Goal: Task Accomplishment & Management: Manage account settings

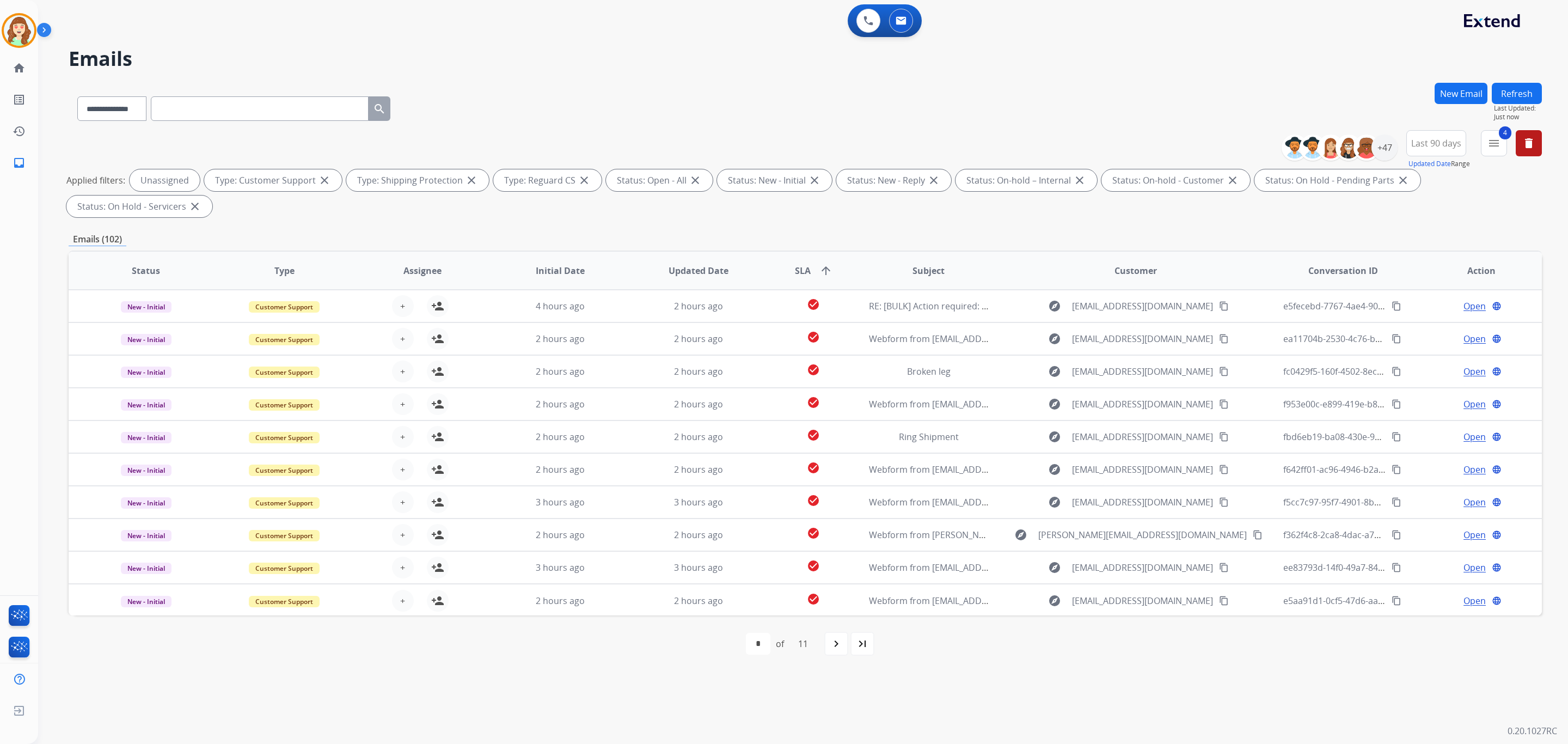
select select "**********"
click at [22, 33] on img at bounding box center [19, 31] width 31 height 31
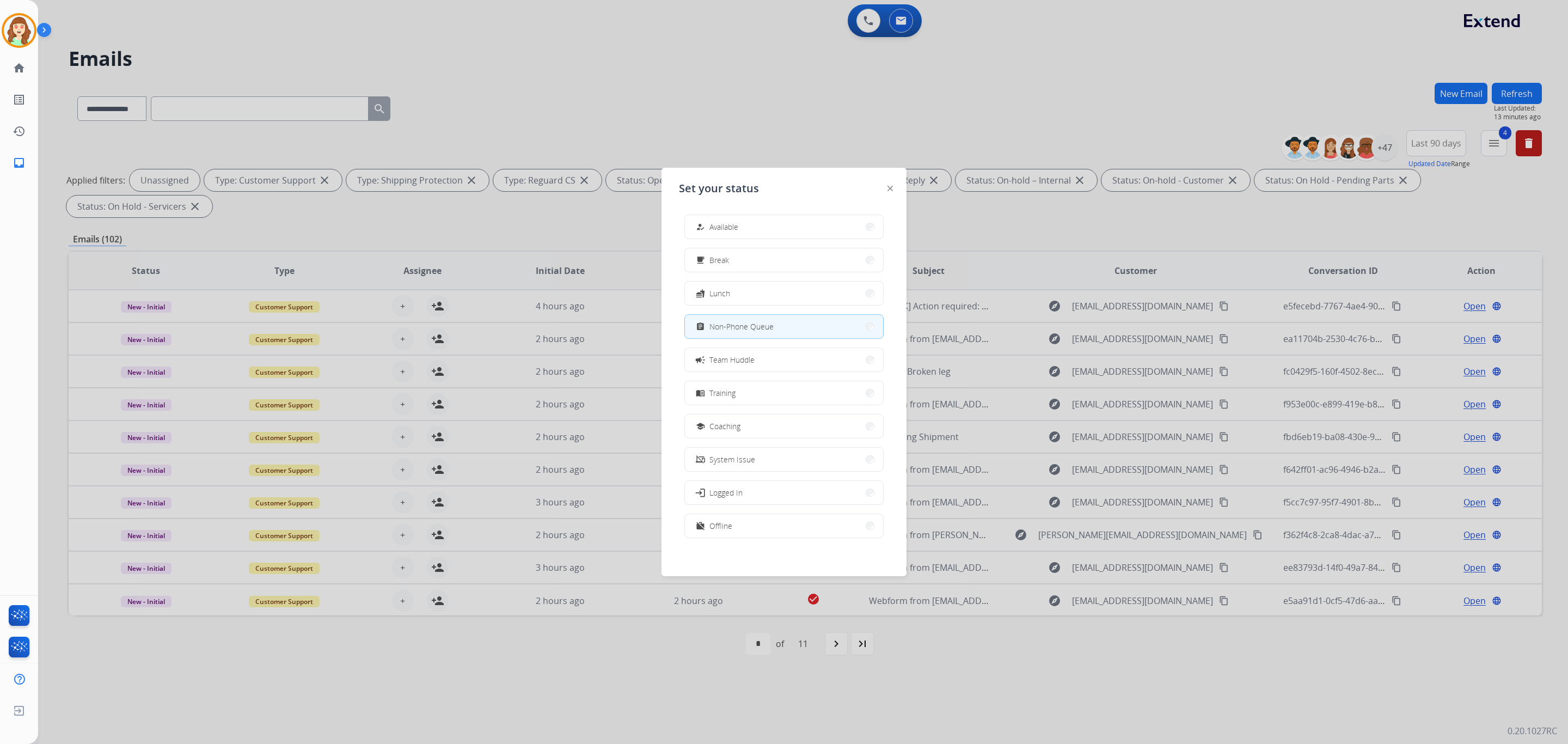
click at [945, 95] on div at bounding box center [784, 372] width 1568 height 744
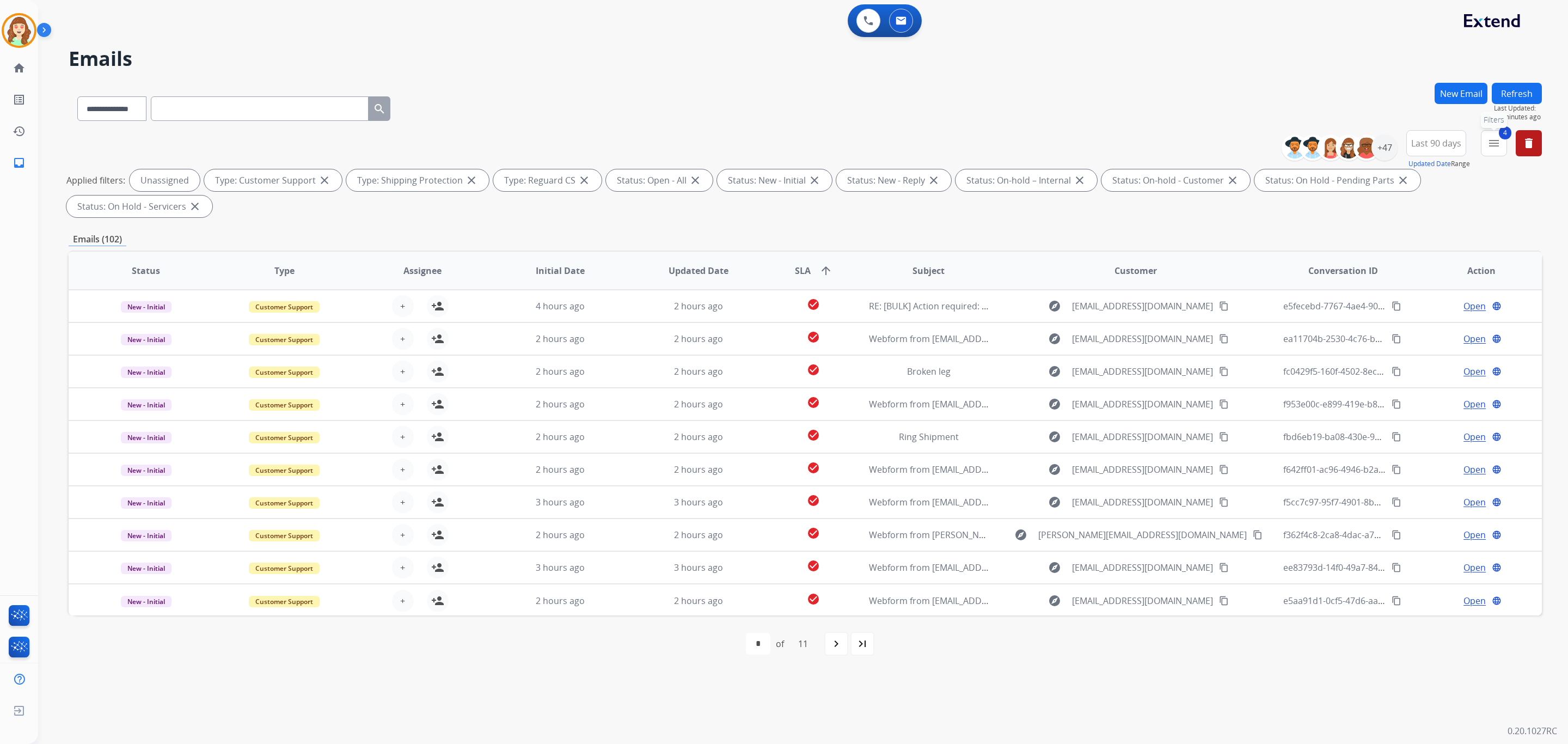
click at [1492, 143] on mat-icon "menu" at bounding box center [1494, 143] width 13 height 13
click at [1412, 368] on button "Apply" at bounding box center [1419, 372] width 37 height 20
click at [1375, 154] on div "+47" at bounding box center [1385, 147] width 26 height 26
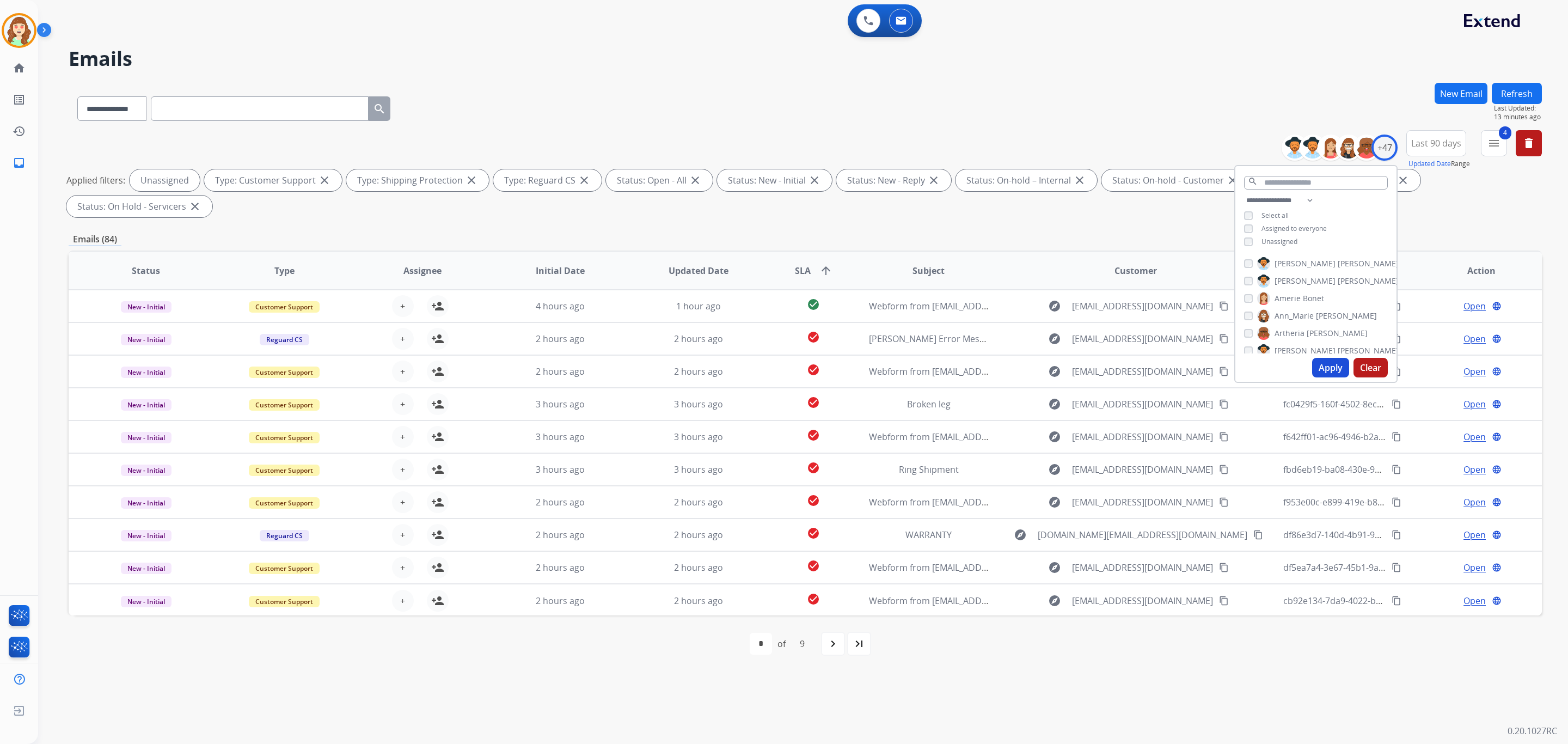
click at [1441, 142] on span "Last 90 days" at bounding box center [1436, 143] width 50 height 4
click at [1385, 150] on div "+47" at bounding box center [1385, 147] width 26 height 26
click at [1253, 240] on div "Unassigned" at bounding box center [1271, 242] width 54 height 9
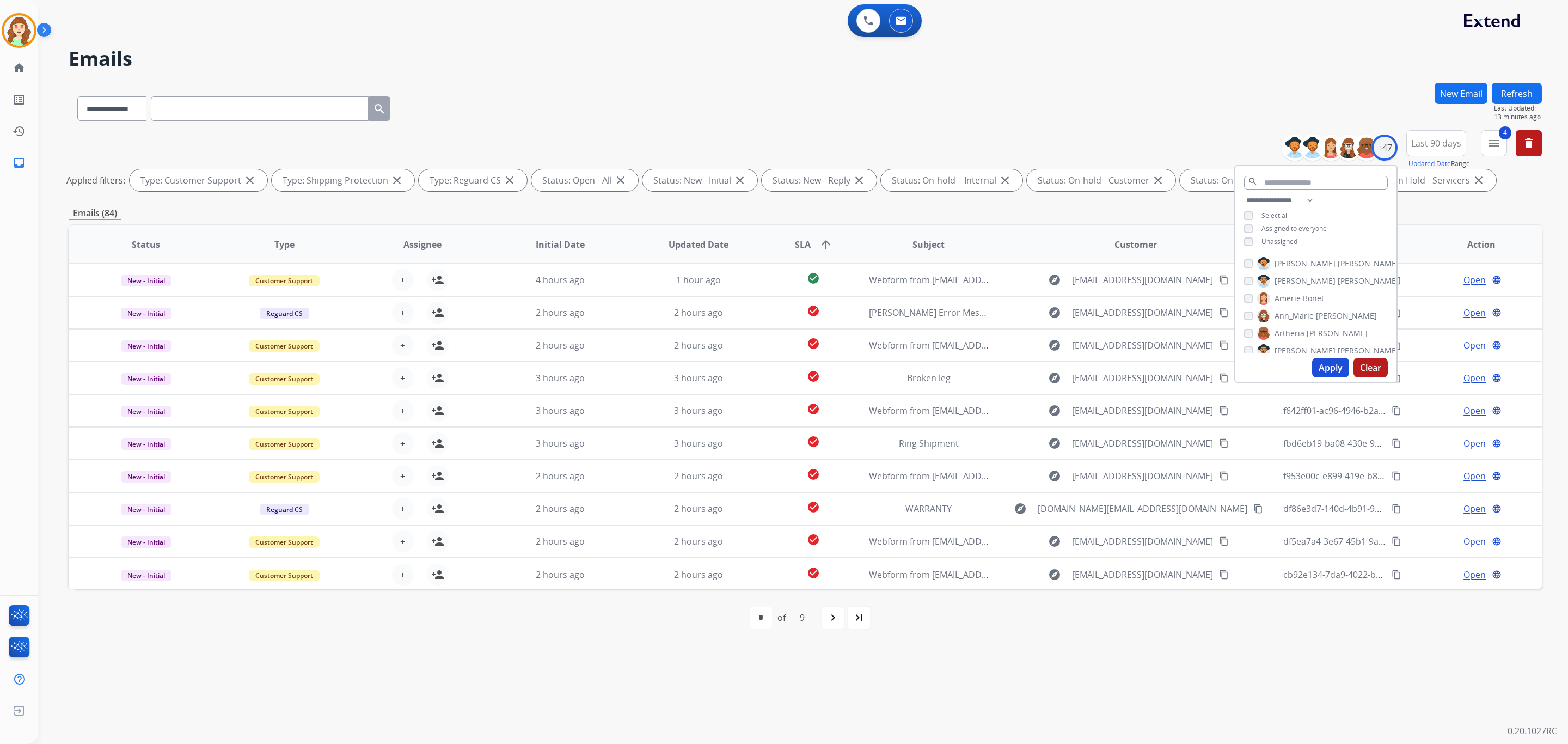
click at [1291, 192] on div "search" at bounding box center [1316, 180] width 161 height 28
click at [1290, 195] on select "**********" at bounding box center [1282, 200] width 75 height 13
click at [1244, 194] on select "**********" at bounding box center [1282, 200] width 75 height 13
click at [1315, 366] on button "Apply" at bounding box center [1331, 368] width 37 height 20
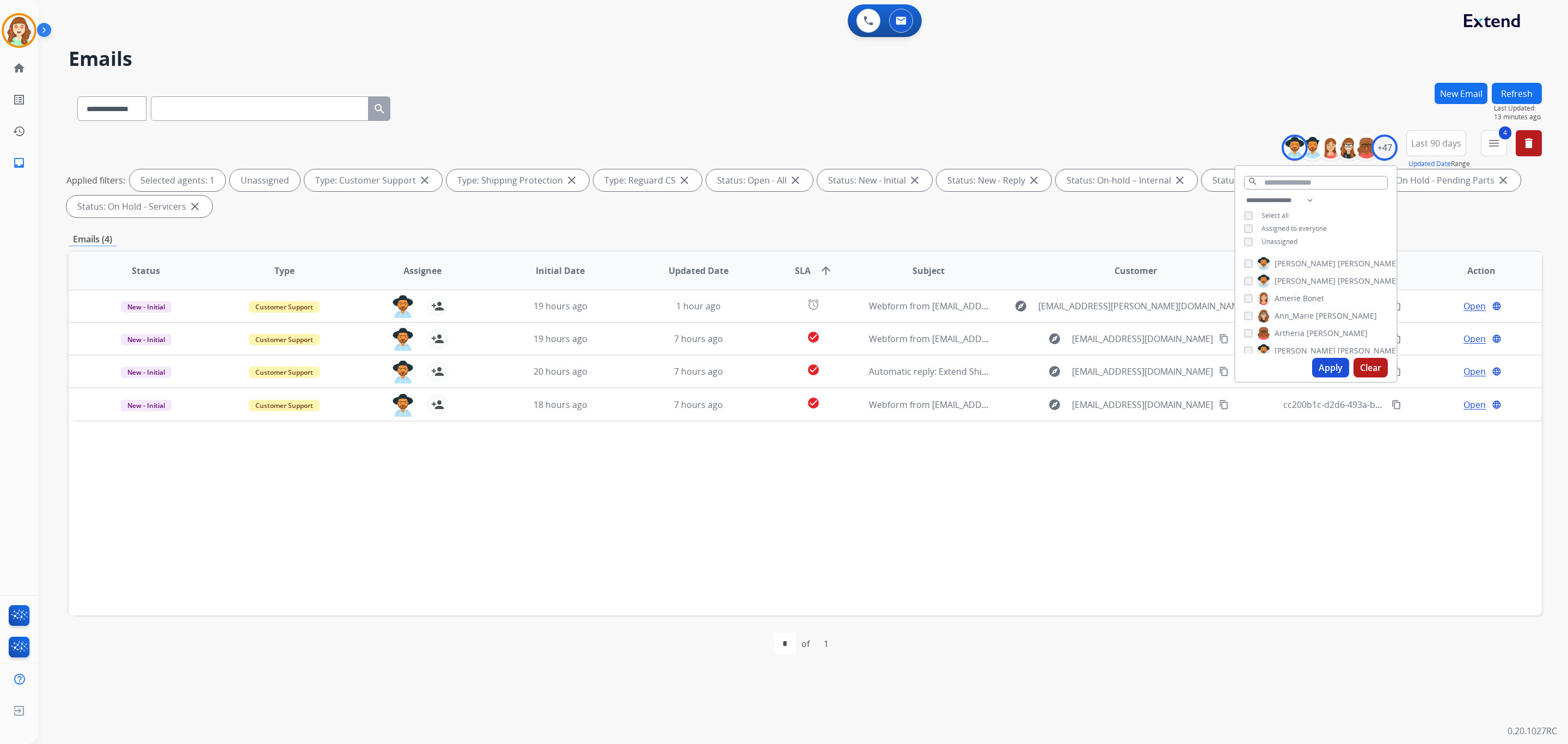
click at [1333, 371] on button "Apply" at bounding box center [1331, 368] width 37 height 20
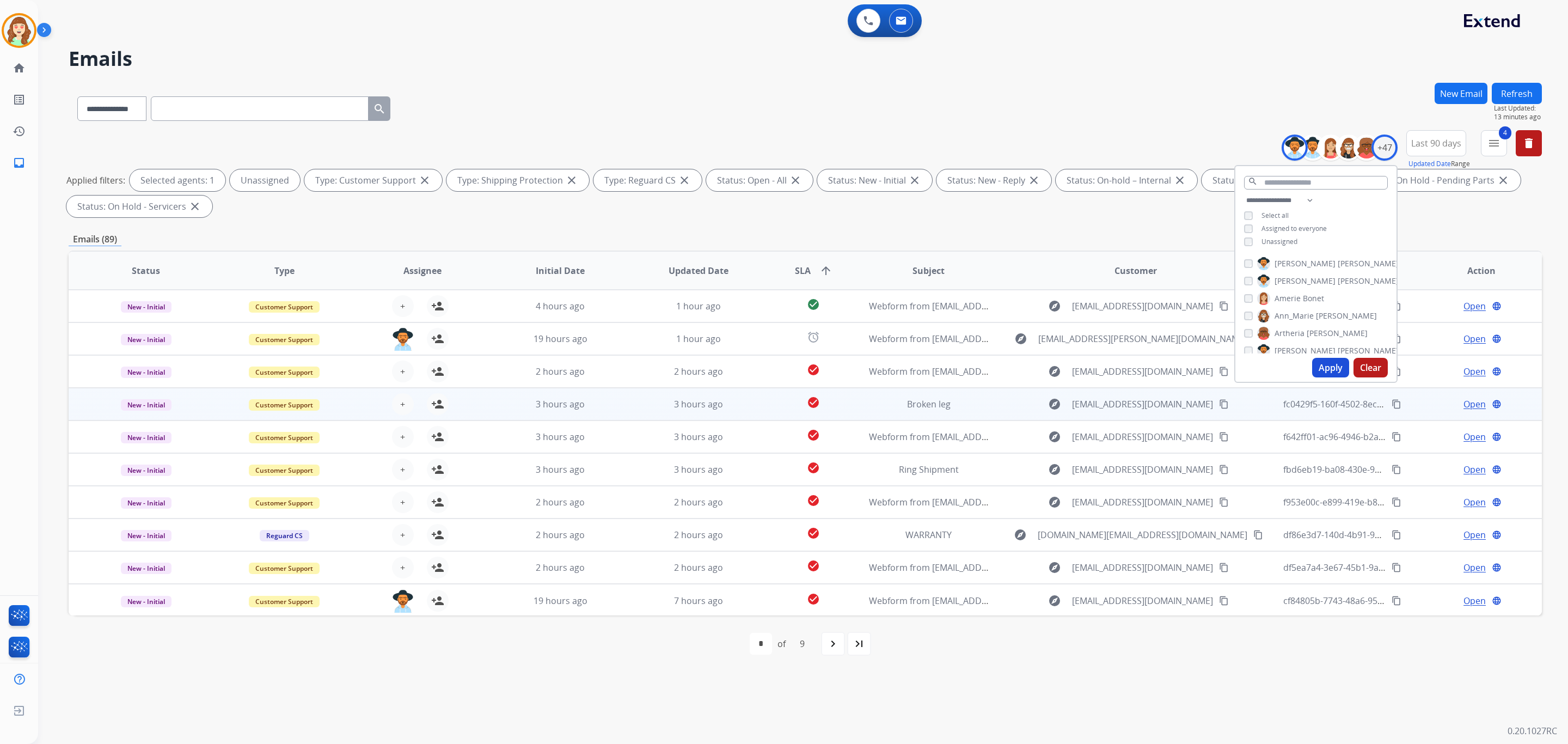
scroll to position [1, 0]
click at [403, 411] on button "+ Select agent" at bounding box center [403, 403] width 22 height 22
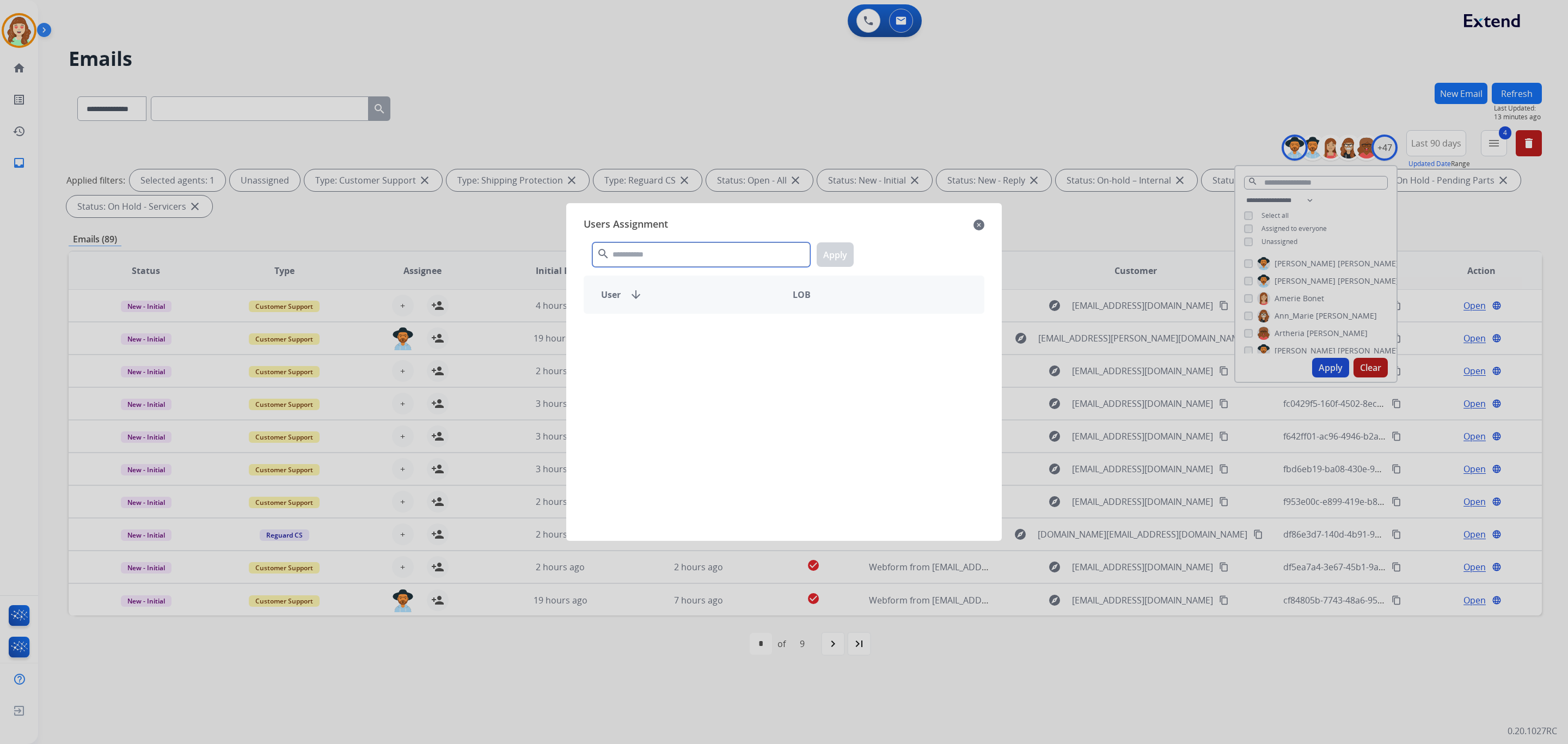
click at [647, 248] on input "text" at bounding box center [701, 255] width 218 height 25
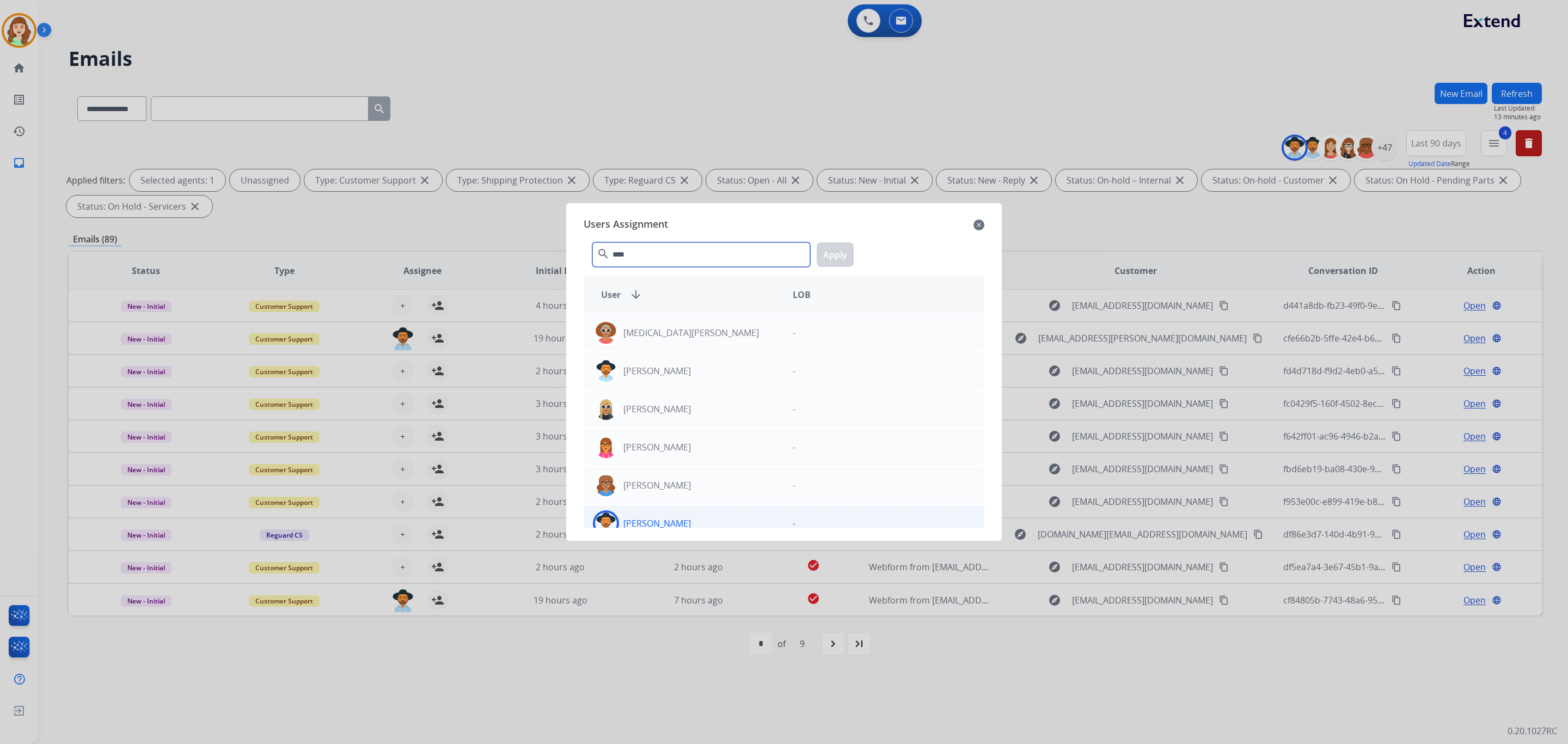
type input "****"
click at [649, 522] on p "[PERSON_NAME]" at bounding box center [657, 523] width 68 height 13
click at [830, 252] on button "Apply" at bounding box center [835, 255] width 37 height 25
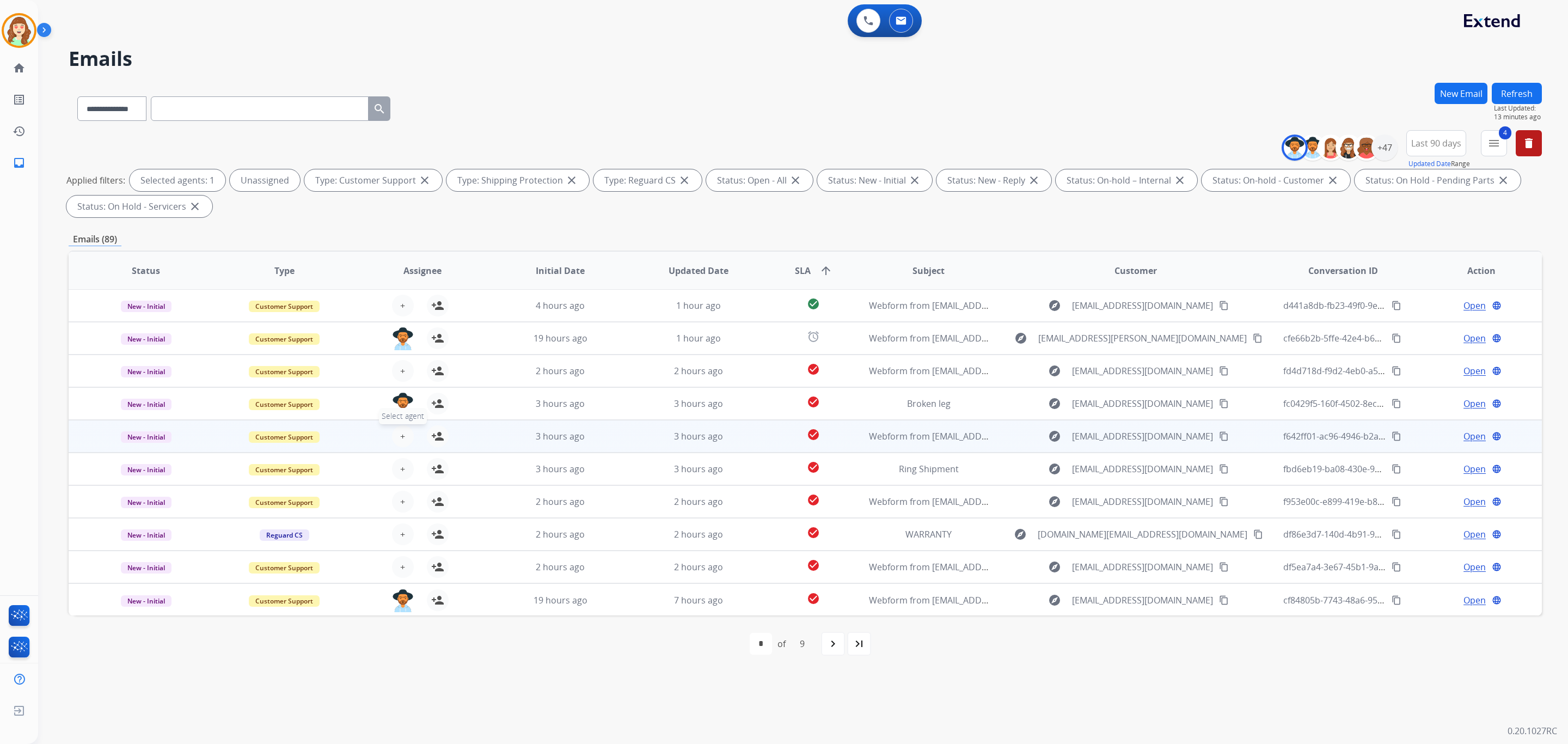
click at [392, 431] on button "+ Select agent" at bounding box center [403, 436] width 22 height 22
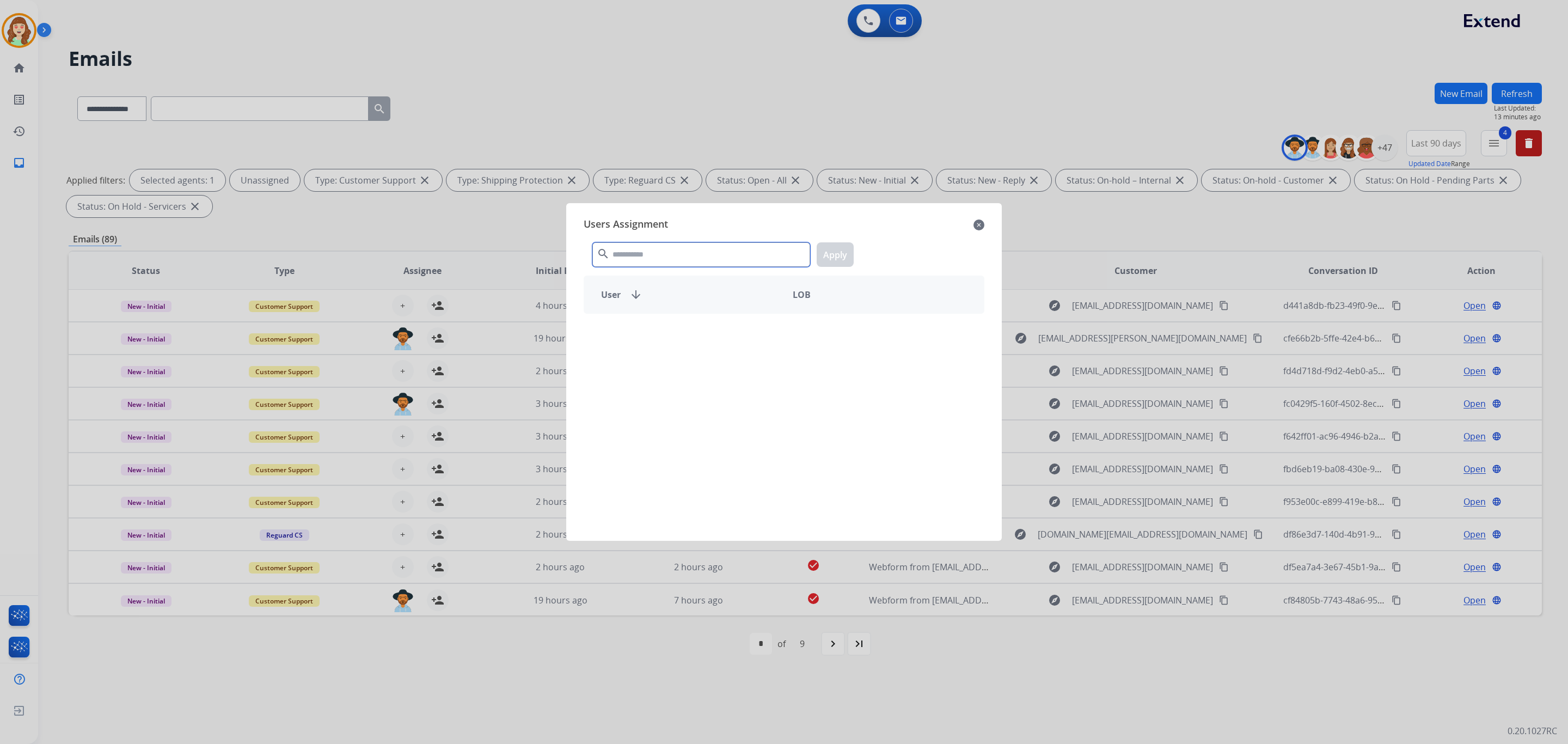
click at [636, 259] on input "text" at bounding box center [701, 255] width 218 height 25
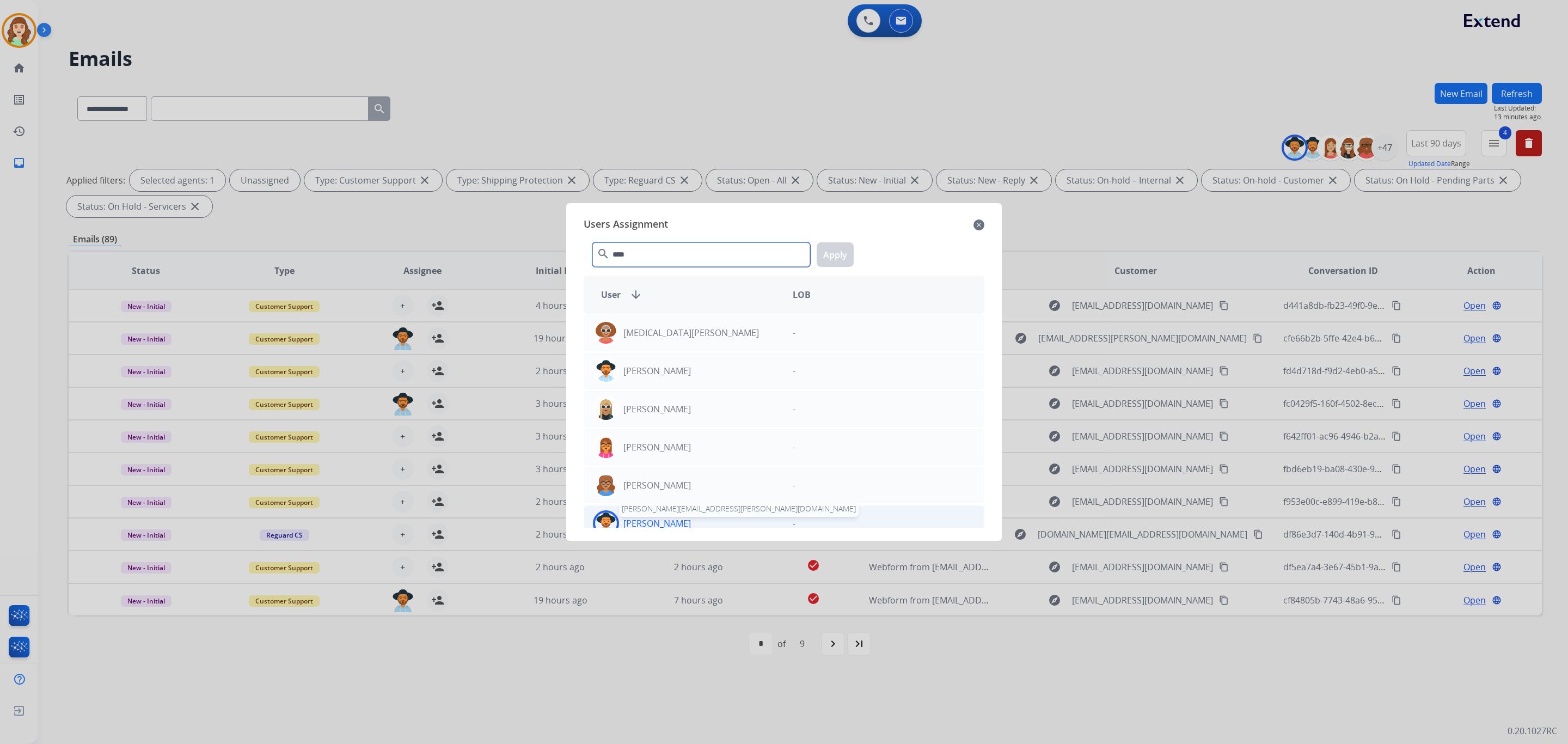
type input "****"
click at [668, 521] on p "[PERSON_NAME]" at bounding box center [657, 523] width 68 height 13
drag, startPoint x: 835, startPoint y: 259, endPoint x: 572, endPoint y: 416, distance: 306.3
click at [835, 258] on button "Apply" at bounding box center [835, 255] width 37 height 25
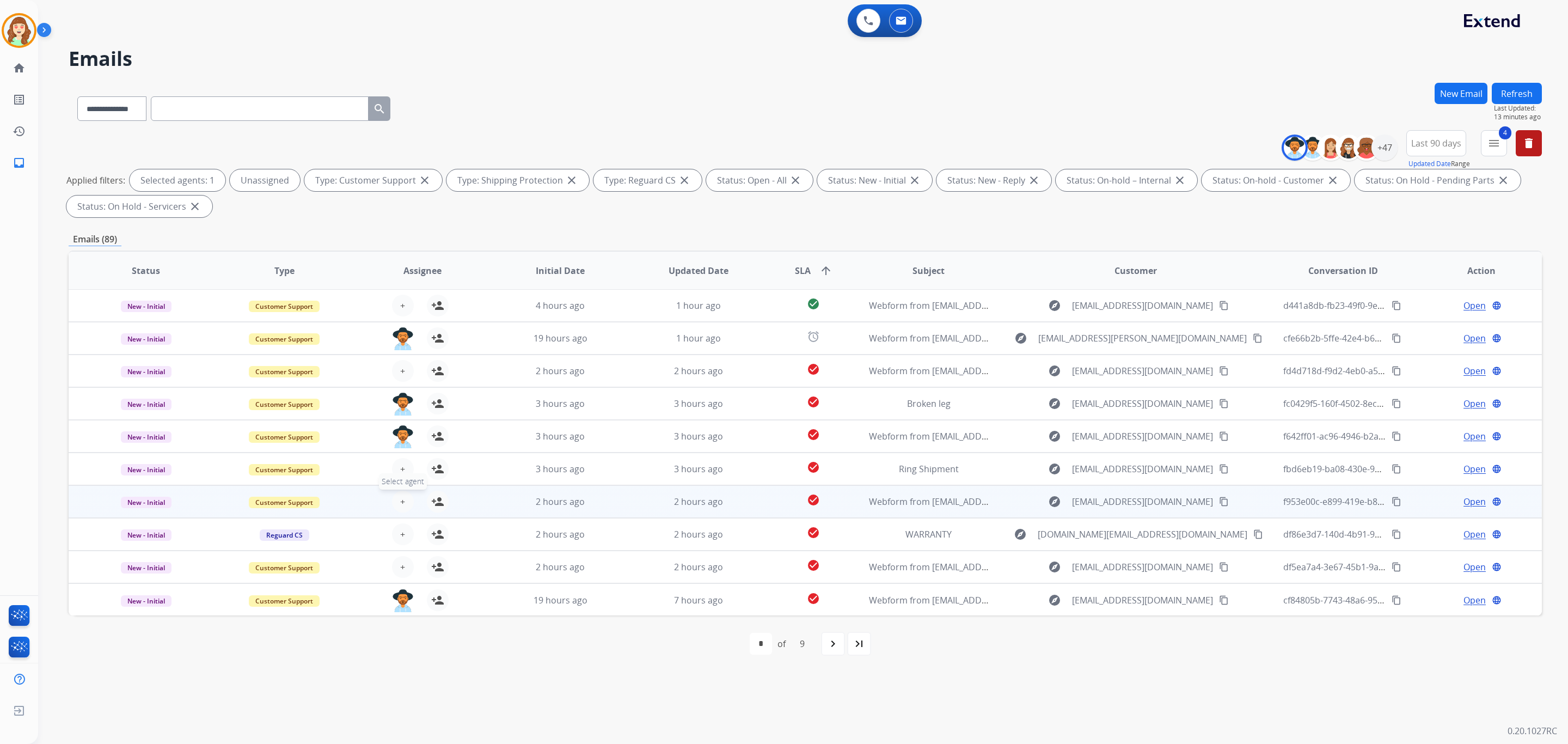
click at [403, 497] on button "+ Select agent" at bounding box center [403, 501] width 22 height 22
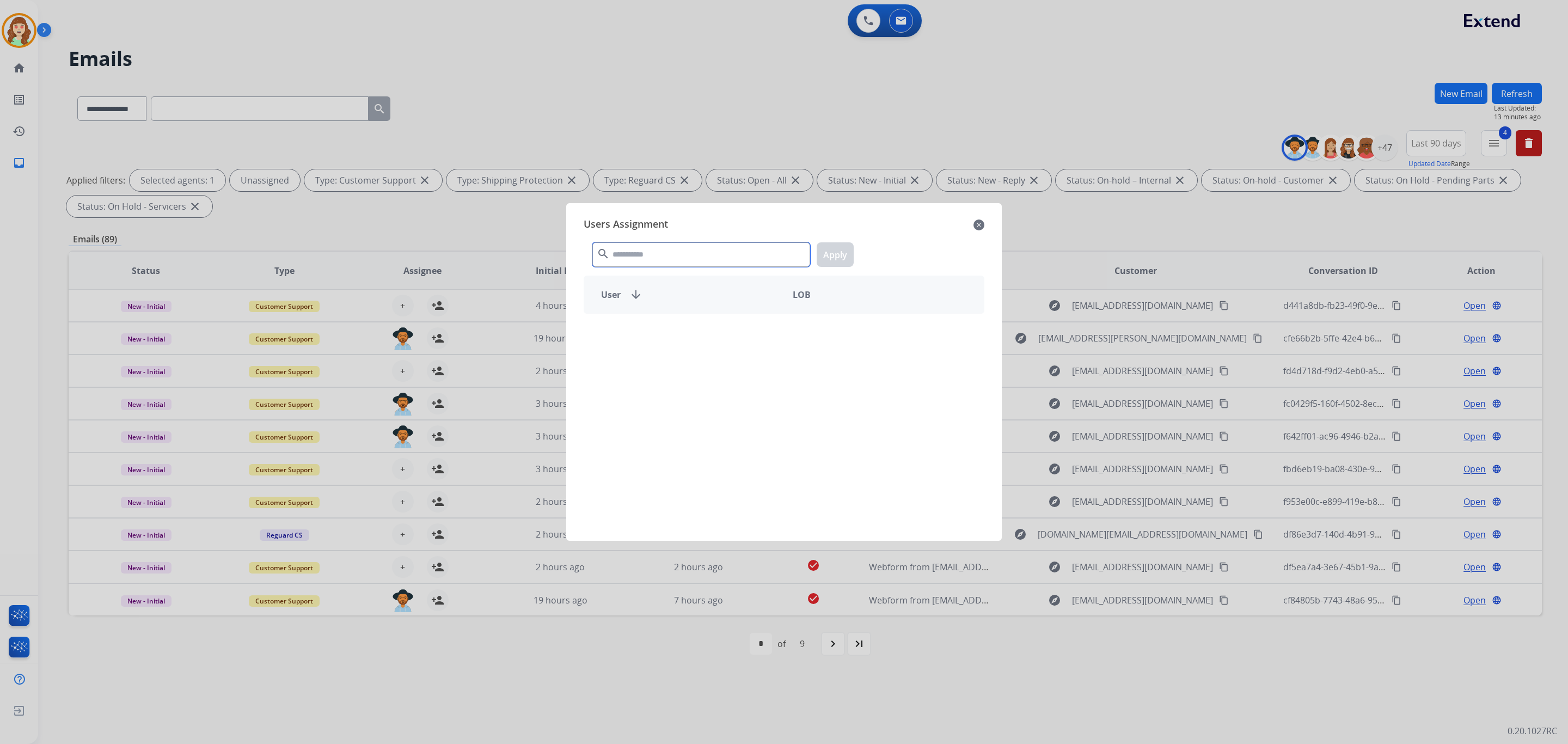
click at [649, 256] on input "text" at bounding box center [701, 255] width 218 height 25
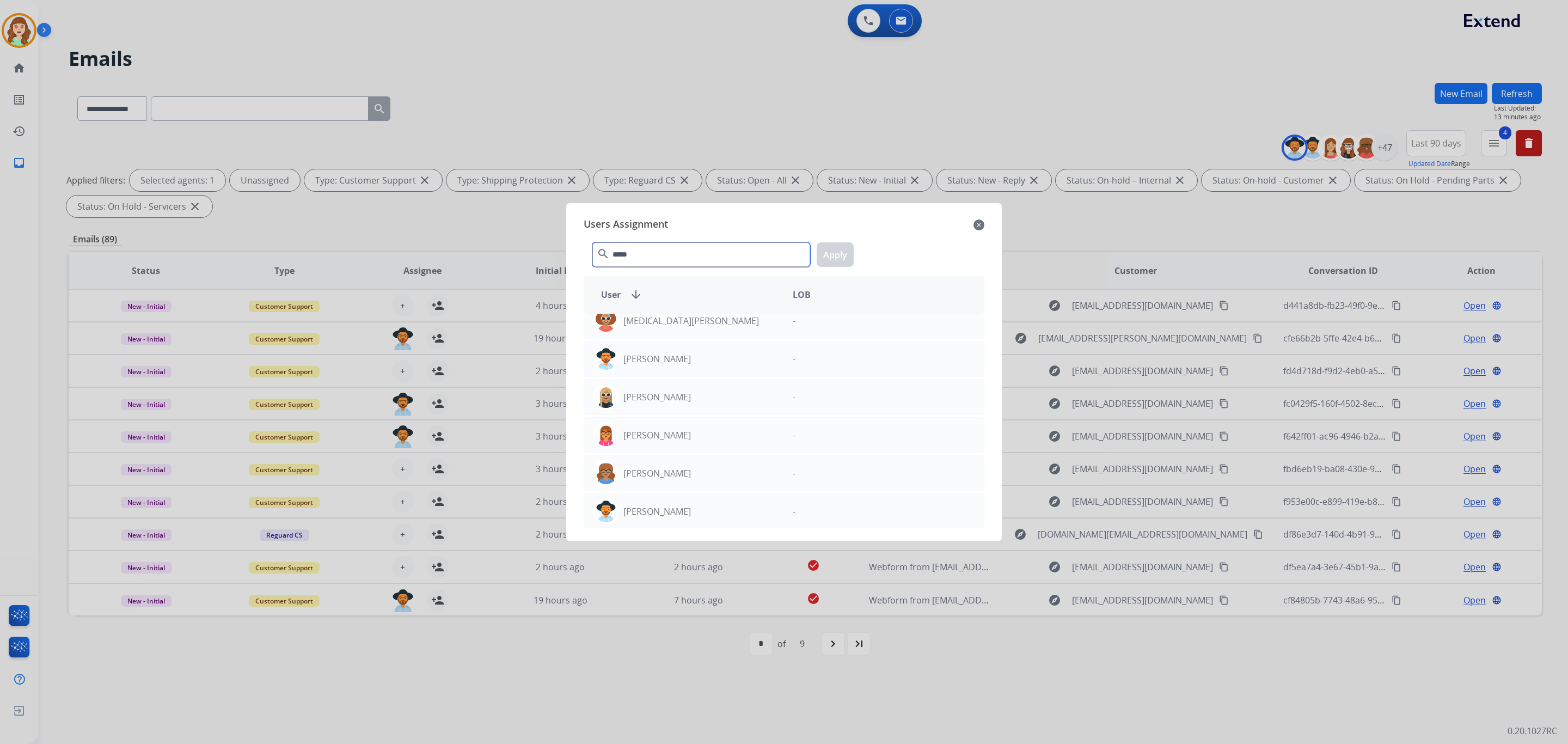
scroll to position [18, 0]
type input "*****"
drag, startPoint x: 703, startPoint y: 504, endPoint x: 799, endPoint y: 333, distance: 196.1
click at [701, 505] on div "[PERSON_NAME]" at bounding box center [684, 509] width 200 height 26
click at [835, 248] on button "Apply" at bounding box center [835, 255] width 37 height 25
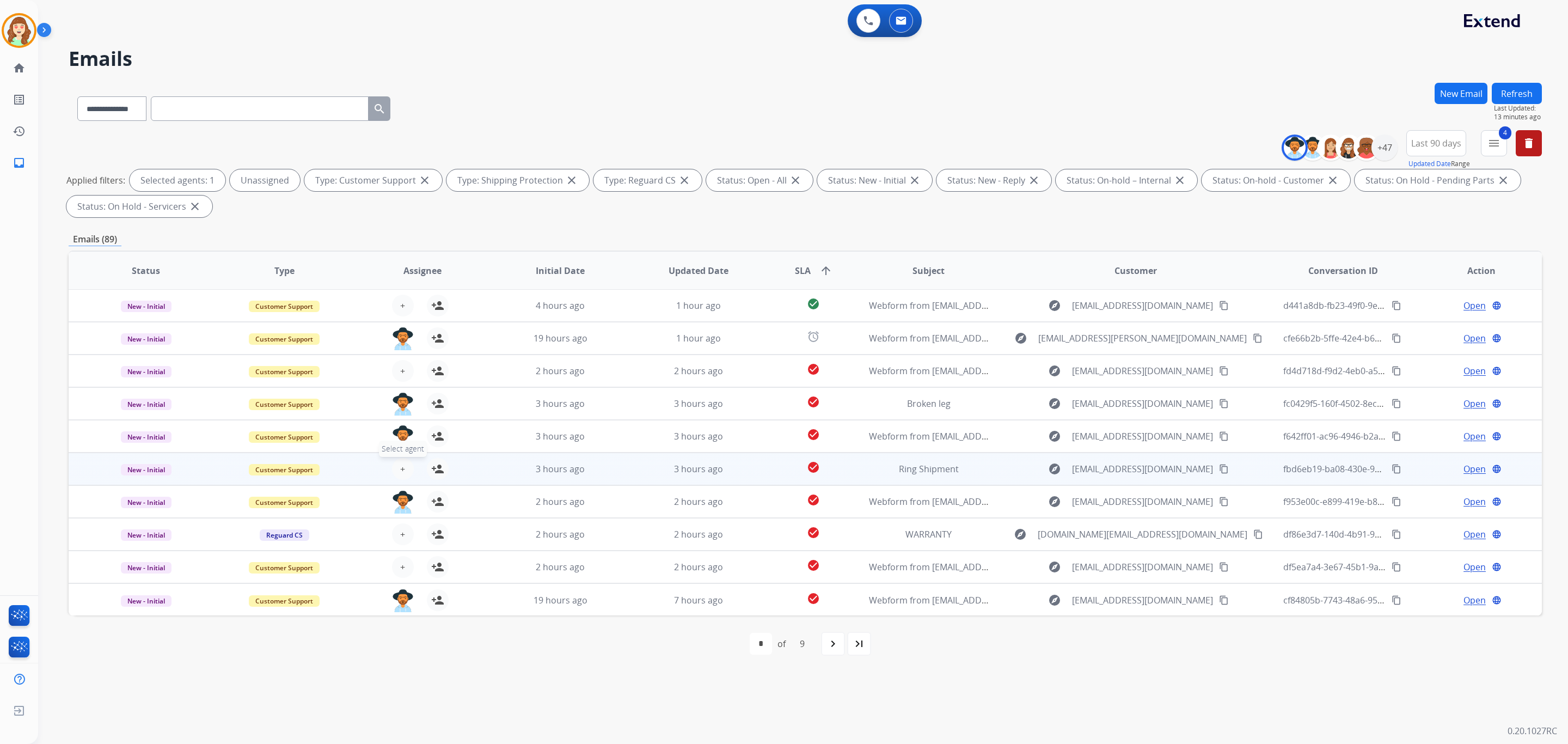
click at [403, 468] on button "+ Select agent" at bounding box center [403, 469] width 22 height 22
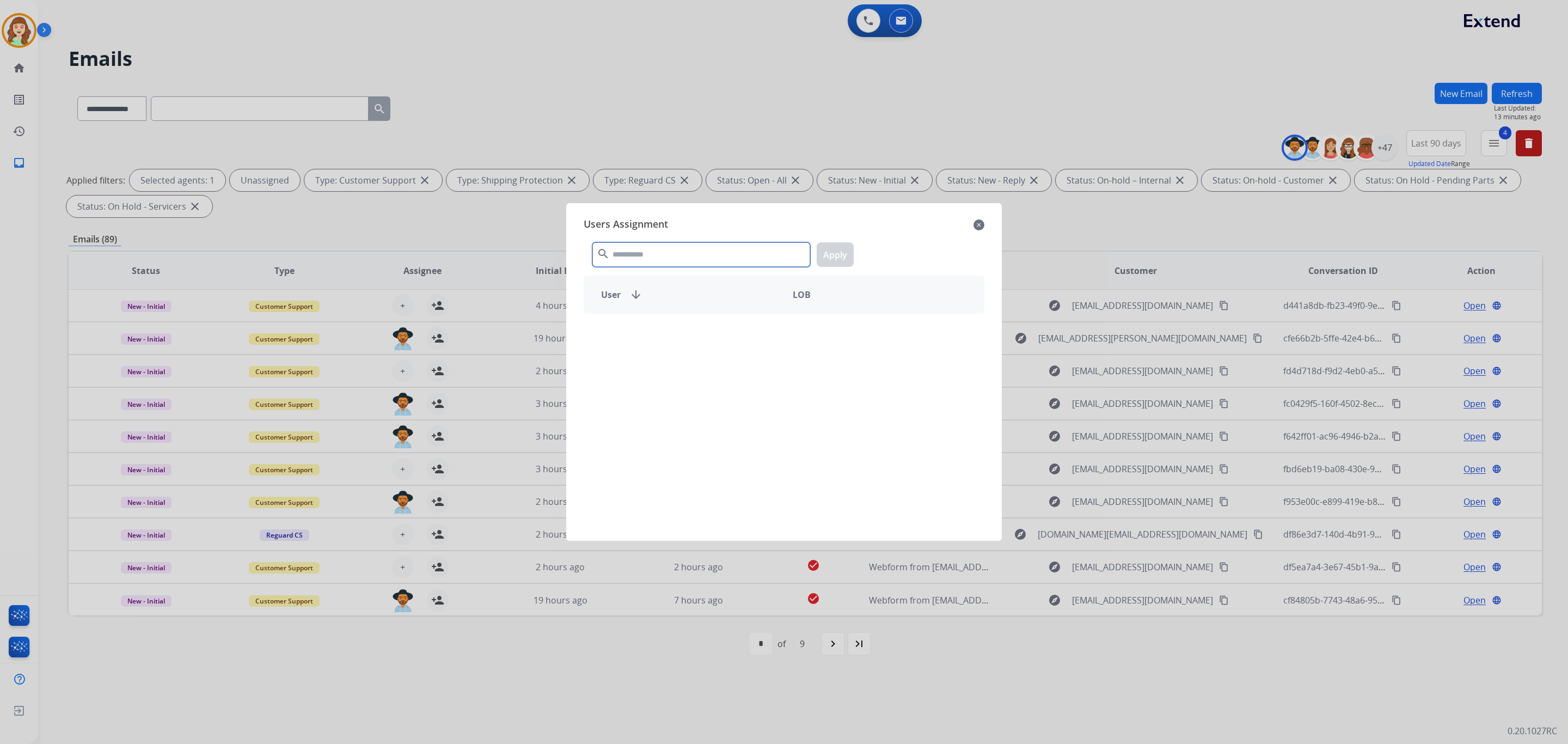
click at [669, 252] on input "text" at bounding box center [701, 255] width 218 height 25
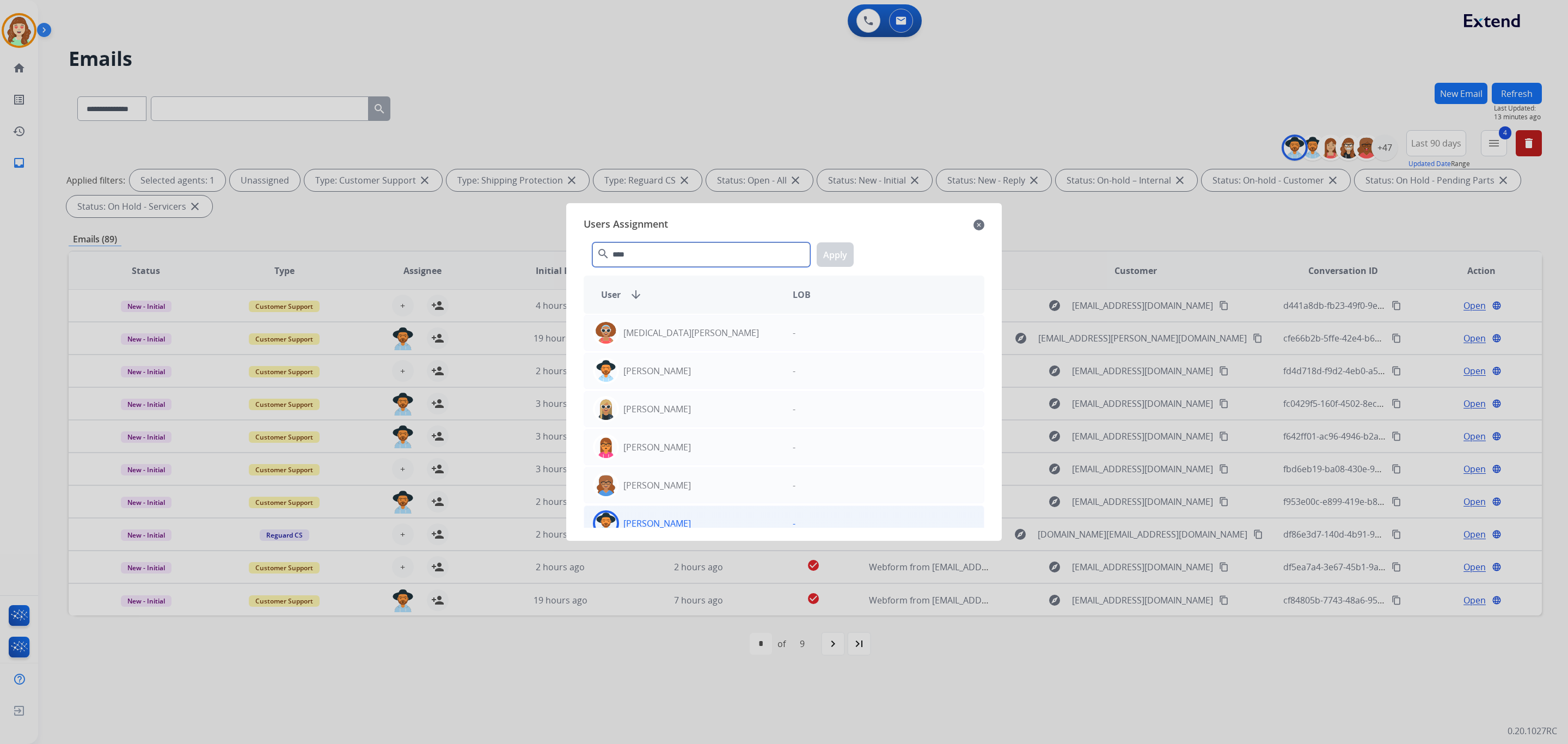
type input "****"
click at [707, 511] on div "[PERSON_NAME]" at bounding box center [684, 524] width 200 height 26
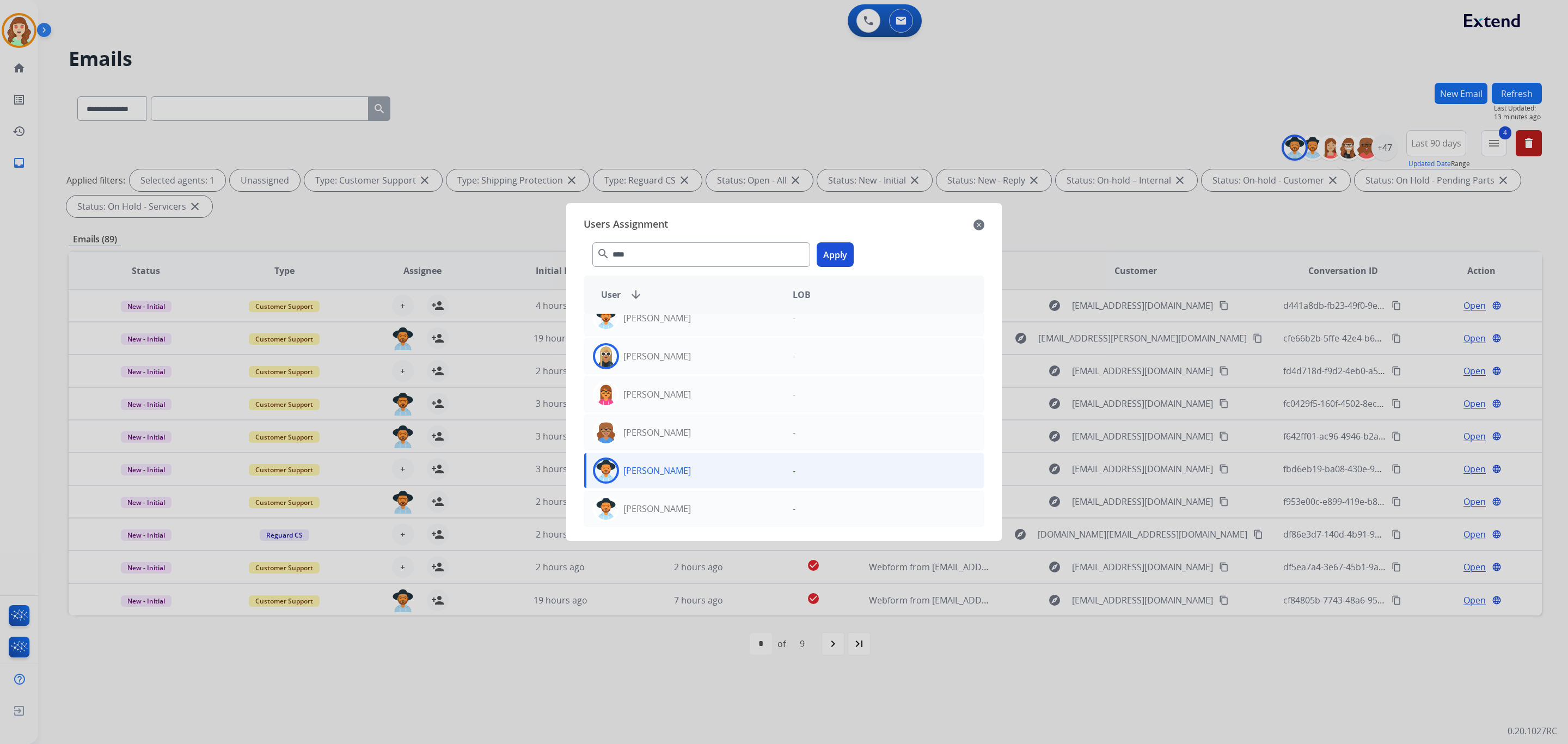
click at [824, 264] on button "Apply" at bounding box center [835, 255] width 37 height 25
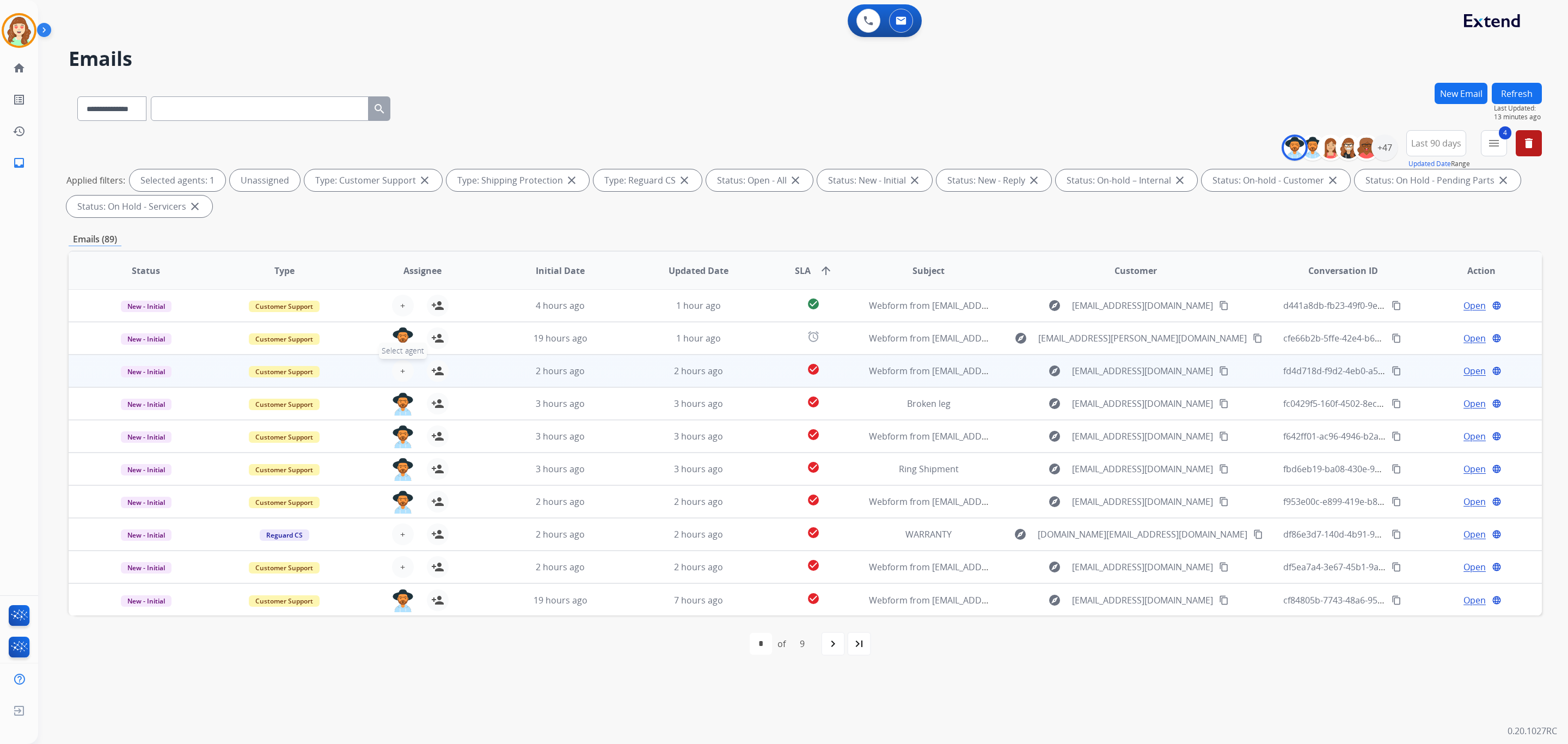
click at [394, 371] on button "+ Select agent" at bounding box center [403, 371] width 22 height 22
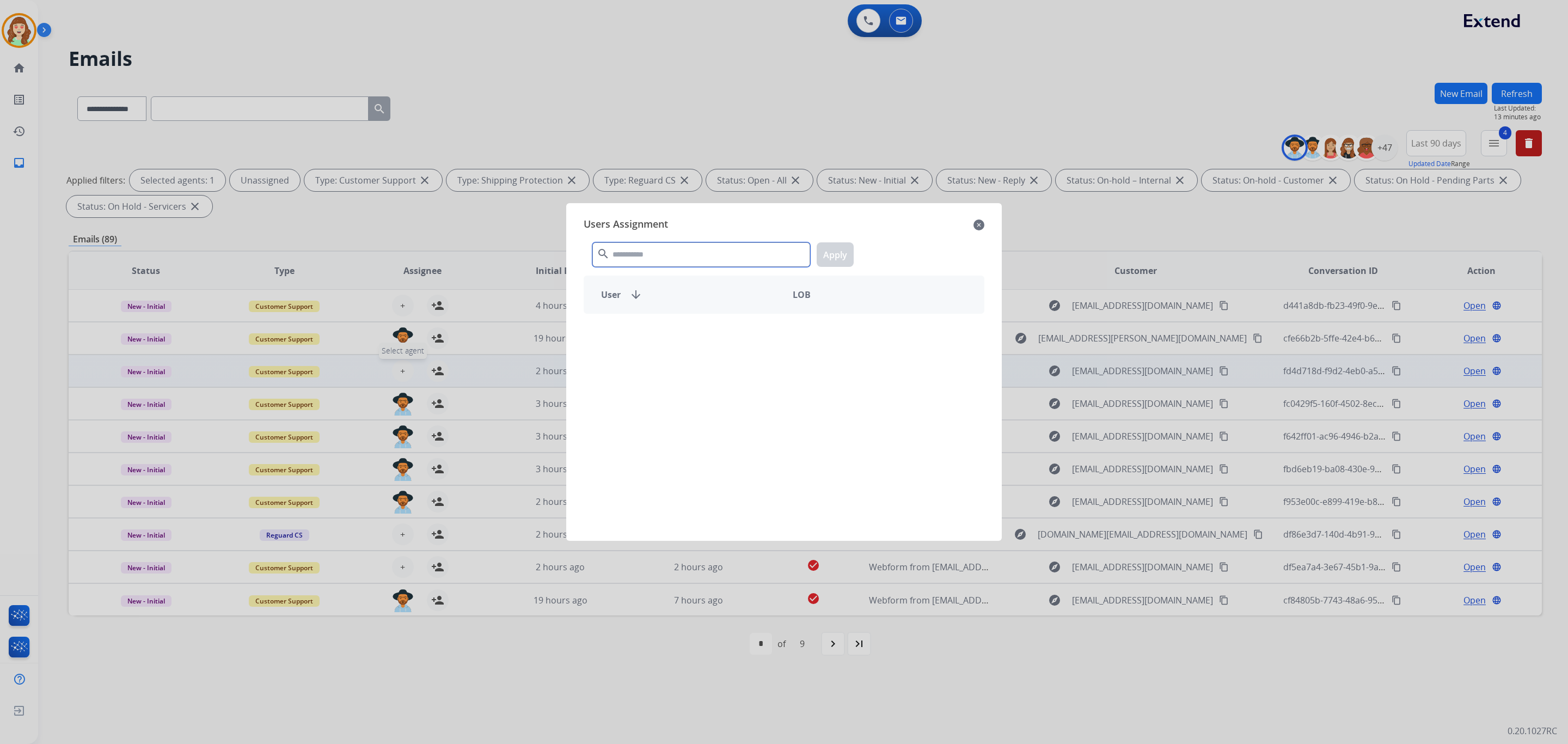
click at [675, 260] on input "text" at bounding box center [701, 255] width 218 height 25
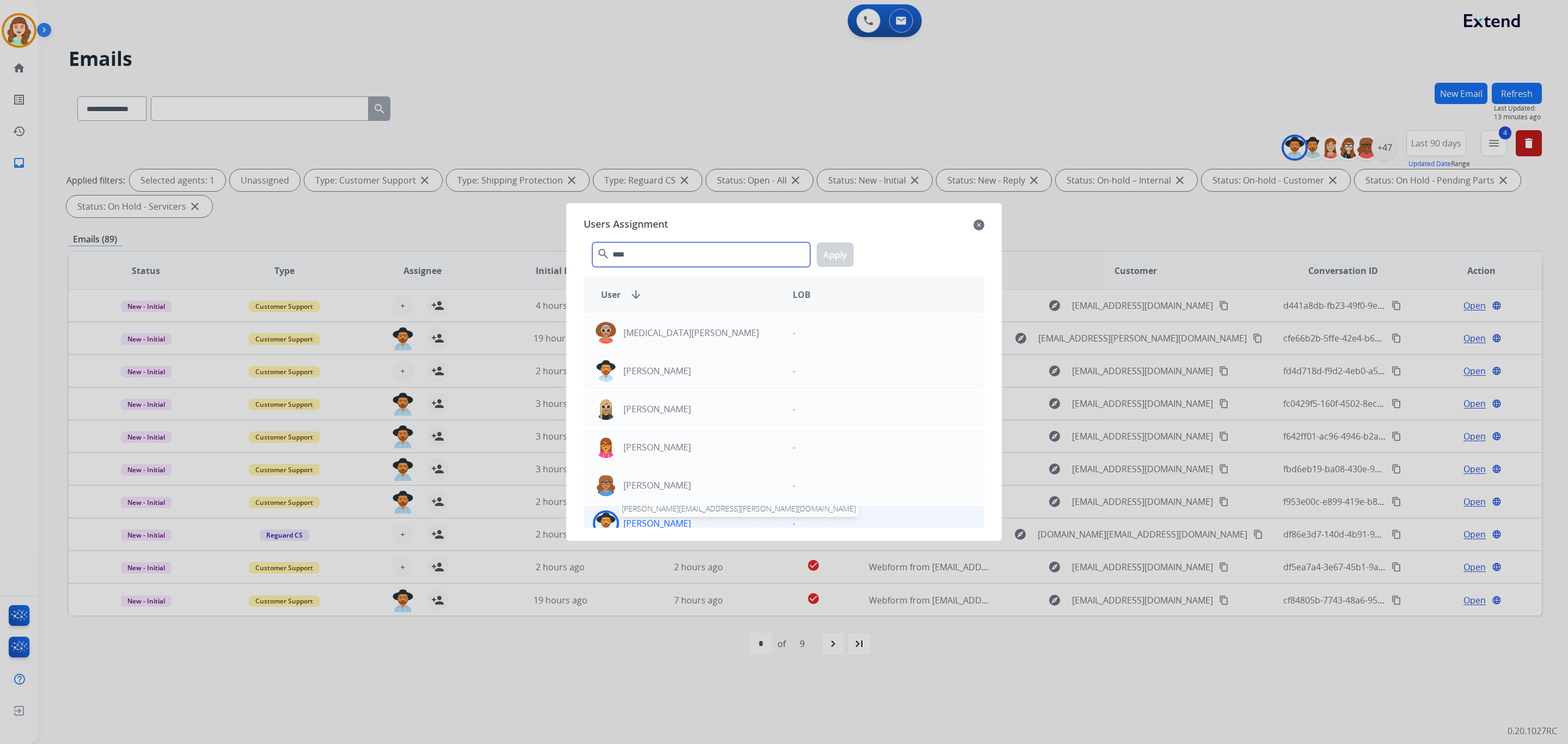
type input "****"
click at [683, 527] on p "[PERSON_NAME]" at bounding box center [657, 523] width 68 height 13
click at [830, 247] on button "Apply" at bounding box center [835, 255] width 37 height 25
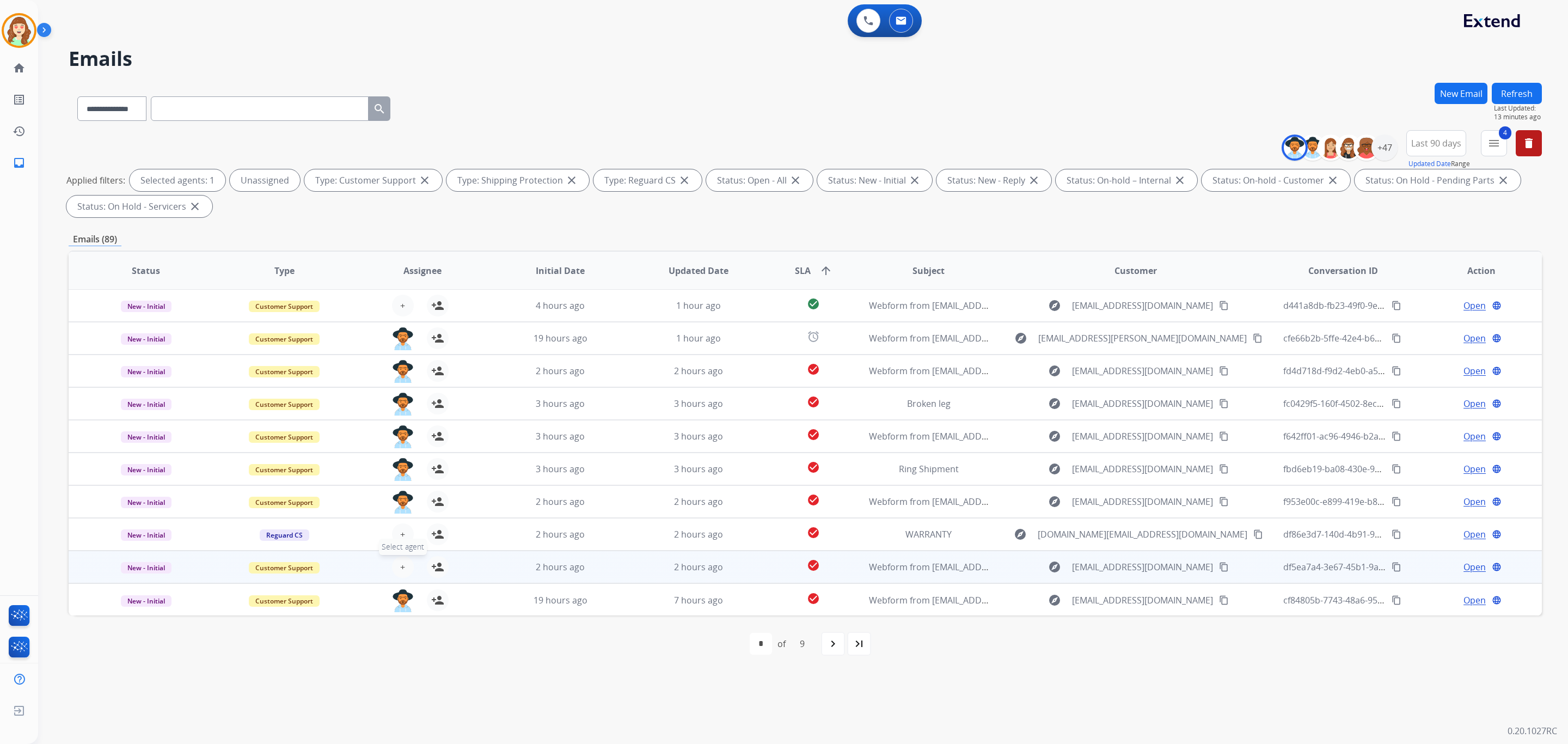
click at [403, 566] on button "+ Select agent" at bounding box center [403, 567] width 22 height 22
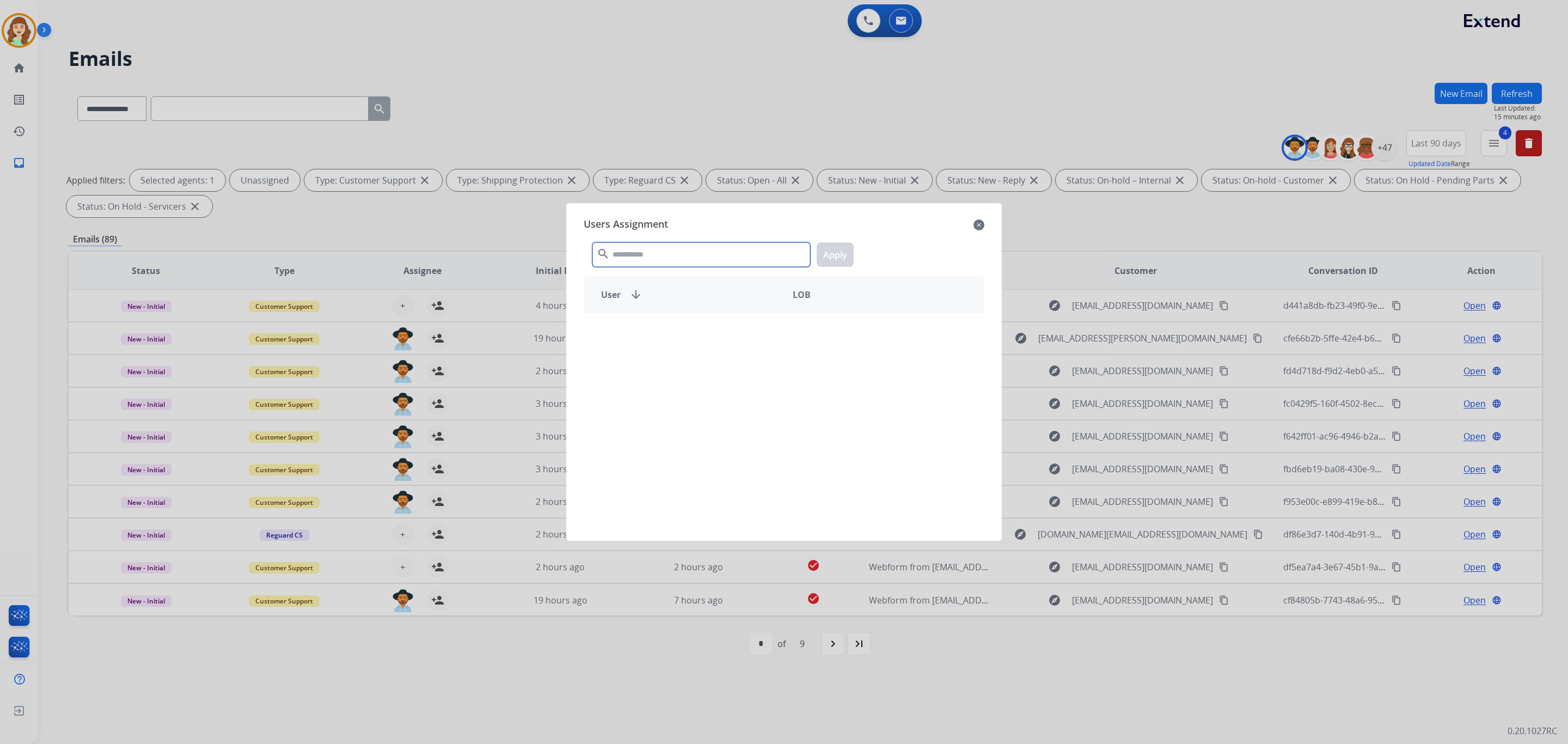
click at [626, 248] on input "text" at bounding box center [701, 255] width 218 height 25
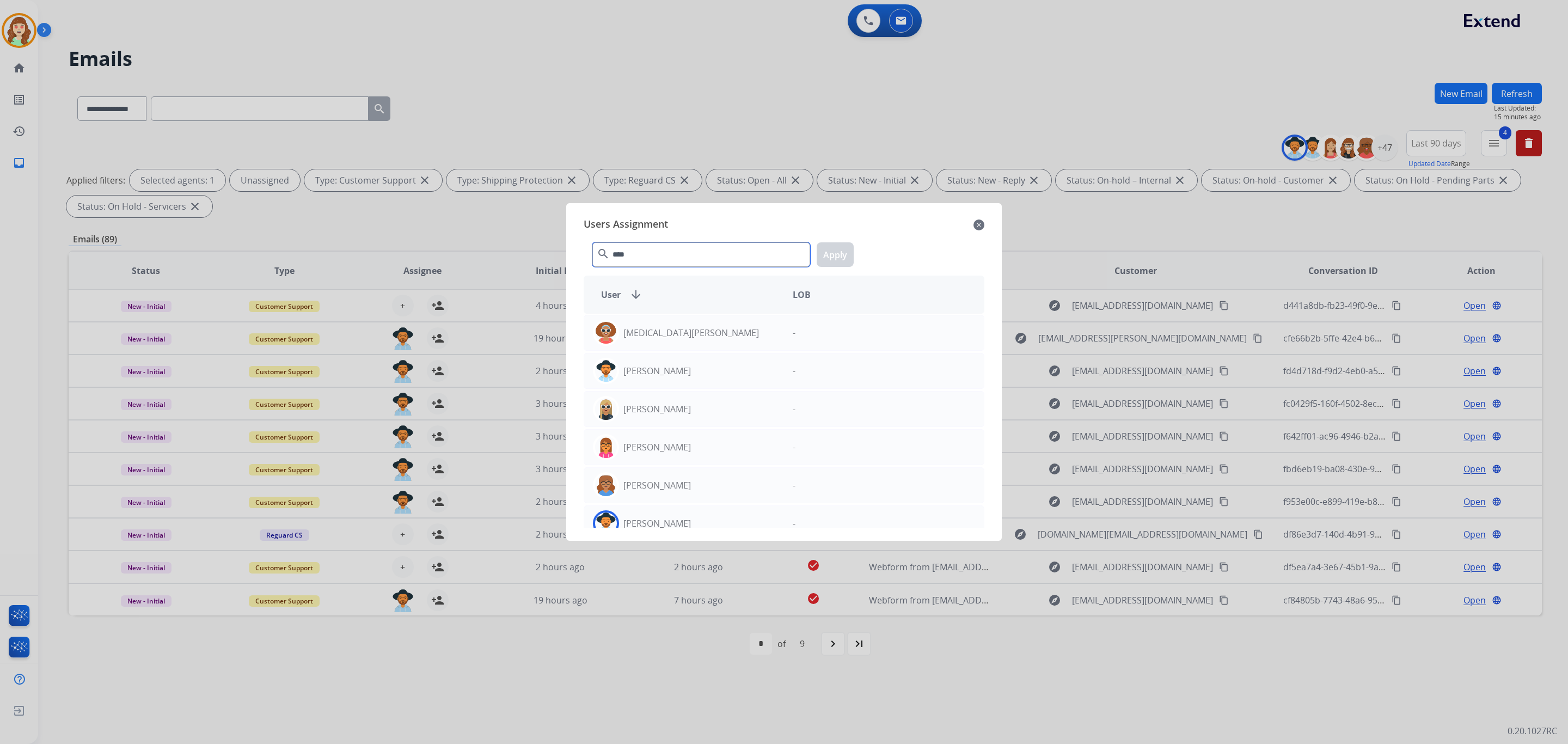
type input "****"
click at [714, 511] on div "[PERSON_NAME]" at bounding box center [684, 524] width 200 height 26
click at [833, 259] on button "Apply" at bounding box center [835, 255] width 37 height 25
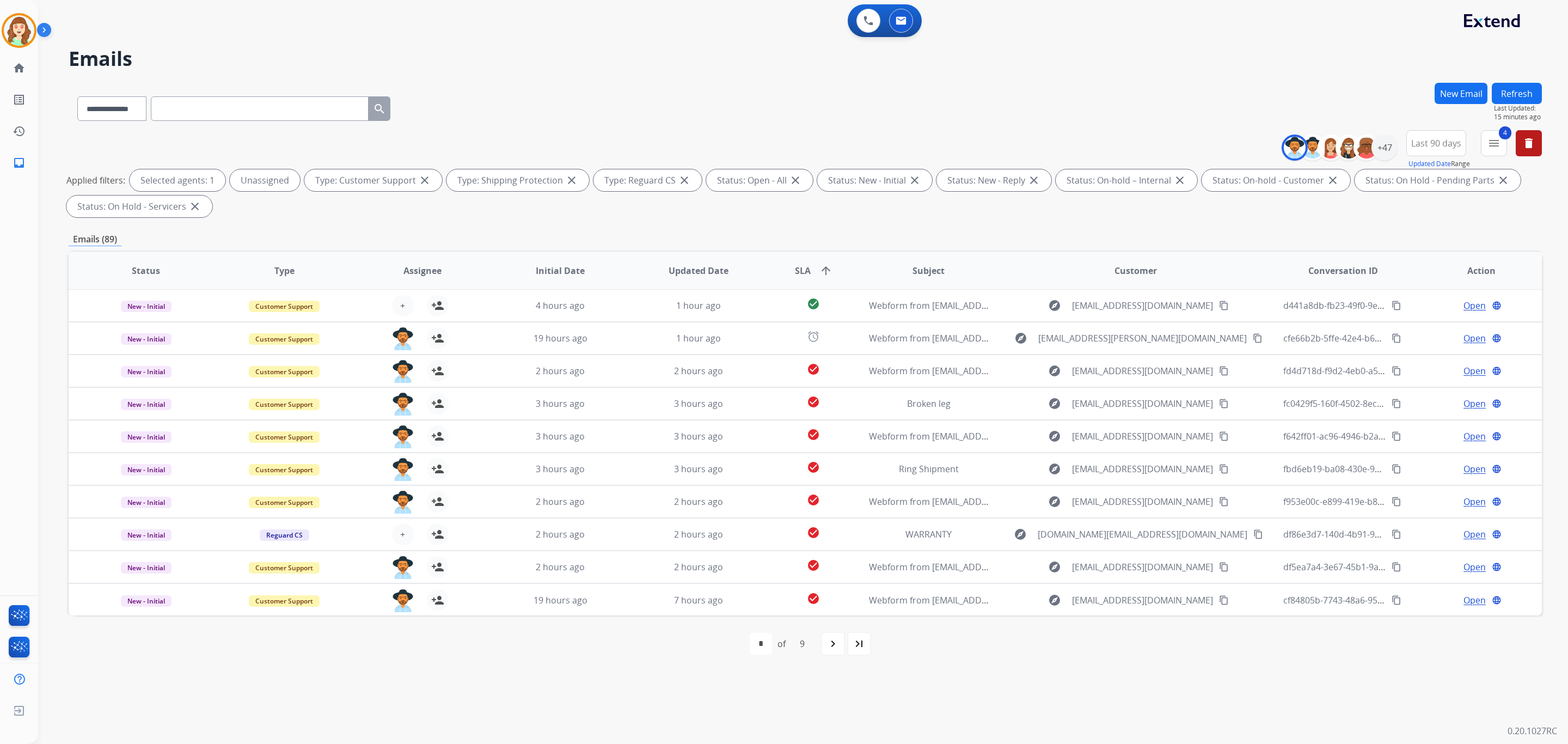
click at [833, 252] on th "SLA arrow_upward" at bounding box center [805, 271] width 92 height 38
click at [1383, 145] on div "+47" at bounding box center [1385, 147] width 26 height 26
click at [1247, 268] on div "[PERSON_NAME]" at bounding box center [1321, 263] width 155 height 13
click at [1328, 365] on button "Apply" at bounding box center [1331, 368] width 37 height 20
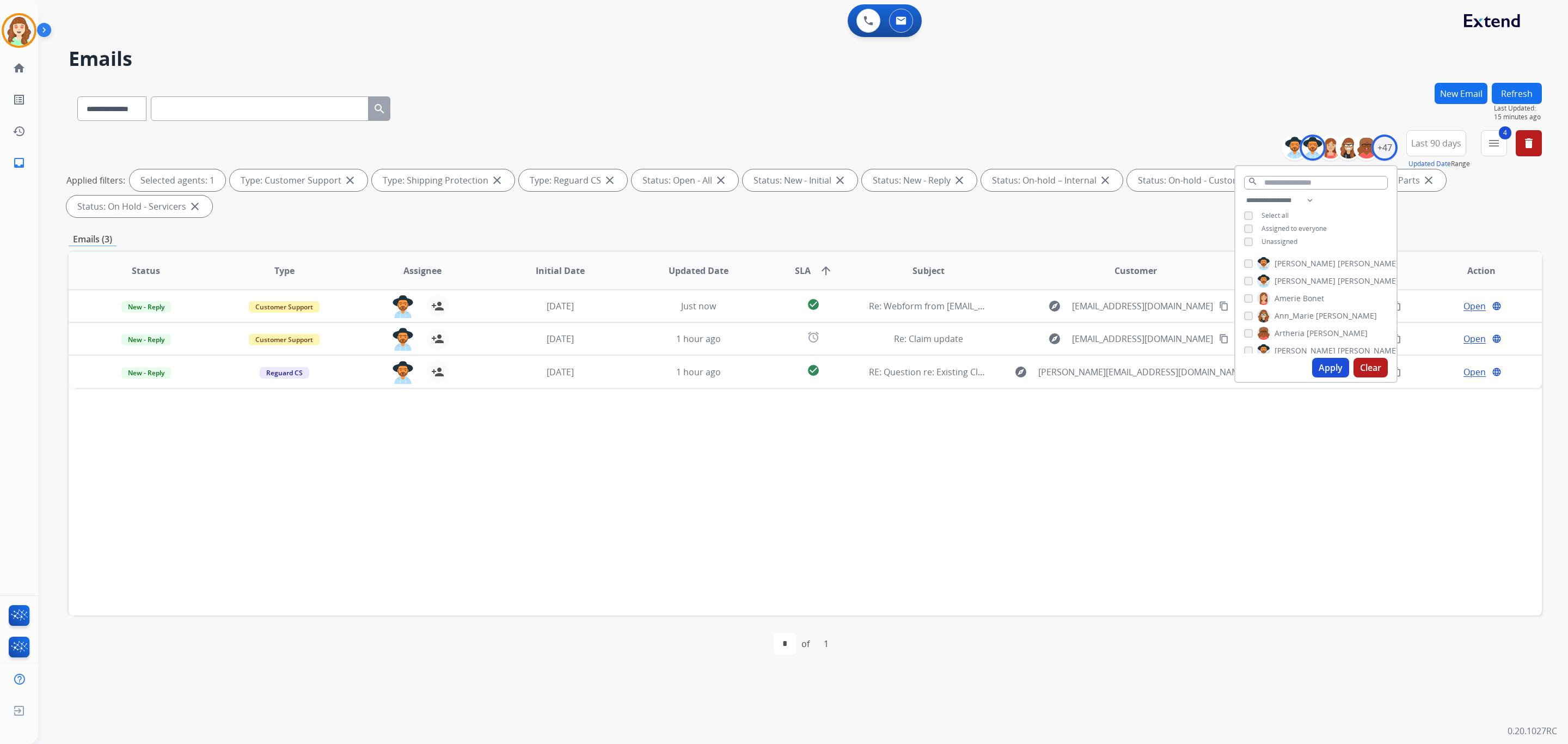
scroll to position [0, 0]
click at [1325, 370] on button "Apply" at bounding box center [1331, 368] width 37 height 20
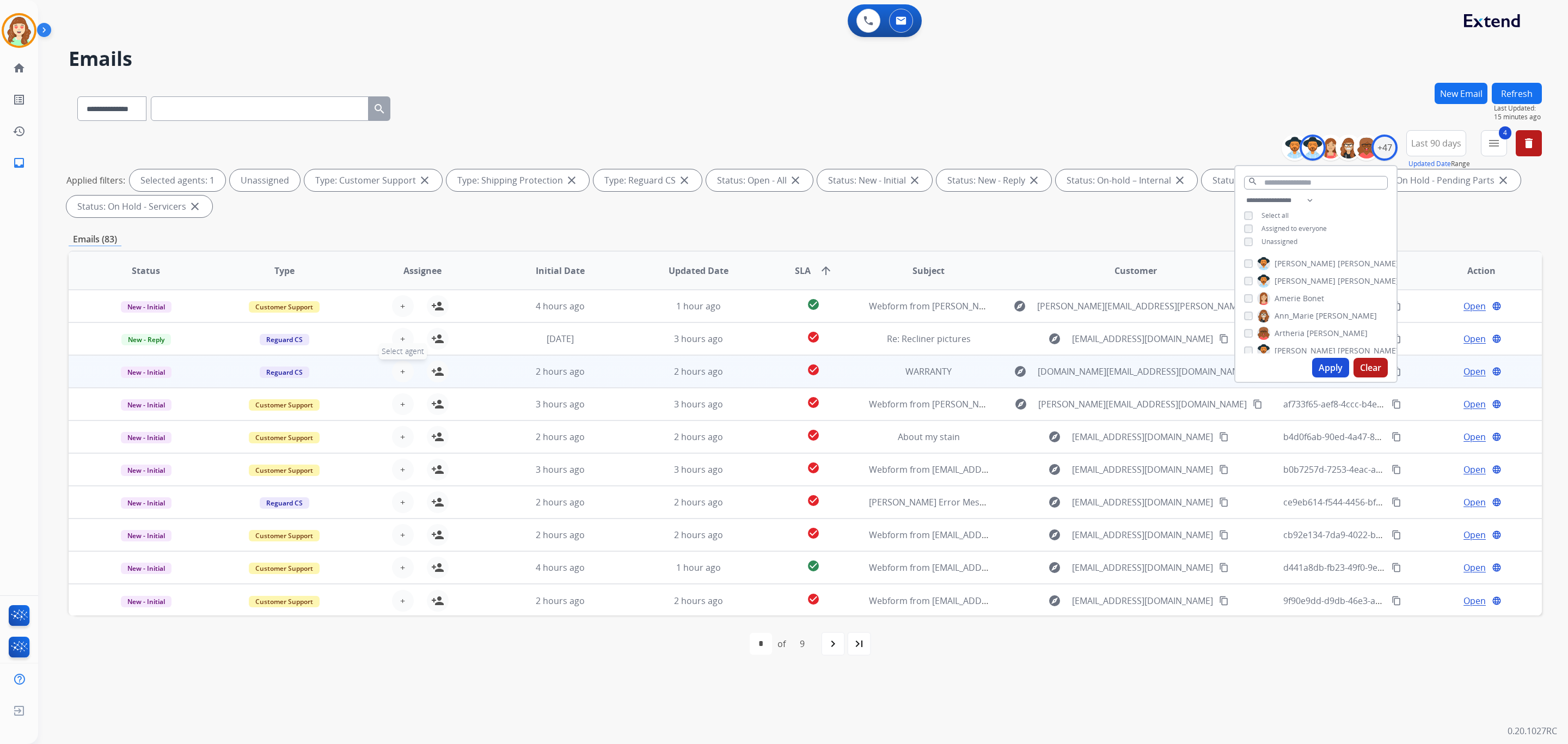
click at [407, 375] on button "+ Select agent" at bounding box center [403, 371] width 22 height 22
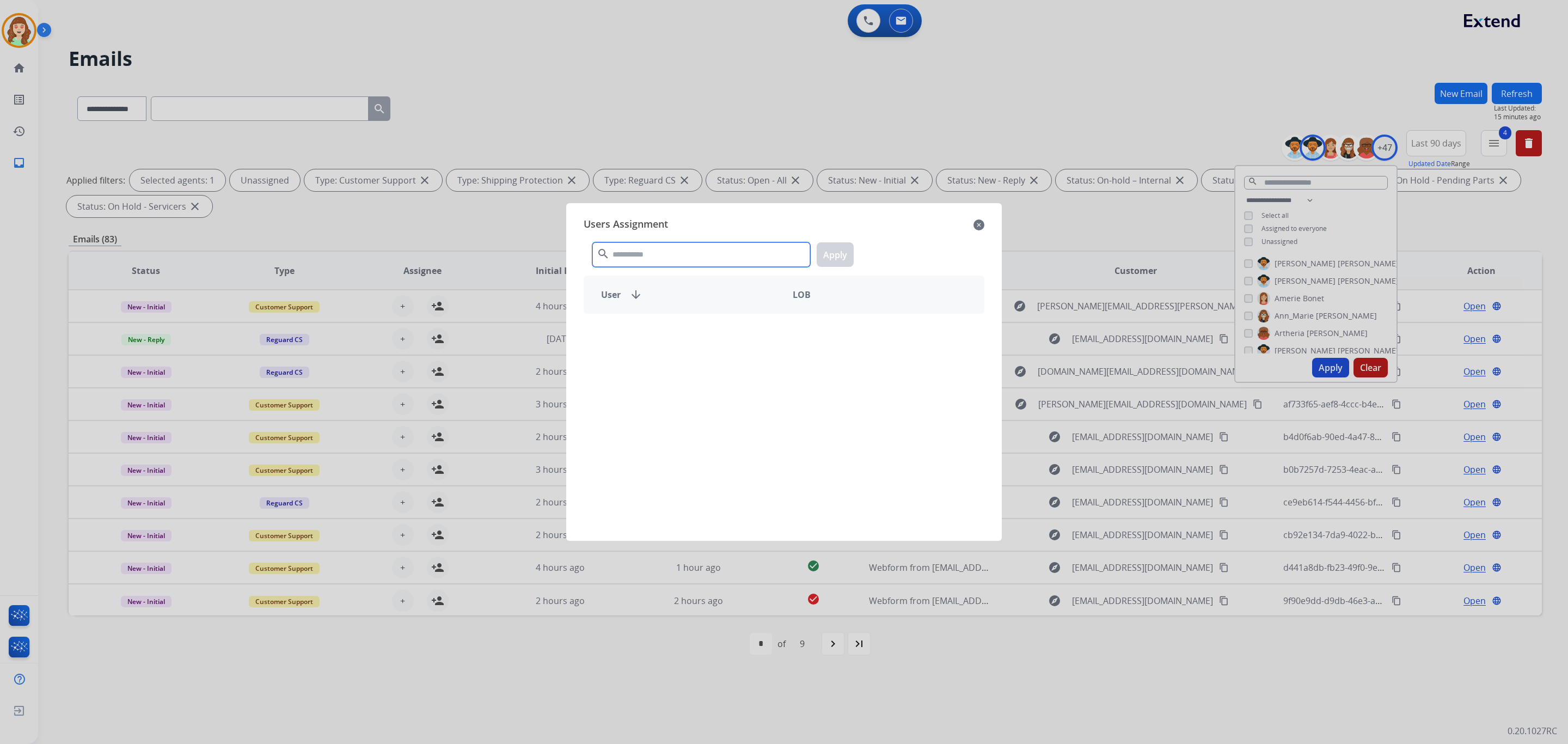
click at [621, 256] on input "text" at bounding box center [701, 255] width 218 height 25
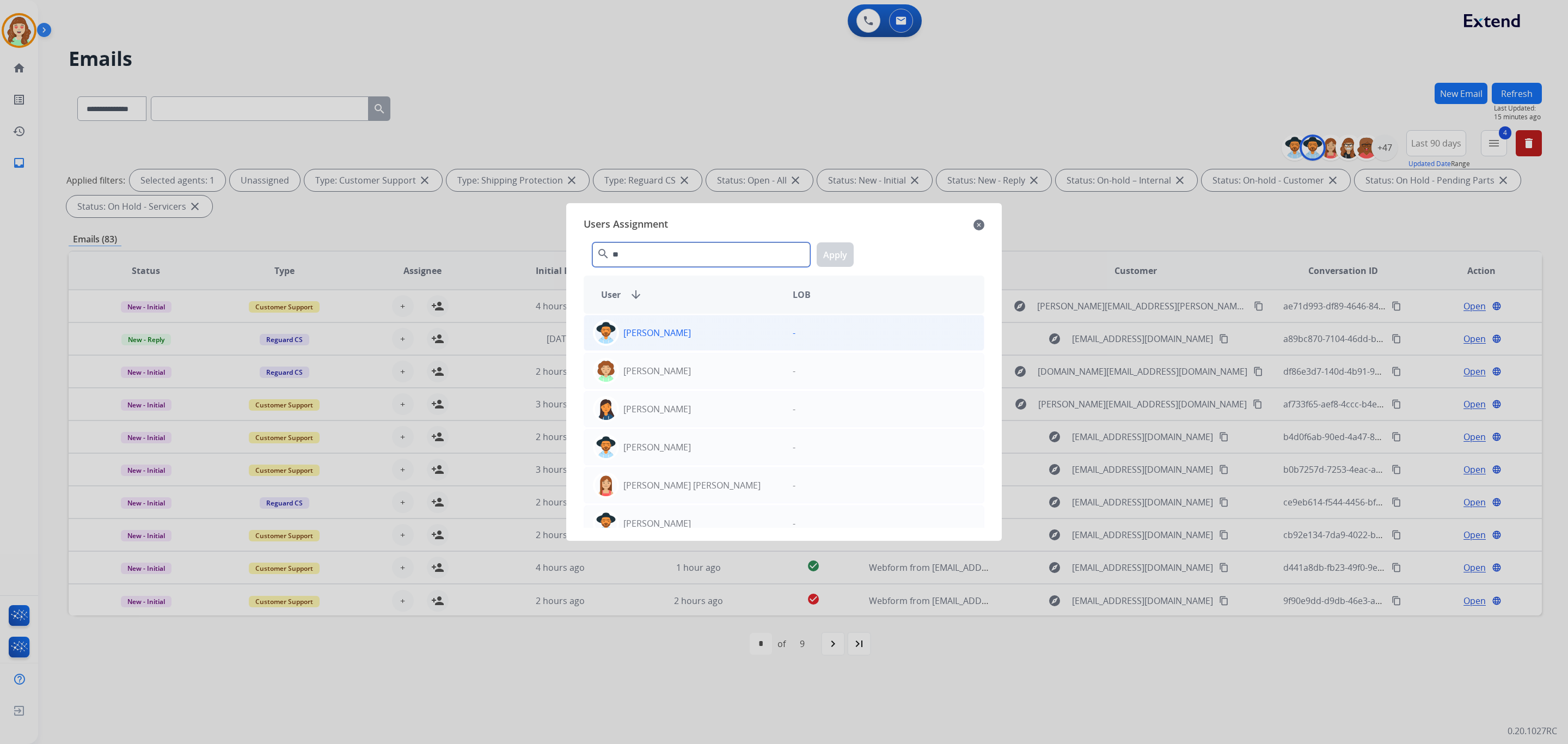
type input "**"
drag, startPoint x: 771, startPoint y: 335, endPoint x: 818, endPoint y: 251, distance: 96.3
click at [770, 327] on div "[PERSON_NAME]" at bounding box center [684, 333] width 200 height 26
click at [818, 251] on button "Apply" at bounding box center [835, 255] width 37 height 25
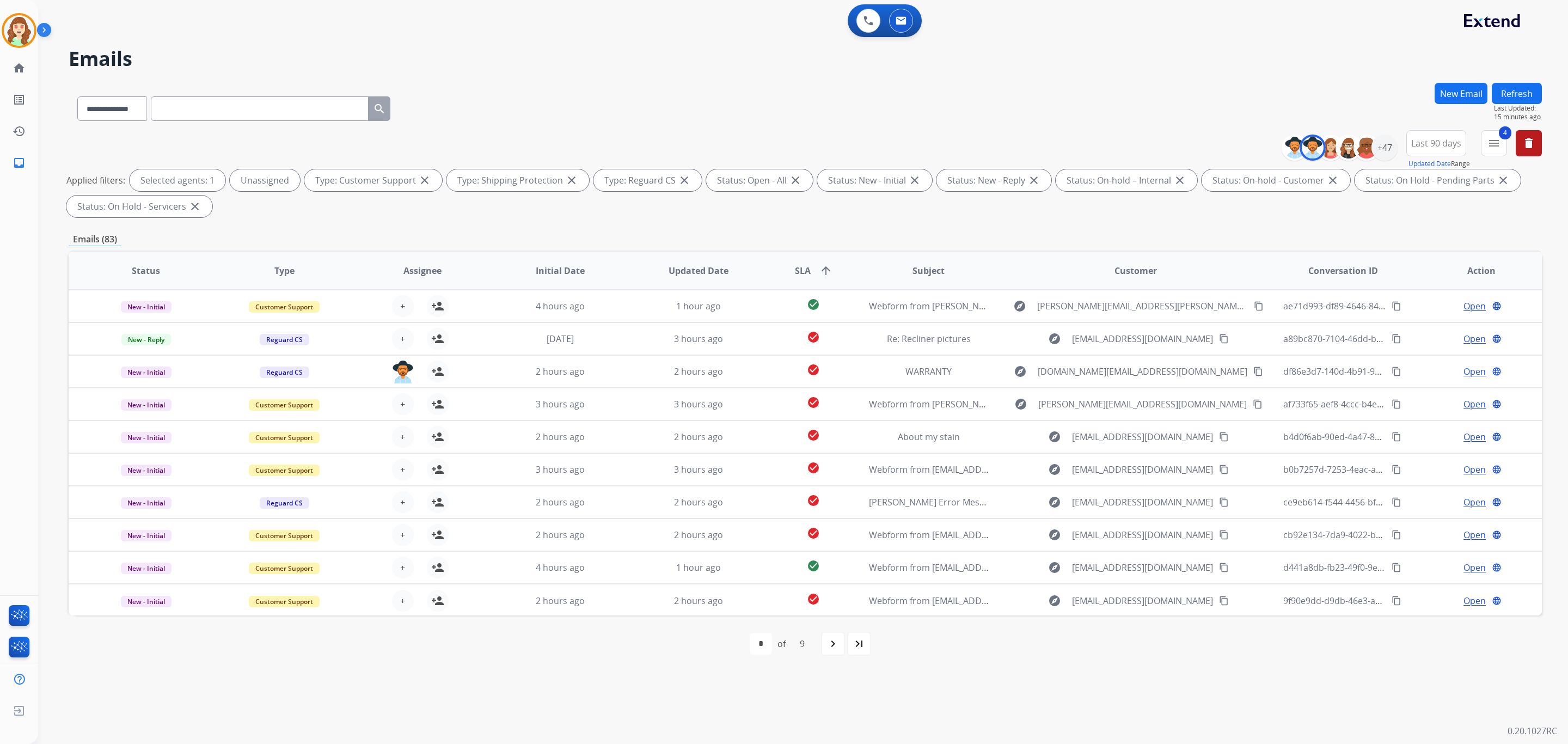
click at [398, 373] on img at bounding box center [403, 372] width 22 height 23
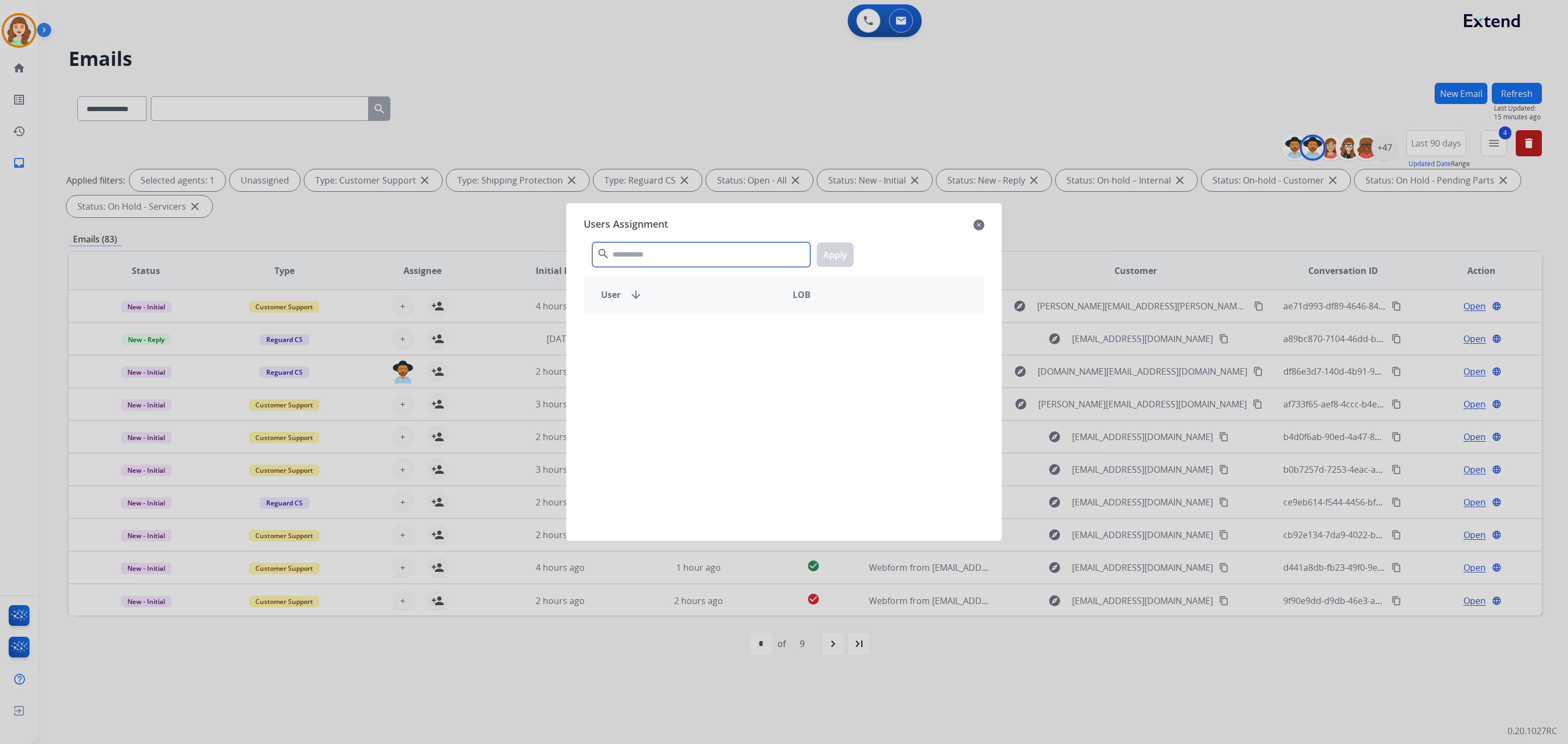
click at [691, 253] on input "text" at bounding box center [701, 255] width 218 height 25
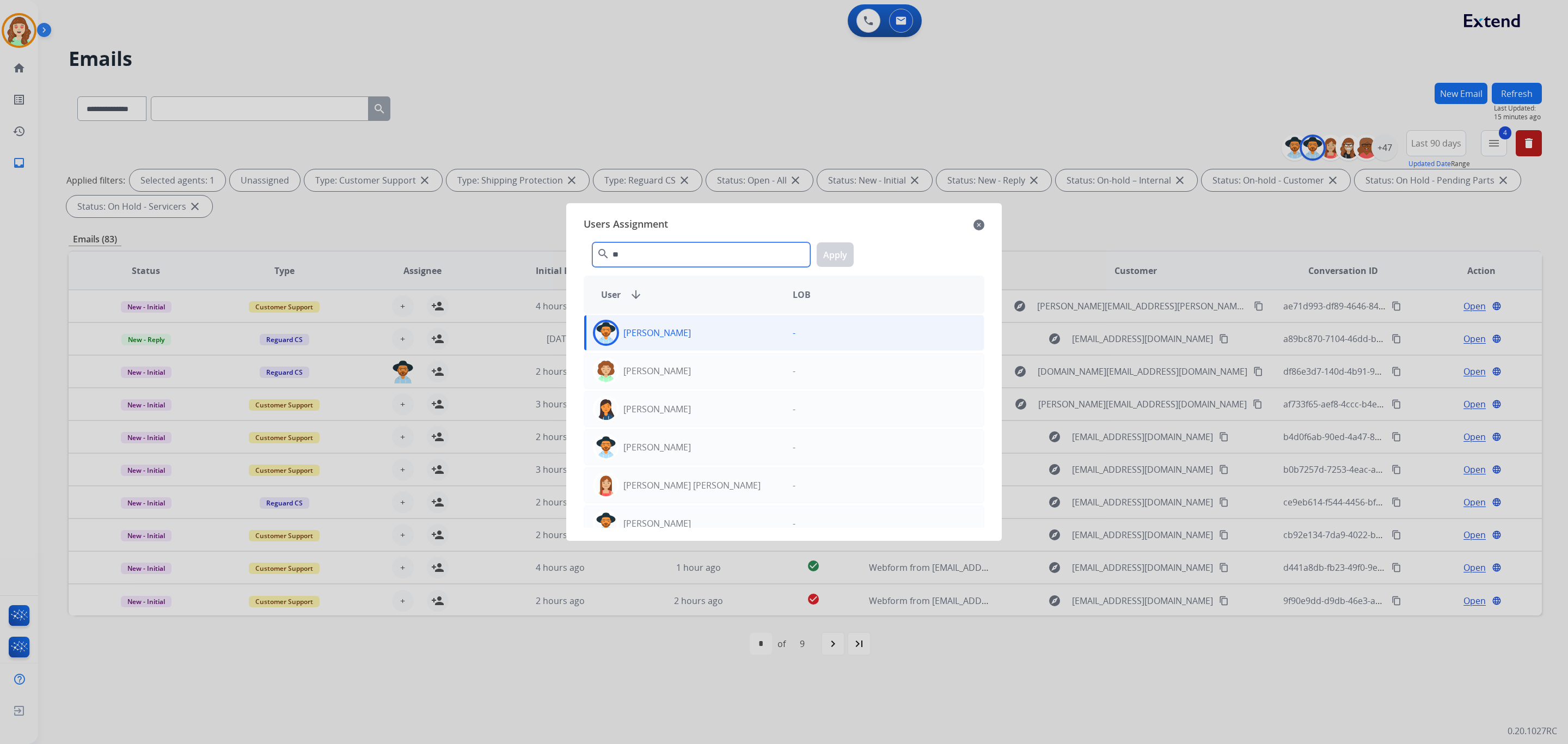
type input "**"
click at [721, 342] on div "[PERSON_NAME]" at bounding box center [684, 333] width 200 height 26
drag, startPoint x: 828, startPoint y: 254, endPoint x: 801, endPoint y: 258, distance: 27.3
click at [827, 254] on button "Apply" at bounding box center [835, 255] width 37 height 25
click at [766, 330] on div "[PERSON_NAME]" at bounding box center [684, 333] width 200 height 26
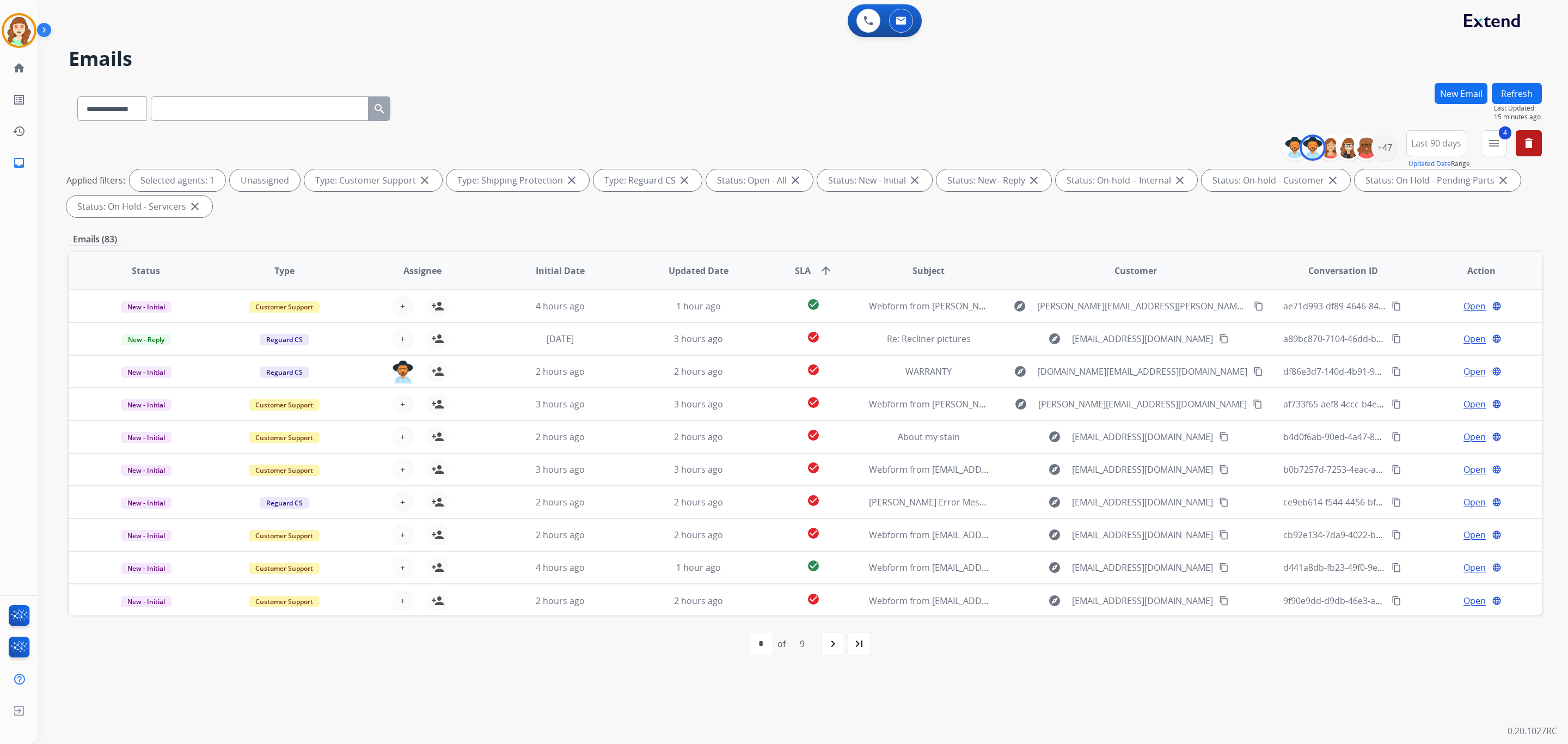
click at [837, 254] on th "SLA arrow_upward" at bounding box center [805, 271] width 92 height 38
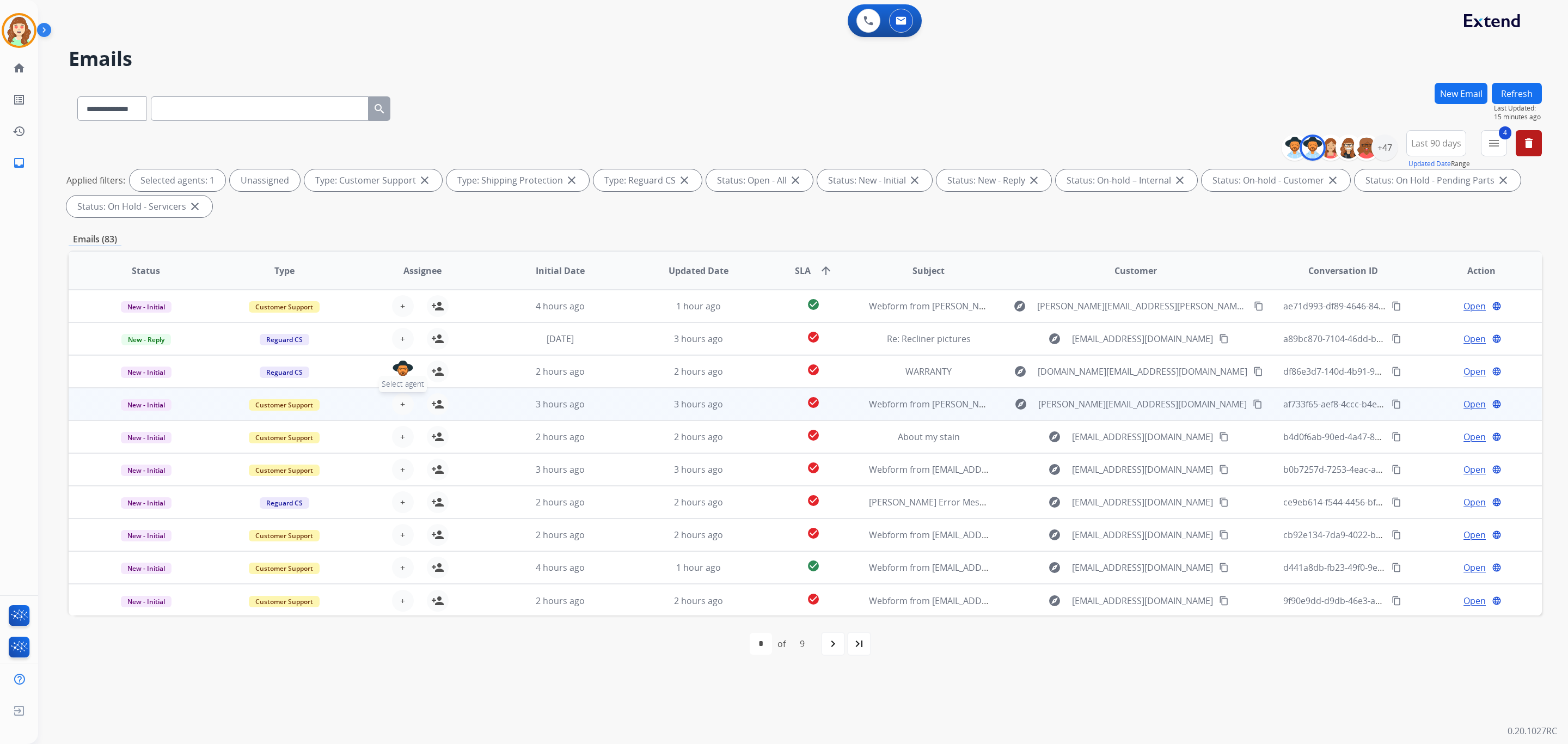
click at [396, 396] on button "+ Select agent" at bounding box center [403, 404] width 22 height 22
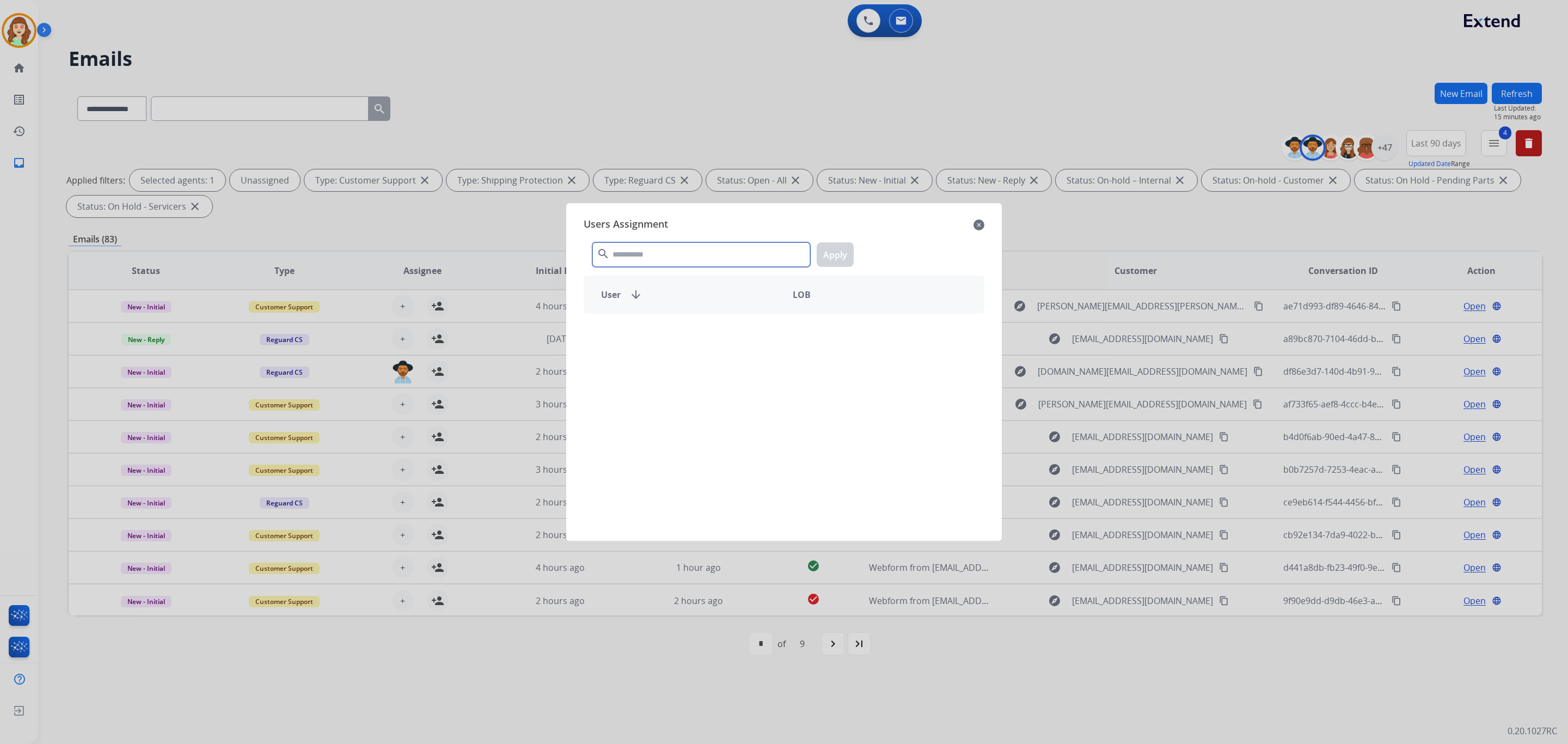
click at [724, 260] on input "text" at bounding box center [701, 255] width 218 height 25
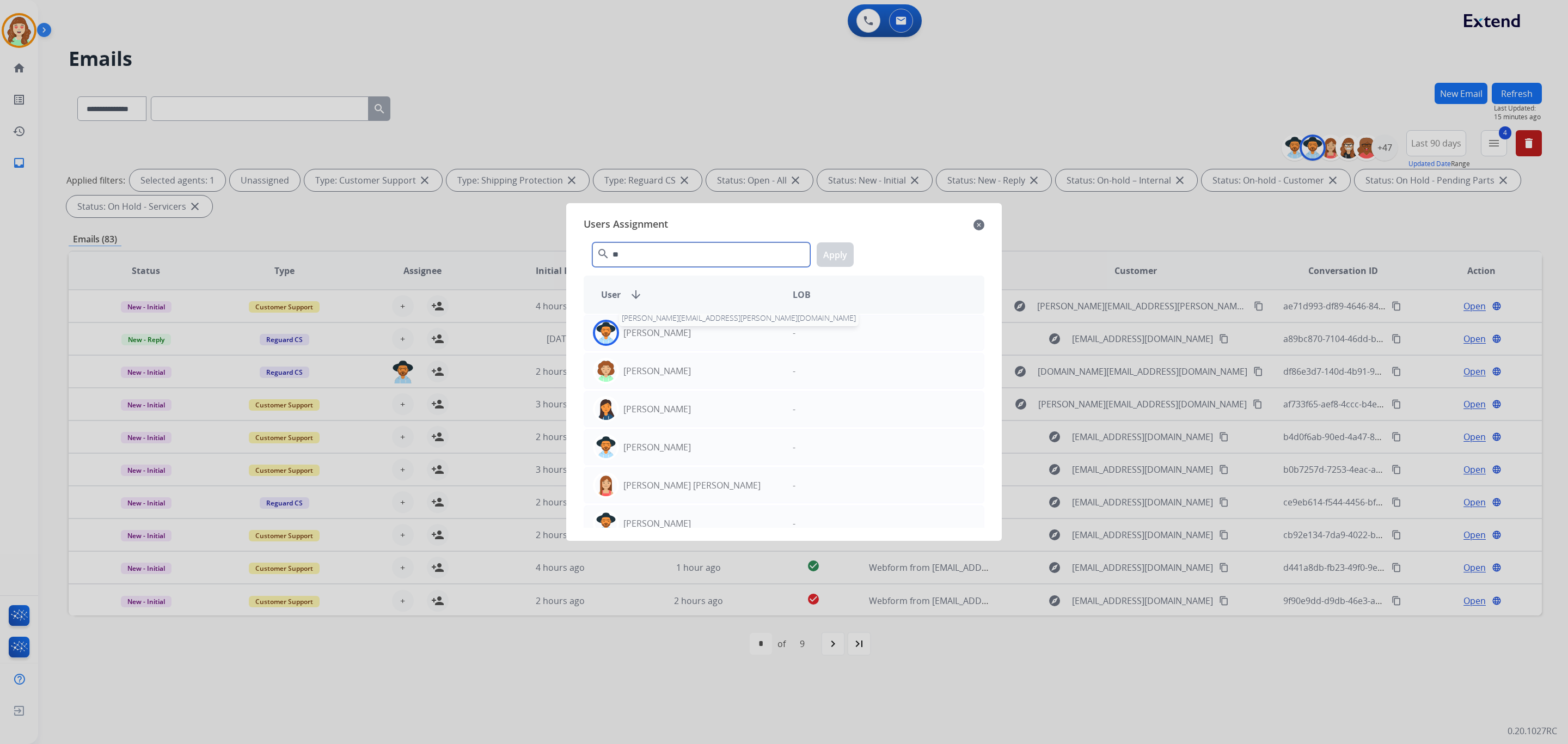
type input "**"
click at [672, 335] on p "[PERSON_NAME]" at bounding box center [657, 333] width 68 height 13
click at [834, 252] on button "Apply" at bounding box center [835, 255] width 37 height 25
drag, startPoint x: 771, startPoint y: 341, endPoint x: 835, endPoint y: 256, distance: 106.4
click at [774, 338] on div "[PERSON_NAME]" at bounding box center [684, 333] width 200 height 26
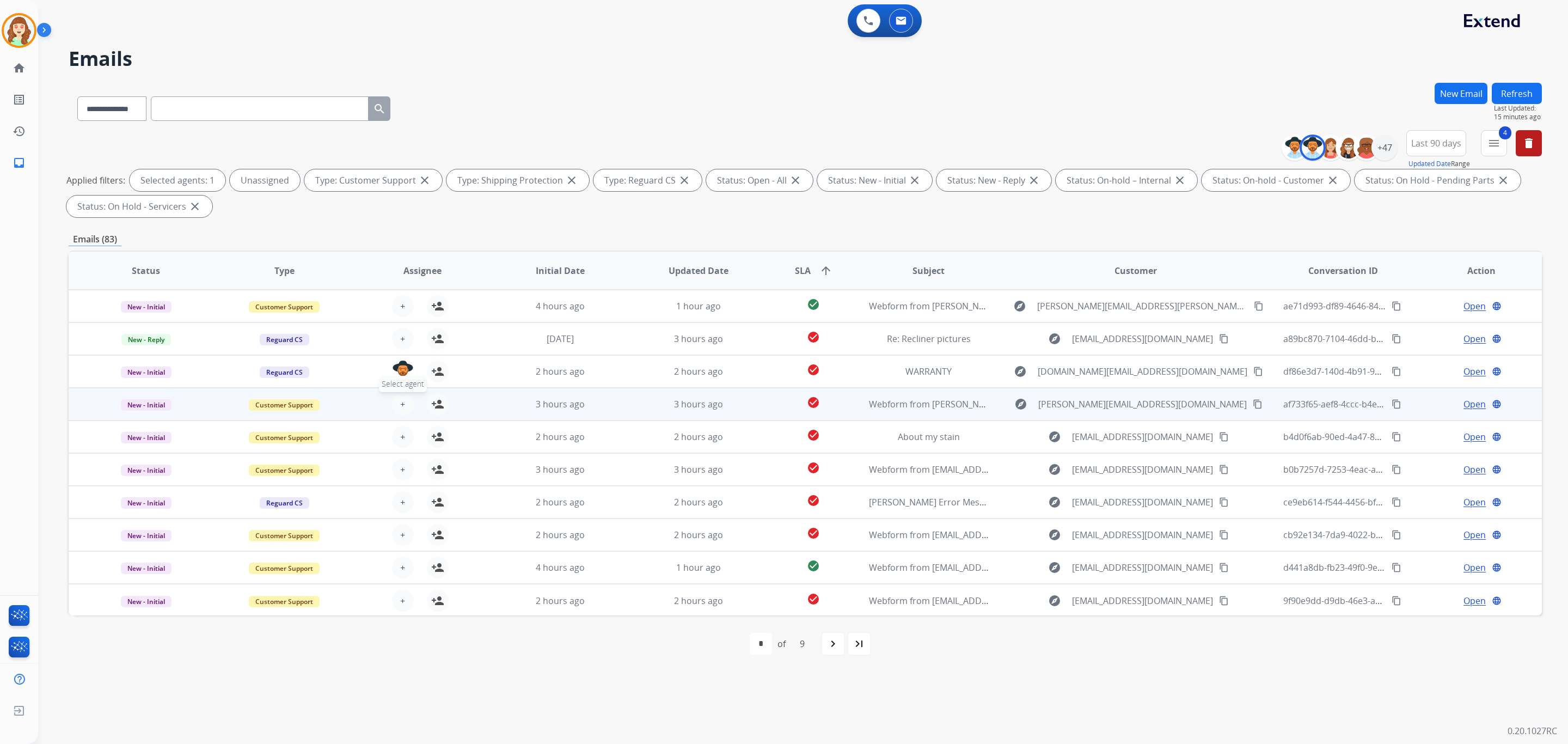
click at [404, 401] on button "+ Select agent" at bounding box center [403, 404] width 22 height 22
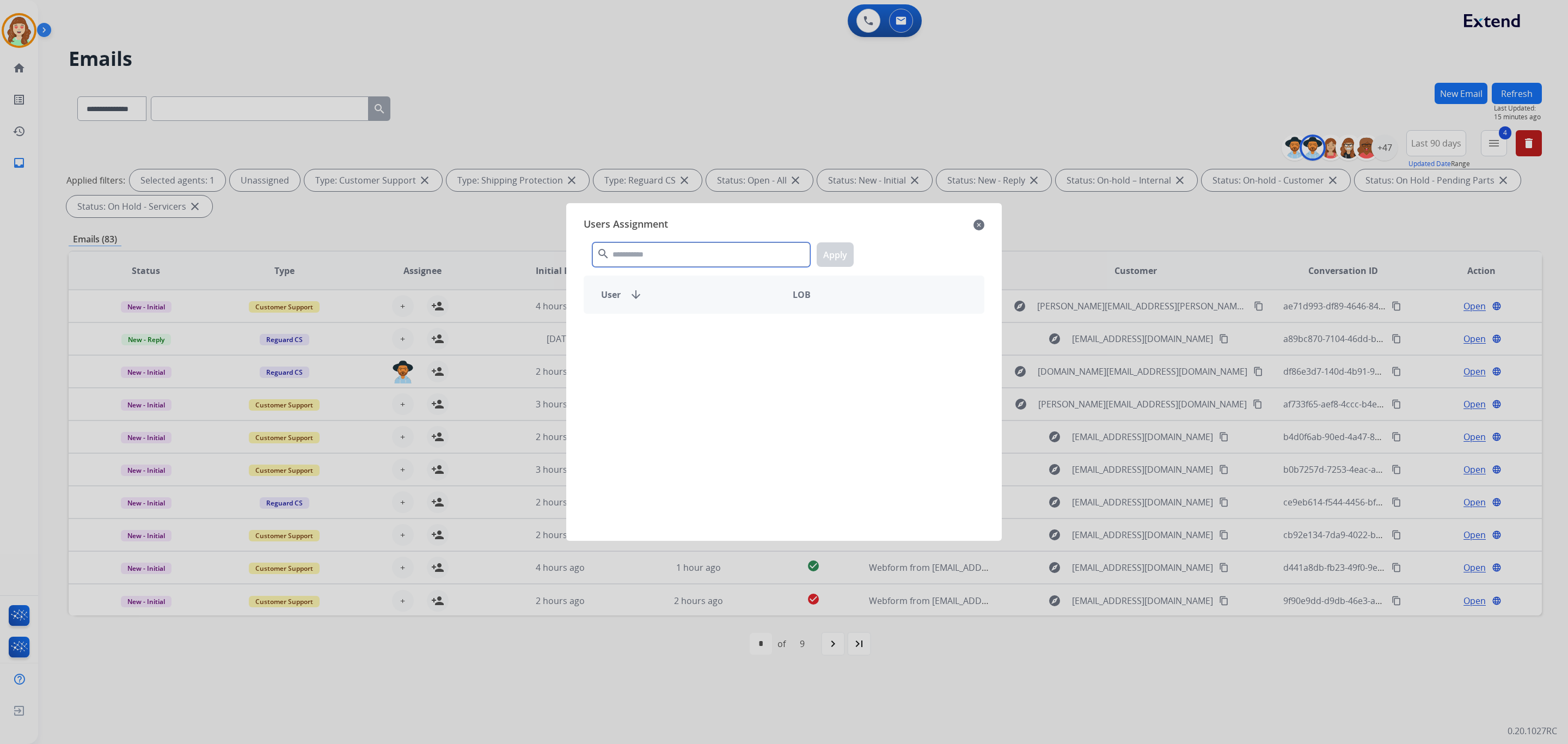
click at [651, 257] on input "text" at bounding box center [701, 255] width 218 height 25
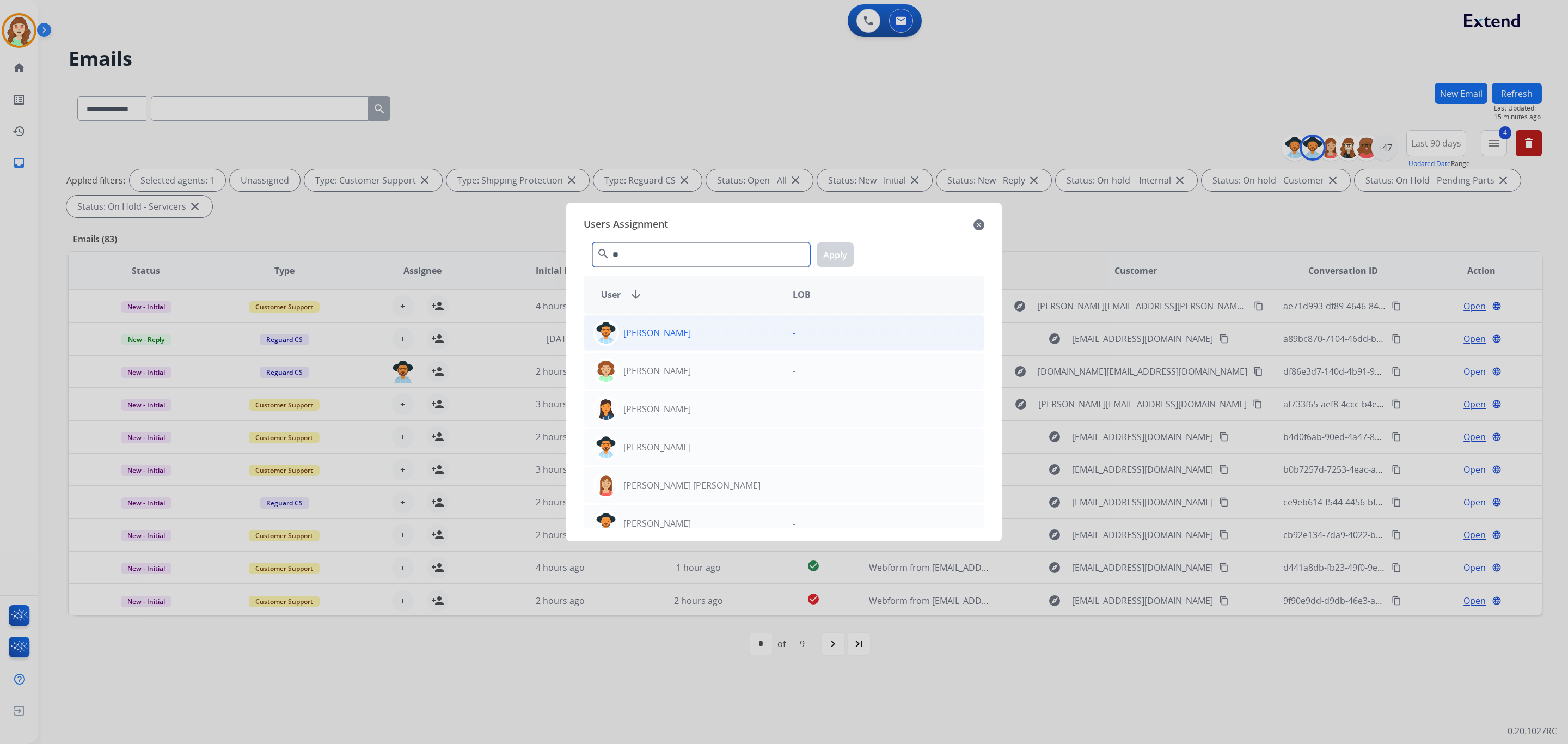
type input "**"
click at [661, 338] on p "[PERSON_NAME]" at bounding box center [657, 333] width 68 height 13
click at [835, 252] on button "Apply" at bounding box center [835, 255] width 37 height 25
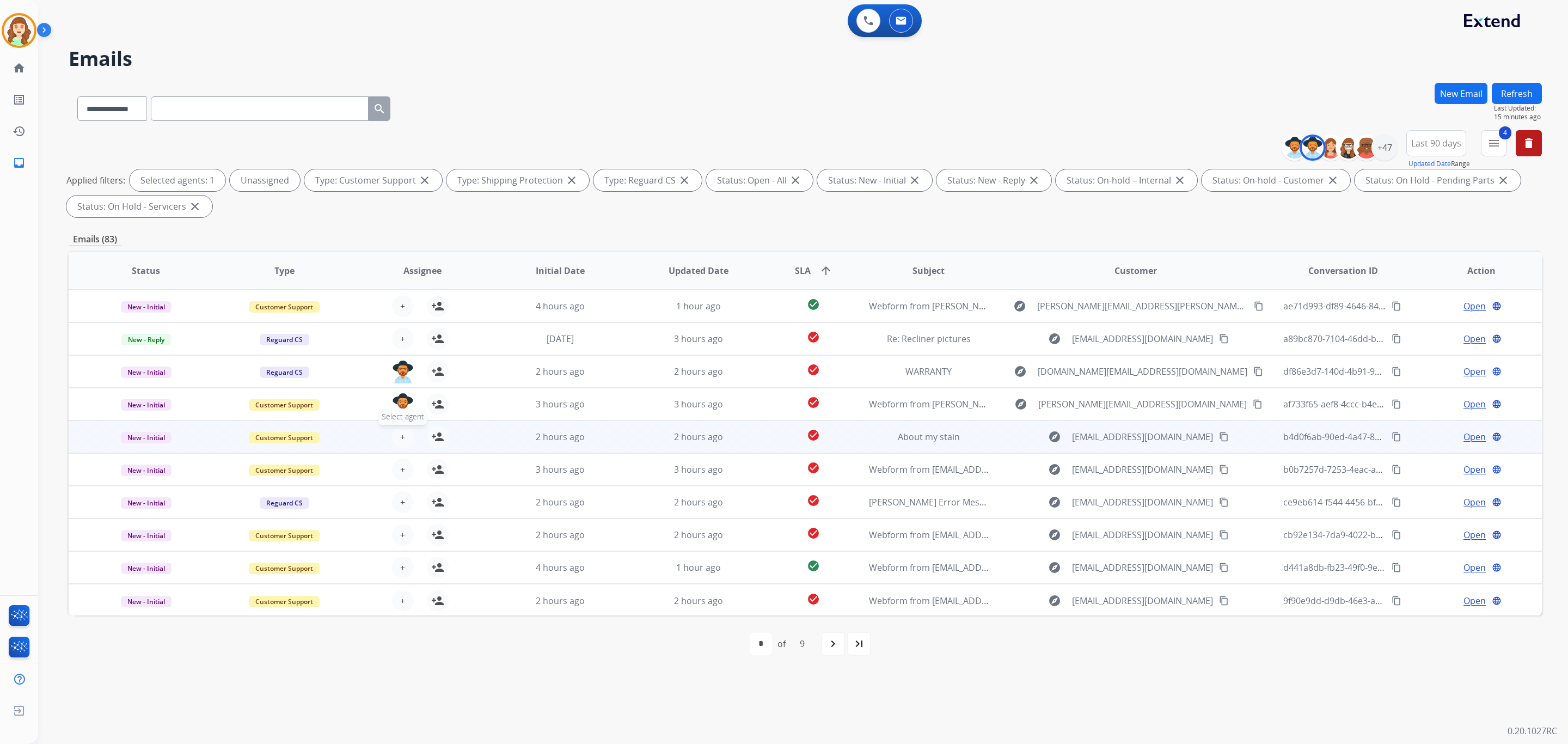
click at [402, 434] on span "+" at bounding box center [403, 437] width 5 height 13
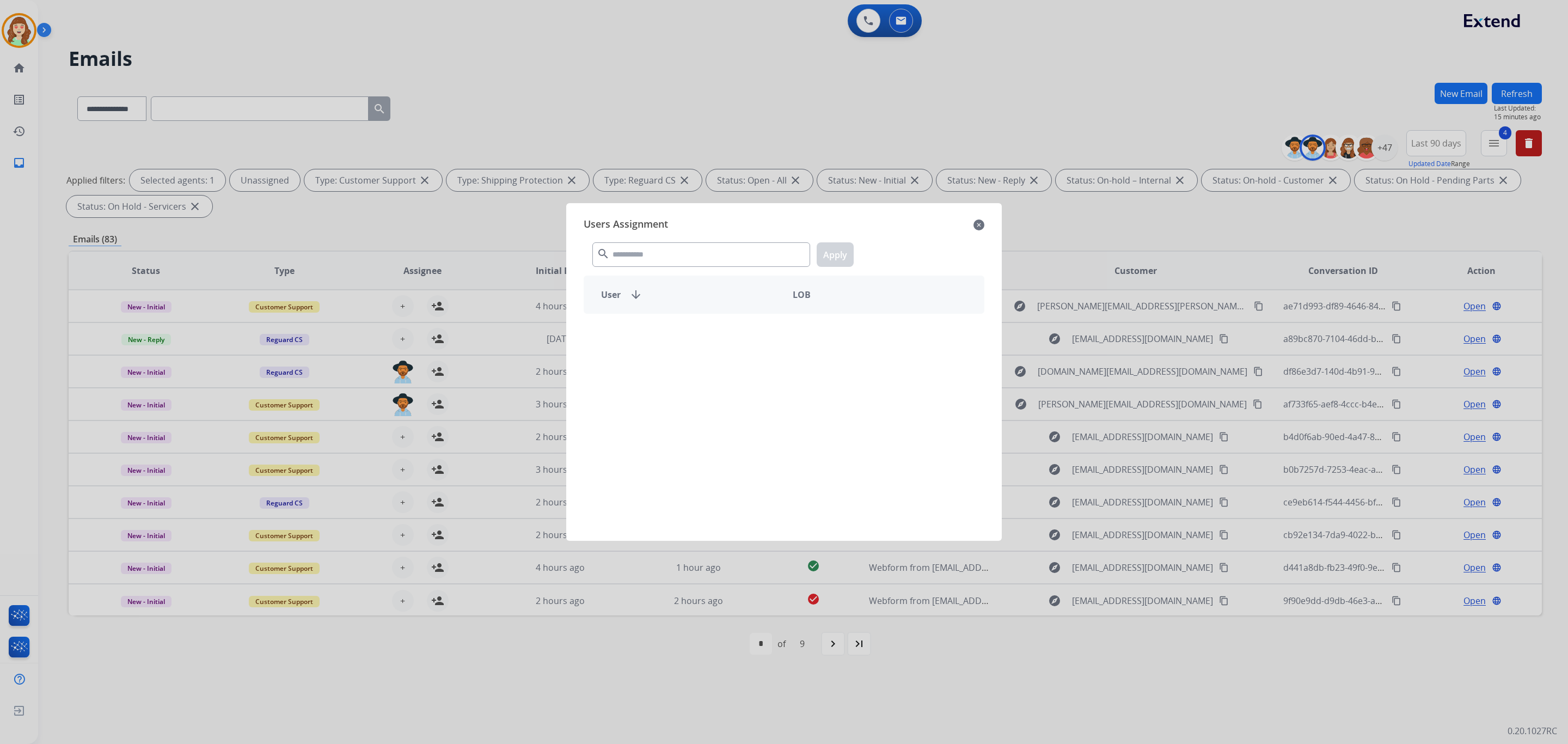
click at [683, 235] on div "search Apply" at bounding box center [784, 252] width 401 height 38
click at [667, 253] on input "text" at bounding box center [701, 255] width 218 height 25
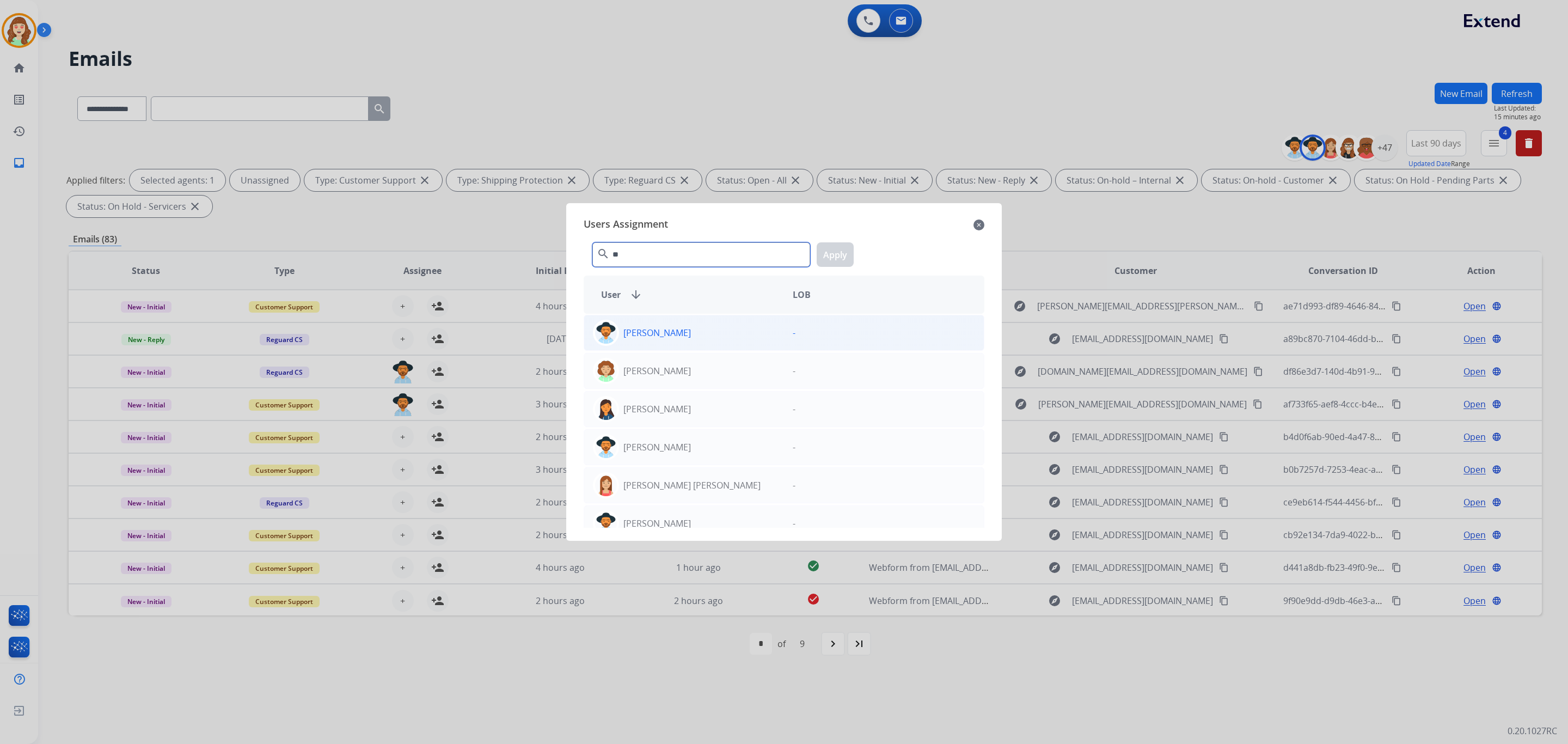
type input "**"
click at [702, 334] on div "[PERSON_NAME]" at bounding box center [684, 333] width 200 height 26
click at [846, 259] on button "Apply" at bounding box center [835, 255] width 37 height 25
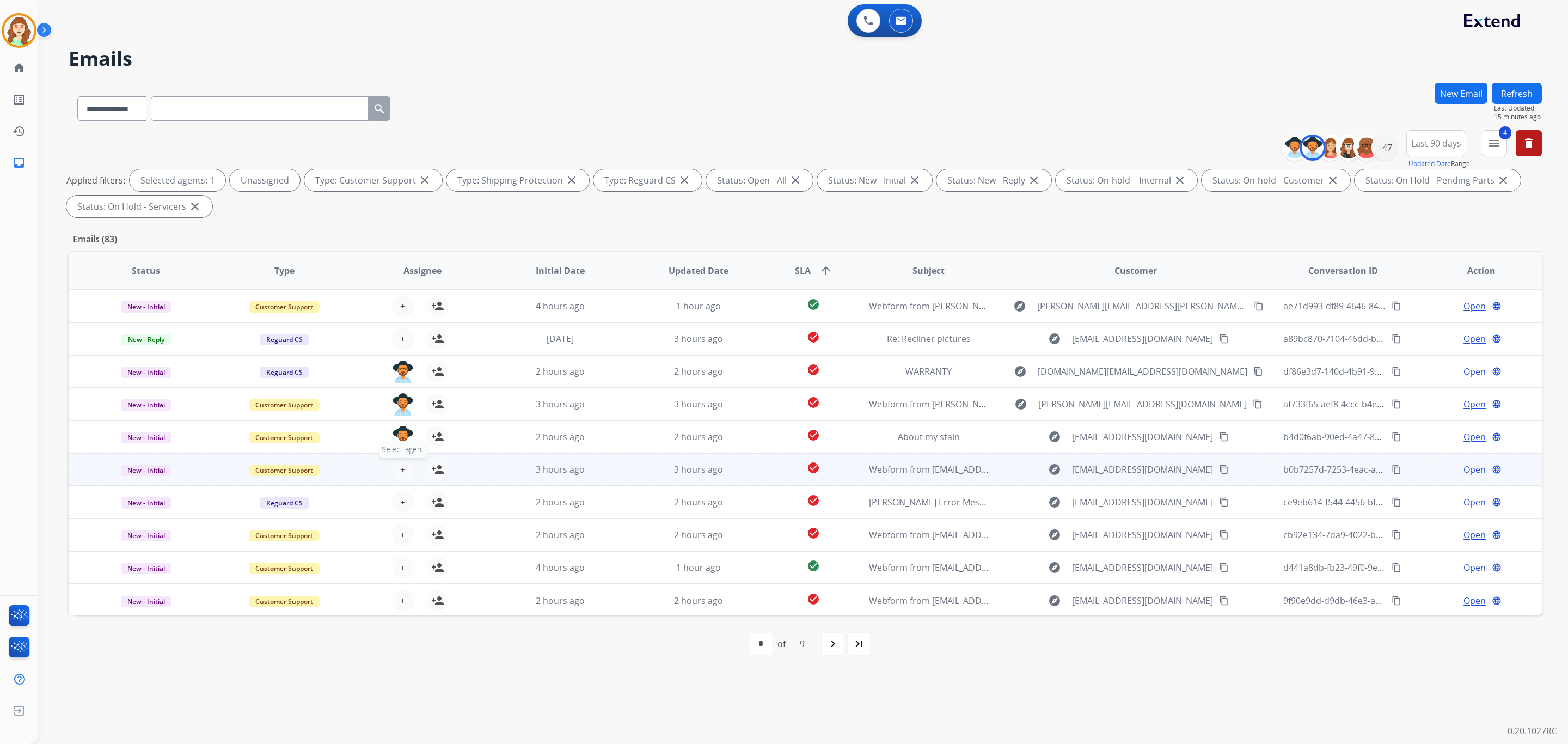
click at [400, 472] on span "+" at bounding box center [403, 469] width 5 height 13
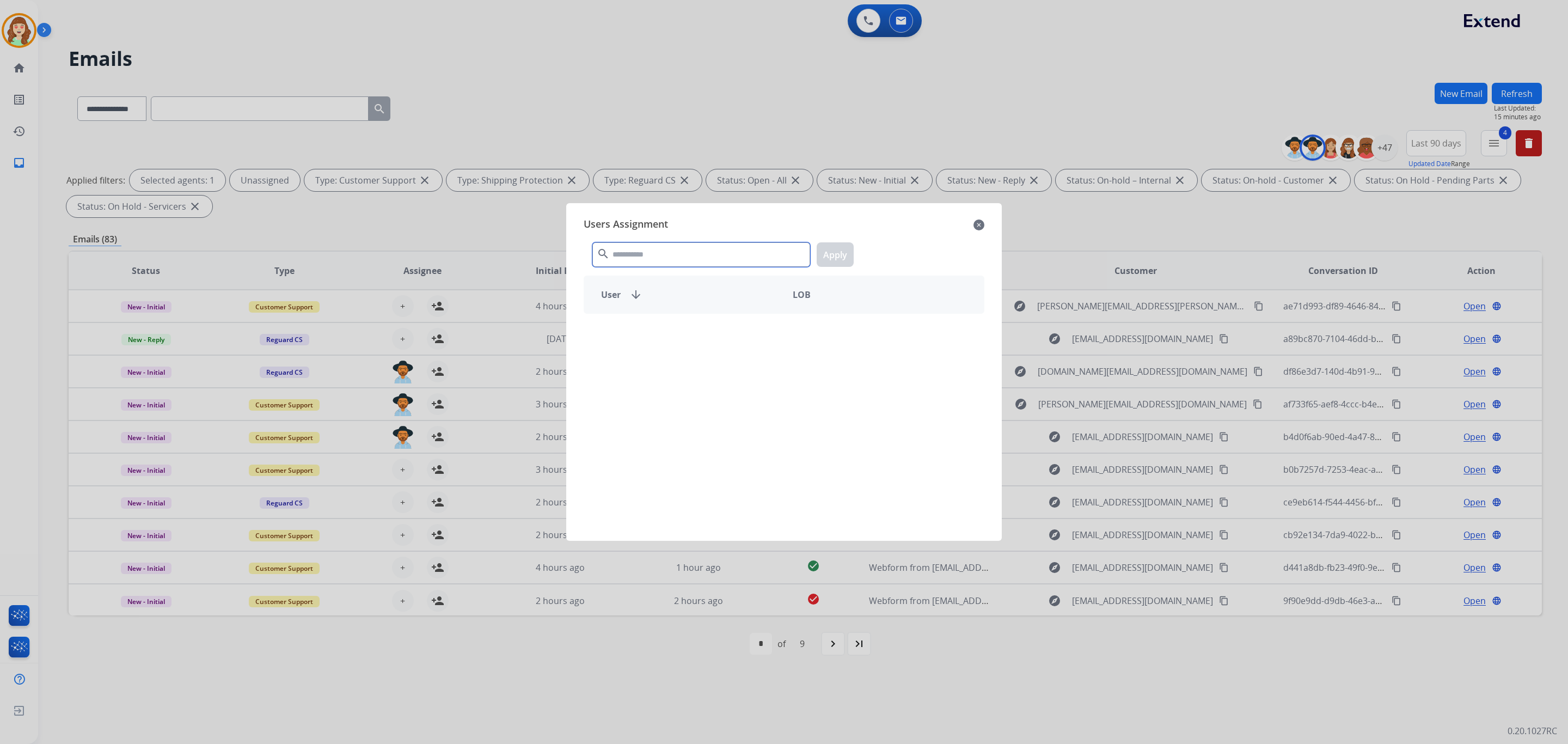
click at [662, 251] on input "text" at bounding box center [701, 255] width 218 height 25
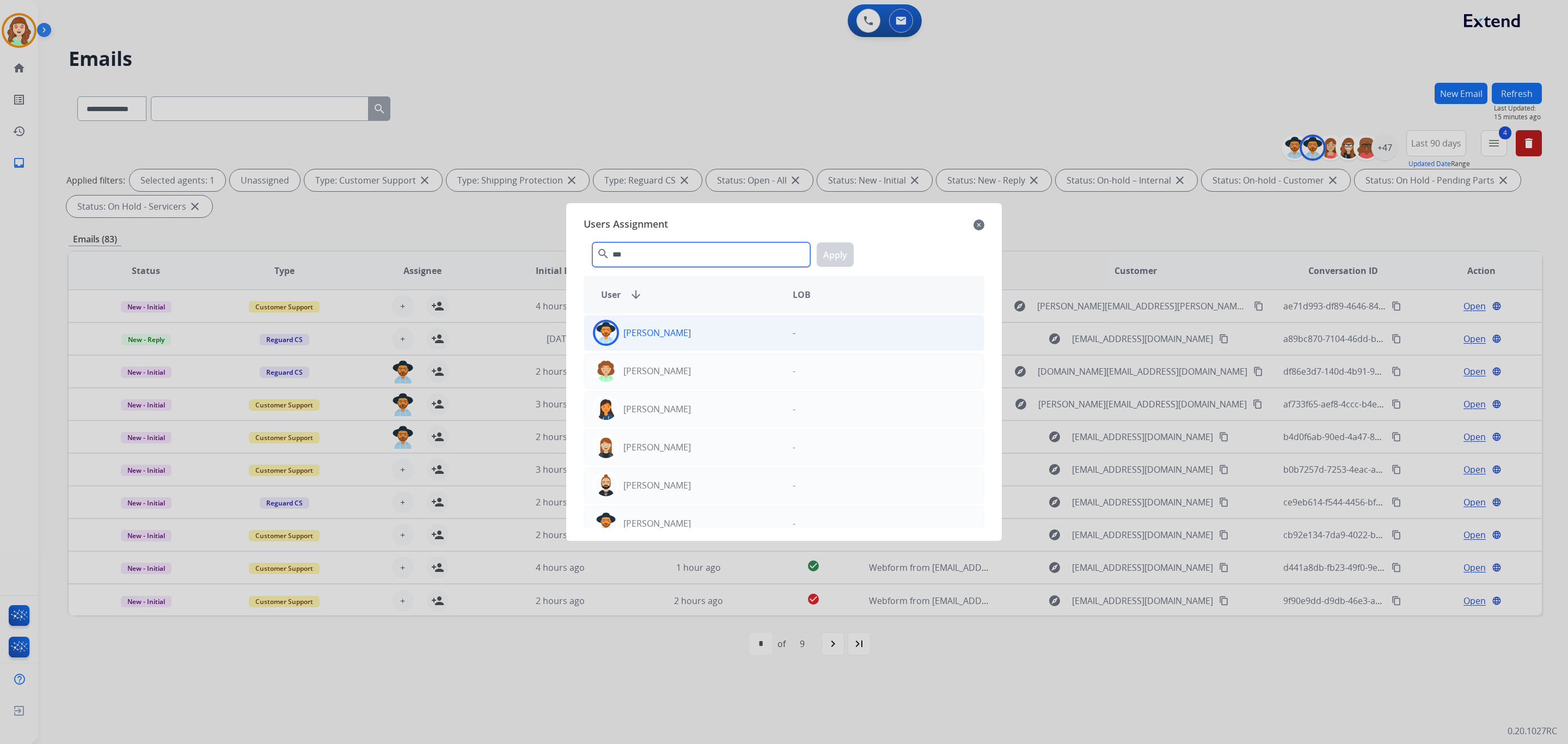
type input "***"
click at [701, 329] on div "[PERSON_NAME]" at bounding box center [684, 333] width 200 height 26
click at [848, 253] on button "Apply" at bounding box center [835, 255] width 37 height 25
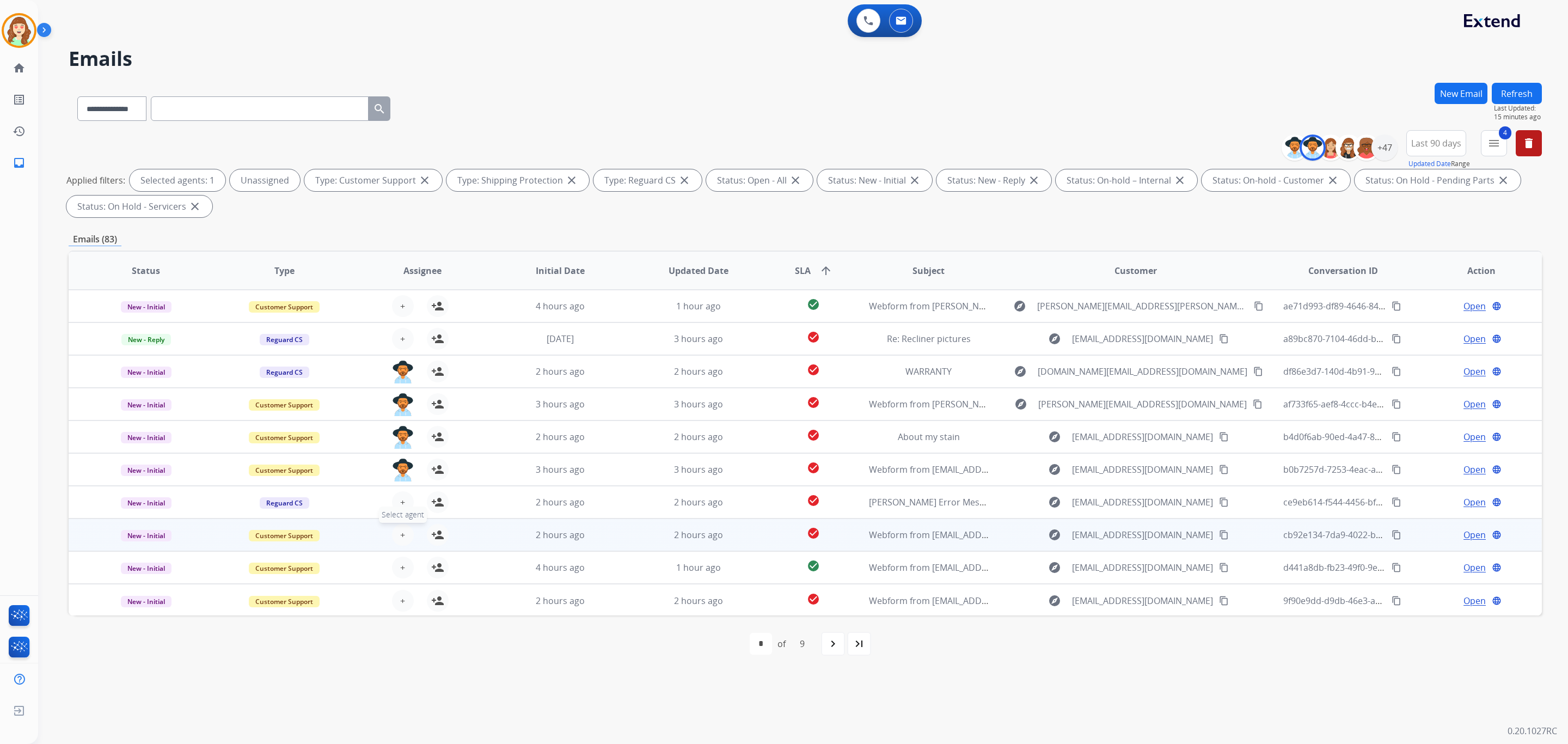
click at [397, 535] on button "+ Select agent" at bounding box center [403, 535] width 22 height 22
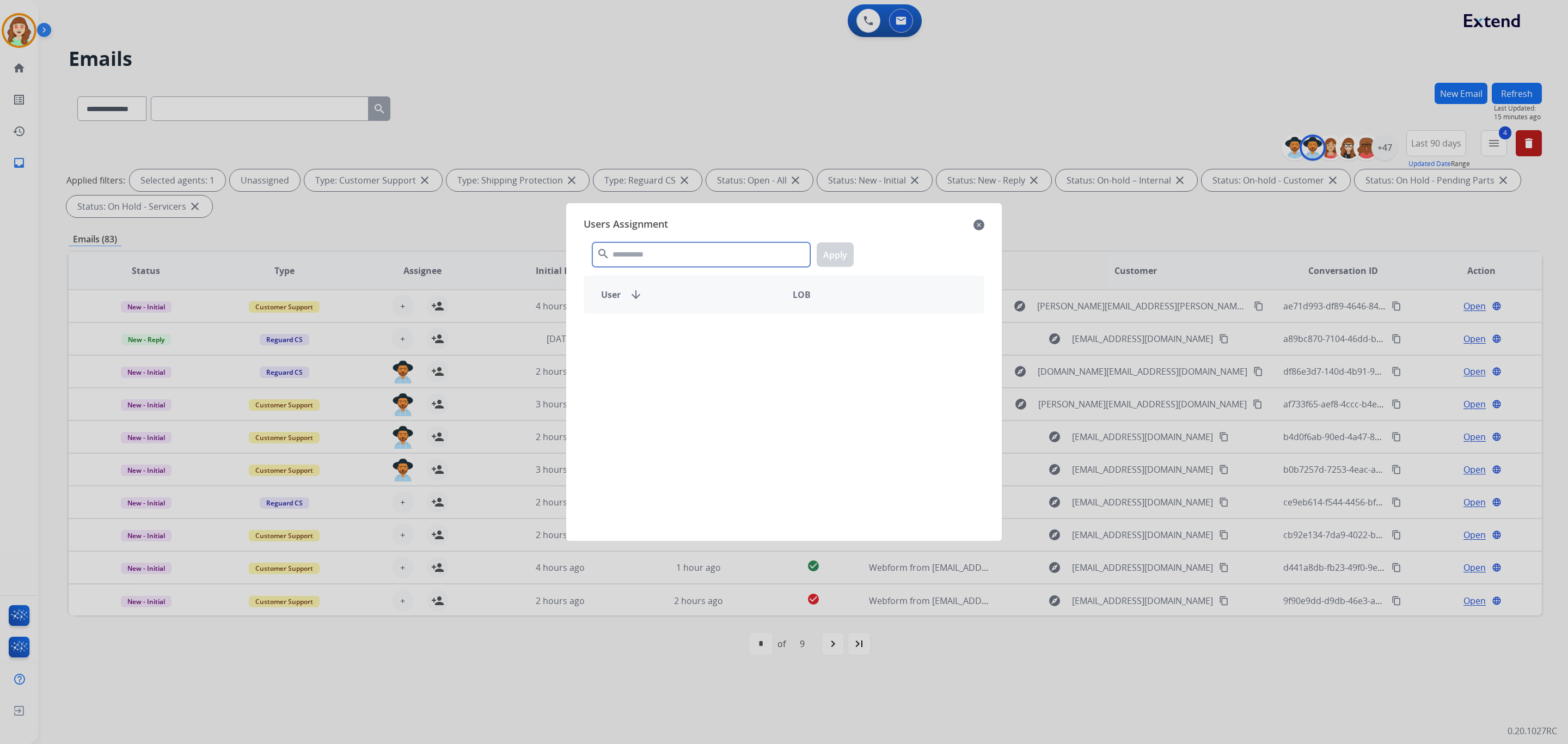
click at [645, 249] on input "text" at bounding box center [701, 255] width 218 height 25
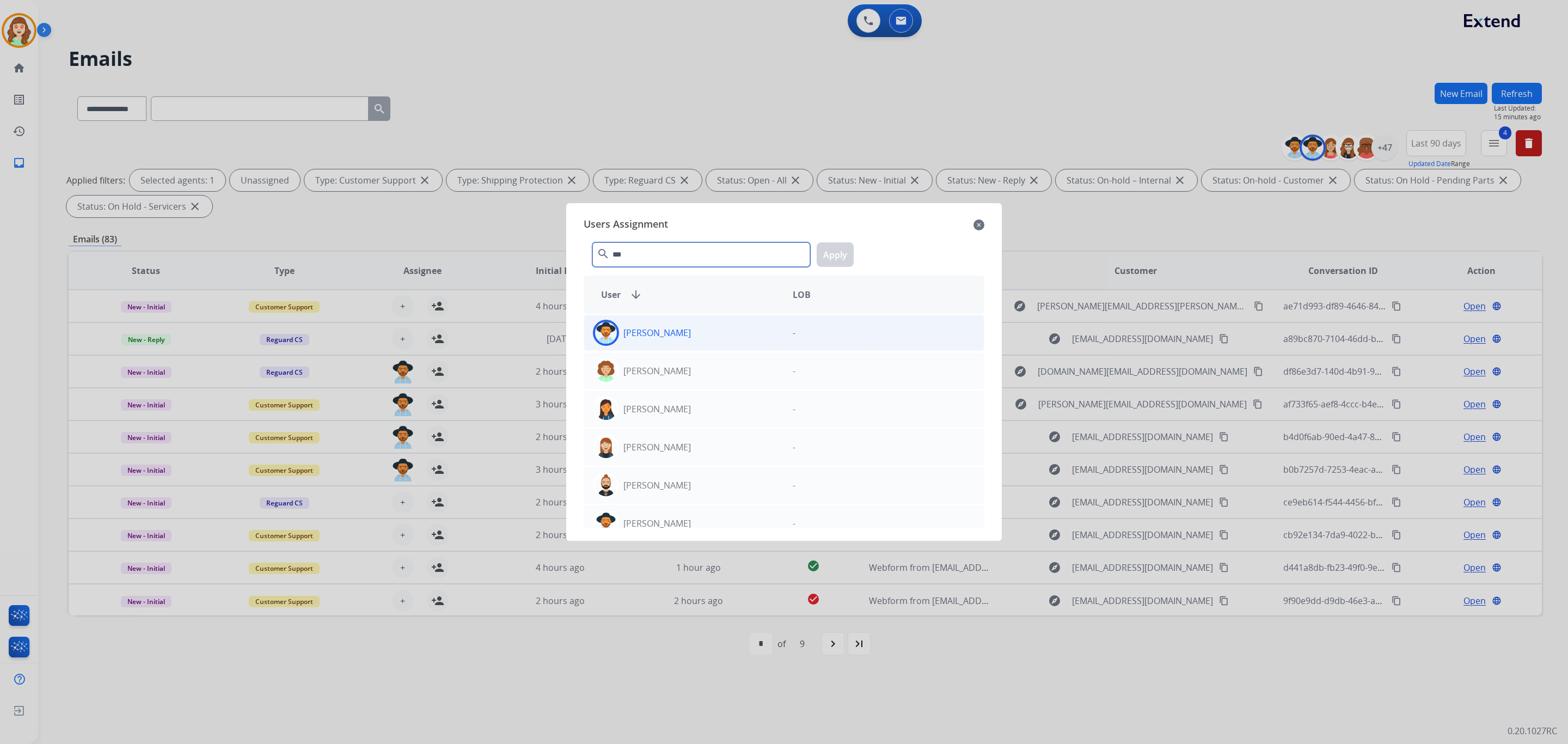
type input "***"
click at [707, 335] on div "[PERSON_NAME]" at bounding box center [684, 333] width 200 height 26
click at [819, 248] on button "Apply" at bounding box center [835, 255] width 37 height 25
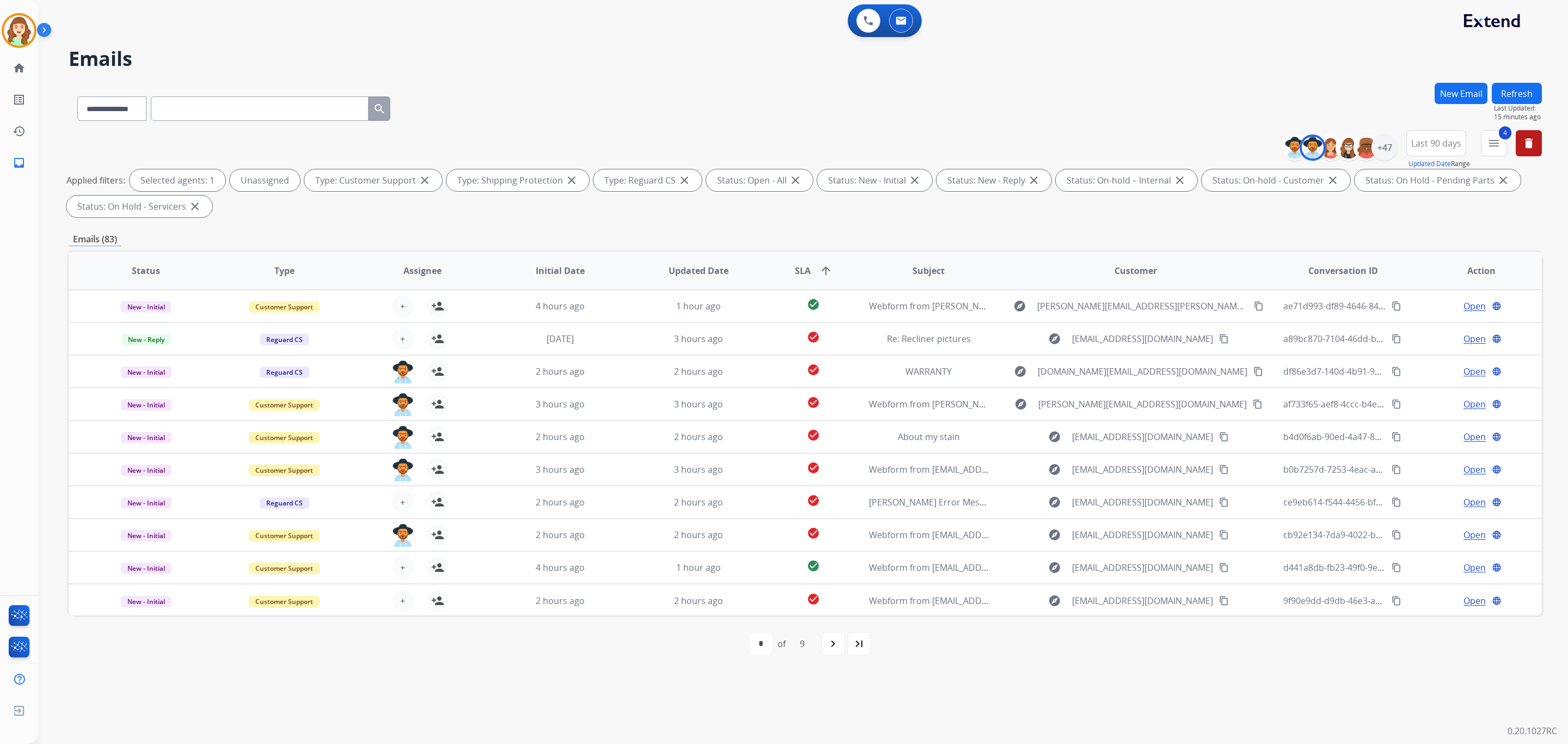
click at [395, 566] on button "+ Select agent" at bounding box center [403, 567] width 22 height 22
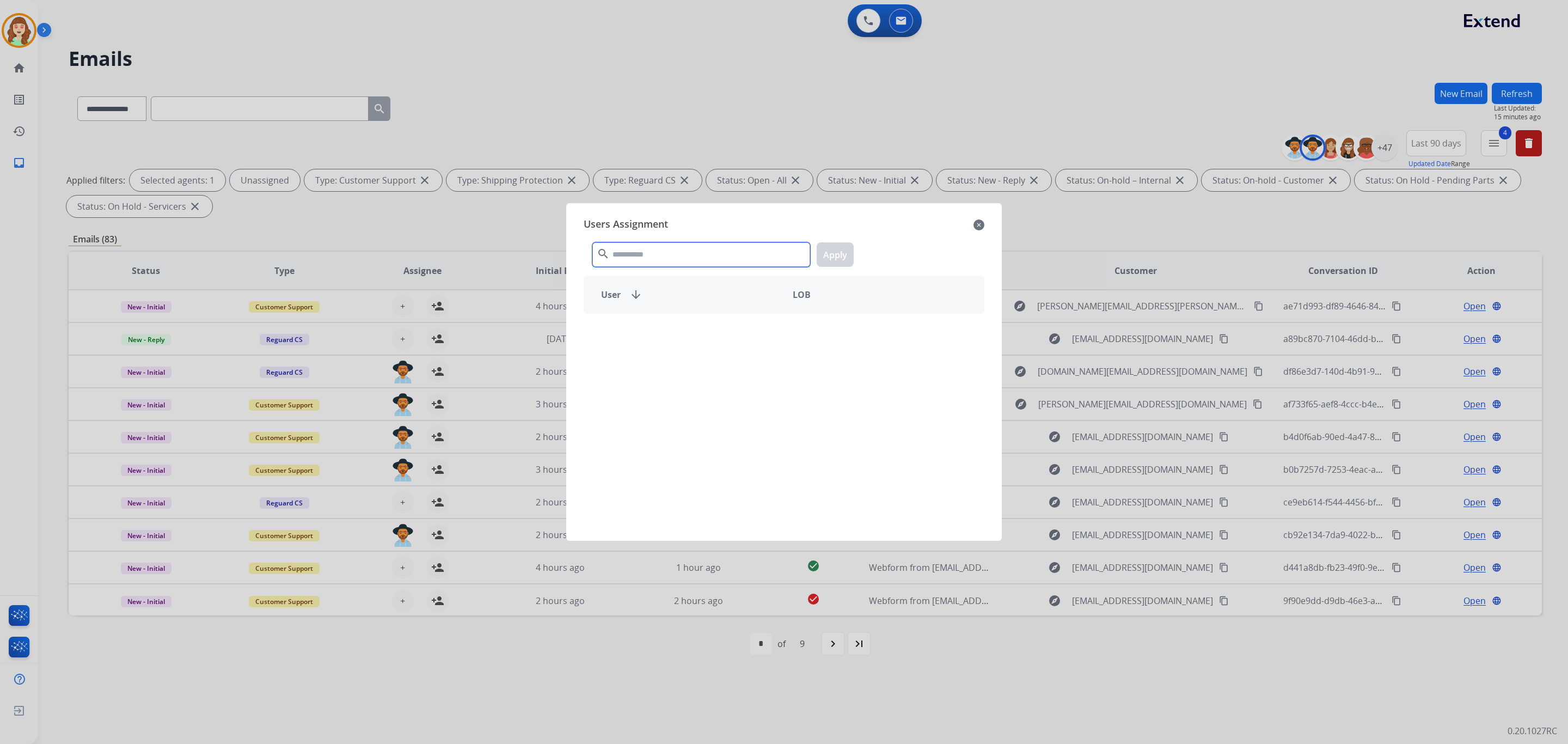
click at [714, 256] on input "text" at bounding box center [701, 255] width 218 height 25
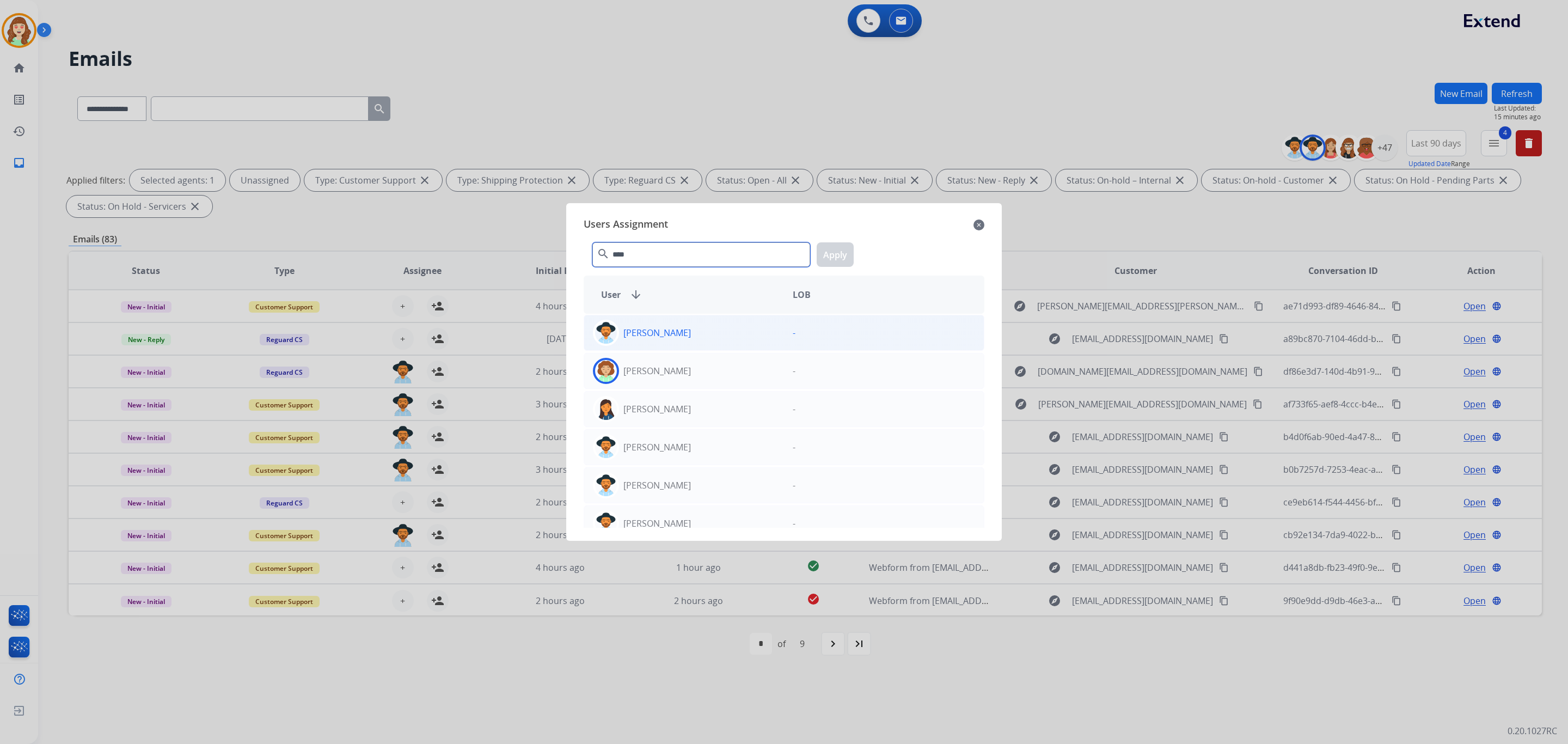
type input "****"
click at [736, 333] on div "[PERSON_NAME]" at bounding box center [684, 333] width 200 height 26
click at [834, 253] on button "Apply" at bounding box center [835, 255] width 37 height 25
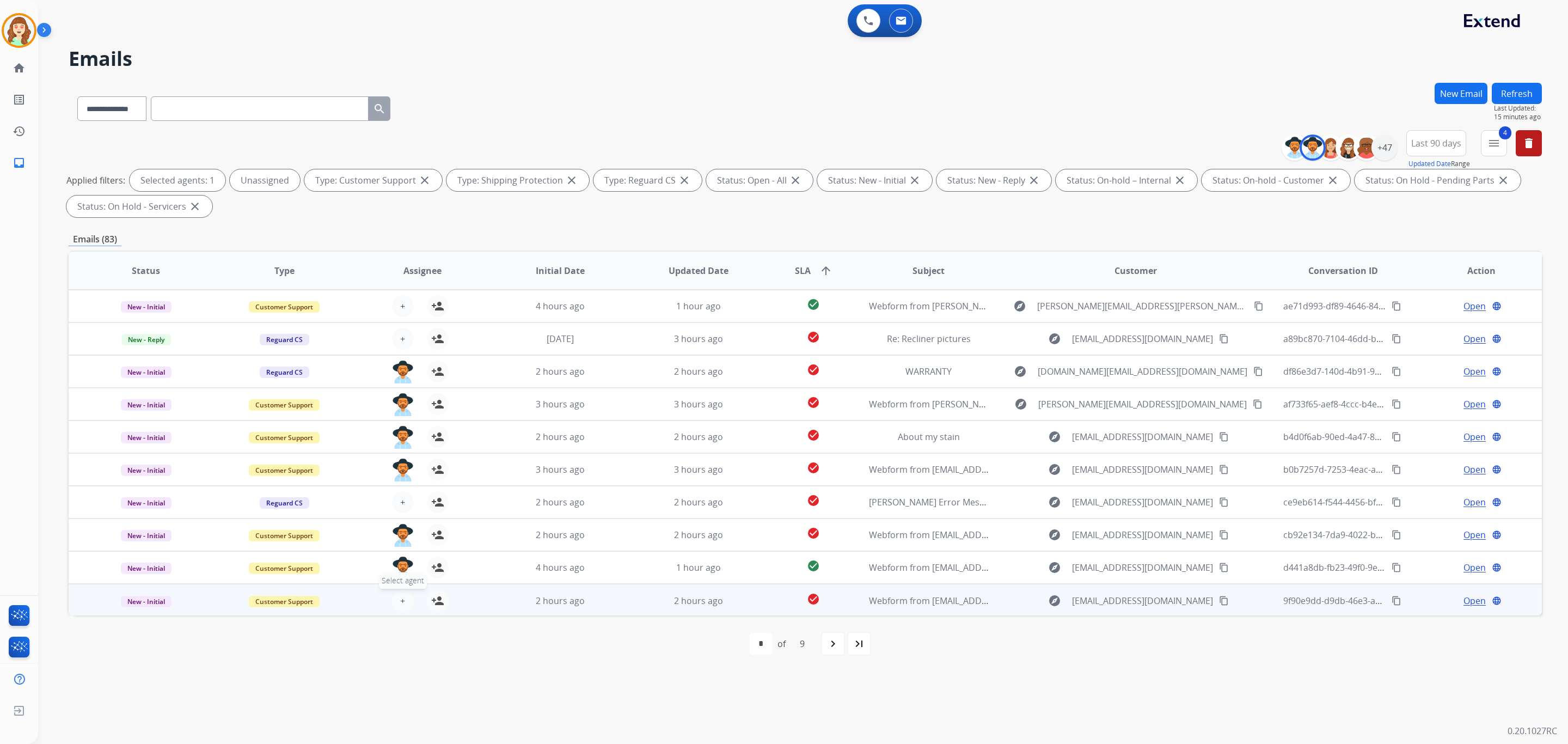
click at [396, 603] on button "+ Select agent" at bounding box center [403, 600] width 22 height 22
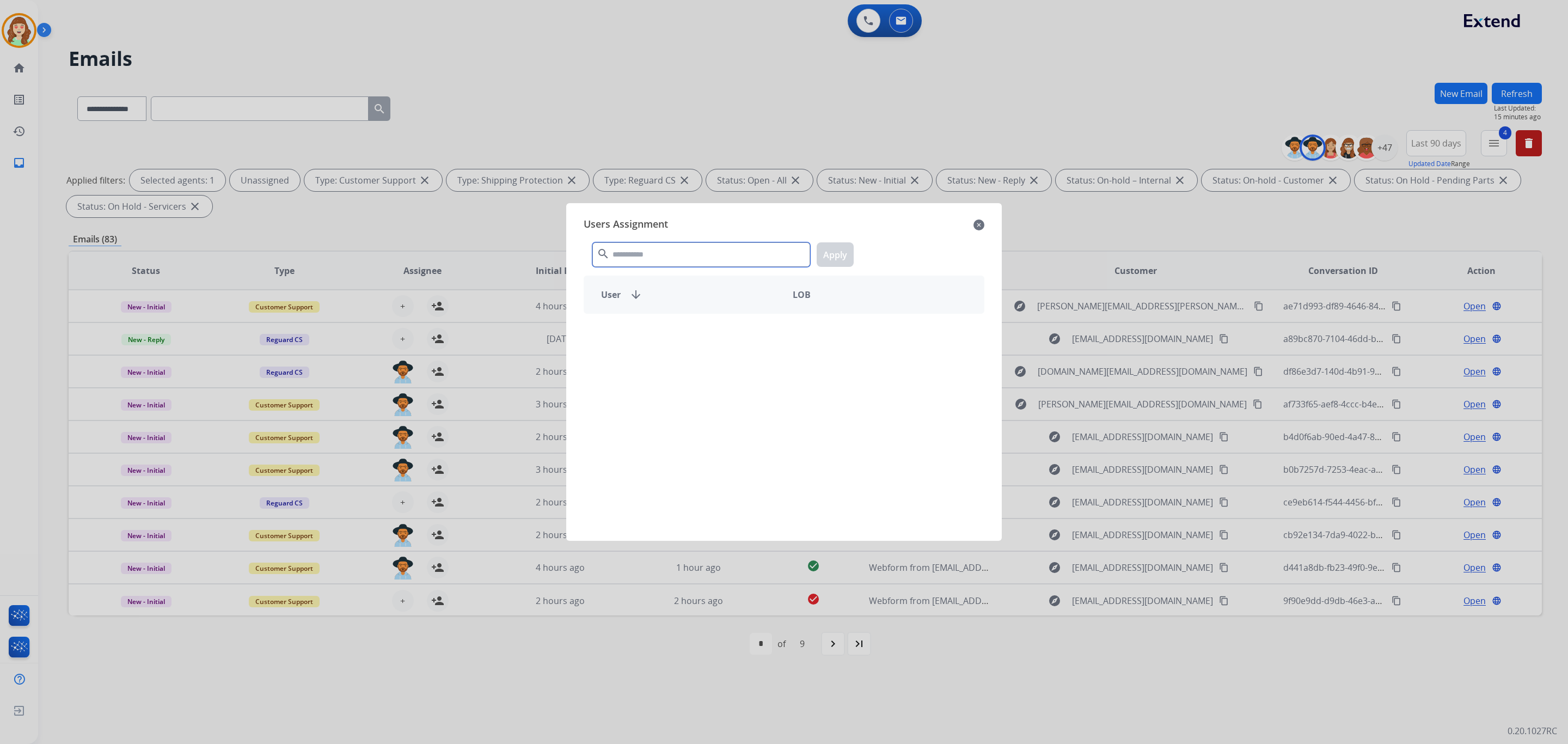
click at [657, 261] on input "text" at bounding box center [701, 255] width 218 height 25
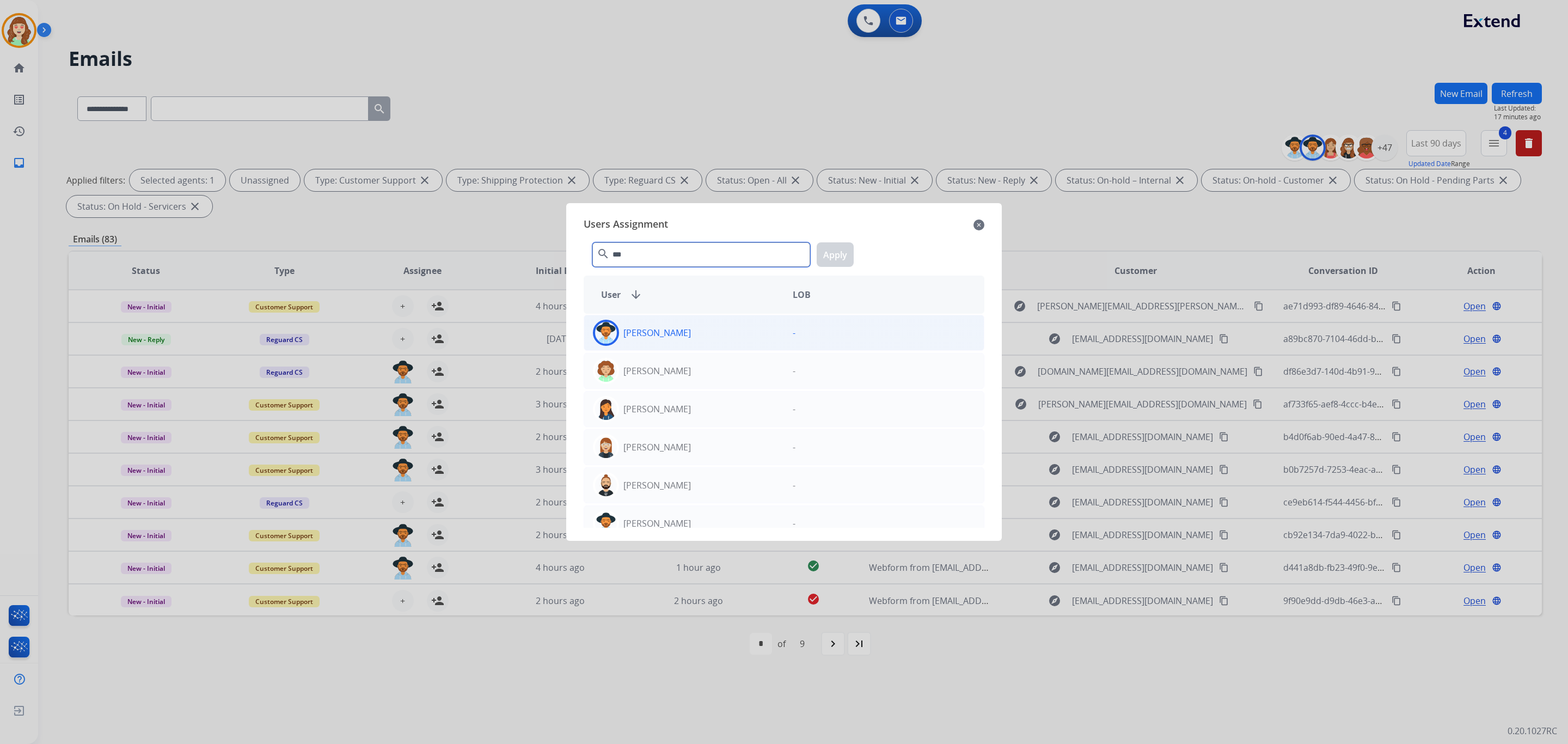
type input "***"
click at [710, 330] on div "[PERSON_NAME]" at bounding box center [684, 333] width 200 height 26
click at [824, 250] on button "Apply" at bounding box center [835, 255] width 37 height 25
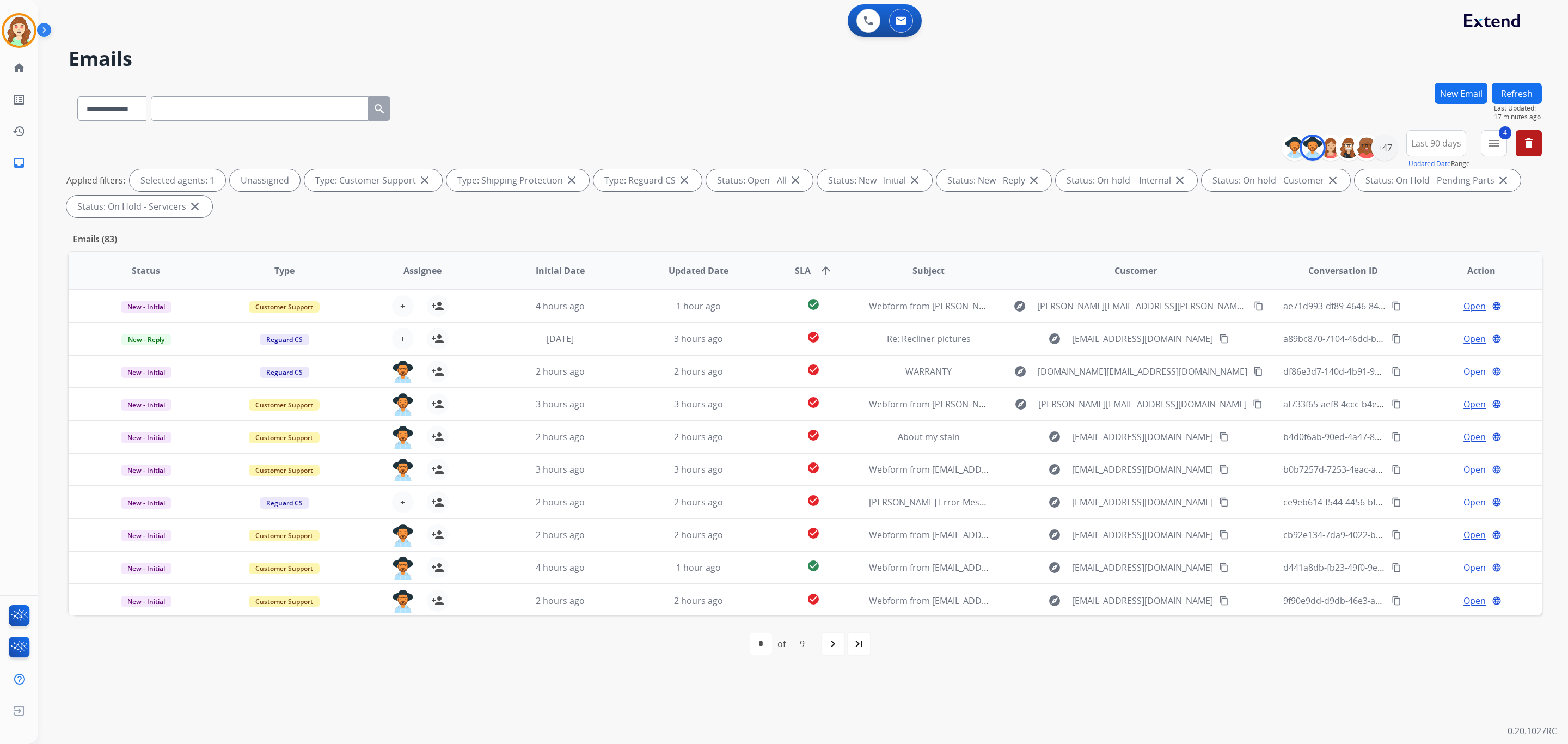
click at [840, 636] on div "navigate_next" at bounding box center [833, 644] width 24 height 24
select select "*"
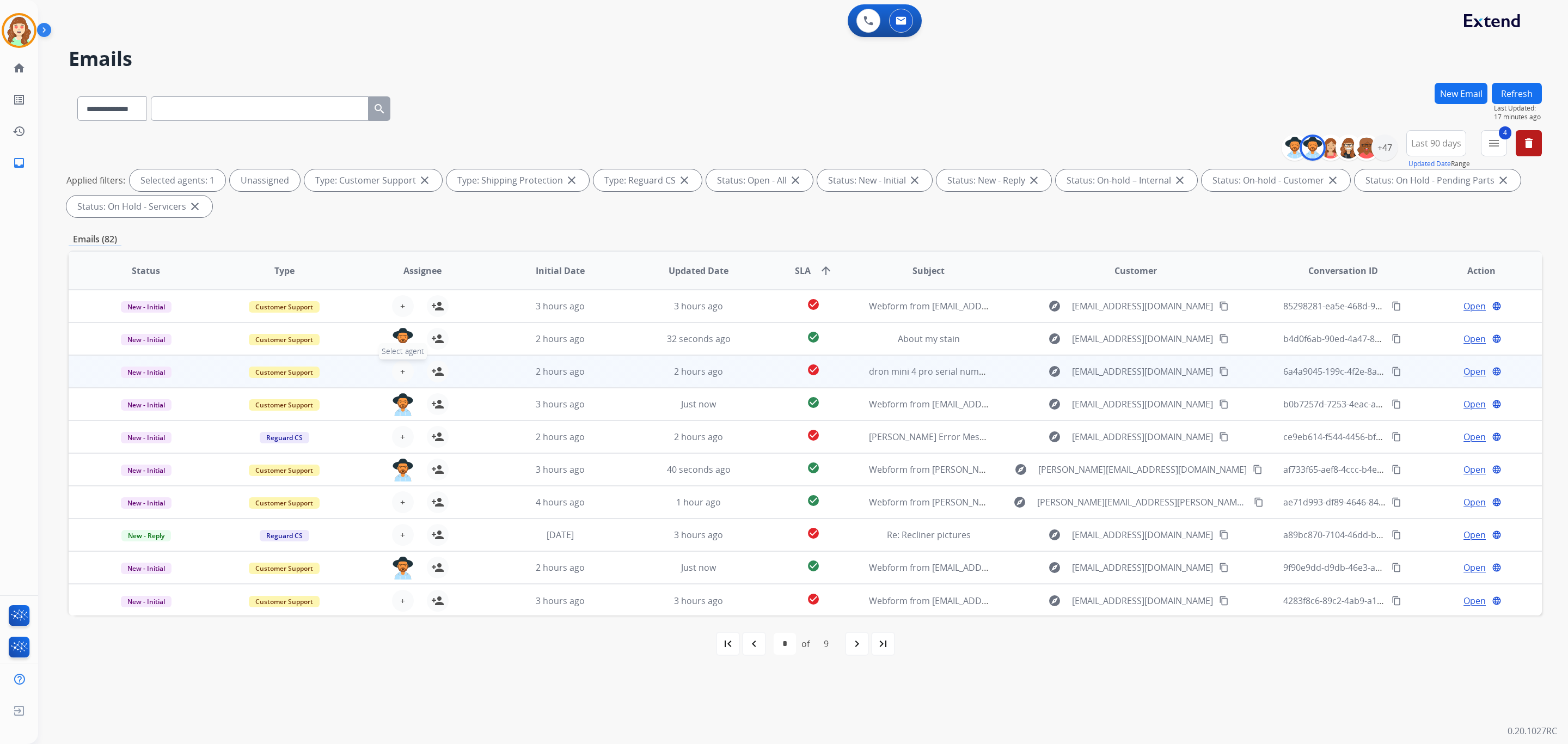
click at [394, 368] on button "+ Select agent" at bounding box center [403, 371] width 22 height 22
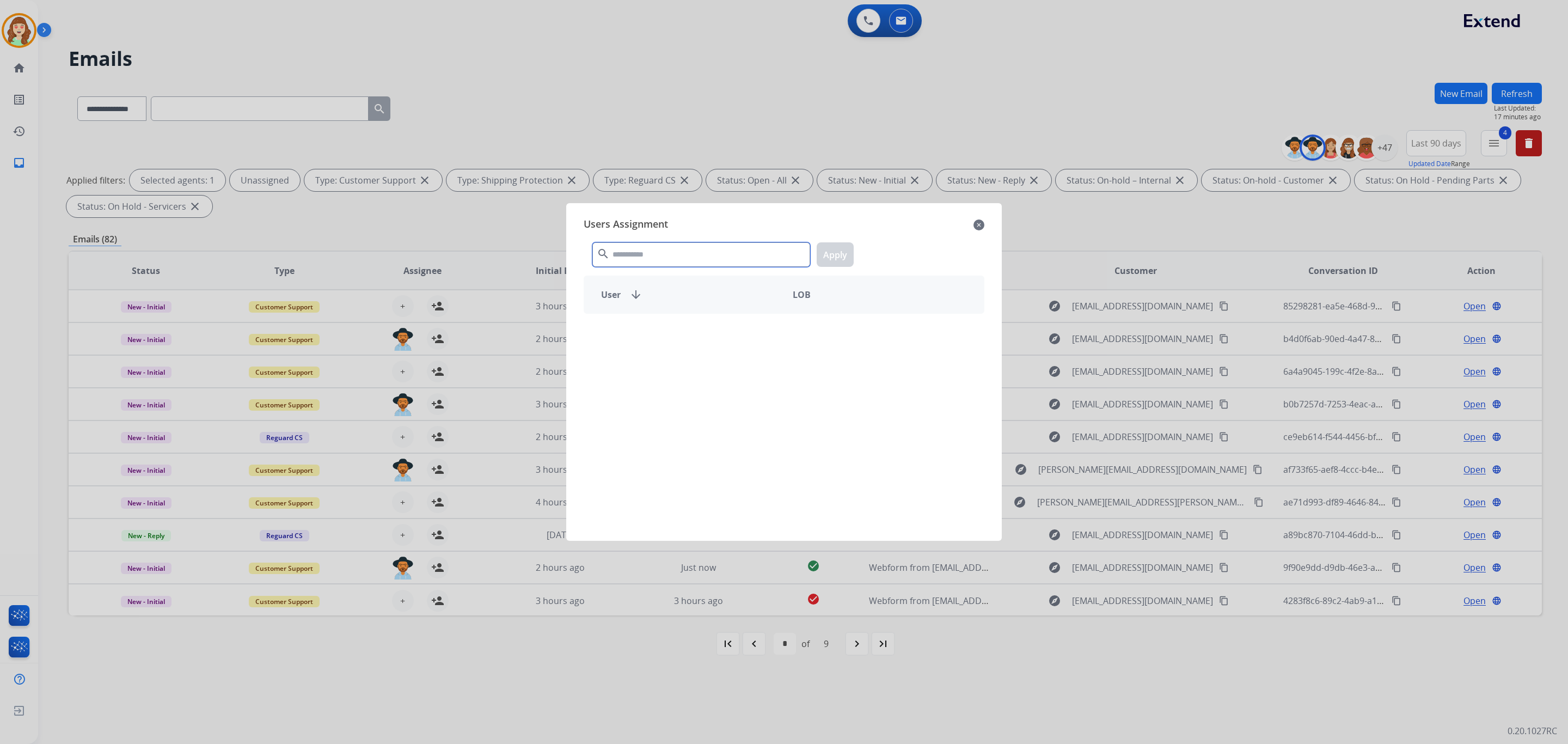
click at [706, 258] on input "text" at bounding box center [701, 255] width 218 height 25
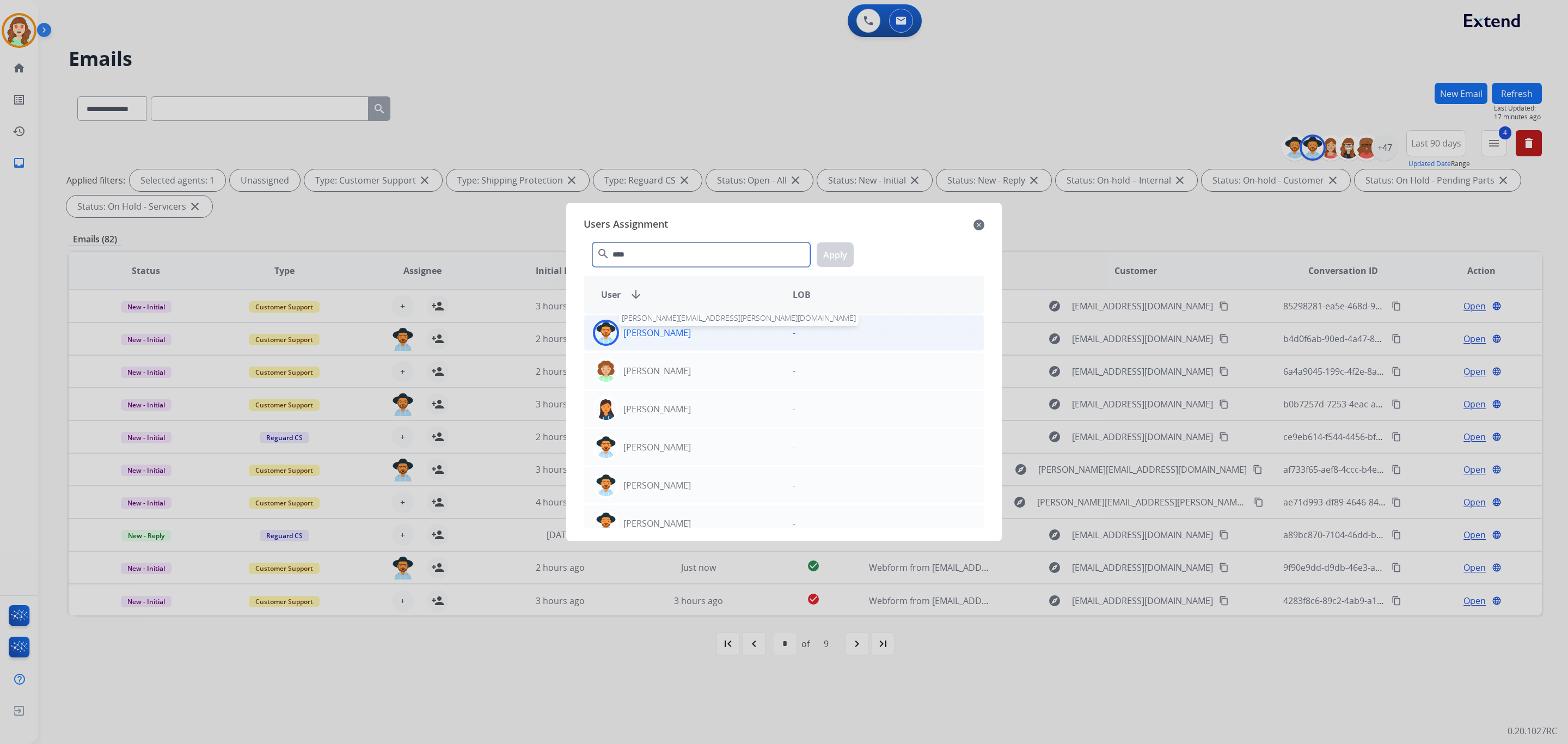
type input "****"
click at [673, 337] on p "[PERSON_NAME]" at bounding box center [657, 333] width 68 height 13
click at [840, 253] on button "Apply" at bounding box center [835, 255] width 37 height 25
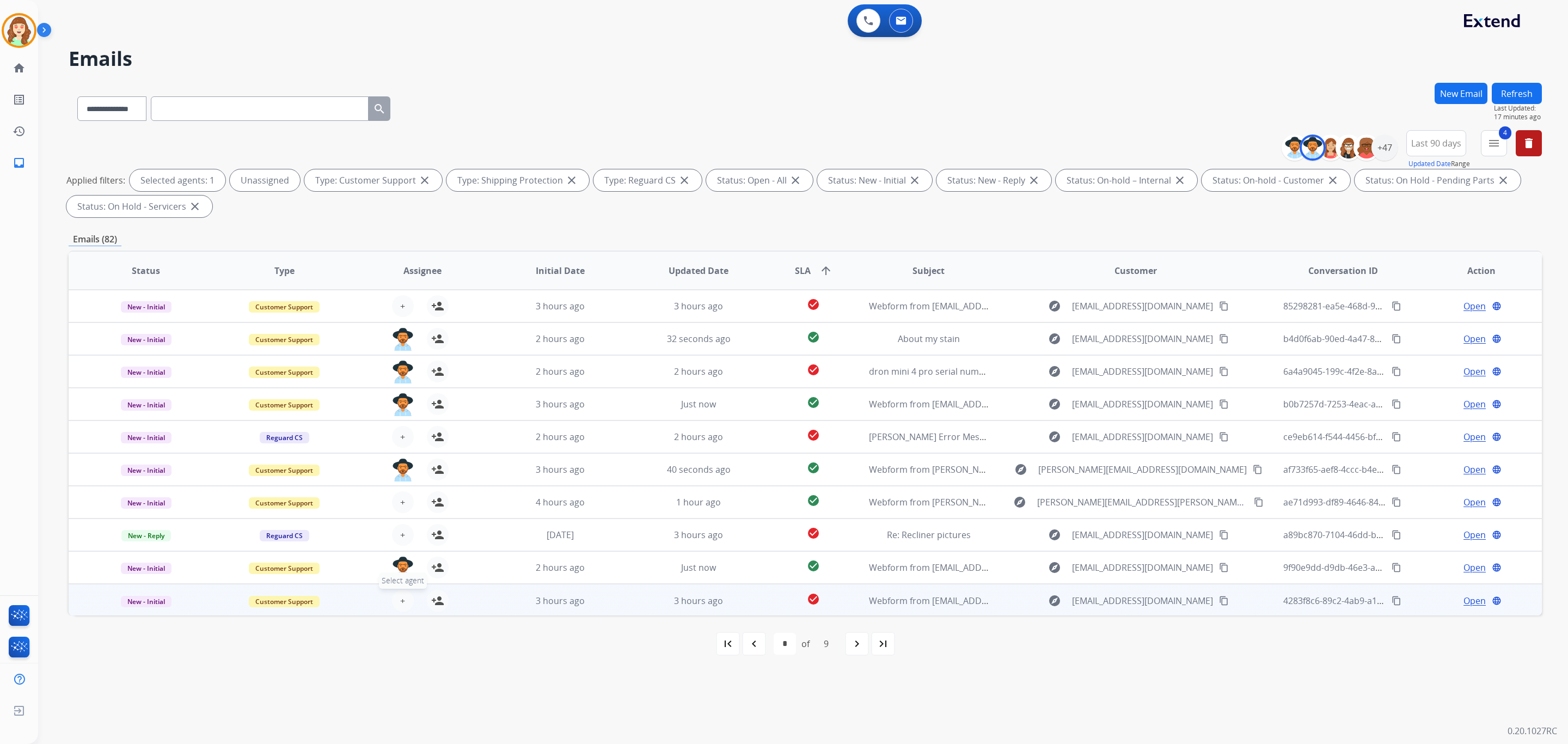
click at [400, 600] on span "+" at bounding box center [403, 600] width 5 height 13
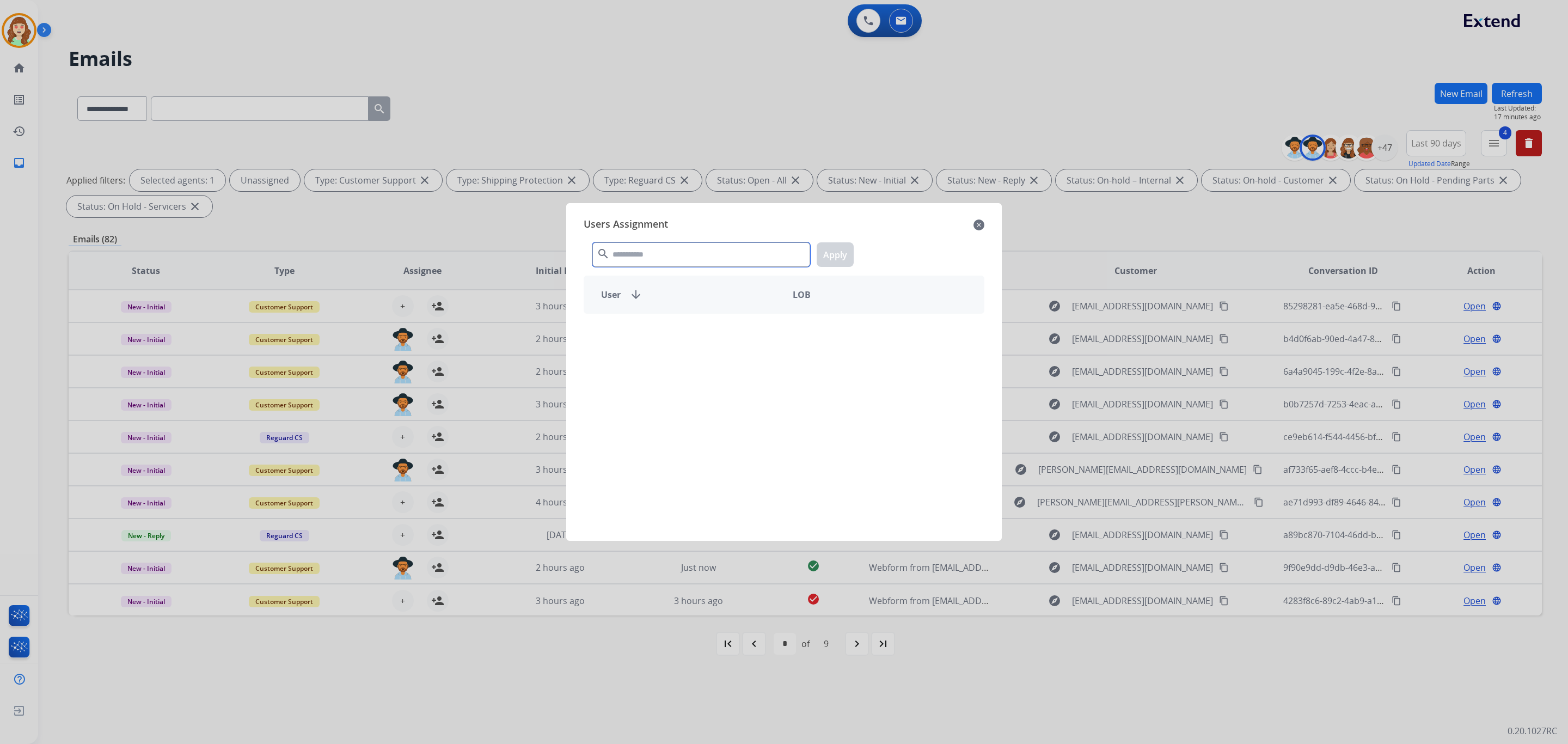
click at [643, 250] on input "text" at bounding box center [701, 255] width 218 height 25
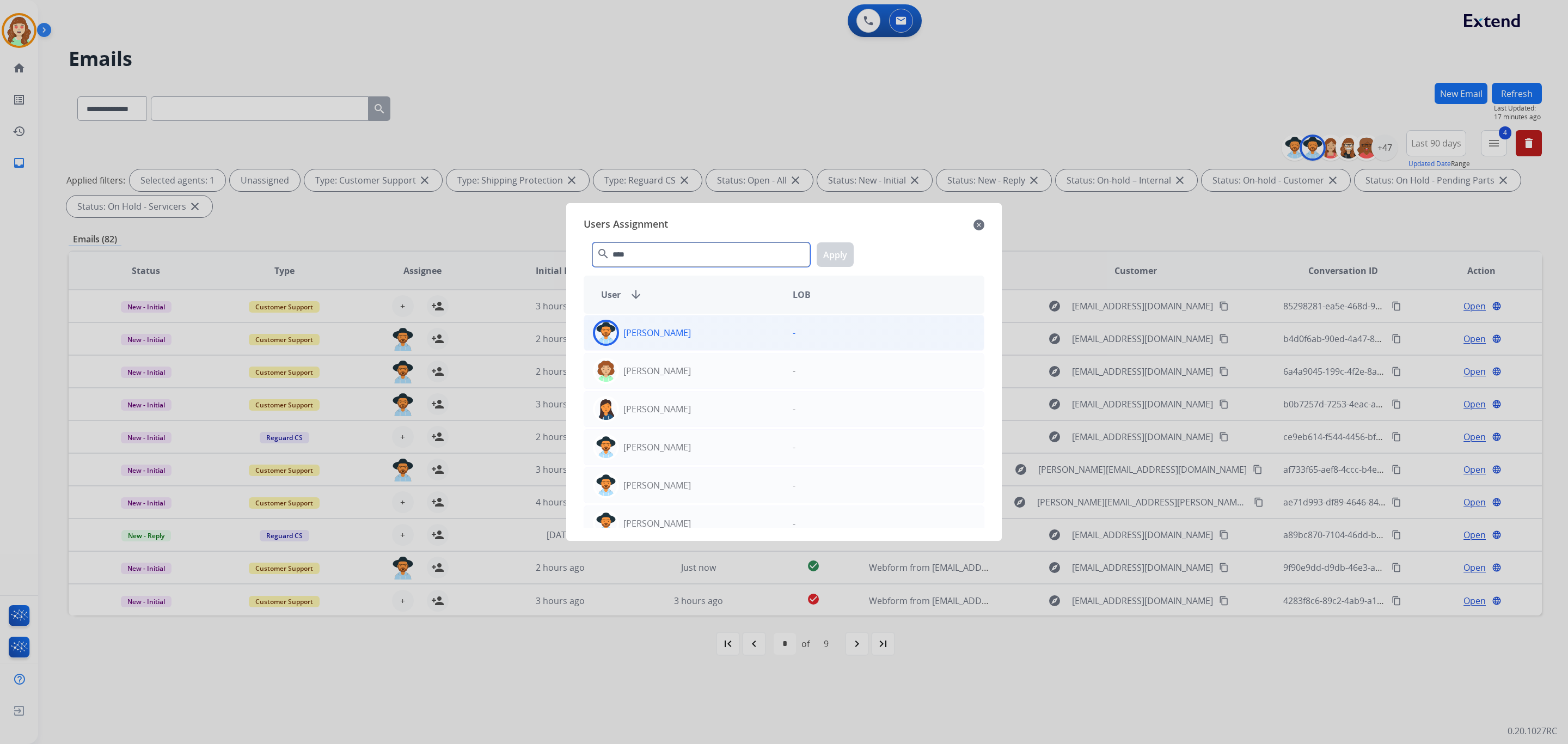
type input "****"
click at [698, 333] on div "[PERSON_NAME]" at bounding box center [684, 333] width 200 height 26
drag, startPoint x: 842, startPoint y: 262, endPoint x: 897, endPoint y: 258, distance: 55.1
click at [840, 262] on button "Apply" at bounding box center [835, 255] width 37 height 25
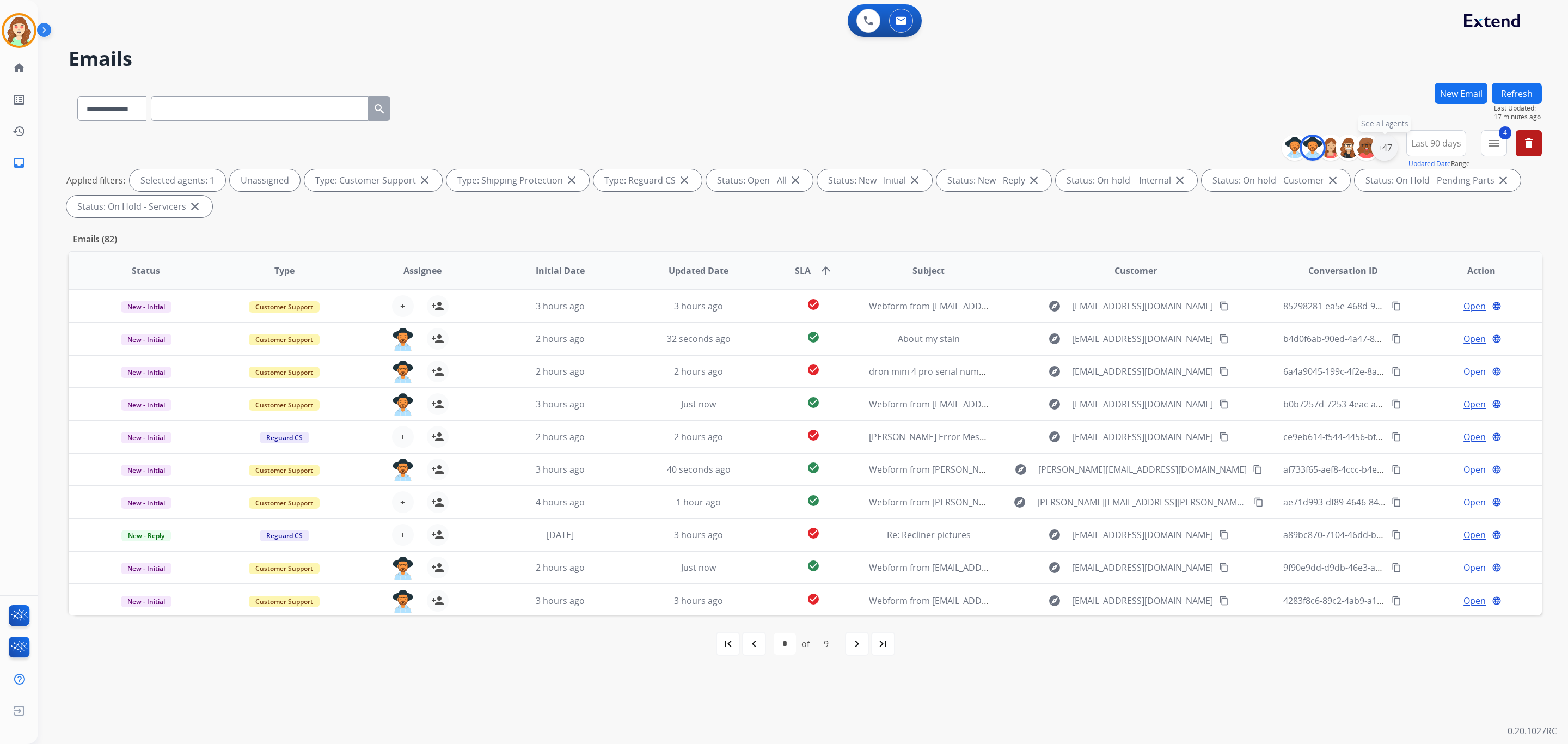
click at [1389, 148] on div "+47" at bounding box center [1385, 147] width 26 height 26
click at [1240, 295] on div "Alexis Martinez Amanda Baez Amerie Bonet Ann_Marie Lopez Artheria Robinson Ashl…" at bounding box center [1316, 303] width 161 height 101
click at [1335, 360] on button "Apply" at bounding box center [1331, 368] width 37 height 20
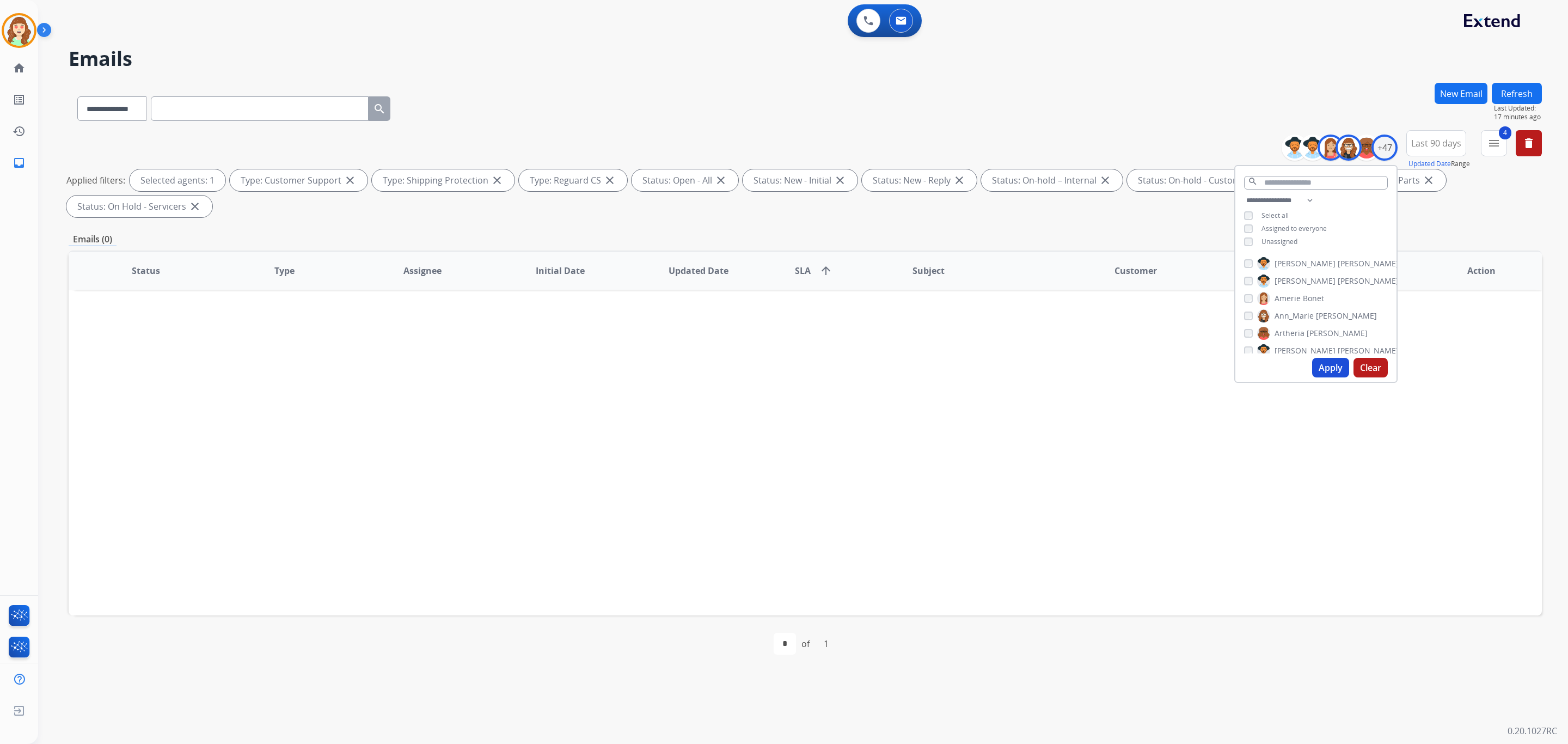
click at [1335, 365] on button "Apply" at bounding box center [1331, 368] width 37 height 20
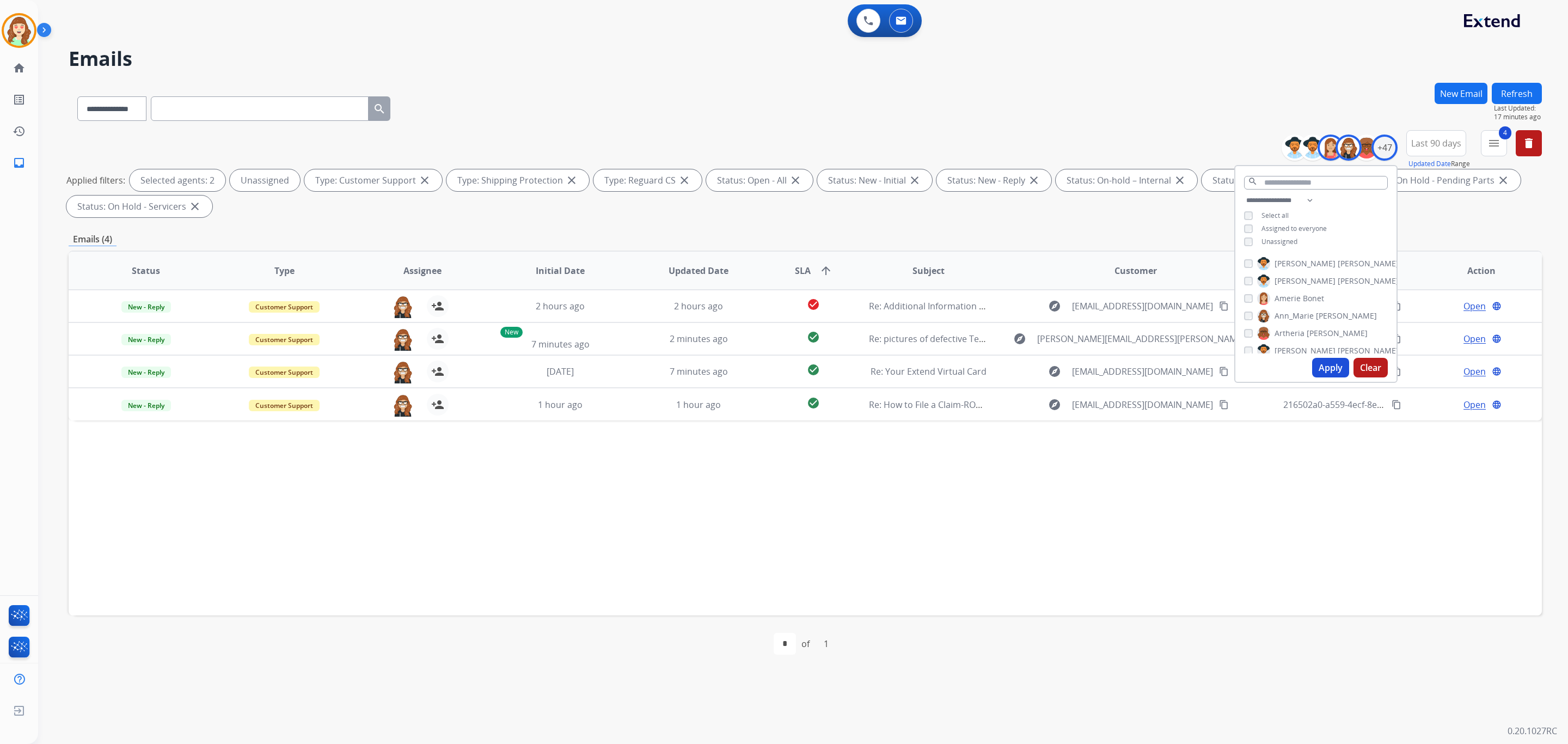
click at [1322, 361] on button "Apply" at bounding box center [1331, 368] width 37 height 20
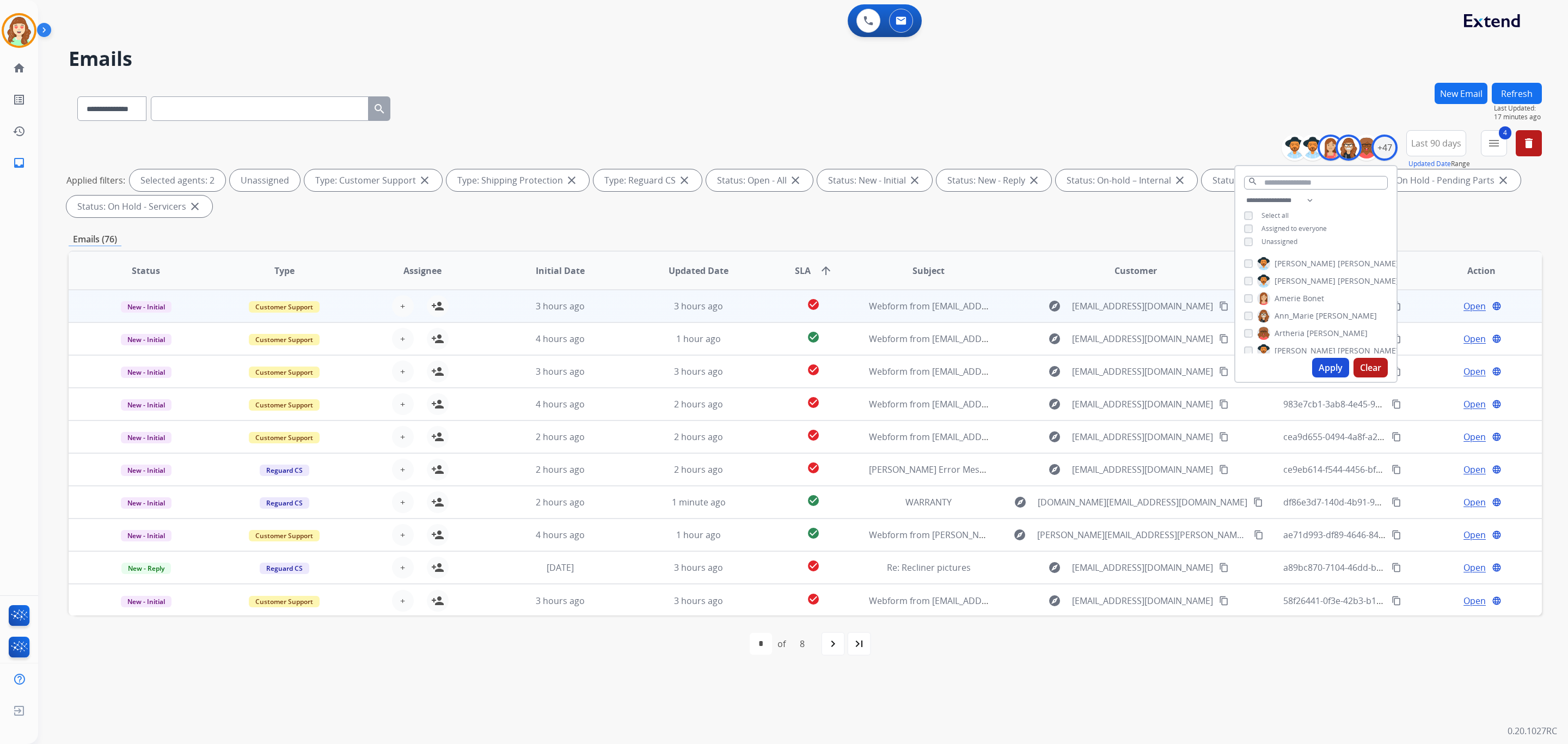
click at [390, 299] on div "+ Select agent person_add Assign to Me" at bounding box center [414, 305] width 70 height 22
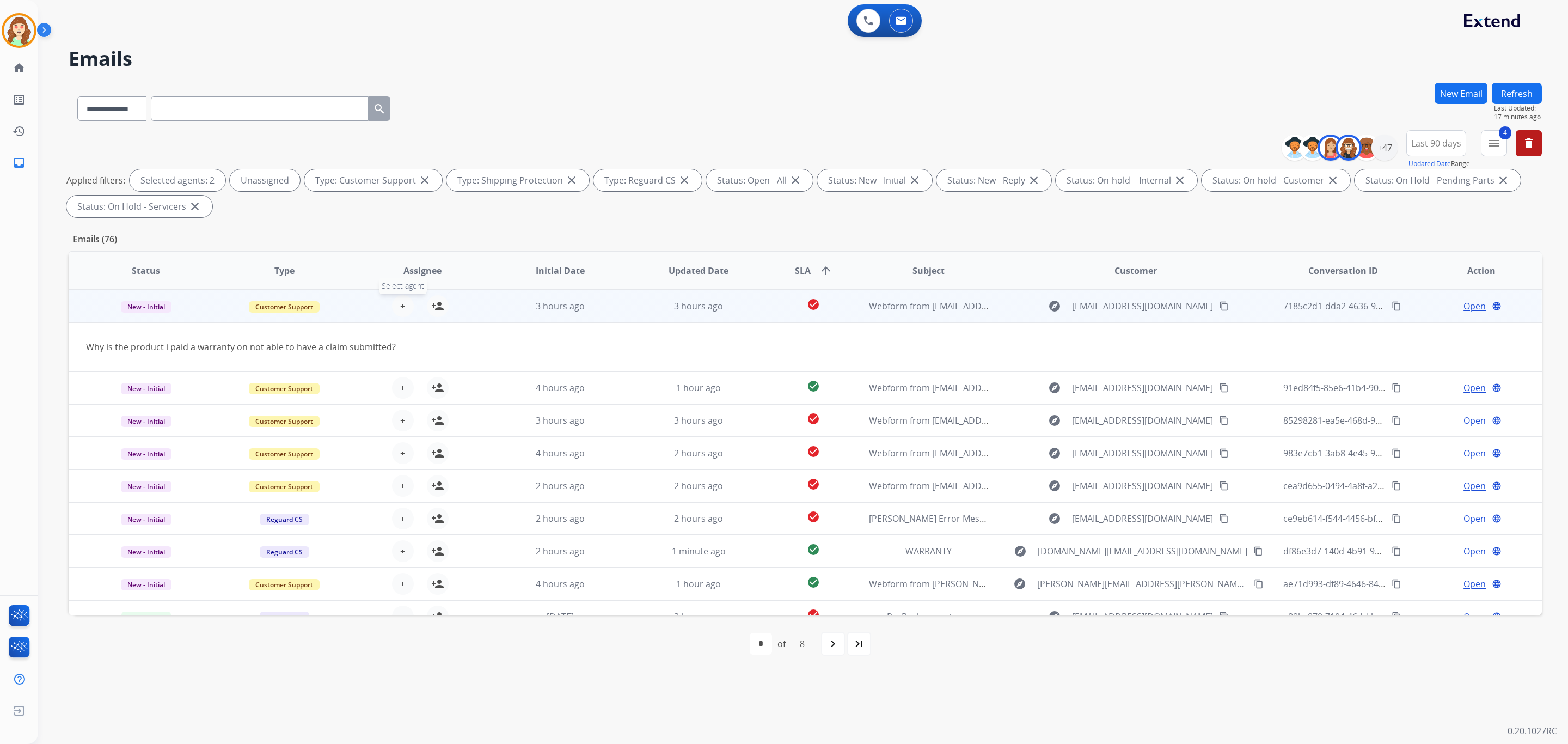
click at [403, 303] on button "+ Select agent" at bounding box center [403, 305] width 22 height 22
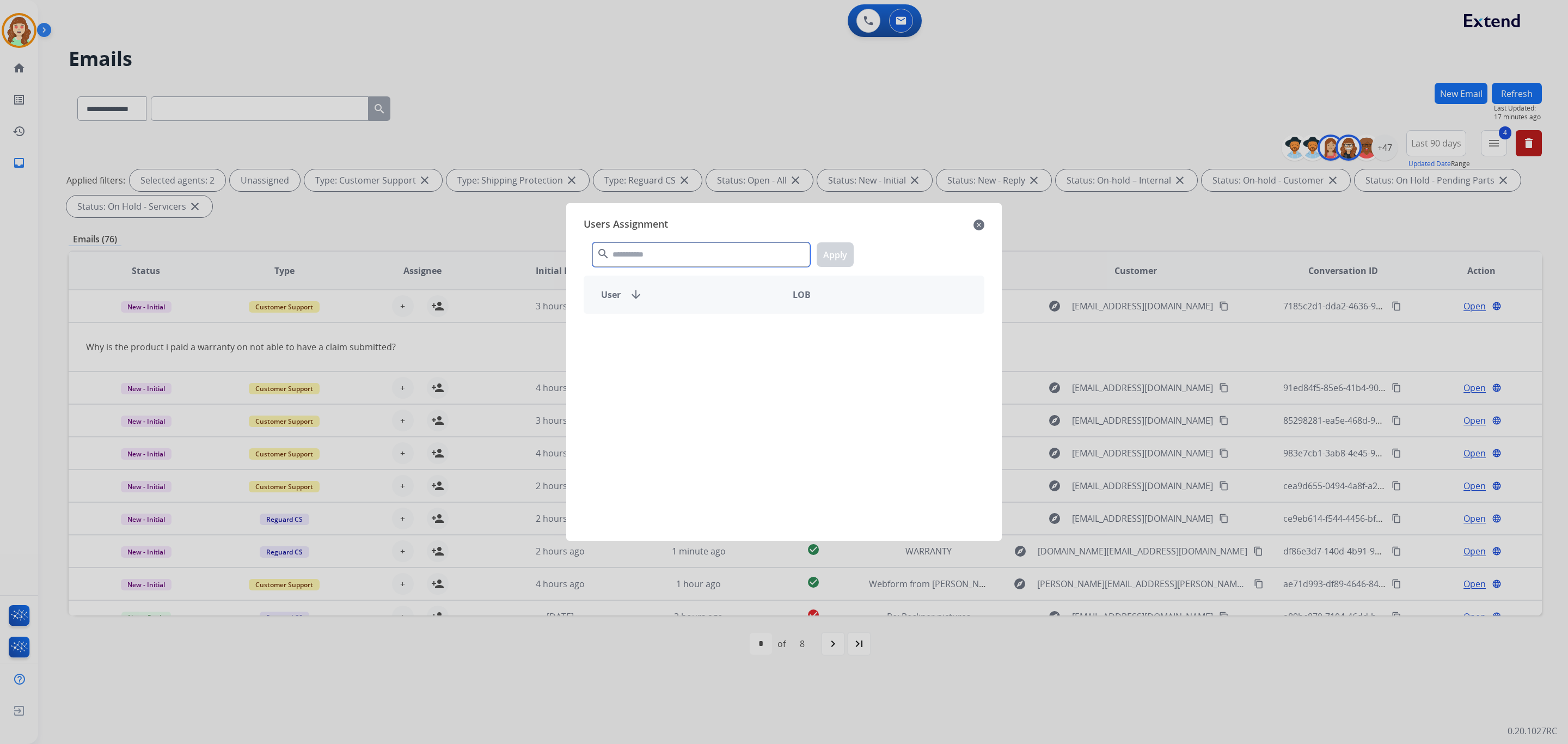
click at [727, 257] on input "text" at bounding box center [701, 255] width 218 height 25
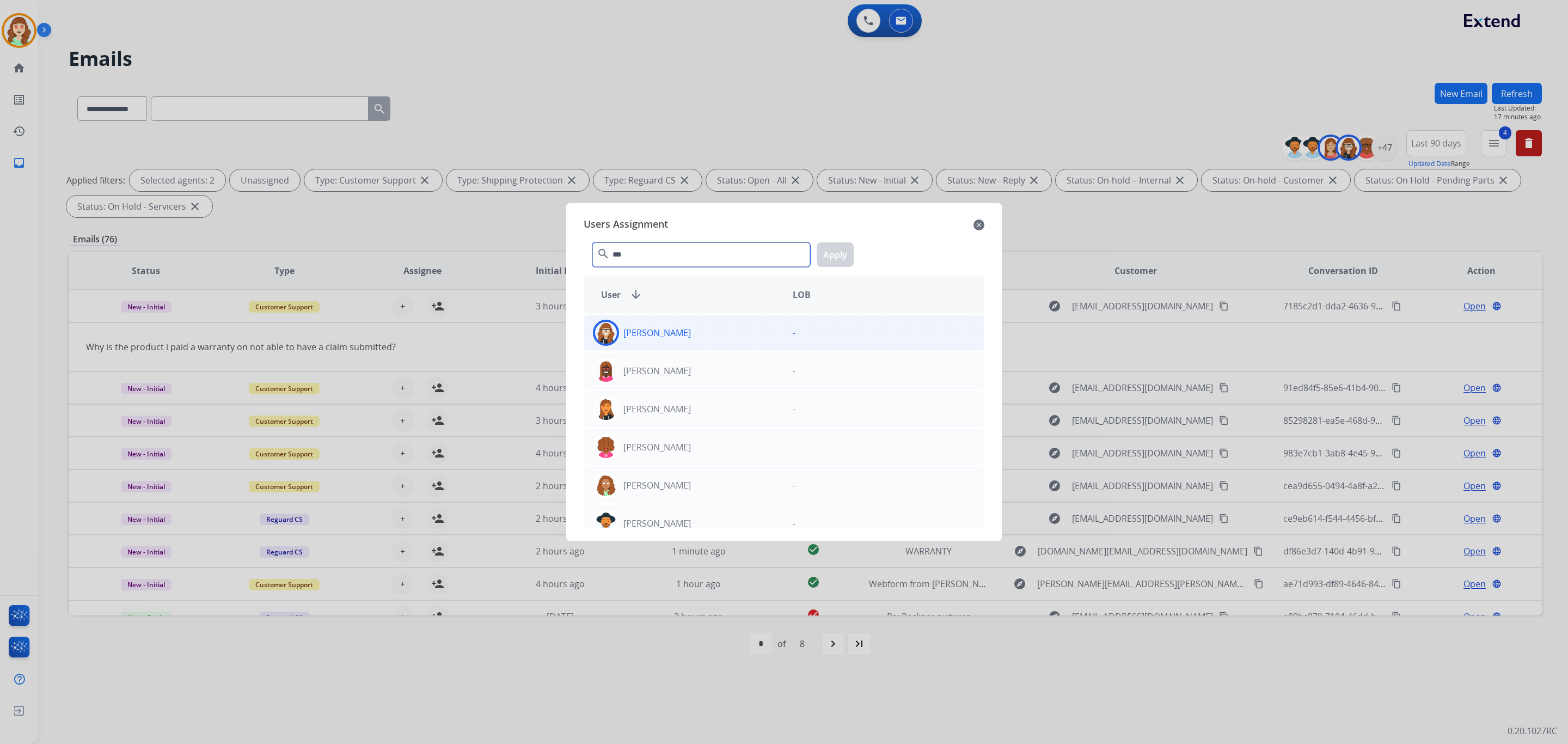
type input "***"
click at [630, 330] on p "[PERSON_NAME]" at bounding box center [657, 333] width 68 height 13
click at [840, 248] on button "Apply" at bounding box center [835, 255] width 37 height 25
click at [833, 336] on div "-" at bounding box center [884, 333] width 200 height 26
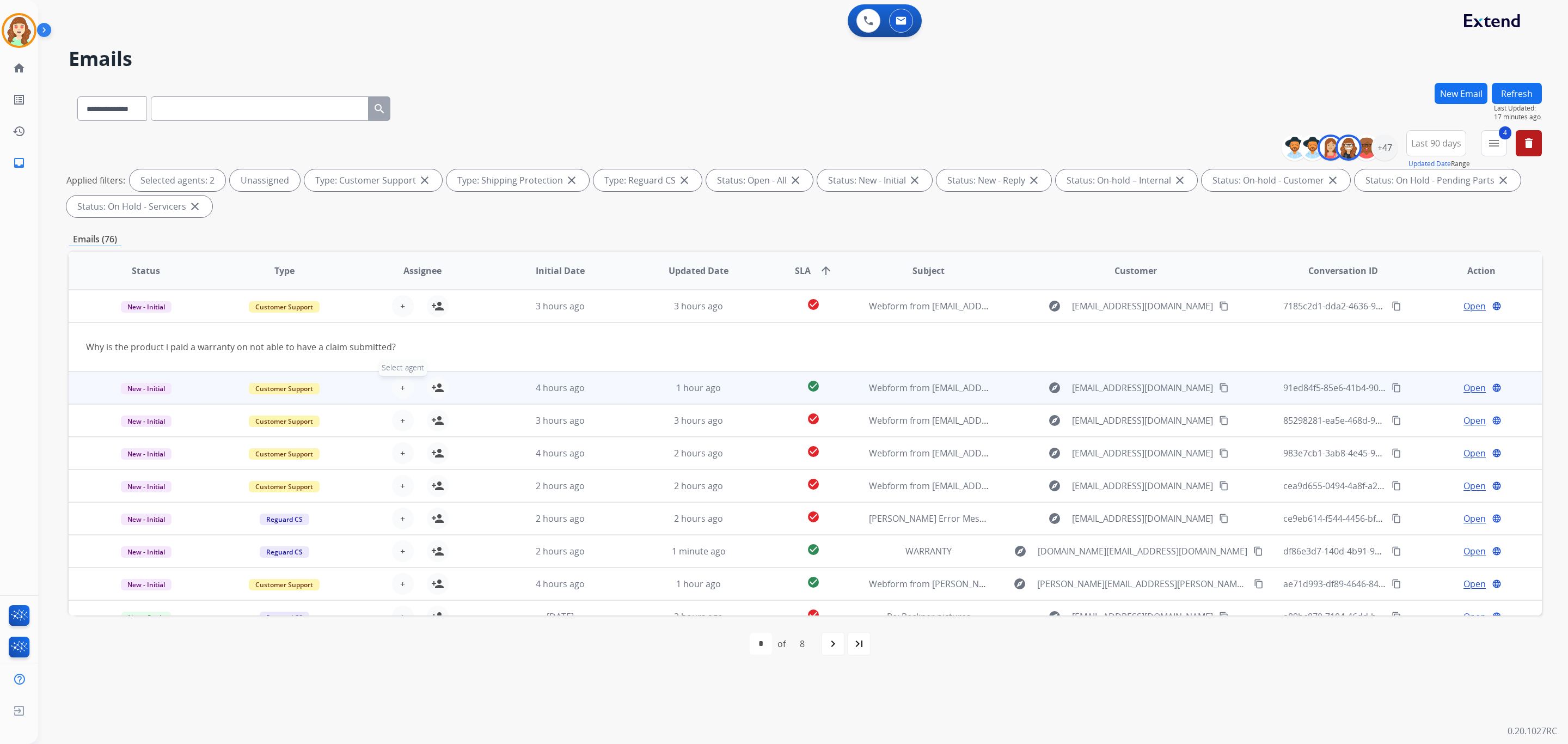
click at [394, 393] on button "+ Select agent" at bounding box center [403, 387] width 22 height 22
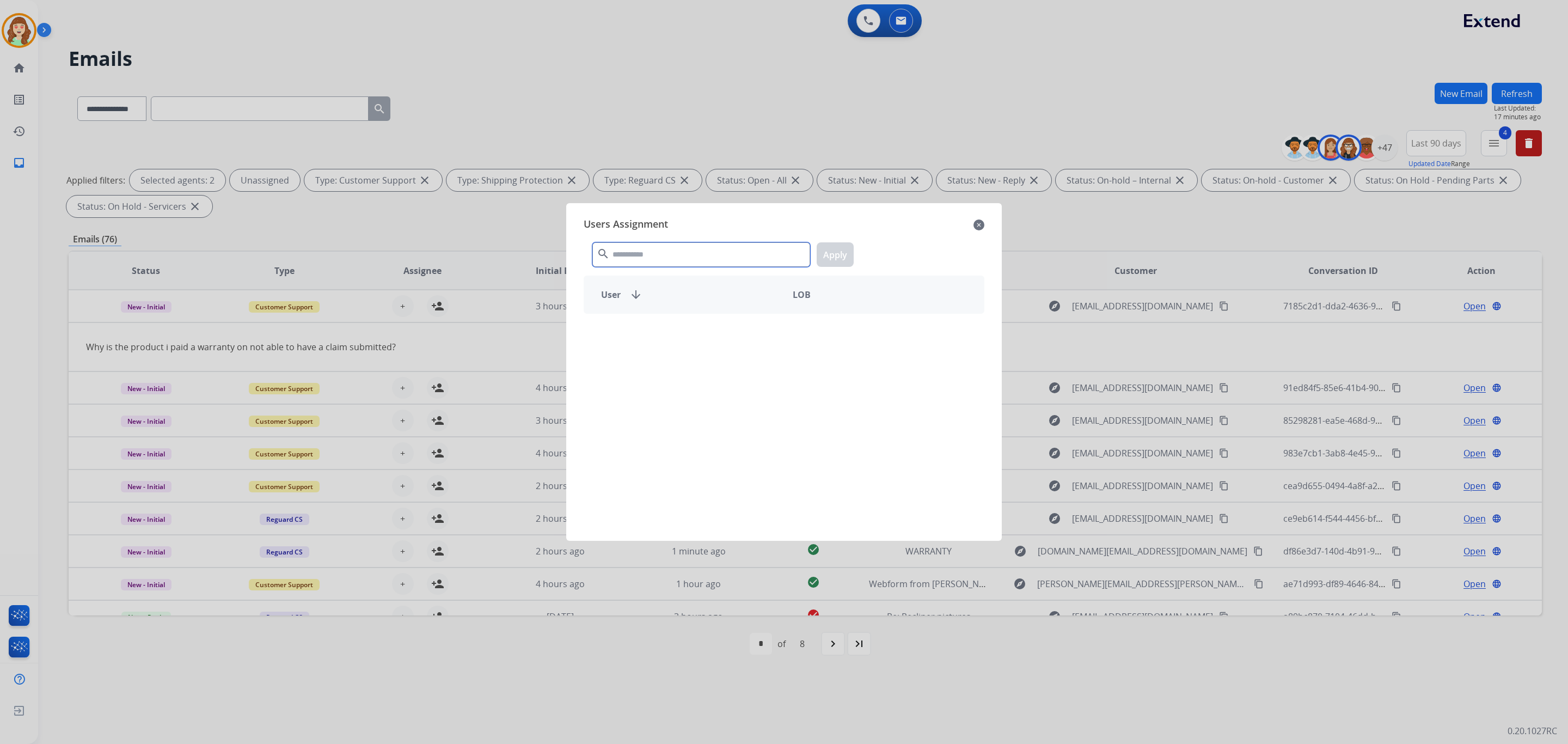
click at [673, 260] on input "text" at bounding box center [701, 255] width 218 height 25
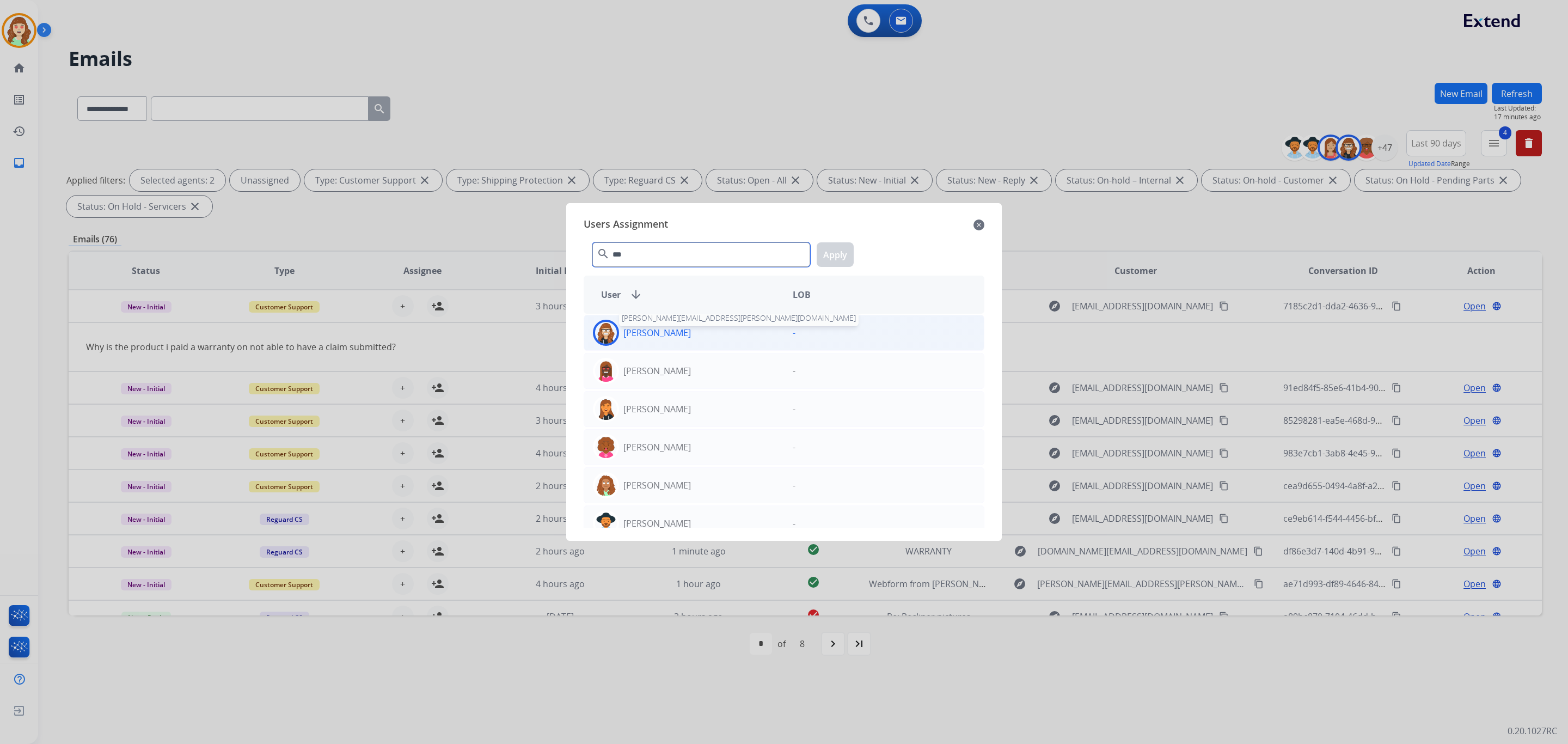
type input "***"
click at [628, 342] on div "Ann Marie Lopez ana.lopez@eccogroupusa.com" at bounding box center [684, 333] width 200 height 26
click at [835, 252] on button "Apply" at bounding box center [835, 255] width 37 height 25
click at [613, 336] on img at bounding box center [606, 333] width 22 height 22
click at [735, 337] on div "[PERSON_NAME]" at bounding box center [684, 333] width 200 height 26
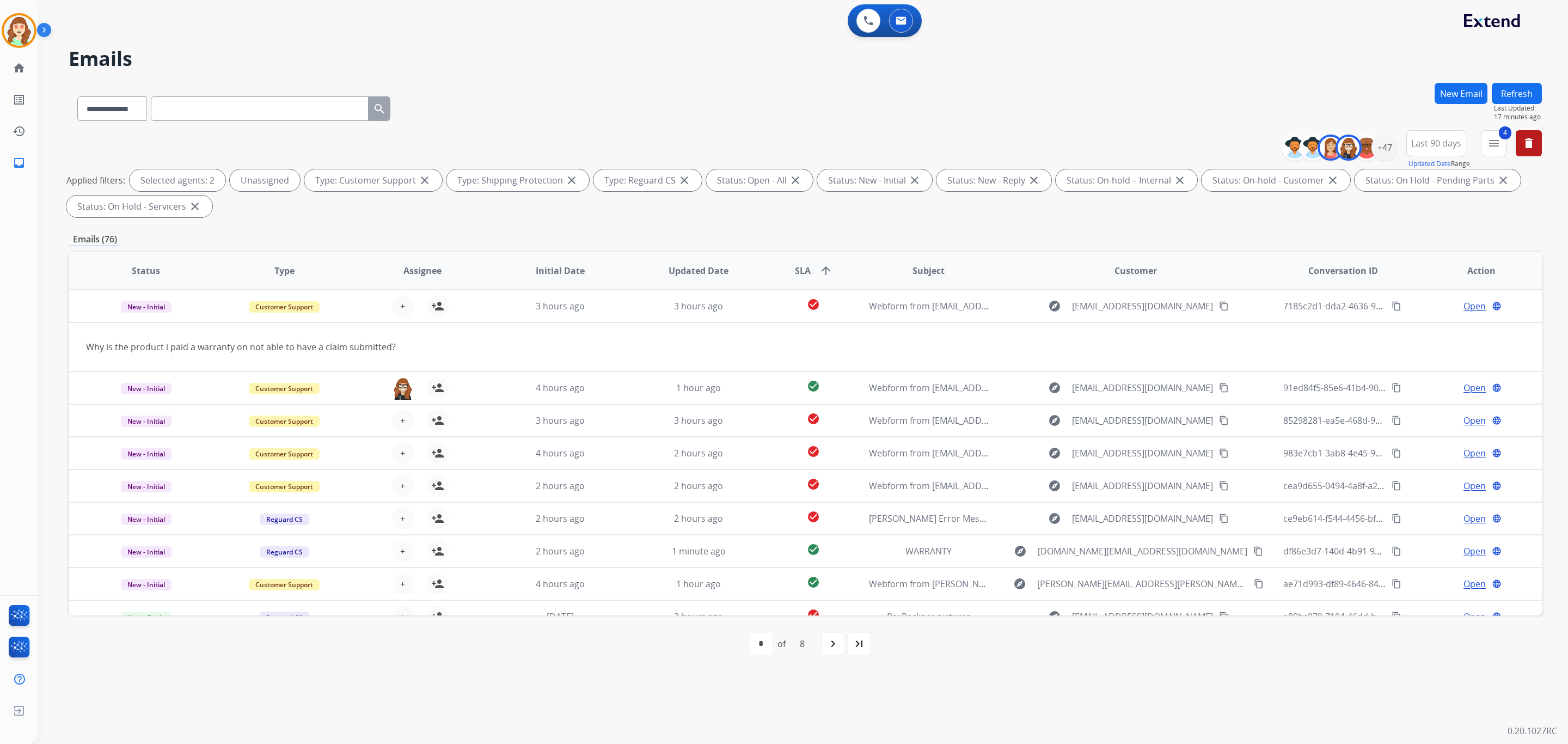
click at [842, 256] on th "SLA arrow_upward" at bounding box center [805, 271] width 92 height 38
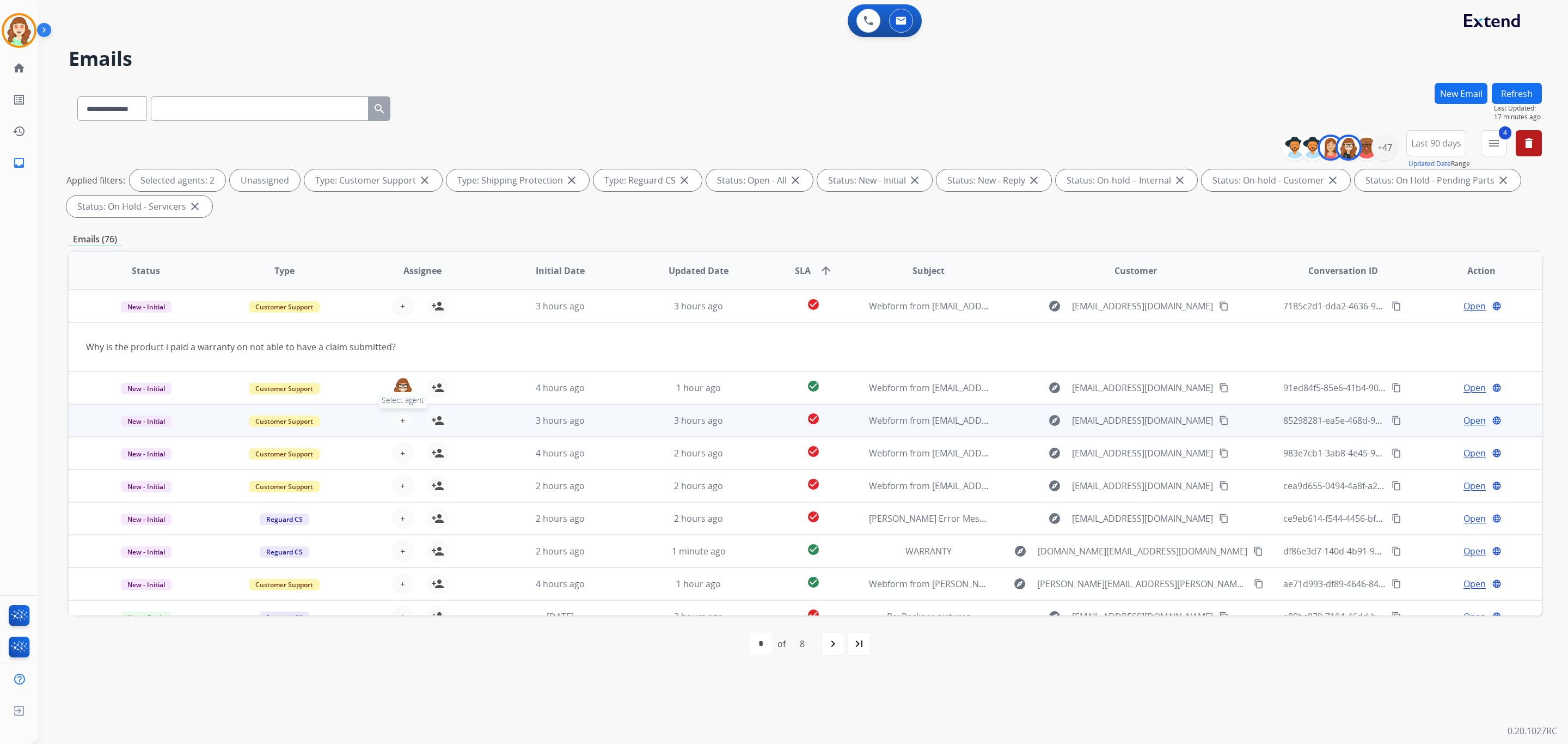
click at [400, 417] on span "+" at bounding box center [403, 420] width 5 height 13
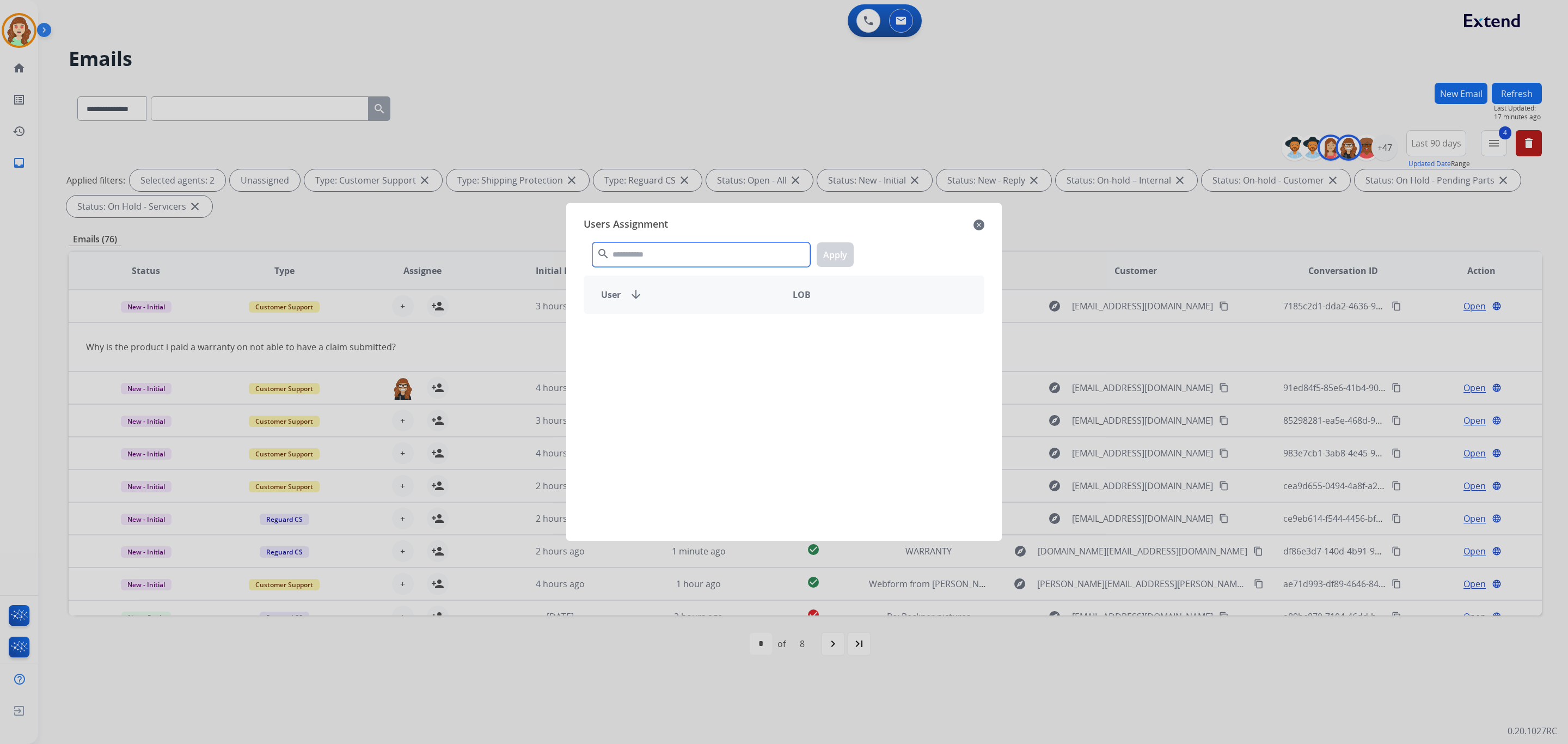
click at [708, 258] on input "text" at bounding box center [701, 255] width 218 height 25
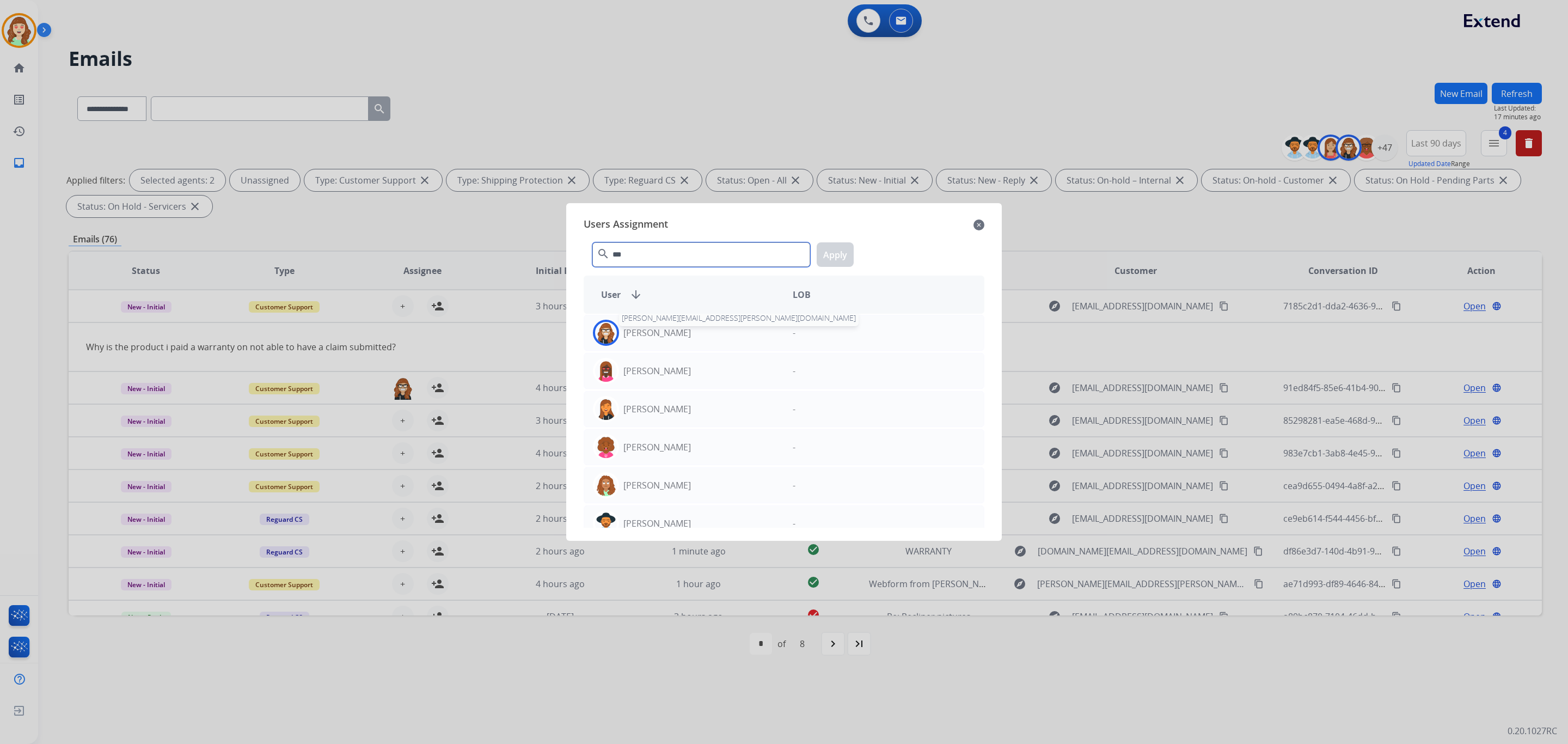
type input "***"
click at [646, 331] on p "[PERSON_NAME]" at bounding box center [657, 333] width 68 height 13
click at [846, 253] on button "Apply" at bounding box center [835, 255] width 37 height 25
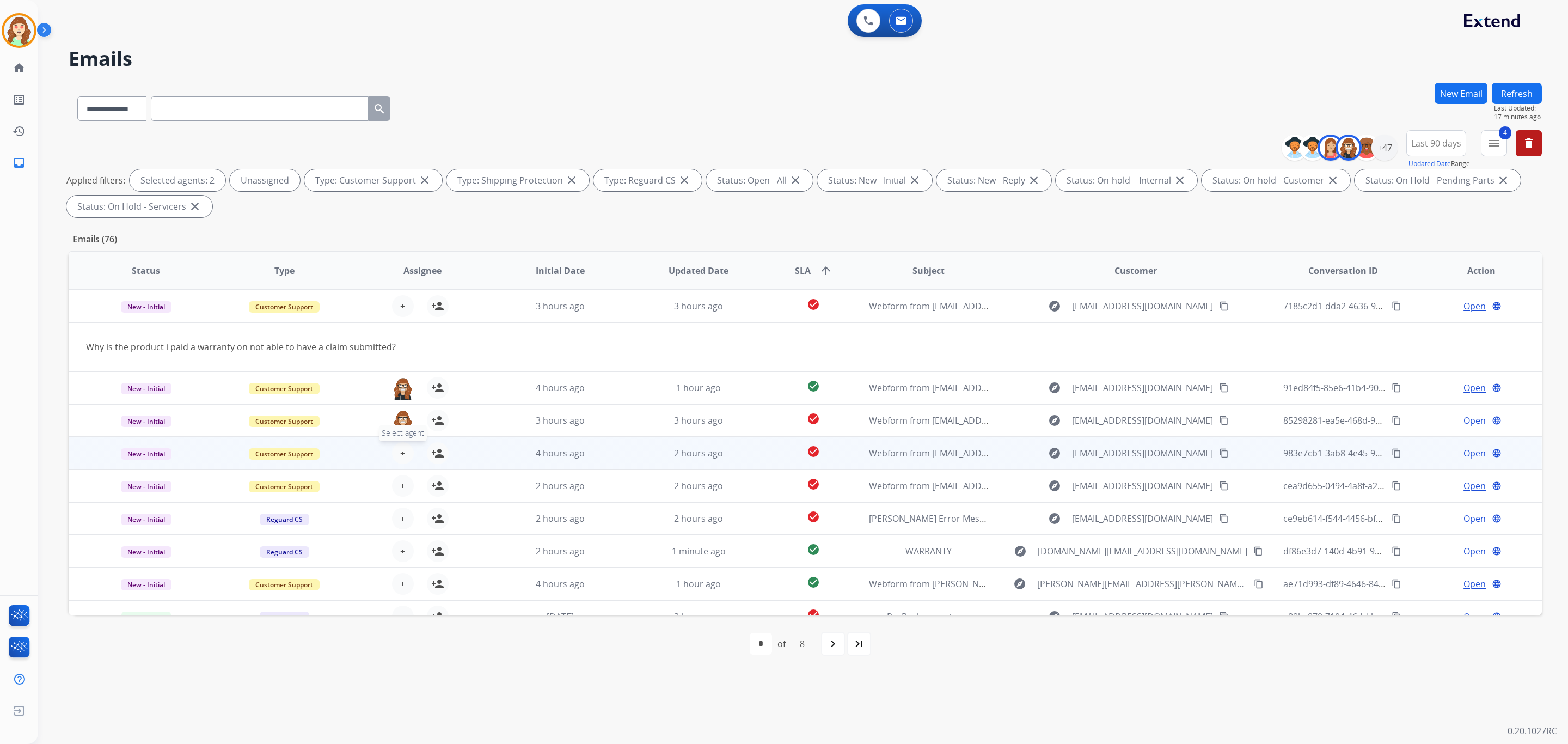
click at [394, 445] on button "+ Select agent" at bounding box center [403, 453] width 22 height 22
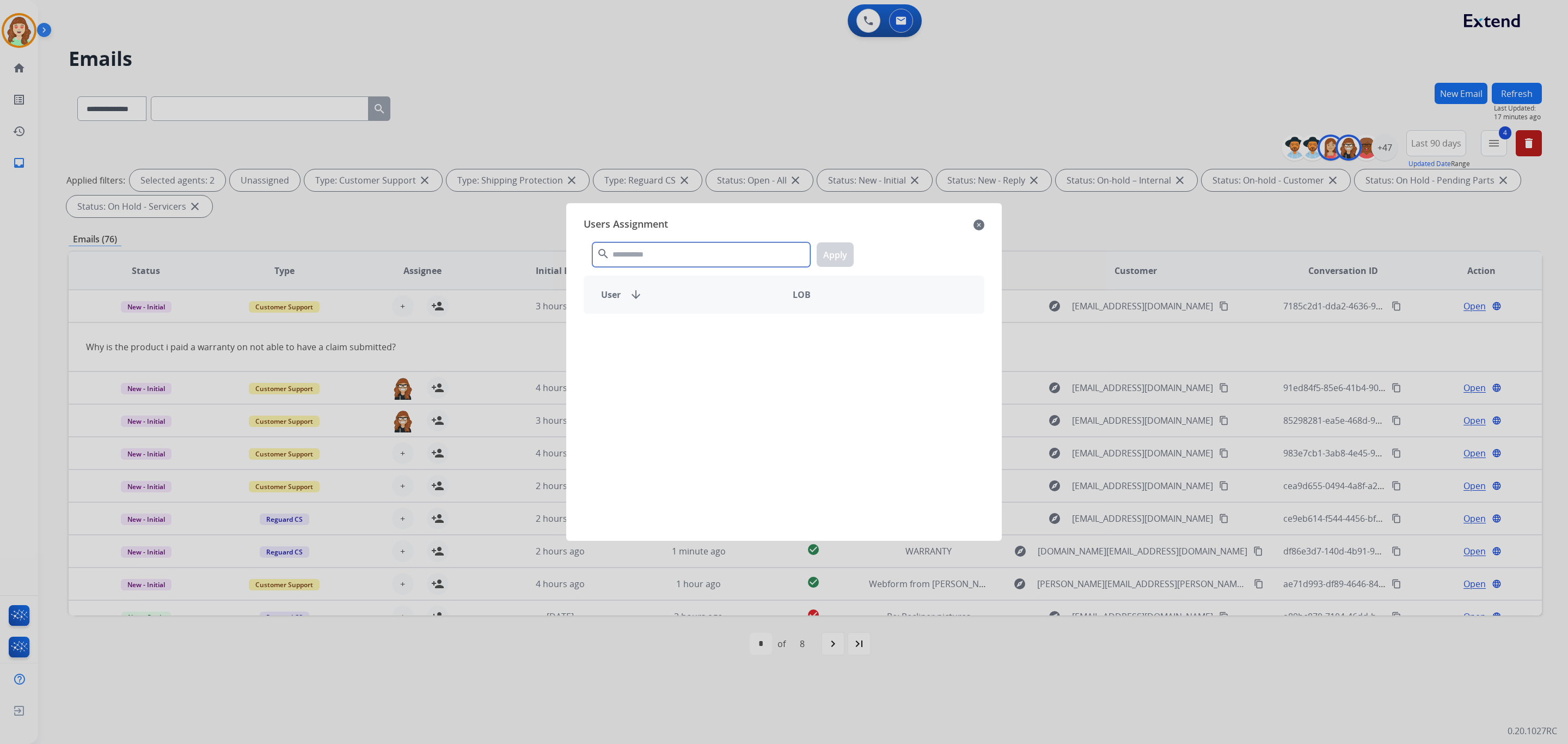
click at [644, 259] on input "text" at bounding box center [701, 255] width 218 height 25
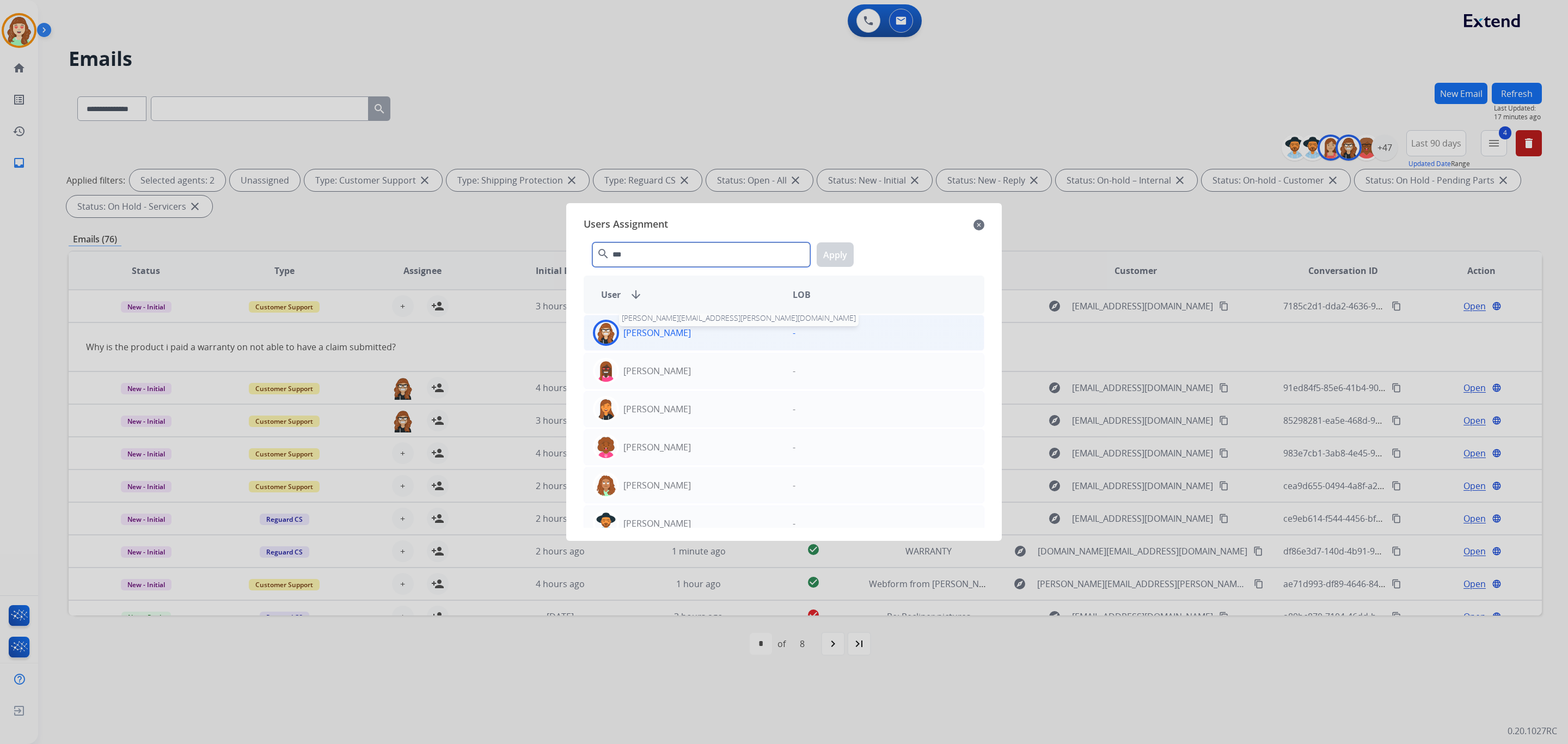
type input "***"
click at [675, 336] on p "[PERSON_NAME]" at bounding box center [657, 333] width 68 height 13
click at [826, 251] on button "Apply" at bounding box center [835, 255] width 37 height 25
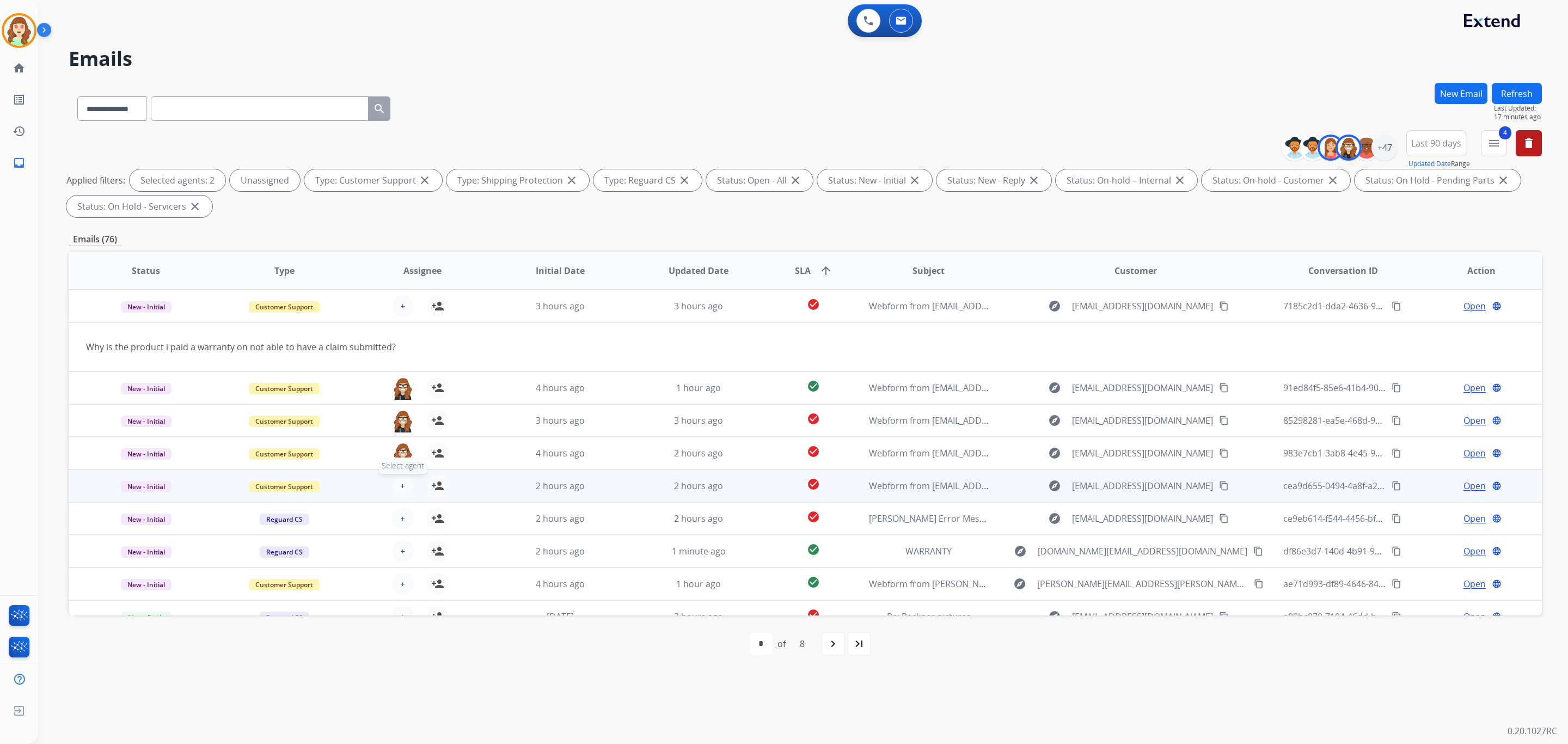
click at [400, 483] on span "+" at bounding box center [403, 485] width 5 height 13
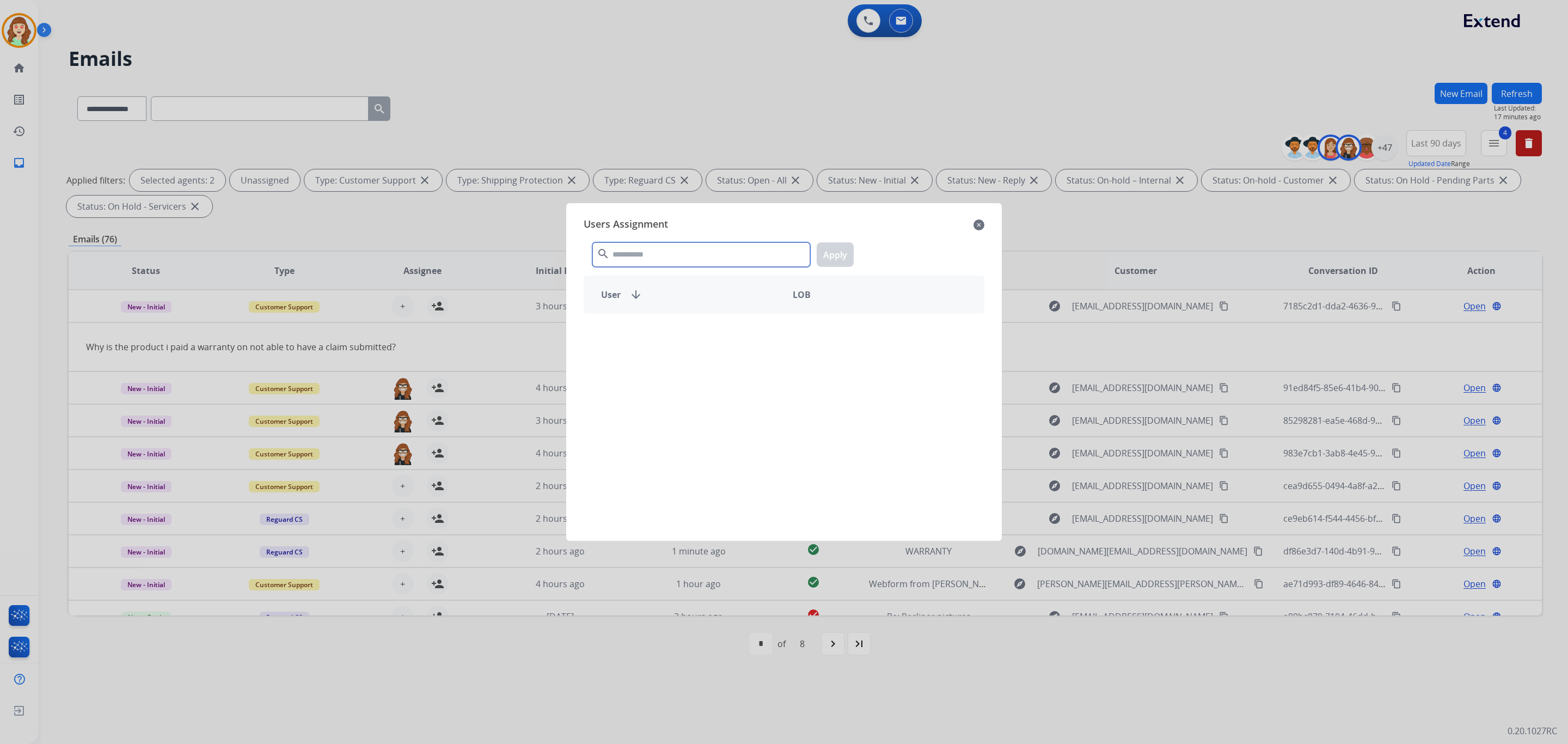
click at [705, 249] on input "text" at bounding box center [701, 255] width 218 height 25
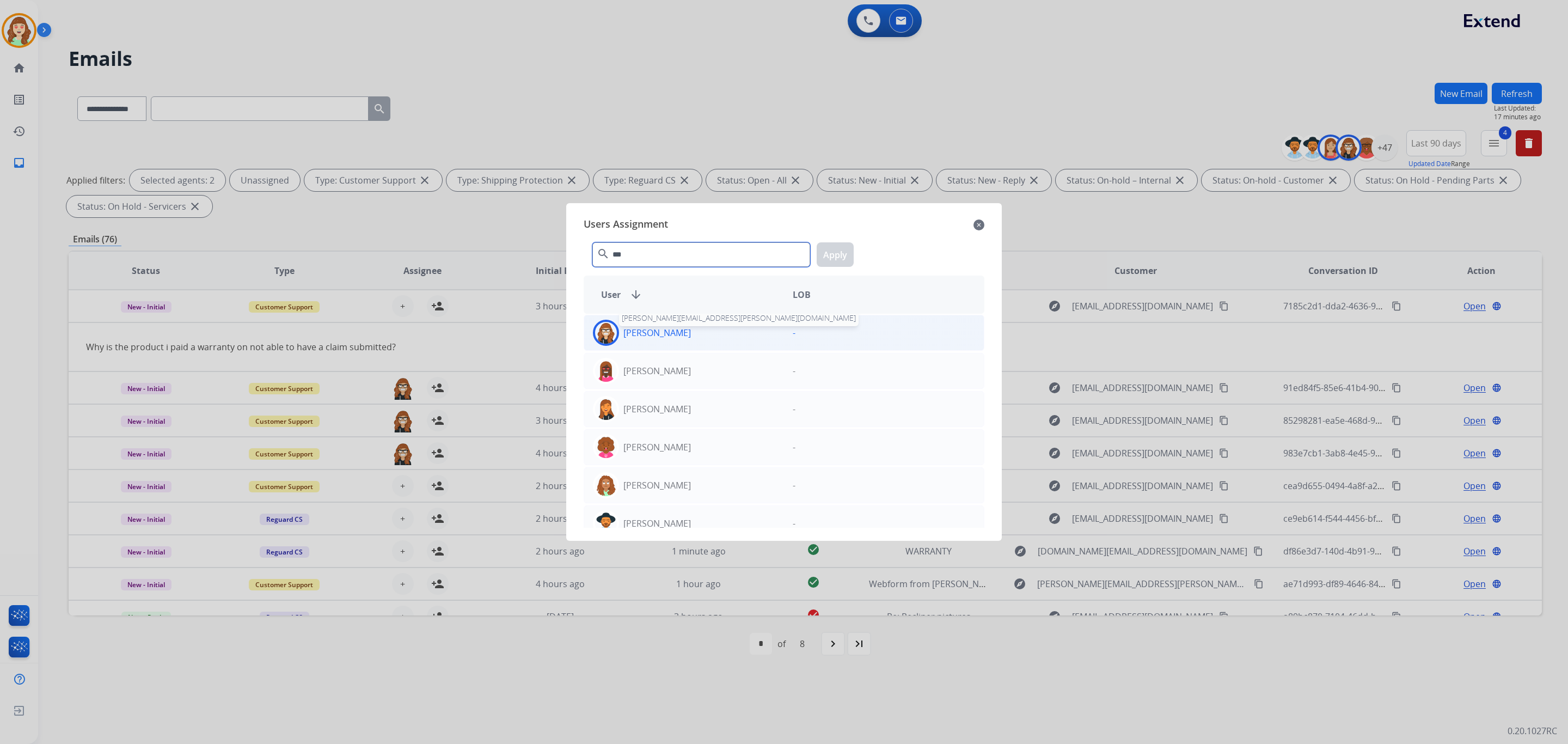
type input "***"
click at [677, 334] on p "[PERSON_NAME]" at bounding box center [657, 333] width 68 height 13
click at [832, 252] on button "Apply" at bounding box center [835, 255] width 37 height 25
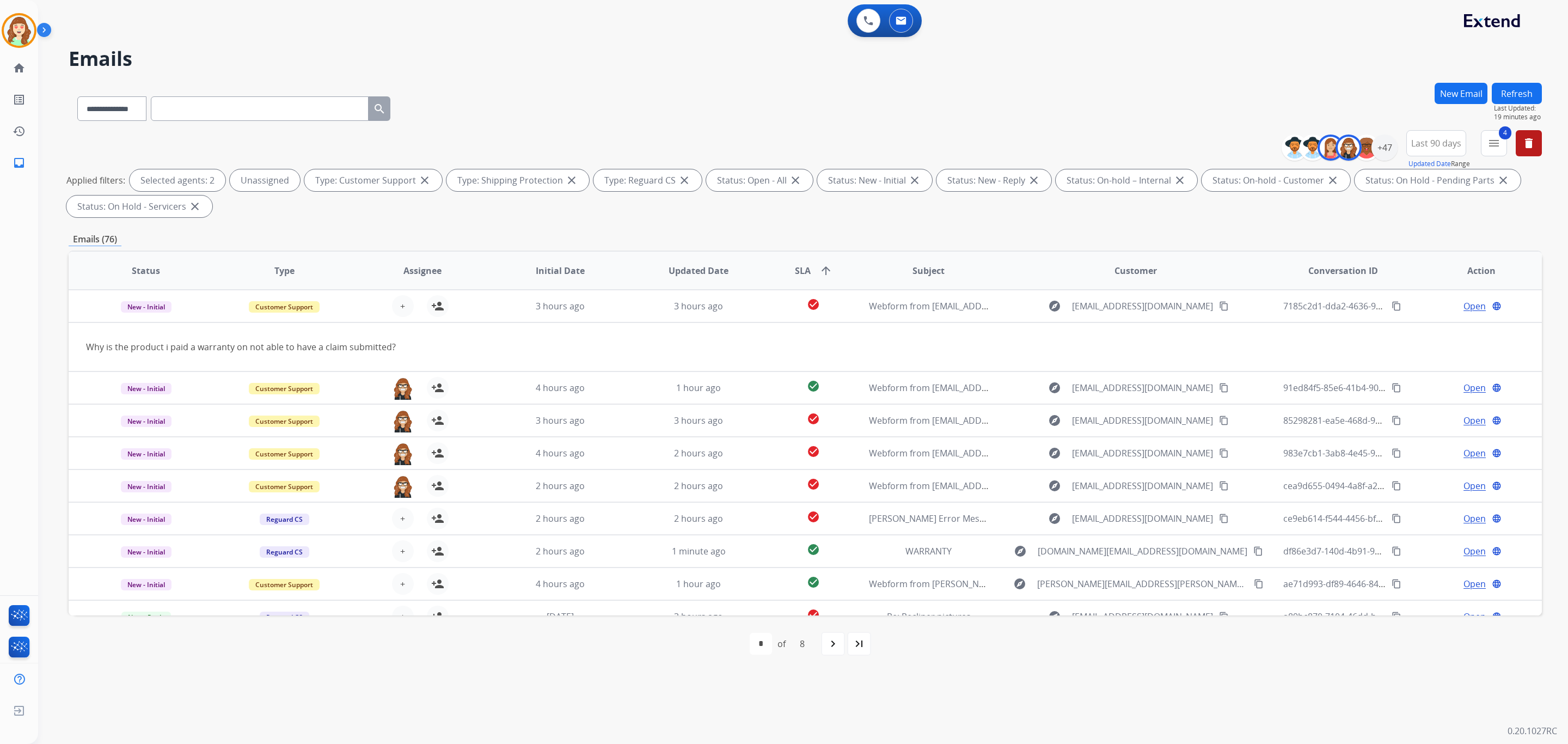
paste input "**********"
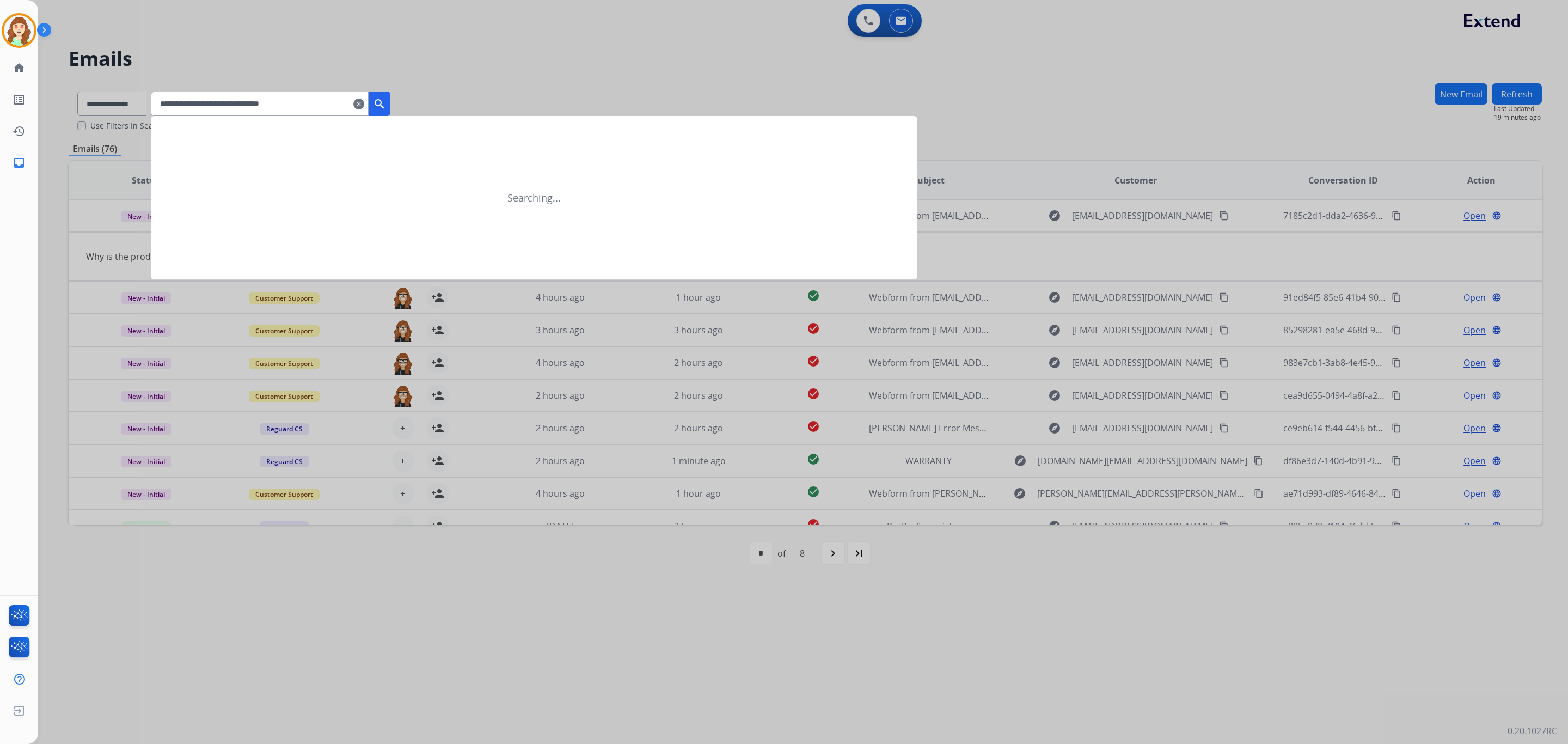
type input "**********"
click at [390, 97] on button "search" at bounding box center [379, 104] width 22 height 25
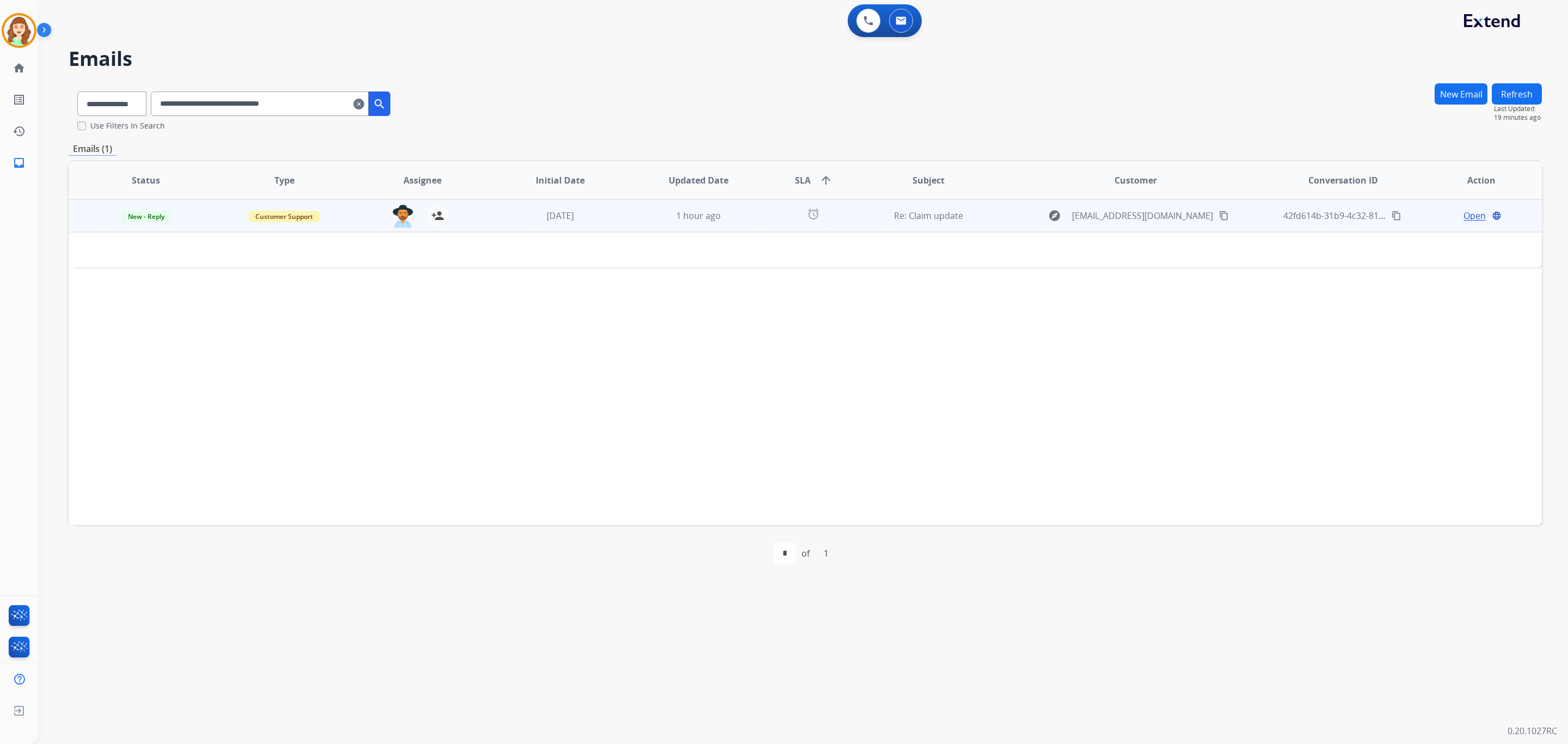
click at [1472, 212] on span "Open" at bounding box center [1475, 216] width 22 height 13
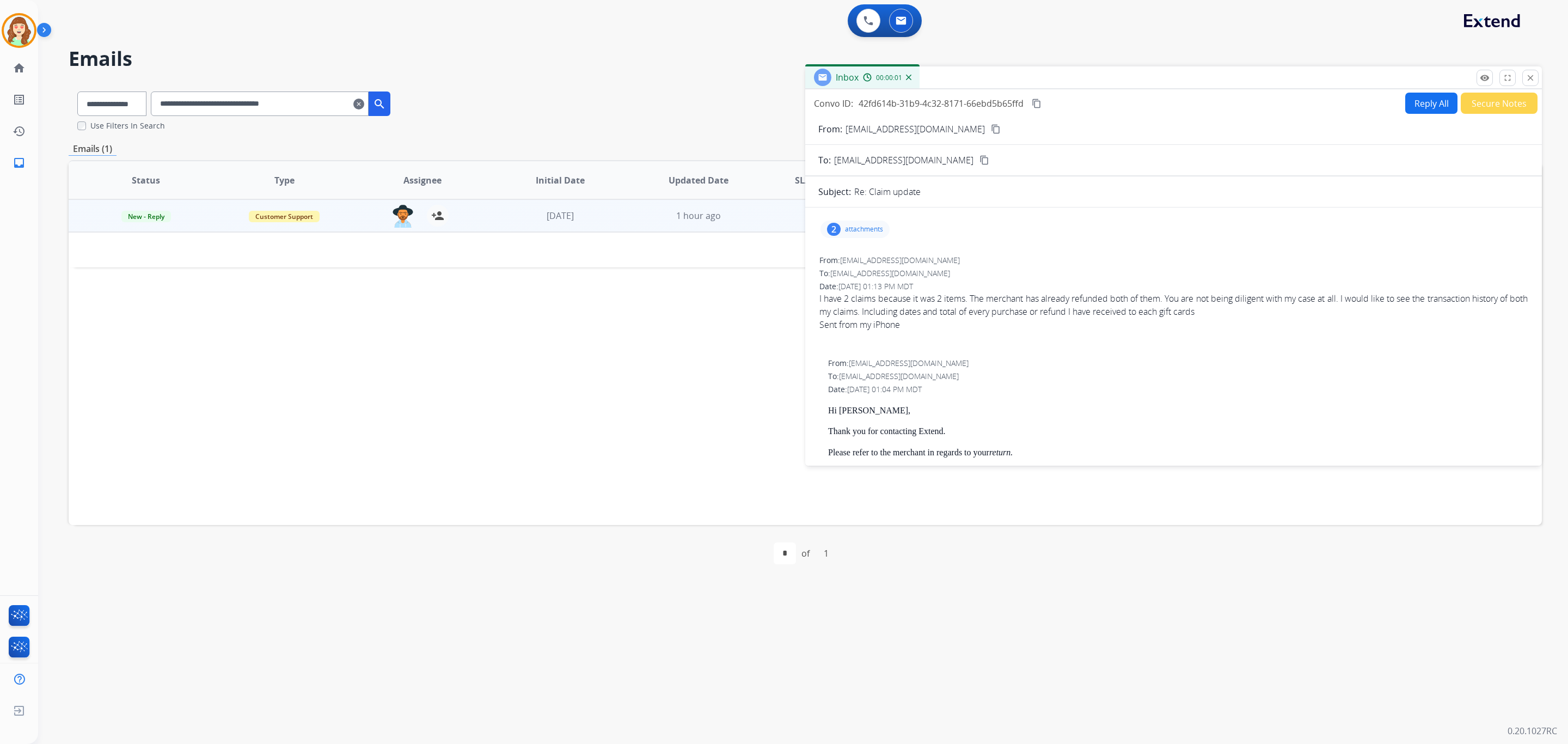
click at [859, 232] on p "attachments" at bounding box center [864, 229] width 38 height 9
click at [856, 260] on div at bounding box center [859, 259] width 54 height 38
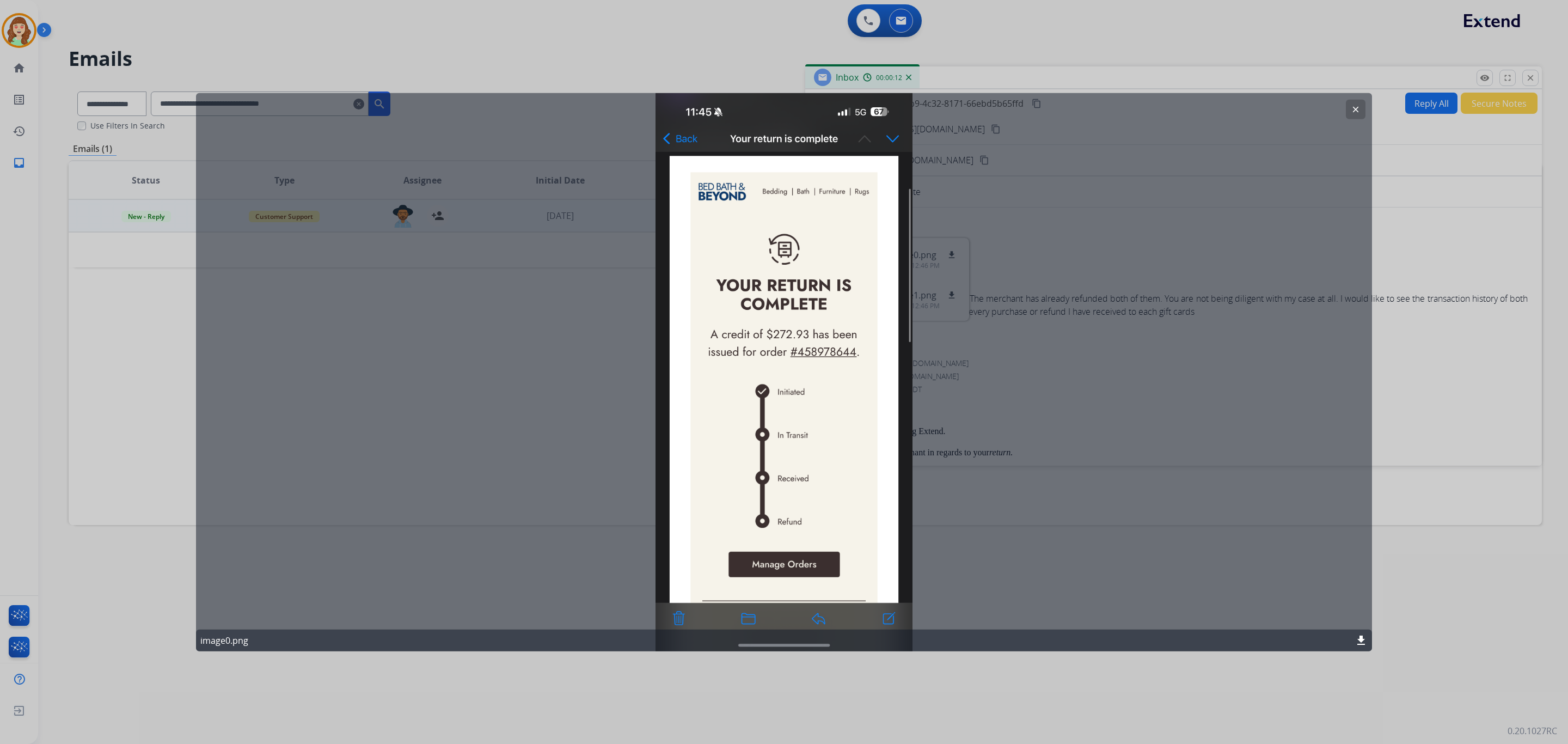
click at [1356, 105] on mat-icon "clear" at bounding box center [1356, 110] width 10 height 10
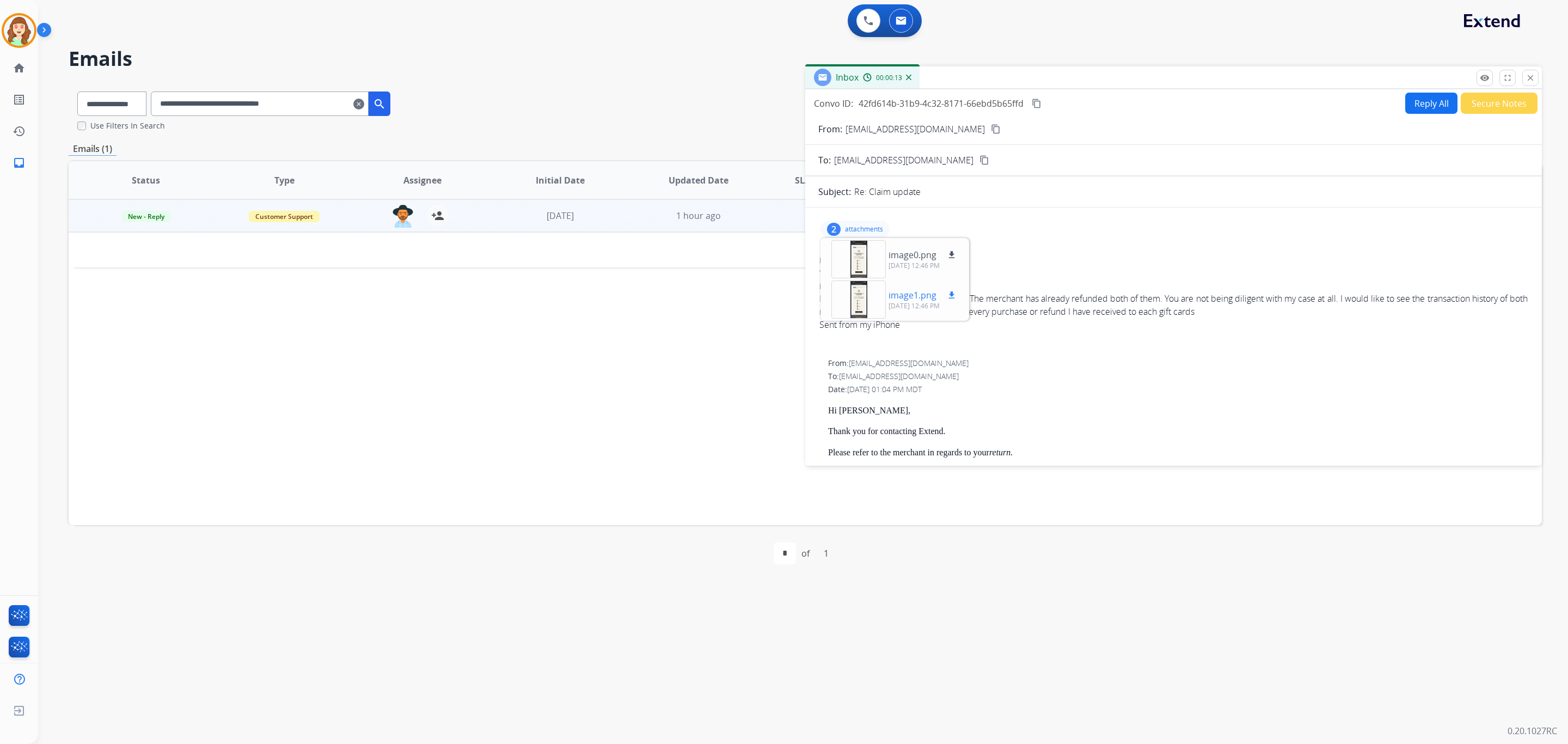
click at [855, 293] on div at bounding box center [859, 300] width 54 height 38
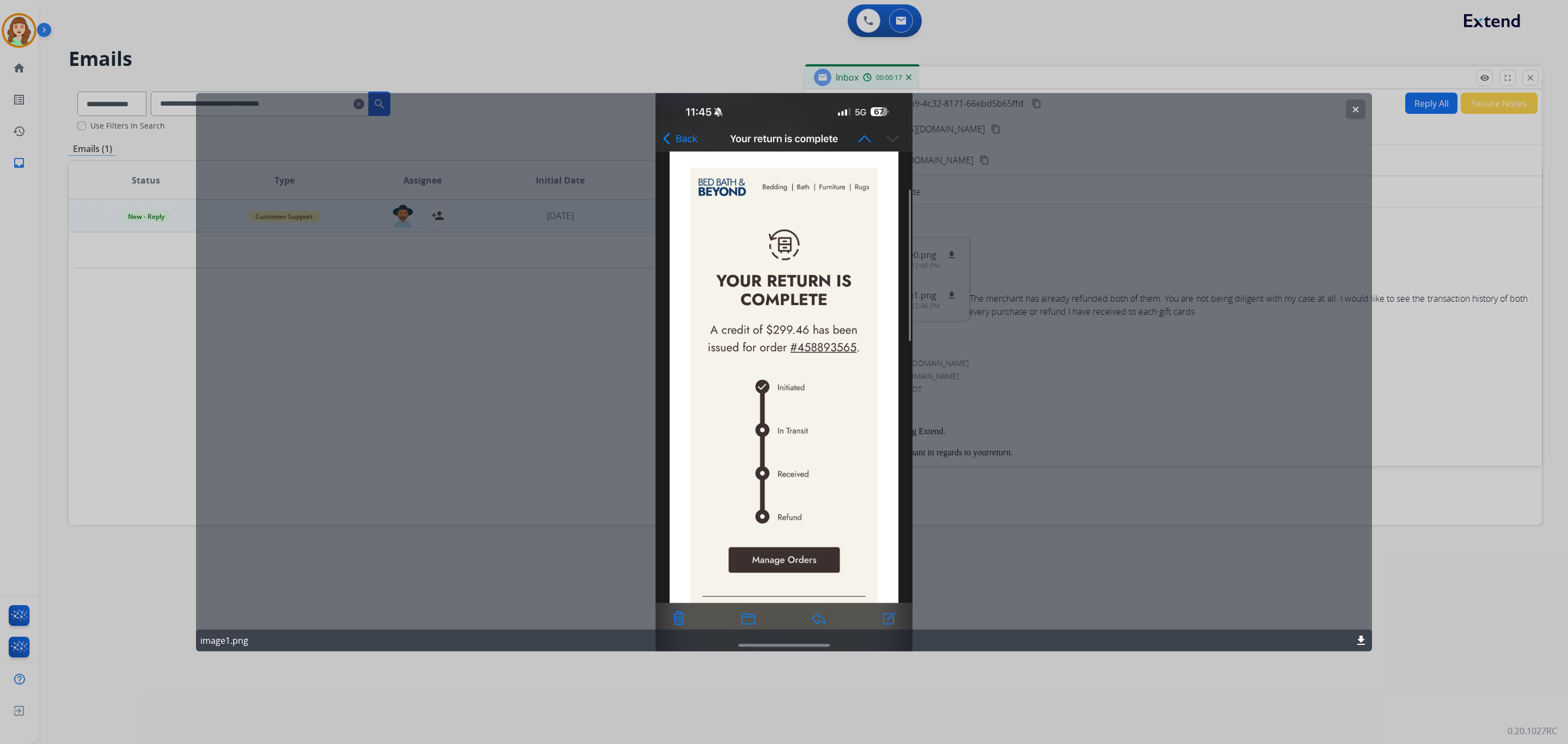
click at [1359, 108] on mat-icon "clear" at bounding box center [1356, 110] width 10 height 10
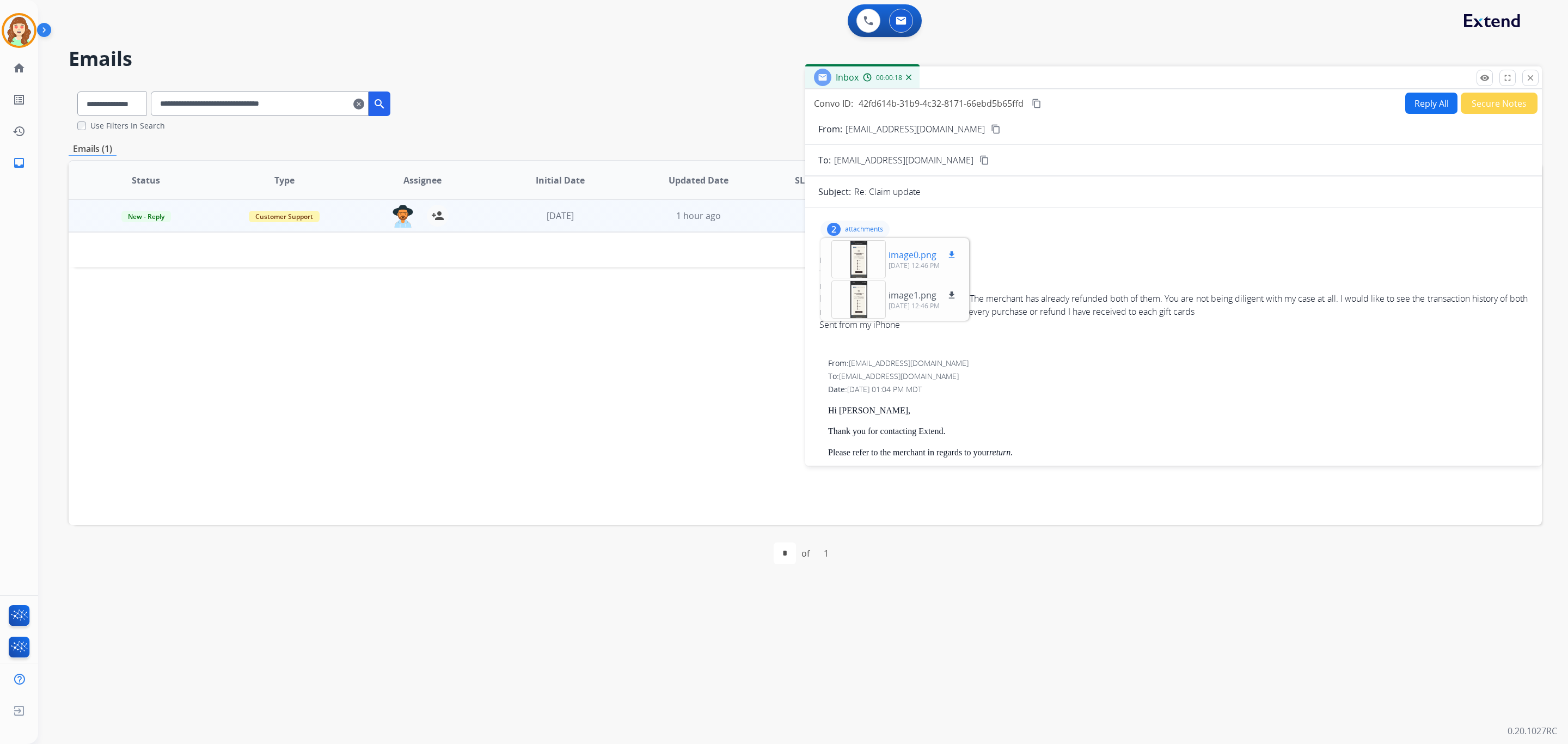
click at [861, 267] on div at bounding box center [859, 259] width 54 height 38
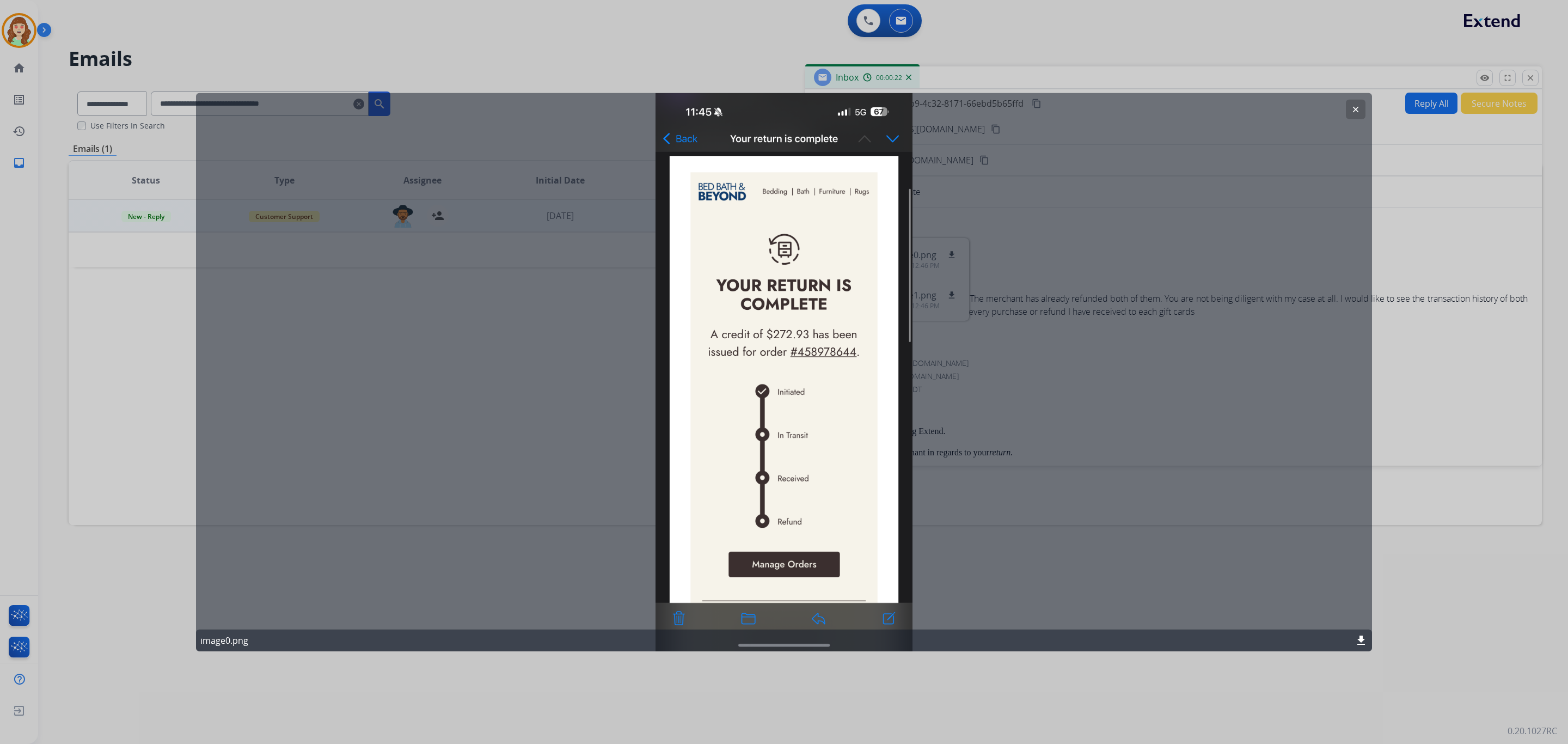
click at [1365, 110] on div "clear image0.png download" at bounding box center [784, 372] width 1176 height 559
click at [1111, 389] on div "clear image0.png download" at bounding box center [784, 372] width 1176 height 559
click at [1359, 107] on mat-icon "clear" at bounding box center [1356, 110] width 10 height 10
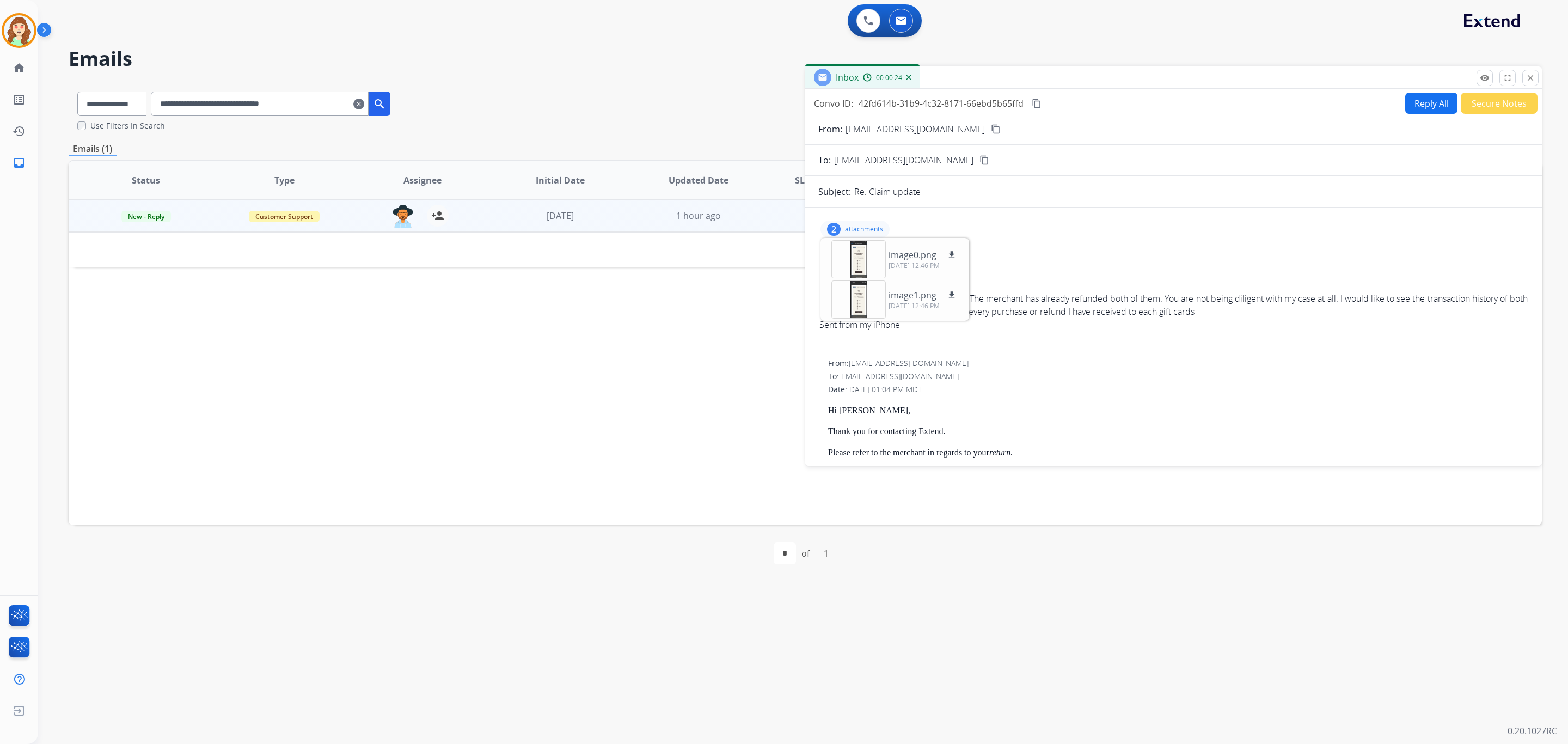
click at [1049, 388] on div "Date: 09/17/2025 - 01:04 PM MDT" at bounding box center [1178, 390] width 700 height 11
click at [1506, 73] on mat-icon "fullscreen" at bounding box center [1508, 78] width 10 height 10
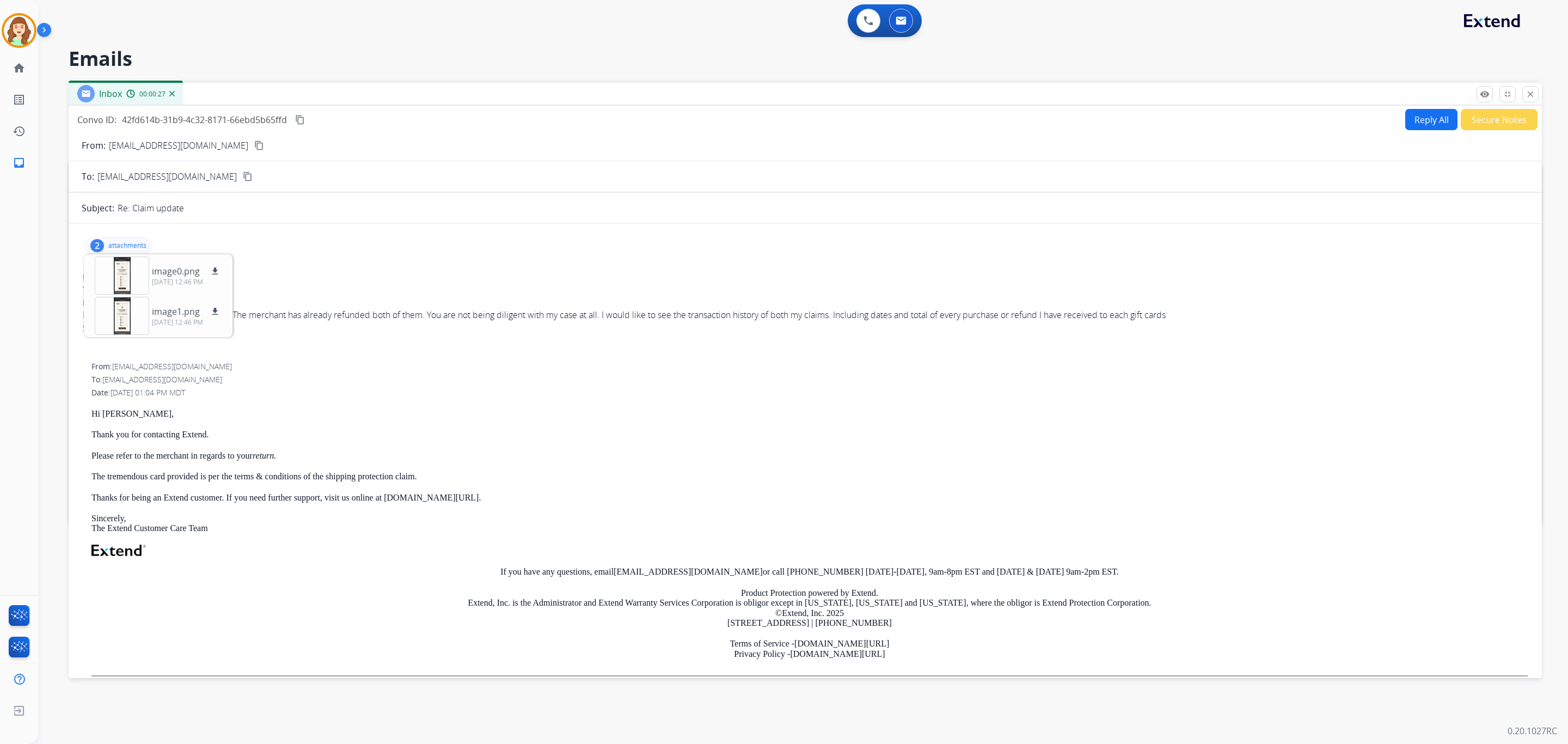
click at [347, 248] on div "2 attachments image0.png download 09/12/2025, 12:46 PM image1.png download 09/1…" at bounding box center [436, 246] width 708 height 26
click at [119, 241] on div "2 attachments image0.png download 09/12/2025, 12:46 PM image1.png download 09/1…" at bounding box center [118, 246] width 69 height 17
click at [121, 239] on div "2 attachments" at bounding box center [118, 246] width 69 height 17
click at [121, 285] on div at bounding box center [122, 276] width 54 height 38
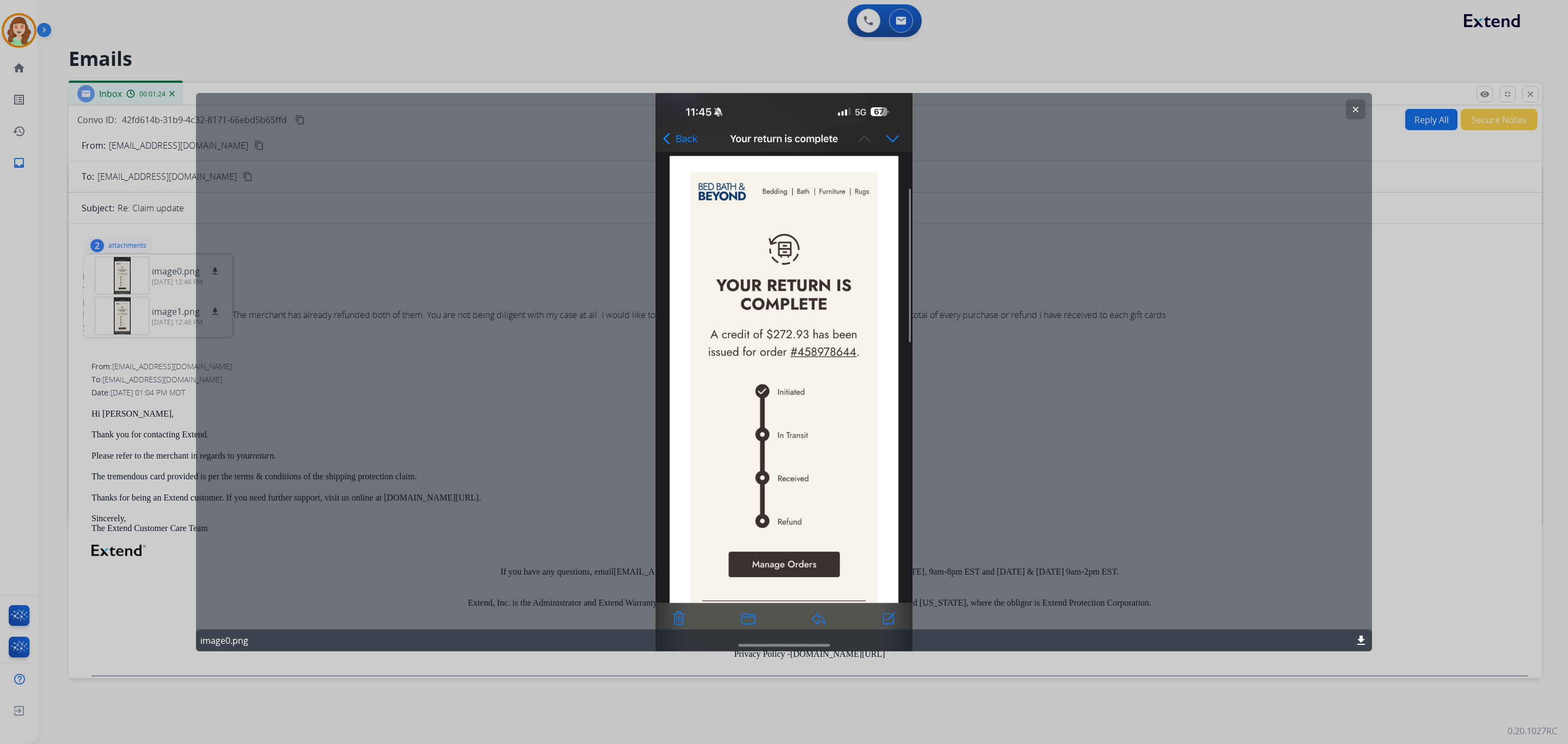
click at [1354, 105] on mat-icon "clear" at bounding box center [1356, 110] width 10 height 10
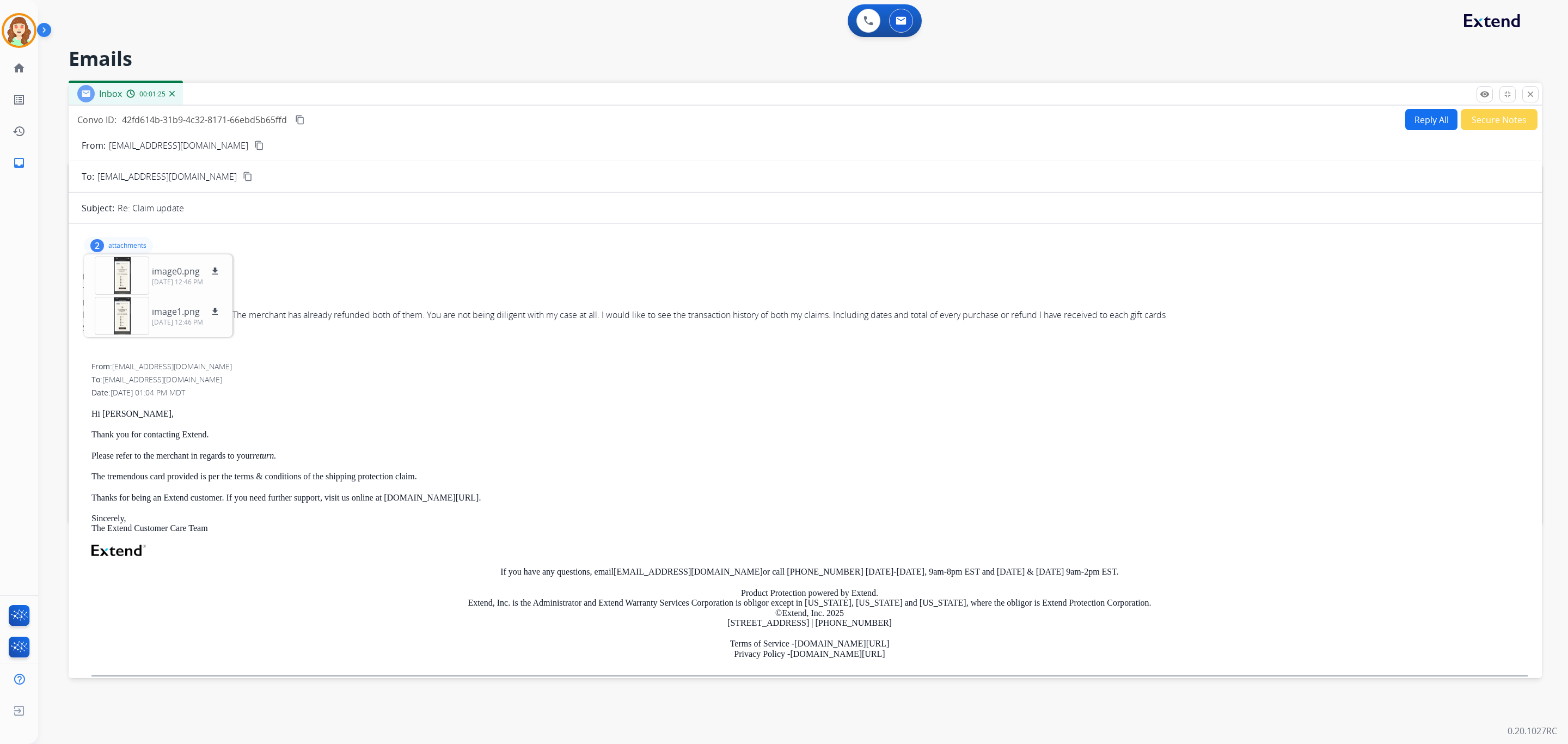
click at [1096, 23] on div "0 Voice Interactions 0 Email Interactions" at bounding box center [797, 22] width 1491 height 35
drag, startPoint x: 1531, startPoint y: 95, endPoint x: 1290, endPoint y: 72, distance: 242.1
click at [1531, 94] on mat-icon "close" at bounding box center [1530, 94] width 10 height 10
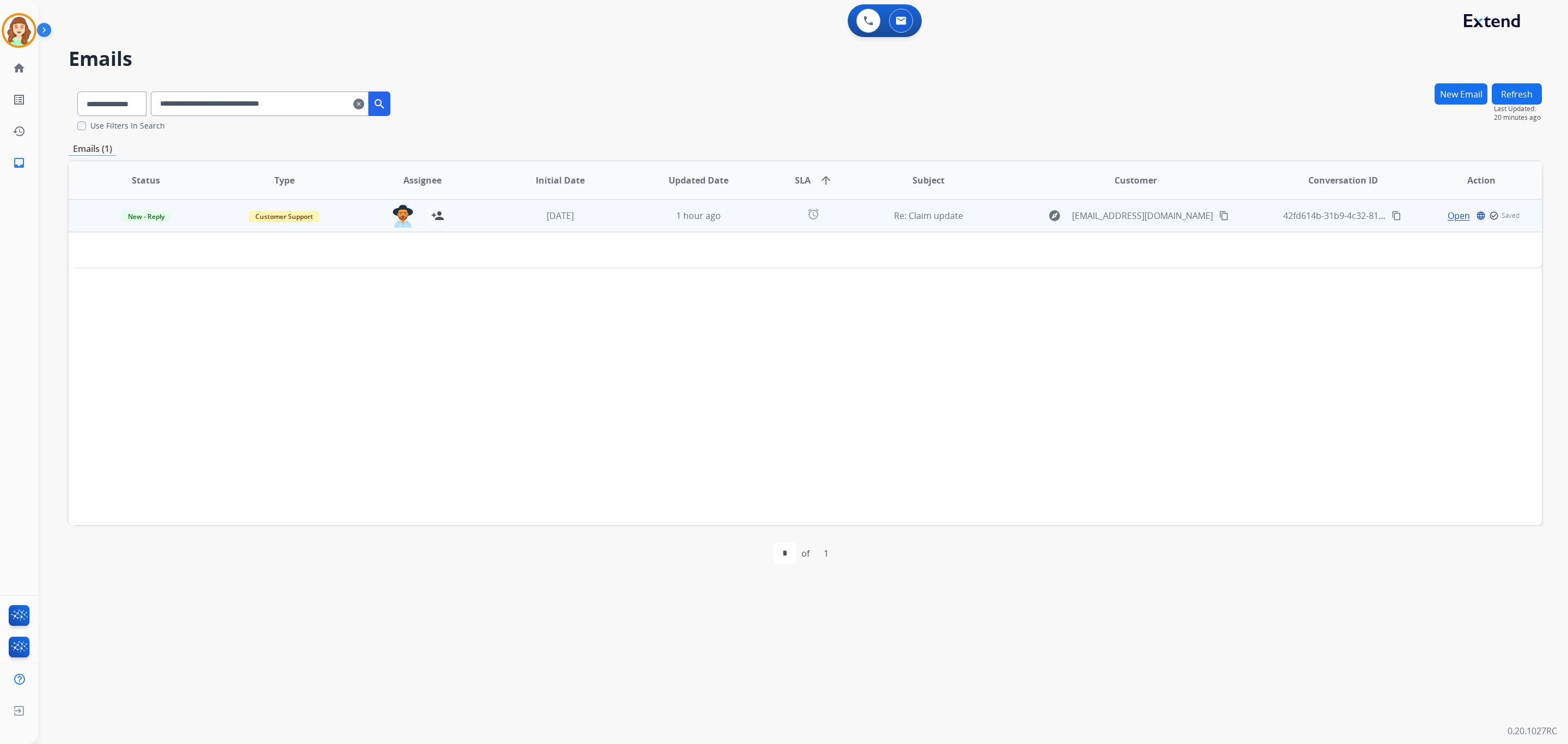
click at [1186, 211] on div "explore tyriqtaiwo@icloud.com content_copy" at bounding box center [1135, 216] width 258 height 17
click at [1219, 213] on mat-icon "content_copy" at bounding box center [1224, 216] width 10 height 10
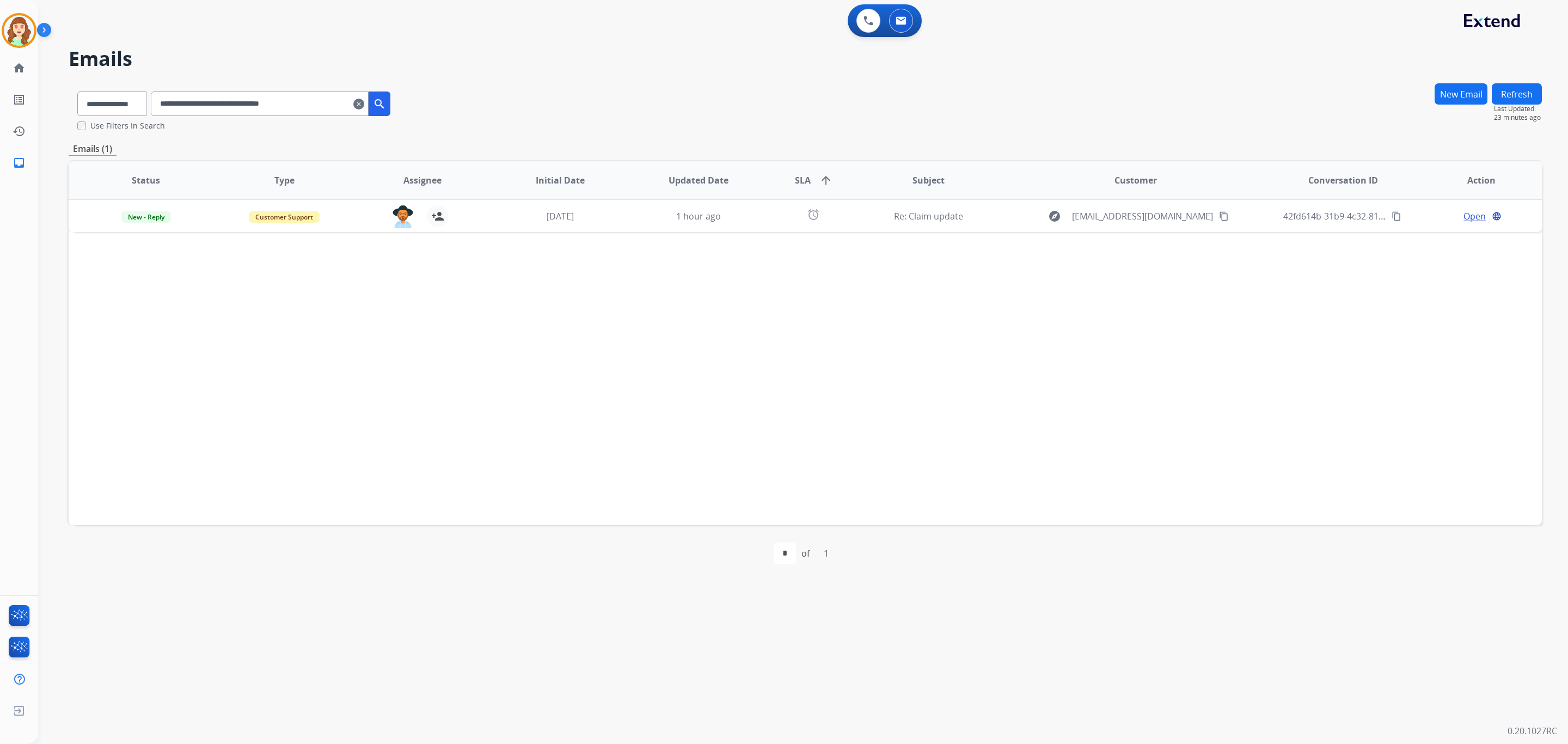
click at [364, 105] on mat-icon "clear" at bounding box center [359, 103] width 11 height 13
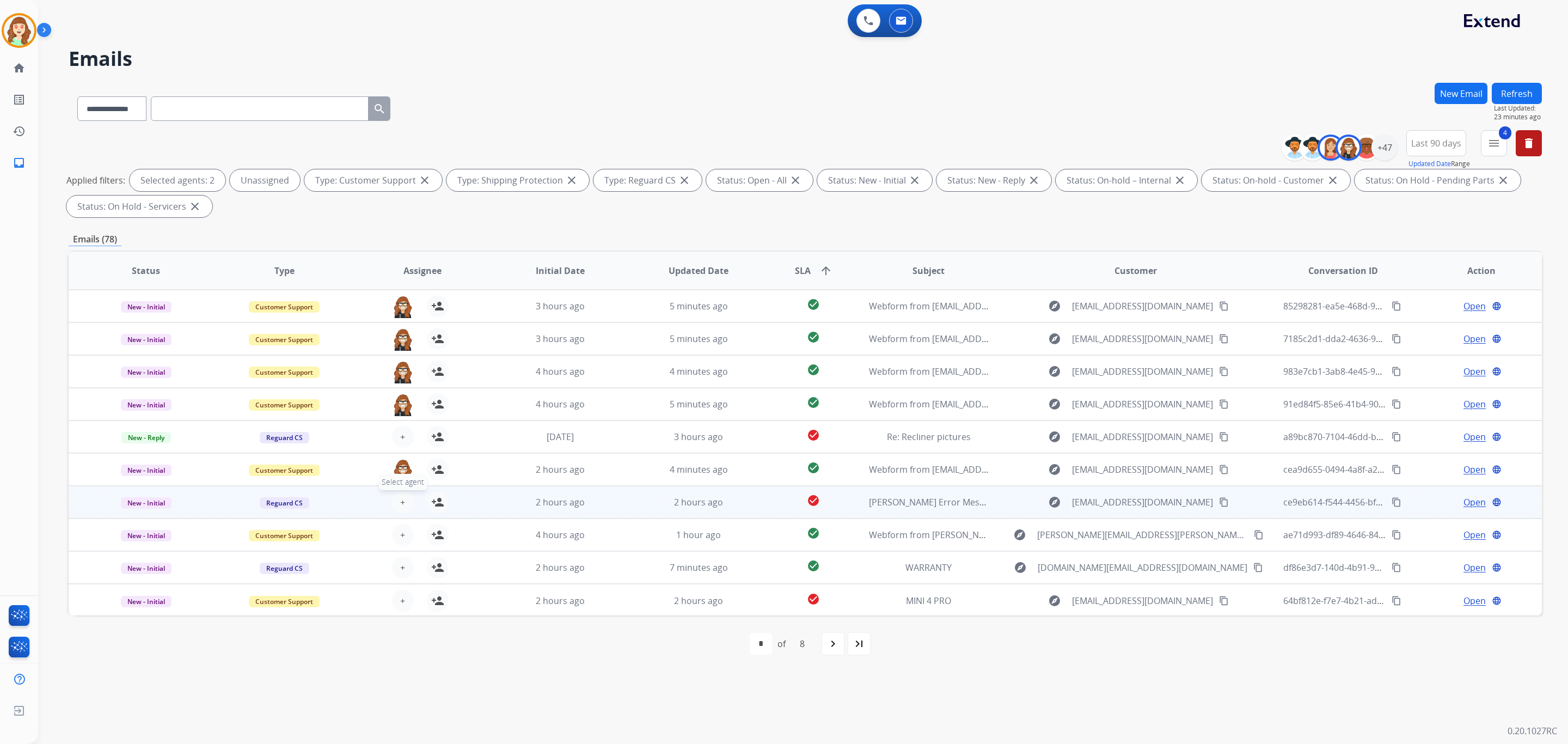
click at [396, 498] on button "+ Select agent" at bounding box center [403, 502] width 22 height 22
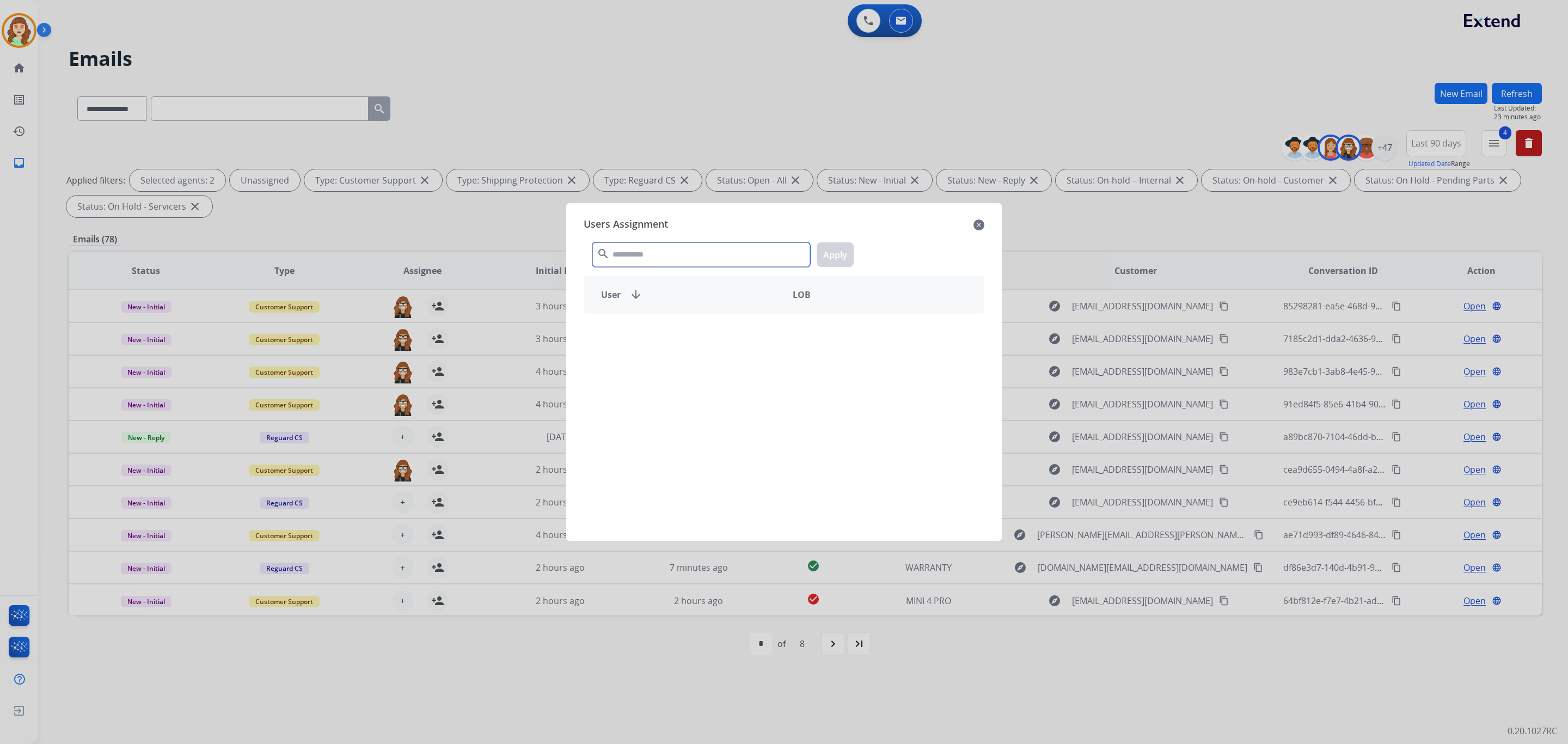
click at [693, 252] on input "text" at bounding box center [701, 255] width 218 height 25
type input "***"
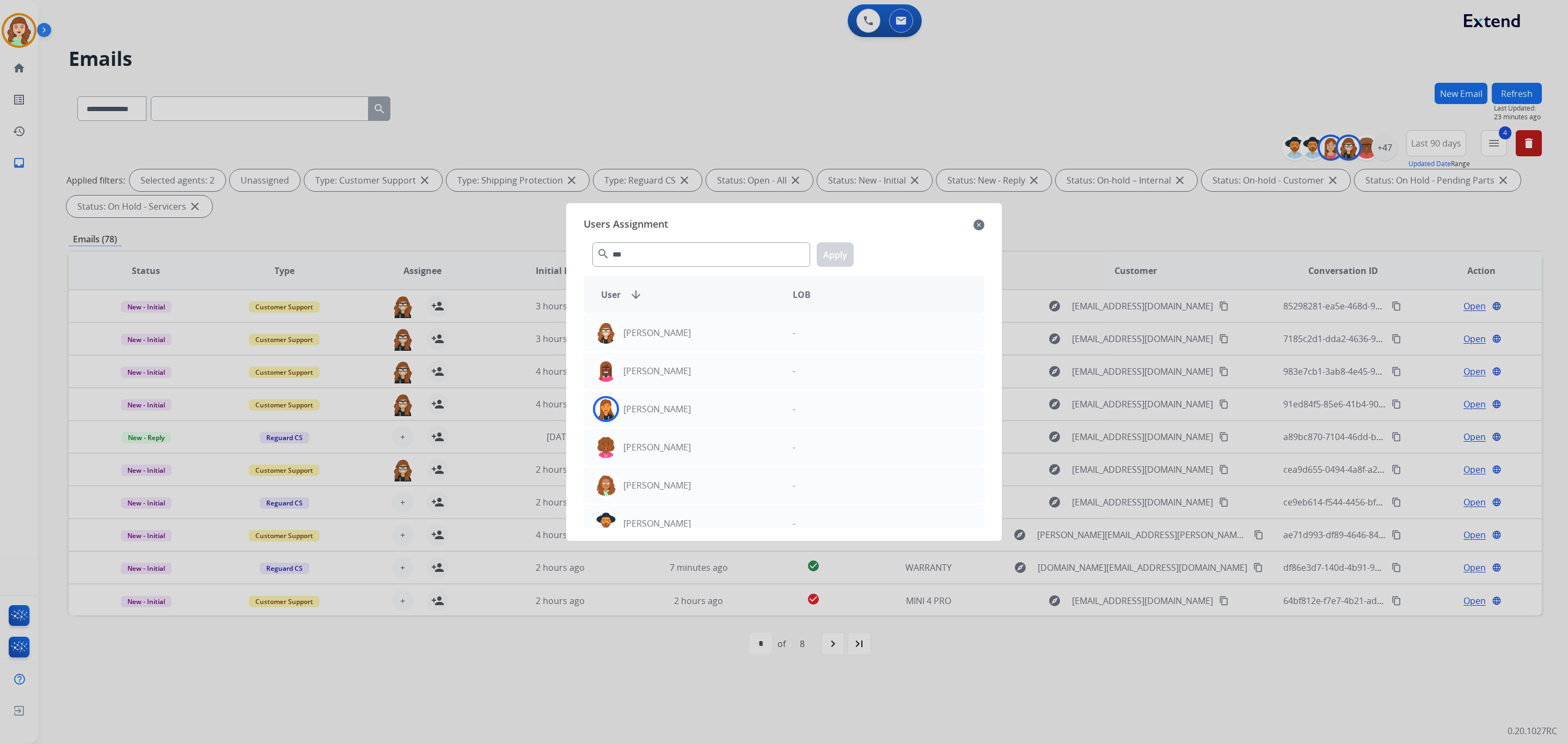
click at [683, 338] on p "[PERSON_NAME]" at bounding box center [657, 333] width 68 height 13
click at [832, 250] on button "Apply" at bounding box center [835, 255] width 37 height 25
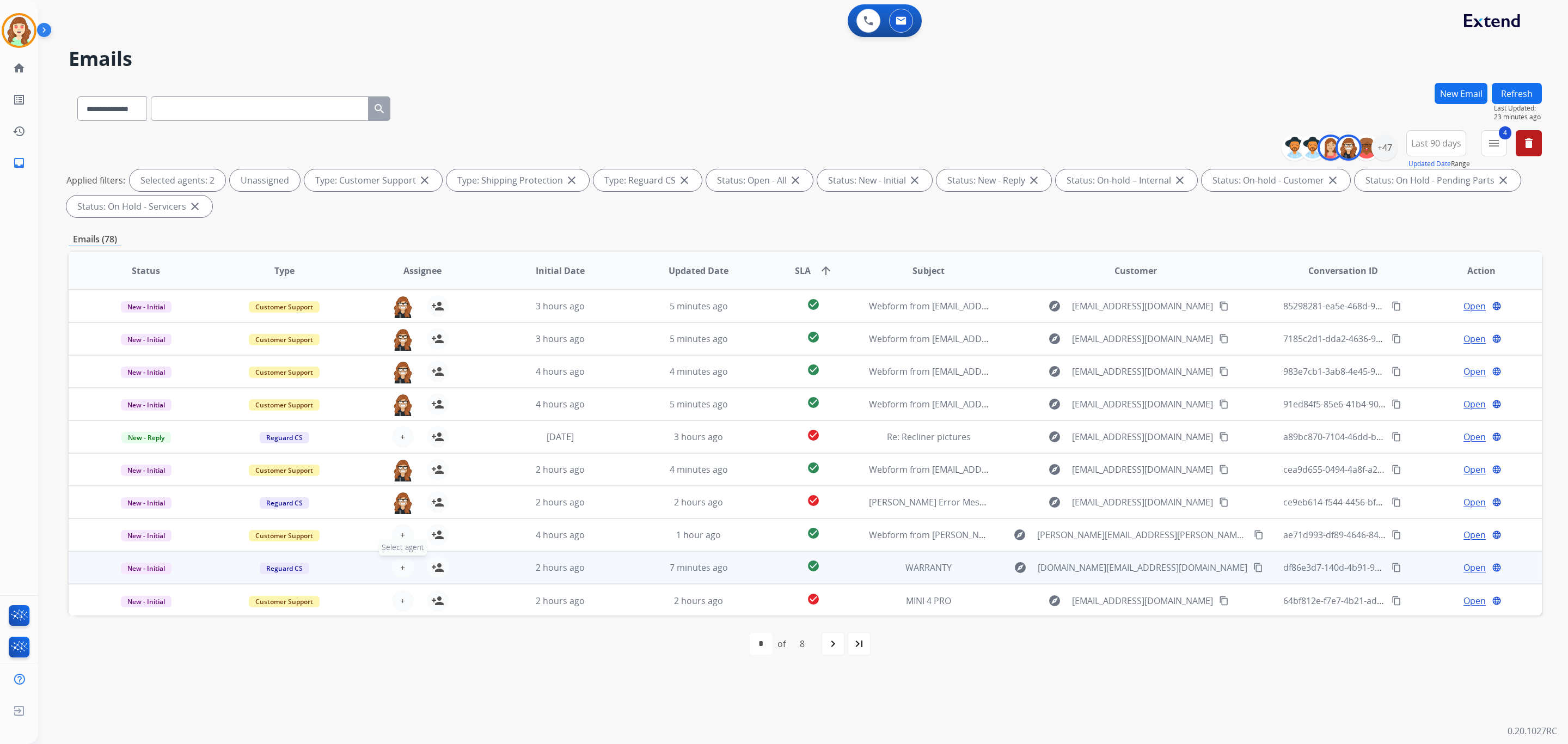
click at [403, 566] on button "+ Select agent" at bounding box center [403, 567] width 22 height 22
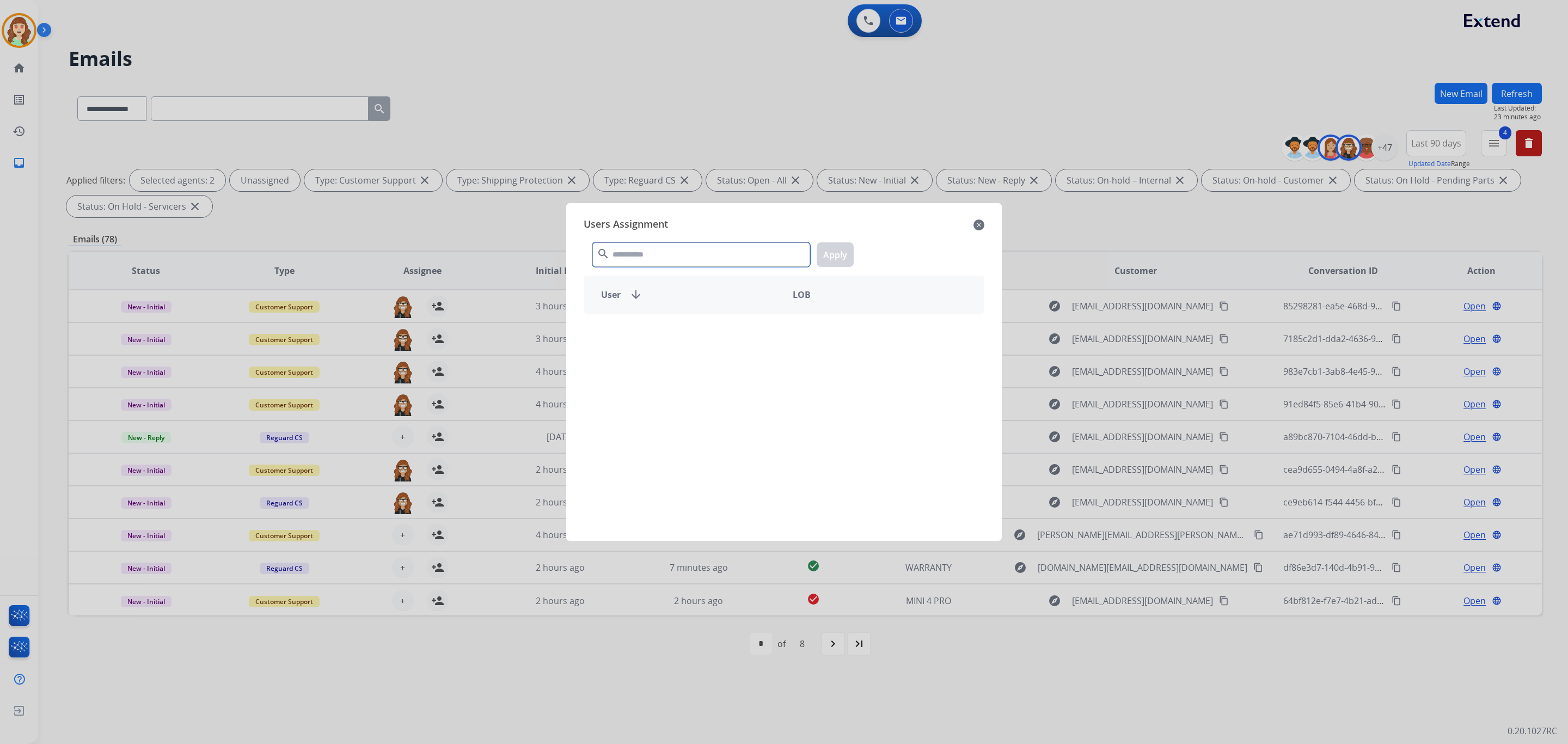
click at [662, 262] on input "text" at bounding box center [701, 255] width 218 height 25
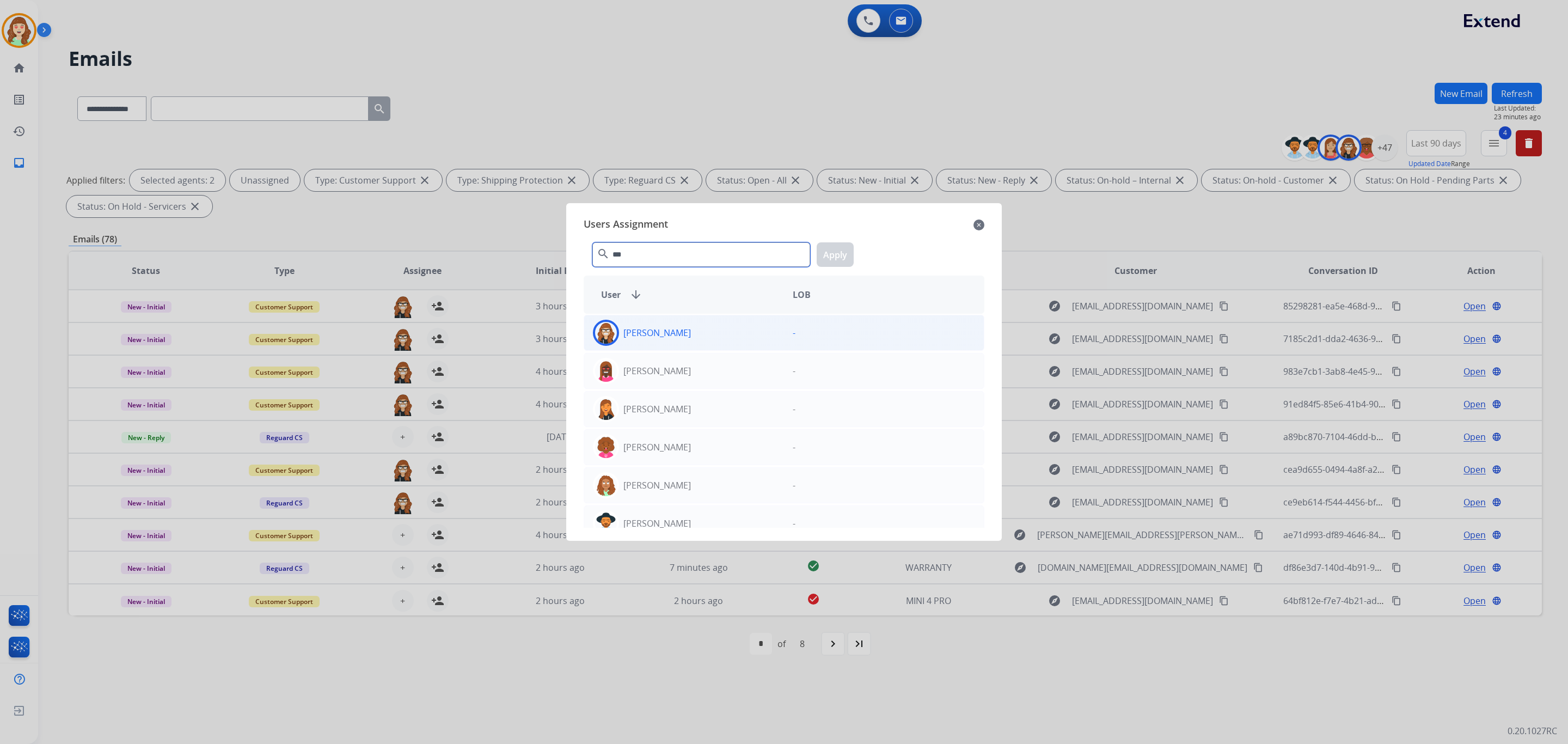
type input "***"
click at [755, 337] on div "[PERSON_NAME]" at bounding box center [684, 333] width 200 height 26
click at [835, 258] on button "Apply" at bounding box center [835, 255] width 37 height 25
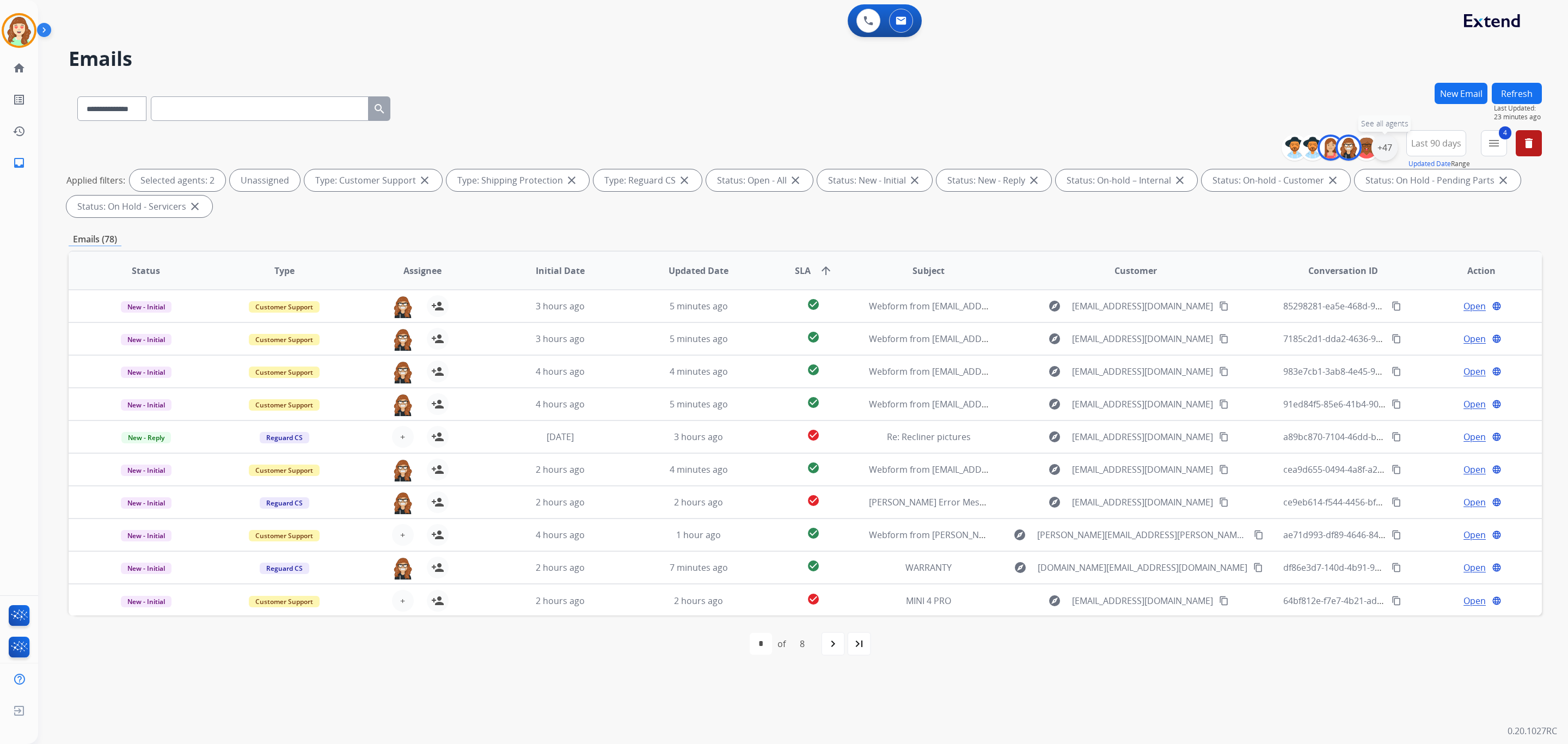
click at [1377, 141] on div "+47" at bounding box center [1385, 147] width 26 height 26
click at [1333, 363] on button "Apply" at bounding box center [1331, 368] width 37 height 20
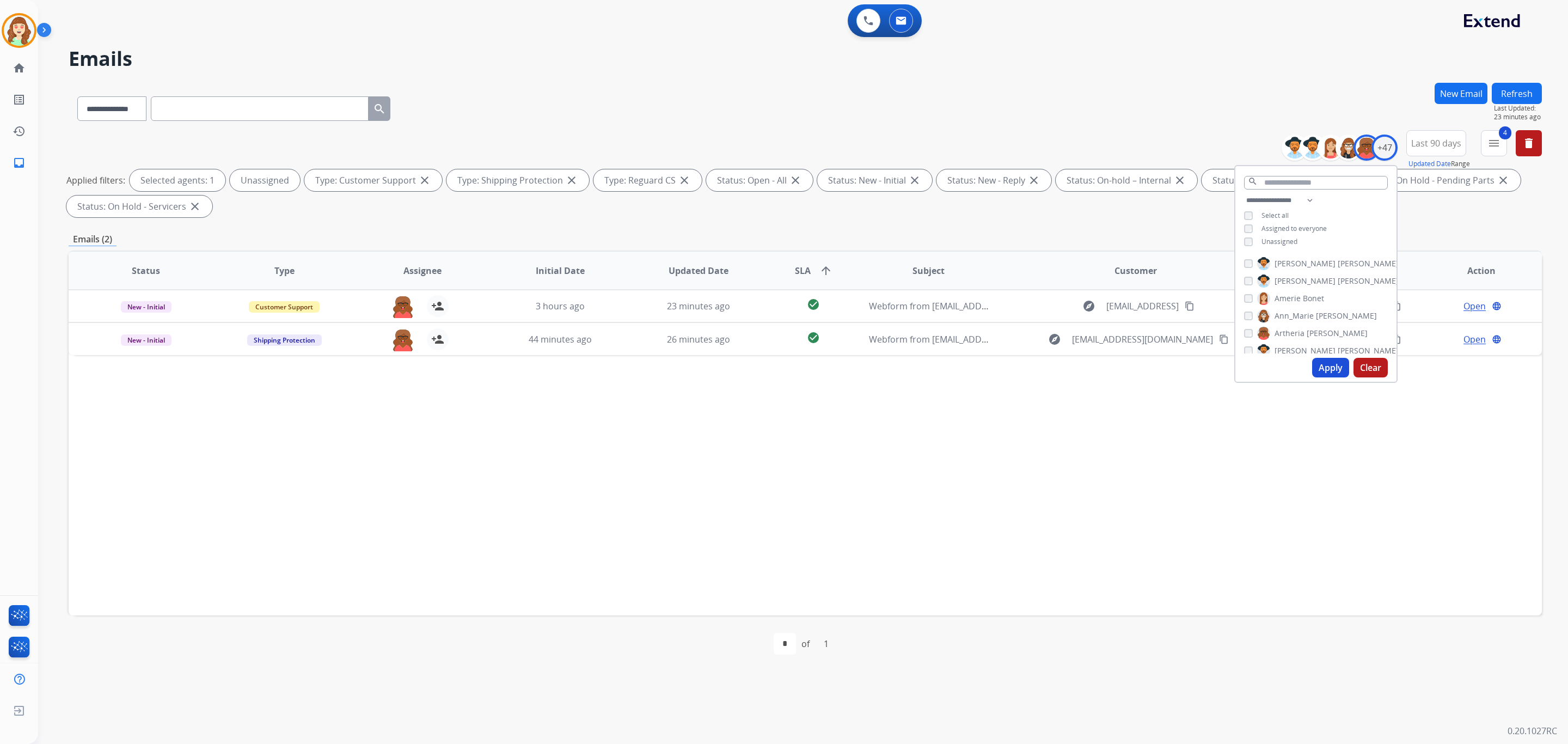
click at [1335, 366] on button "Apply" at bounding box center [1331, 368] width 37 height 20
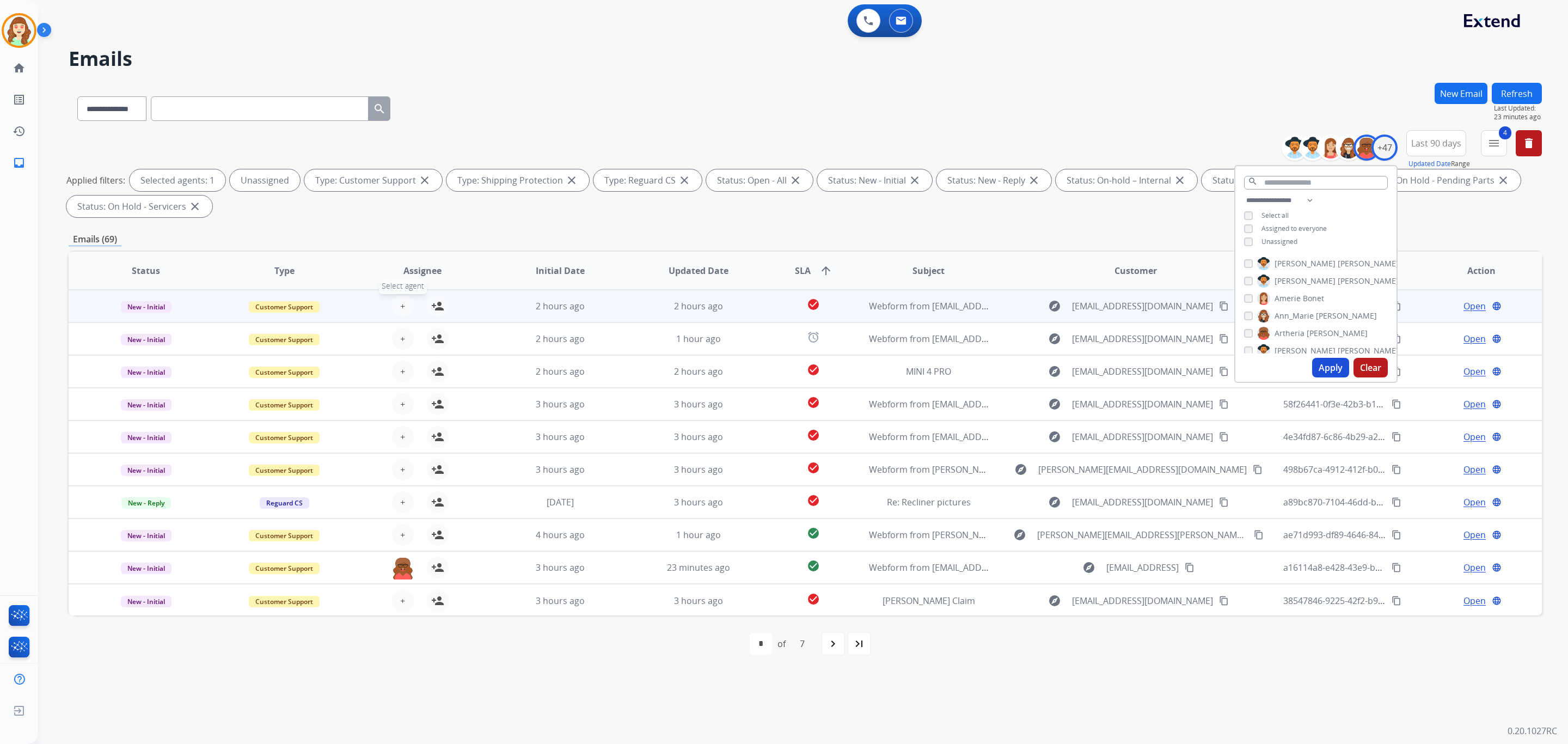
click at [402, 308] on span "+" at bounding box center [403, 305] width 5 height 13
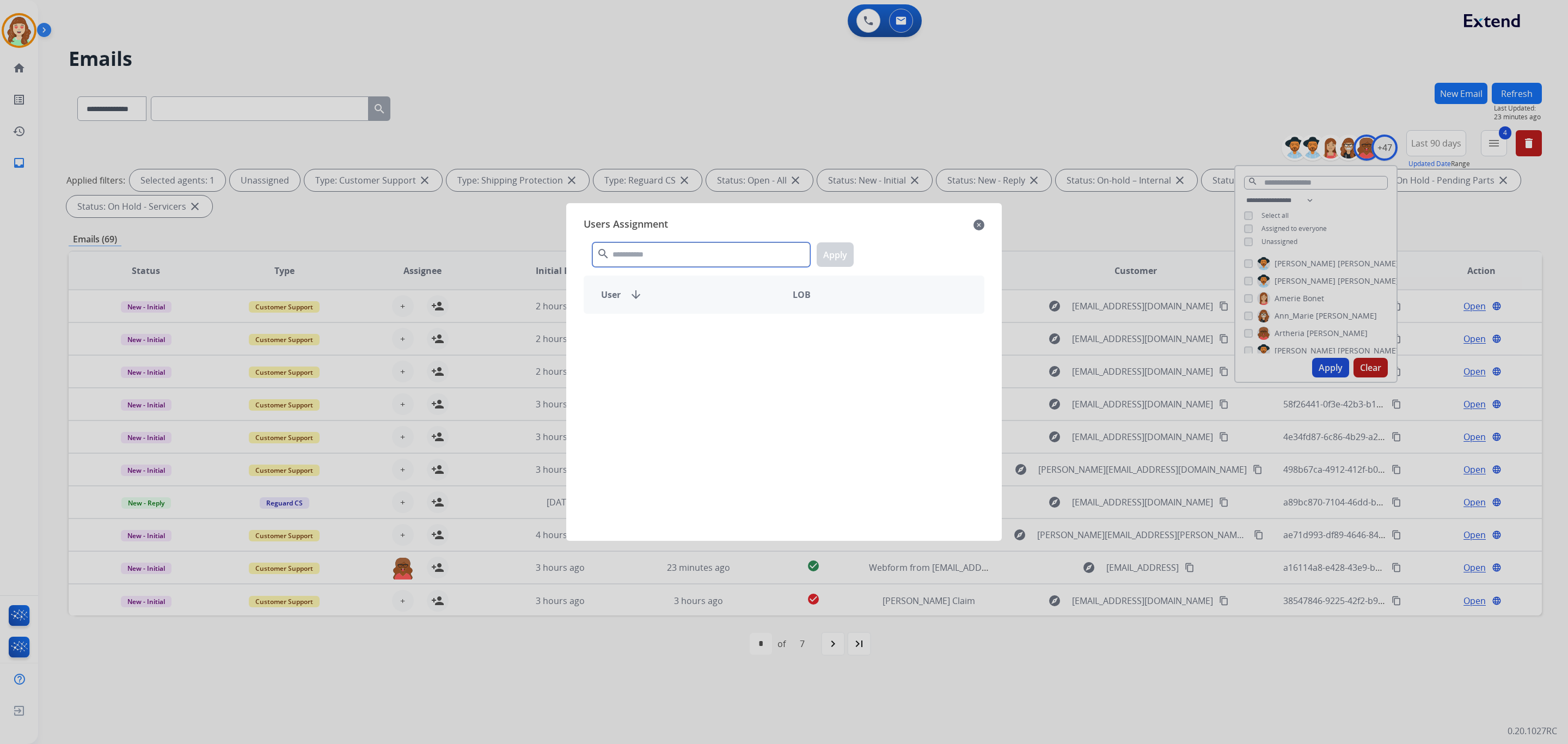
click at [638, 257] on input "text" at bounding box center [701, 255] width 218 height 25
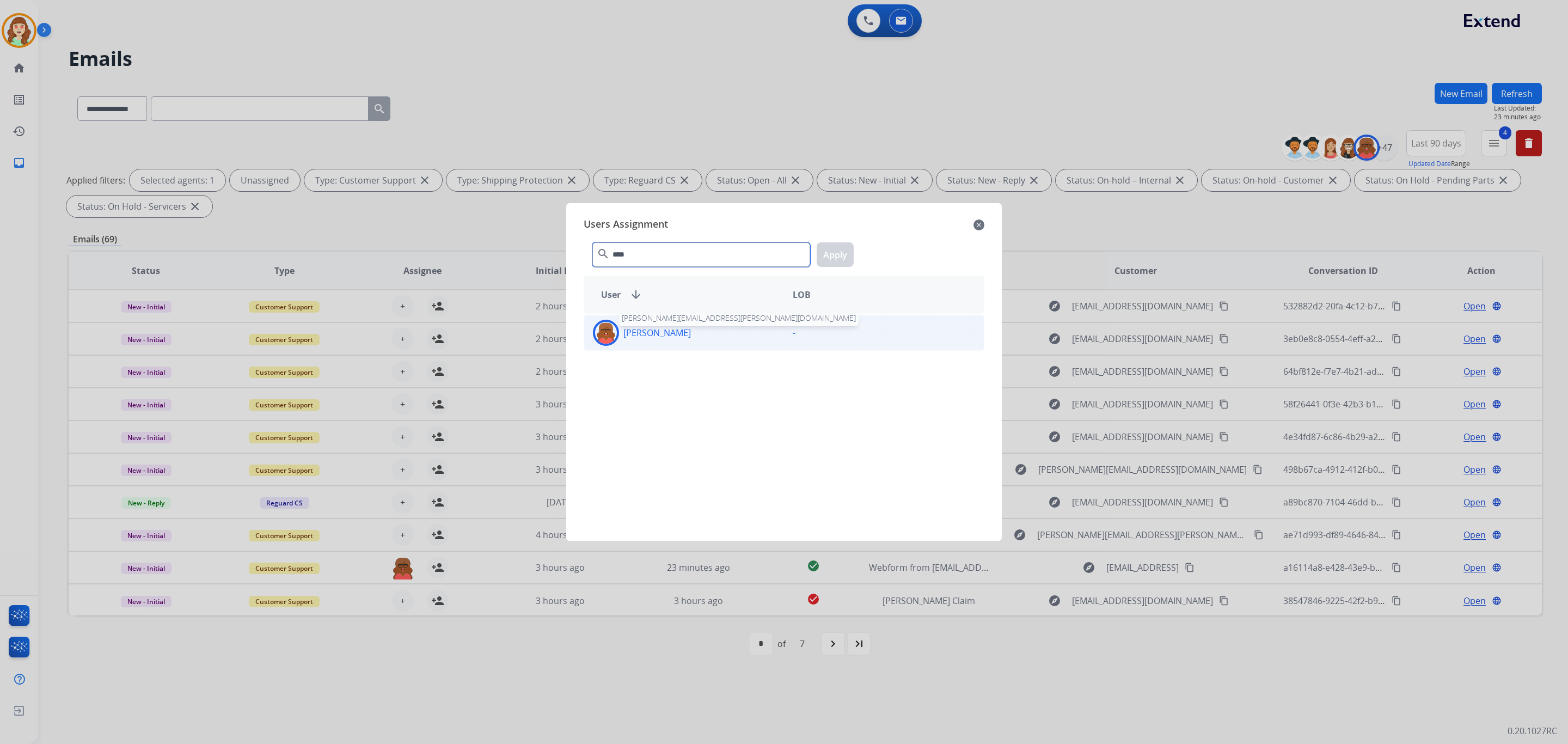
type input "****"
click at [652, 328] on p "[PERSON_NAME]" at bounding box center [657, 333] width 68 height 13
click at [823, 252] on button "Apply" at bounding box center [835, 255] width 37 height 25
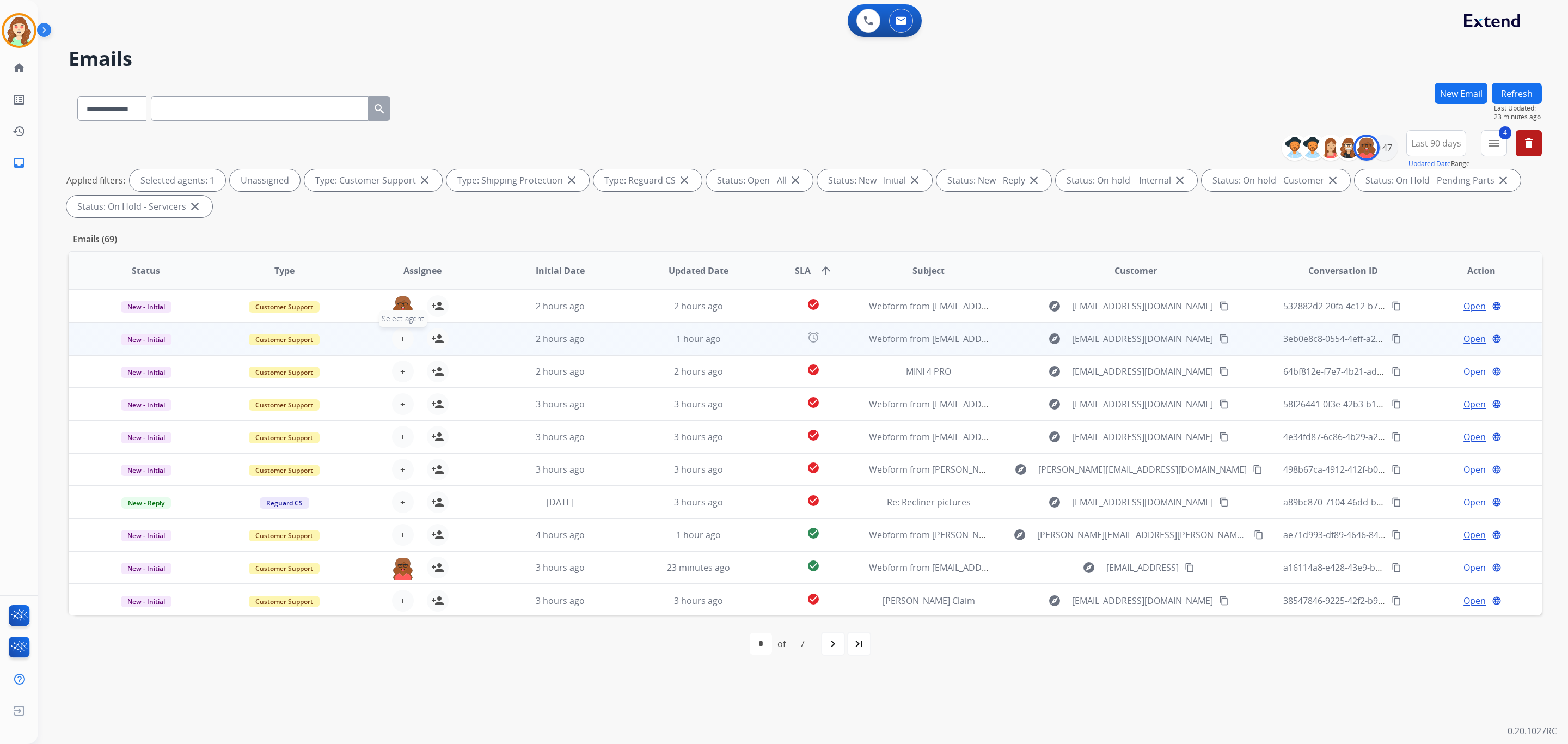
click at [400, 338] on span "+" at bounding box center [403, 339] width 5 height 13
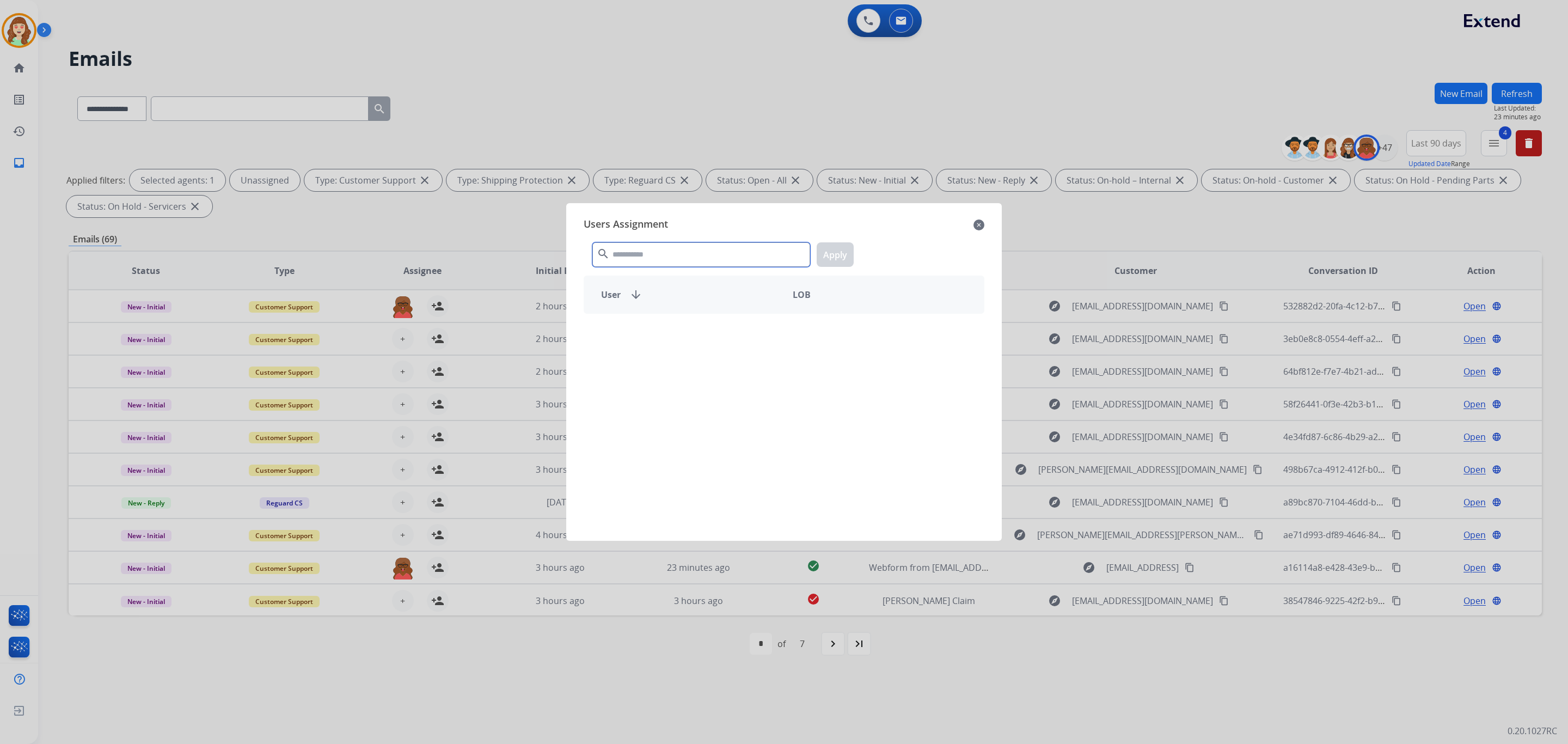
click at [714, 264] on input "text" at bounding box center [701, 255] width 218 height 25
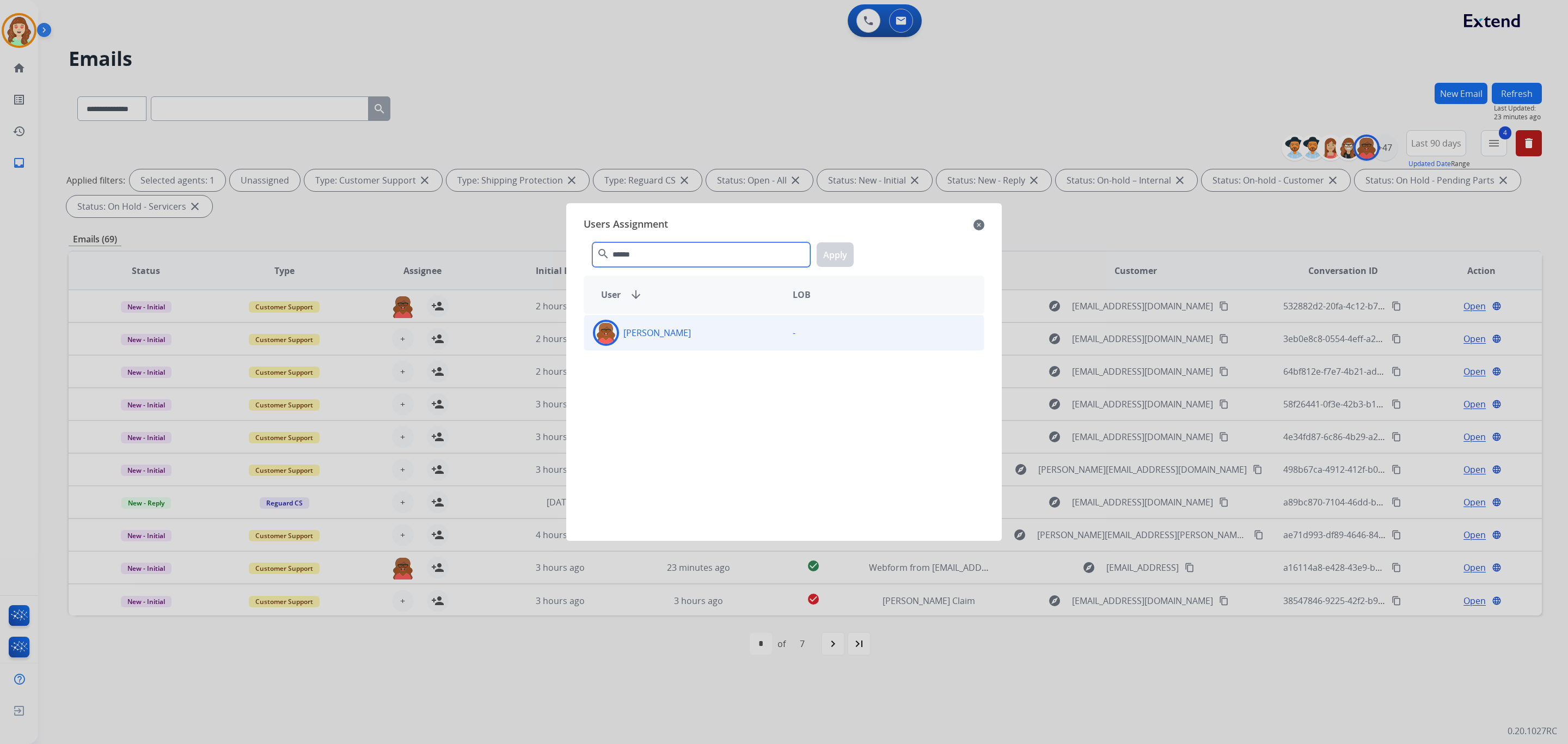
type input "******"
click at [703, 338] on div "[PERSON_NAME]" at bounding box center [684, 333] width 200 height 26
click at [840, 253] on button "Apply" at bounding box center [835, 255] width 37 height 25
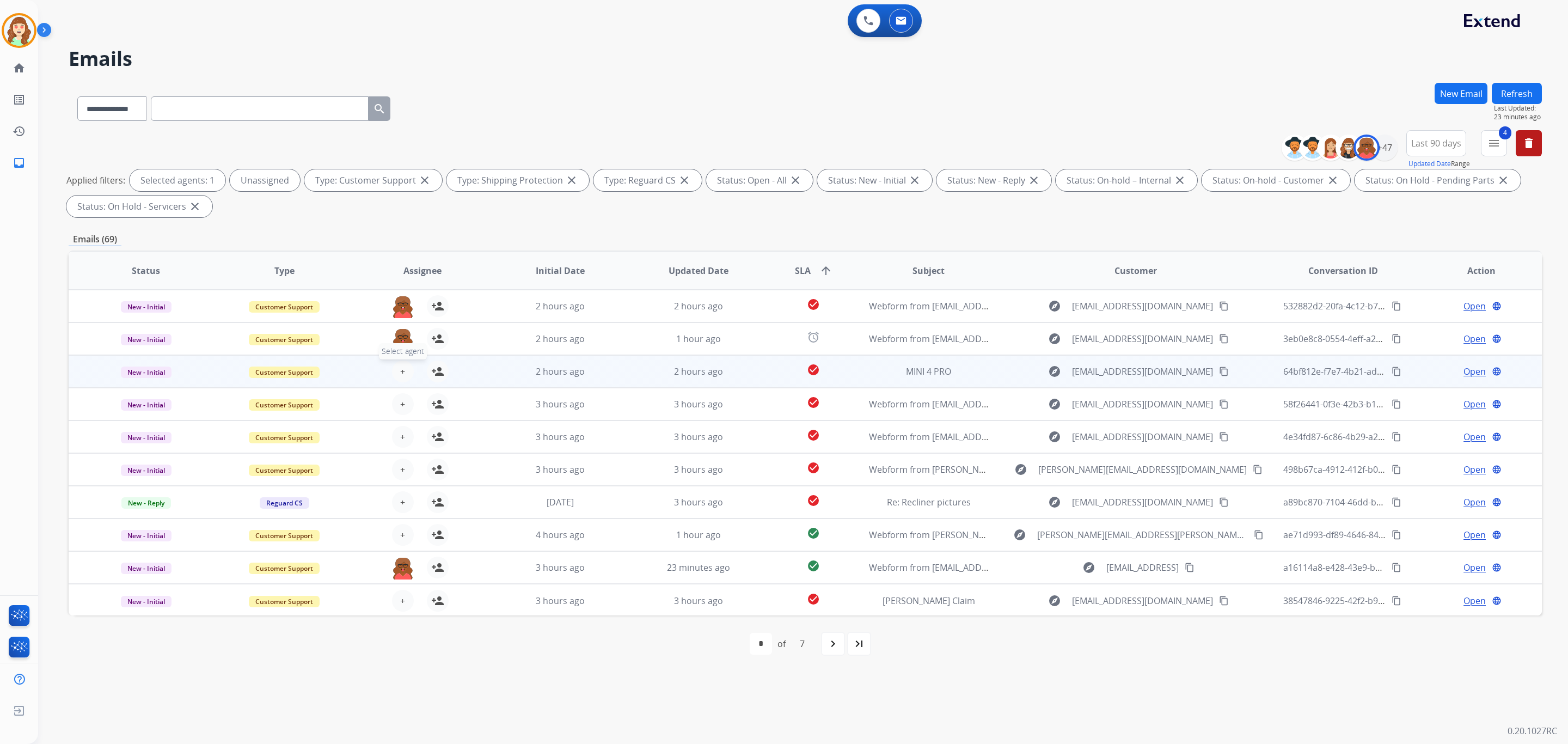
click at [402, 376] on span "+" at bounding box center [403, 371] width 5 height 13
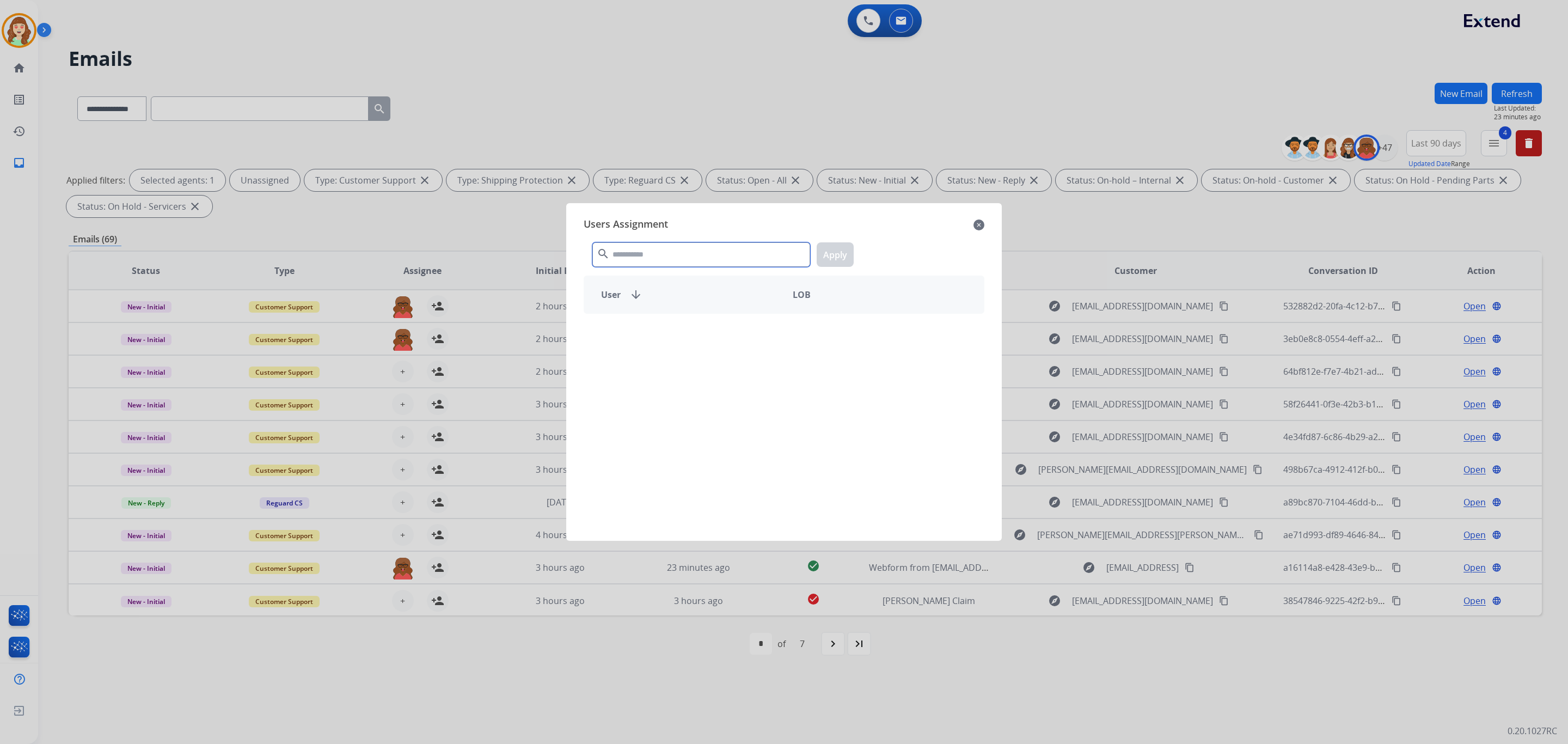
click at [698, 257] on input "text" at bounding box center [701, 255] width 218 height 25
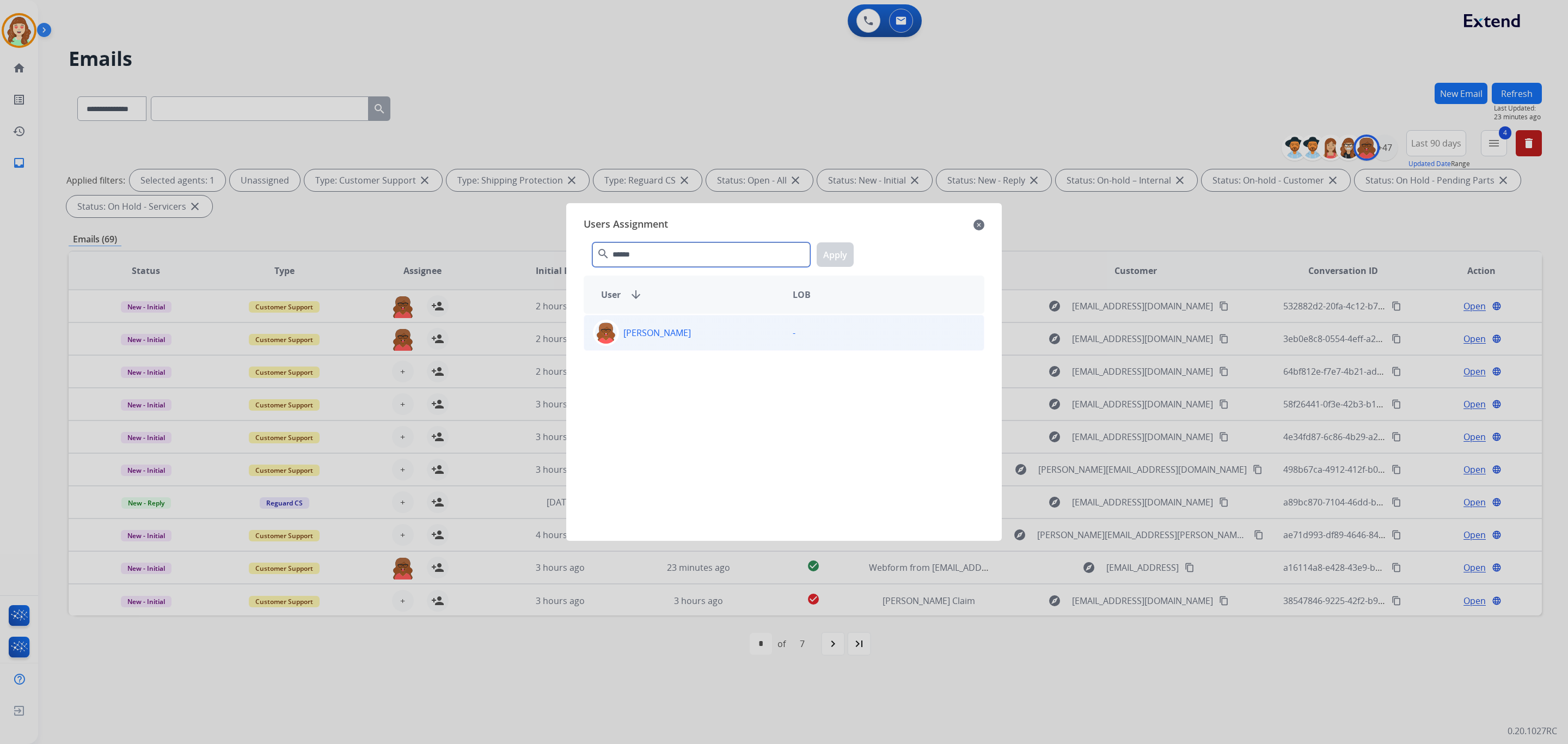
type input "******"
click at [642, 324] on div "[PERSON_NAME]" at bounding box center [684, 333] width 200 height 26
click at [828, 262] on button "Apply" at bounding box center [835, 255] width 37 height 25
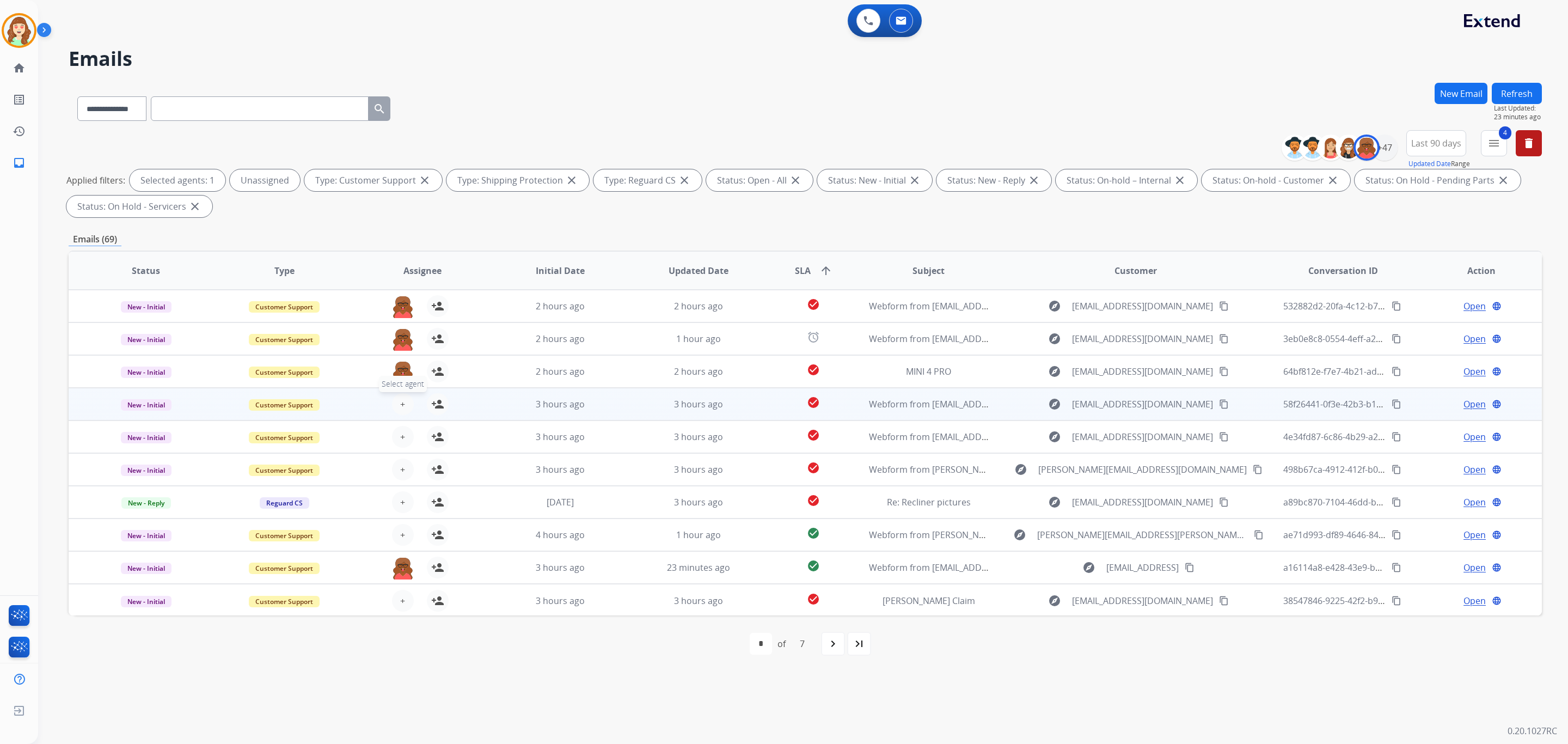
click at [400, 404] on span "+" at bounding box center [403, 404] width 5 height 13
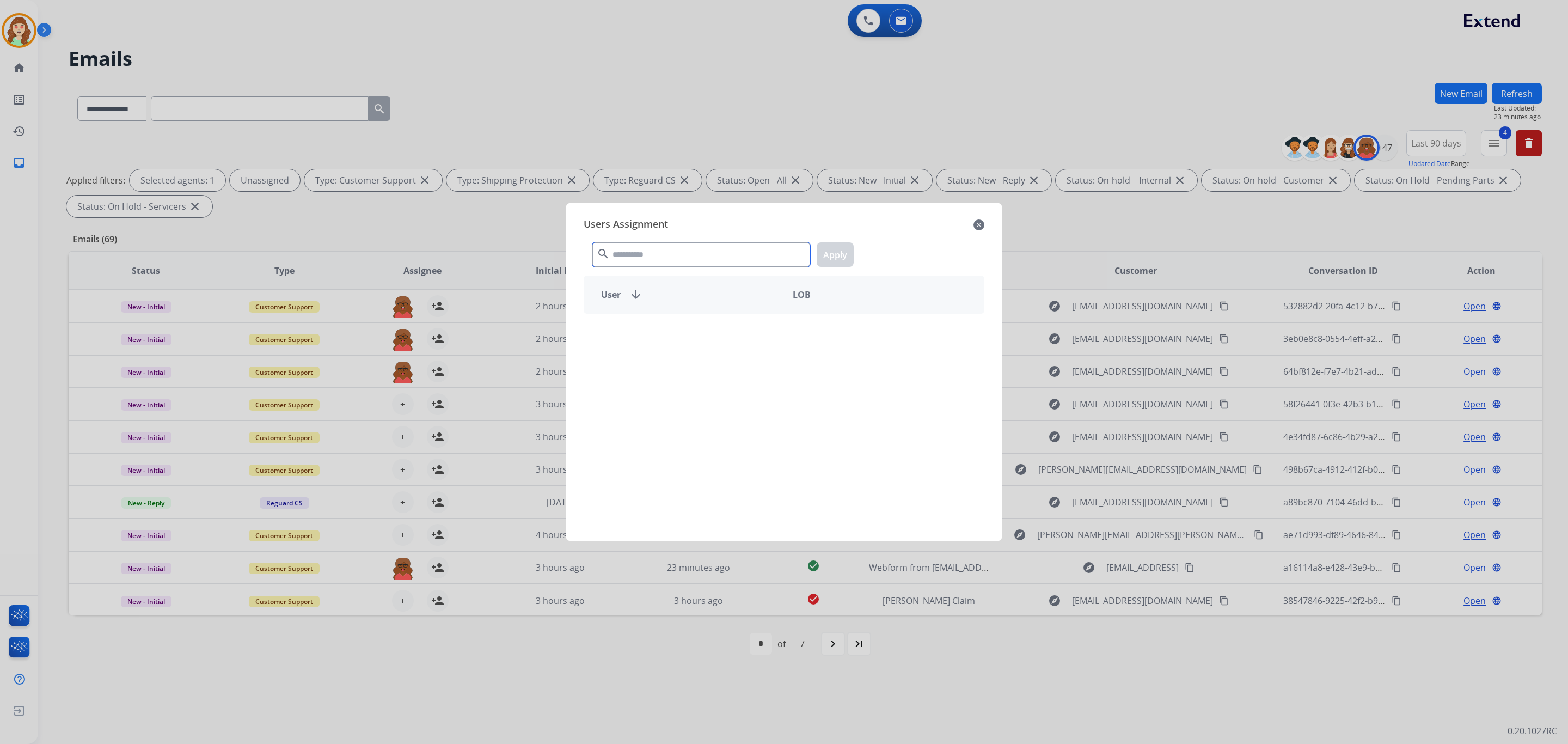
click at [636, 257] on input "text" at bounding box center [701, 255] width 218 height 25
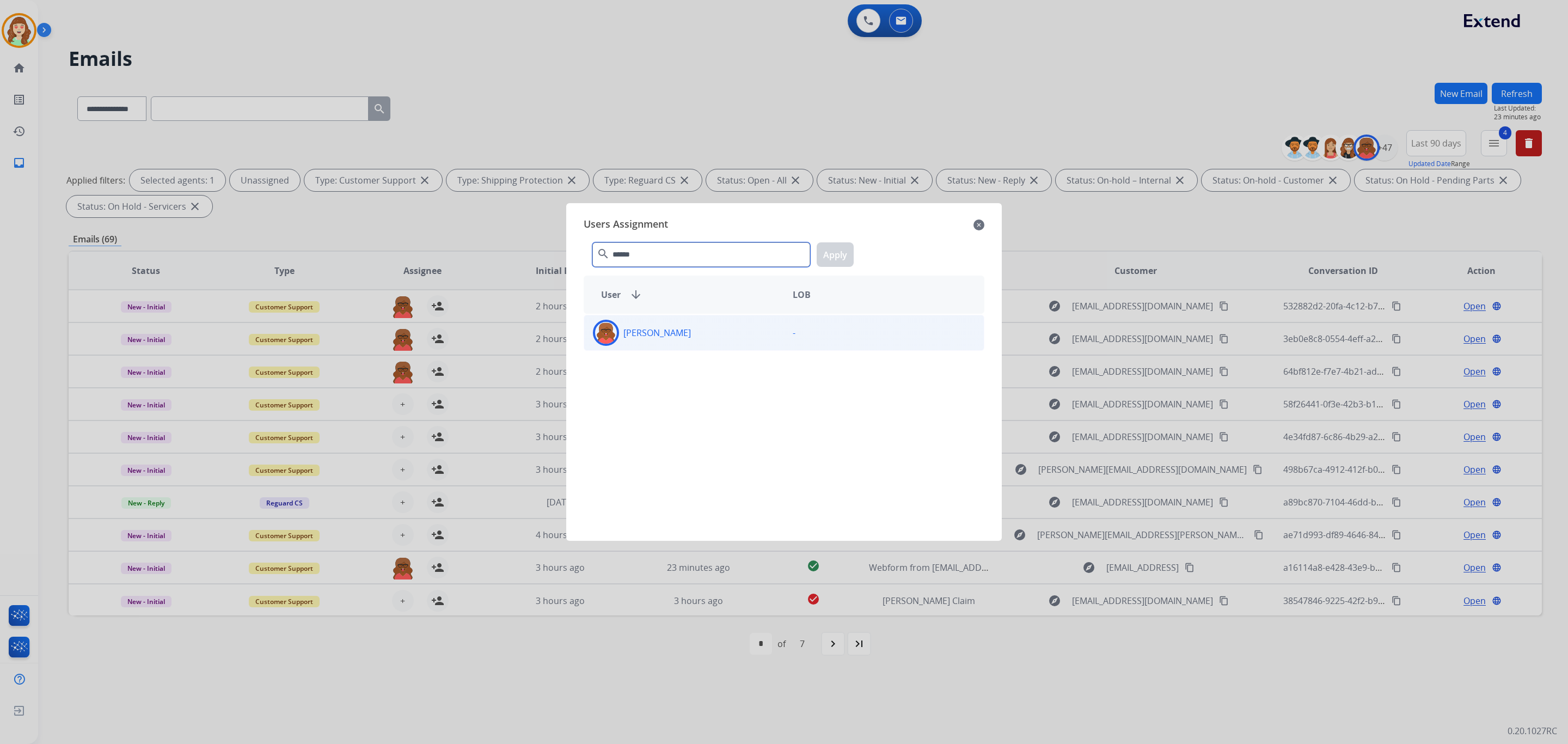
type input "******"
click at [644, 343] on div "[PERSON_NAME]" at bounding box center [684, 333] width 200 height 26
click at [837, 245] on button "Apply" at bounding box center [835, 255] width 37 height 25
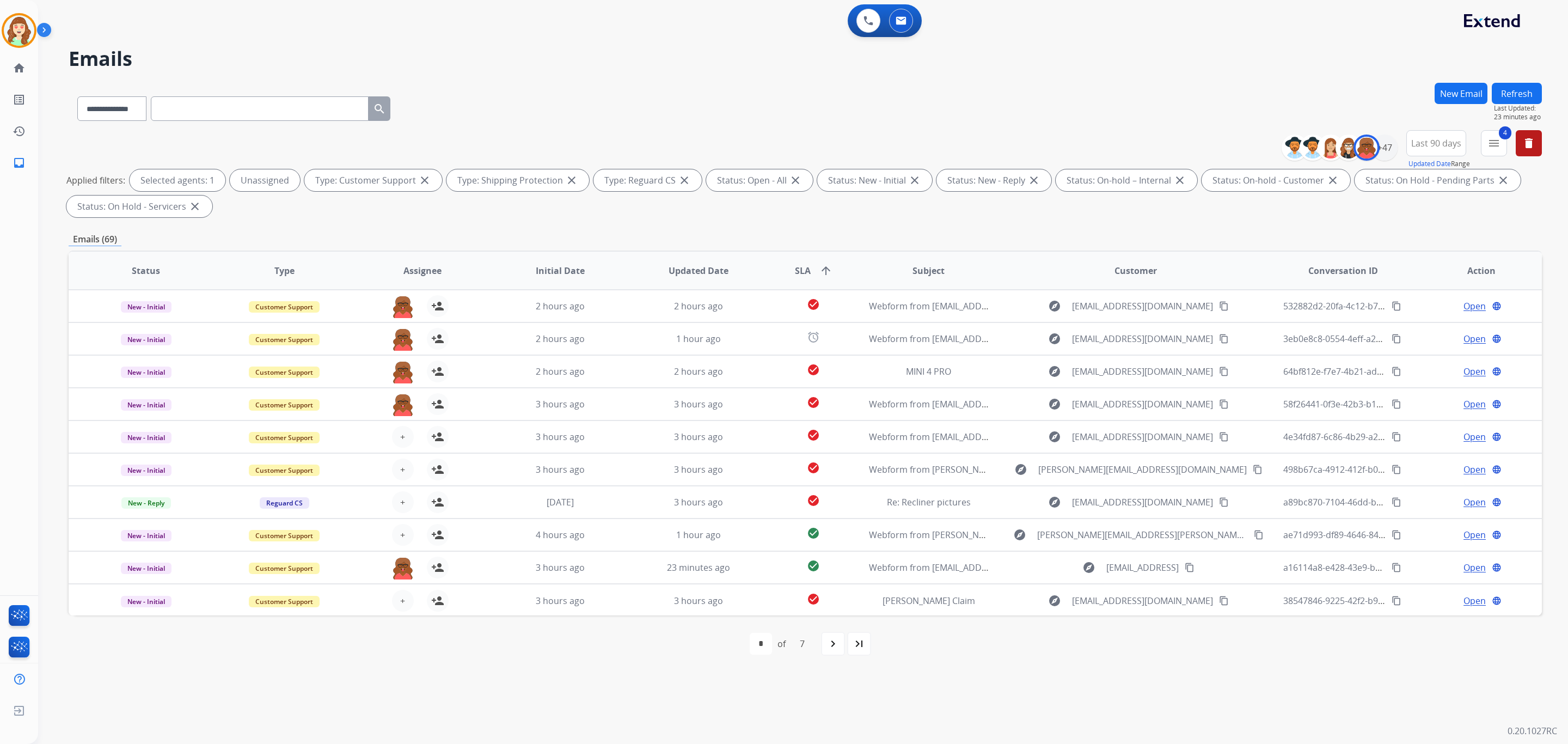
click at [401, 434] on span "+" at bounding box center [403, 437] width 5 height 13
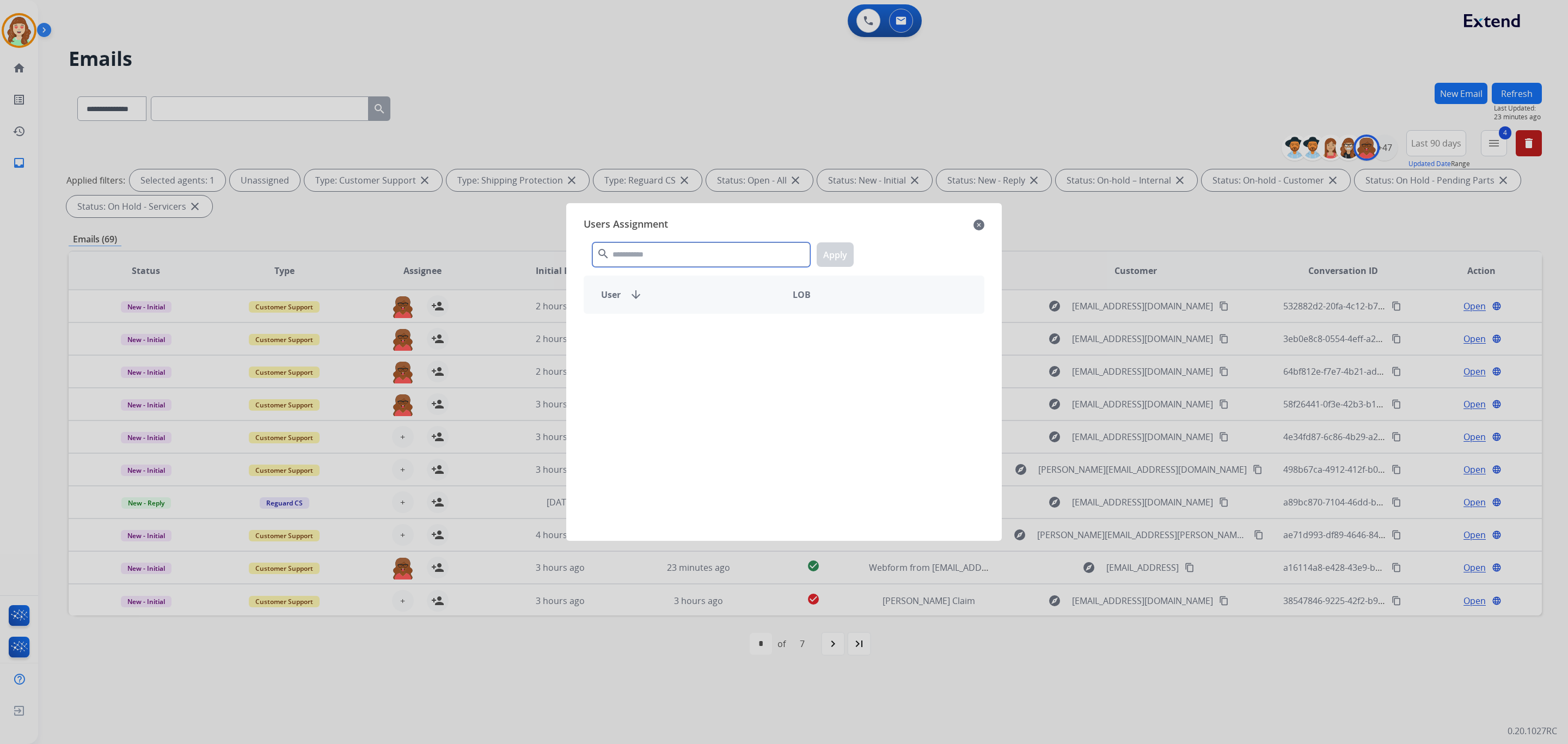
click at [648, 257] on input "text" at bounding box center [701, 255] width 218 height 25
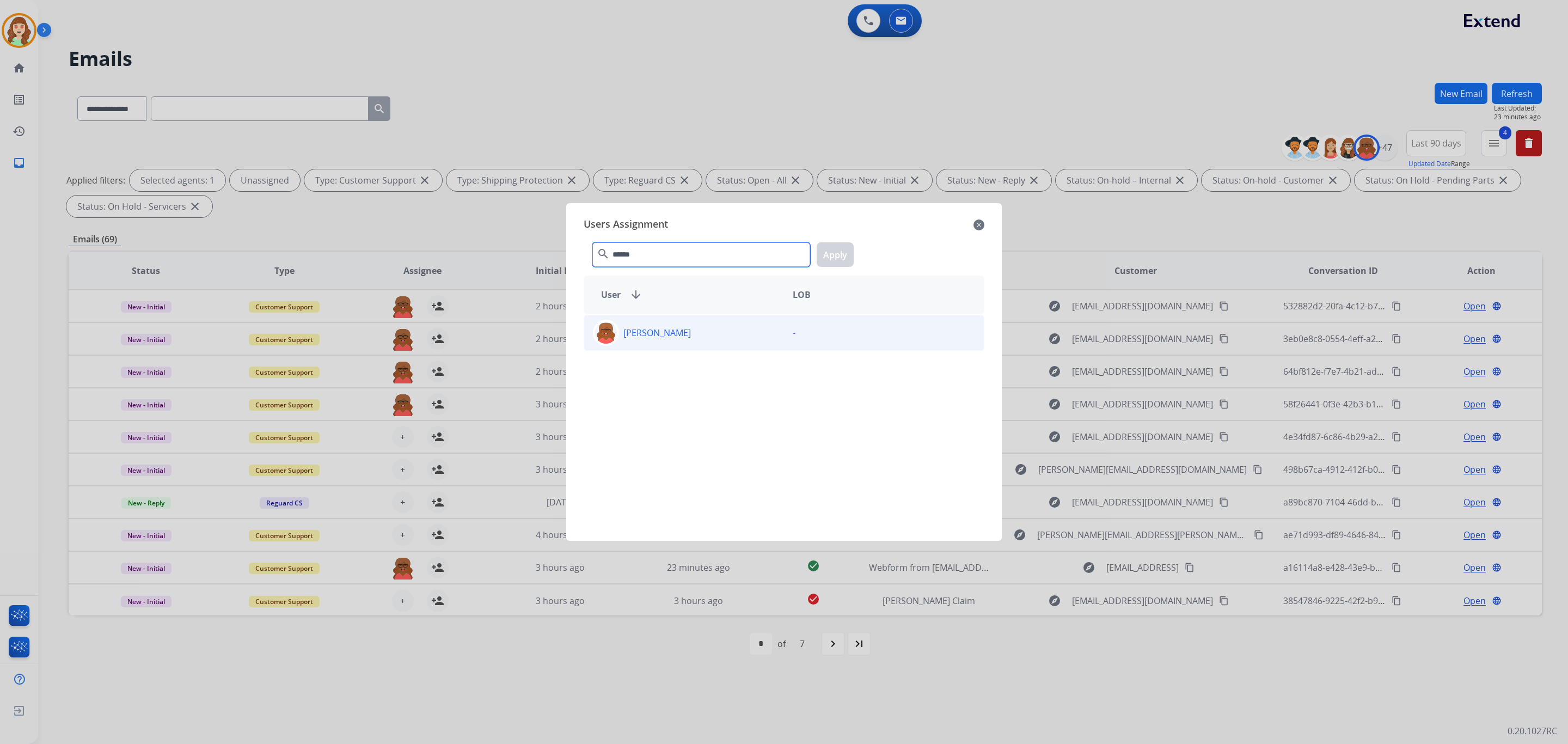
type input "******"
drag, startPoint x: 696, startPoint y: 338, endPoint x: 835, endPoint y: 251, distance: 164.0
click at [691, 337] on p "[PERSON_NAME]" at bounding box center [657, 333] width 68 height 13
click at [833, 251] on button "Apply" at bounding box center [835, 255] width 37 height 25
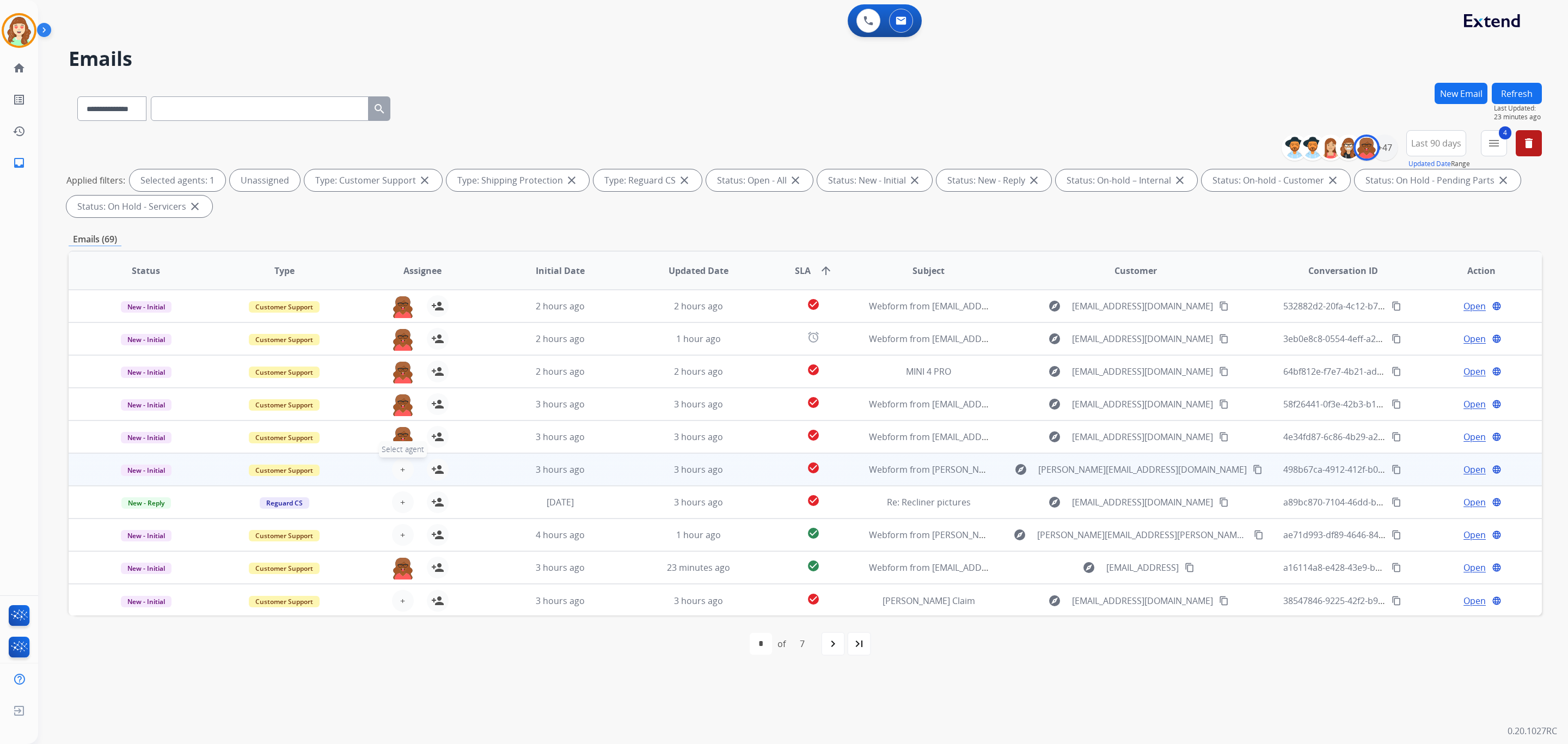
click at [400, 461] on button "+ Select agent" at bounding box center [403, 469] width 22 height 22
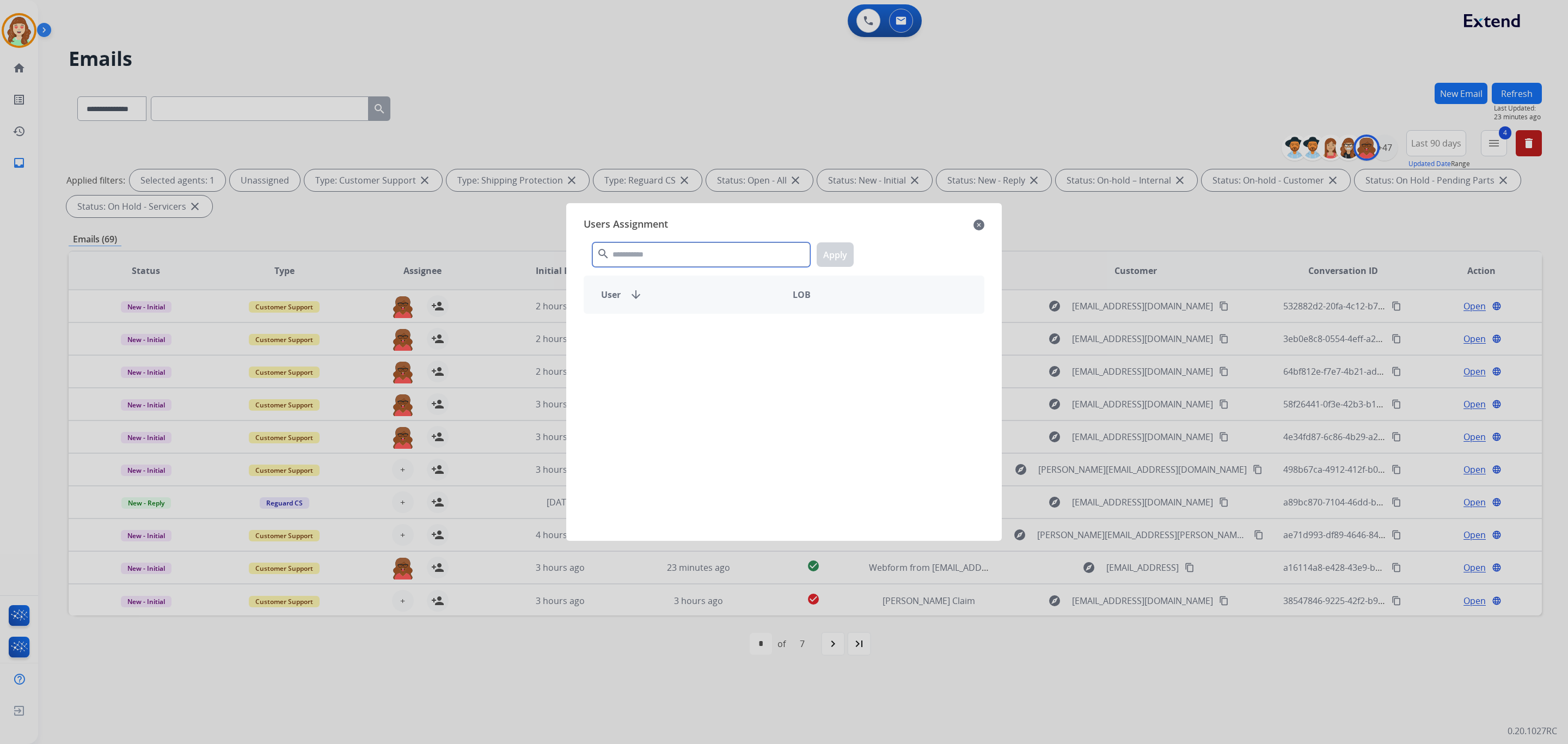
click at [707, 257] on input "text" at bounding box center [701, 255] width 218 height 25
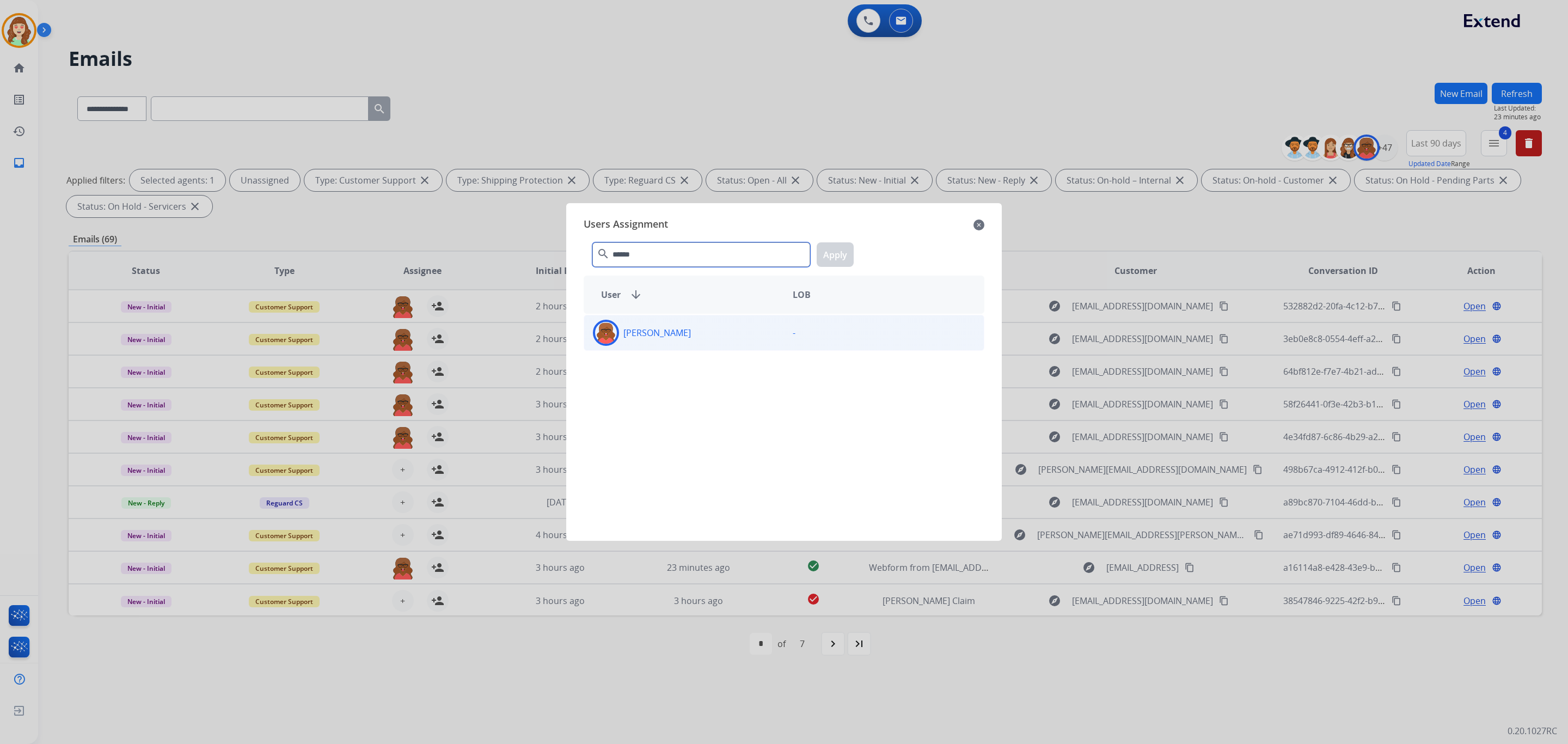
type input "******"
click at [649, 337] on p "[PERSON_NAME]" at bounding box center [657, 333] width 68 height 13
click at [843, 261] on button "Apply" at bounding box center [835, 255] width 37 height 25
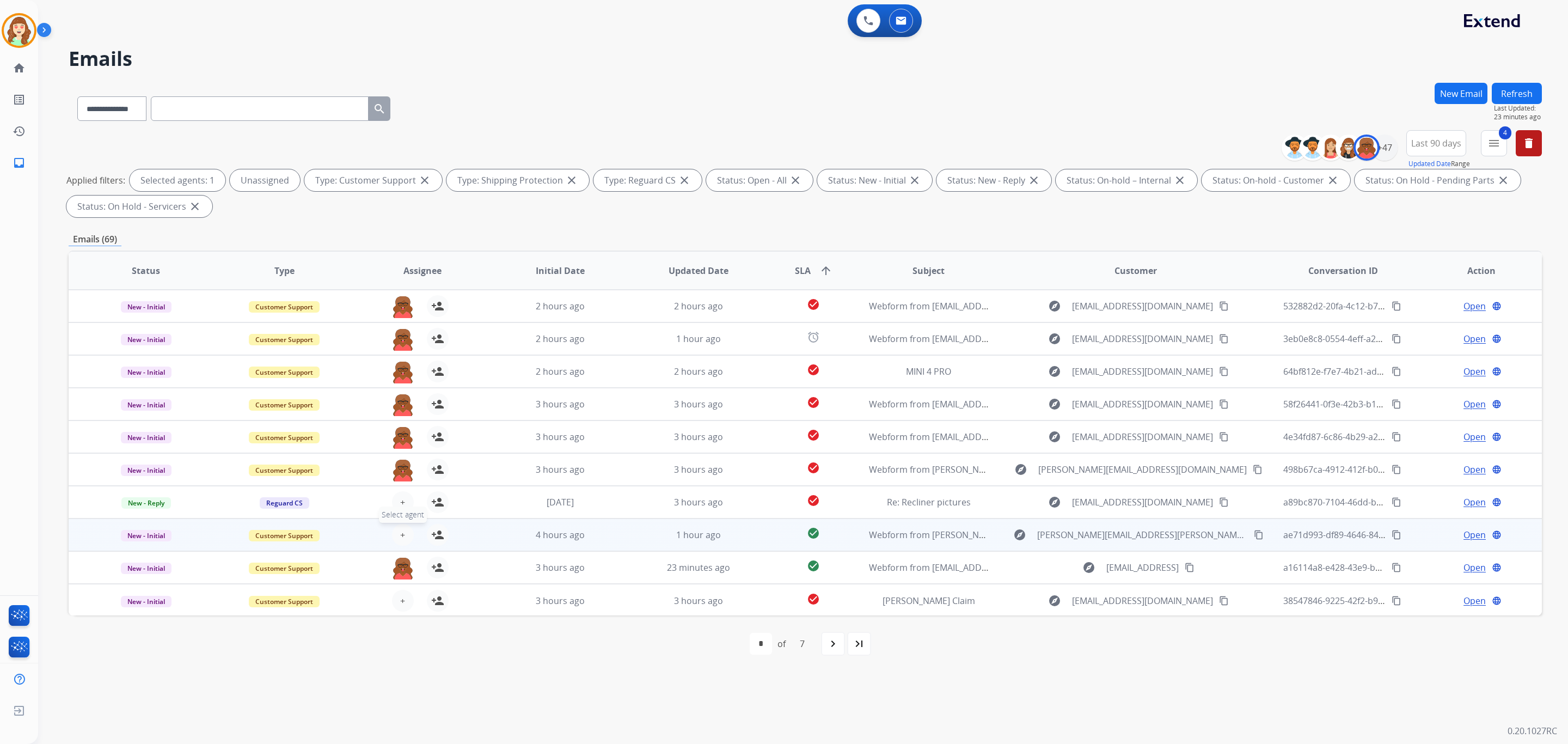
click at [402, 530] on span "+" at bounding box center [403, 535] width 5 height 13
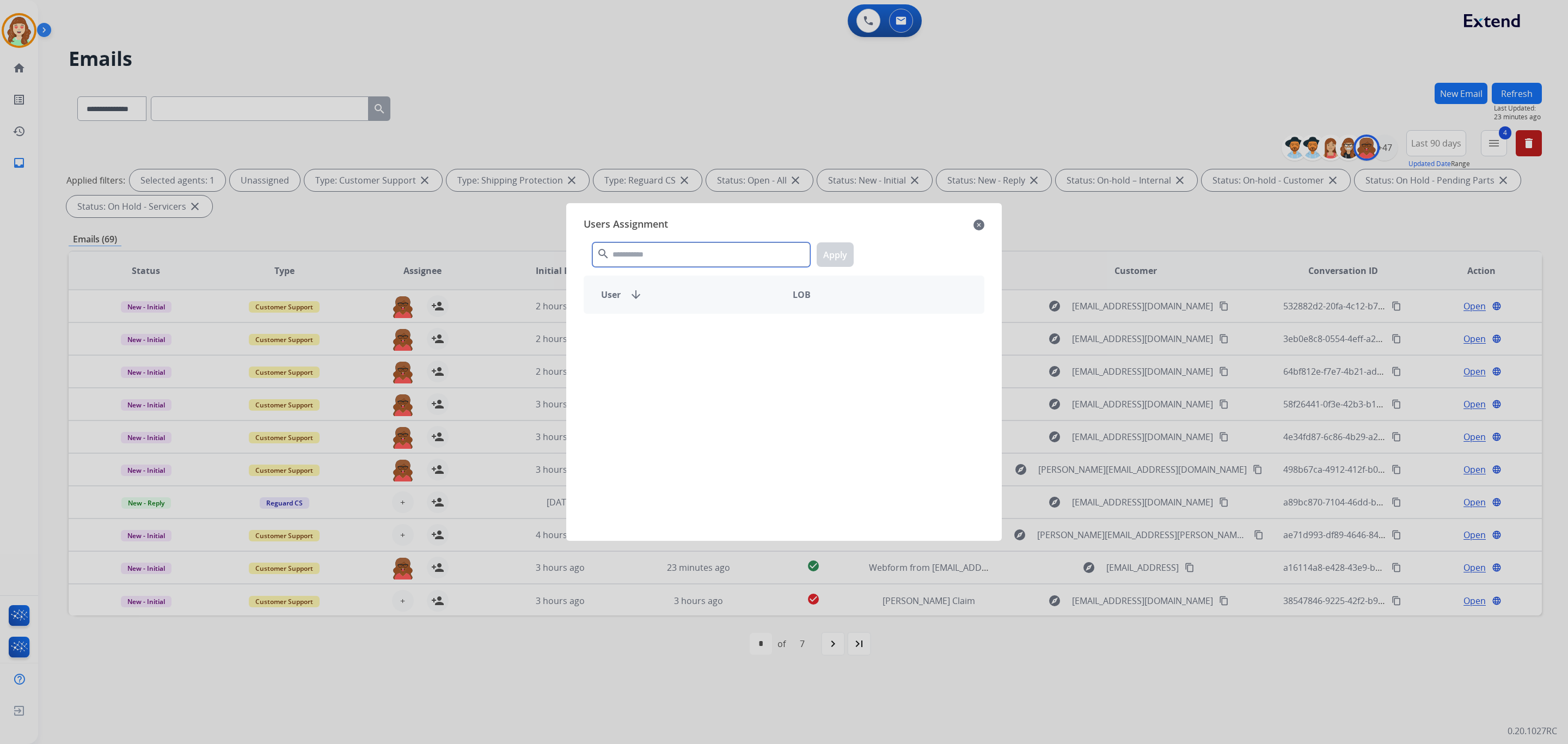
click at [660, 251] on input "text" at bounding box center [701, 255] width 218 height 25
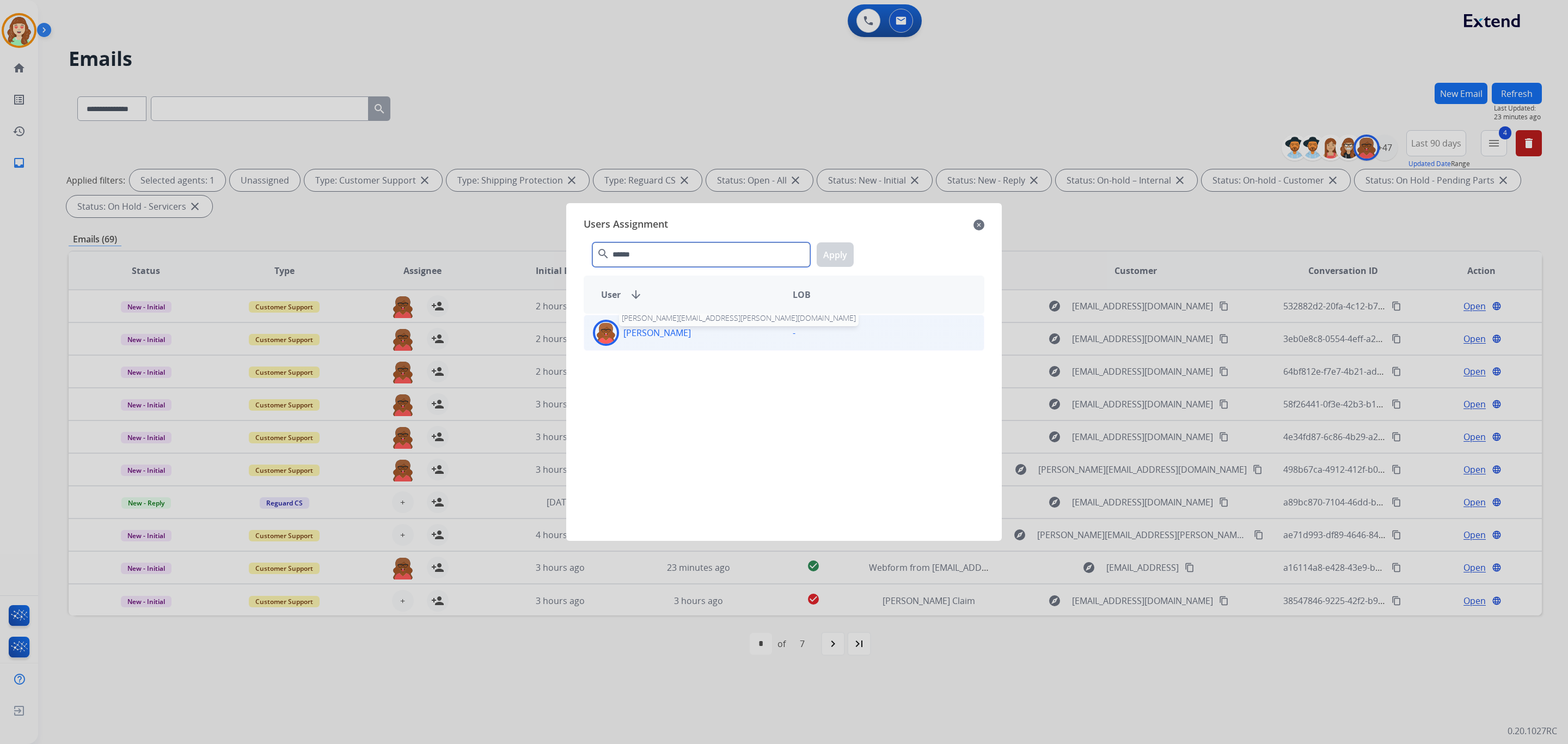
type input "******"
drag, startPoint x: 669, startPoint y: 332, endPoint x: 912, endPoint y: 224, distance: 265.9
click at [672, 331] on p "[PERSON_NAME]" at bounding box center [657, 333] width 68 height 13
drag, startPoint x: 835, startPoint y: 249, endPoint x: 39, endPoint y: 611, distance: 874.4
click at [837, 250] on button "Apply" at bounding box center [835, 255] width 37 height 25
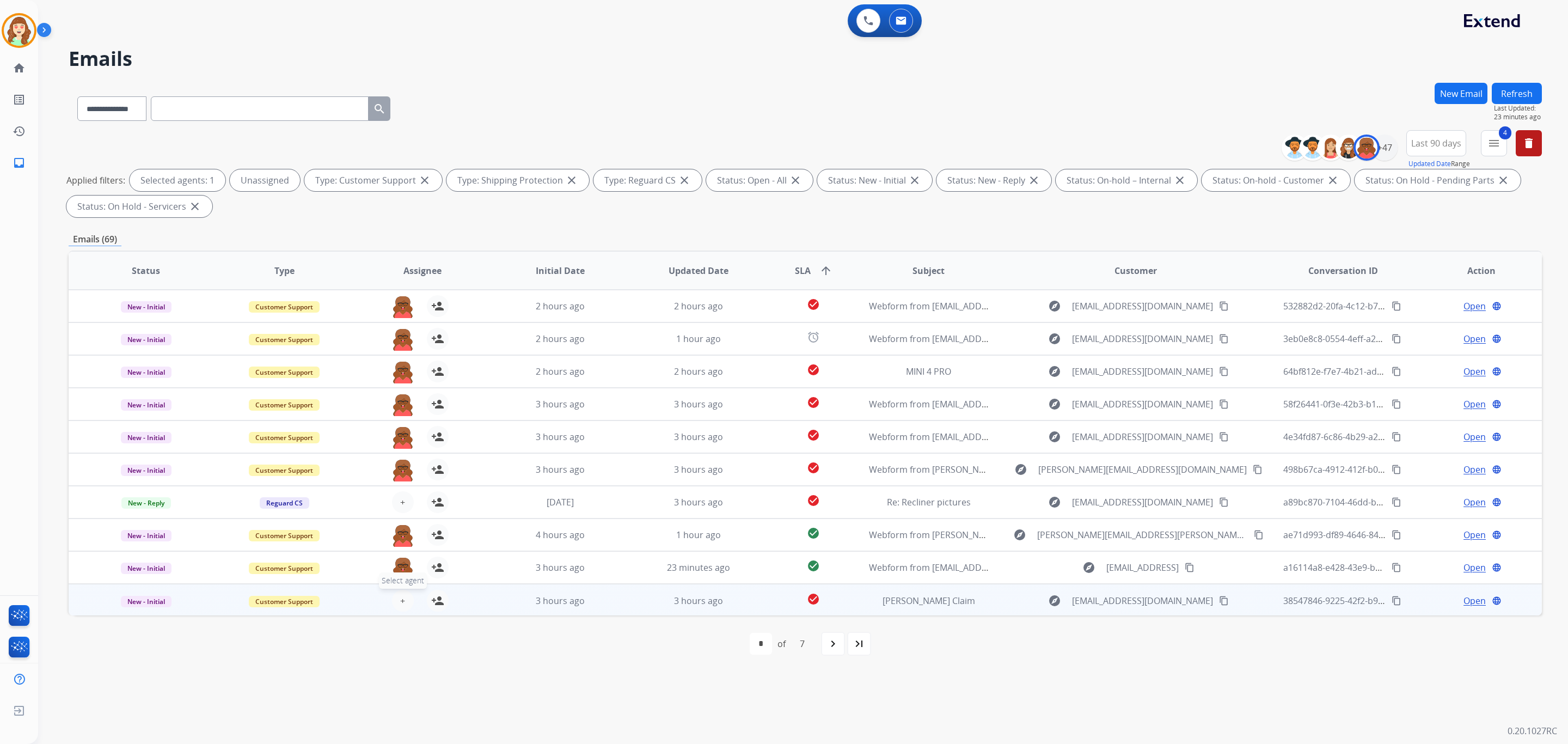
click at [396, 603] on button "+ Select agent" at bounding box center [403, 600] width 22 height 22
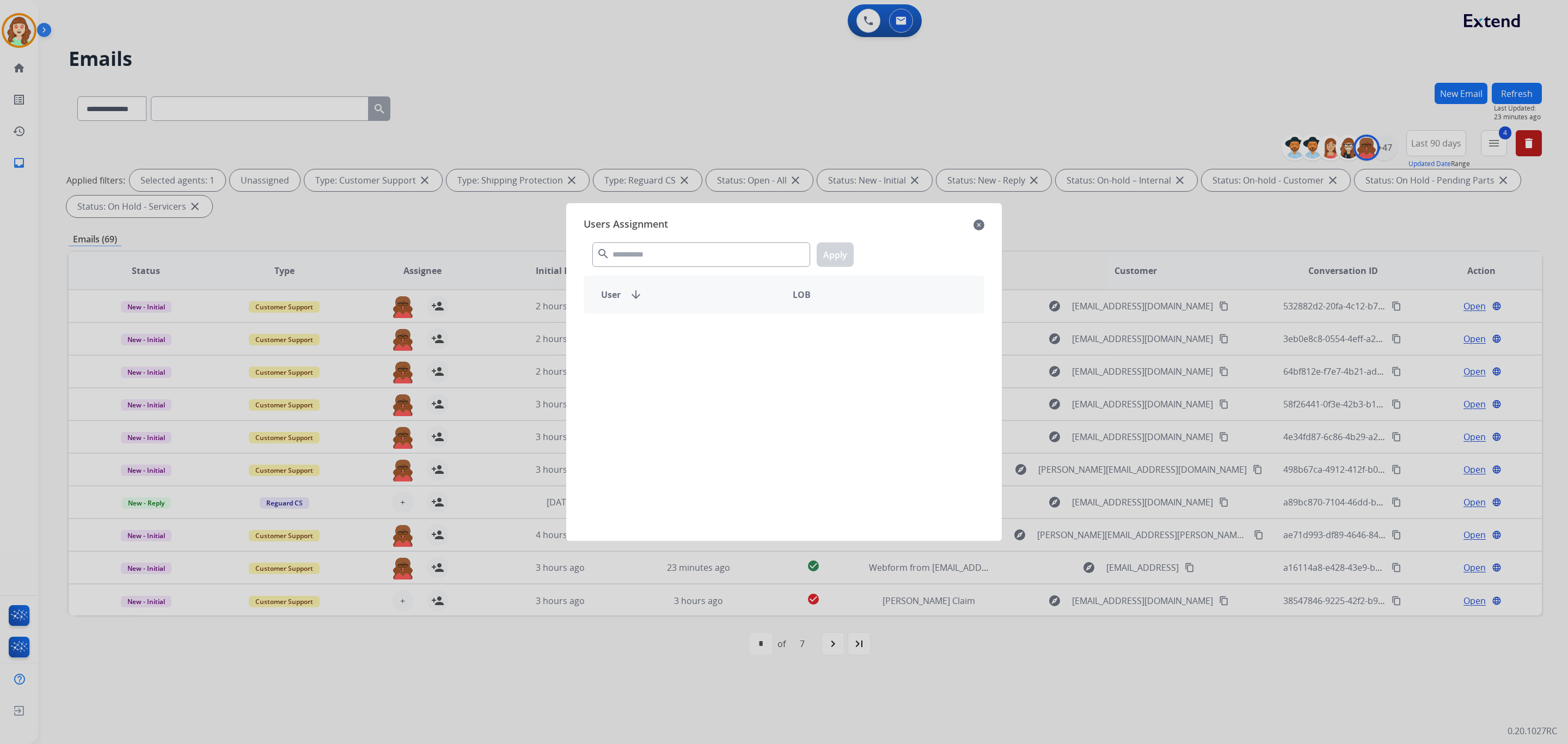
click at [703, 236] on div "search Apply" at bounding box center [784, 252] width 401 height 38
click at [701, 260] on input "text" at bounding box center [701, 255] width 218 height 25
type input "******"
click at [691, 331] on p "[PERSON_NAME]" at bounding box center [657, 333] width 68 height 13
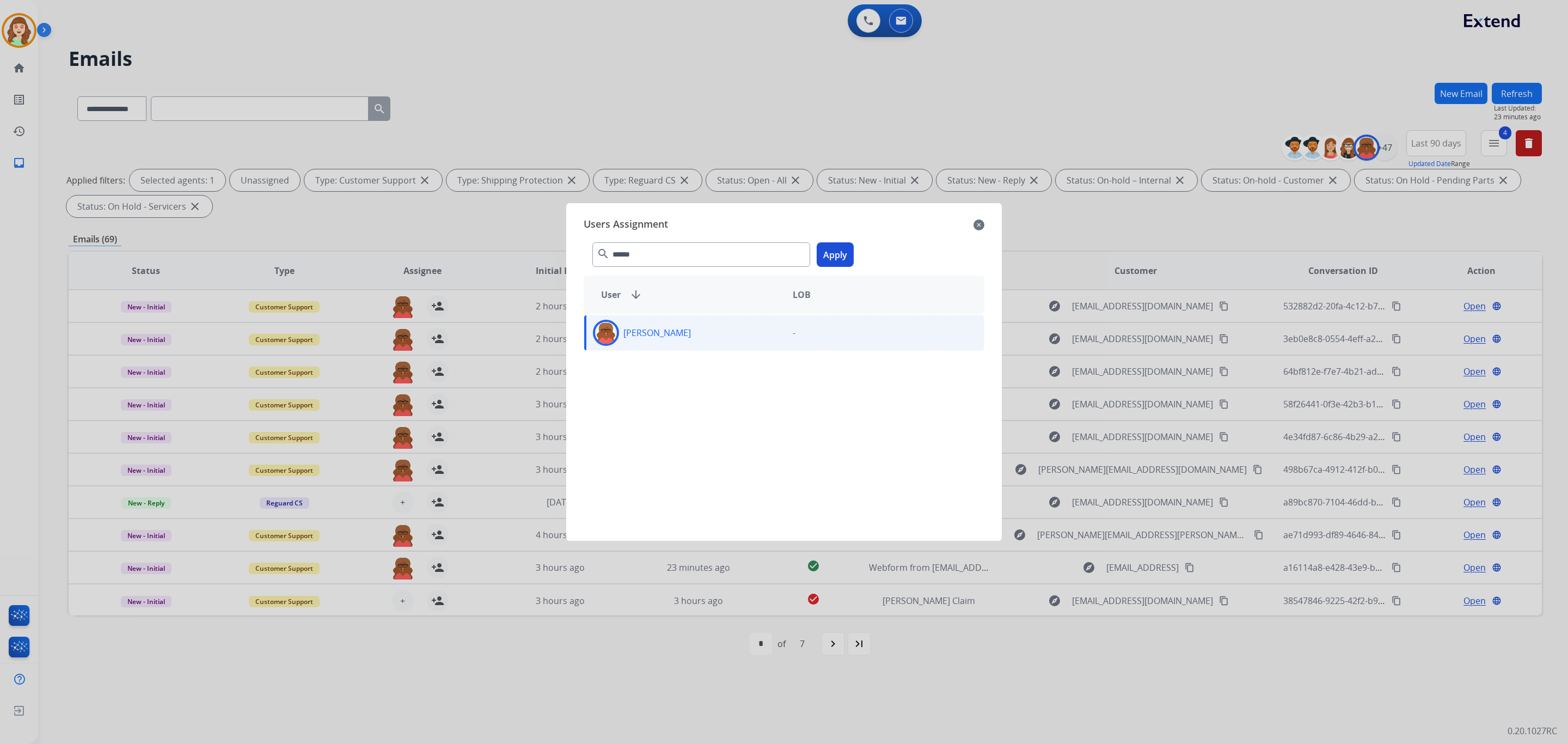
click at [845, 253] on button "Apply" at bounding box center [835, 255] width 37 height 25
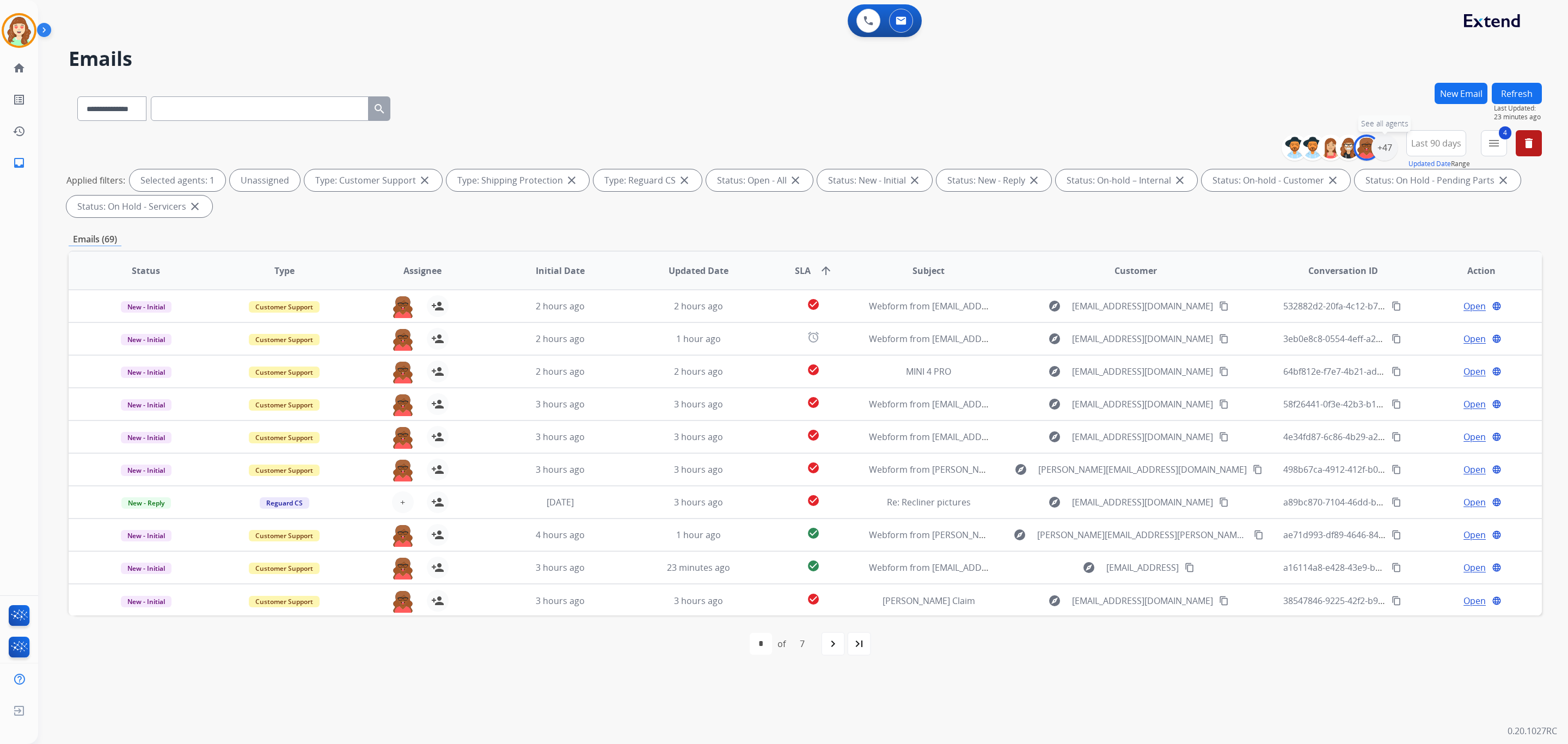
click at [1389, 144] on div "+47" at bounding box center [1385, 147] width 26 height 26
click at [1252, 328] on div "[PERSON_NAME]" at bounding box center [1306, 333] width 124 height 13
click at [1244, 324] on div "Alexis Martinez Amanda Baez Amerie Bonet Ann_Marie Lopez Artheria Robinson Ashl…" at bounding box center [1316, 303] width 161 height 101
click at [1247, 290] on div "[PERSON_NAME]" at bounding box center [1282, 286] width 75 height 13
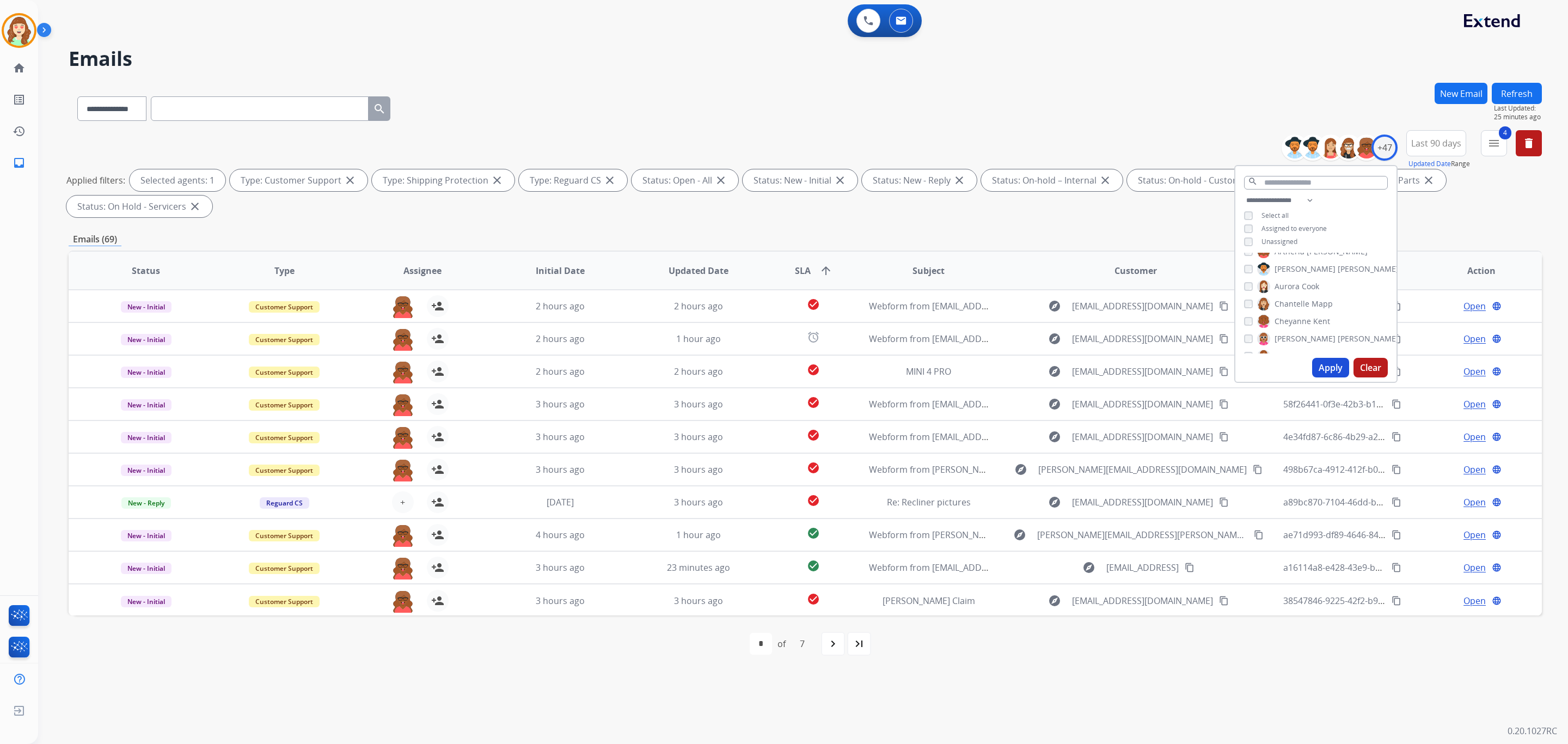
click at [1330, 366] on button "Apply" at bounding box center [1331, 368] width 37 height 20
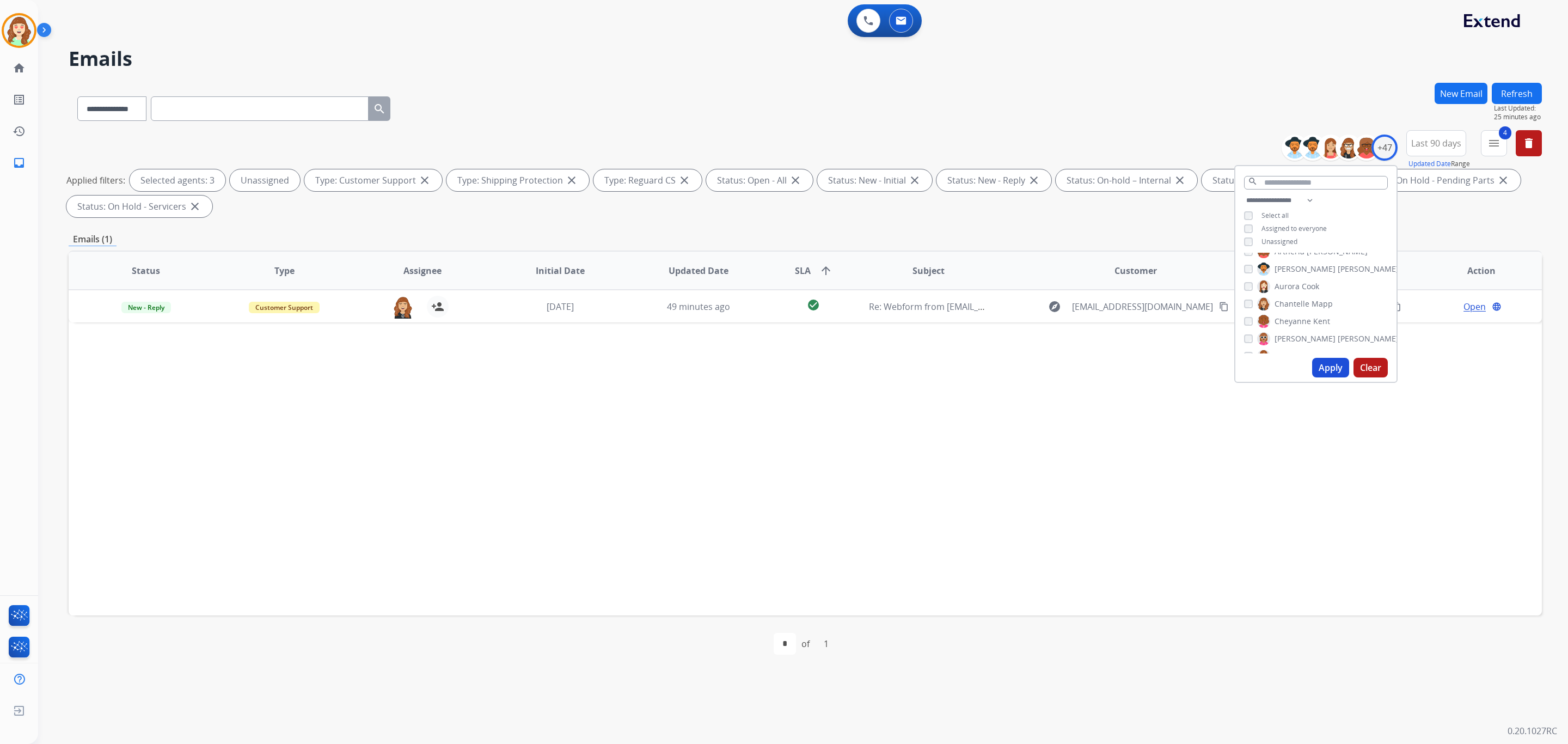
click at [1317, 365] on button "Apply" at bounding box center [1331, 368] width 37 height 20
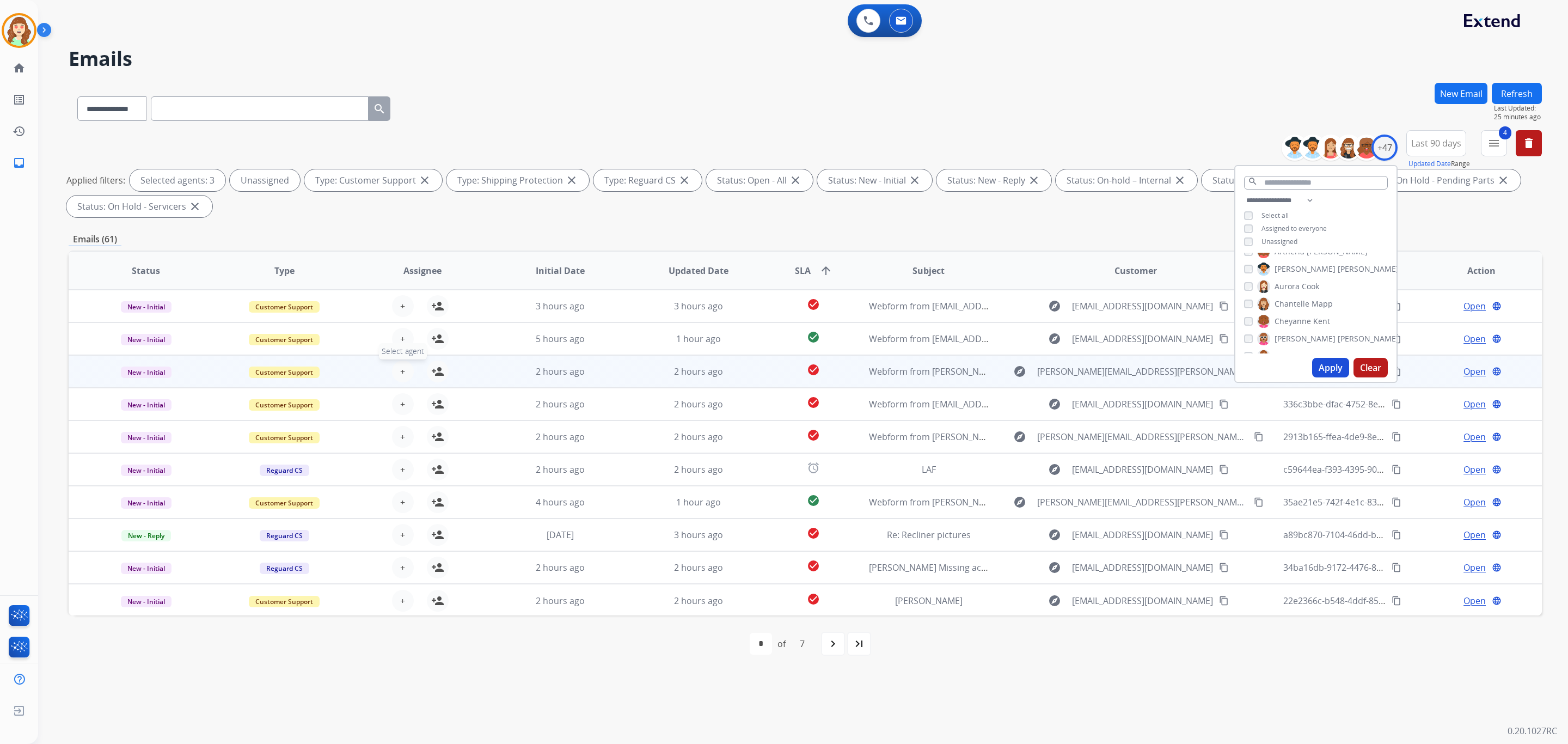
click at [401, 376] on span "+" at bounding box center [403, 371] width 5 height 13
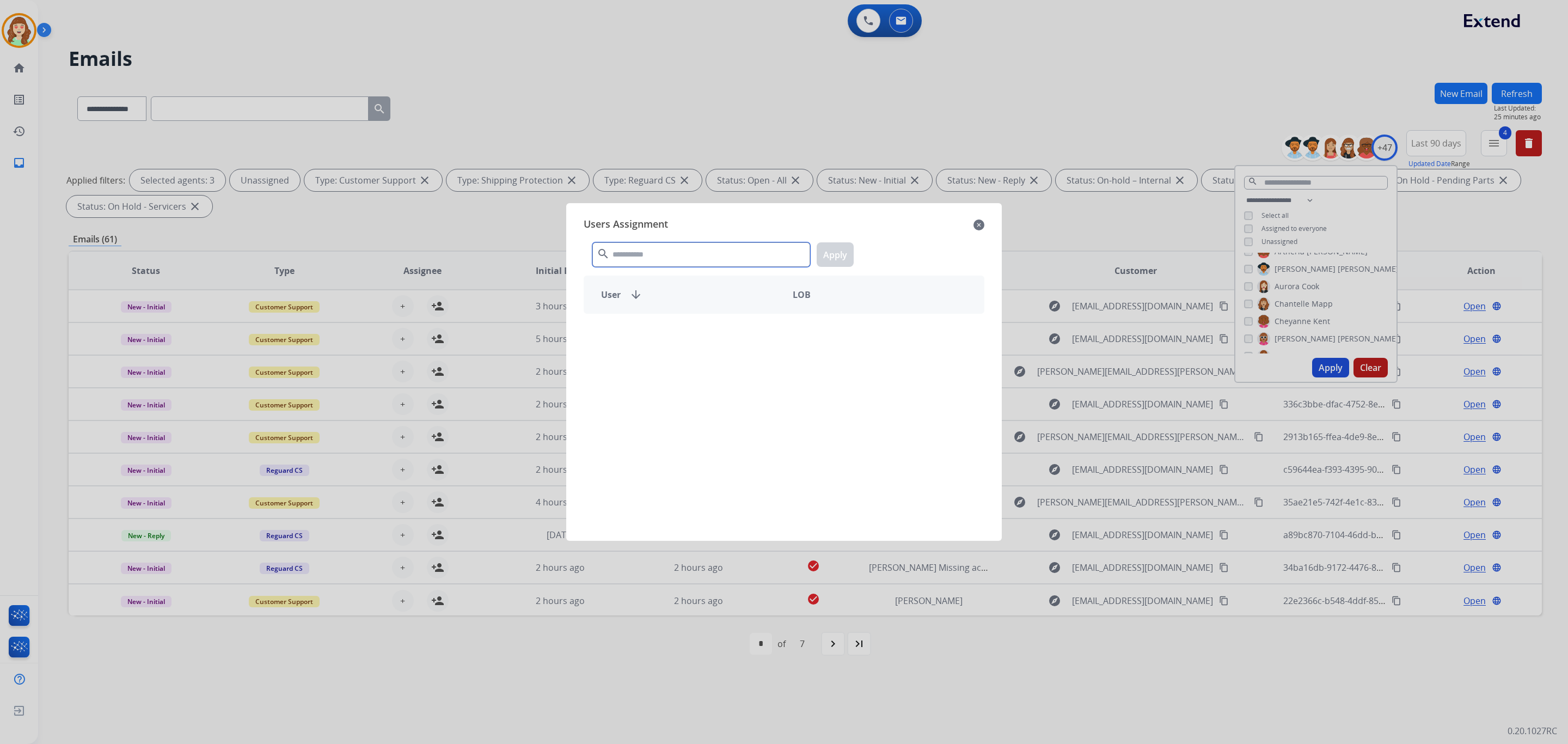
click at [705, 257] on input "text" at bounding box center [701, 255] width 218 height 25
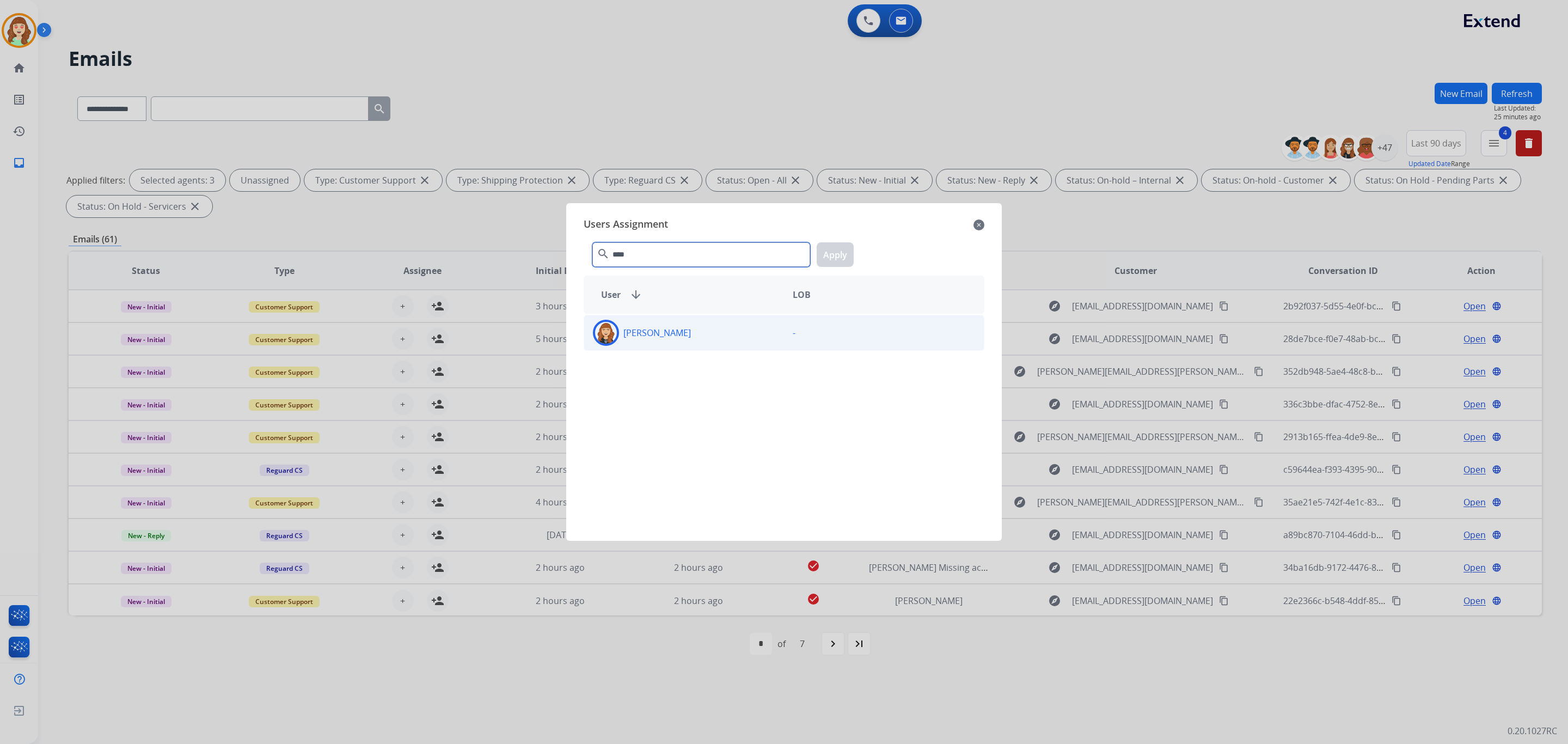
type input "****"
click at [678, 333] on p "[PERSON_NAME]" at bounding box center [657, 333] width 68 height 13
click at [837, 252] on button "Apply" at bounding box center [835, 255] width 37 height 25
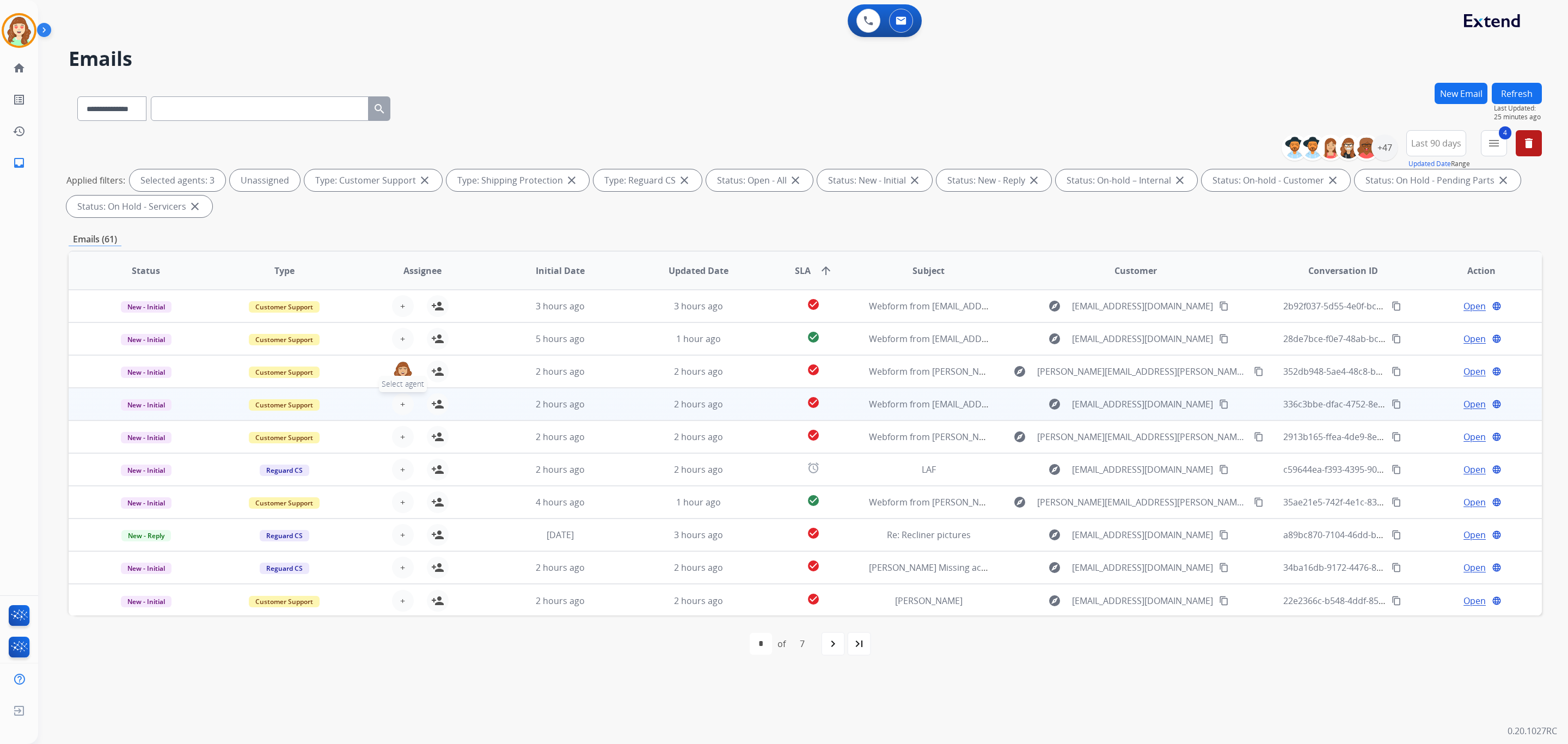
click at [400, 405] on span "+" at bounding box center [403, 404] width 5 height 13
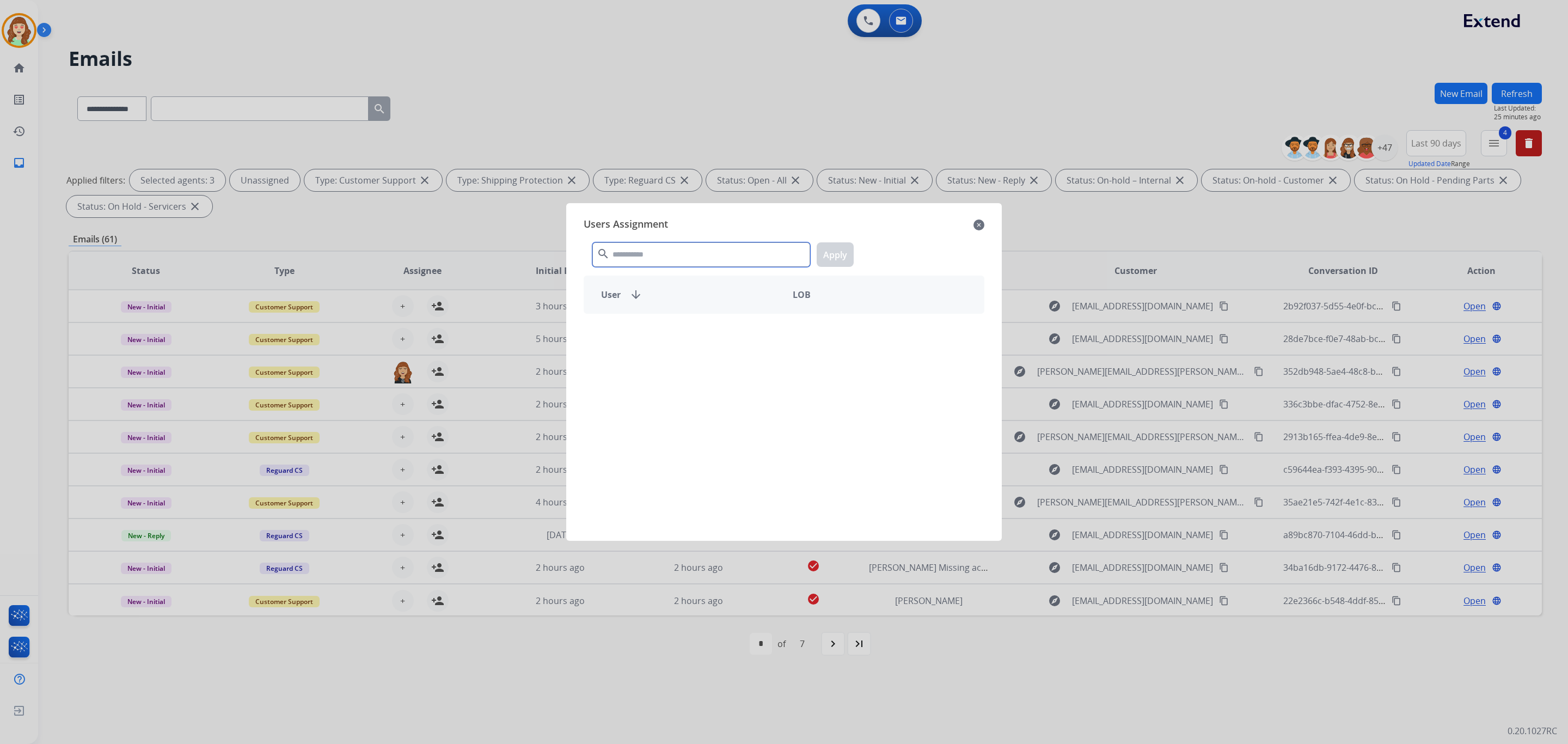
click at [734, 260] on input "text" at bounding box center [701, 255] width 218 height 25
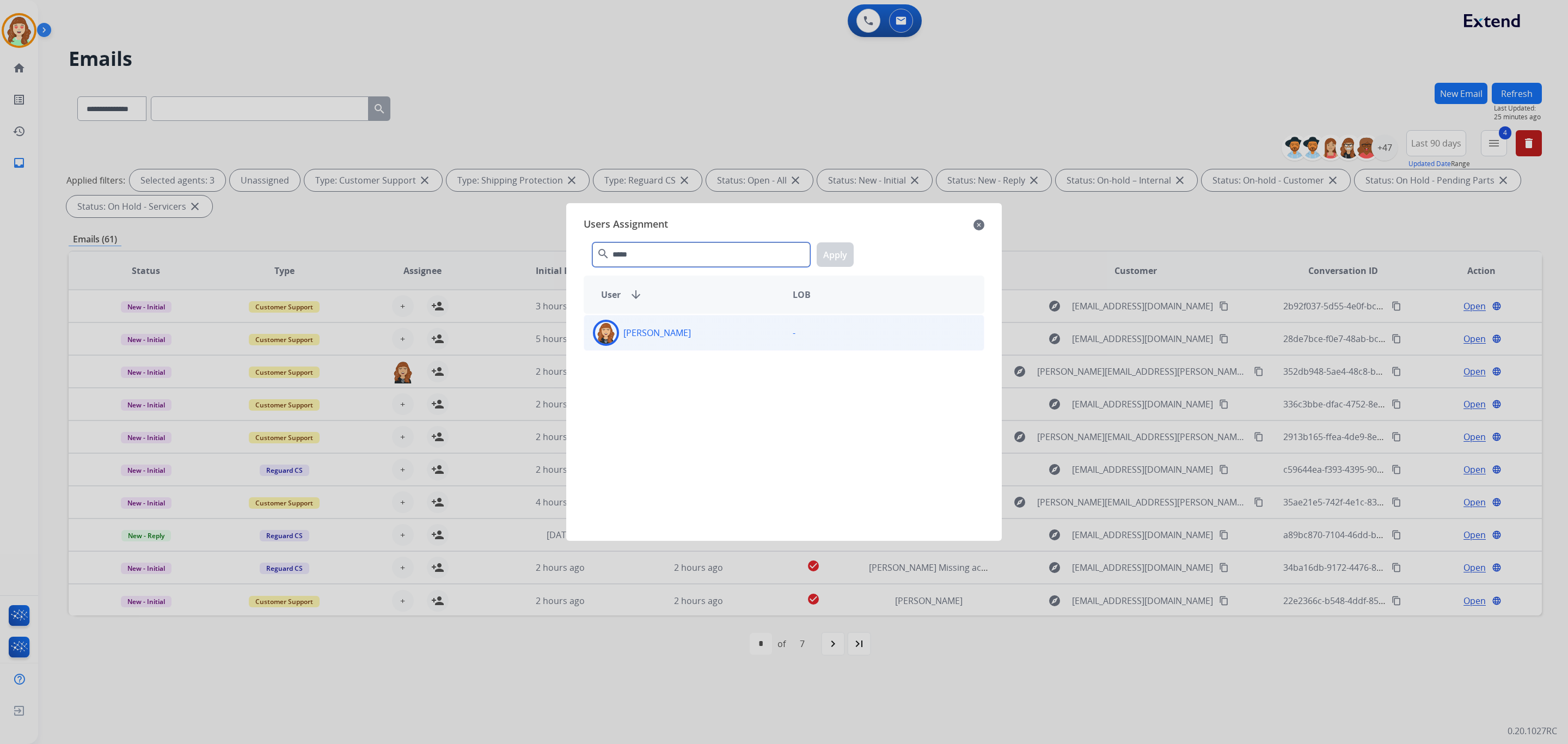
type input "*****"
click at [718, 347] on div "Chantelle Mapp -" at bounding box center [784, 333] width 401 height 36
click at [822, 263] on button "Apply" at bounding box center [835, 255] width 37 height 25
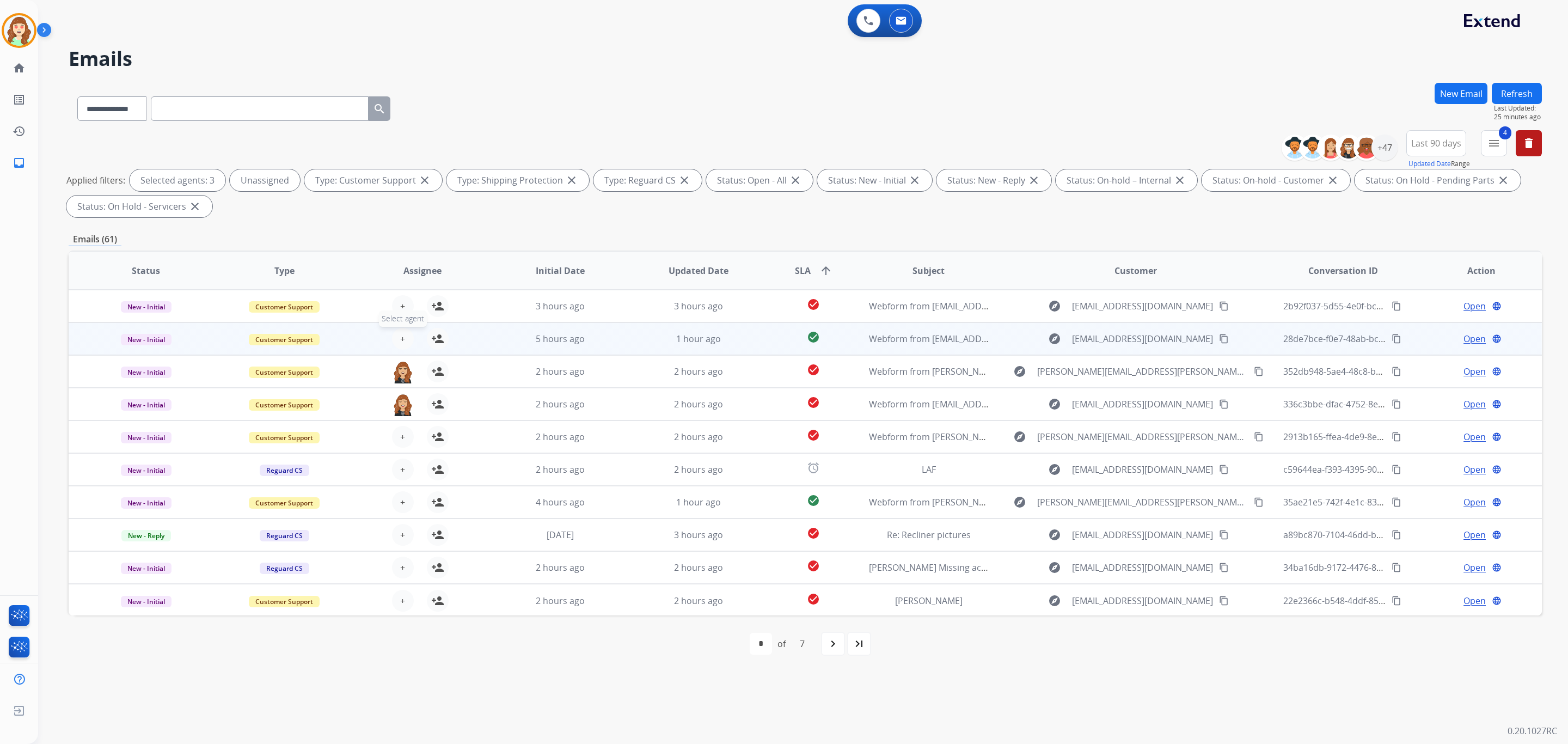
click at [404, 332] on button "+ Select agent" at bounding box center [403, 338] width 22 height 22
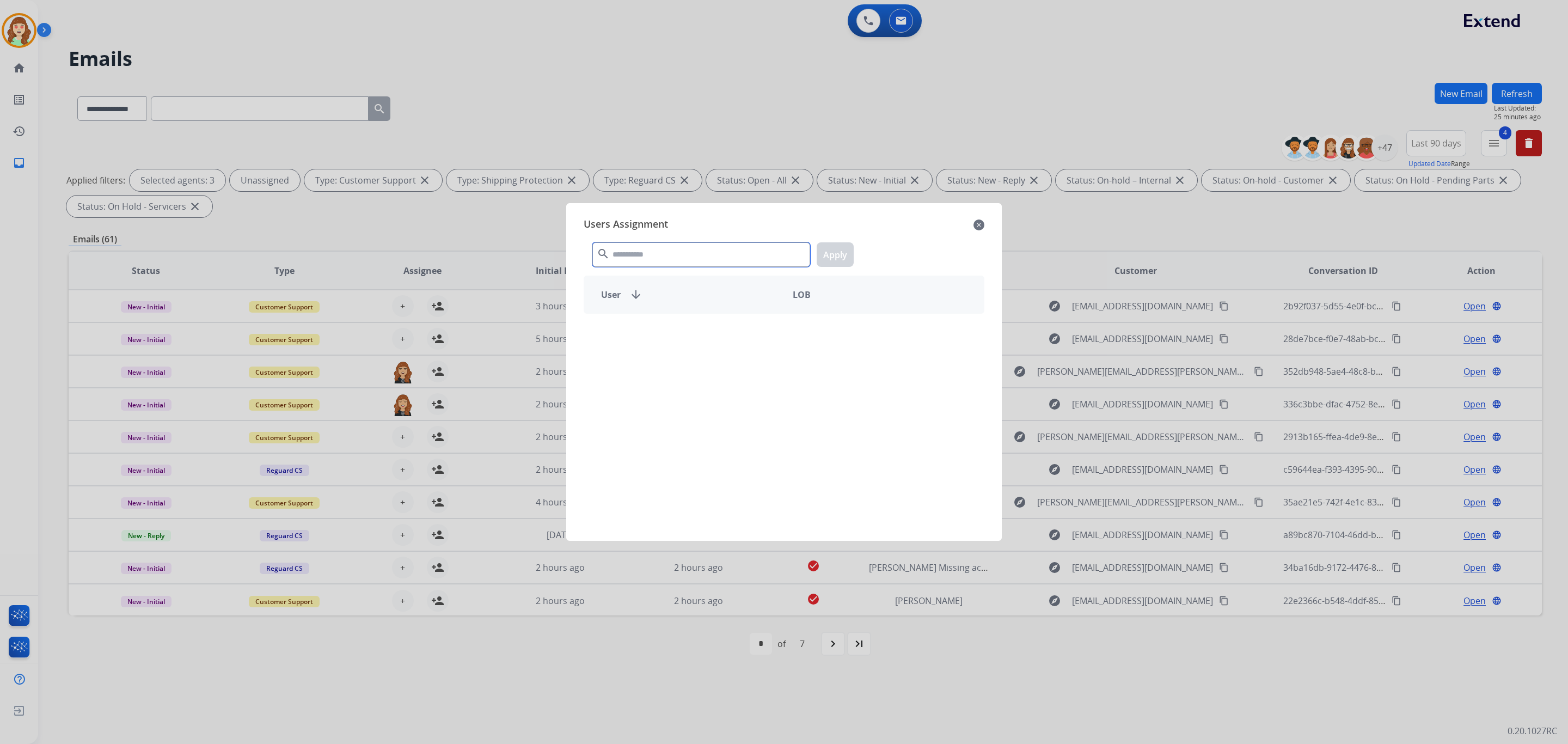
click at [690, 253] on input "text" at bounding box center [701, 255] width 218 height 25
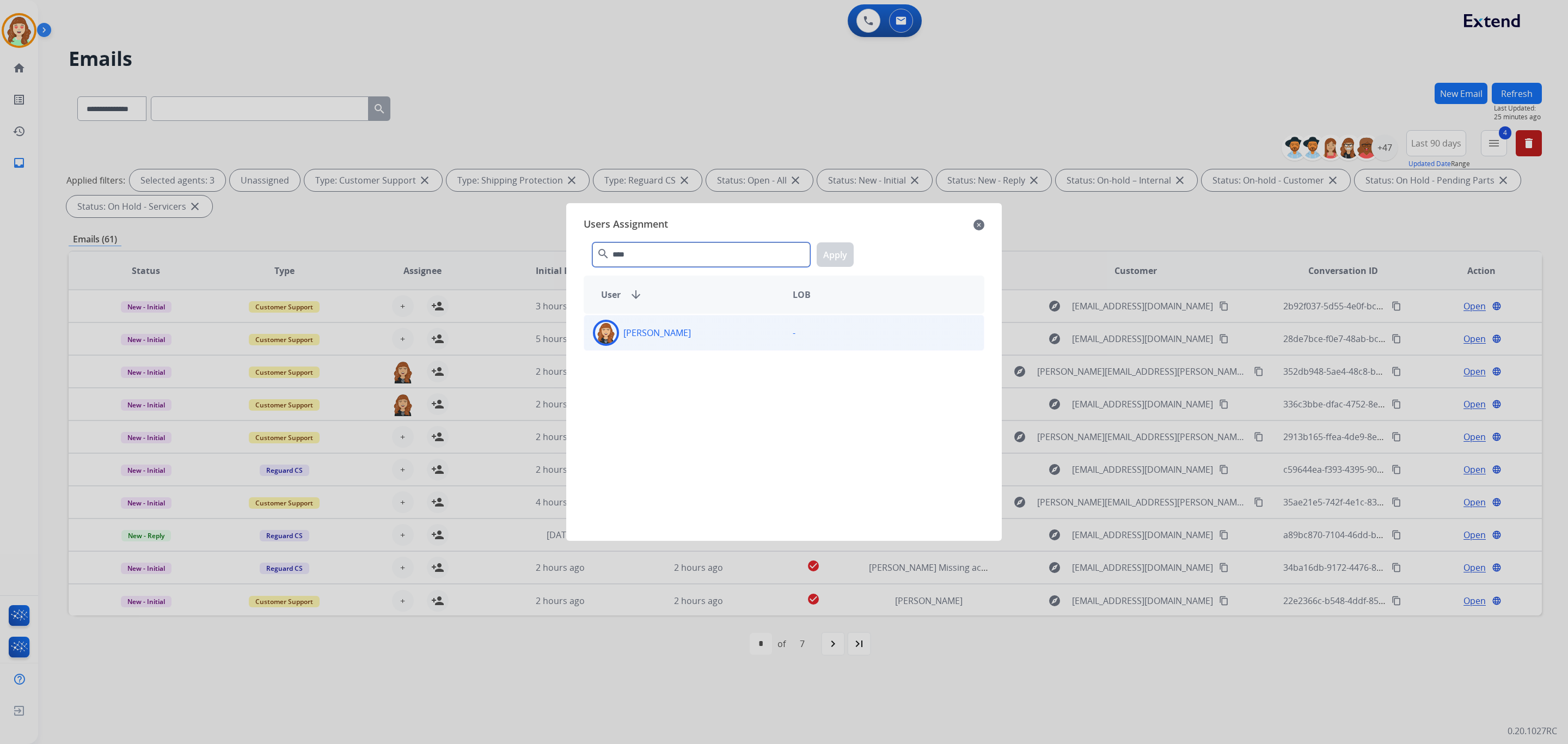
type input "****"
click at [649, 326] on p "[PERSON_NAME]" at bounding box center [657, 333] width 68 height 13
click at [835, 248] on button "Apply" at bounding box center [835, 255] width 37 height 25
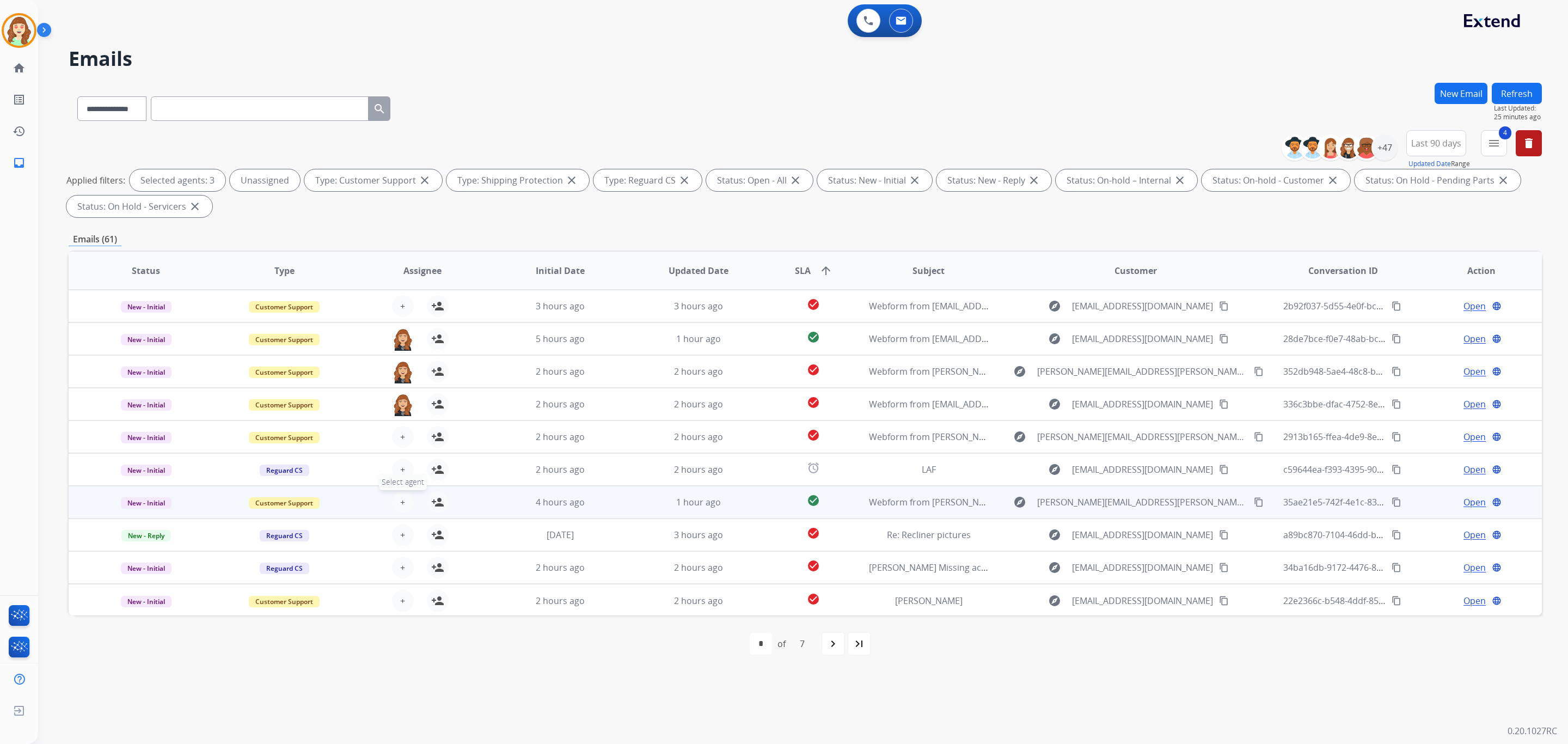
click at [394, 506] on button "+ Select agent" at bounding box center [403, 502] width 22 height 22
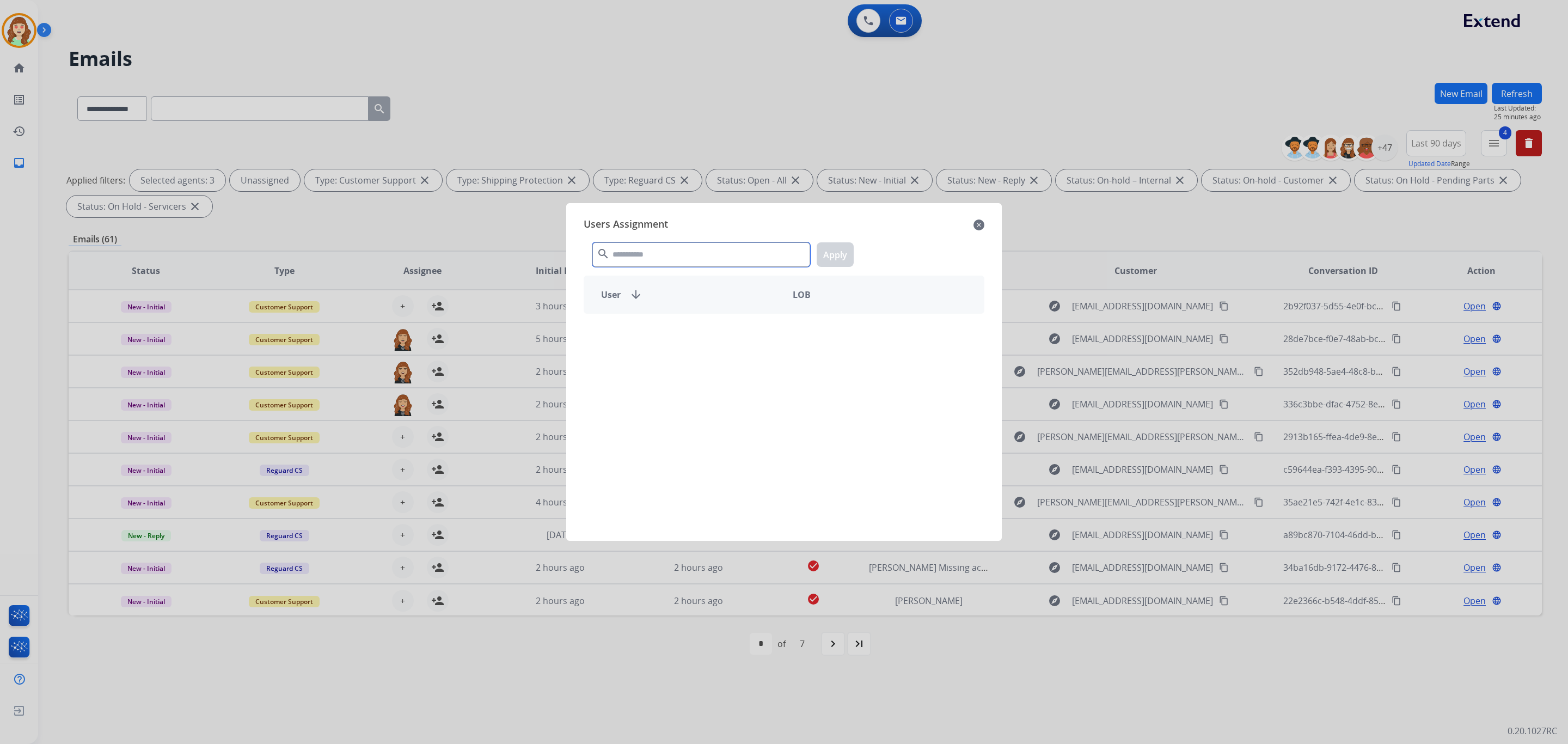
click at [626, 262] on input "text" at bounding box center [701, 255] width 218 height 25
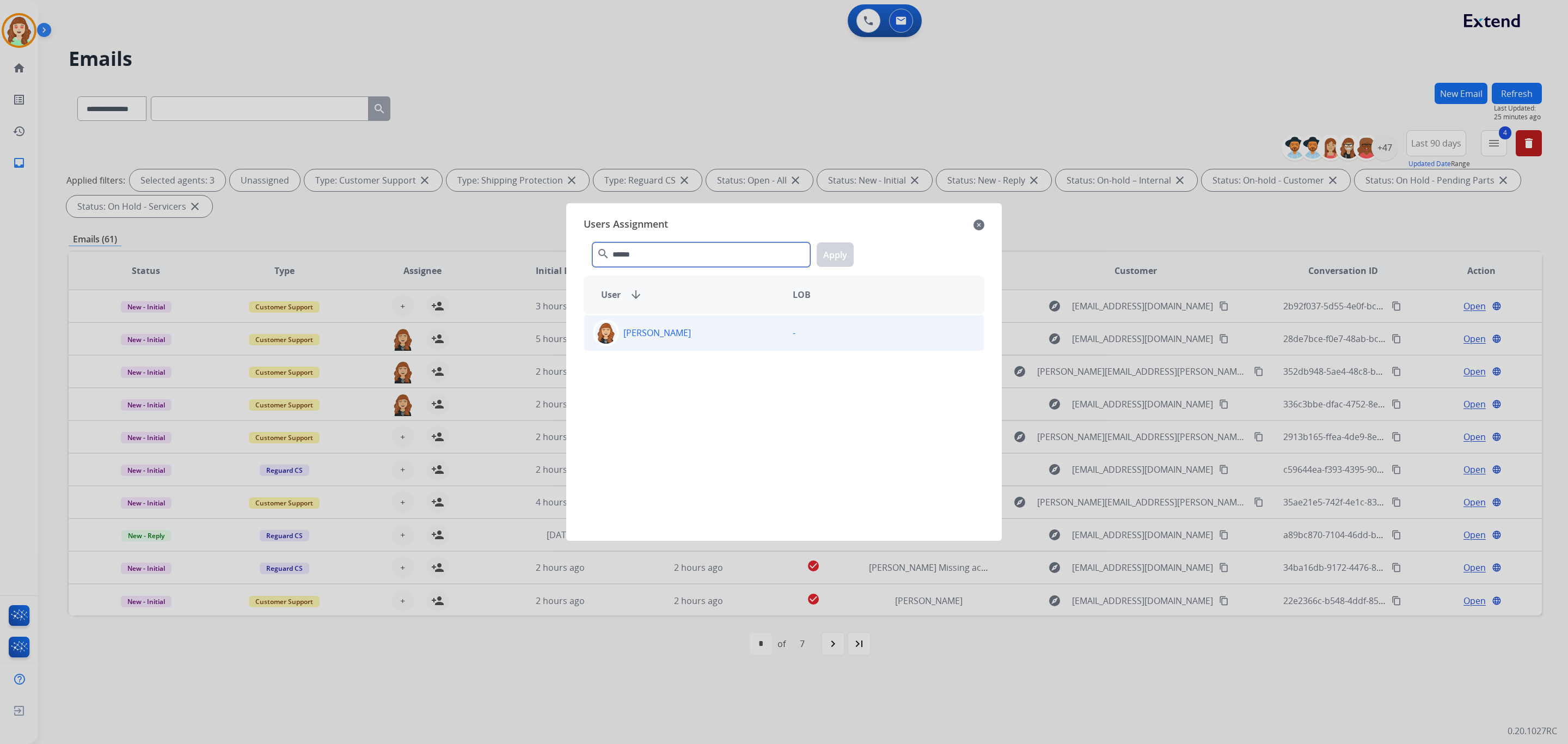
type input "******"
click at [656, 343] on div "[PERSON_NAME]" at bounding box center [684, 333] width 200 height 26
click at [842, 253] on button "Apply" at bounding box center [835, 255] width 37 height 25
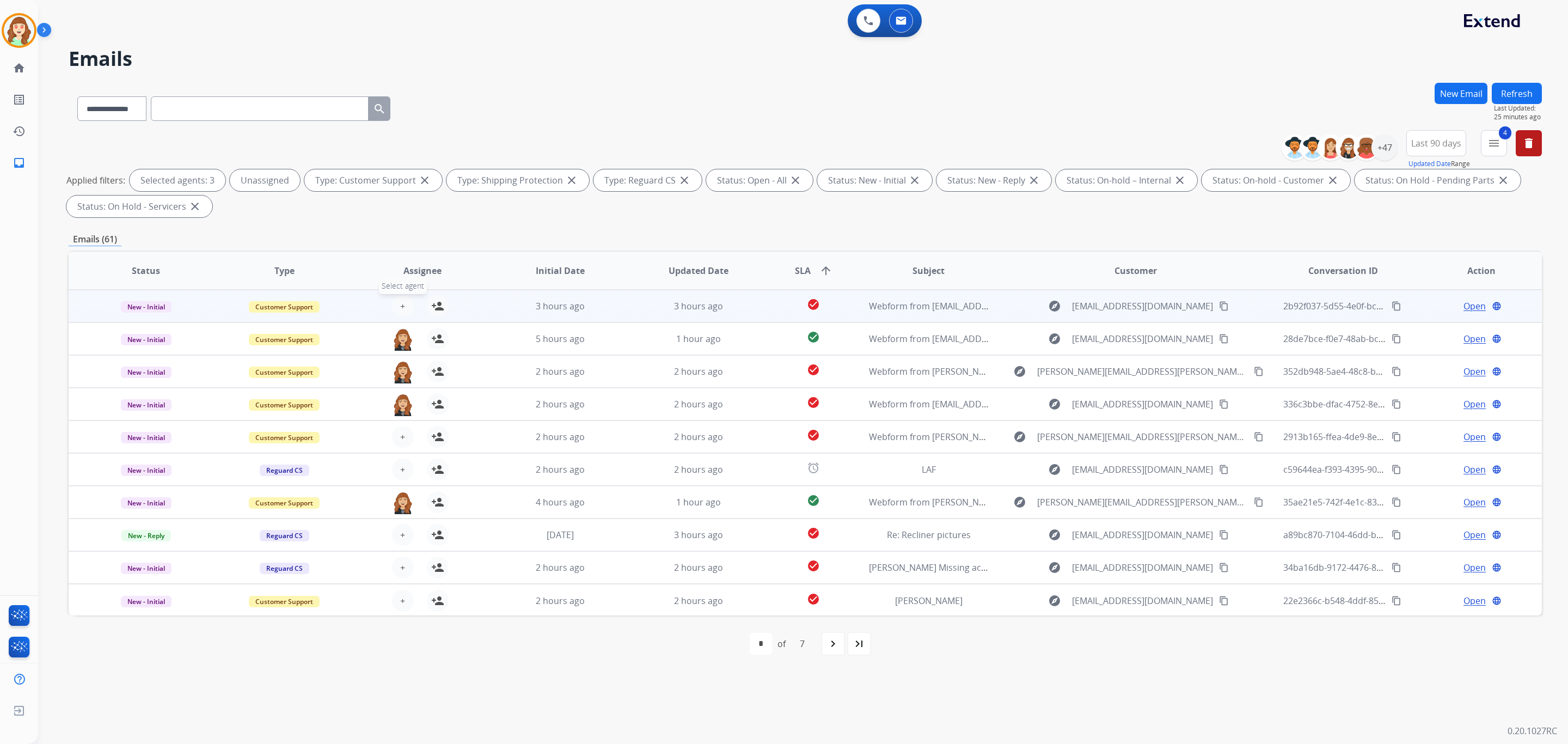
click at [401, 299] on span "+" at bounding box center [403, 305] width 5 height 13
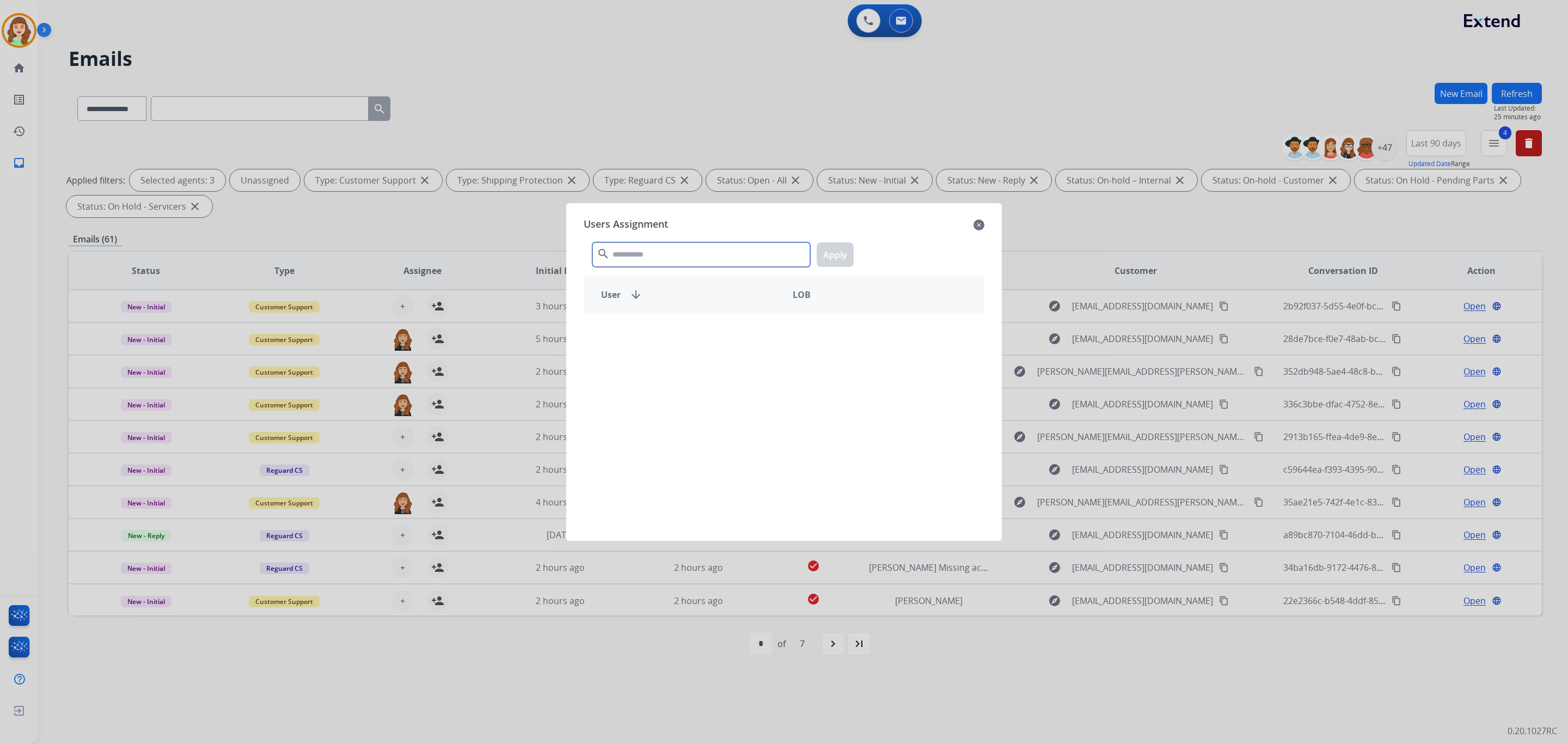
click at [680, 254] on input "text" at bounding box center [701, 255] width 218 height 25
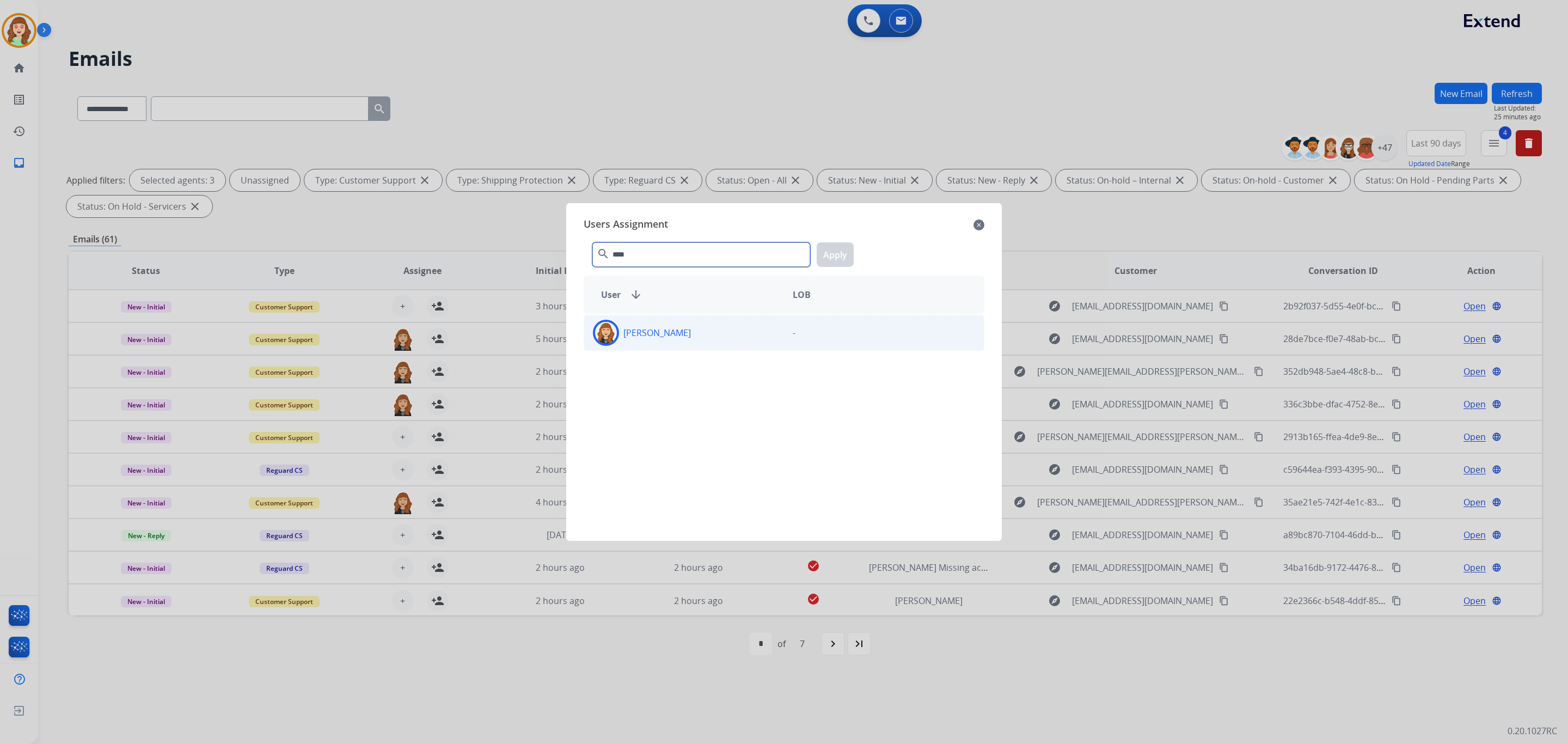
type input "****"
drag, startPoint x: 696, startPoint y: 333, endPoint x: 853, endPoint y: 247, distance: 179.0
click at [695, 333] on div "[PERSON_NAME]" at bounding box center [684, 333] width 200 height 26
click at [838, 252] on button "Apply" at bounding box center [835, 255] width 37 height 25
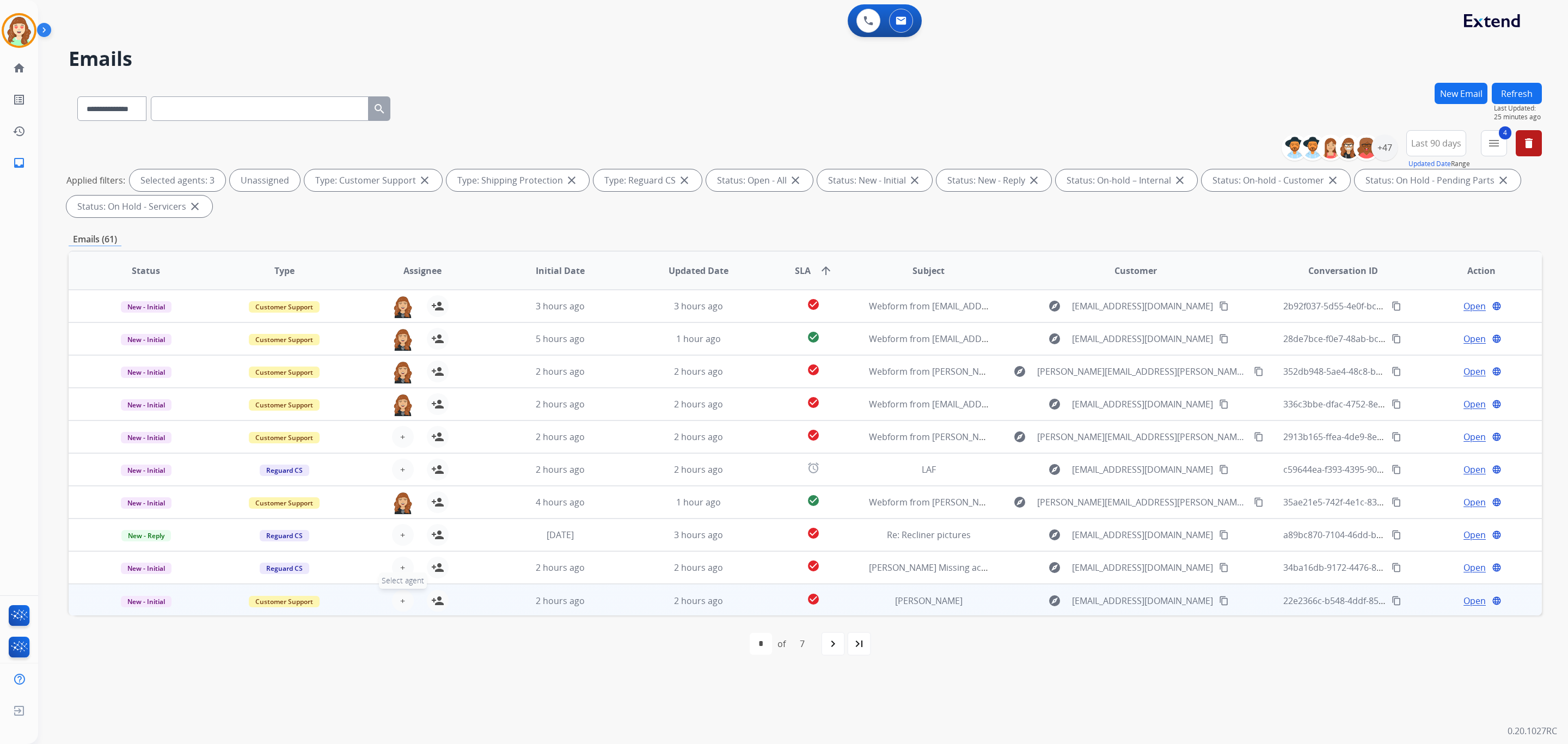
click at [402, 605] on span "+" at bounding box center [403, 600] width 5 height 13
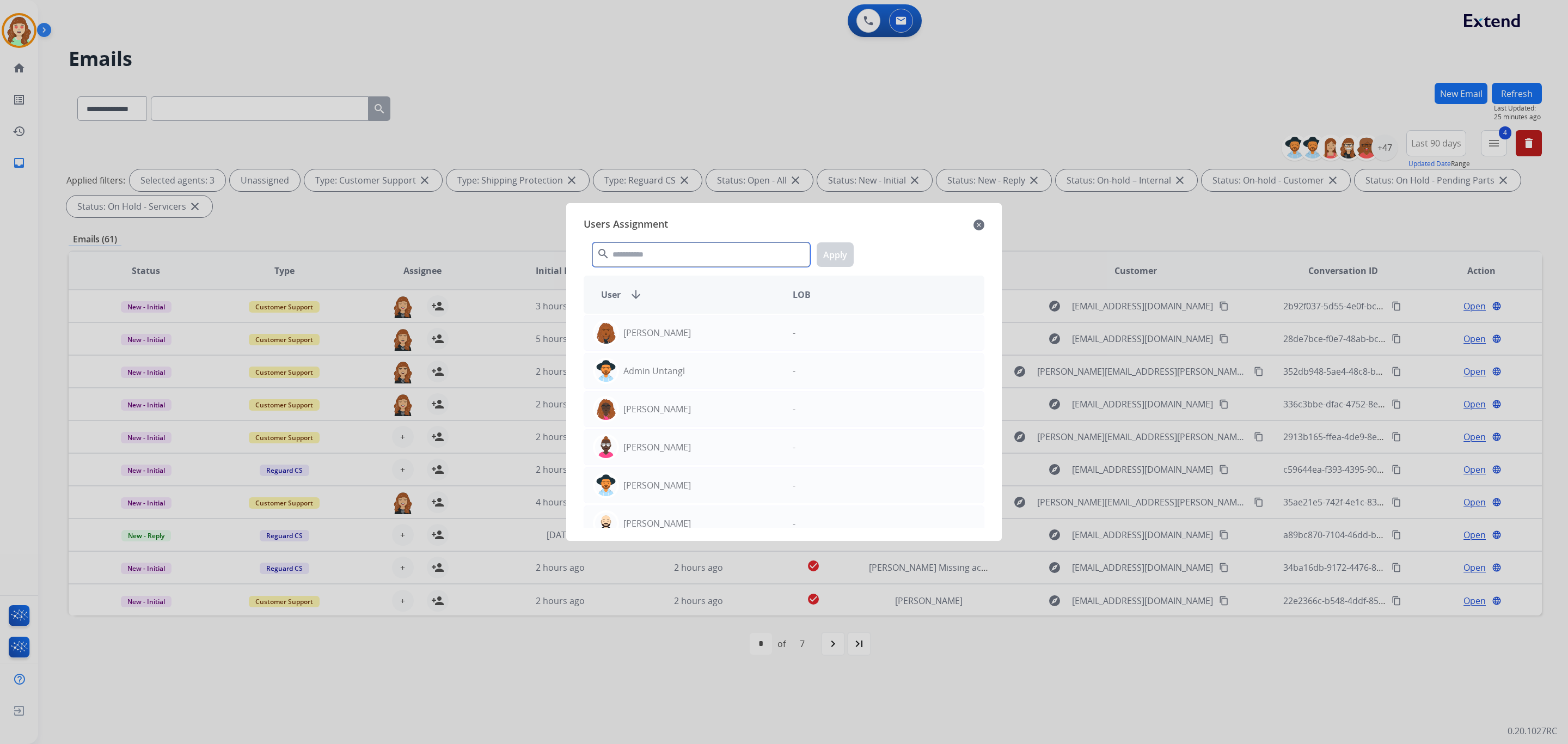
click at [659, 243] on input "text" at bounding box center [701, 255] width 218 height 25
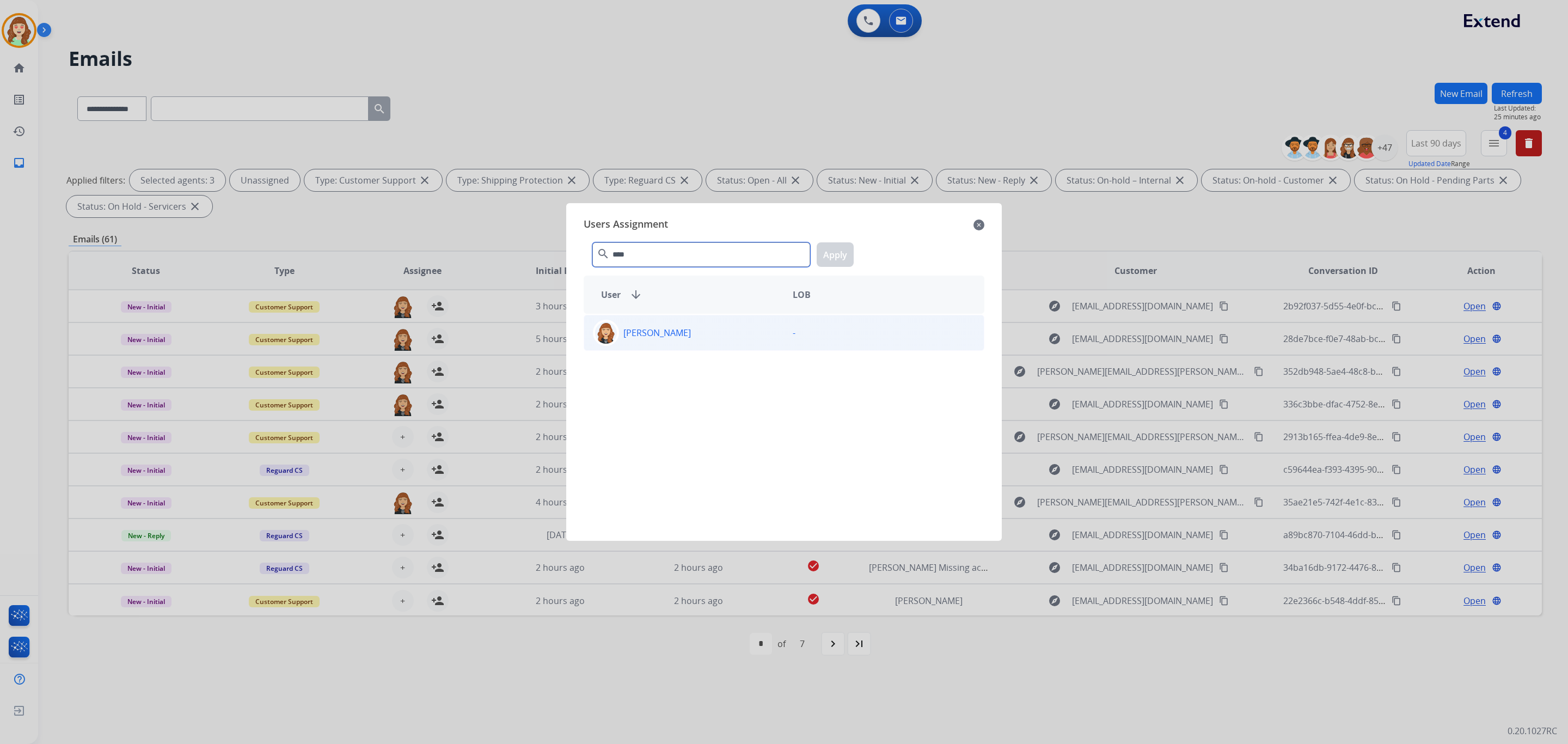
type input "****"
drag, startPoint x: 702, startPoint y: 343, endPoint x: 822, endPoint y: 248, distance: 153.1
click at [701, 343] on div "[PERSON_NAME]" at bounding box center [684, 333] width 200 height 26
click at [830, 253] on button "Apply" at bounding box center [835, 255] width 37 height 25
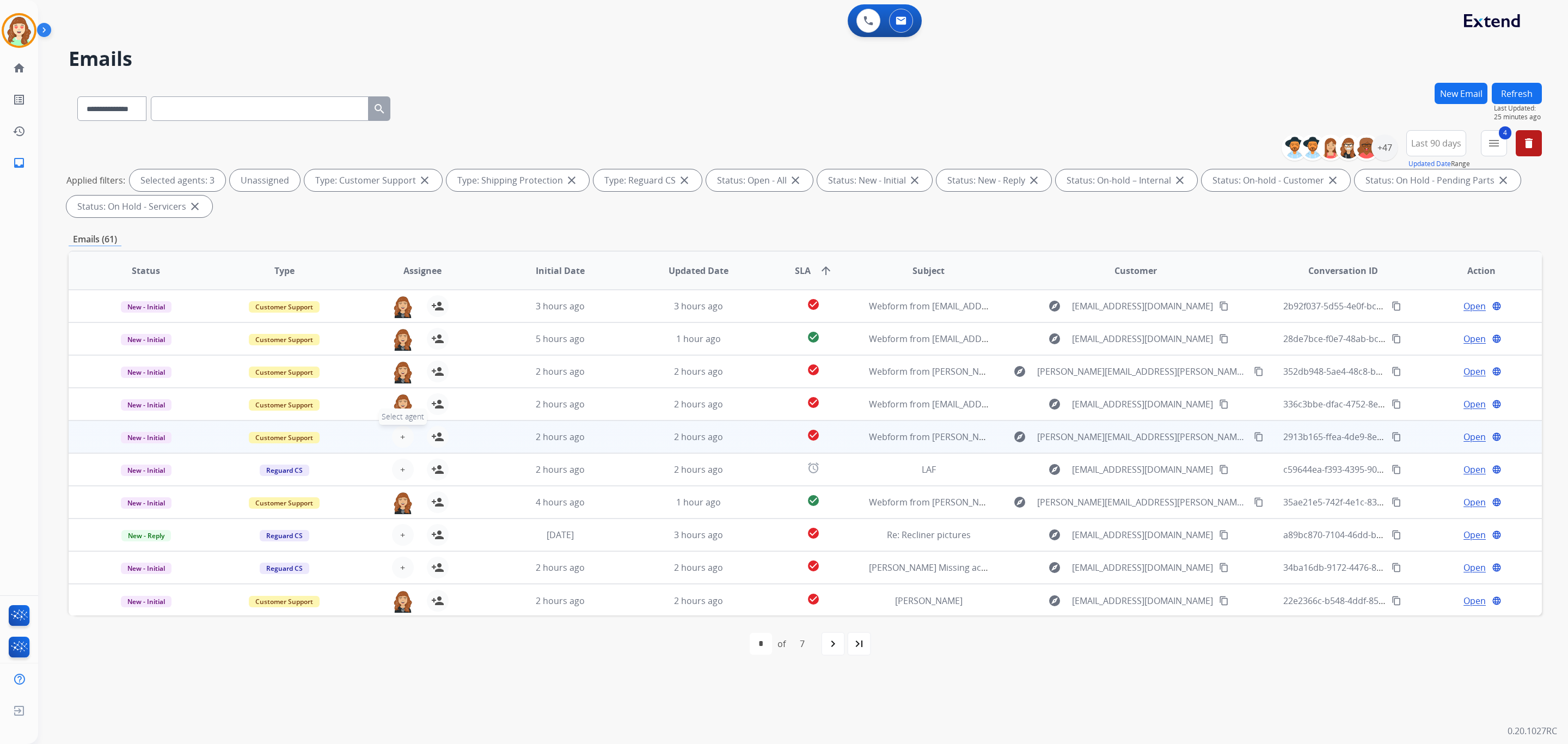
click at [400, 439] on span "+" at bounding box center [403, 437] width 5 height 13
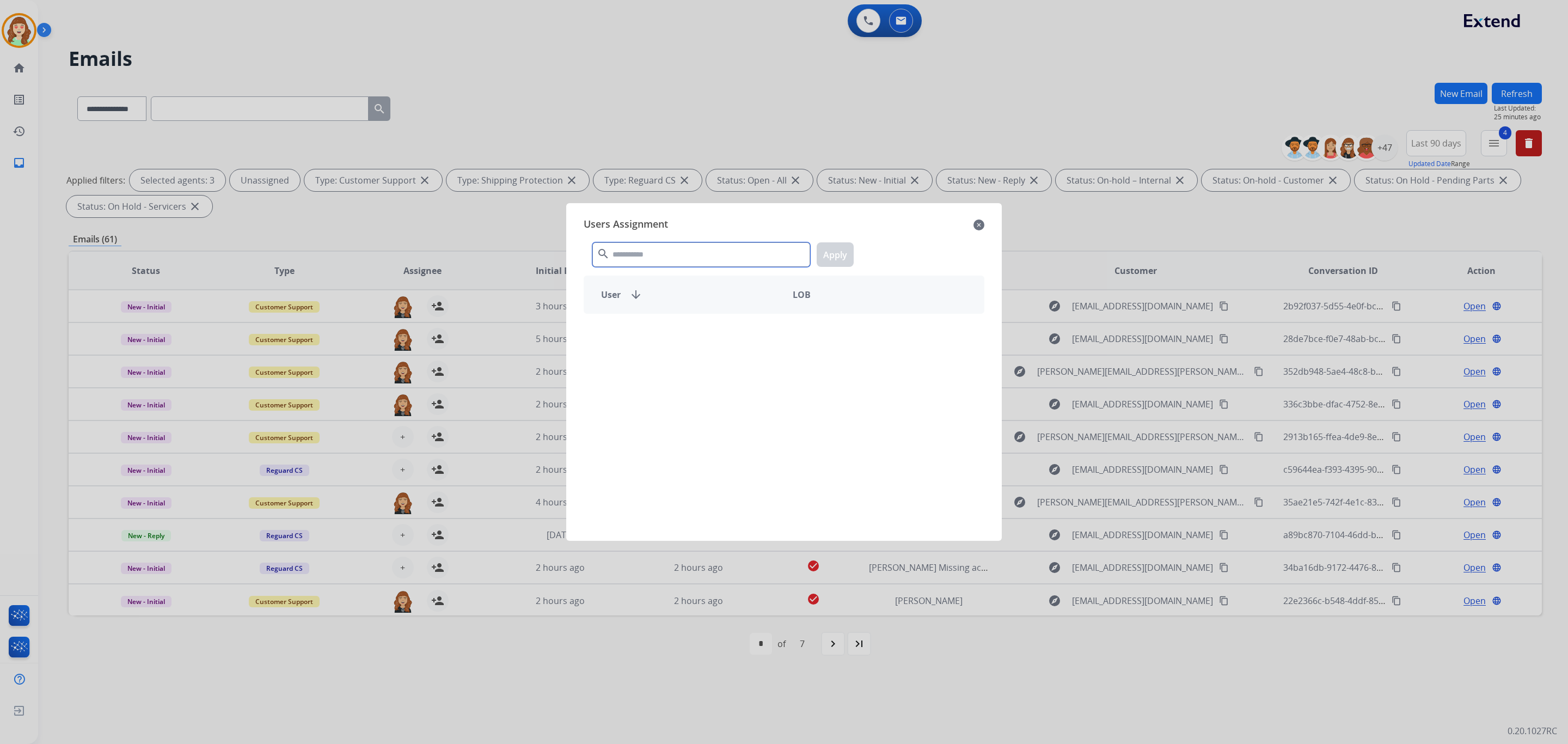
click at [645, 263] on input "text" at bounding box center [701, 255] width 218 height 25
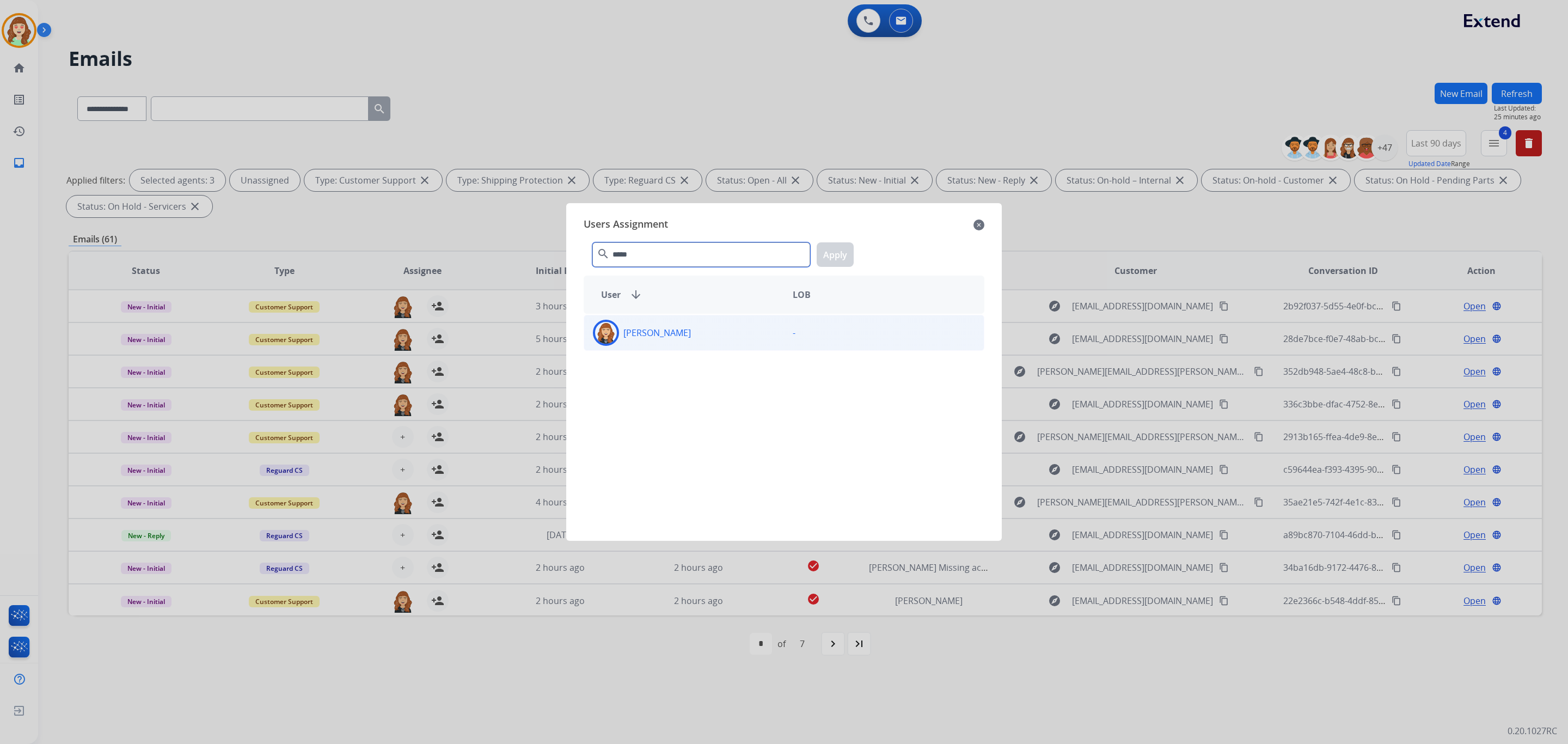
type input "*****"
drag, startPoint x: 691, startPoint y: 340, endPoint x: 858, endPoint y: 267, distance: 182.3
click at [690, 341] on div "[PERSON_NAME]" at bounding box center [684, 333] width 200 height 26
click at [830, 251] on button "Apply" at bounding box center [835, 255] width 37 height 25
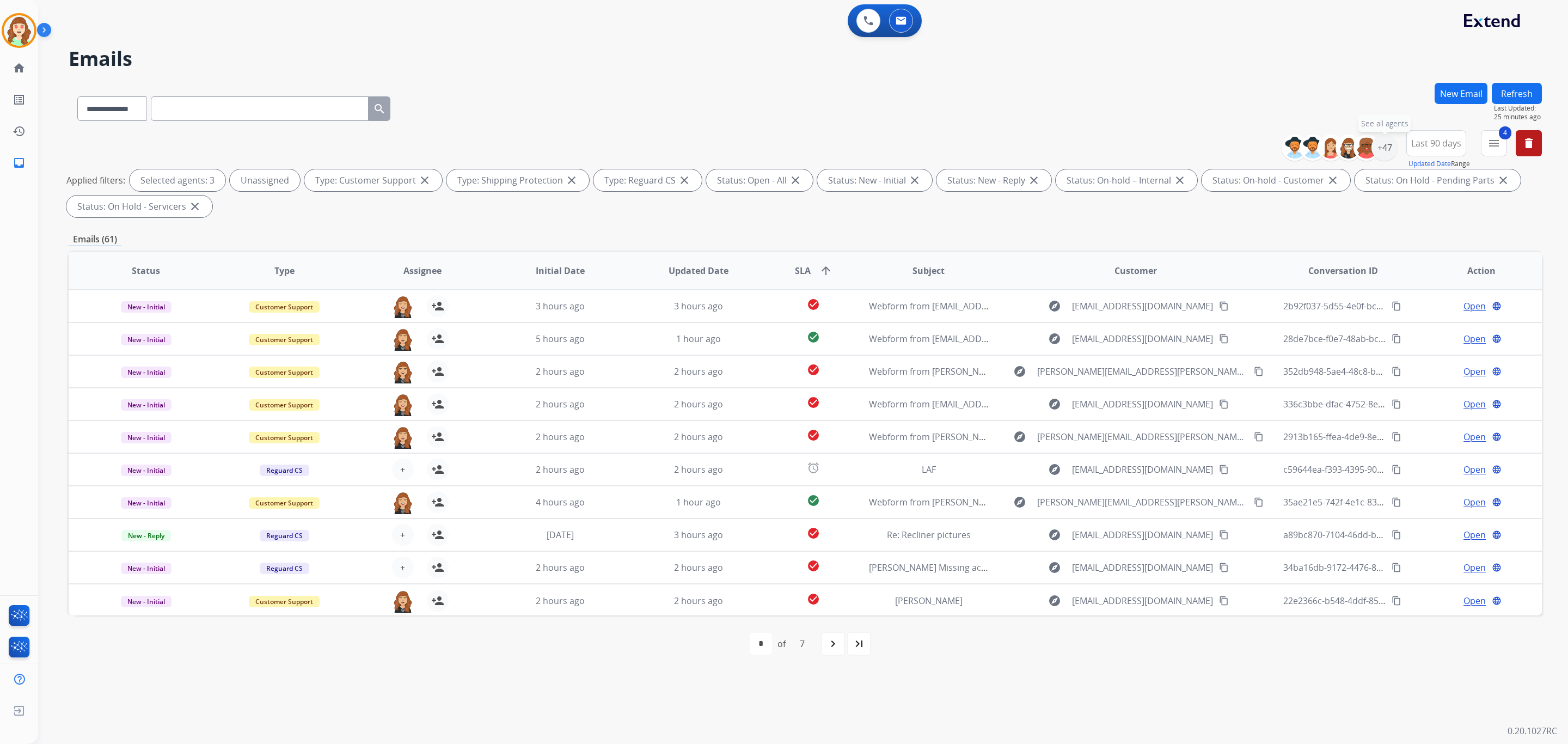
click at [1381, 145] on div "+47" at bounding box center [1385, 147] width 26 height 26
click at [1240, 298] on div "Alexis Martinez Amanda Baez Amerie Bonet Ann_Marie Lopez Artheria Robinson Ashl…" at bounding box center [1316, 303] width 161 height 101
click at [1244, 308] on div "[PERSON_NAME]" at bounding box center [1289, 304] width 89 height 13
click at [1244, 333] on div "[PERSON_NAME]" at bounding box center [1321, 339] width 155 height 13
click at [1248, 345] on div "Alexis Martinez Amanda Baez Amerie Bonet Ann_Marie Lopez Artheria Robinson Ashl…" at bounding box center [1316, 303] width 161 height 101
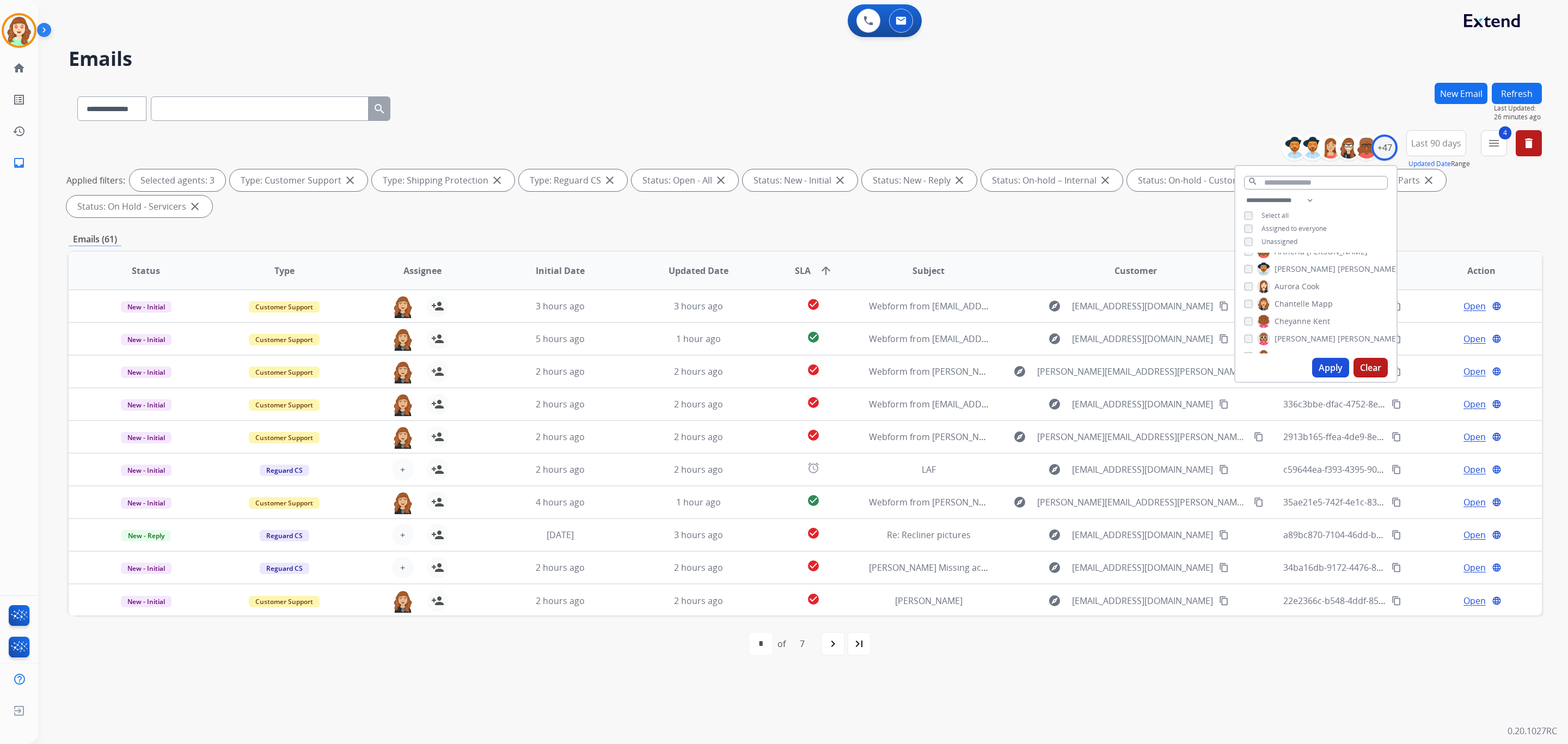
click at [1335, 368] on button "Apply" at bounding box center [1331, 368] width 37 height 20
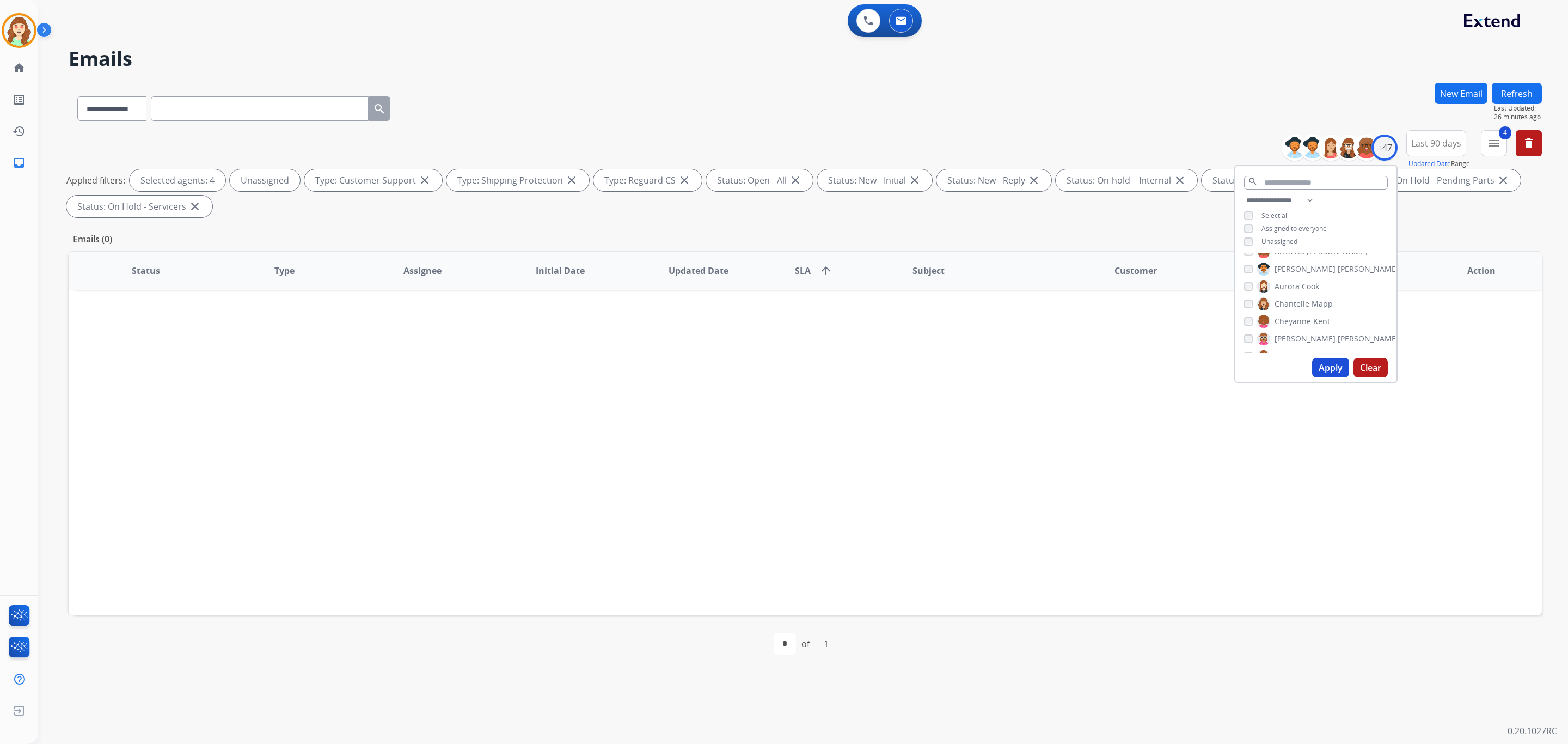
click at [1330, 373] on button "Apply" at bounding box center [1331, 368] width 37 height 20
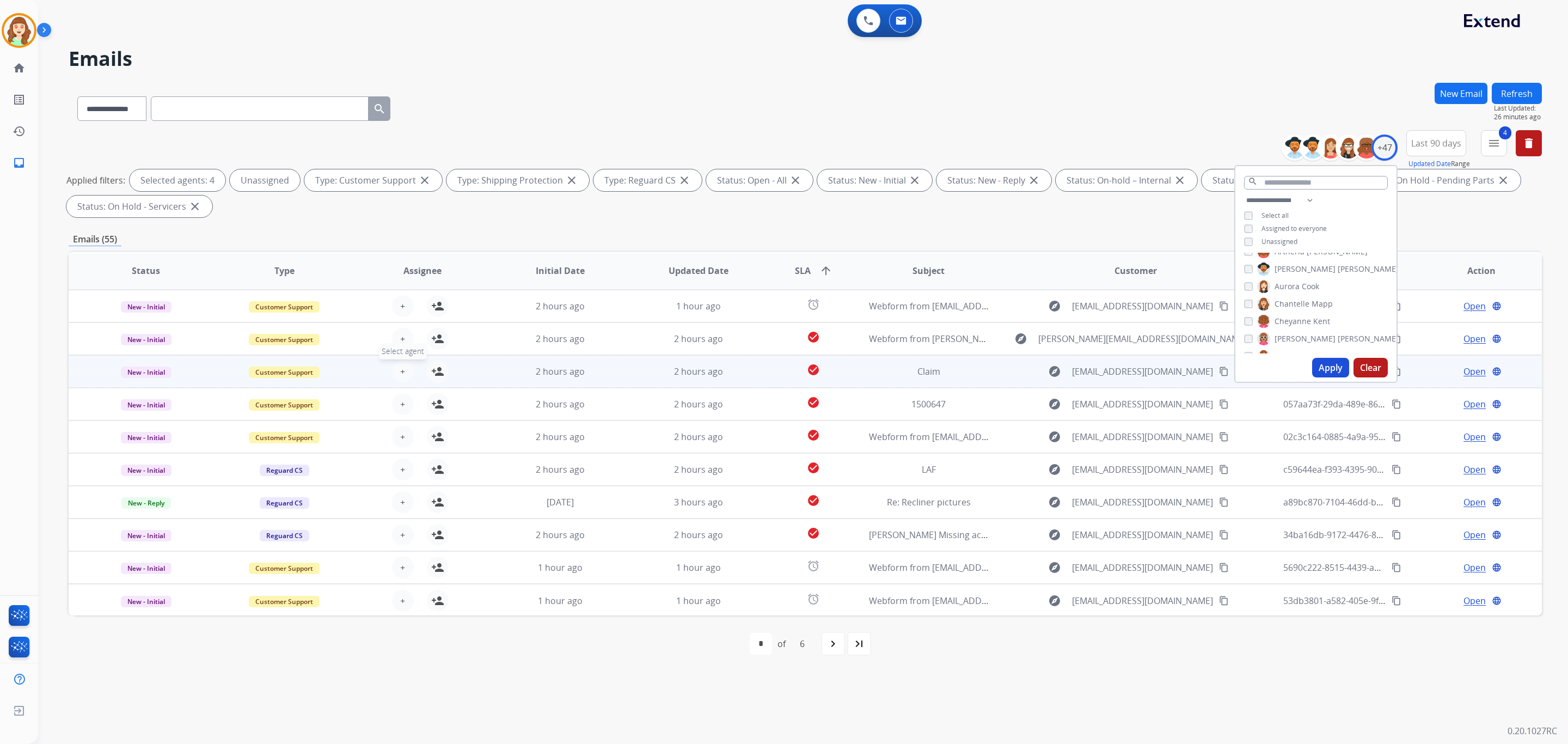
click at [403, 375] on span "+" at bounding box center [403, 371] width 5 height 13
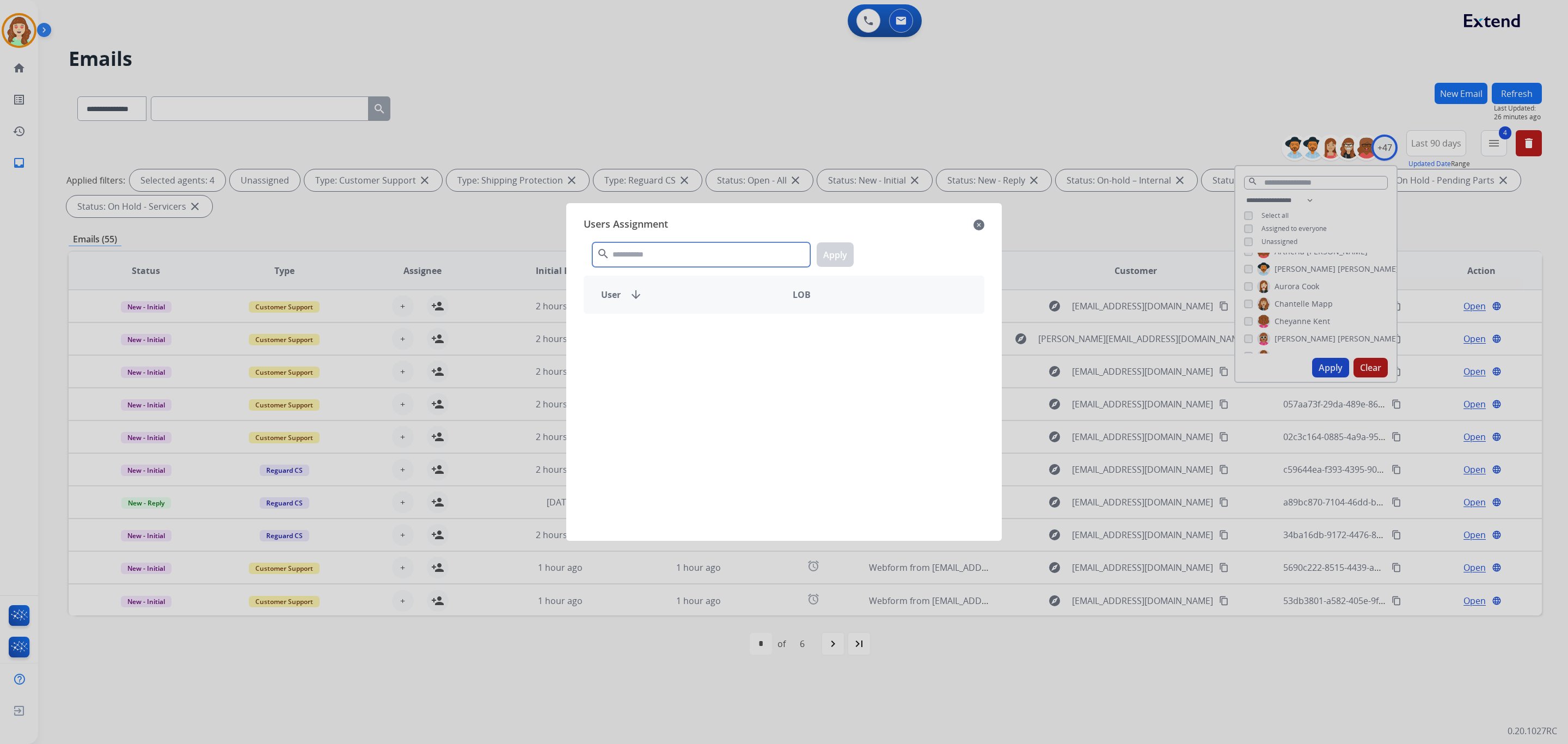
click at [709, 257] on input "text" at bounding box center [701, 255] width 218 height 25
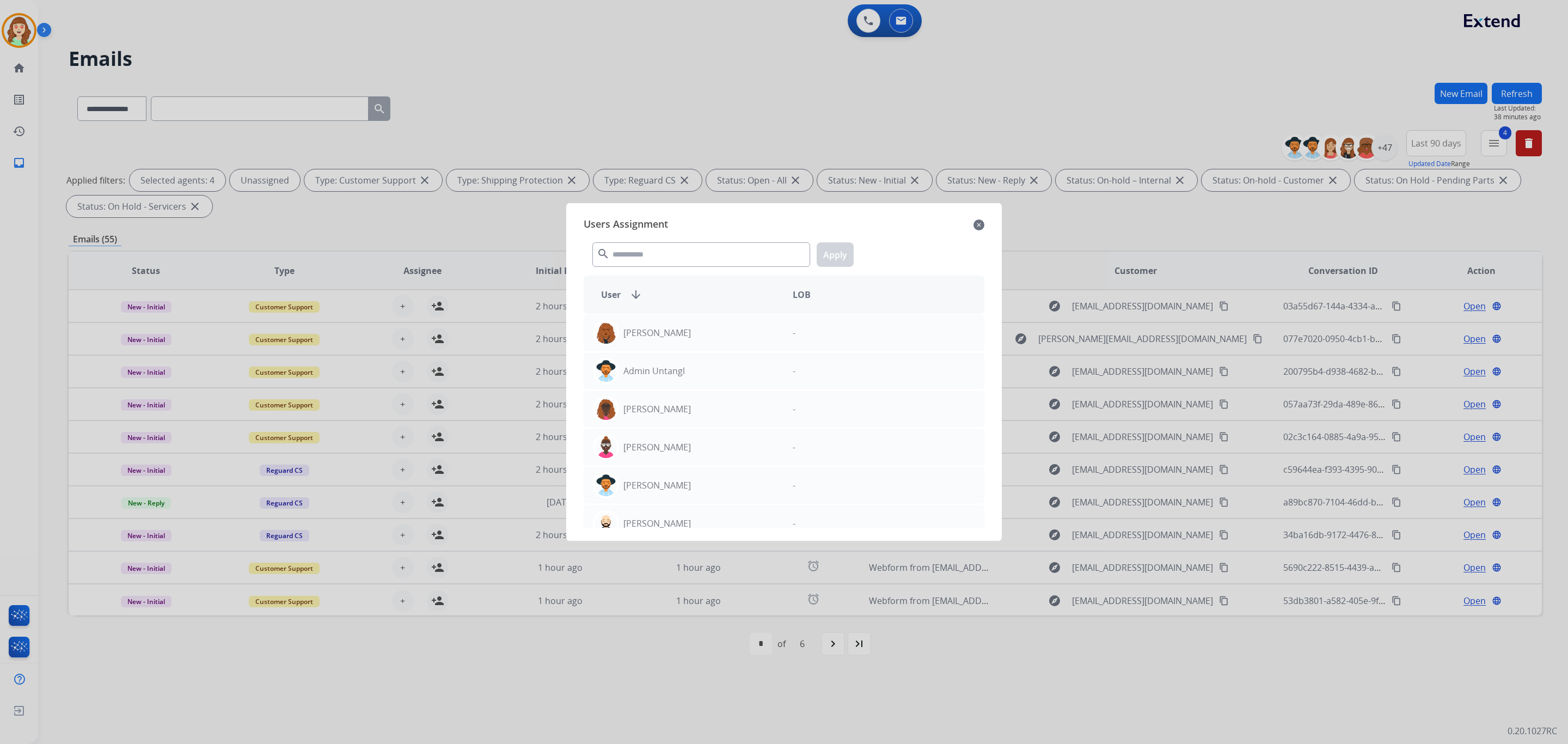
click at [975, 224] on mat-icon "close" at bounding box center [979, 225] width 11 height 13
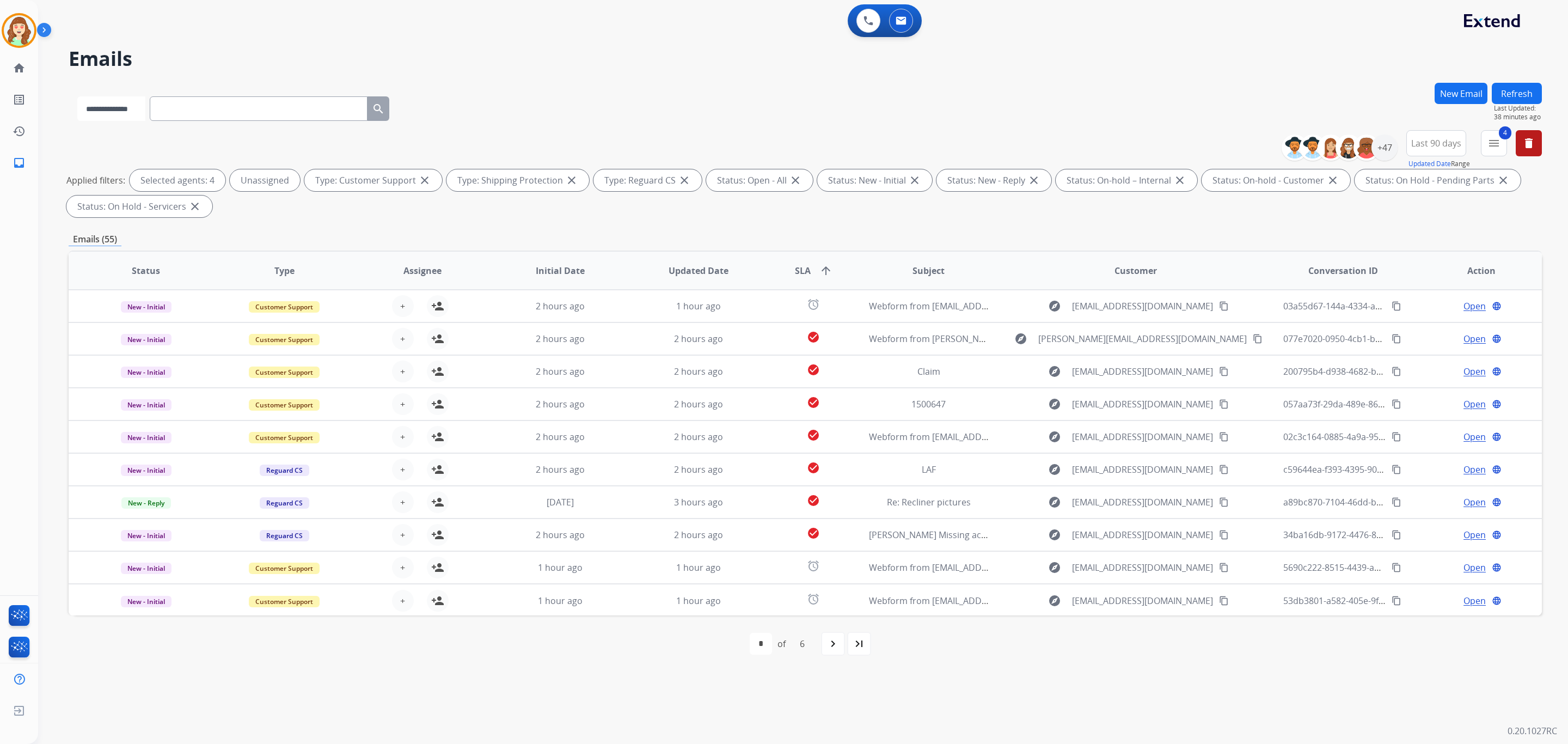
click at [135, 118] on select "**********" at bounding box center [111, 109] width 68 height 25
select select "**********"
click at [78, 97] on select "**********" at bounding box center [111, 109] width 68 height 25
click at [142, 99] on select "**********" at bounding box center [111, 109] width 68 height 25
click at [332, 49] on h2 "Emails" at bounding box center [805, 59] width 1473 height 22
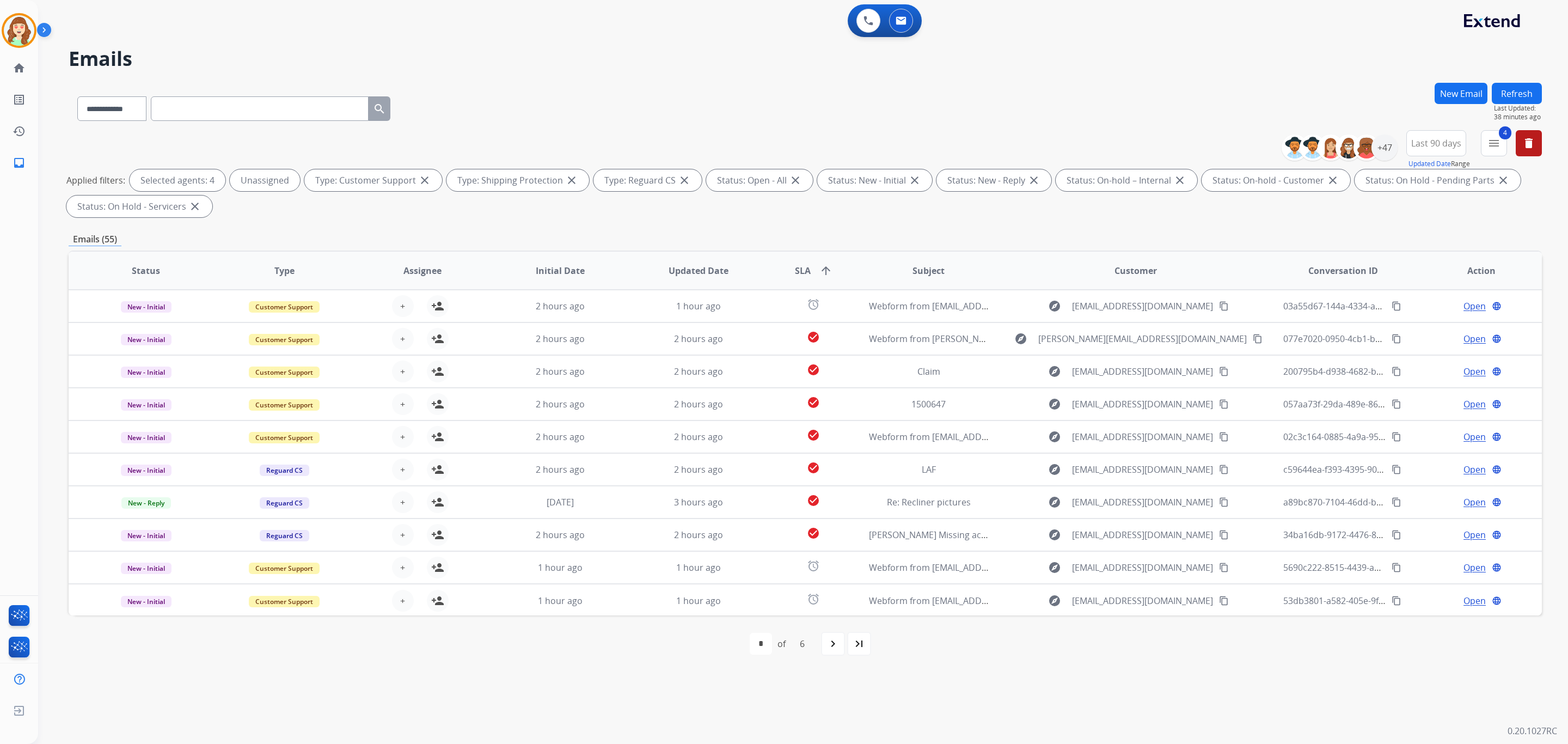
click at [601, 90] on div "**********" at bounding box center [805, 106] width 1473 height 47
click at [630, 89] on div "**********" at bounding box center [805, 106] width 1473 height 47
click at [1382, 148] on div "+47" at bounding box center [1385, 147] width 26 height 26
click at [1242, 305] on div "Alexis Martinez Amanda Baez Amerie Bonet Ann_Marie Lopez Artheria Robinson Ashl…" at bounding box center [1316, 303] width 161 height 101
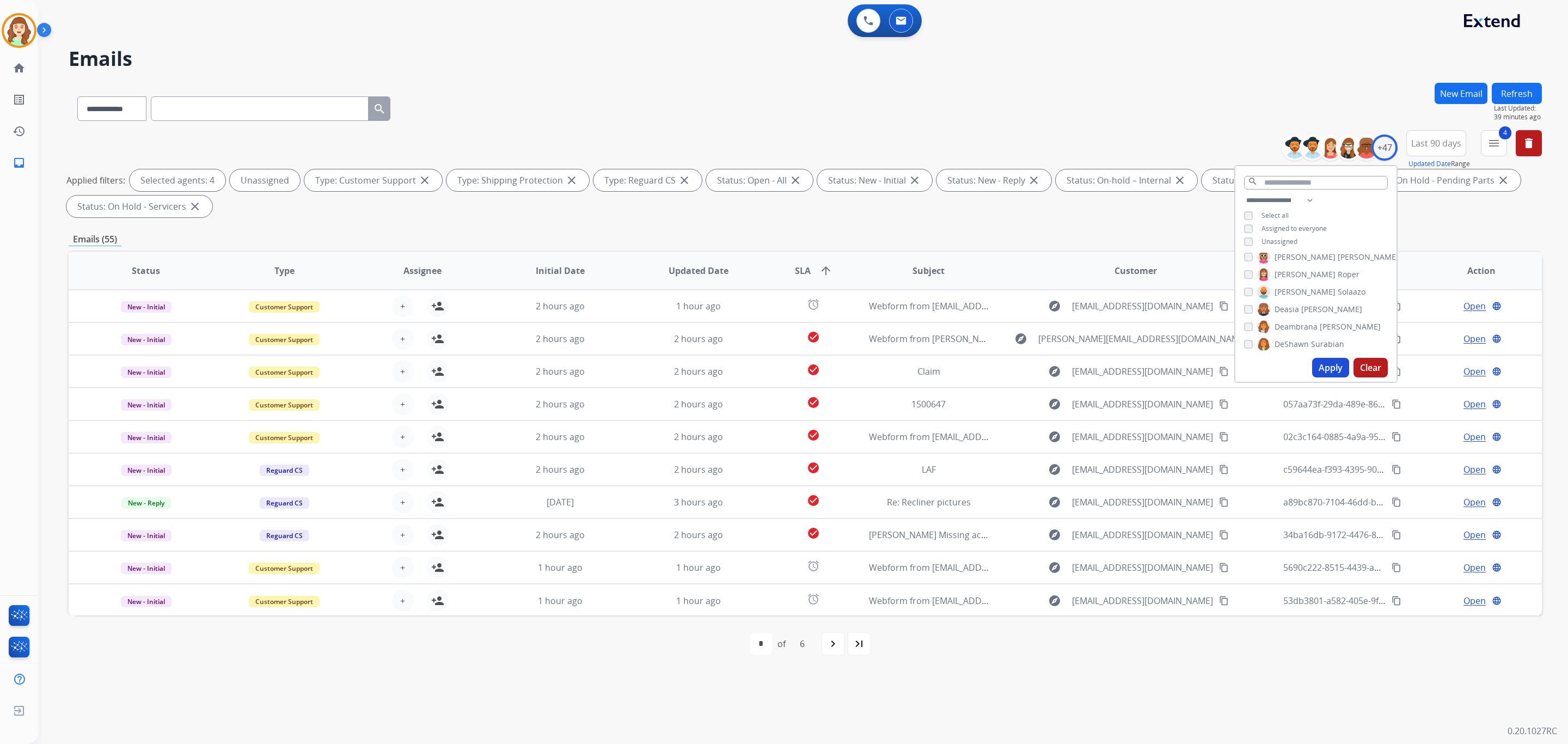
click at [1327, 363] on button "Apply" at bounding box center [1331, 368] width 37 height 20
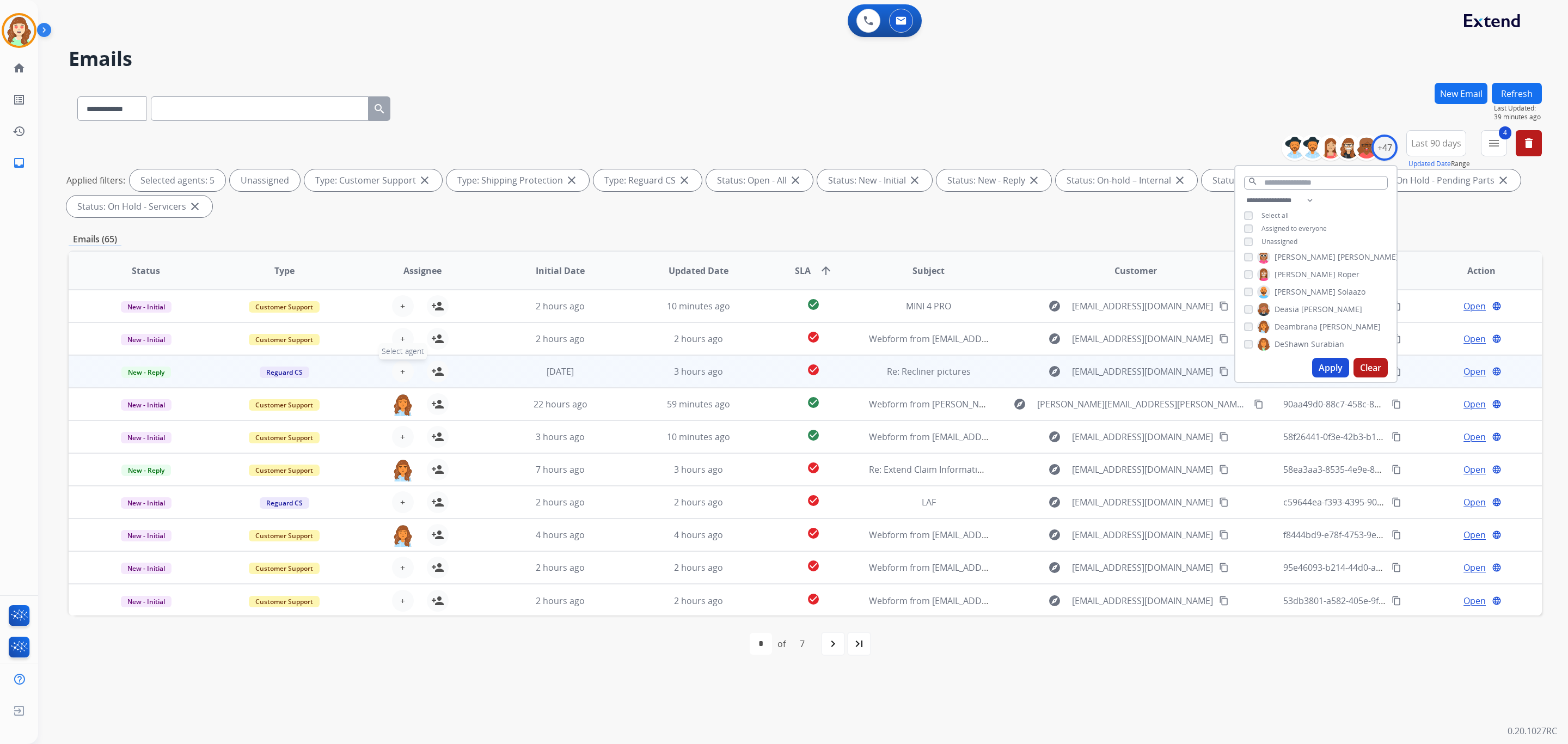
click at [401, 371] on span "+" at bounding box center [403, 371] width 5 height 13
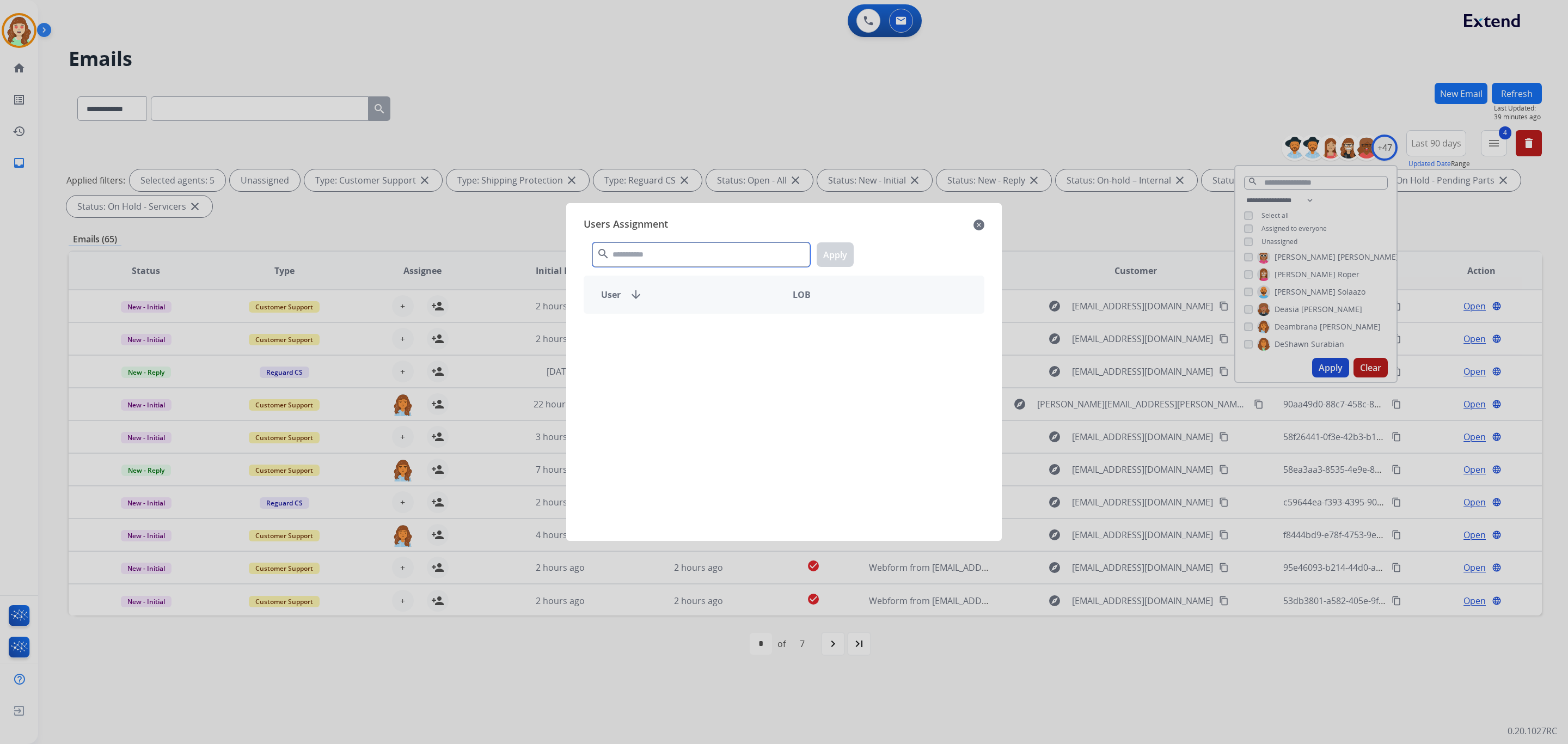
click at [670, 251] on input "text" at bounding box center [701, 255] width 218 height 25
type input "****"
click at [716, 336] on div "[PERSON_NAME]" at bounding box center [684, 333] width 200 height 26
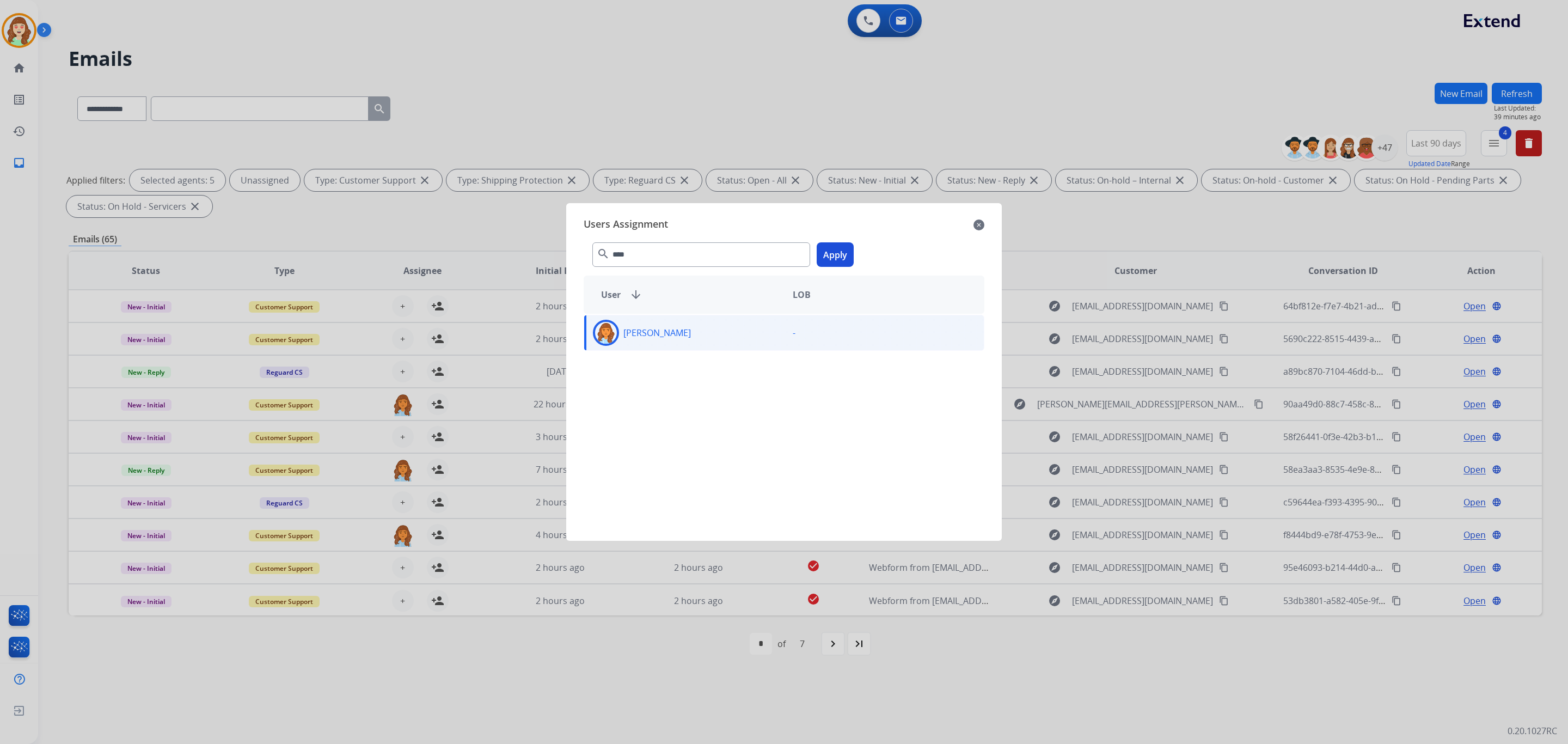
click at [838, 254] on button "Apply" at bounding box center [835, 255] width 37 height 25
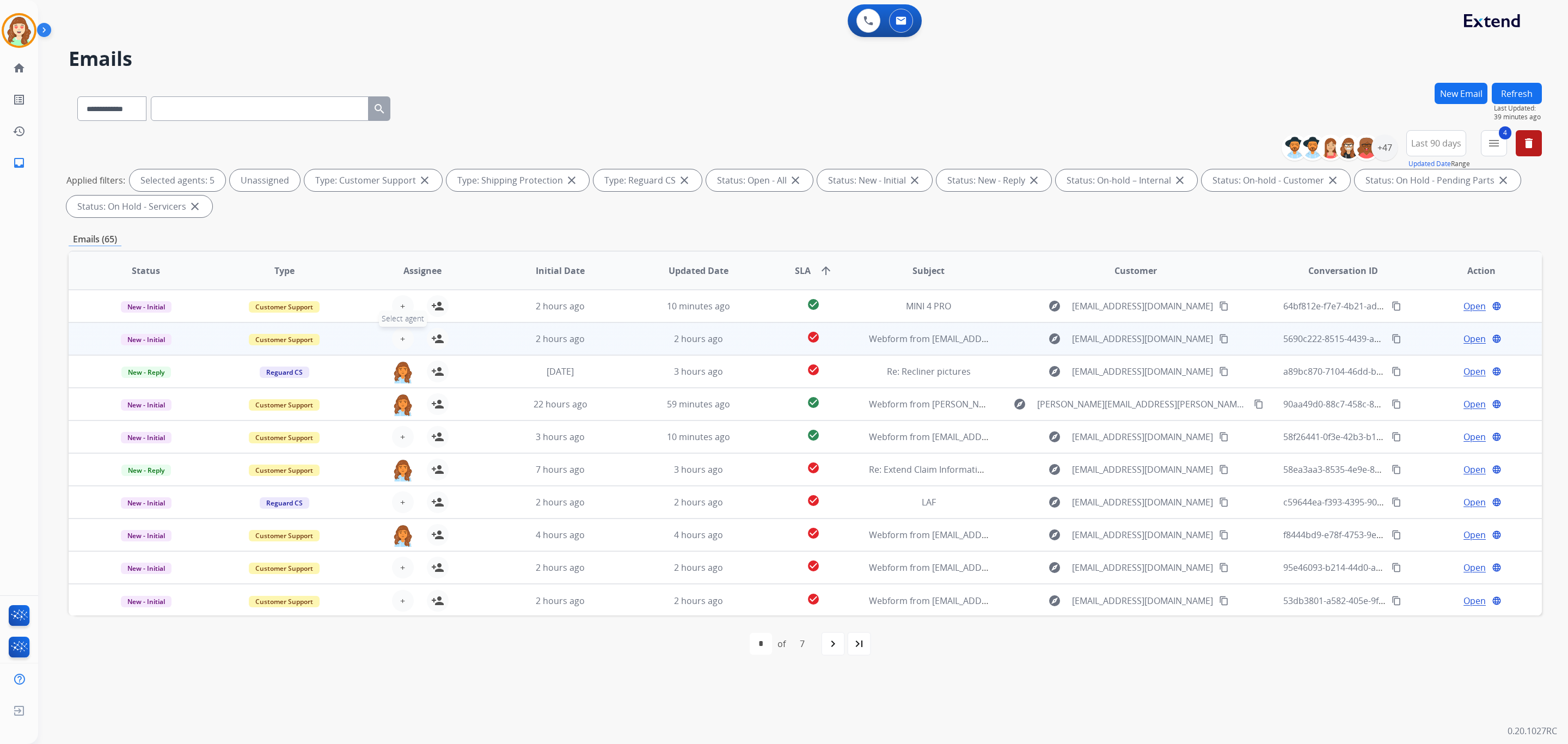
click at [406, 336] on button "+ Select agent" at bounding box center [403, 338] width 22 height 22
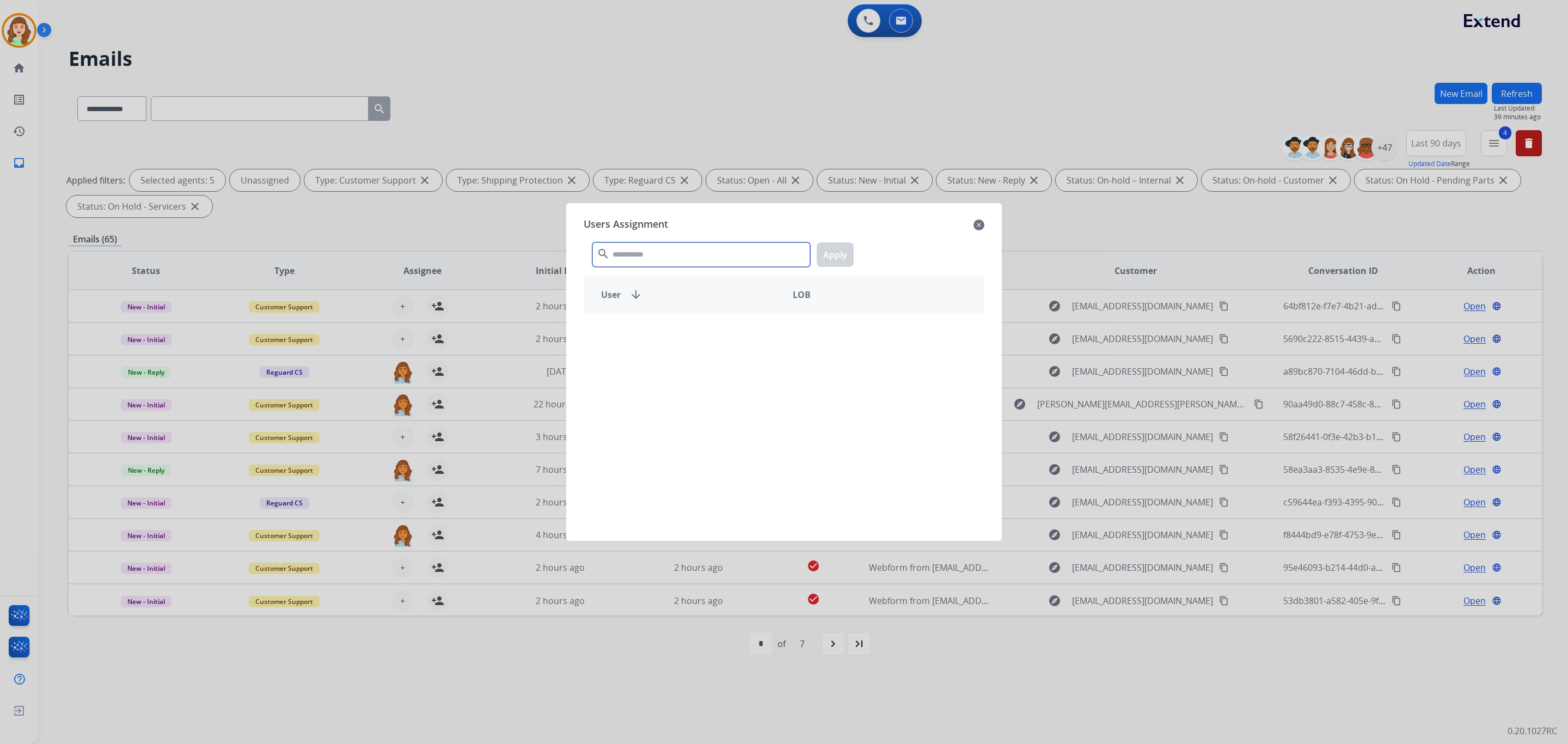
click at [644, 249] on input "text" at bounding box center [701, 255] width 218 height 25
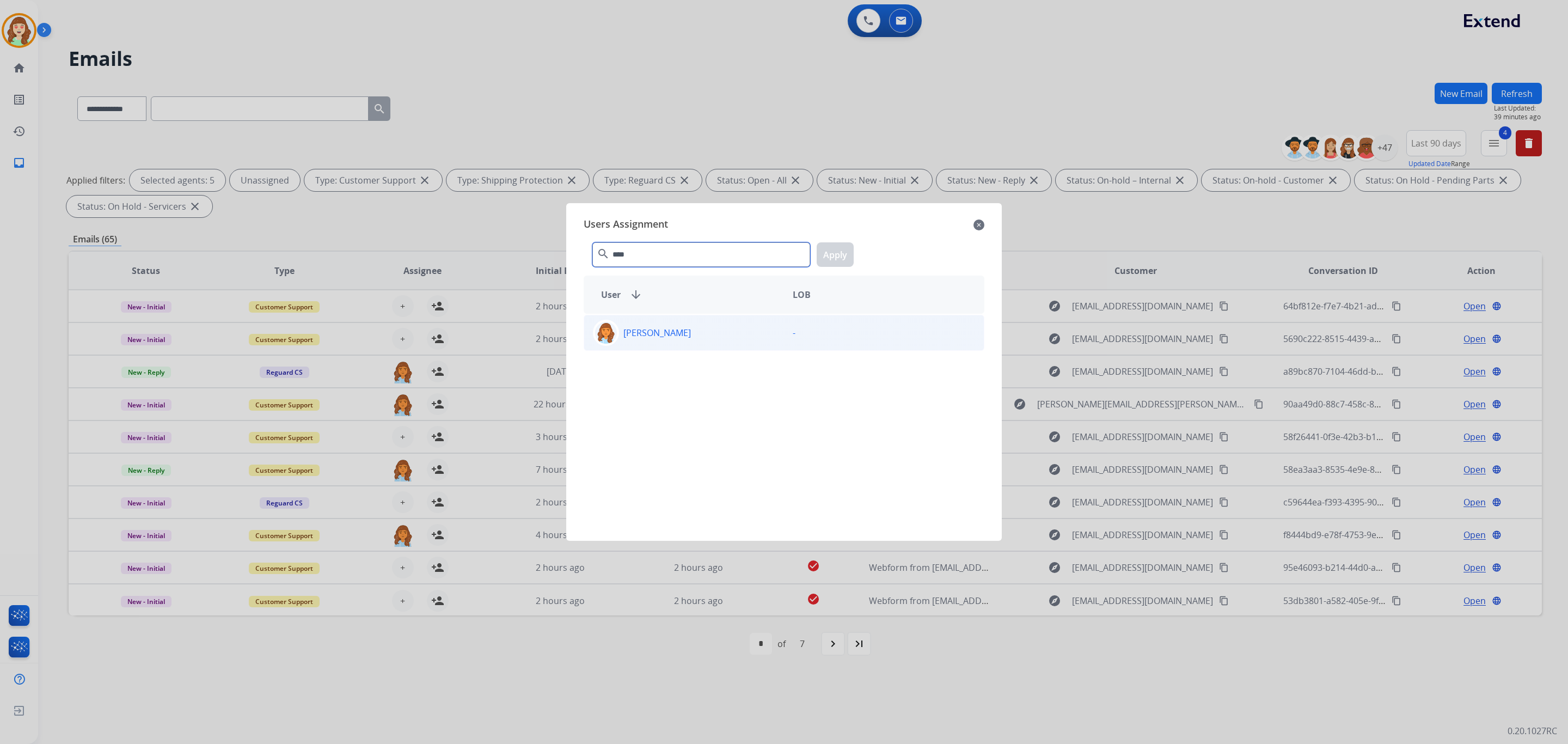
type input "****"
click at [719, 331] on div "[PERSON_NAME]" at bounding box center [684, 333] width 200 height 26
drag, startPoint x: 848, startPoint y: 255, endPoint x: 793, endPoint y: 259, distance: 55.1
click at [845, 255] on button "Apply" at bounding box center [835, 255] width 37 height 25
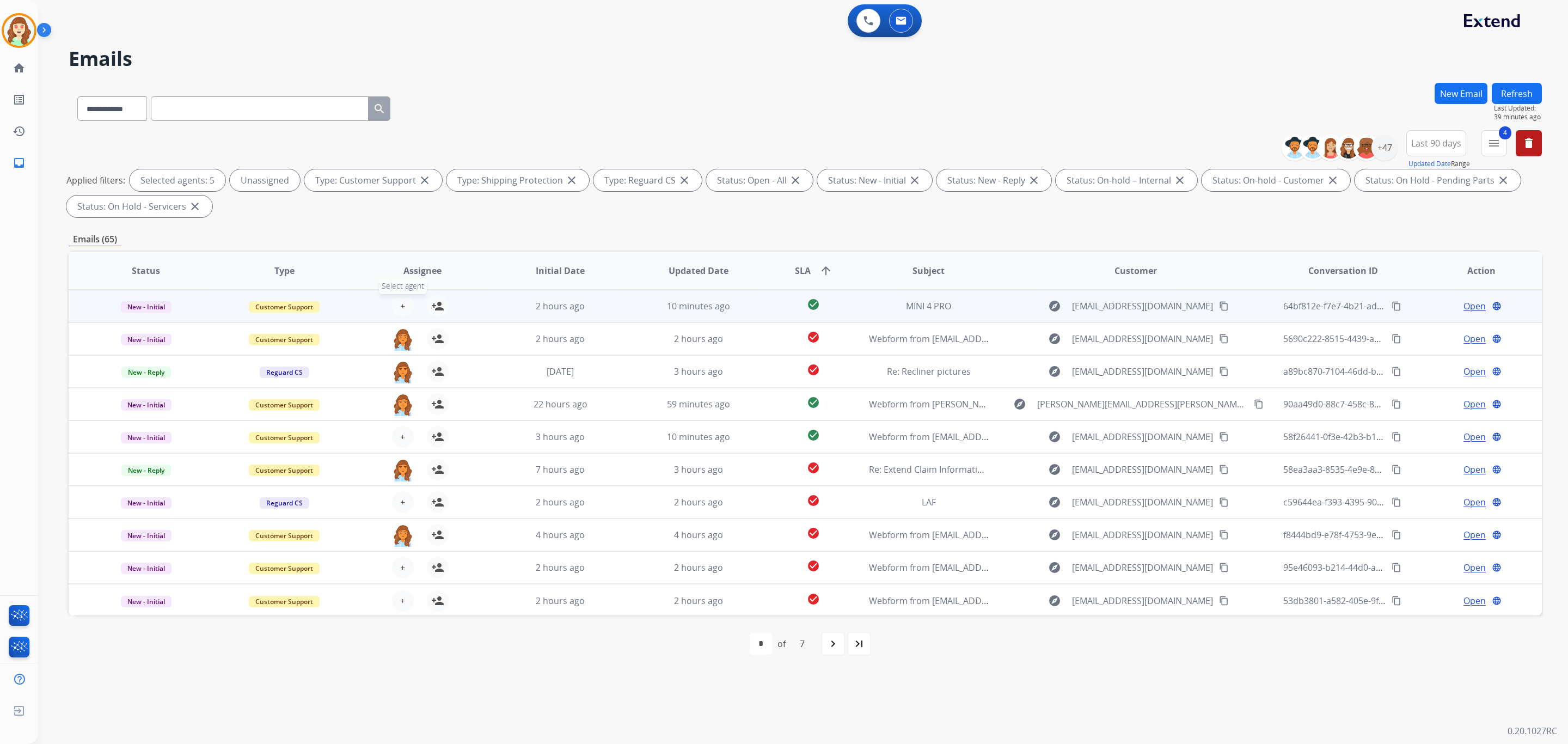
click at [408, 308] on button "+ Select agent" at bounding box center [403, 305] width 22 height 22
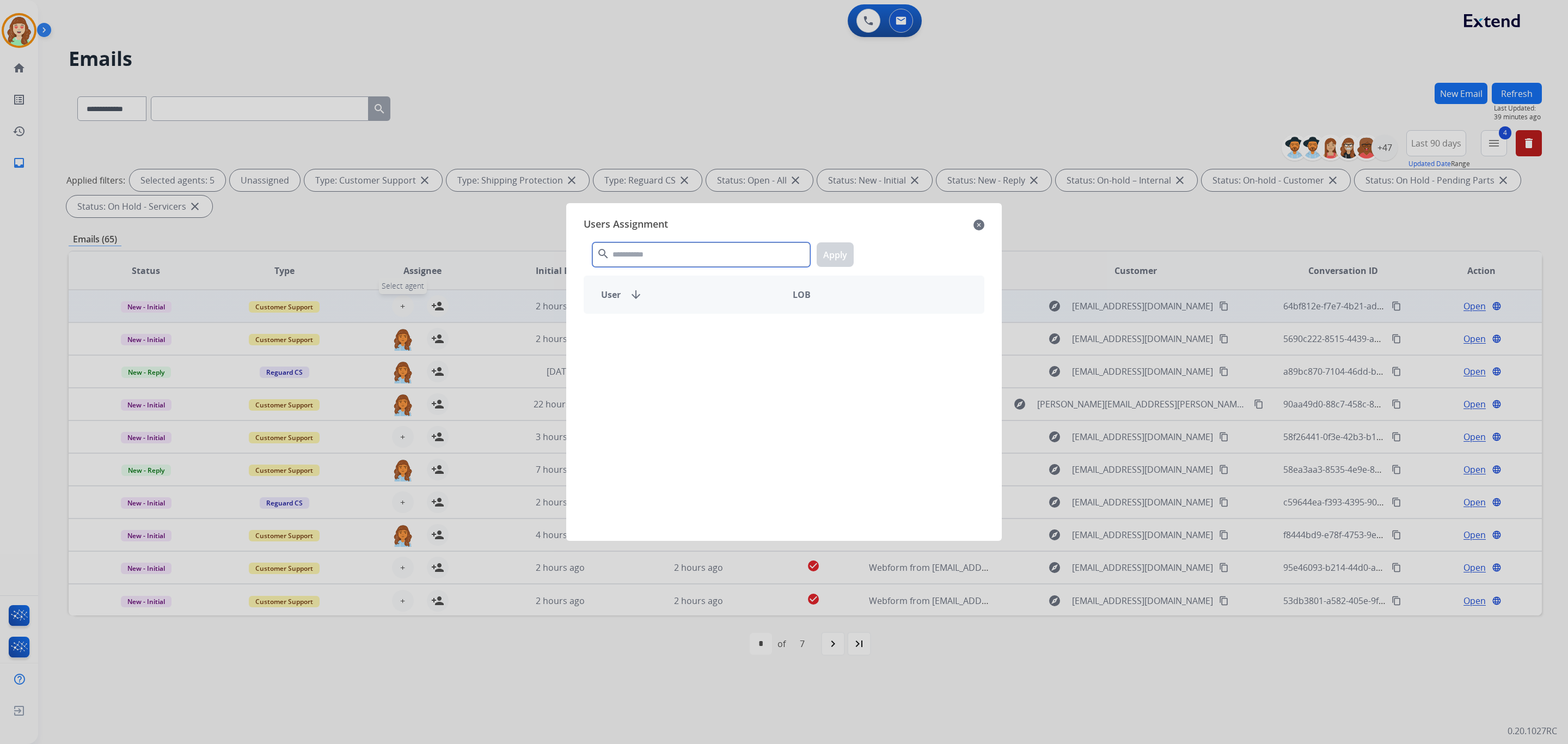
click at [706, 248] on input "text" at bounding box center [701, 255] width 218 height 25
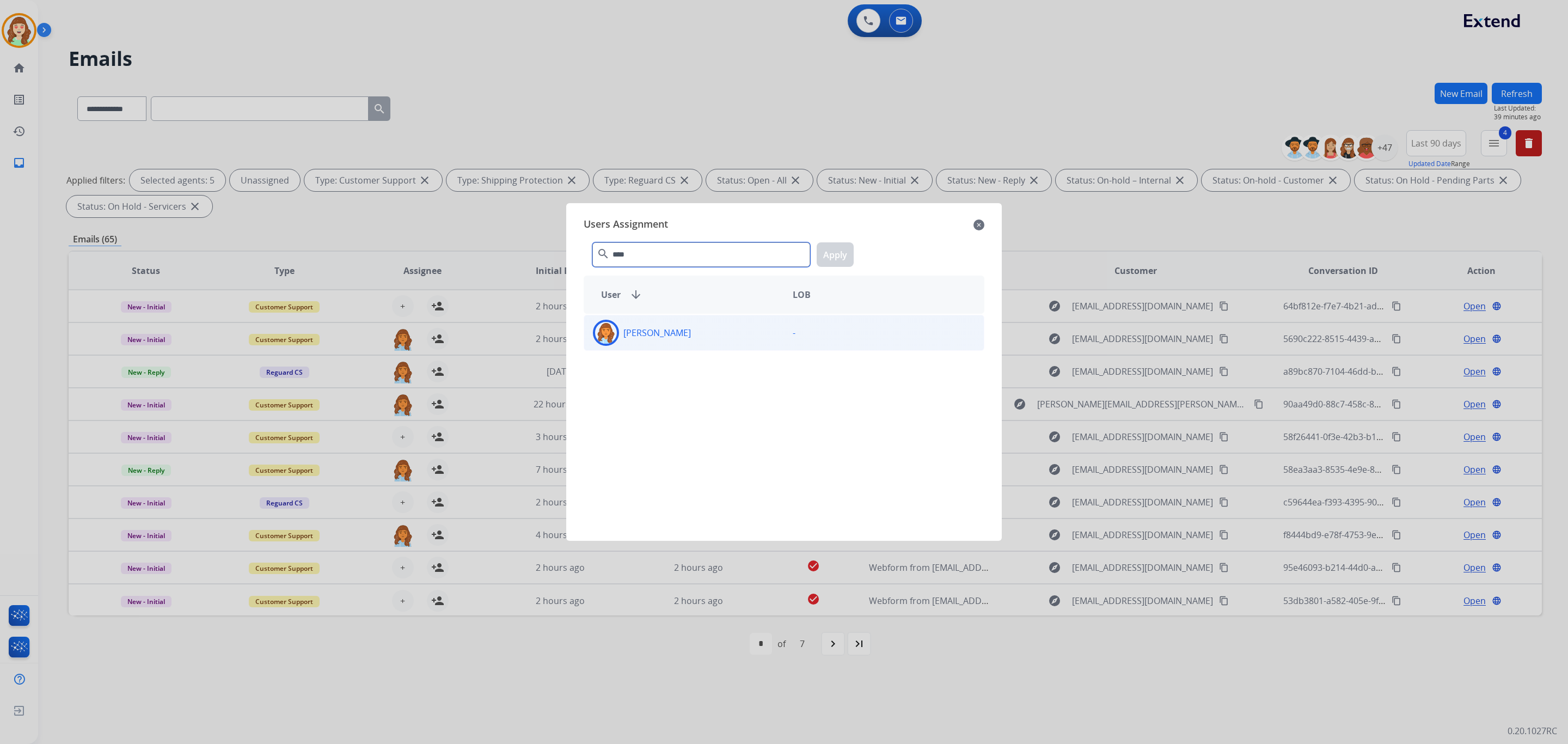
type input "****"
click at [708, 328] on div "[PERSON_NAME]" at bounding box center [684, 333] width 200 height 26
click at [832, 255] on button "Apply" at bounding box center [835, 255] width 37 height 25
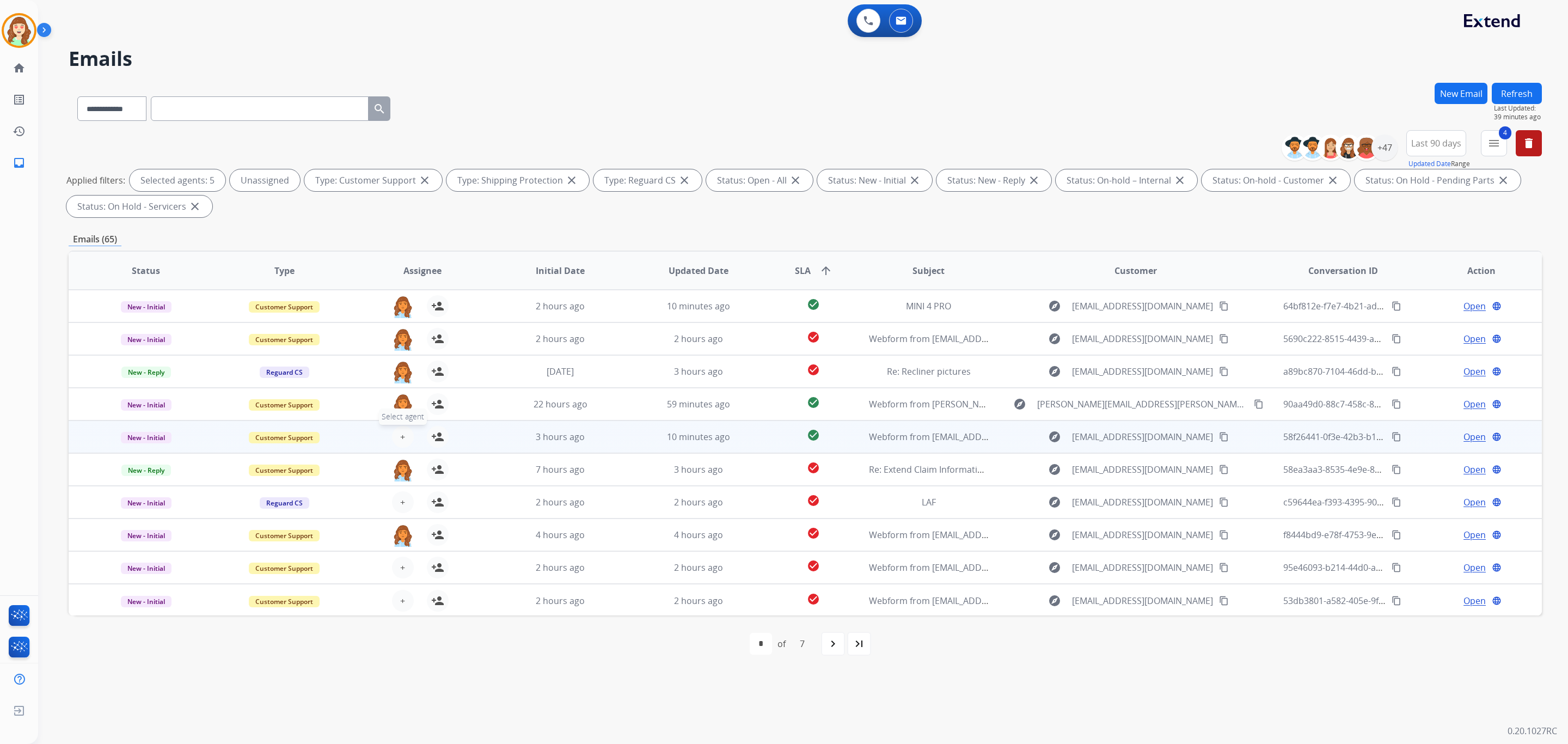
click at [400, 439] on span "+" at bounding box center [403, 437] width 5 height 13
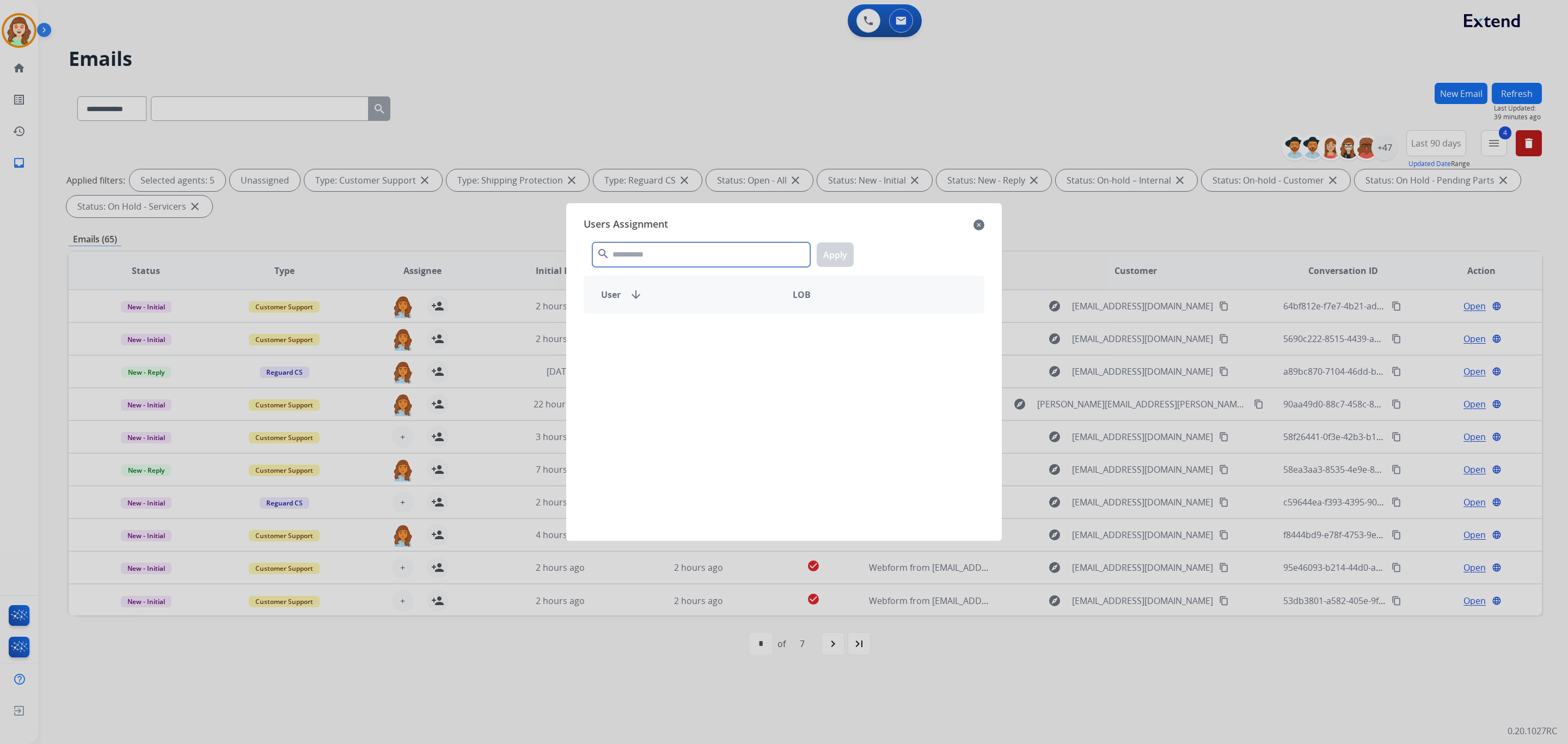
click at [688, 265] on input "text" at bounding box center [701, 255] width 218 height 25
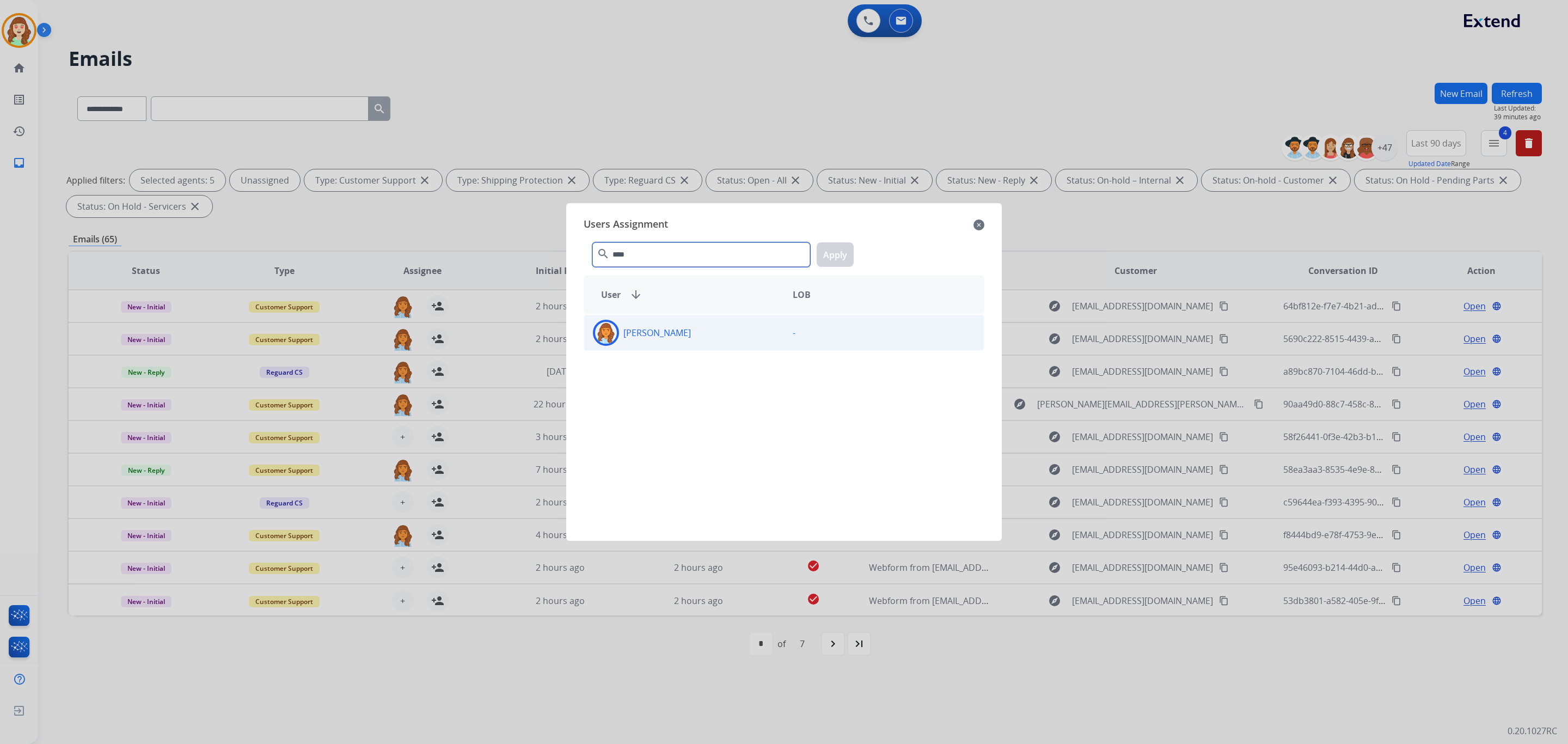
type input "****"
click at [699, 342] on div "[PERSON_NAME]" at bounding box center [684, 333] width 200 height 26
click at [832, 255] on button "Apply" at bounding box center [835, 255] width 37 height 25
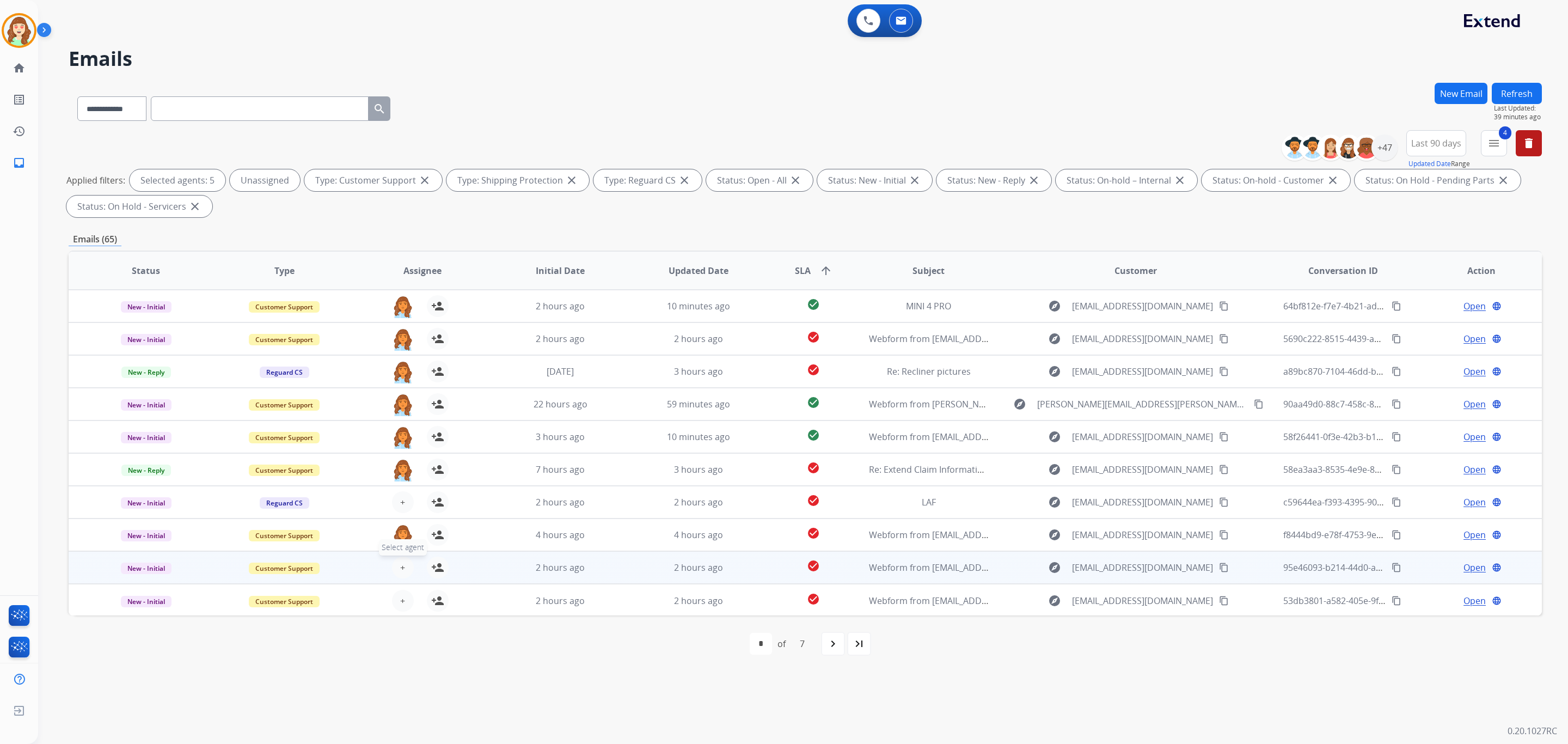
click at [402, 561] on span "+" at bounding box center [403, 567] width 5 height 13
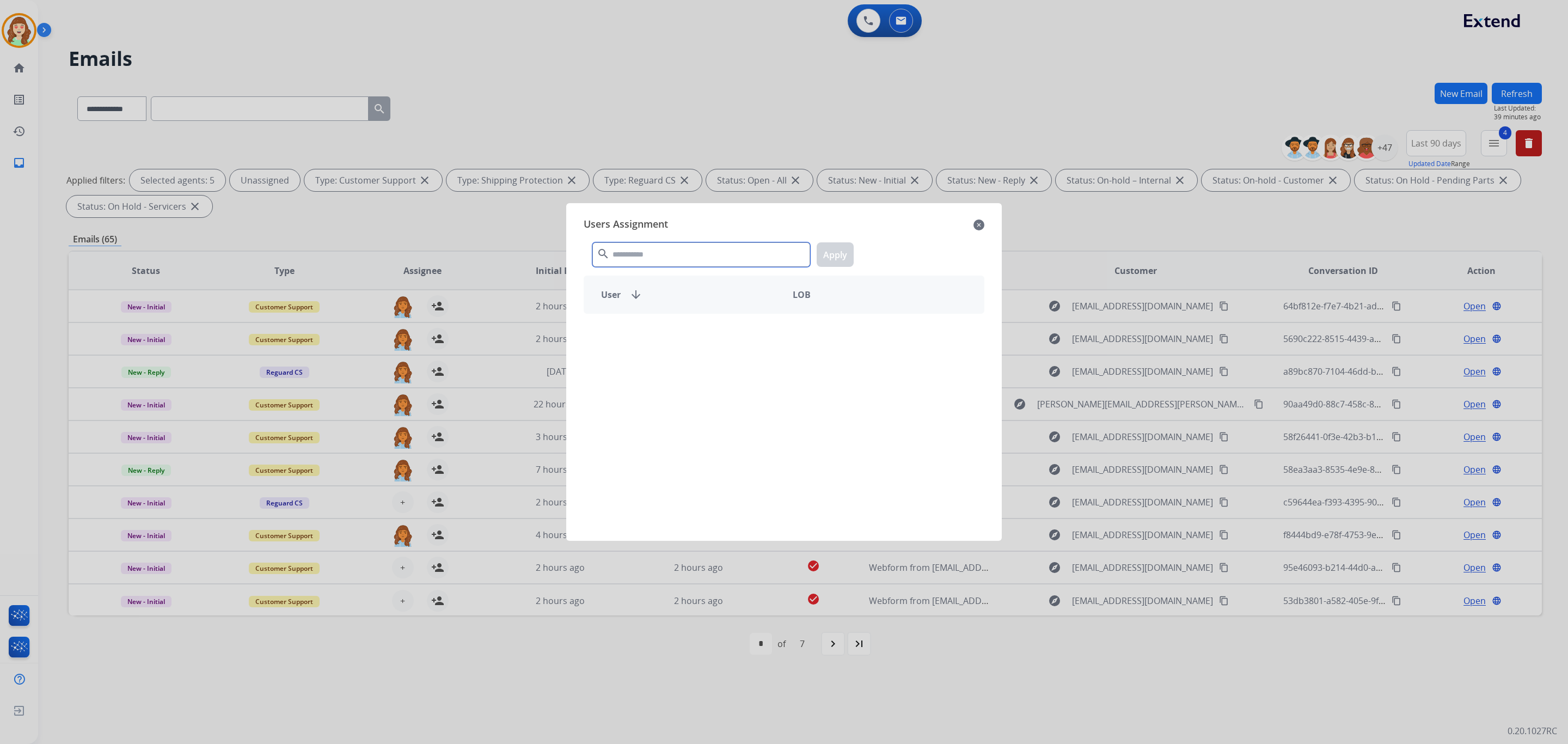
click at [651, 262] on input "text" at bounding box center [701, 255] width 218 height 25
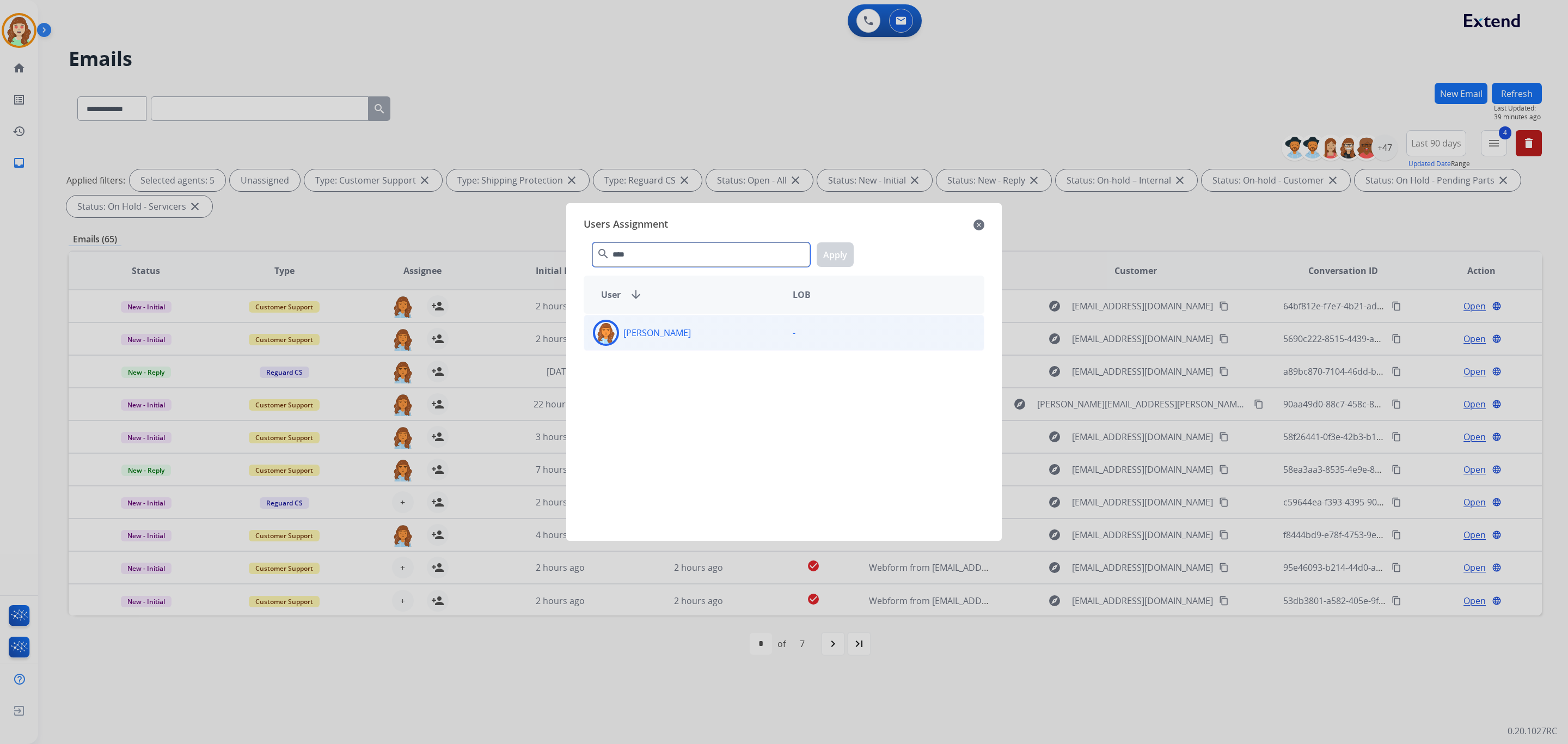
type input "****"
click at [700, 329] on div "[PERSON_NAME]" at bounding box center [684, 333] width 200 height 26
drag, startPoint x: 830, startPoint y: 255, endPoint x: 771, endPoint y: 293, distance: 70.2
click at [825, 256] on button "Apply" at bounding box center [835, 255] width 37 height 25
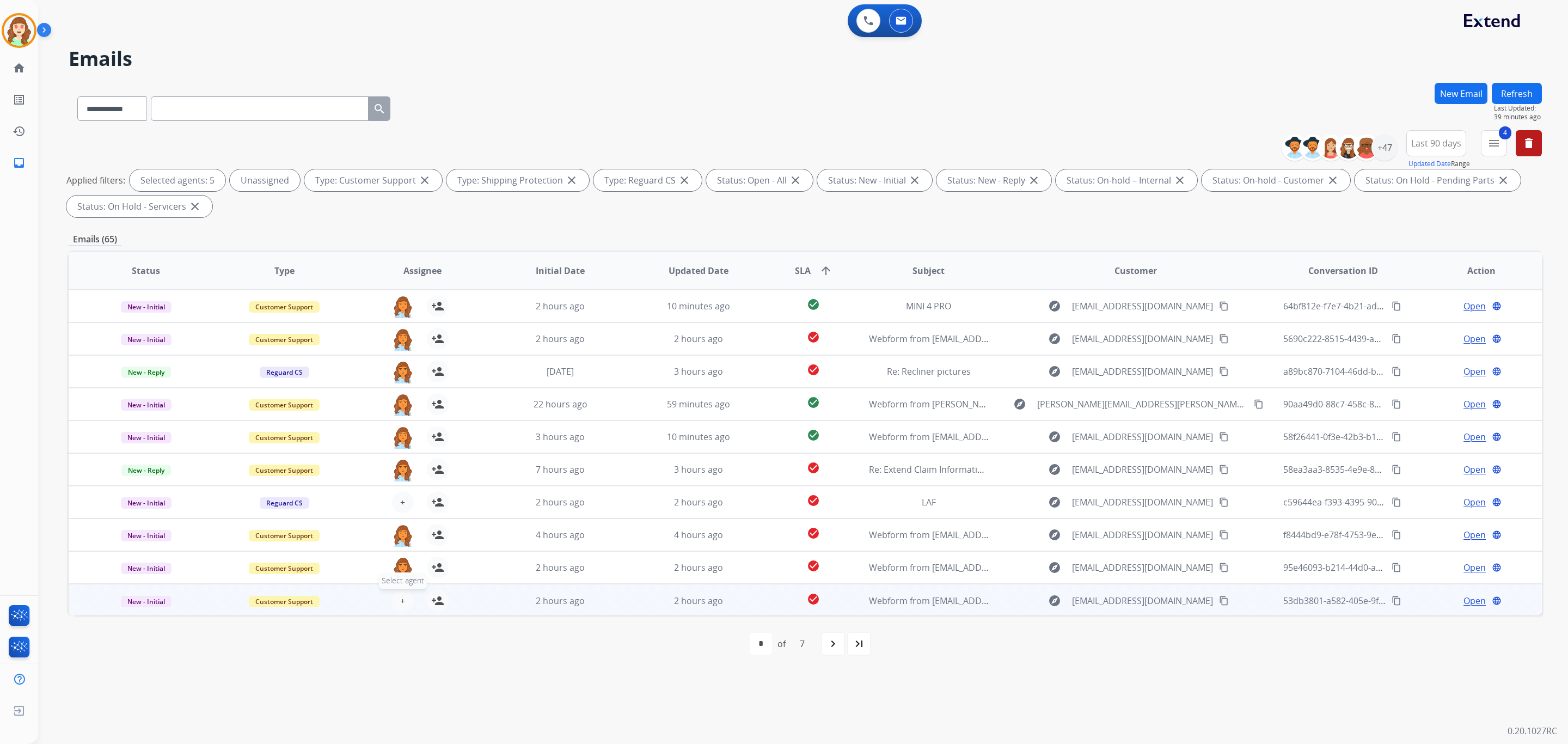
click at [395, 603] on button "+ Select agent" at bounding box center [403, 600] width 22 height 22
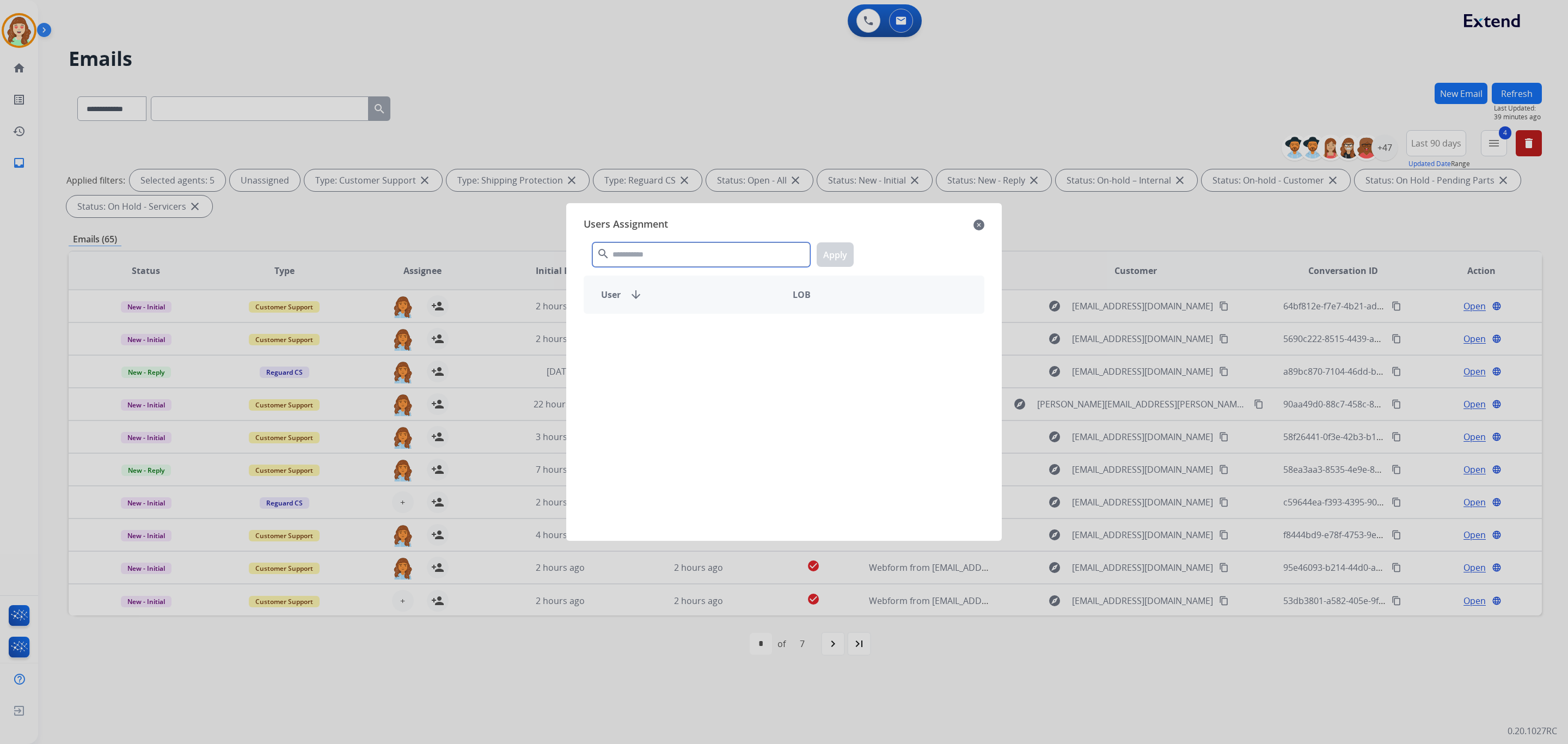
click at [670, 257] on input "text" at bounding box center [701, 255] width 218 height 25
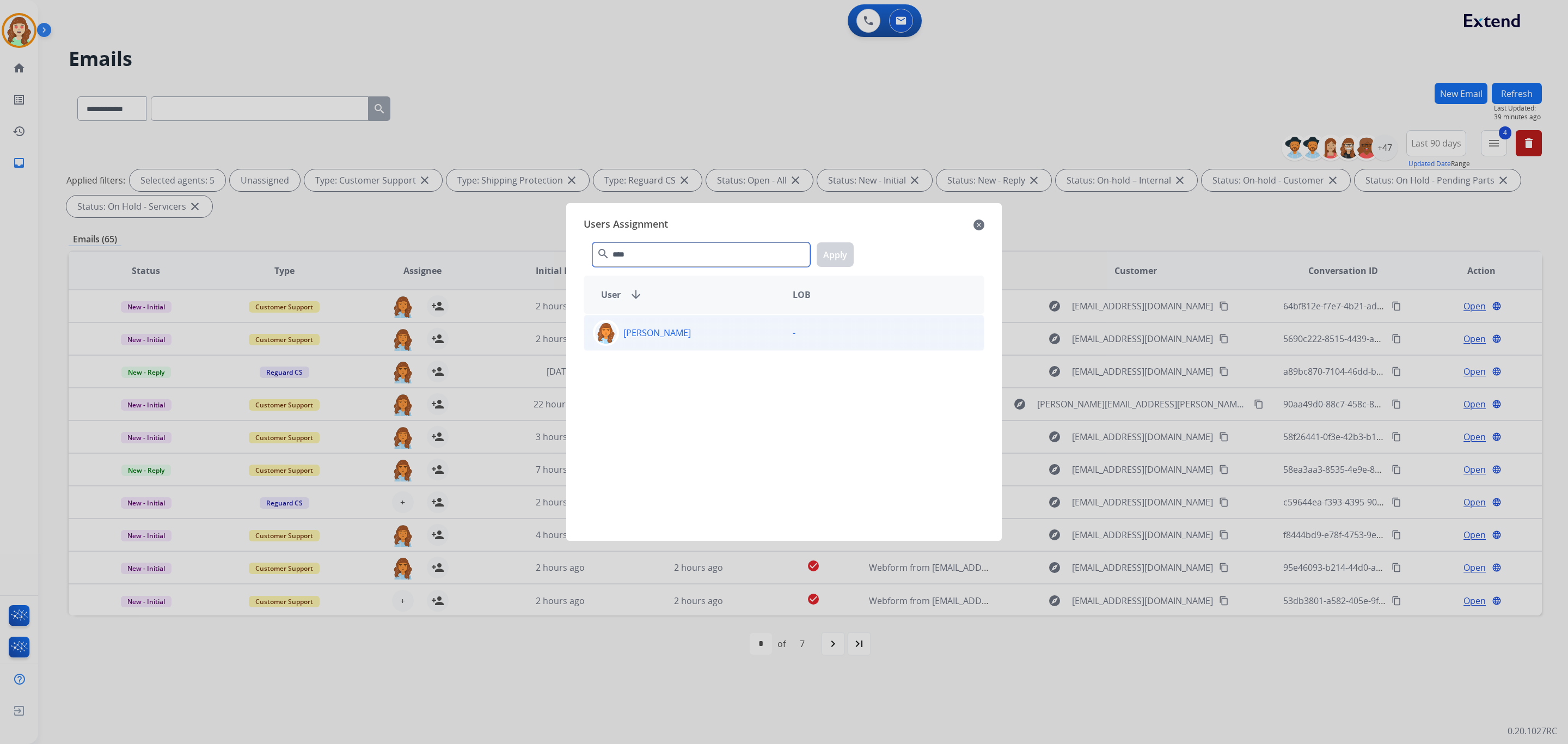
type input "****"
click at [705, 331] on div "[PERSON_NAME]" at bounding box center [684, 333] width 200 height 26
click at [842, 254] on button "Apply" at bounding box center [835, 255] width 37 height 25
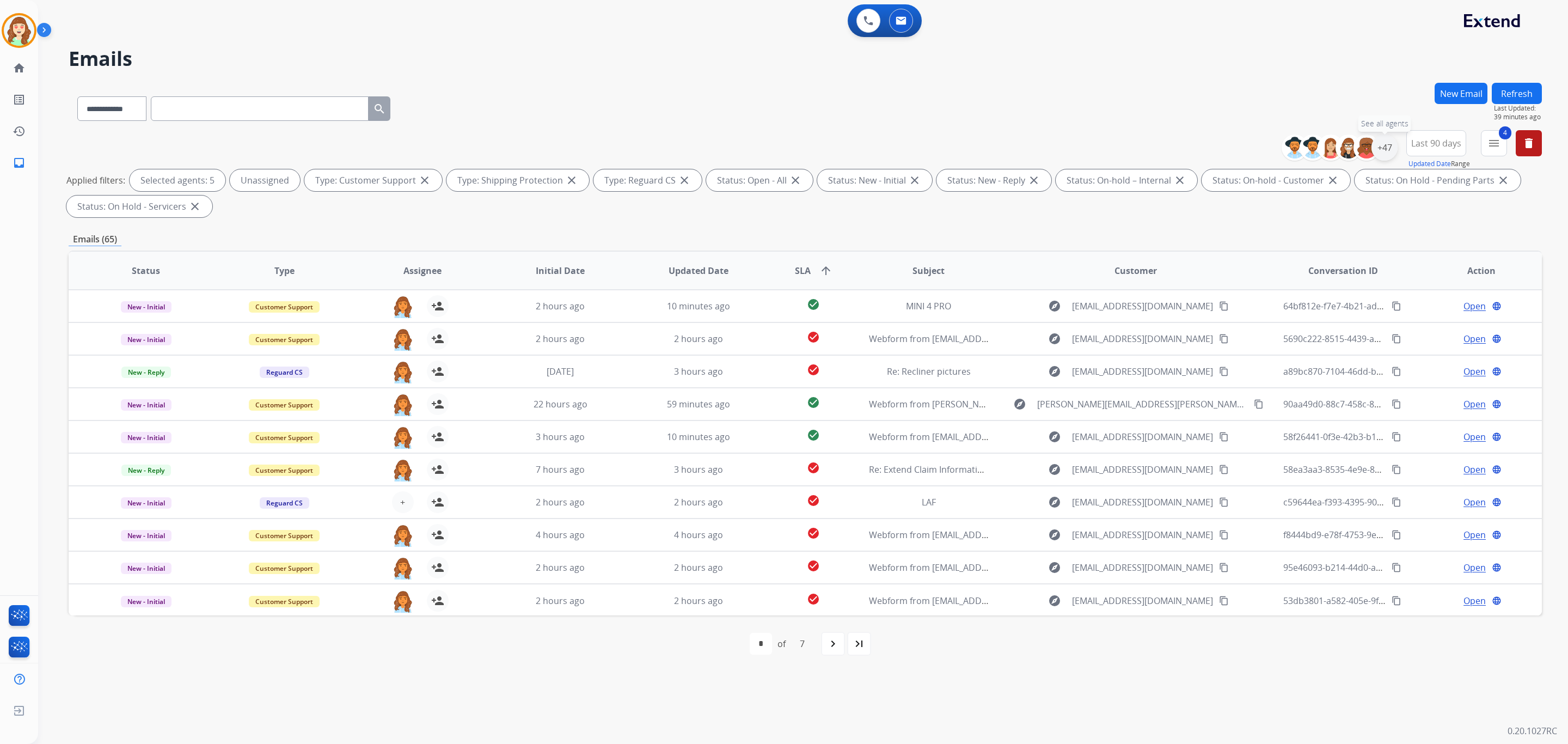
click at [1389, 147] on div "+47" at bounding box center [1385, 147] width 26 height 26
click at [1252, 344] on div "[PERSON_NAME]" at bounding box center [1294, 344] width 100 height 13
click at [1327, 366] on button "Apply" at bounding box center [1331, 368] width 37 height 20
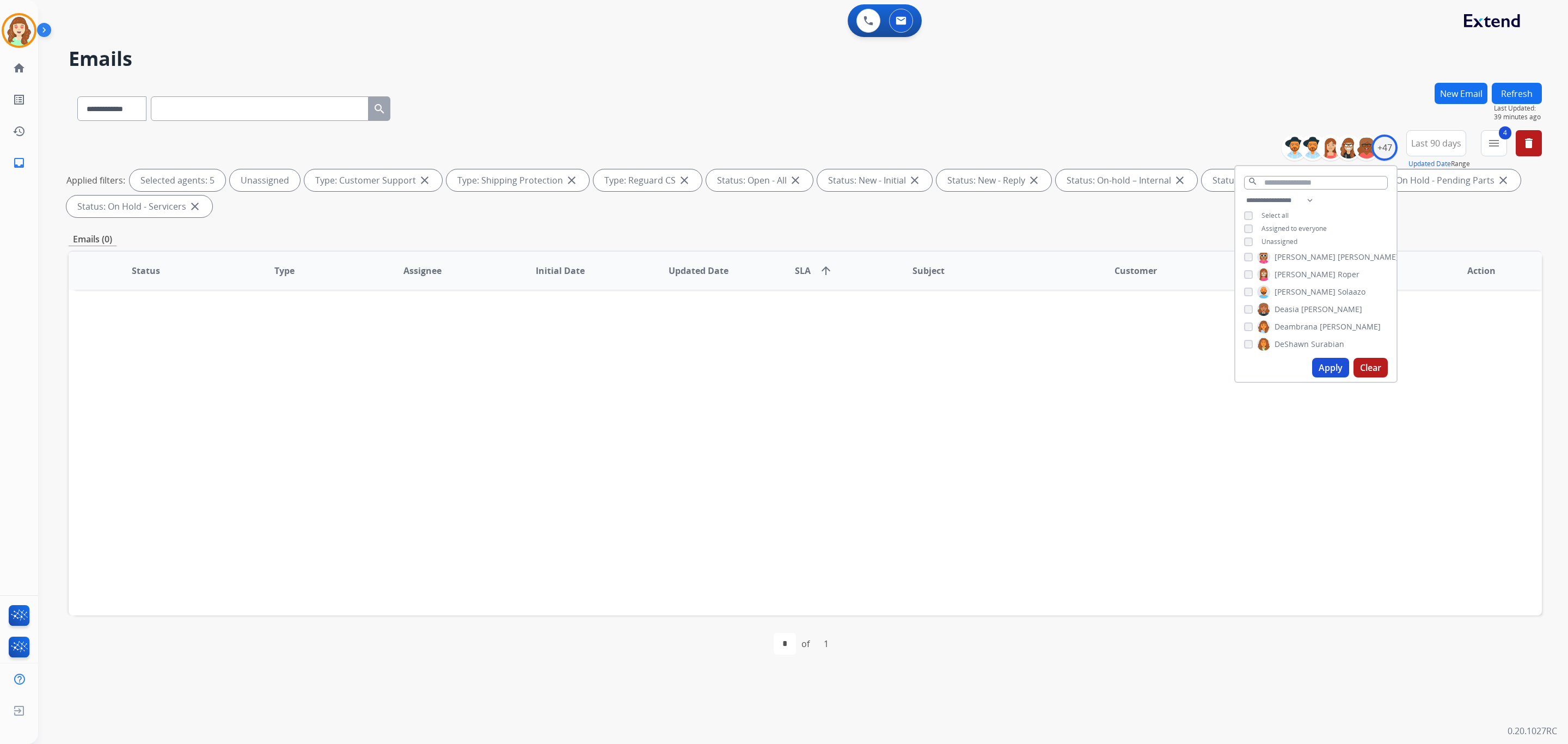
click at [1321, 374] on button "Apply" at bounding box center [1331, 368] width 37 height 20
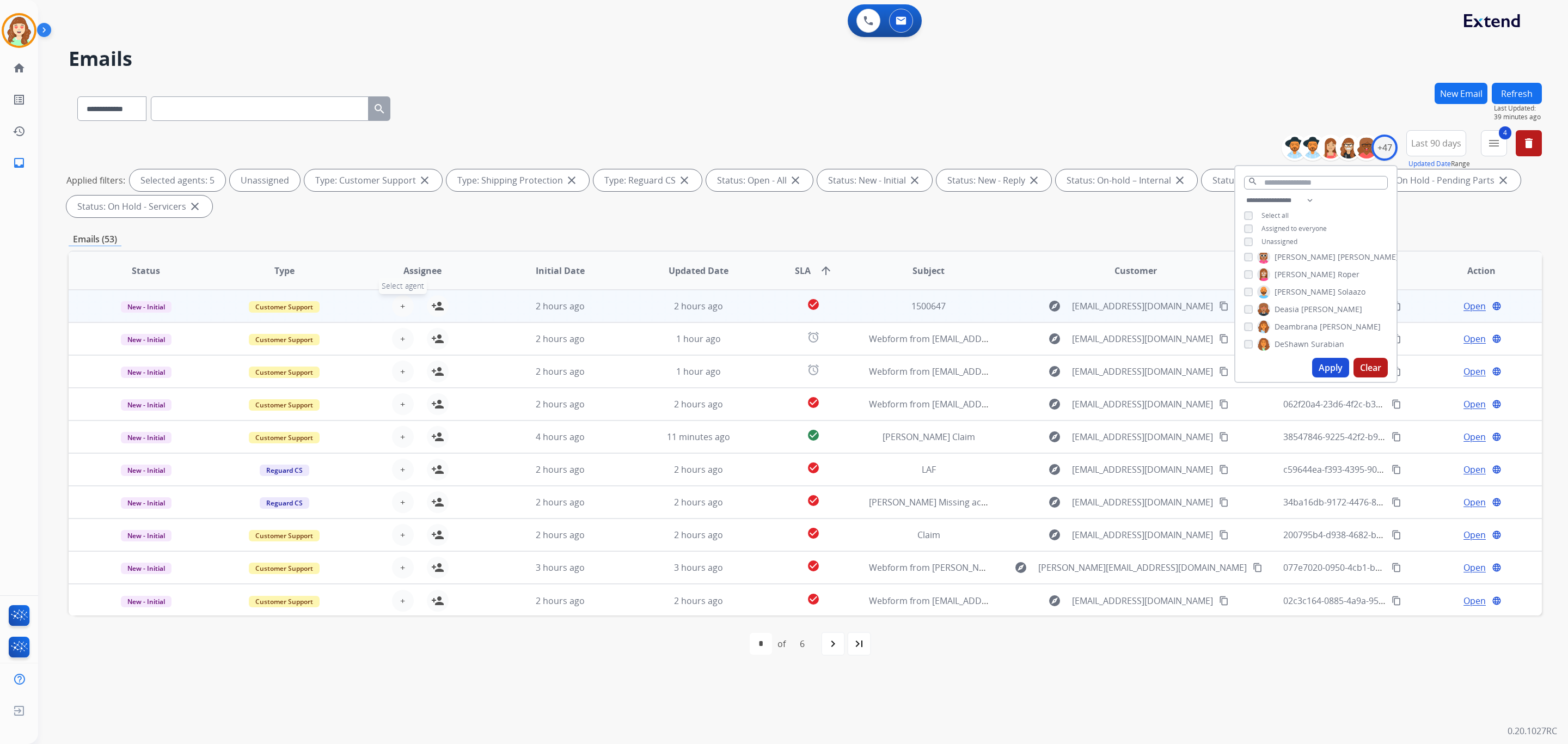
click at [403, 303] on button "+ Select agent" at bounding box center [403, 305] width 22 height 22
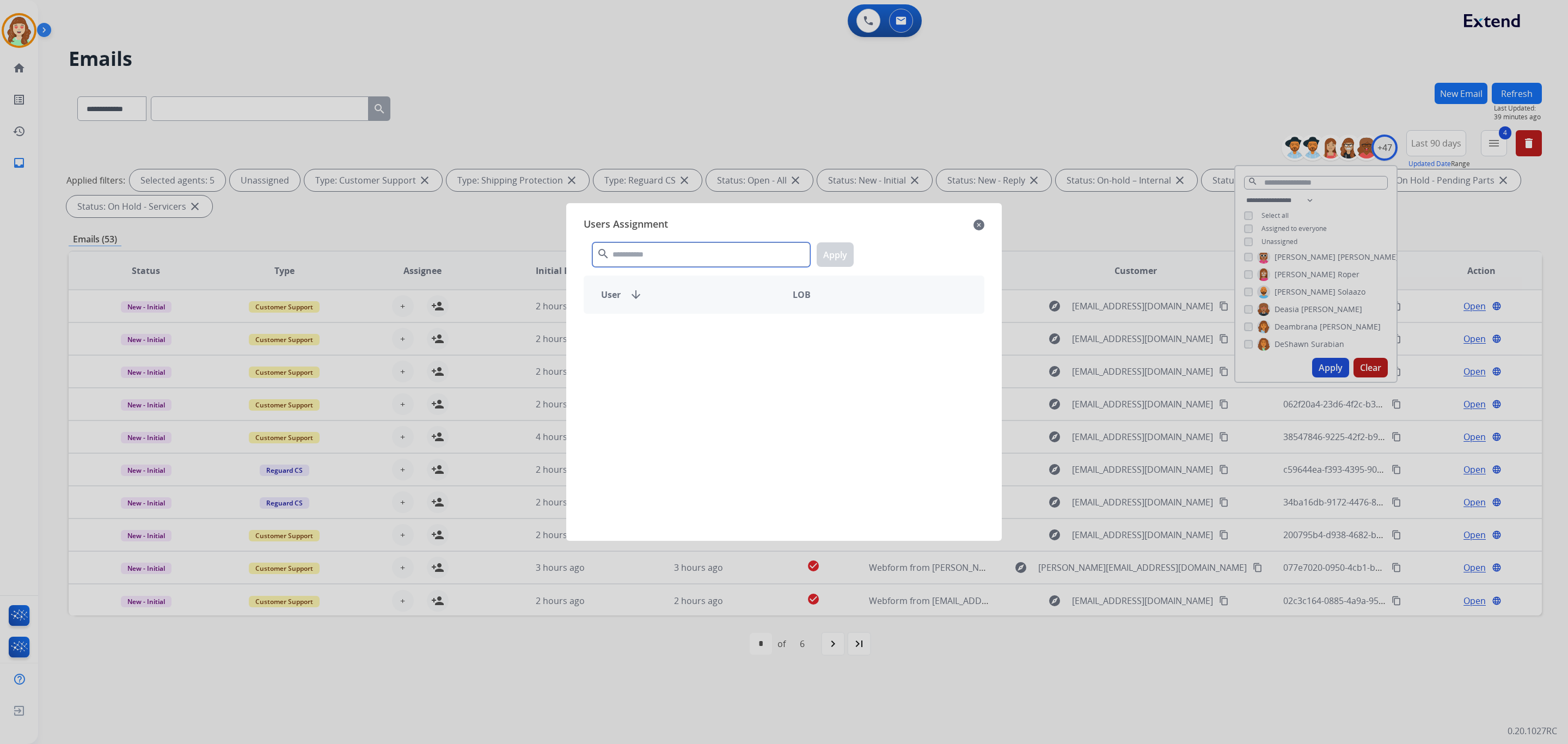
click at [659, 256] on input "text" at bounding box center [701, 255] width 218 height 25
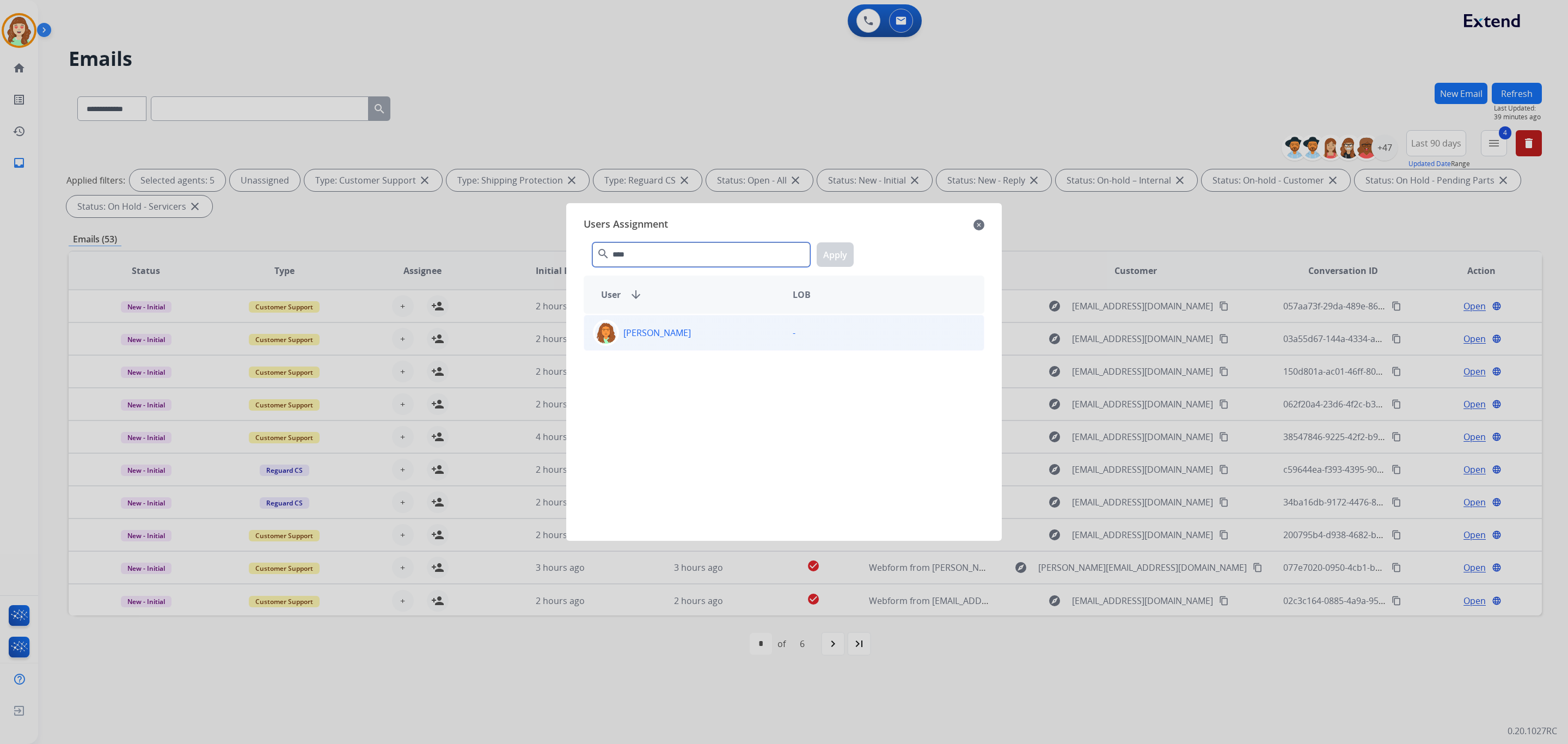
type input "****"
click at [710, 339] on div "[PERSON_NAME]" at bounding box center [684, 333] width 200 height 26
click at [835, 253] on button "Apply" at bounding box center [835, 255] width 37 height 25
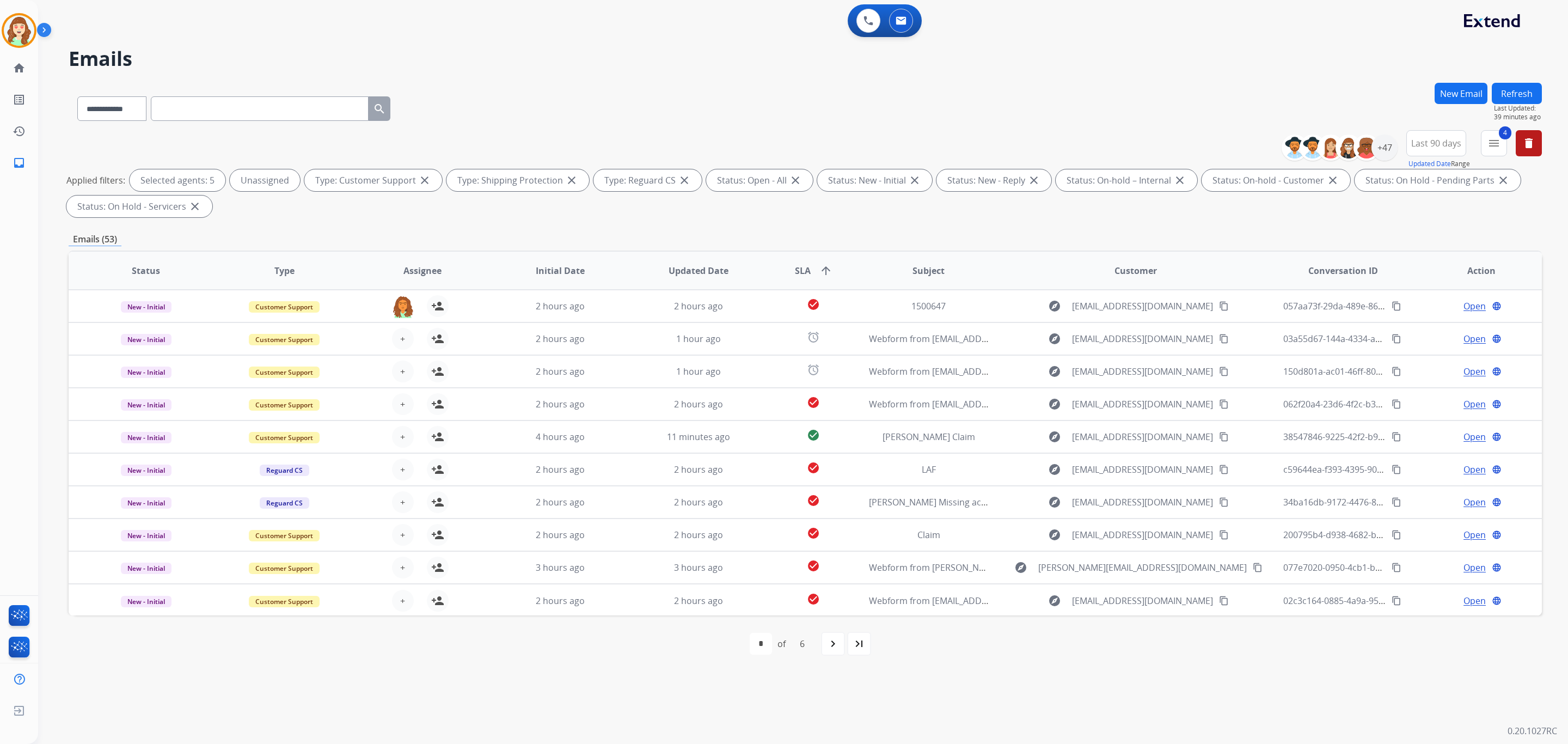
click at [400, 340] on span "+" at bounding box center [403, 339] width 5 height 13
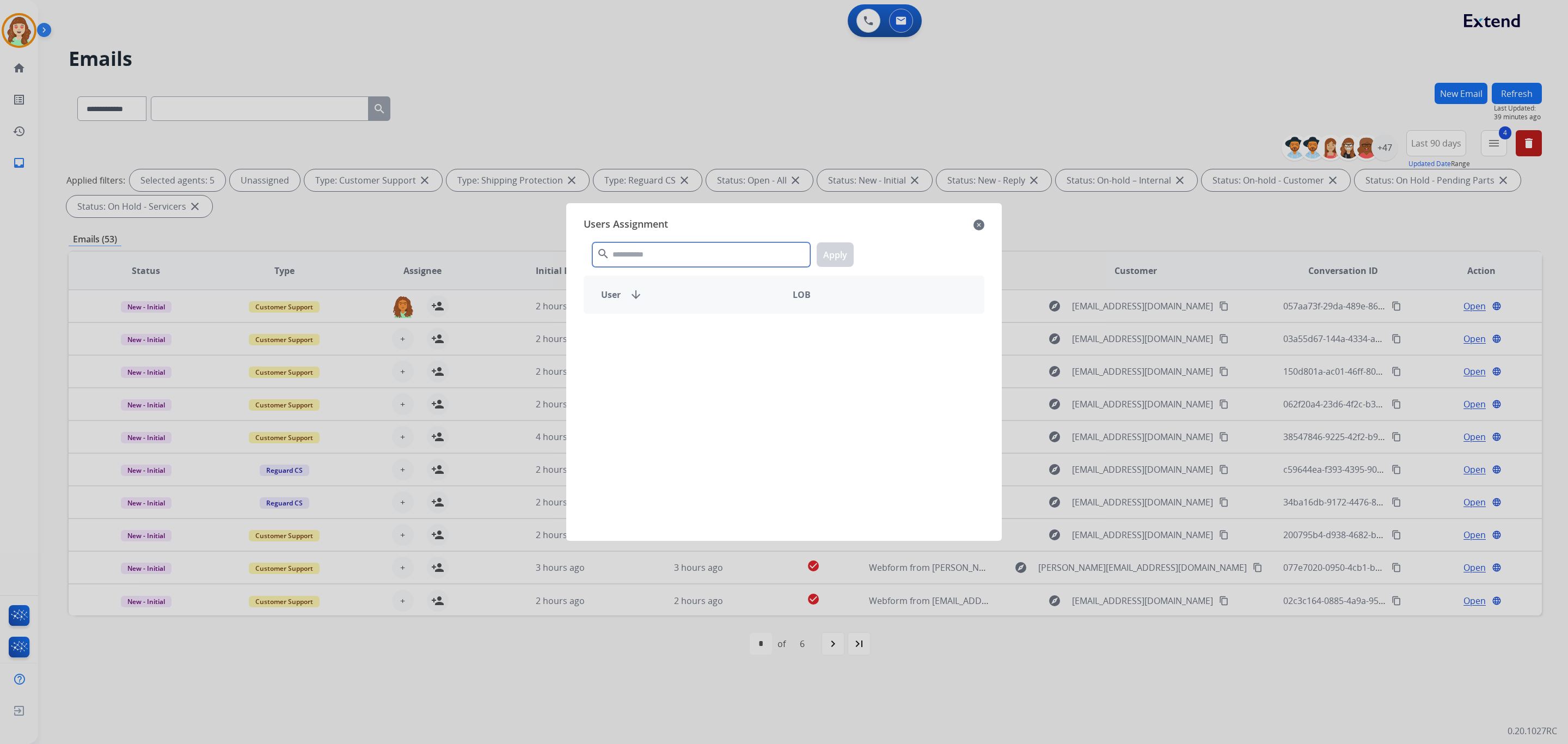
click at [698, 253] on input "text" at bounding box center [701, 255] width 218 height 25
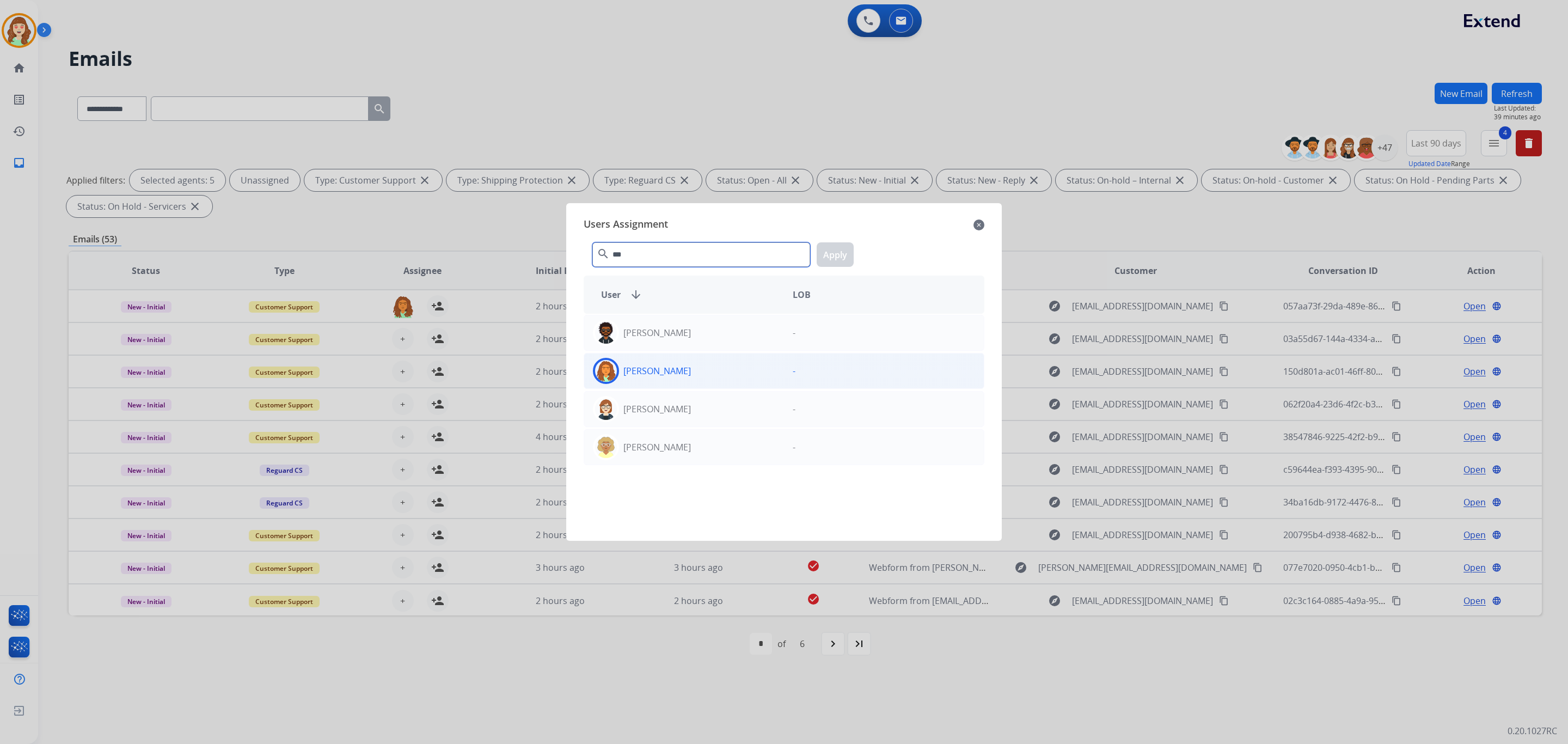
type input "***"
click at [752, 376] on div "[PERSON_NAME]" at bounding box center [684, 371] width 200 height 26
click at [834, 258] on button "Apply" at bounding box center [835, 255] width 37 height 25
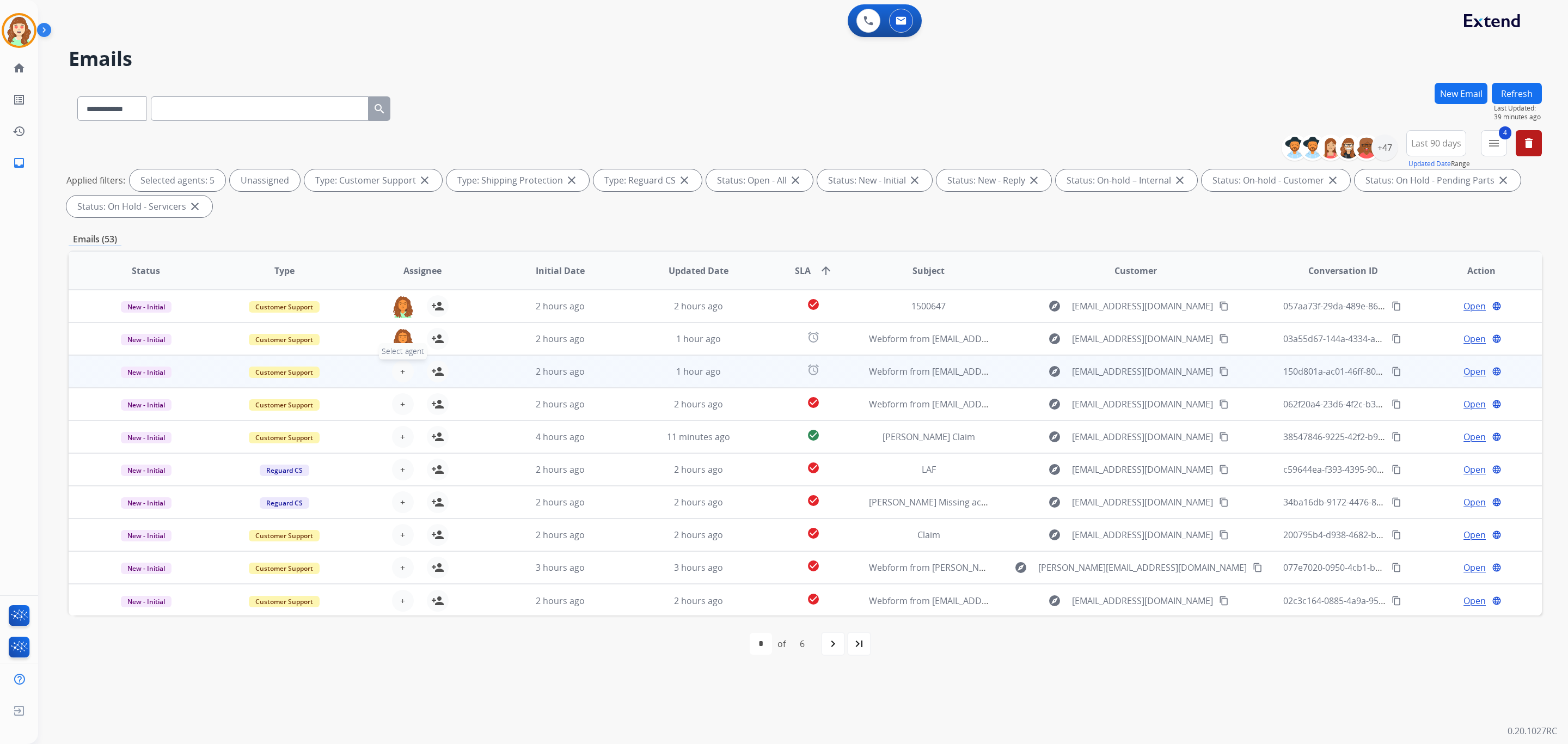
click at [405, 363] on button "+ Select agent" at bounding box center [403, 371] width 22 height 22
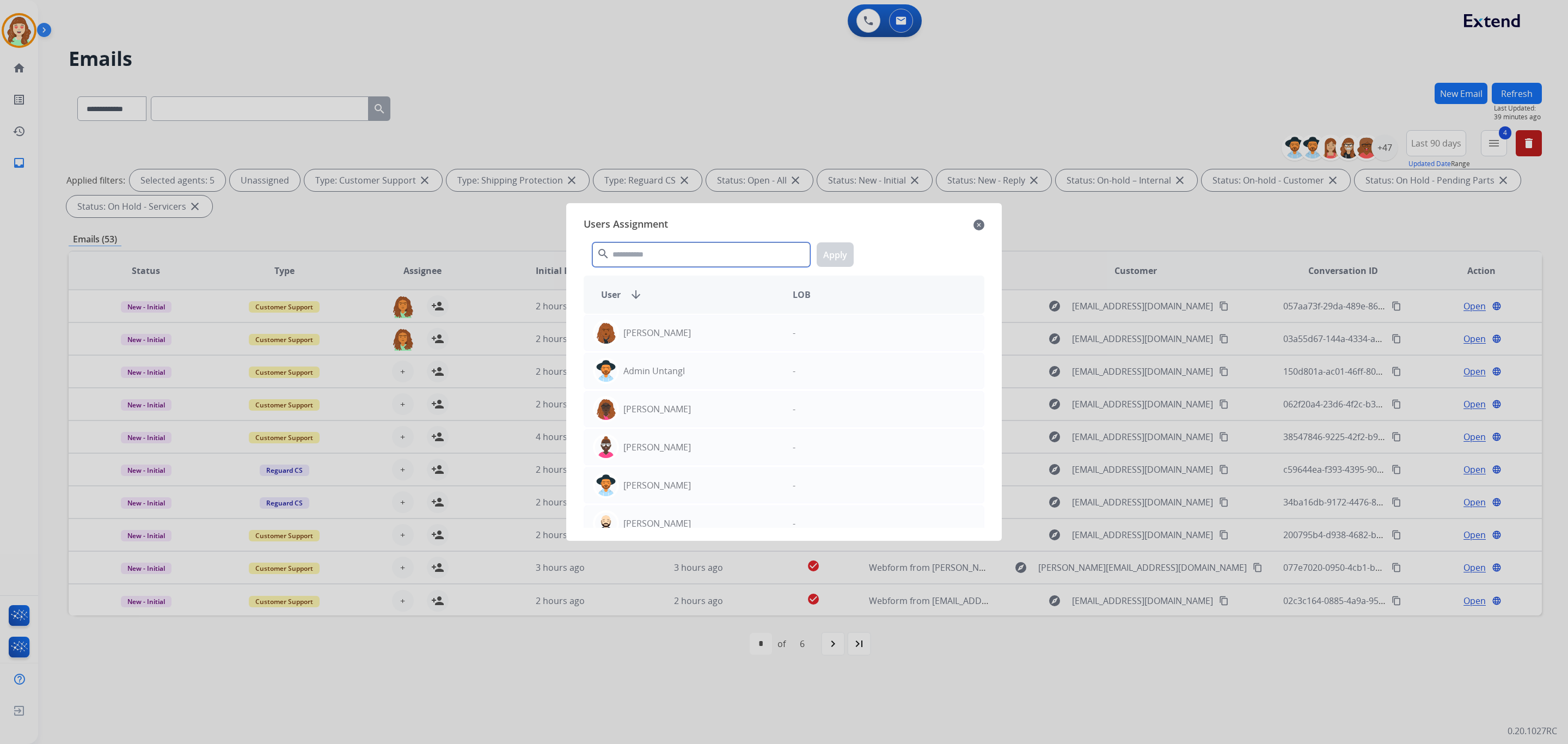
click at [661, 250] on input "text" at bounding box center [701, 255] width 218 height 25
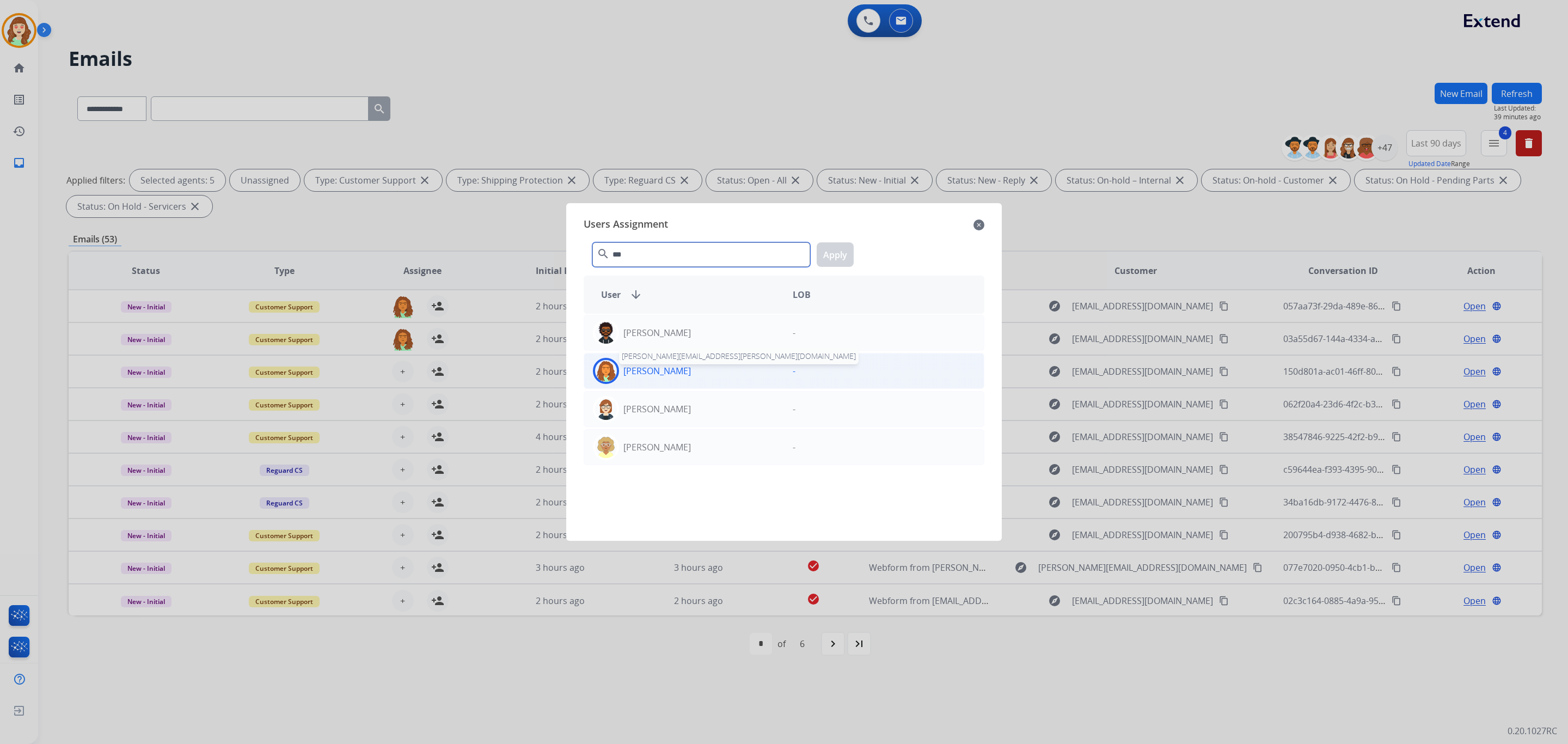
type input "***"
click at [686, 376] on p "[PERSON_NAME]" at bounding box center [657, 371] width 68 height 13
click at [840, 243] on button "Apply" at bounding box center [835, 255] width 37 height 25
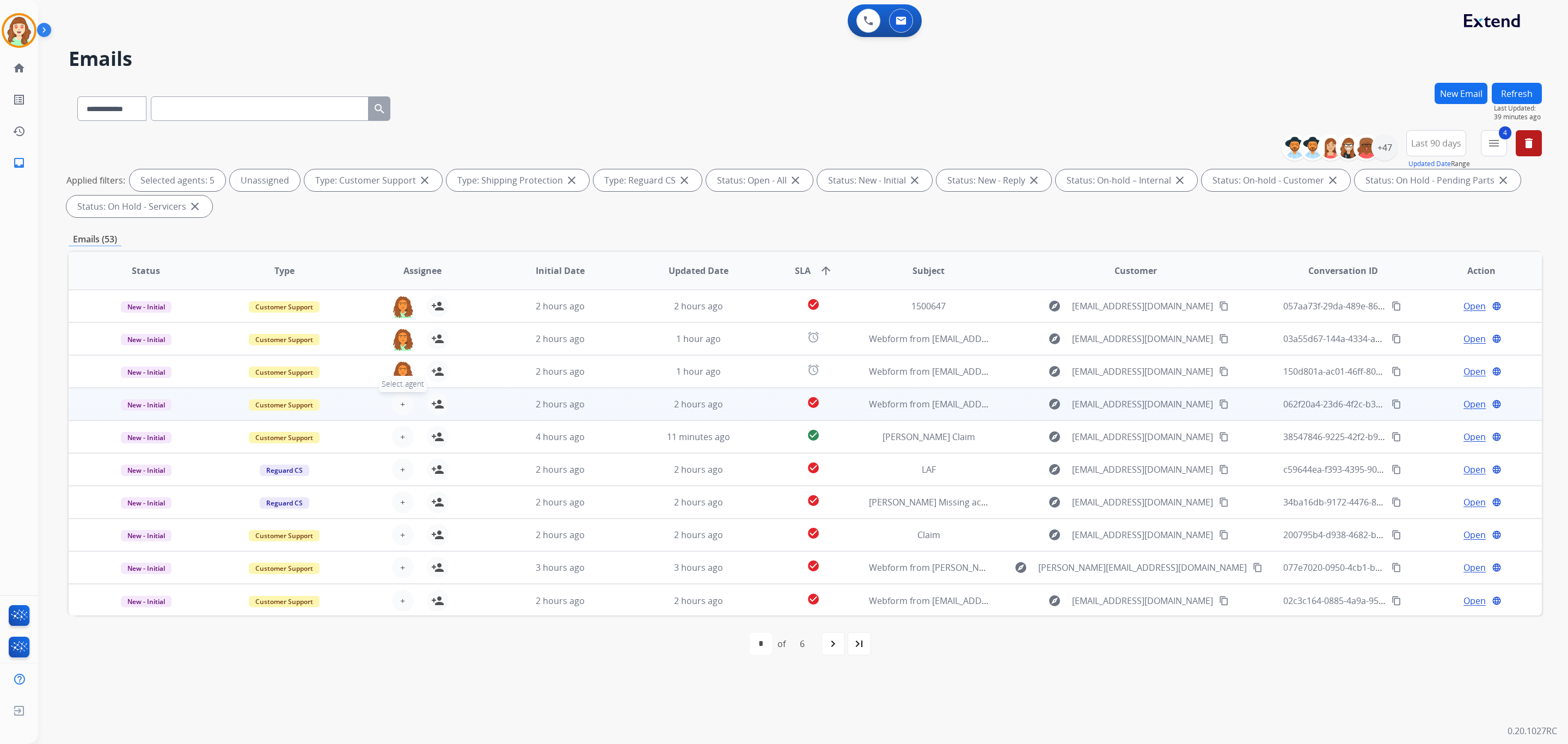
click at [400, 404] on span "+" at bounding box center [403, 404] width 5 height 13
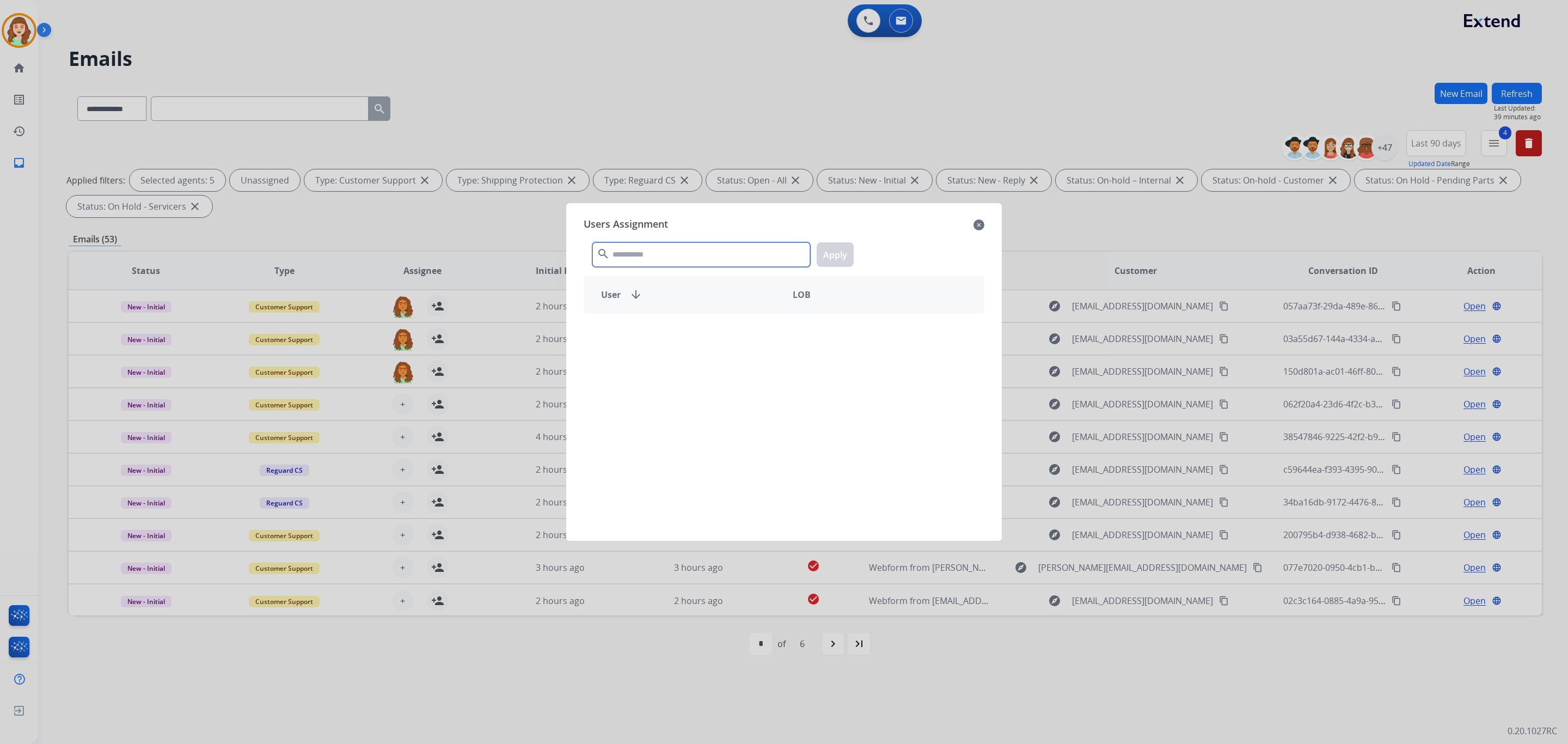
click at [667, 243] on input "text" at bounding box center [701, 255] width 218 height 25
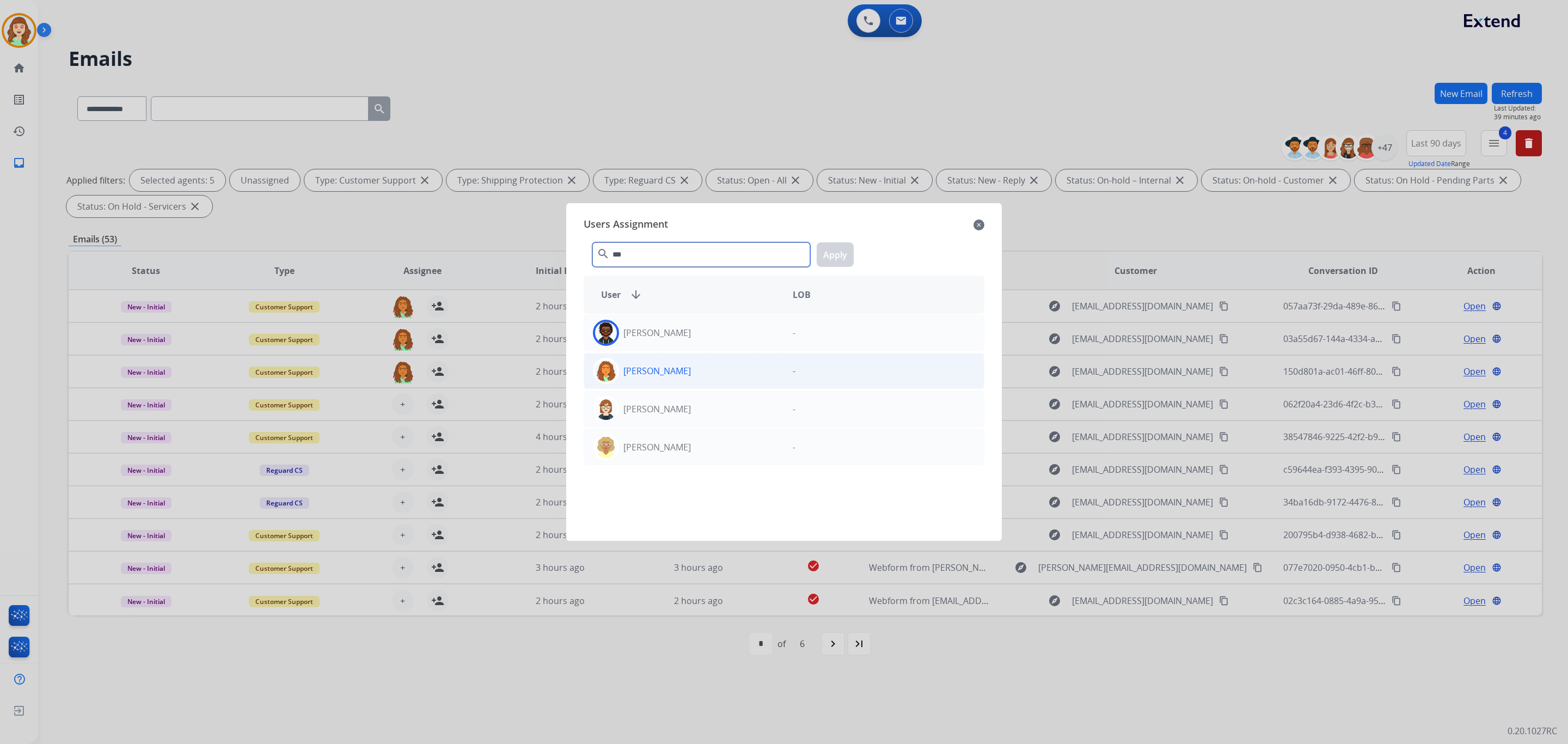
type input "***"
click at [733, 376] on div "[PERSON_NAME]" at bounding box center [684, 371] width 200 height 26
click at [835, 244] on button "Apply" at bounding box center [835, 255] width 37 height 25
click at [843, 267] on div "*** search Apply" at bounding box center [784, 252] width 401 height 38
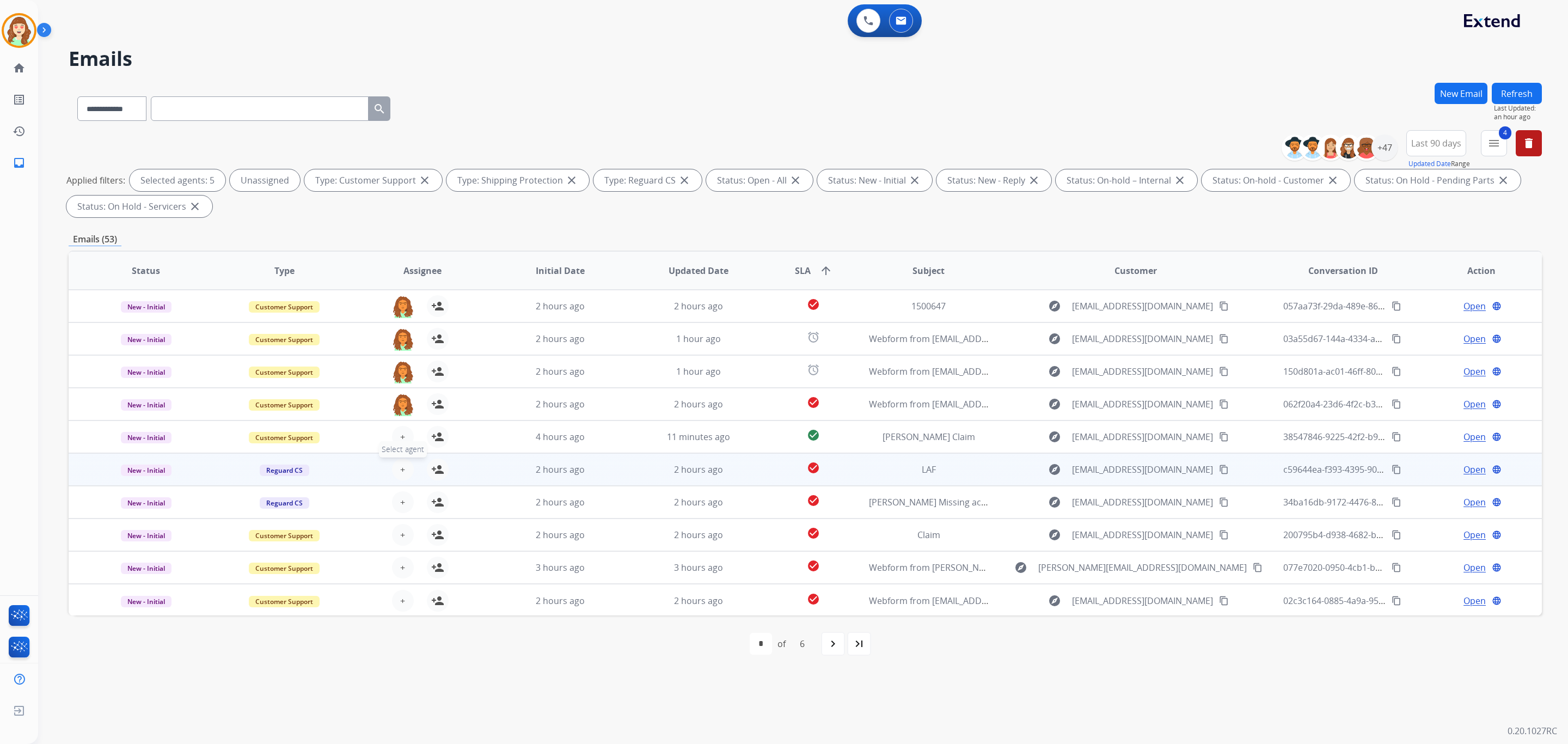
click at [400, 463] on span "+" at bounding box center [403, 469] width 5 height 13
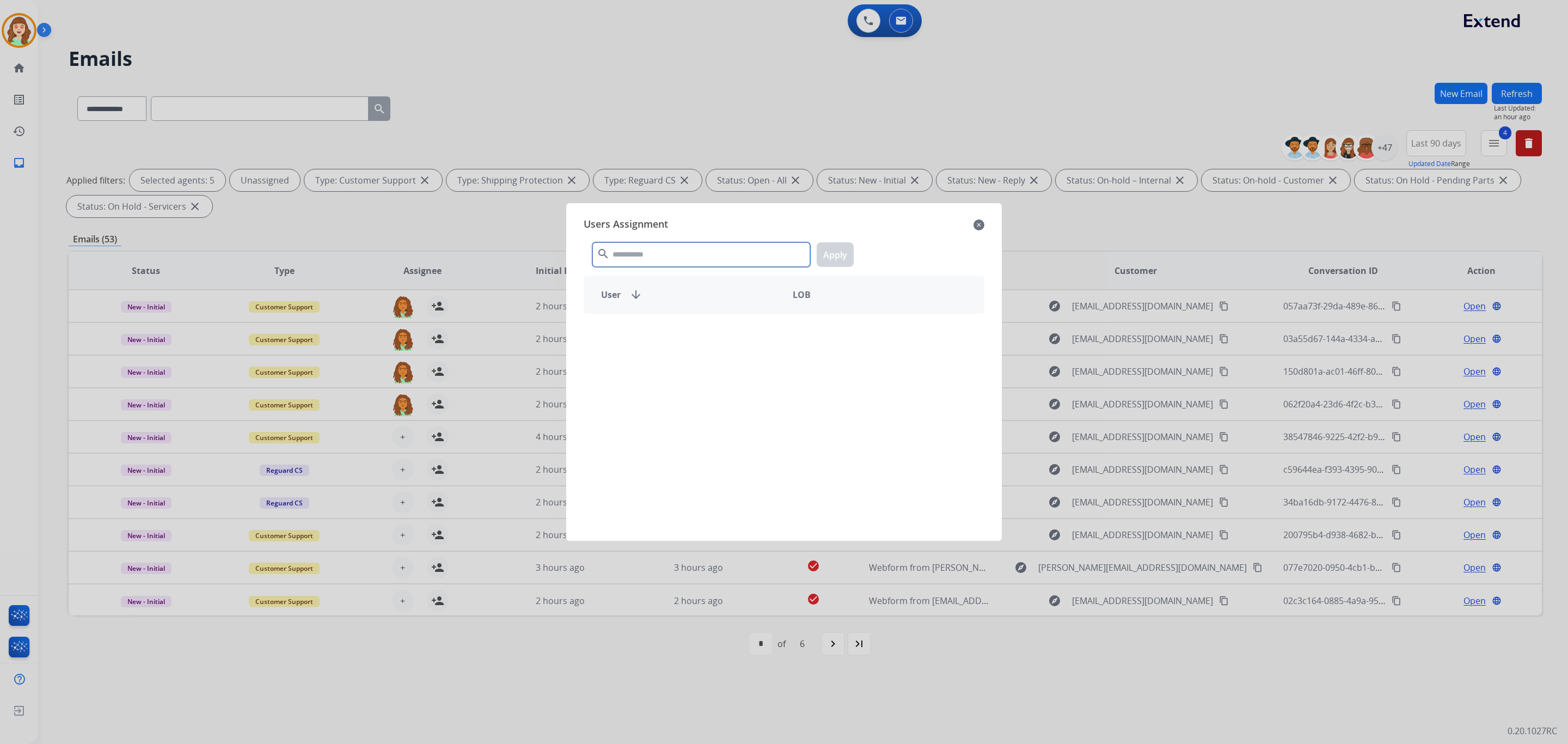
click at [664, 257] on input "text" at bounding box center [701, 255] width 218 height 25
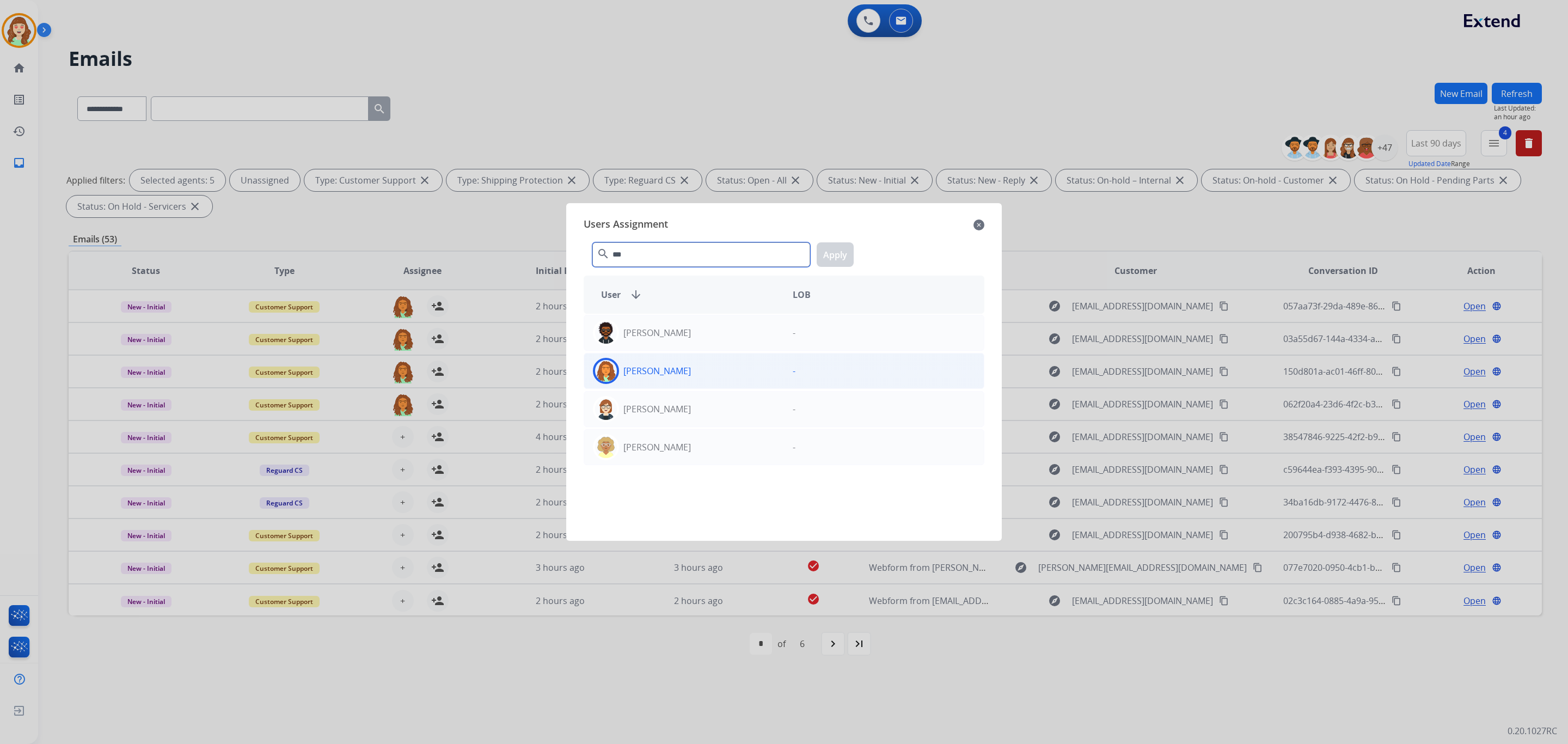
type input "***"
click at [717, 375] on div "[PERSON_NAME]" at bounding box center [684, 371] width 200 height 26
click at [830, 253] on button "Apply" at bounding box center [835, 255] width 37 height 25
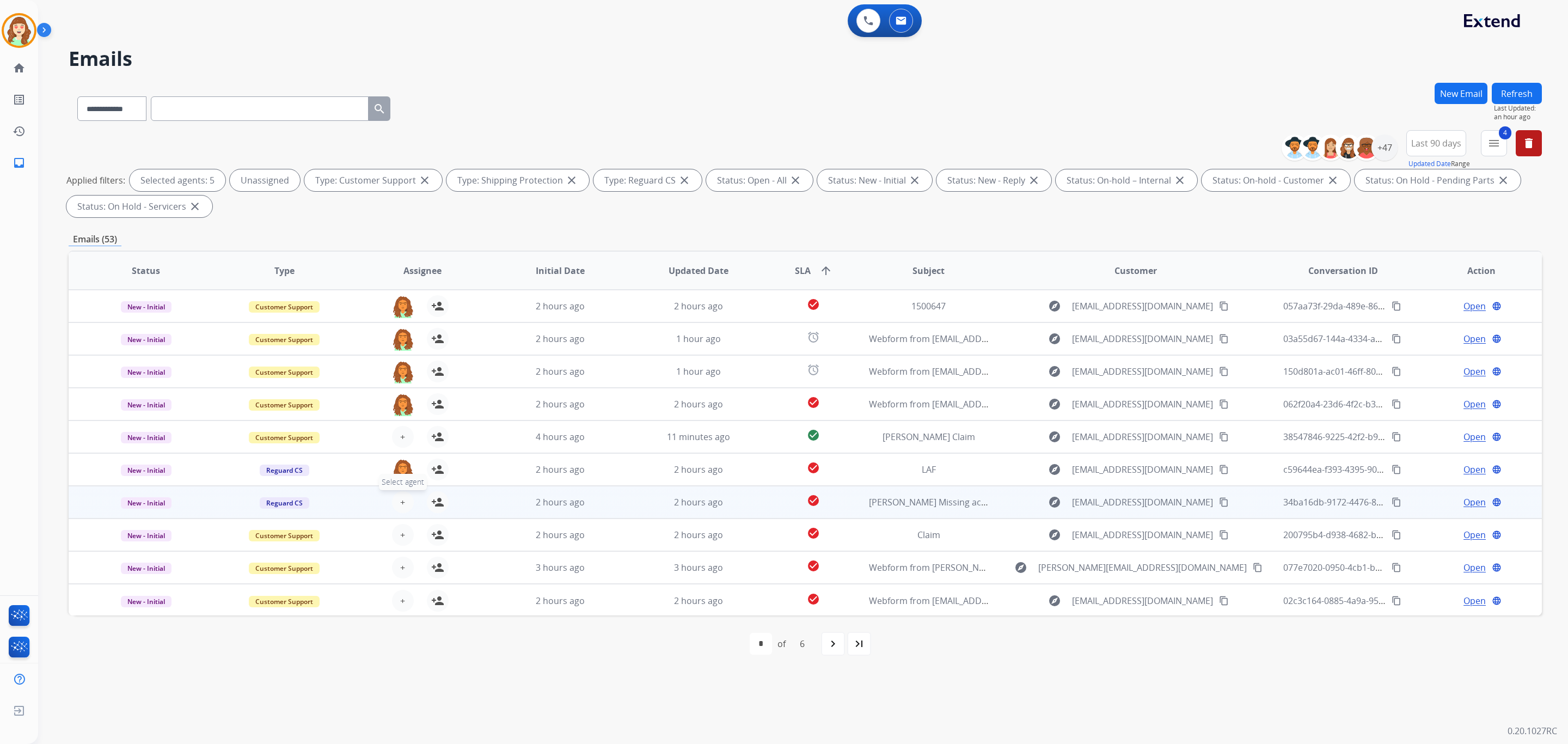
click at [404, 498] on button "+ Select agent" at bounding box center [403, 502] width 22 height 22
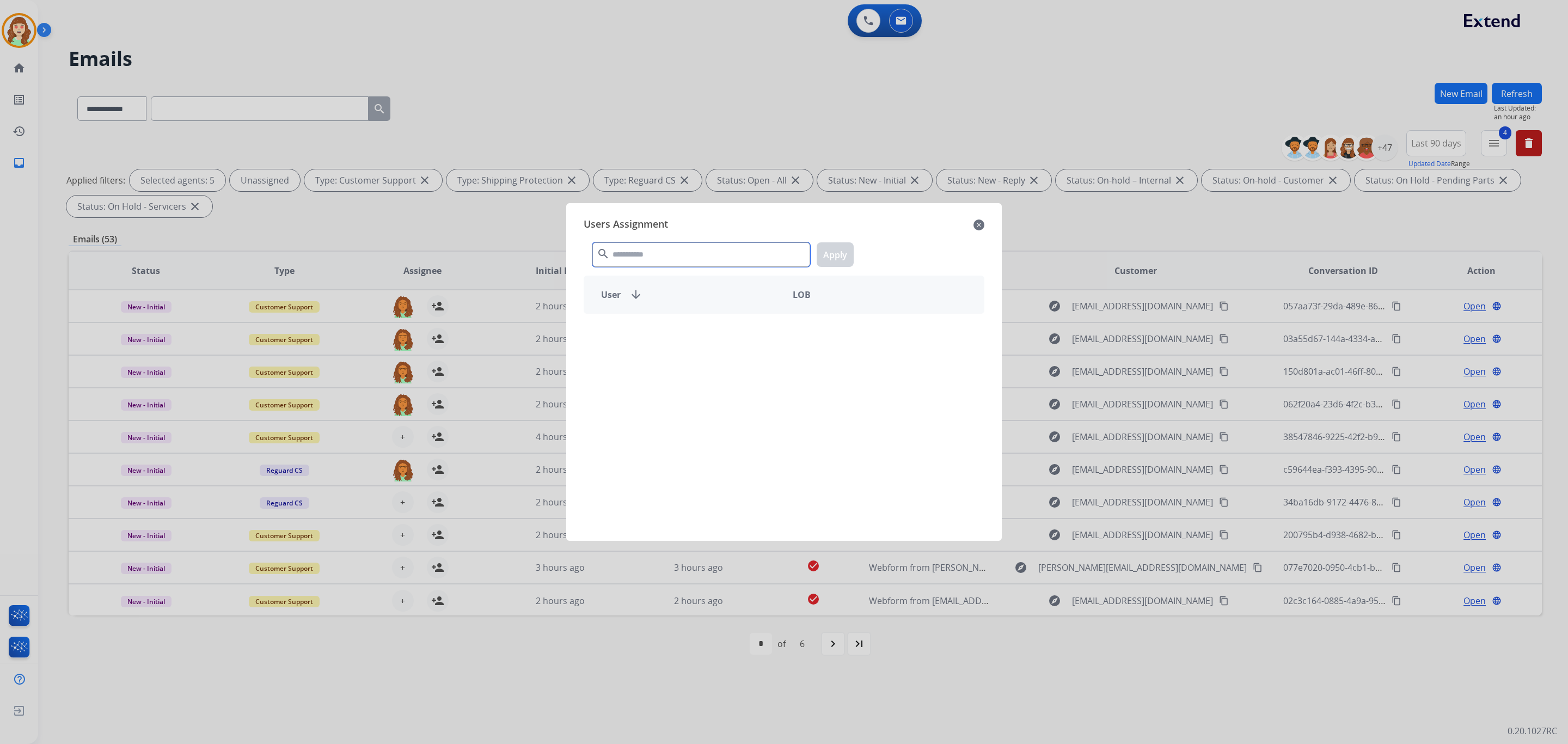
drag, startPoint x: 663, startPoint y: 255, endPoint x: 656, endPoint y: 254, distance: 7.1
click at [663, 254] on input "text" at bounding box center [701, 255] width 218 height 25
type input "***"
drag, startPoint x: 722, startPoint y: 368, endPoint x: 838, endPoint y: 251, distance: 164.8
click at [728, 366] on div "[PERSON_NAME]" at bounding box center [684, 371] width 200 height 26
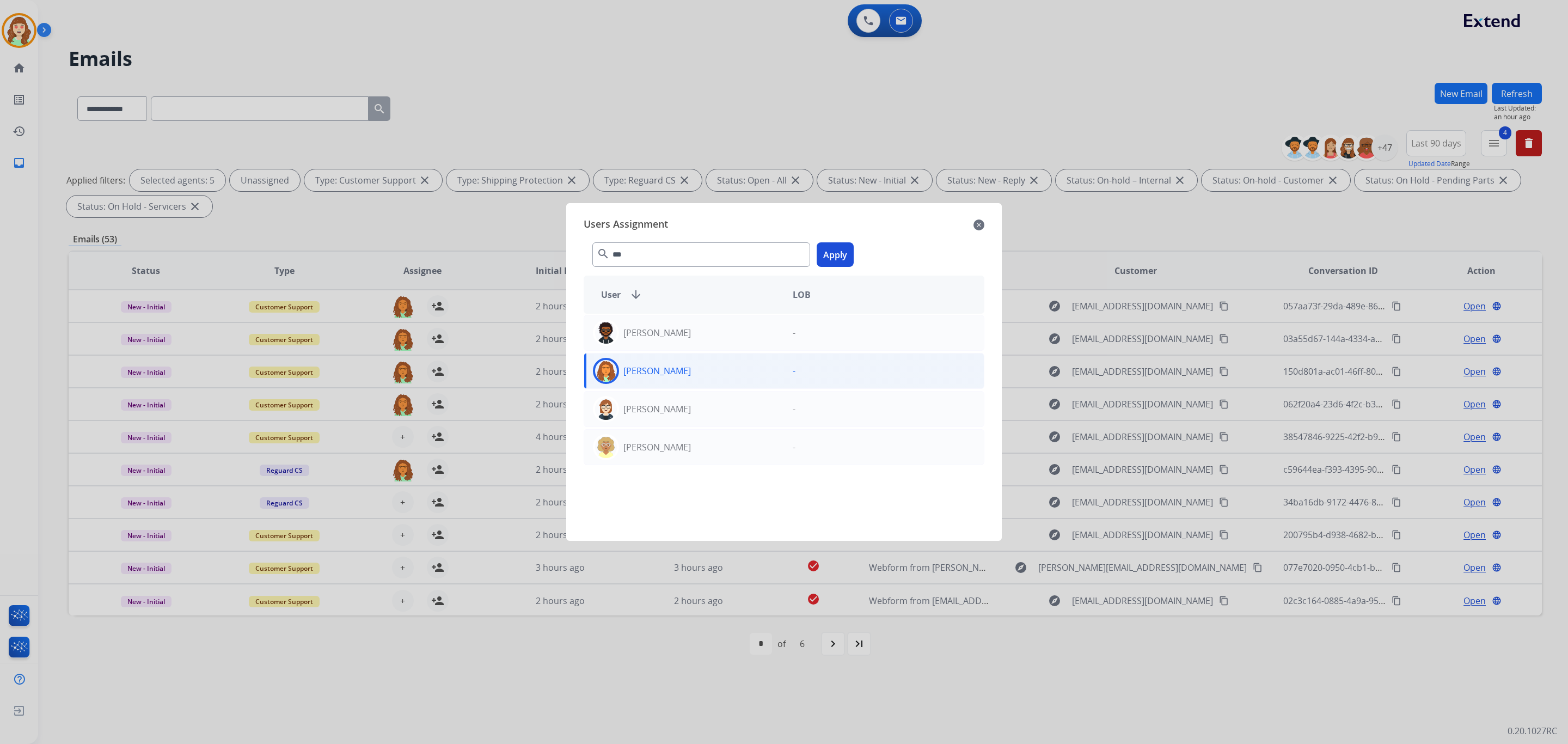
drag, startPoint x: 838, startPoint y: 251, endPoint x: 446, endPoint y: 503, distance: 466.0
click at [837, 251] on button "Apply" at bounding box center [835, 255] width 37 height 25
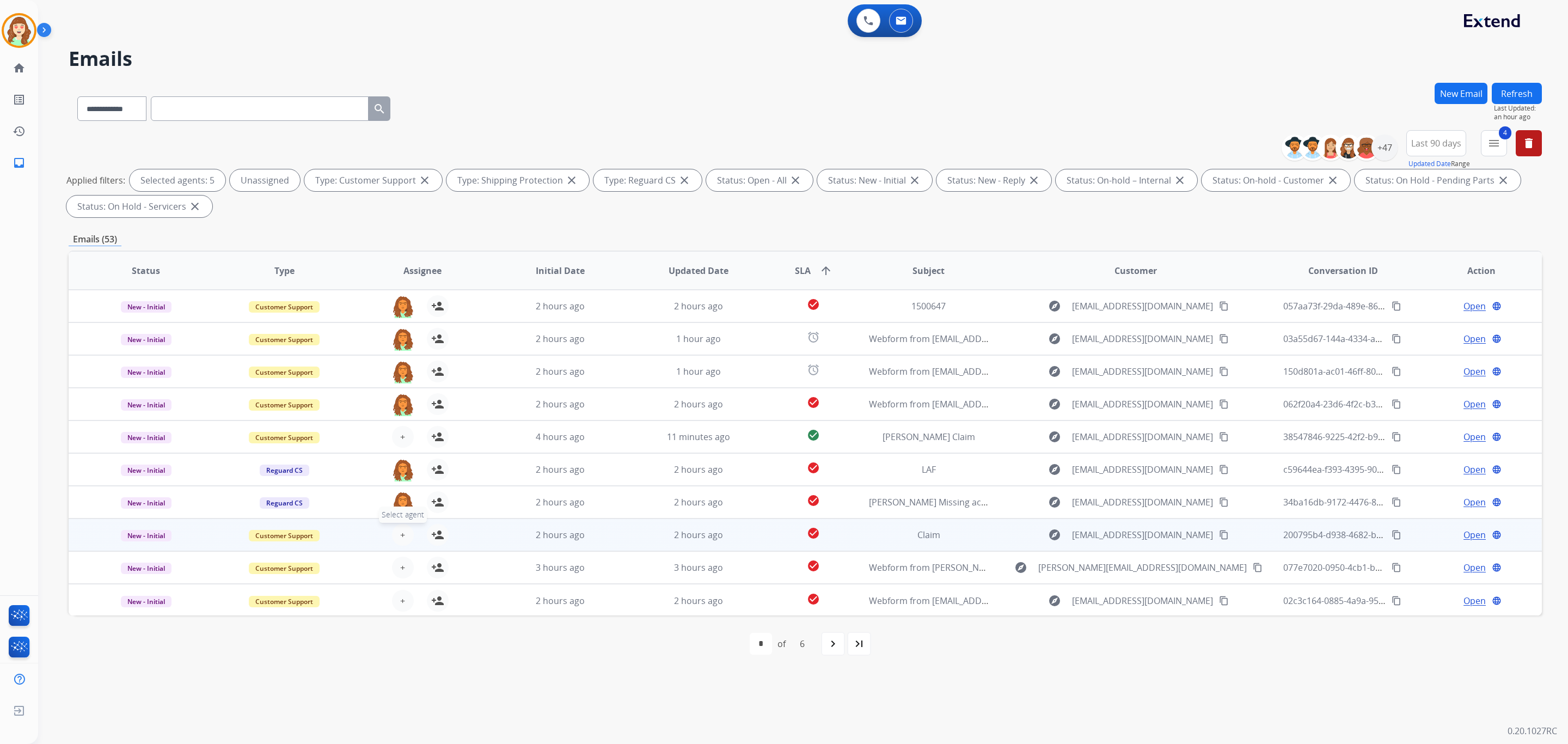
click at [401, 531] on span "+" at bounding box center [403, 535] width 5 height 13
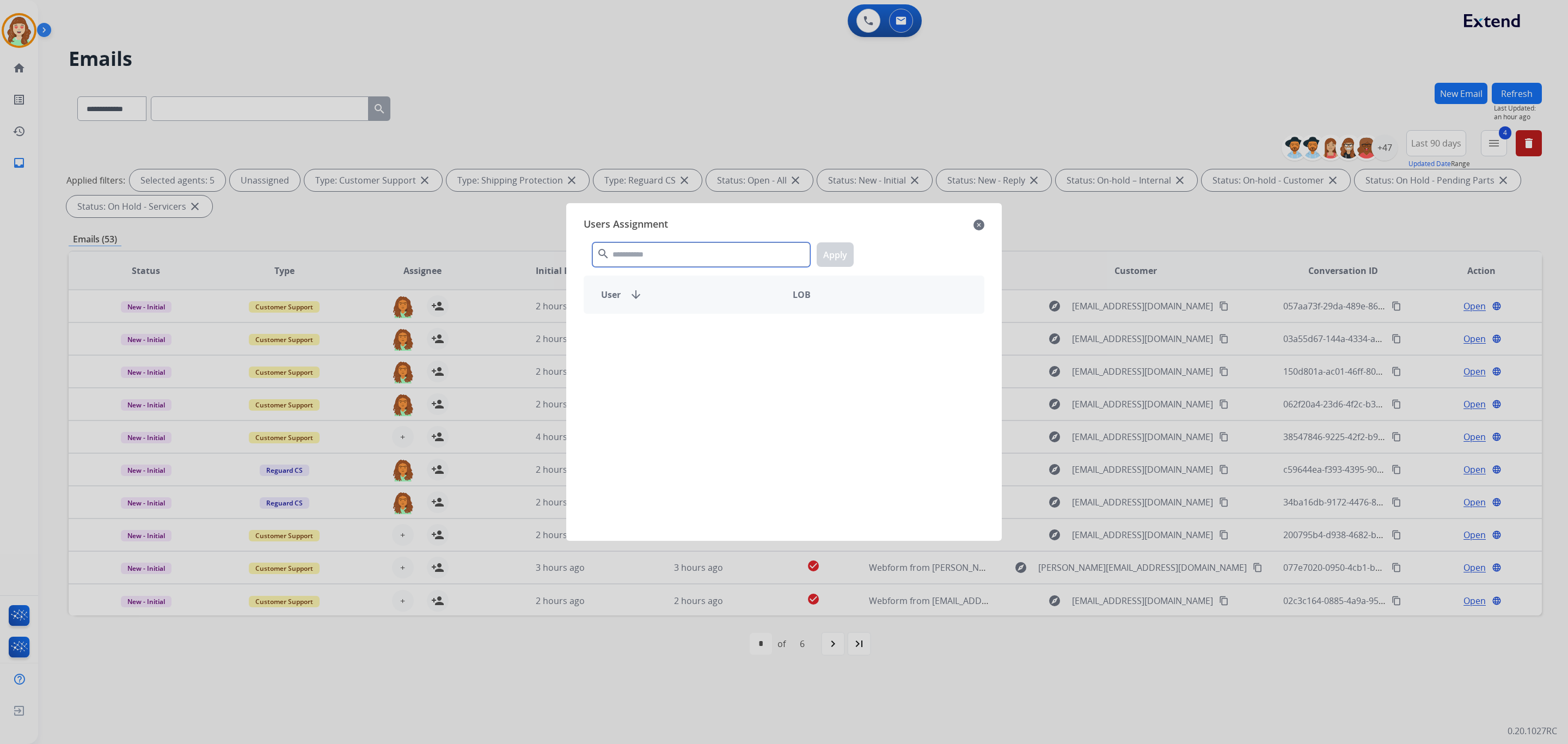
click at [680, 251] on input "text" at bounding box center [701, 255] width 218 height 25
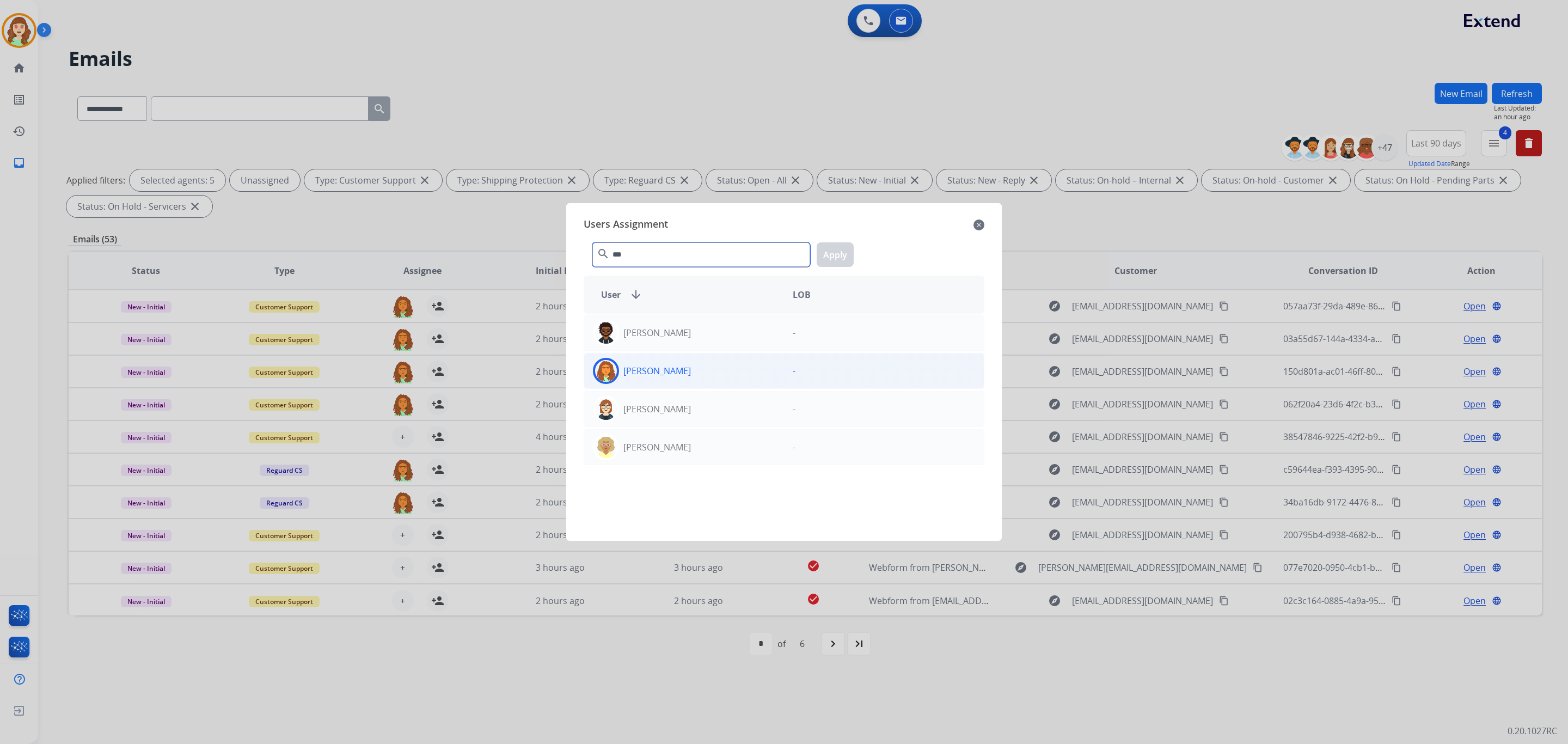
type input "***"
click at [728, 380] on div "[PERSON_NAME]" at bounding box center [684, 371] width 200 height 26
click at [840, 248] on button "Apply" at bounding box center [835, 255] width 37 height 25
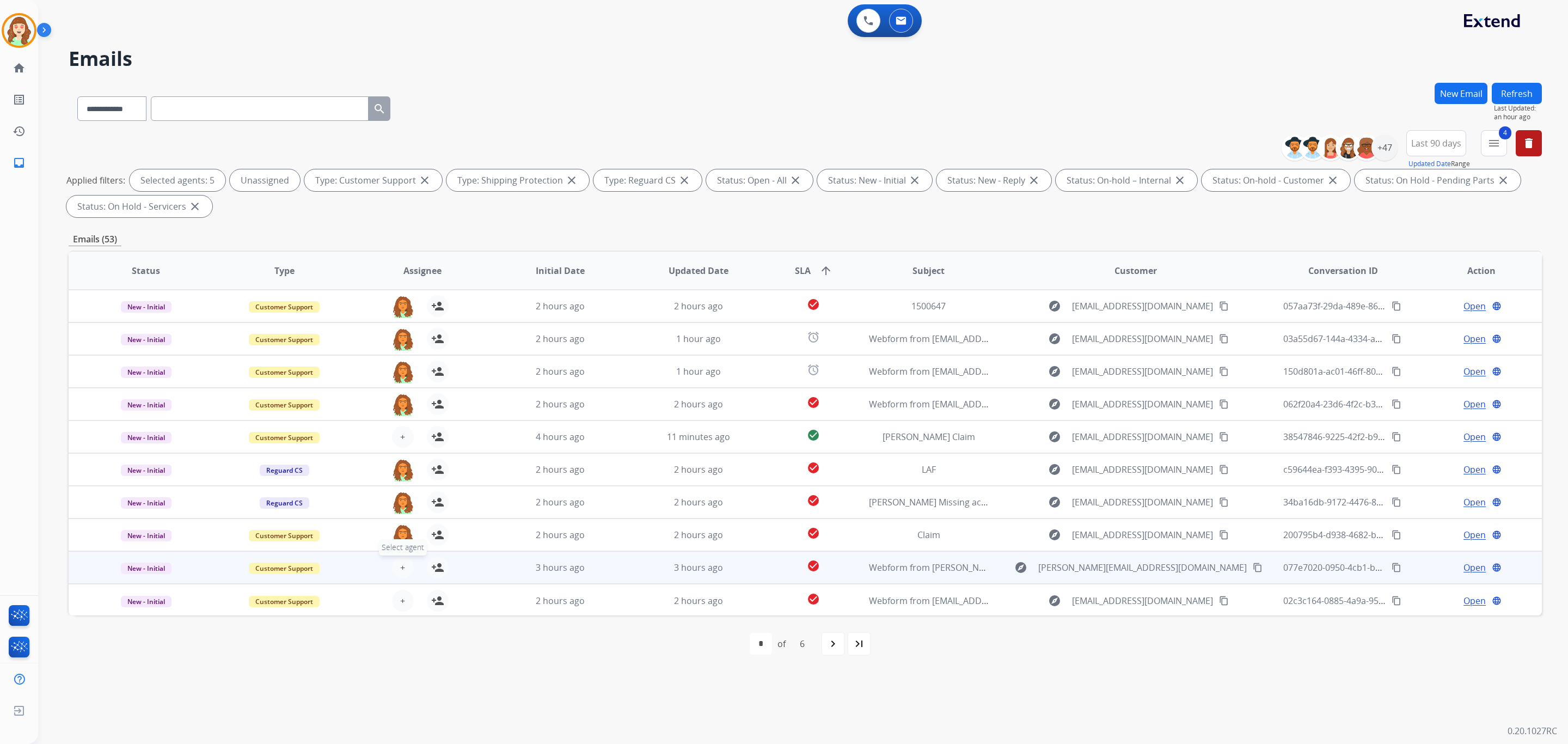
click at [402, 559] on button "+ Select agent" at bounding box center [403, 567] width 22 height 22
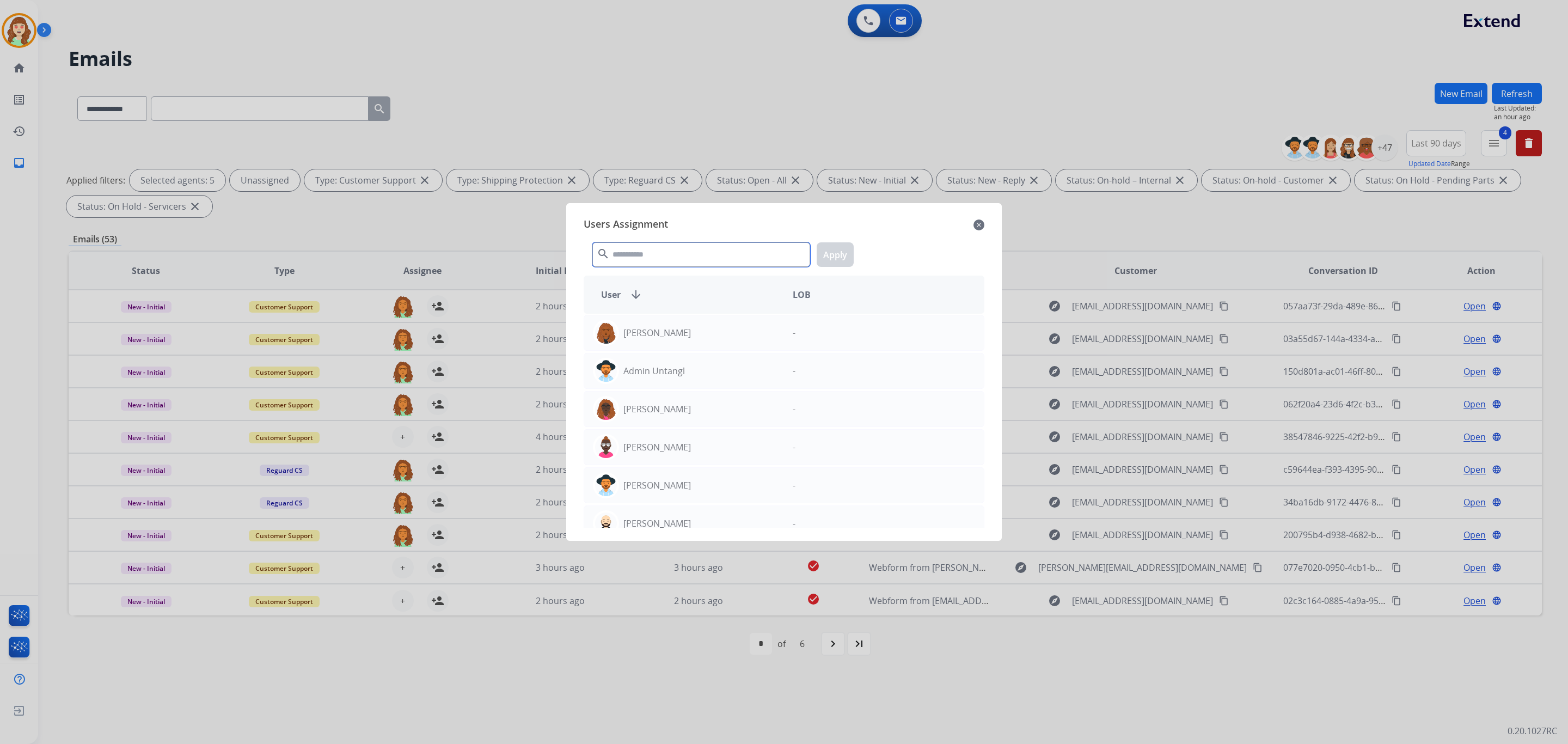
click at [680, 260] on input "text" at bounding box center [701, 255] width 218 height 25
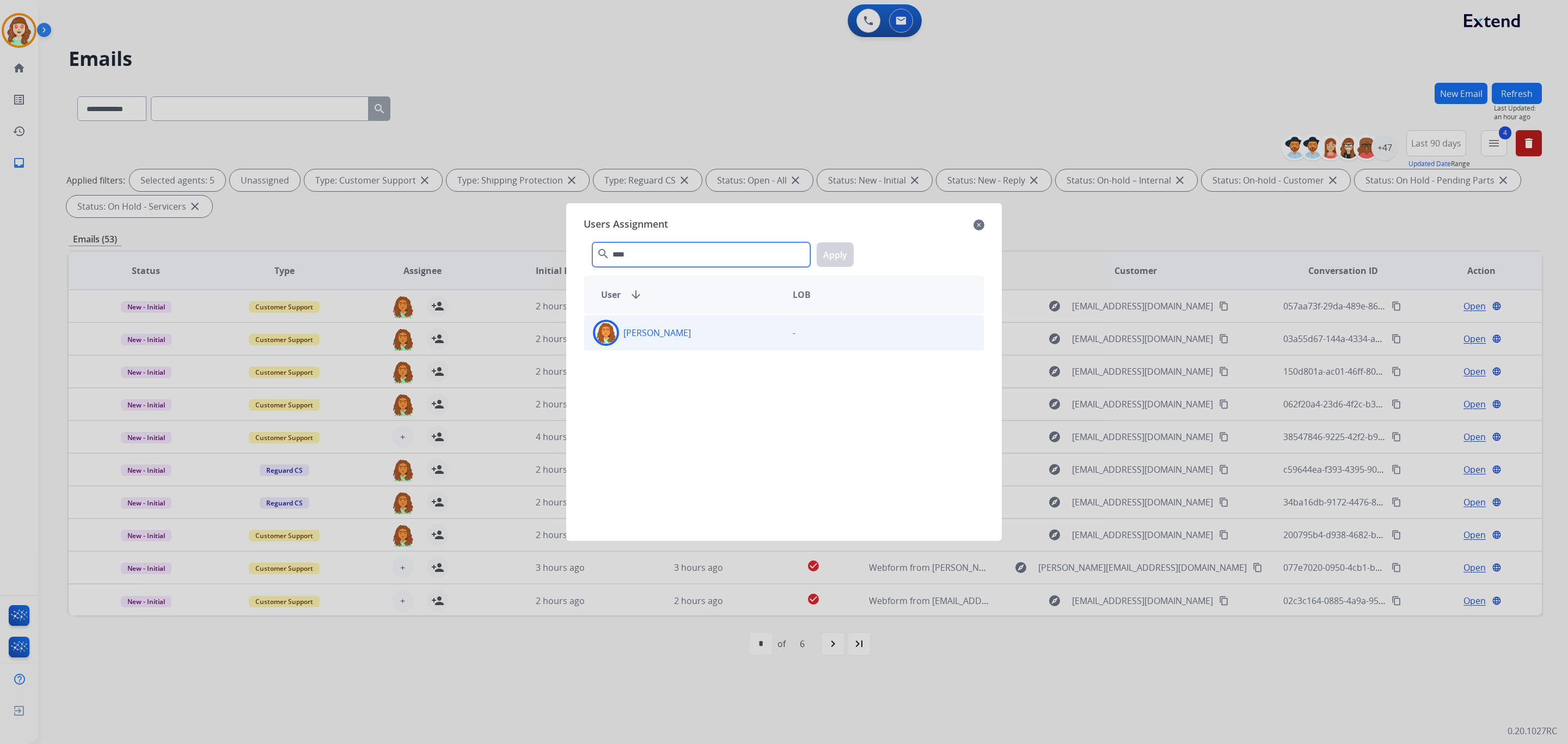
type input "****"
click at [735, 335] on div "[PERSON_NAME]" at bounding box center [684, 333] width 200 height 26
click at [845, 257] on button "Apply" at bounding box center [835, 255] width 37 height 25
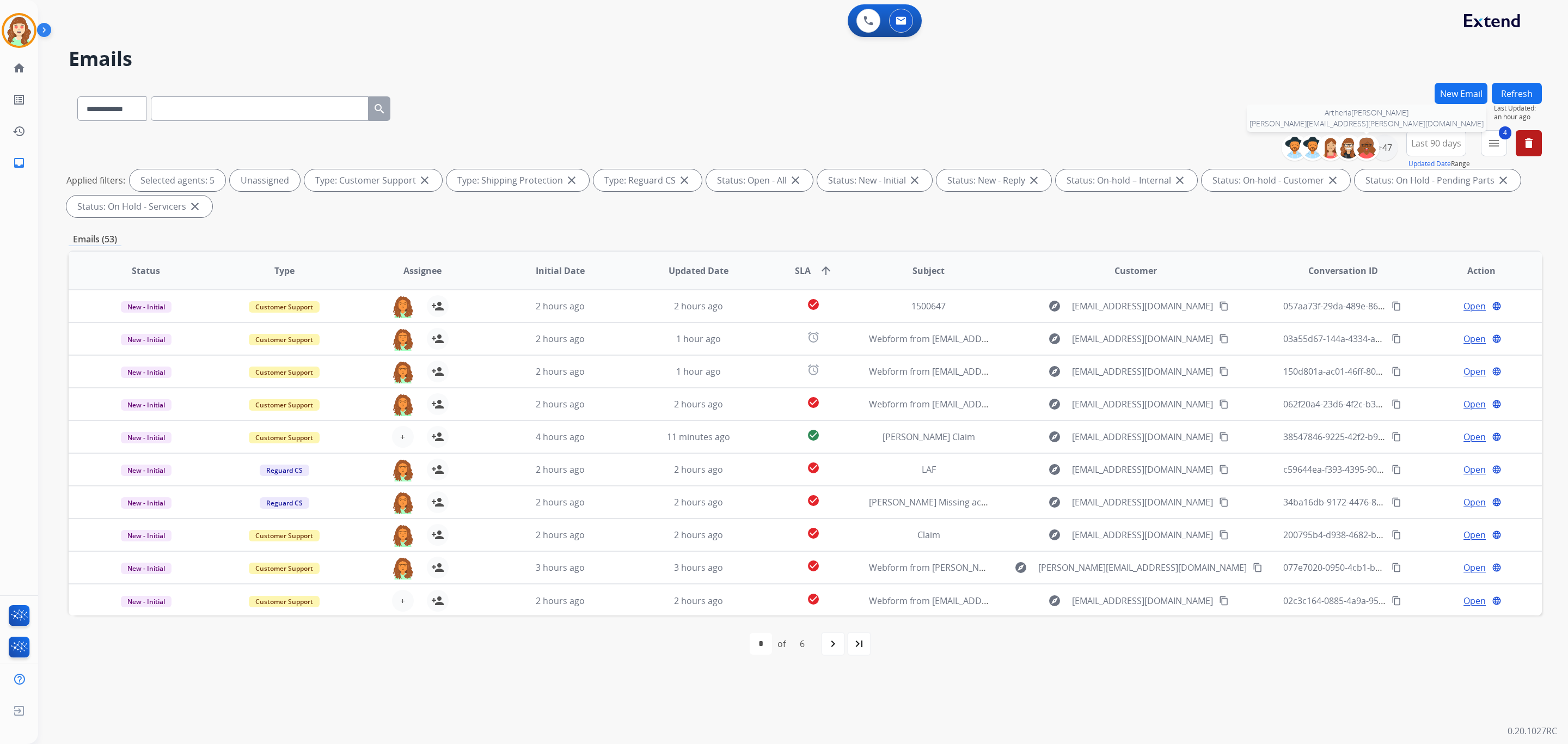
click at [1373, 143] on img at bounding box center [1366, 147] width 22 height 22
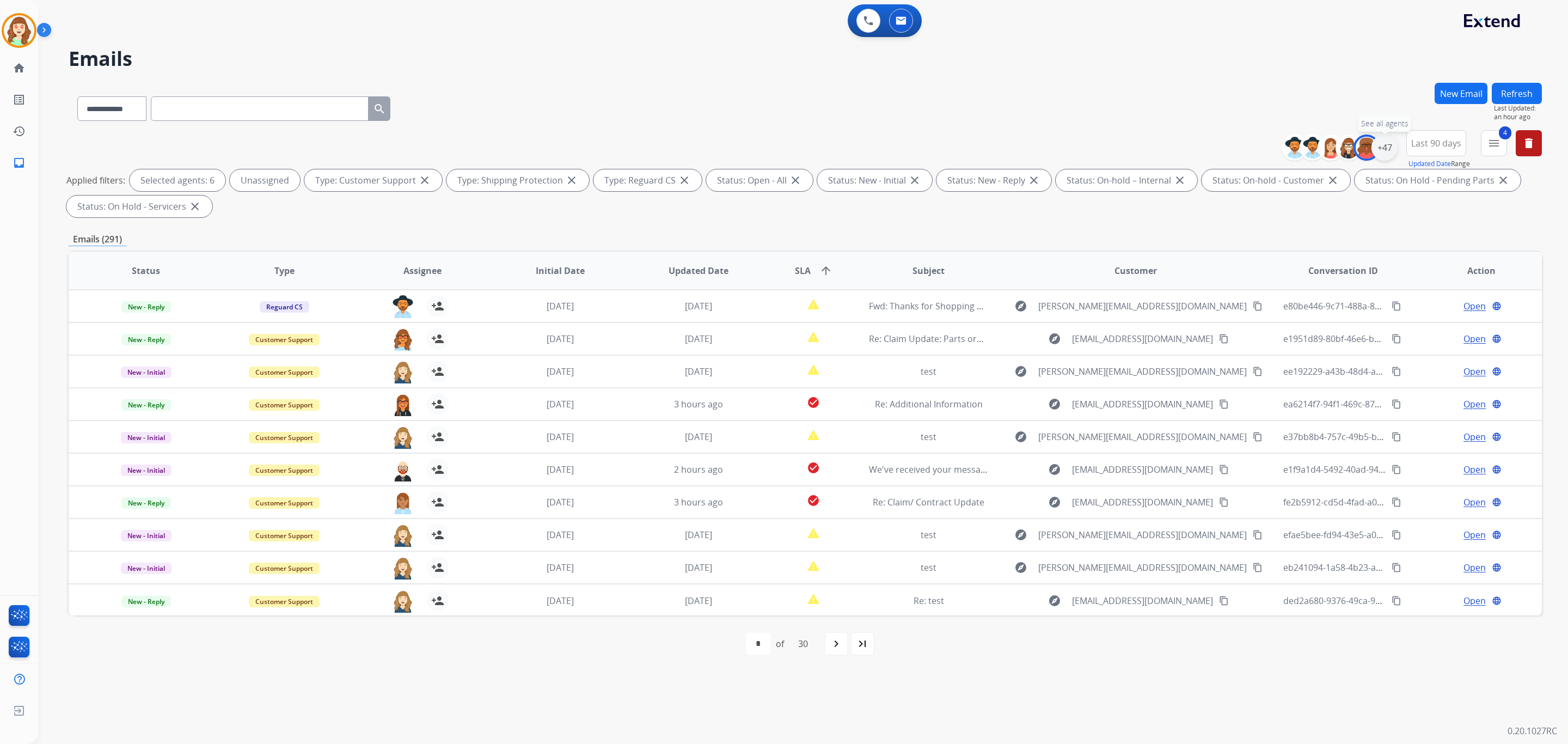
click at [1379, 153] on div "+47" at bounding box center [1385, 147] width 26 height 26
click at [1244, 338] on div "[PERSON_NAME]" at bounding box center [1294, 344] width 100 height 13
click at [1250, 283] on div "[PERSON_NAME]" at bounding box center [1321, 280] width 155 height 13
click at [1325, 360] on button "Apply" at bounding box center [1331, 368] width 37 height 20
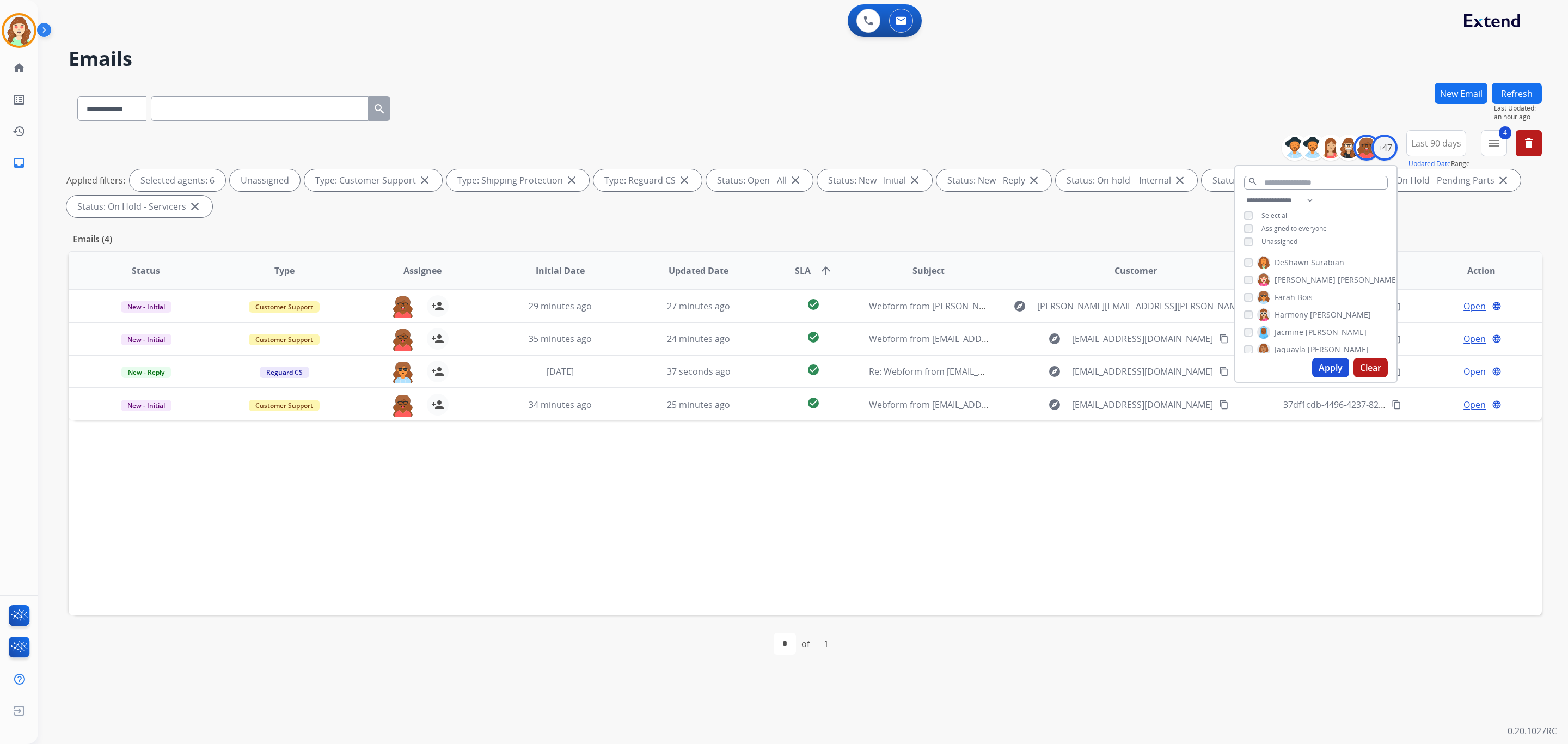
click at [1314, 360] on button "Apply" at bounding box center [1331, 368] width 37 height 20
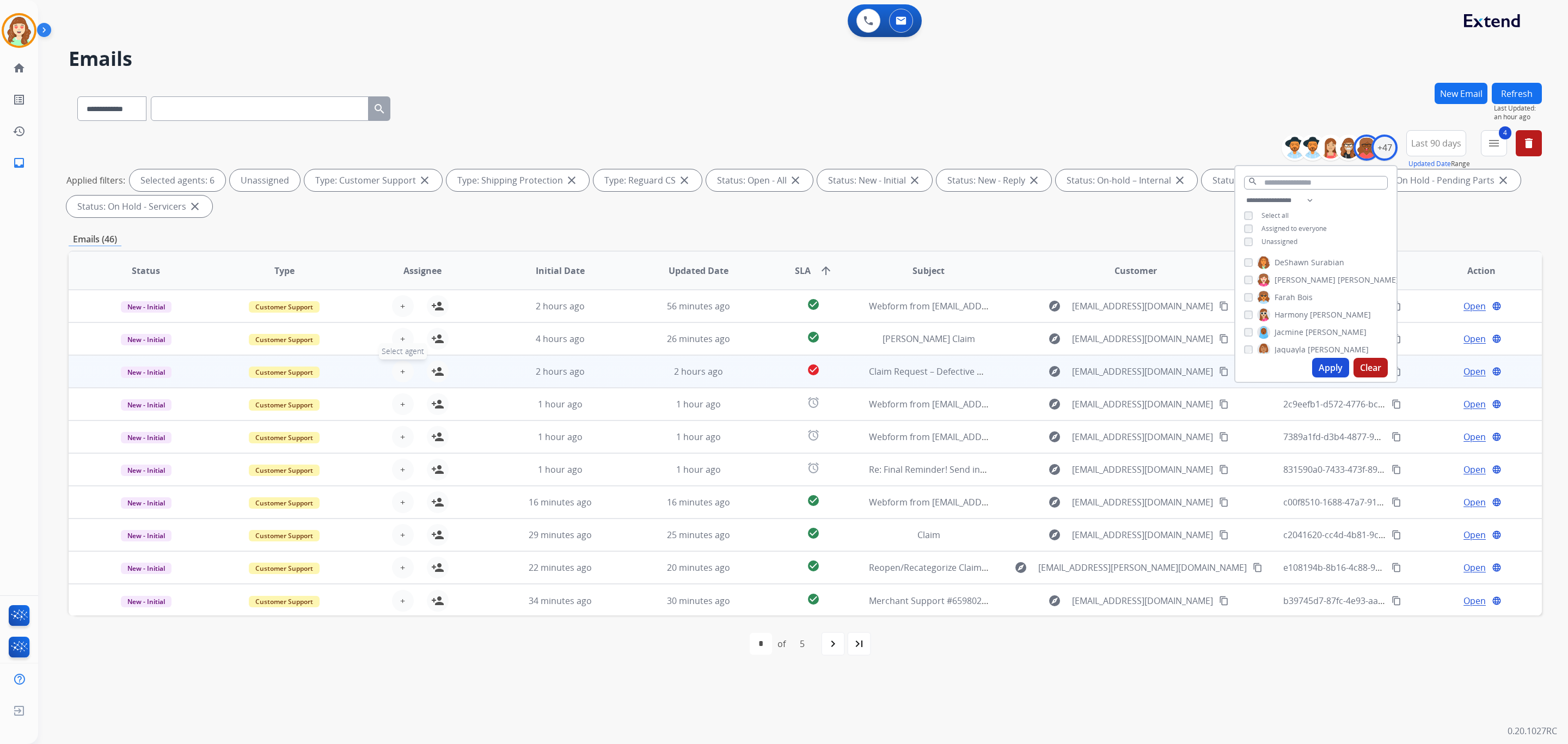
click at [394, 368] on button "+ Select agent" at bounding box center [403, 371] width 22 height 22
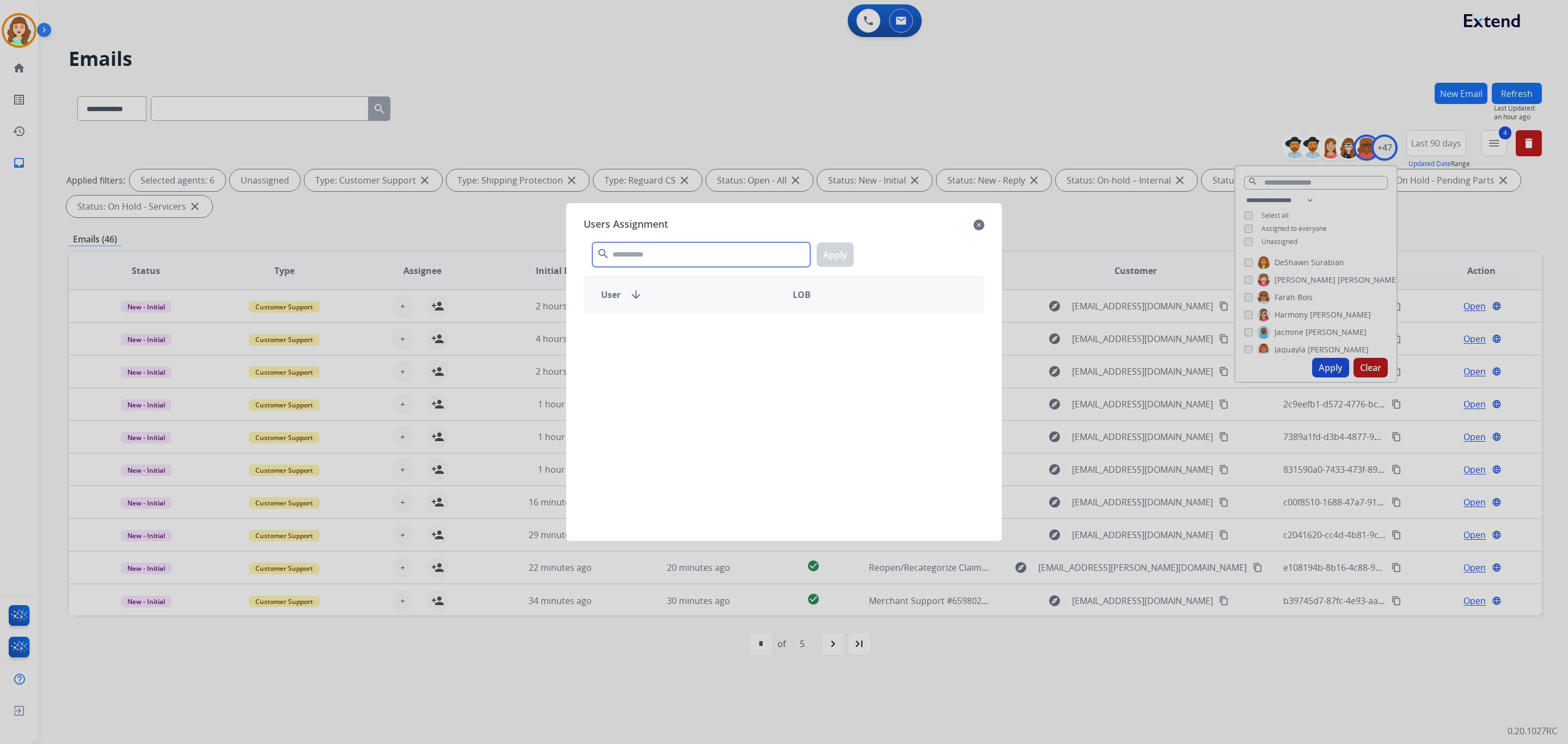
click at [702, 251] on input "text" at bounding box center [701, 255] width 218 height 25
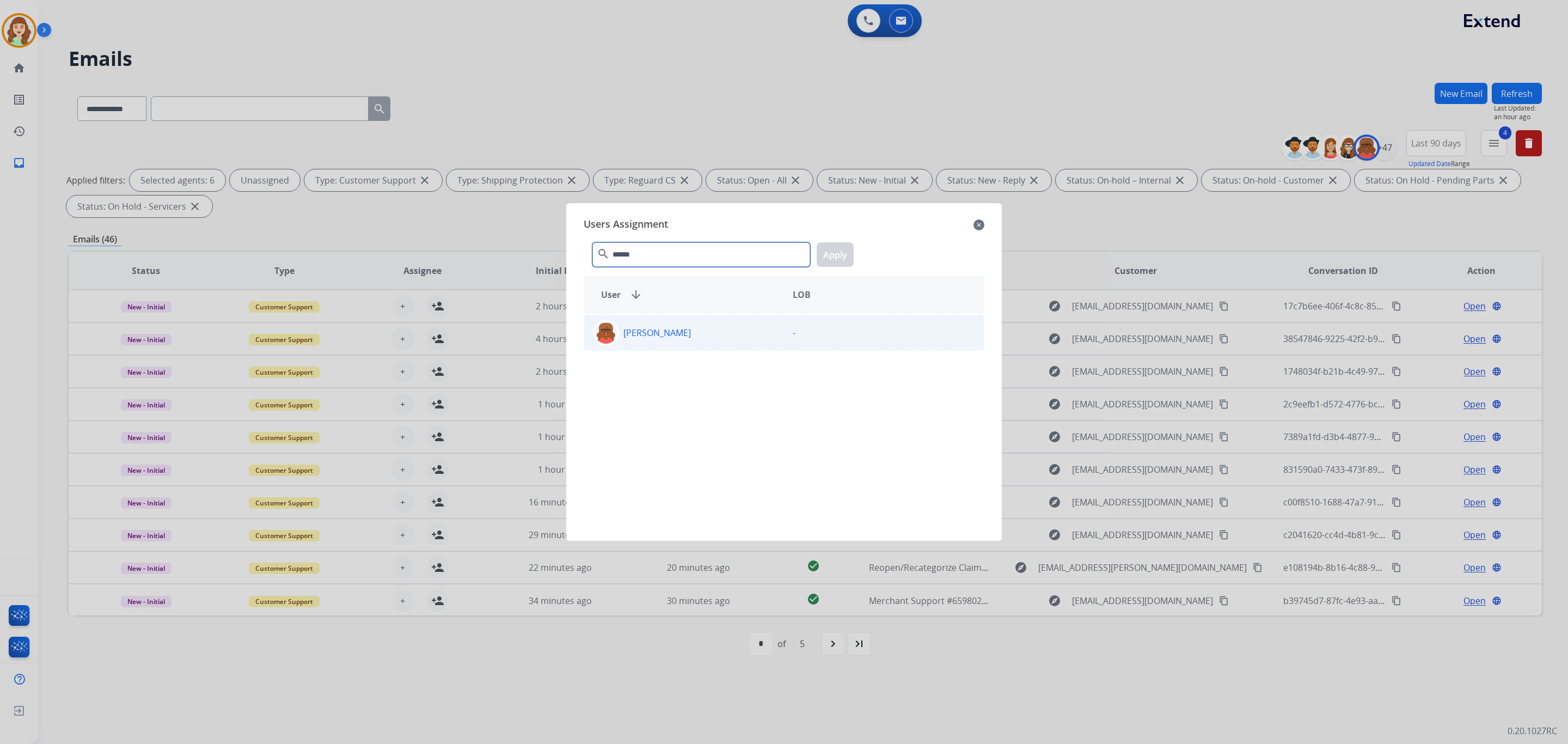
type input "******"
click at [691, 334] on p "[PERSON_NAME]" at bounding box center [657, 333] width 68 height 13
click at [830, 250] on button "Apply" at bounding box center [835, 255] width 37 height 25
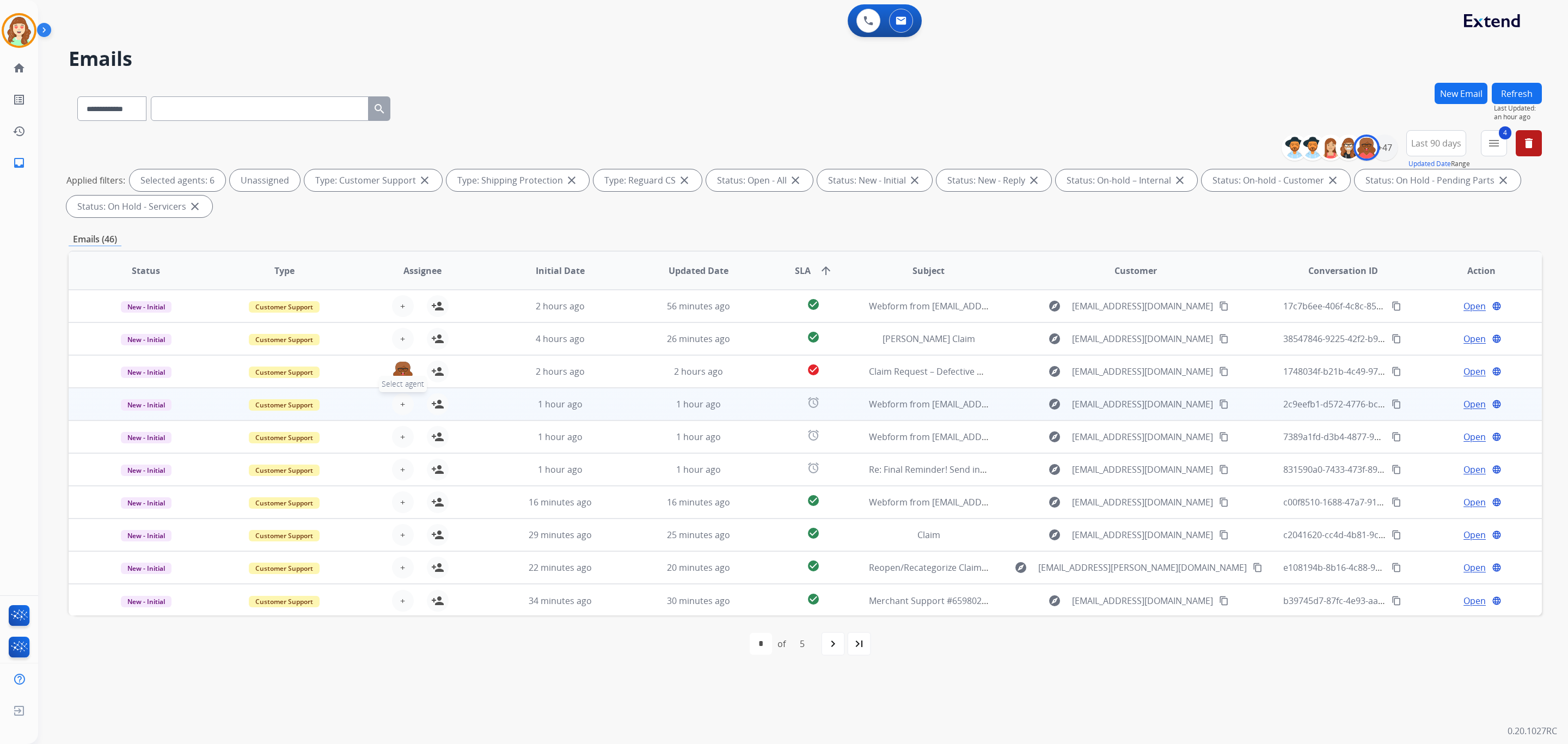
click at [394, 408] on button "+ Select agent" at bounding box center [403, 404] width 22 height 22
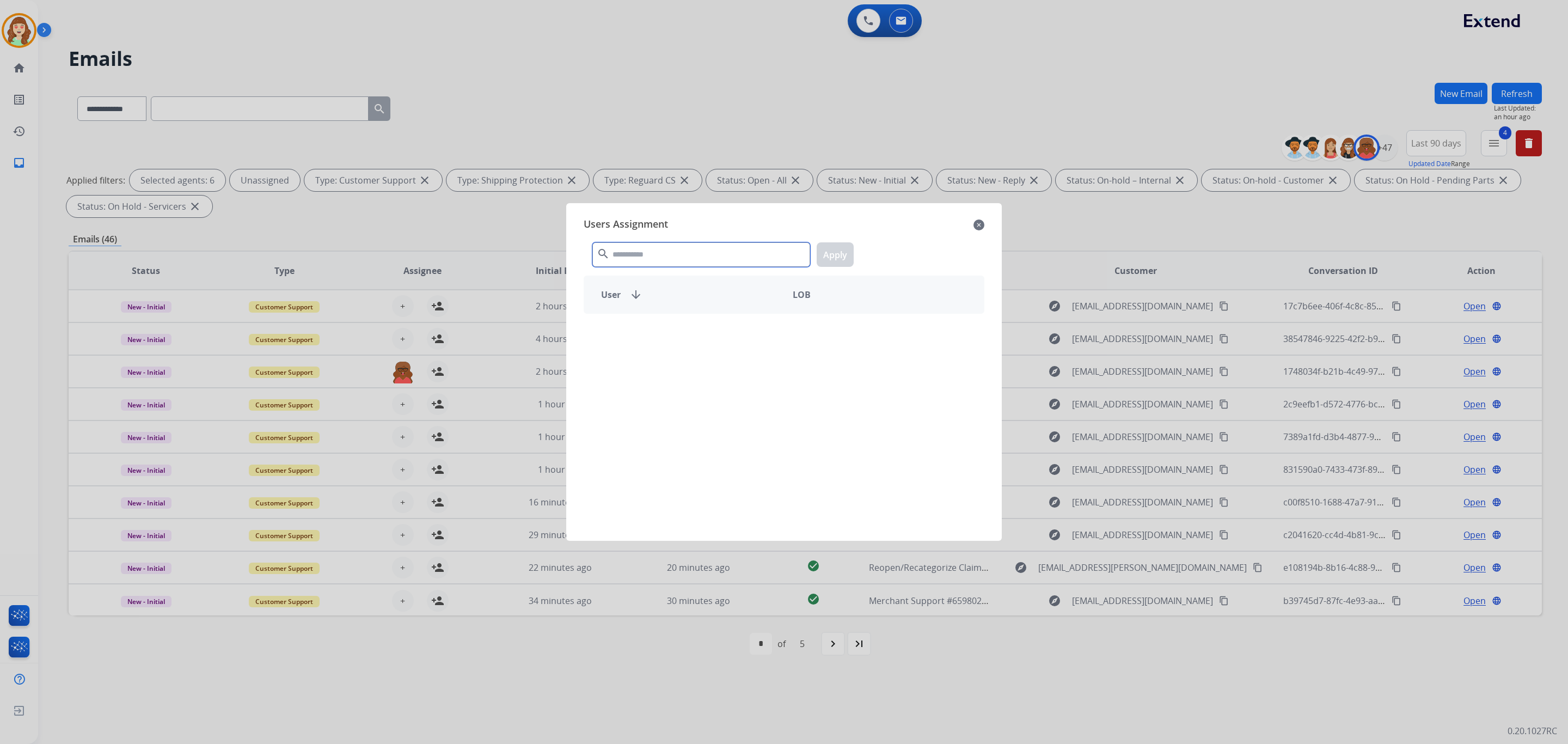
drag, startPoint x: 703, startPoint y: 257, endPoint x: 700, endPoint y: 213, distance: 44.1
click at [704, 219] on div "Users Assignment close search Apply User arrow_downward LOB" at bounding box center [784, 372] width 418 height 320
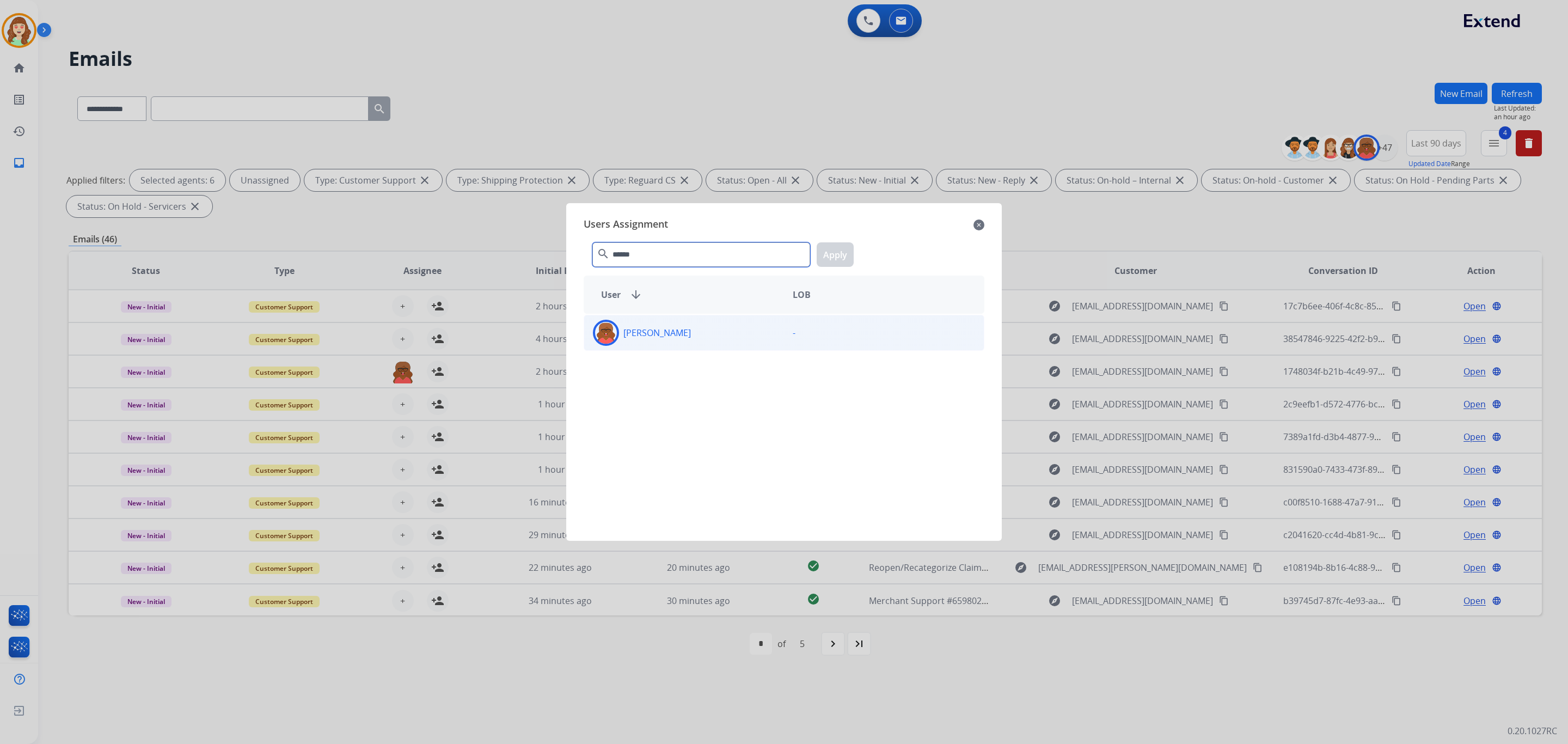
type input "******"
click at [690, 340] on div "[PERSON_NAME]" at bounding box center [684, 333] width 200 height 26
click at [835, 243] on button "Apply" at bounding box center [835, 255] width 37 height 25
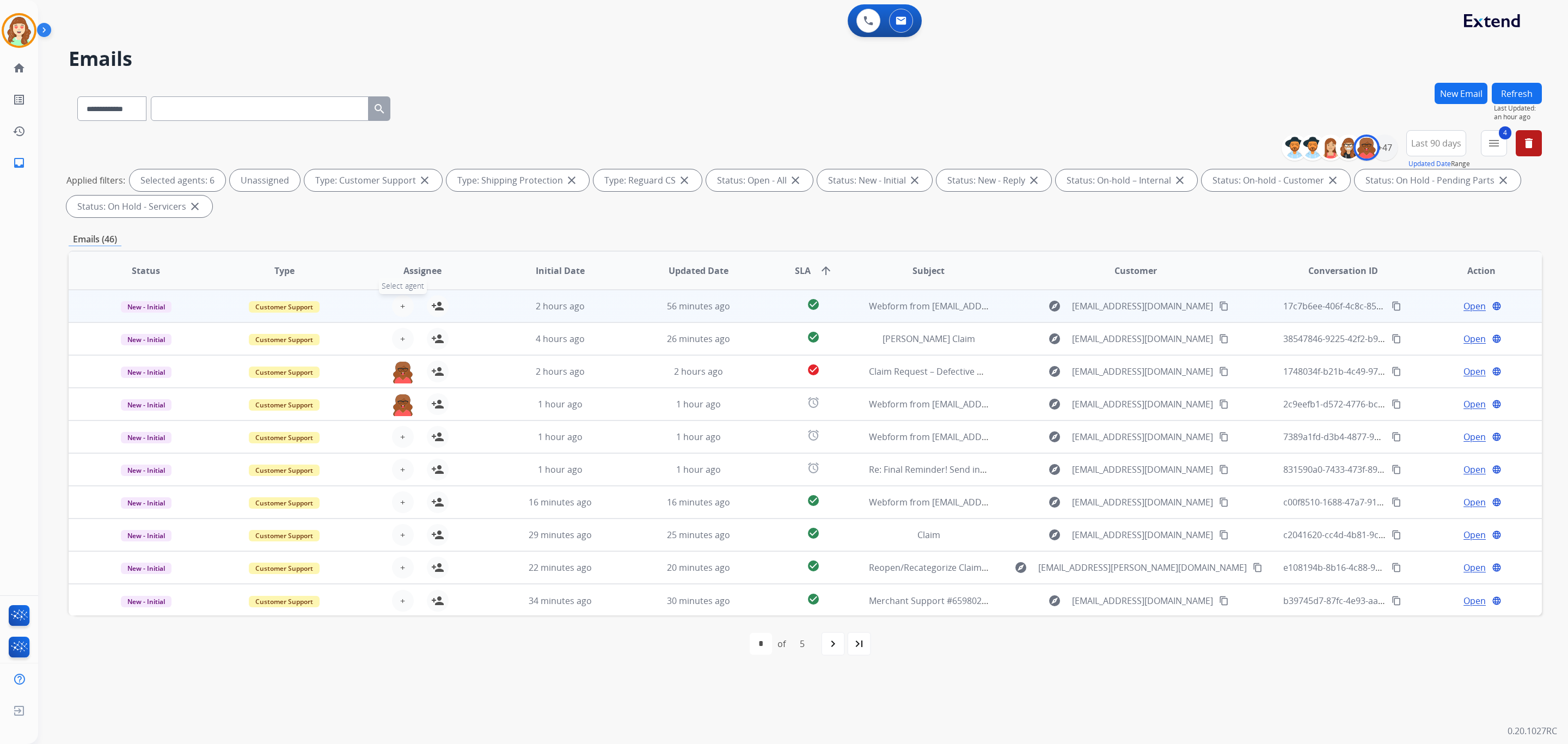
click at [409, 306] on button "+ Select agent" at bounding box center [403, 305] width 22 height 22
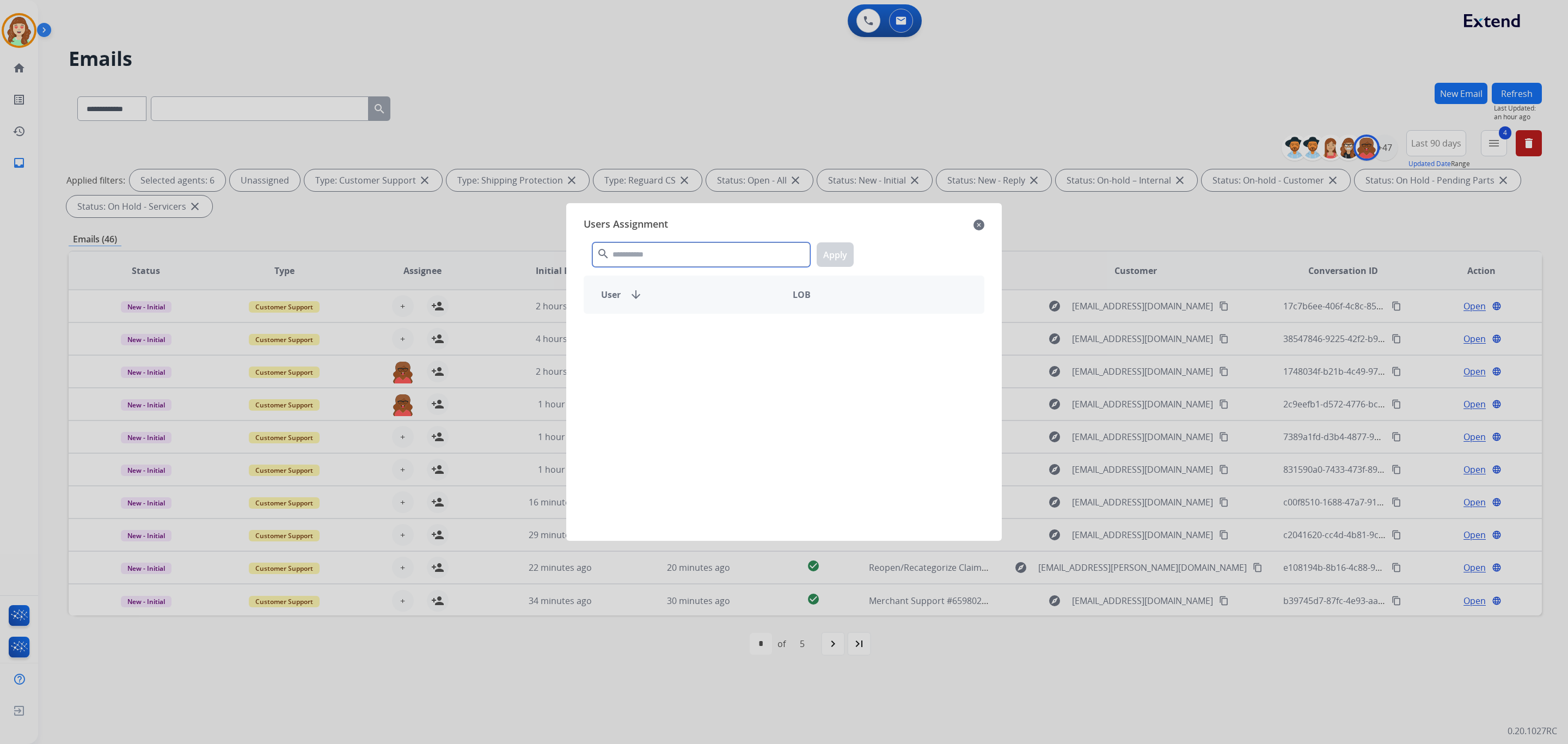
click at [665, 255] on input "text" at bounding box center [701, 255] width 218 height 25
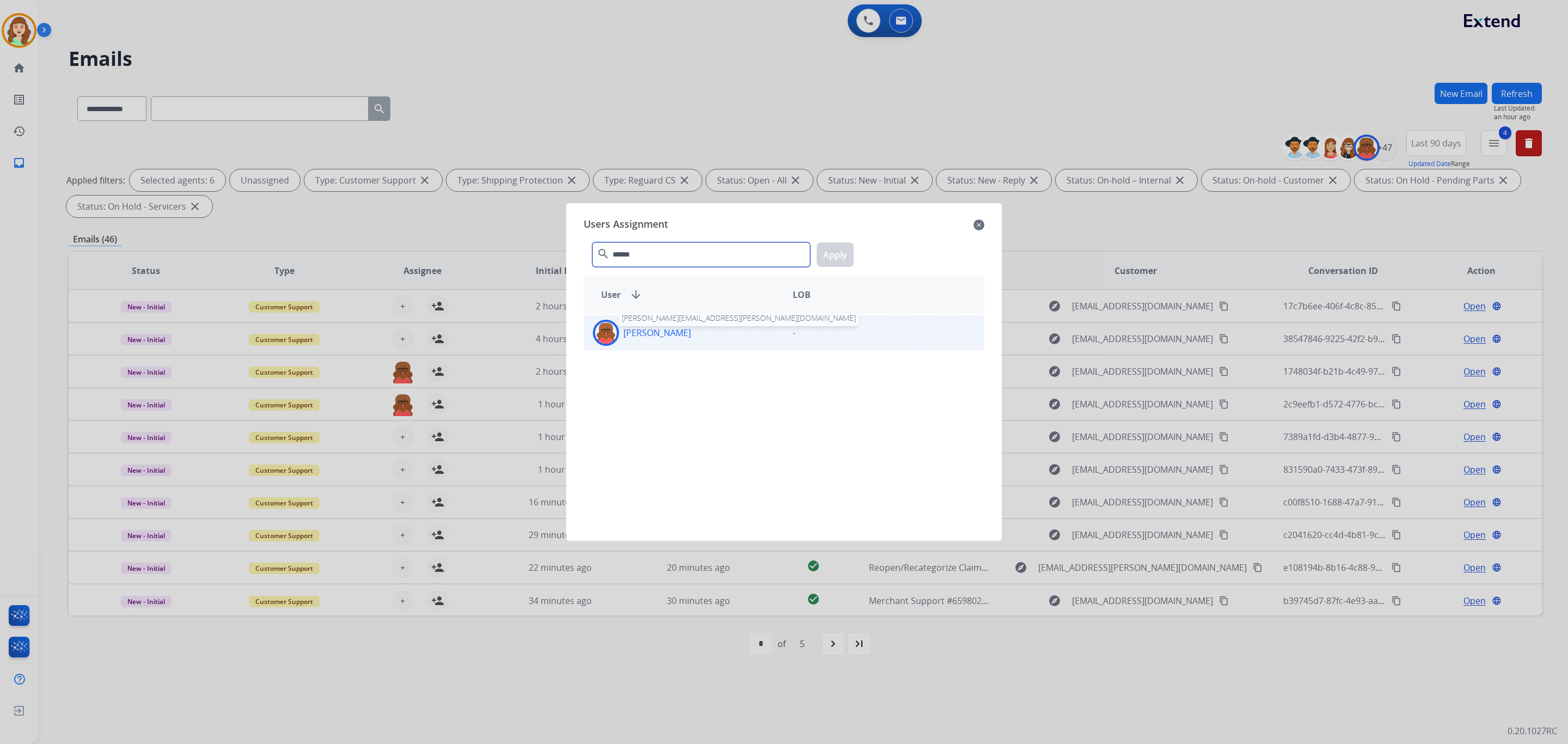
type input "******"
click at [688, 331] on p "[PERSON_NAME]" at bounding box center [657, 333] width 68 height 13
click at [830, 253] on button "Apply" at bounding box center [835, 255] width 37 height 25
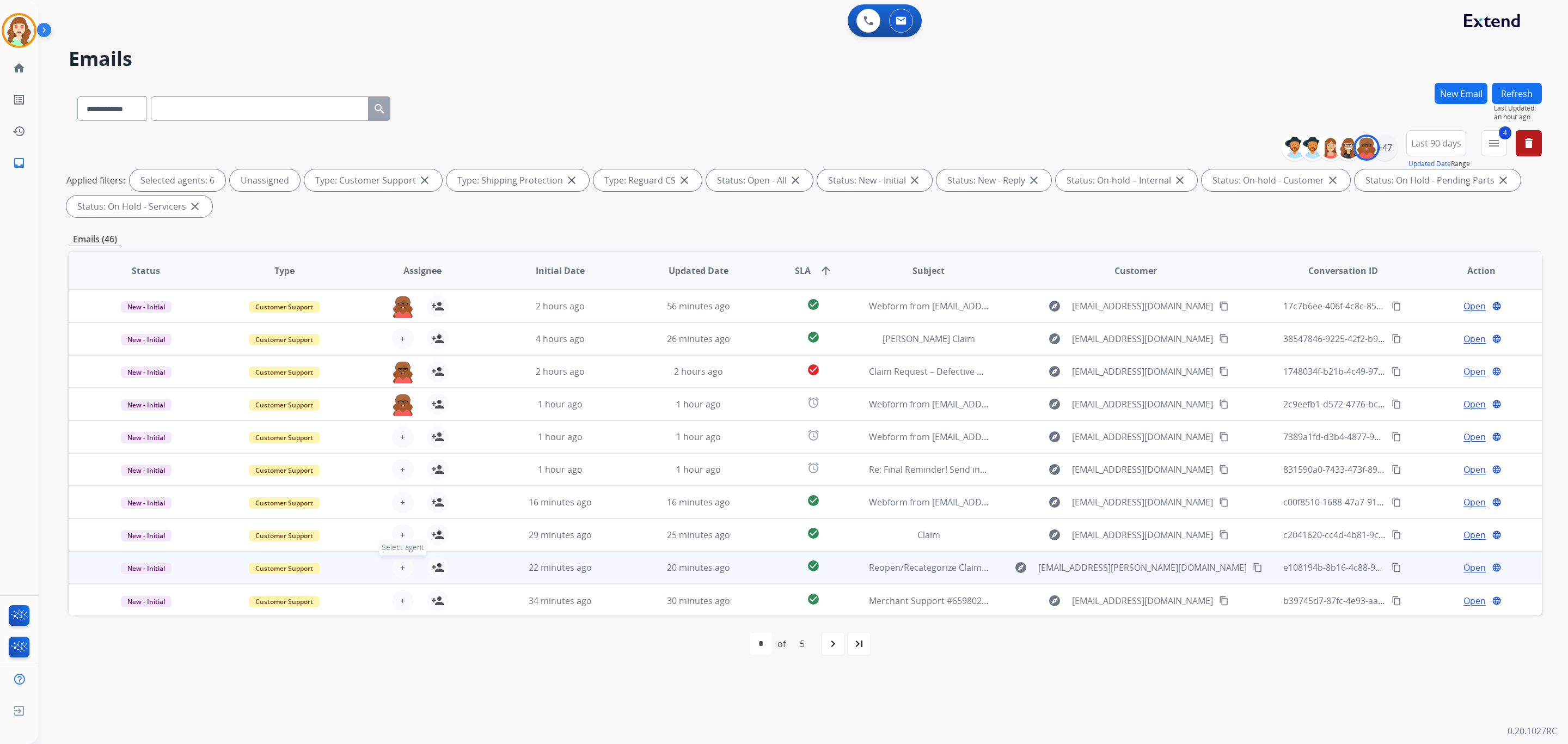
click at [407, 563] on button "+ Select agent" at bounding box center [403, 567] width 22 height 22
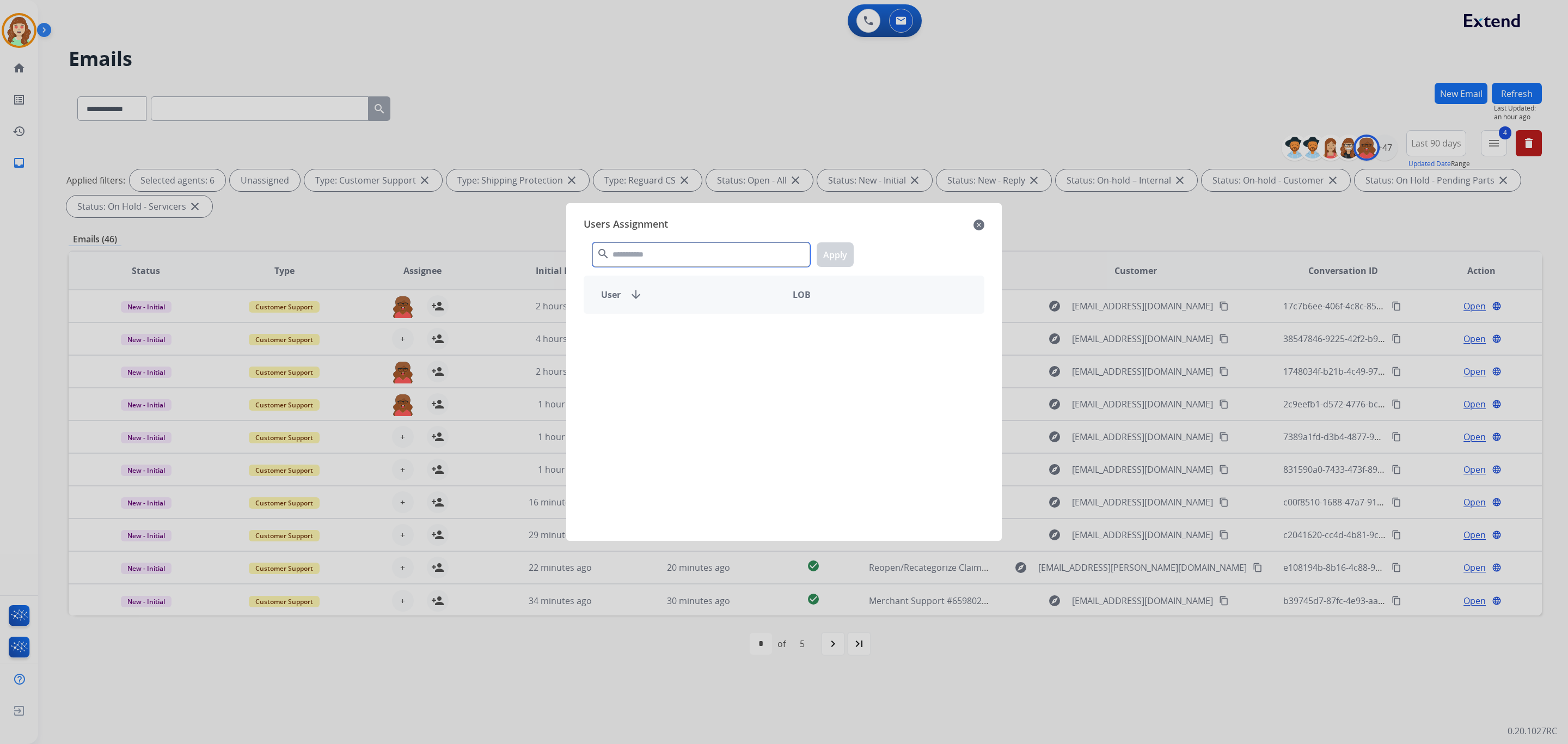
drag, startPoint x: 670, startPoint y: 261, endPoint x: 675, endPoint y: 253, distance: 9.4
click at [680, 256] on input "text" at bounding box center [701, 255] width 218 height 25
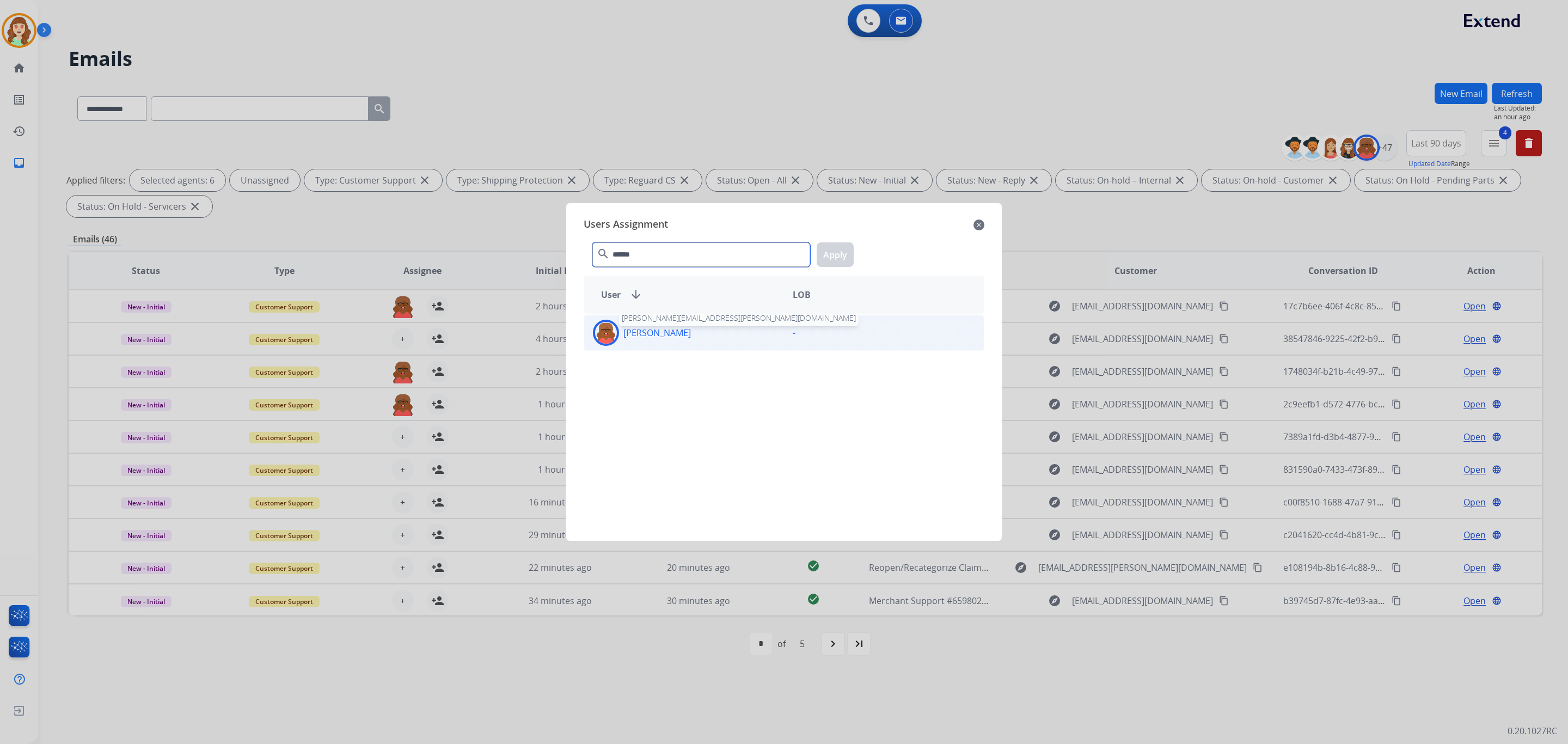
type input "******"
drag, startPoint x: 681, startPoint y: 338, endPoint x: 845, endPoint y: 244, distance: 189.0
click at [690, 333] on p "[PERSON_NAME]" at bounding box center [657, 333] width 68 height 13
drag, startPoint x: 838, startPoint y: 247, endPoint x: 389, endPoint y: 551, distance: 542.2
click at [834, 249] on button "Apply" at bounding box center [835, 255] width 37 height 25
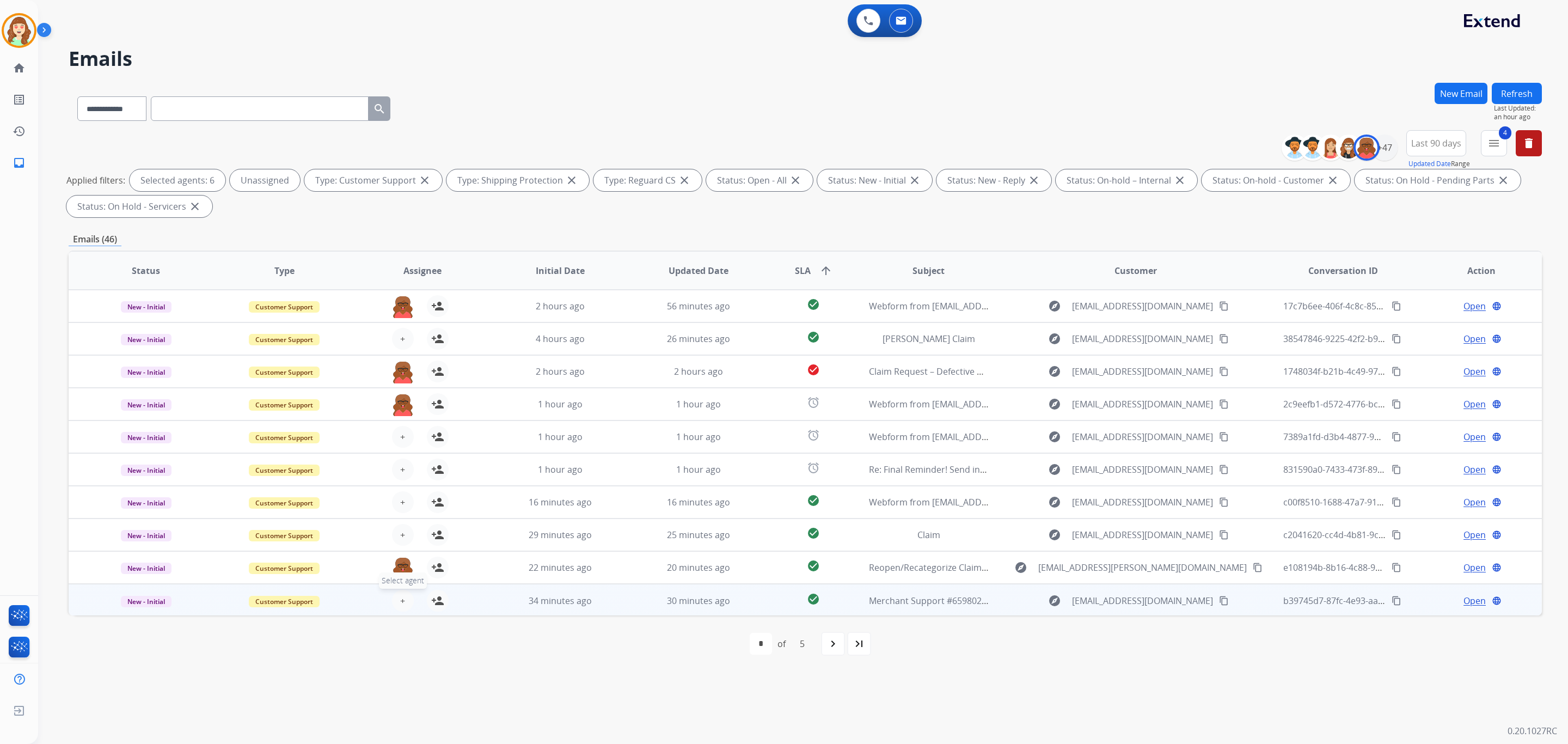
click at [401, 595] on span "+" at bounding box center [403, 600] width 5 height 13
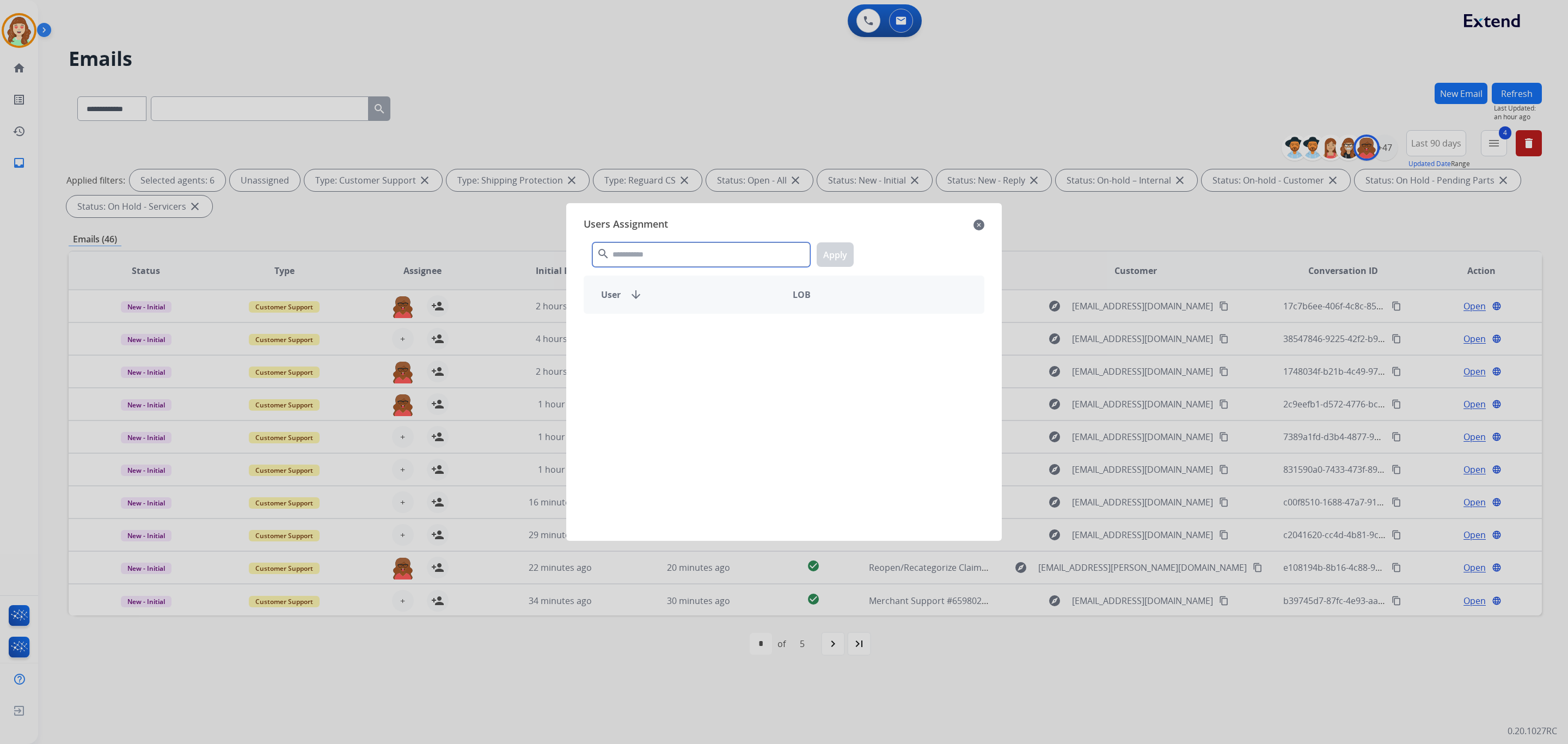
drag, startPoint x: 691, startPoint y: 253, endPoint x: 681, endPoint y: 232, distance: 23.3
click at [693, 237] on div "search Apply" at bounding box center [784, 252] width 401 height 38
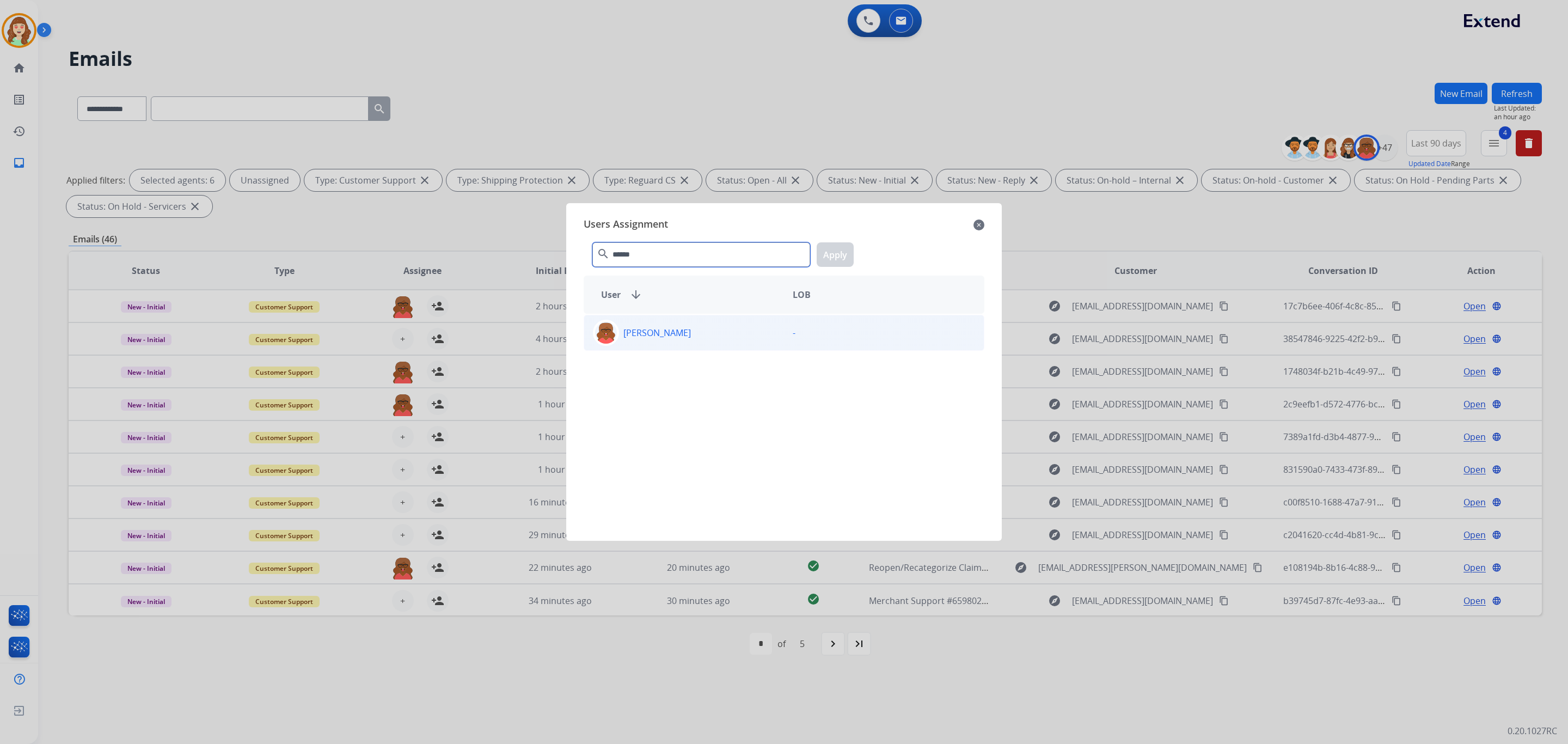
type input "******"
click at [690, 334] on p "[PERSON_NAME]" at bounding box center [657, 333] width 68 height 13
click at [829, 253] on button "Apply" at bounding box center [835, 255] width 37 height 25
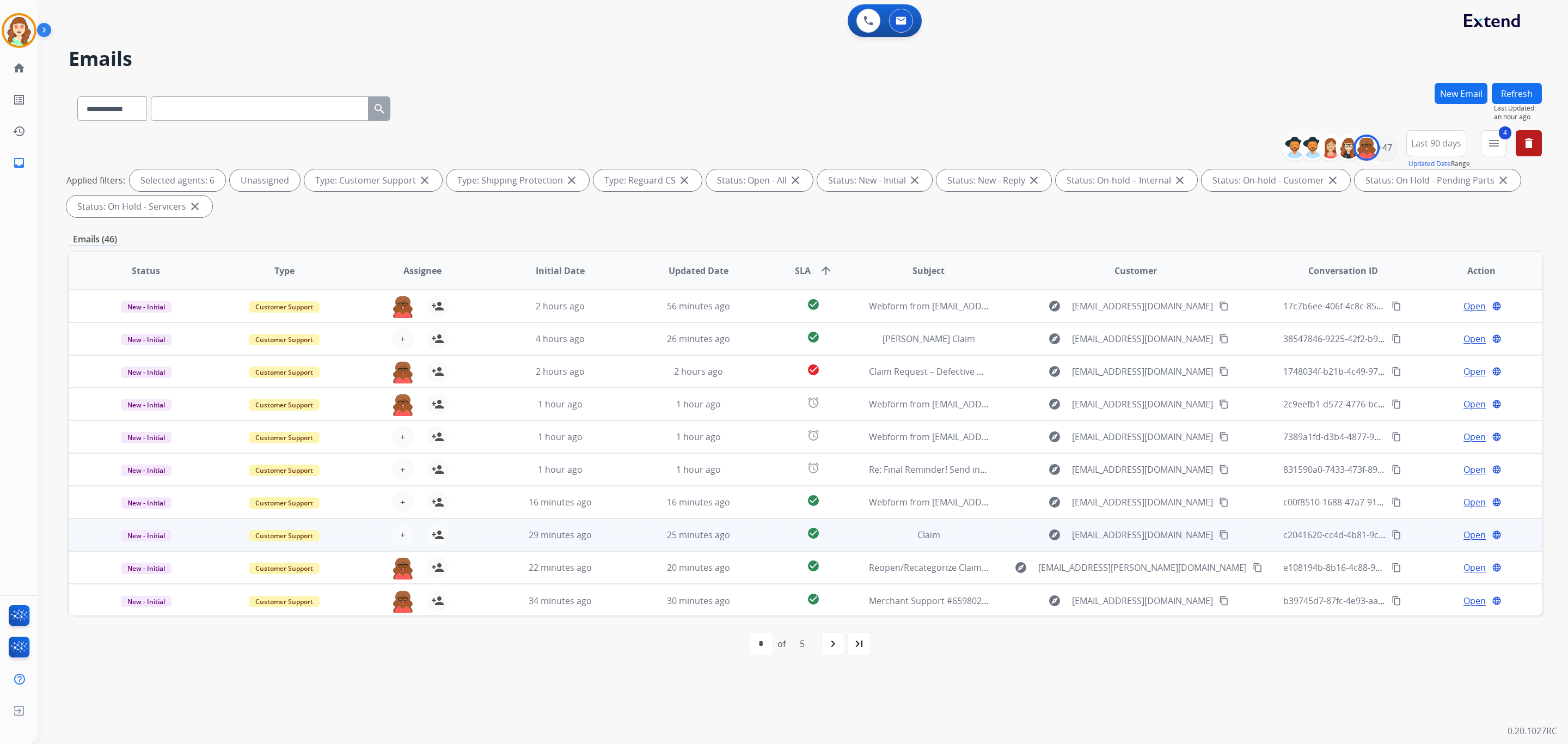
click at [401, 522] on div "+ Select agent person_add Assign to Me" at bounding box center [414, 535] width 138 height 31
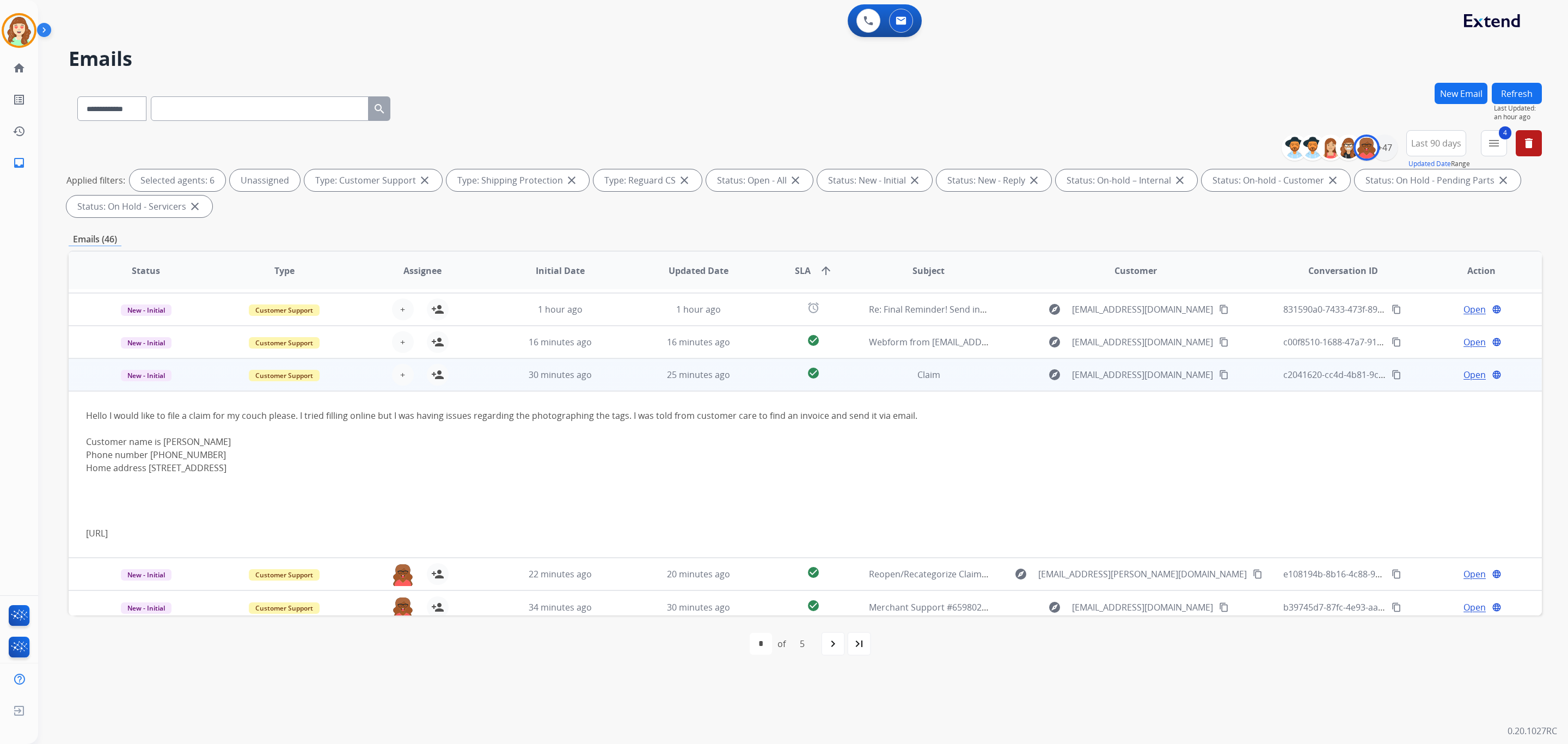
scroll to position [167, 0]
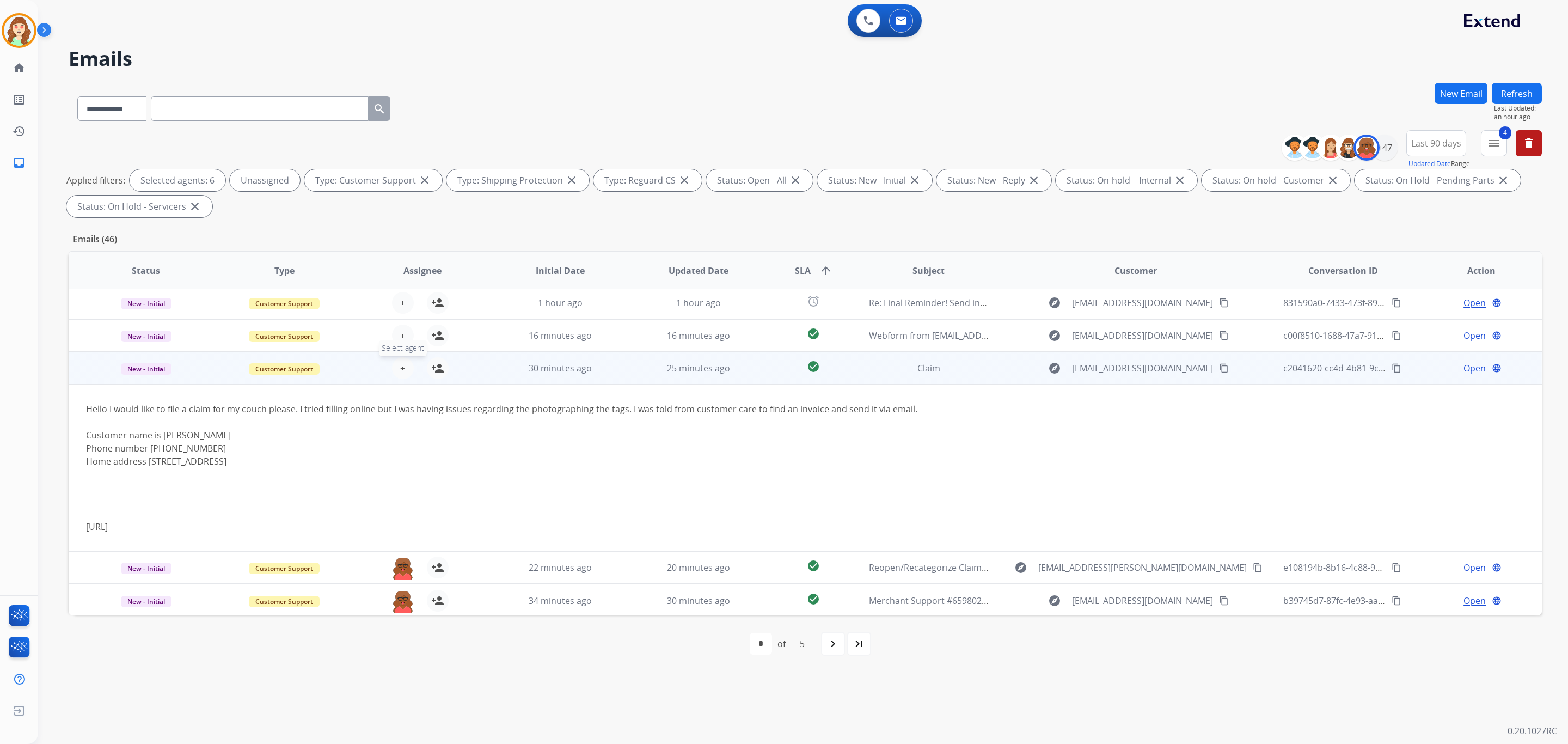
click at [400, 366] on span "+" at bounding box center [403, 368] width 5 height 13
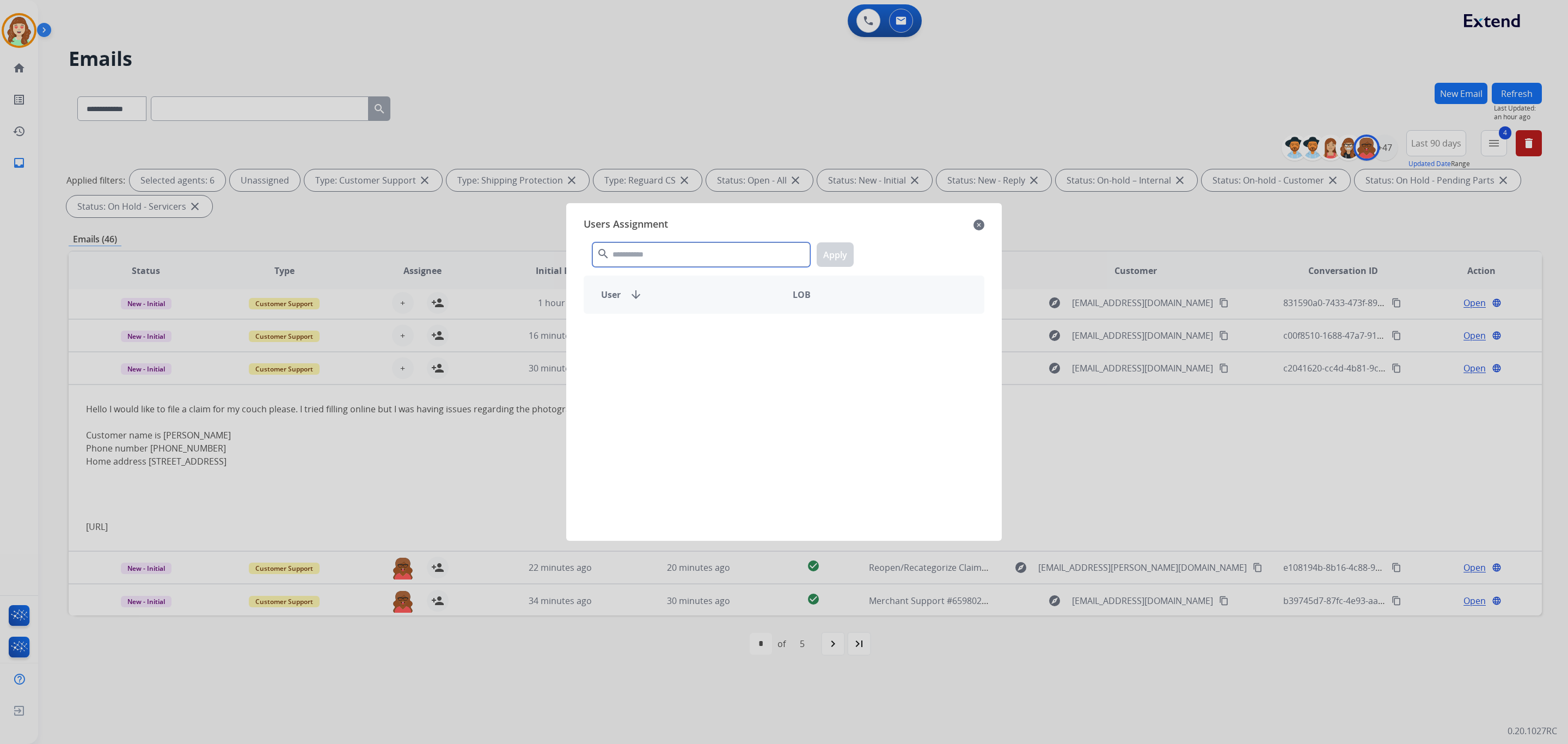
click at [647, 253] on input "text" at bounding box center [701, 255] width 218 height 25
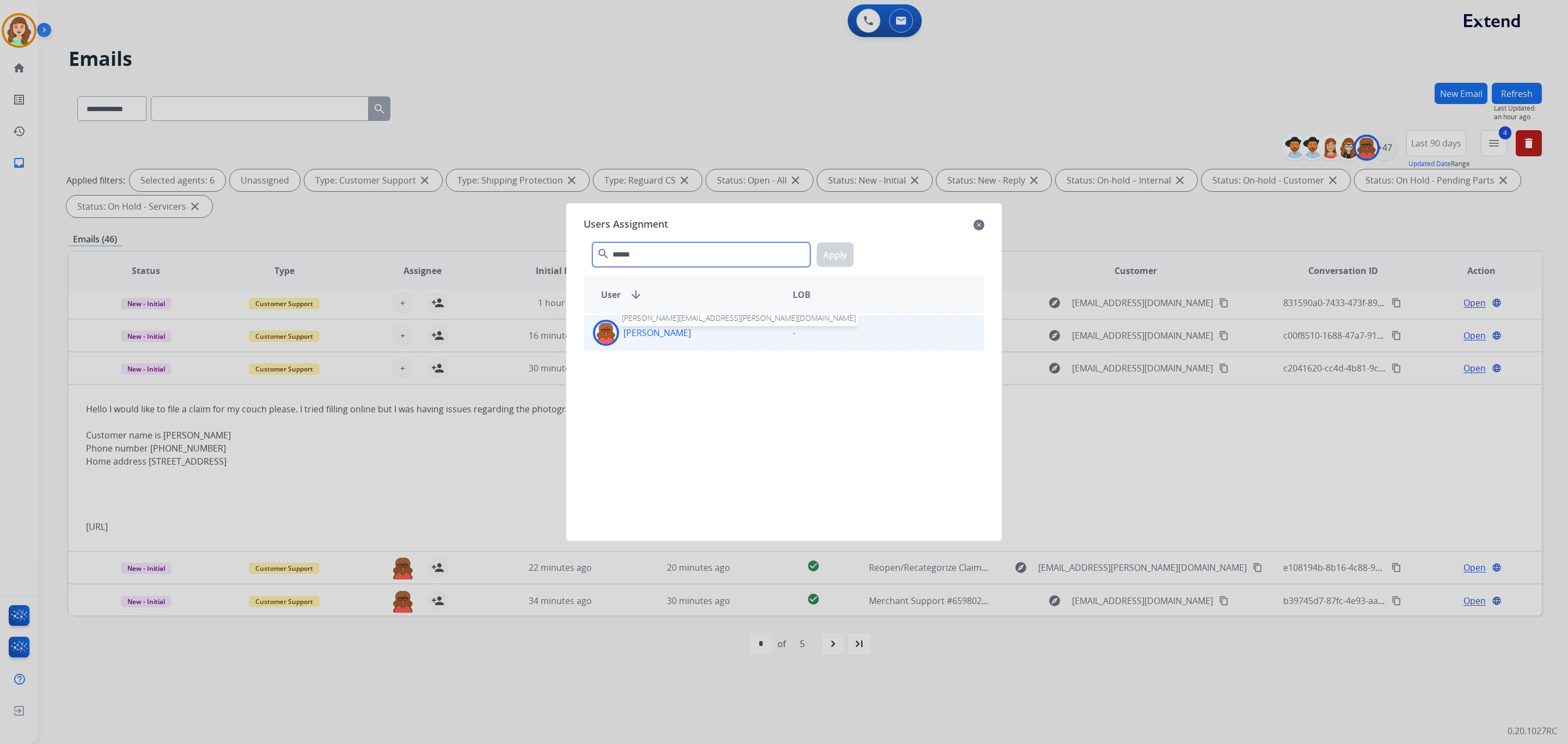
type input "******"
click at [683, 329] on p "[PERSON_NAME]" at bounding box center [657, 333] width 68 height 13
click at [830, 250] on button "Apply" at bounding box center [835, 255] width 37 height 25
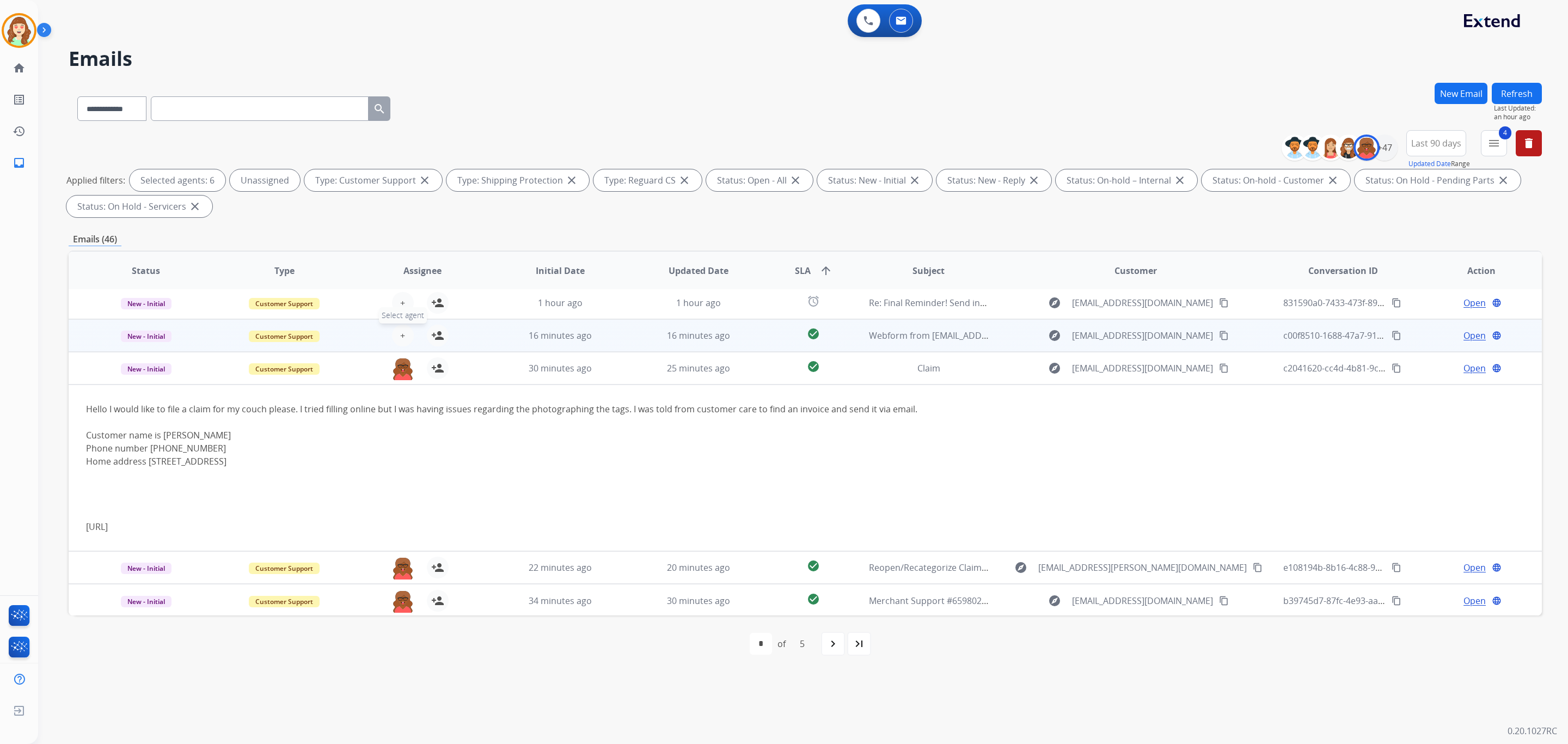
click at [404, 331] on button "+ Select agent" at bounding box center [403, 335] width 22 height 22
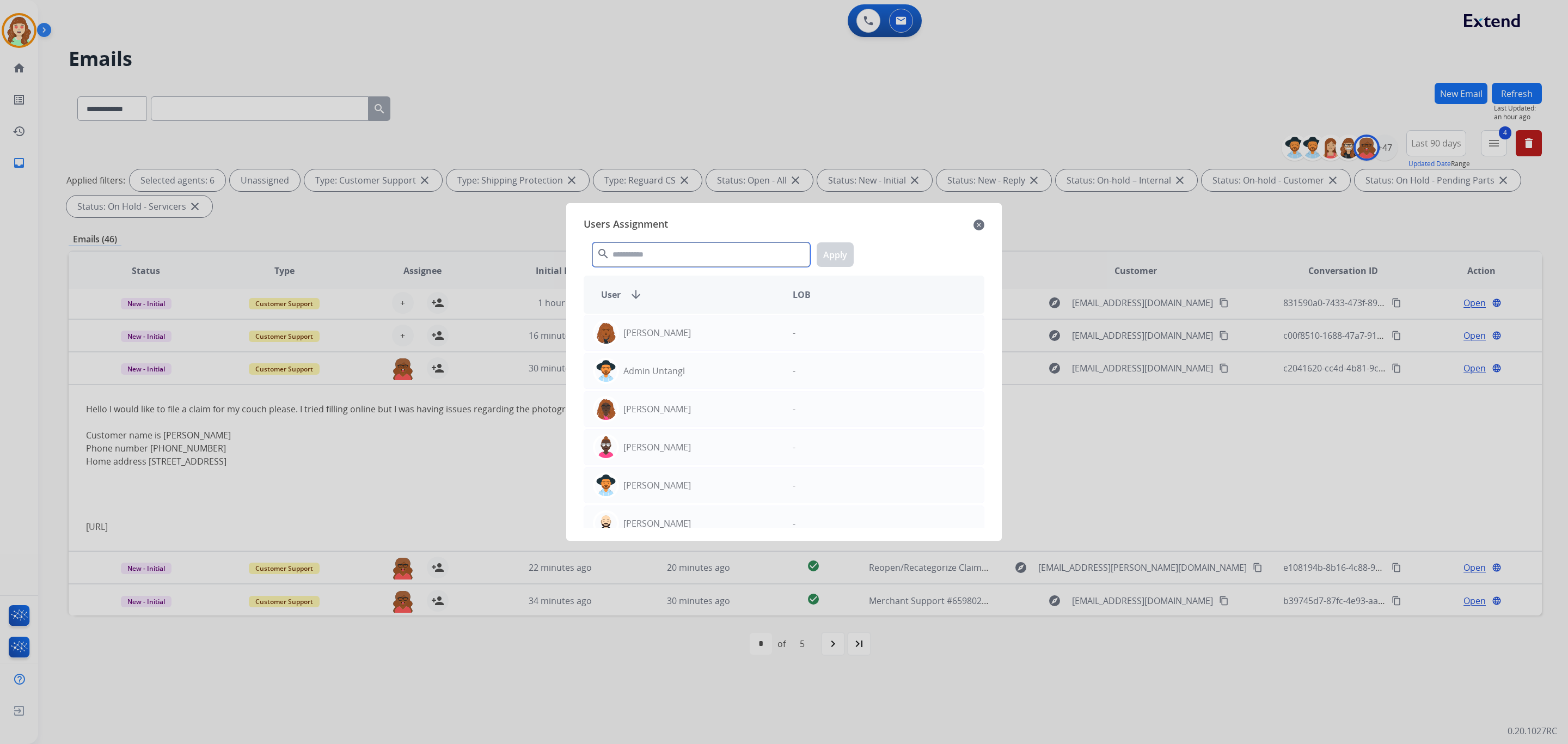
click at [720, 261] on input "text" at bounding box center [701, 255] width 218 height 25
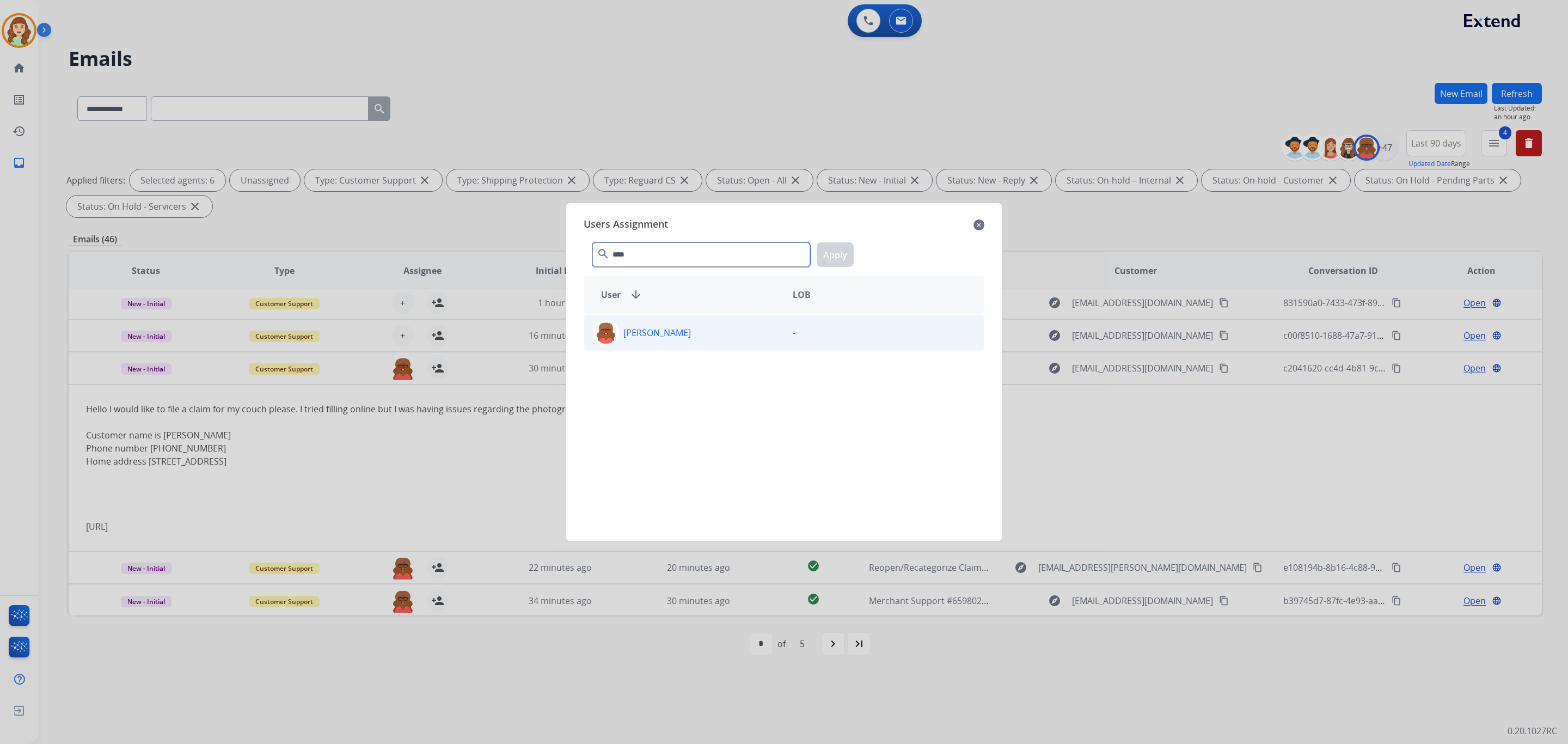
type input "****"
drag, startPoint x: 662, startPoint y: 340, endPoint x: 828, endPoint y: 267, distance: 181.3
click at [665, 338] on div "[PERSON_NAME]" at bounding box center [684, 333] width 200 height 26
click at [823, 253] on button "Apply" at bounding box center [835, 255] width 37 height 25
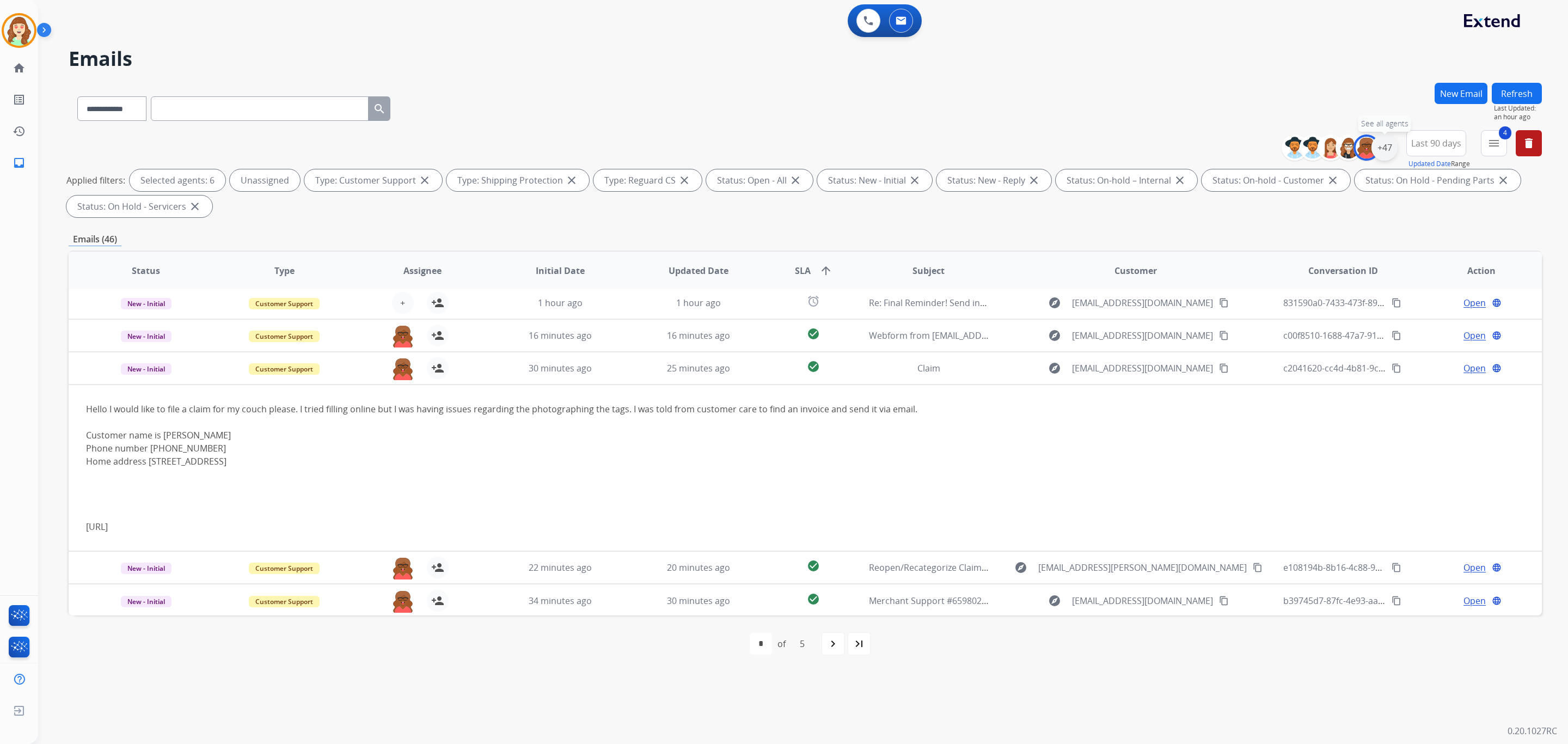
click at [1378, 152] on div "+47" at bounding box center [1385, 147] width 26 height 26
click at [1330, 363] on button "Apply" at bounding box center [1331, 368] width 37 height 20
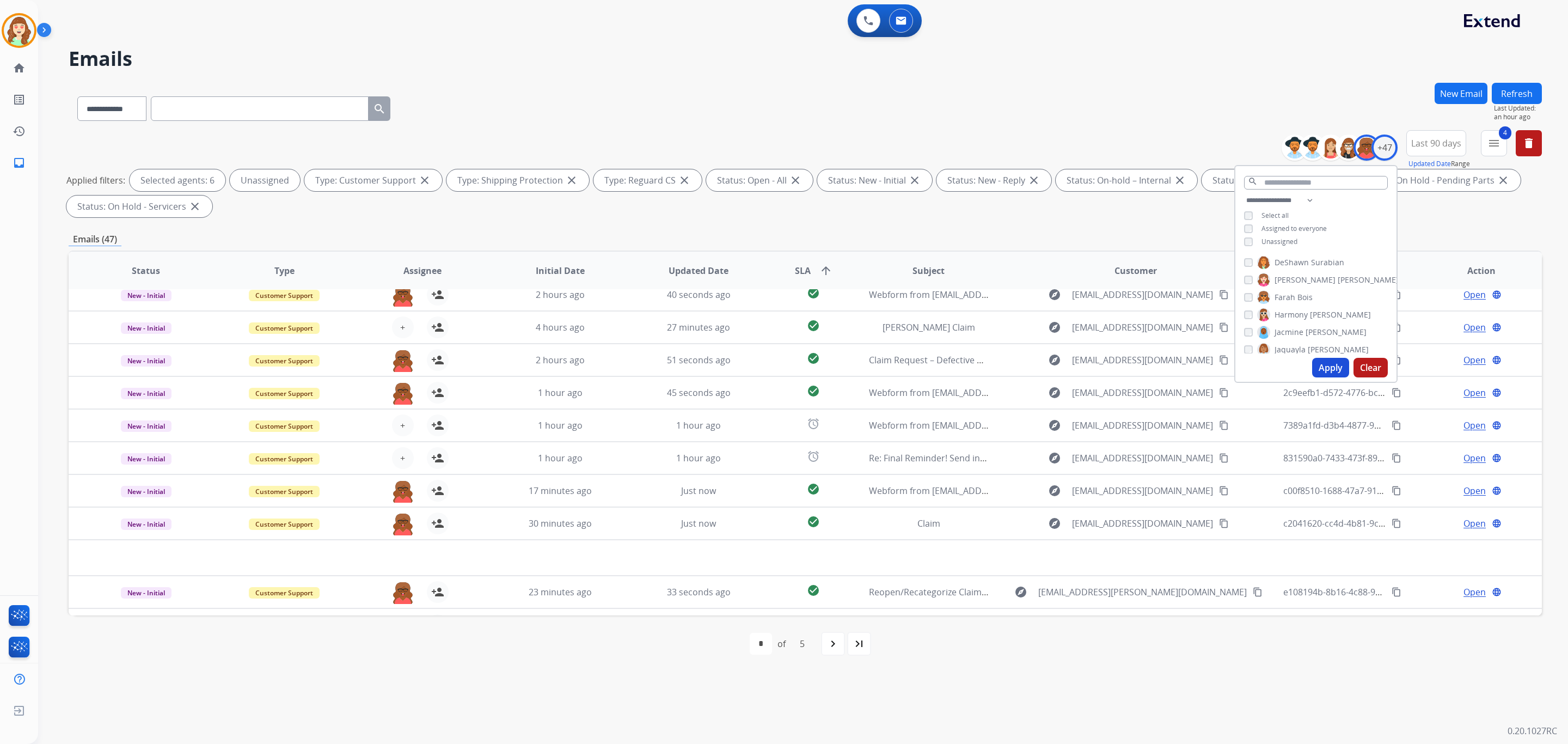
scroll to position [0, 0]
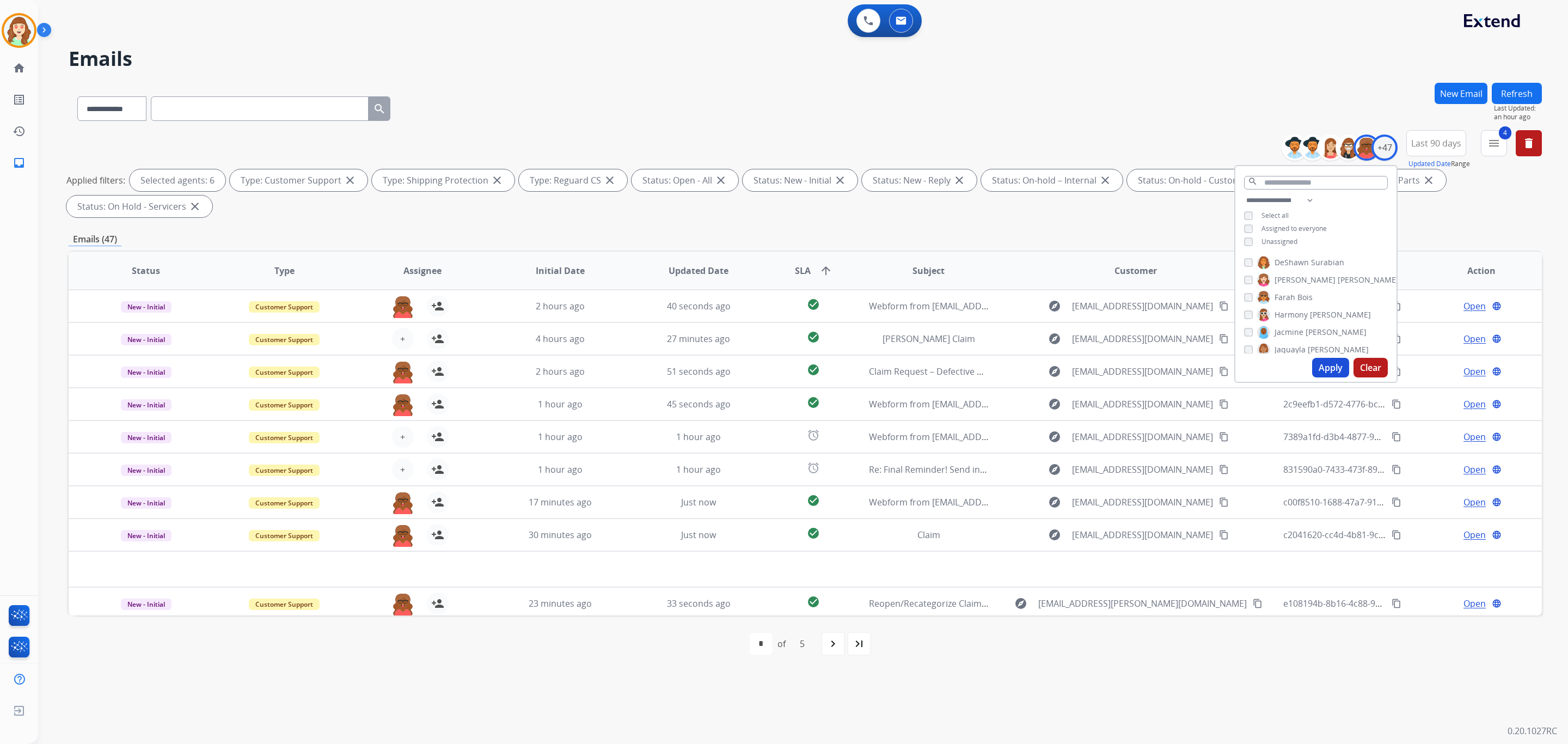
click at [1322, 363] on button "Apply" at bounding box center [1331, 368] width 37 height 20
click at [1322, 363] on button "Apply" at bounding box center [1331, 368] width 37 height 20
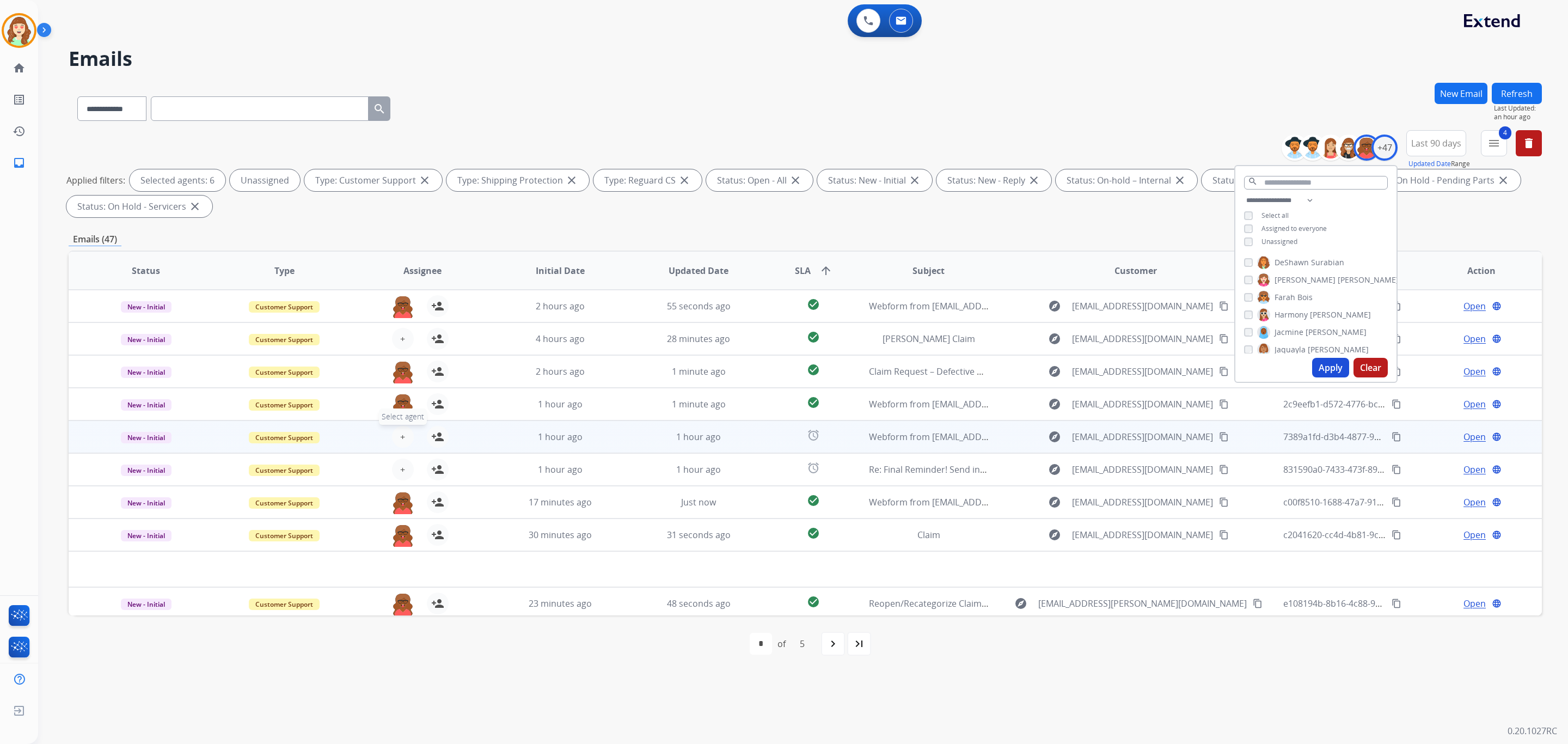
click at [403, 436] on span "+" at bounding box center [403, 437] width 5 height 13
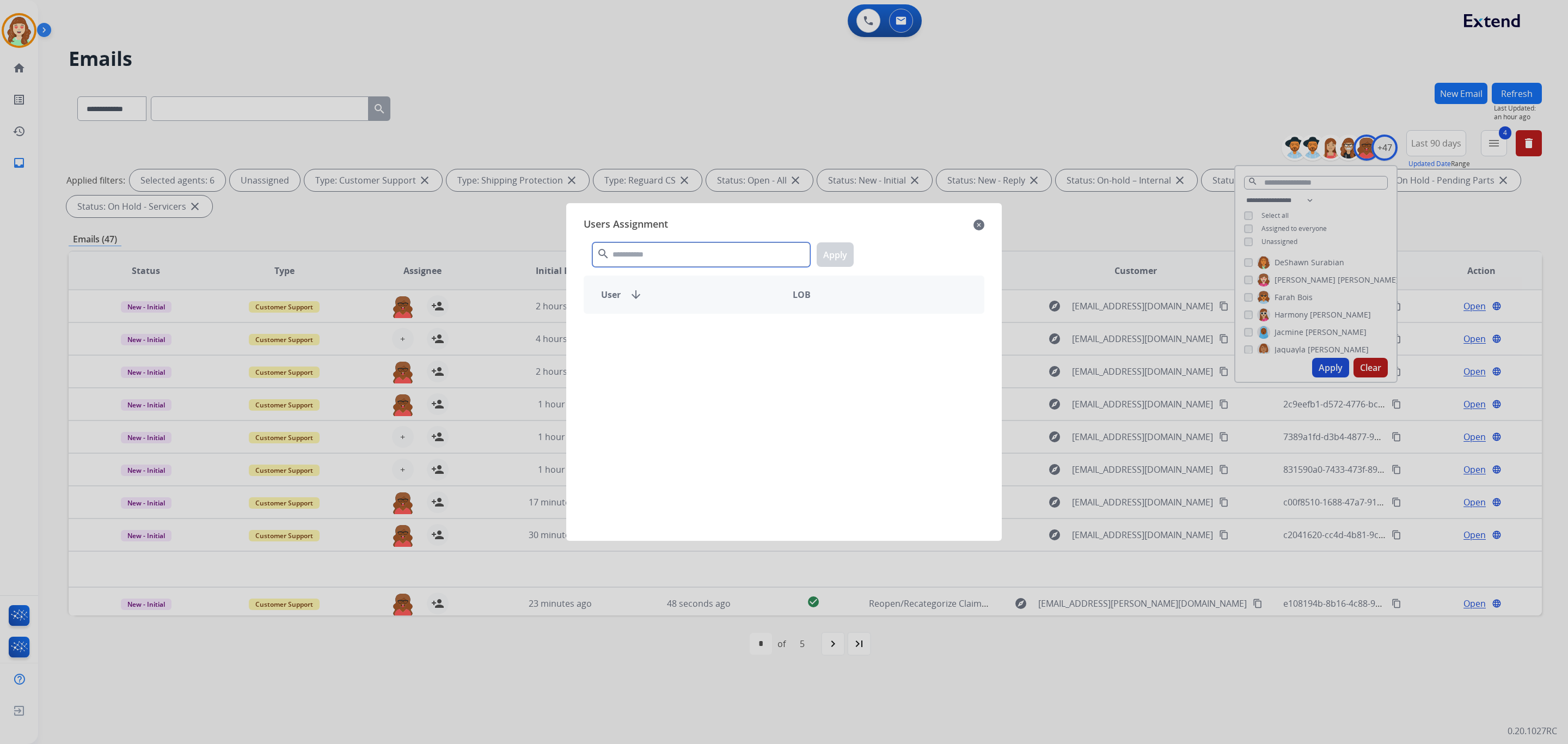
click at [690, 253] on input "text" at bounding box center [701, 255] width 218 height 25
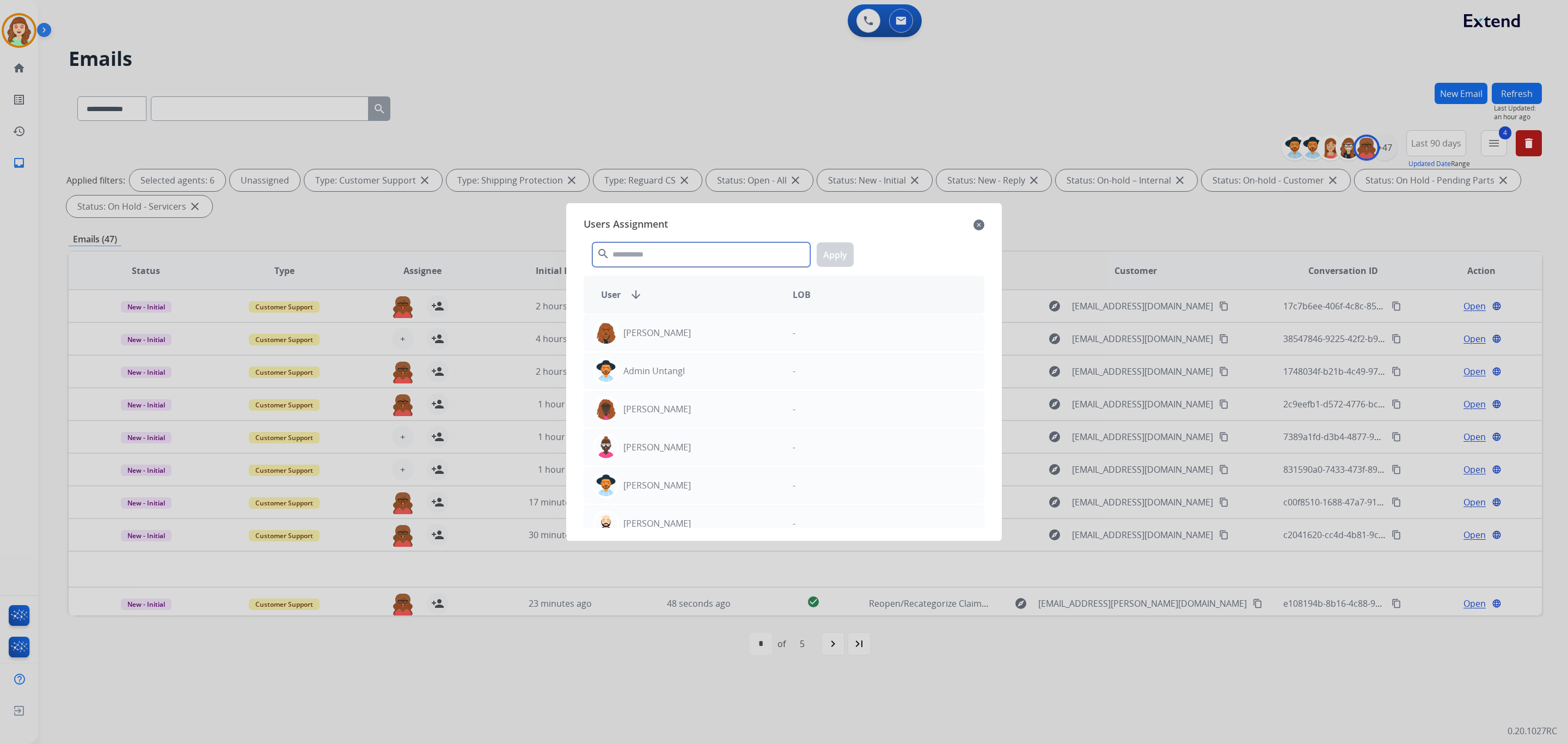
click at [701, 255] on input "text" at bounding box center [701, 255] width 218 height 25
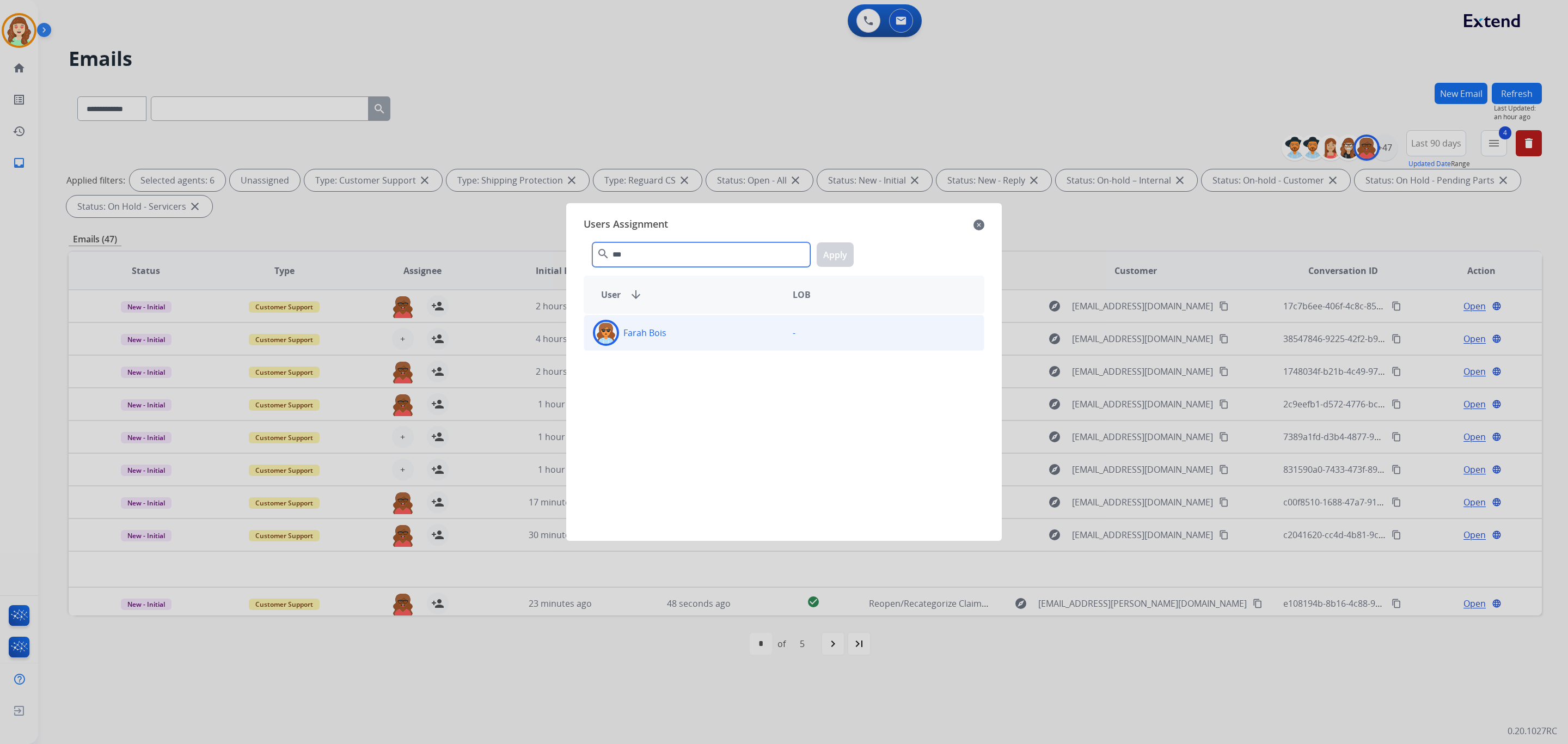
type input "***"
click at [696, 330] on div "Farah Bois" at bounding box center [684, 333] width 200 height 26
click at [829, 241] on div "*** search Apply" at bounding box center [784, 252] width 401 height 38
click at [832, 252] on button "Apply" at bounding box center [835, 255] width 37 height 25
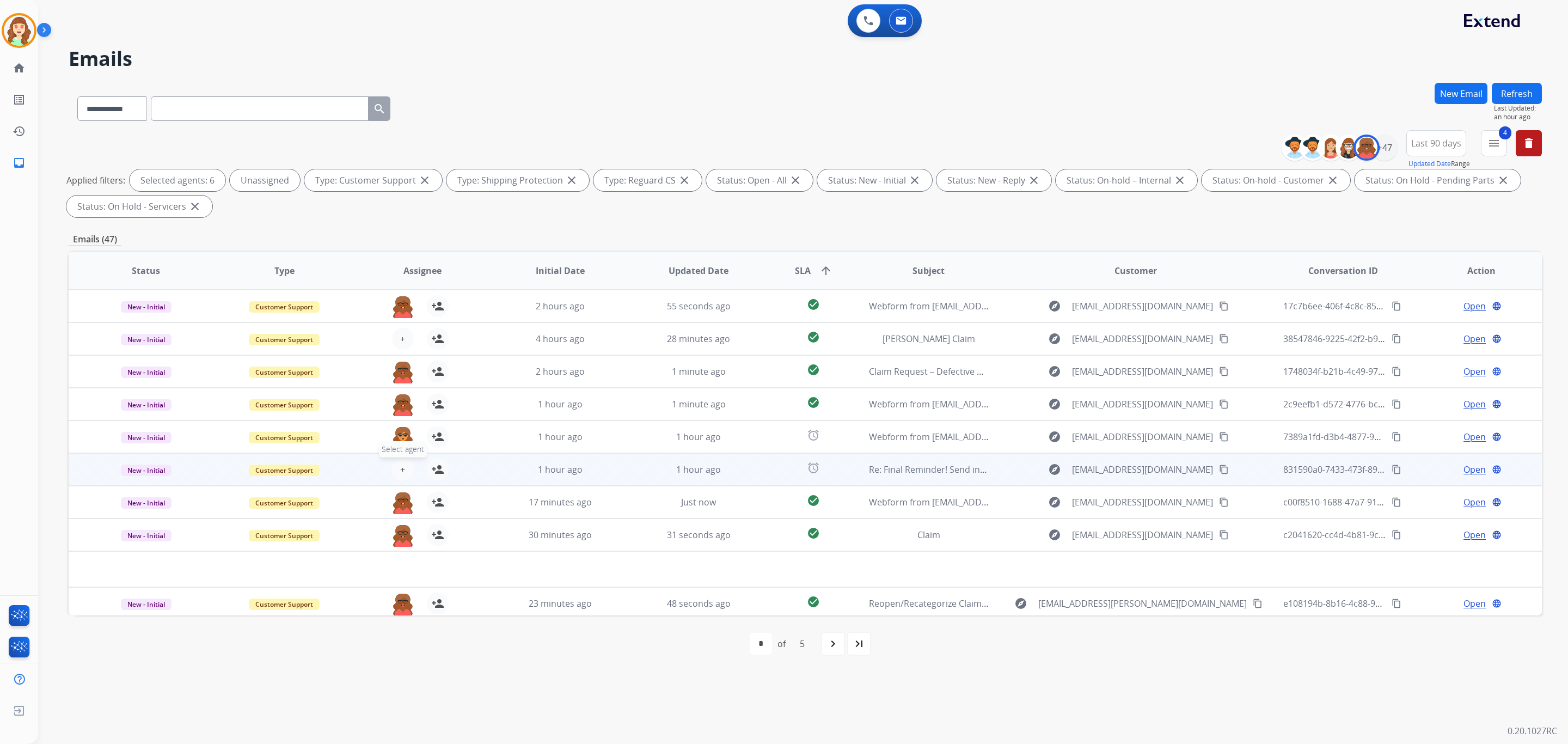
click at [400, 476] on button "+ Select agent" at bounding box center [403, 469] width 22 height 22
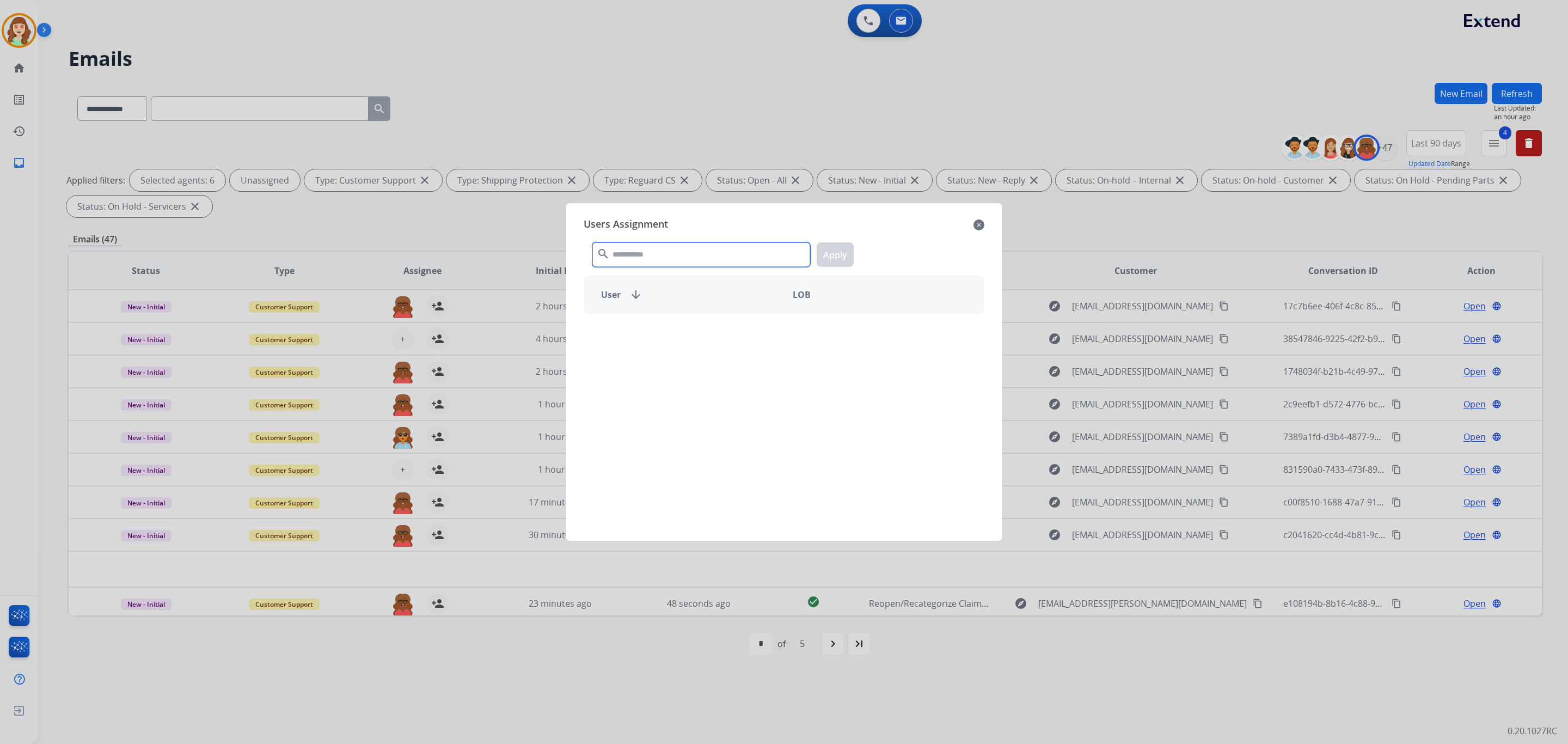
click at [657, 254] on input "text" at bounding box center [701, 255] width 218 height 25
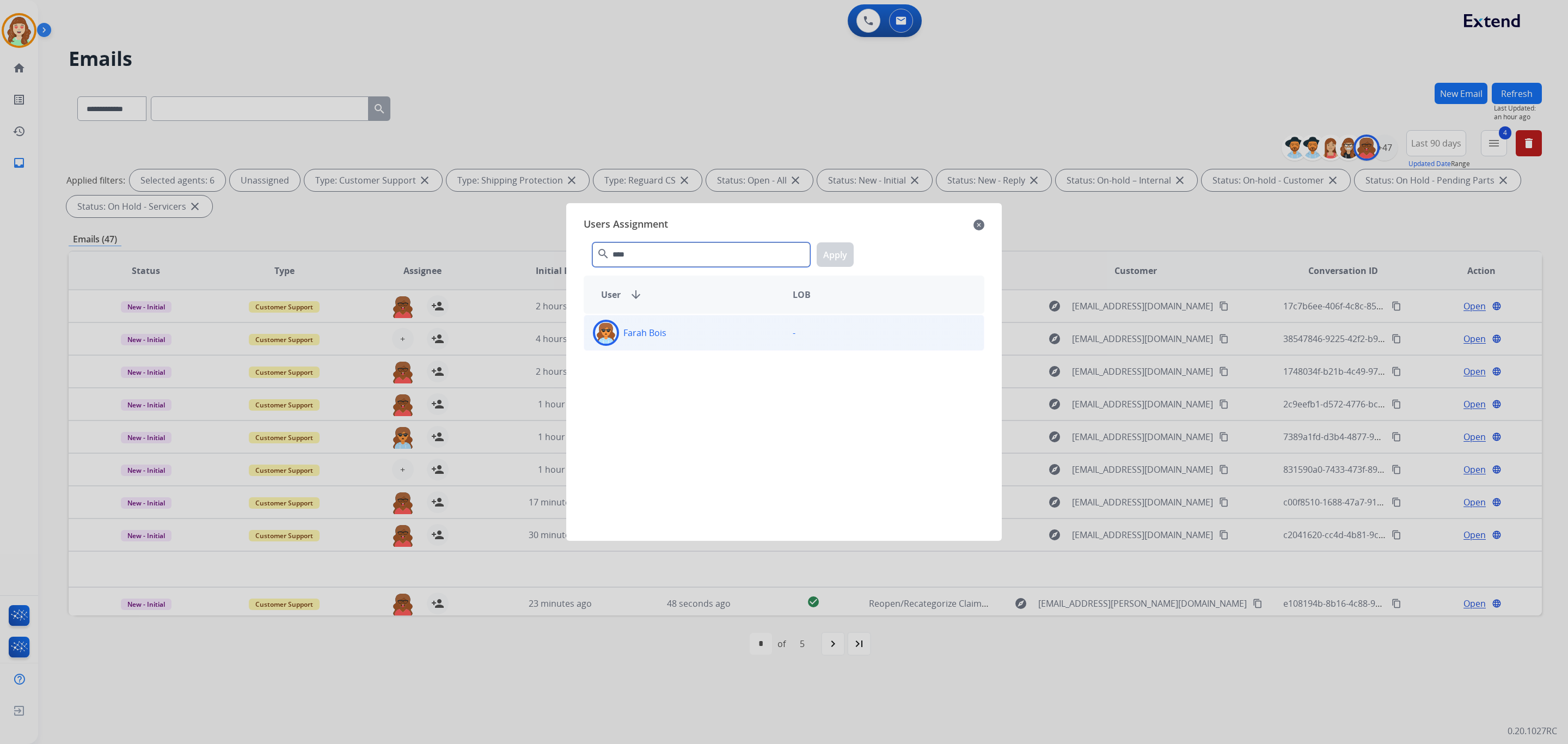
type input "****"
click at [719, 330] on div "Farah Bois" at bounding box center [684, 333] width 200 height 26
click at [834, 257] on button "Apply" at bounding box center [835, 255] width 37 height 25
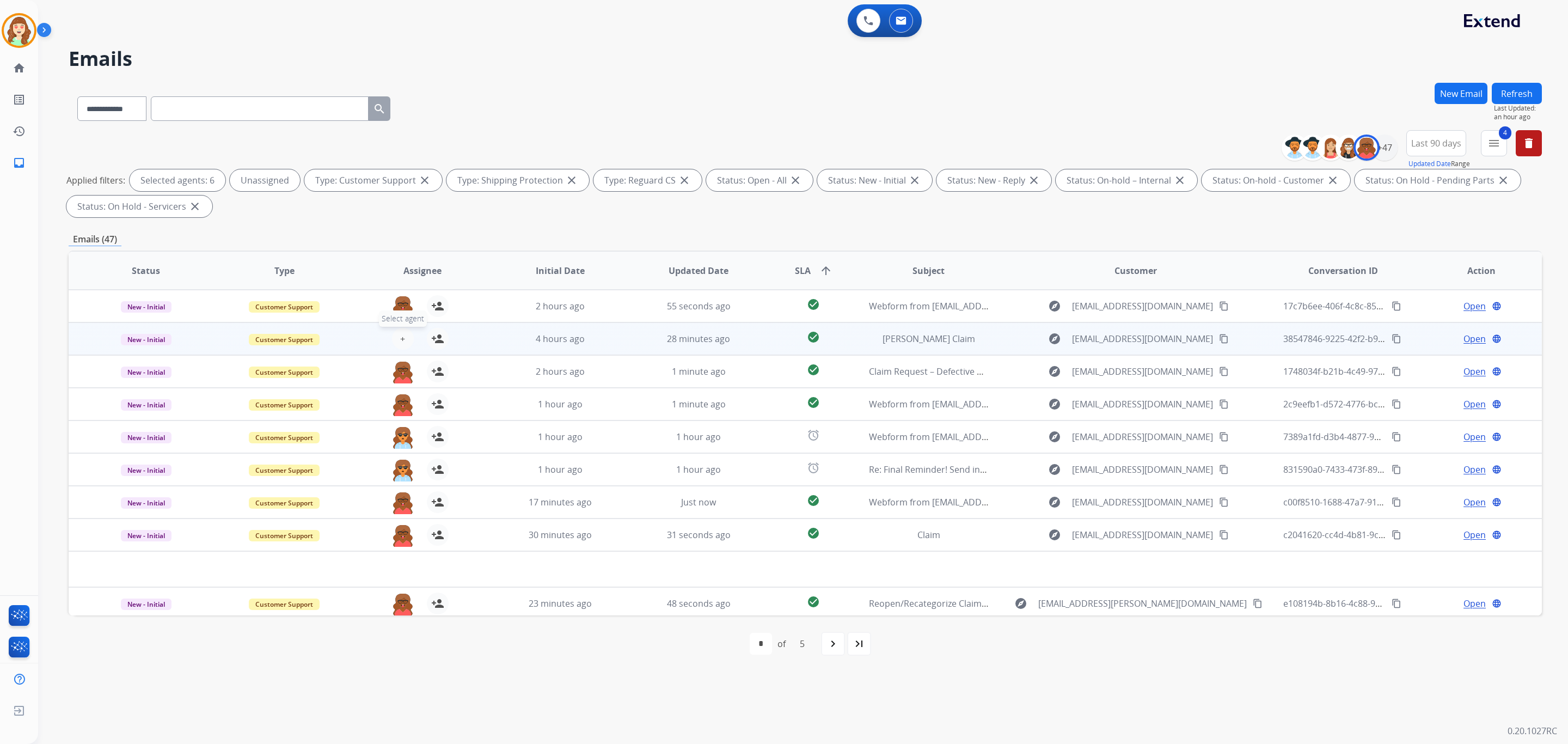
click at [402, 334] on span "+" at bounding box center [403, 339] width 5 height 13
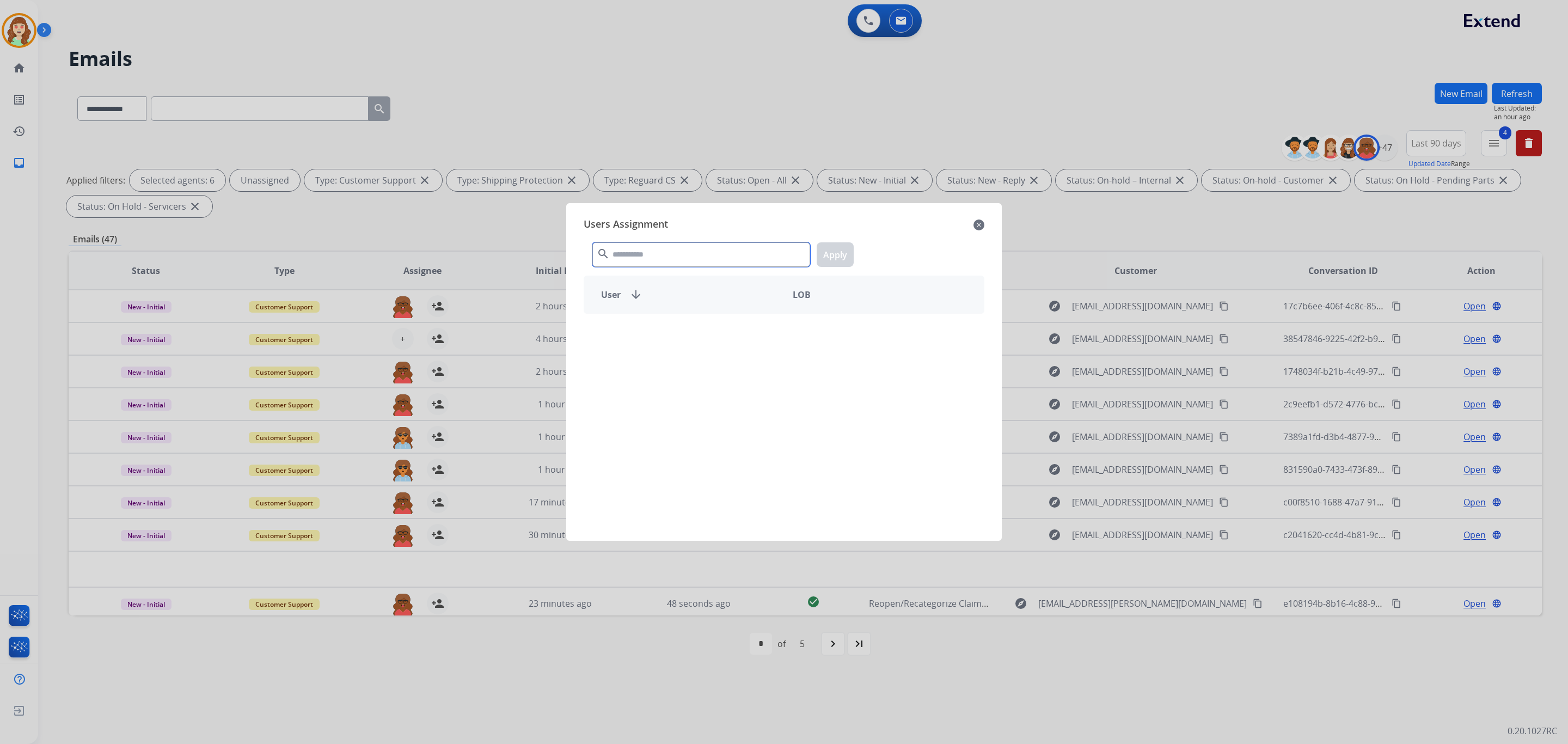
click at [733, 256] on input "text" at bounding box center [701, 255] width 218 height 25
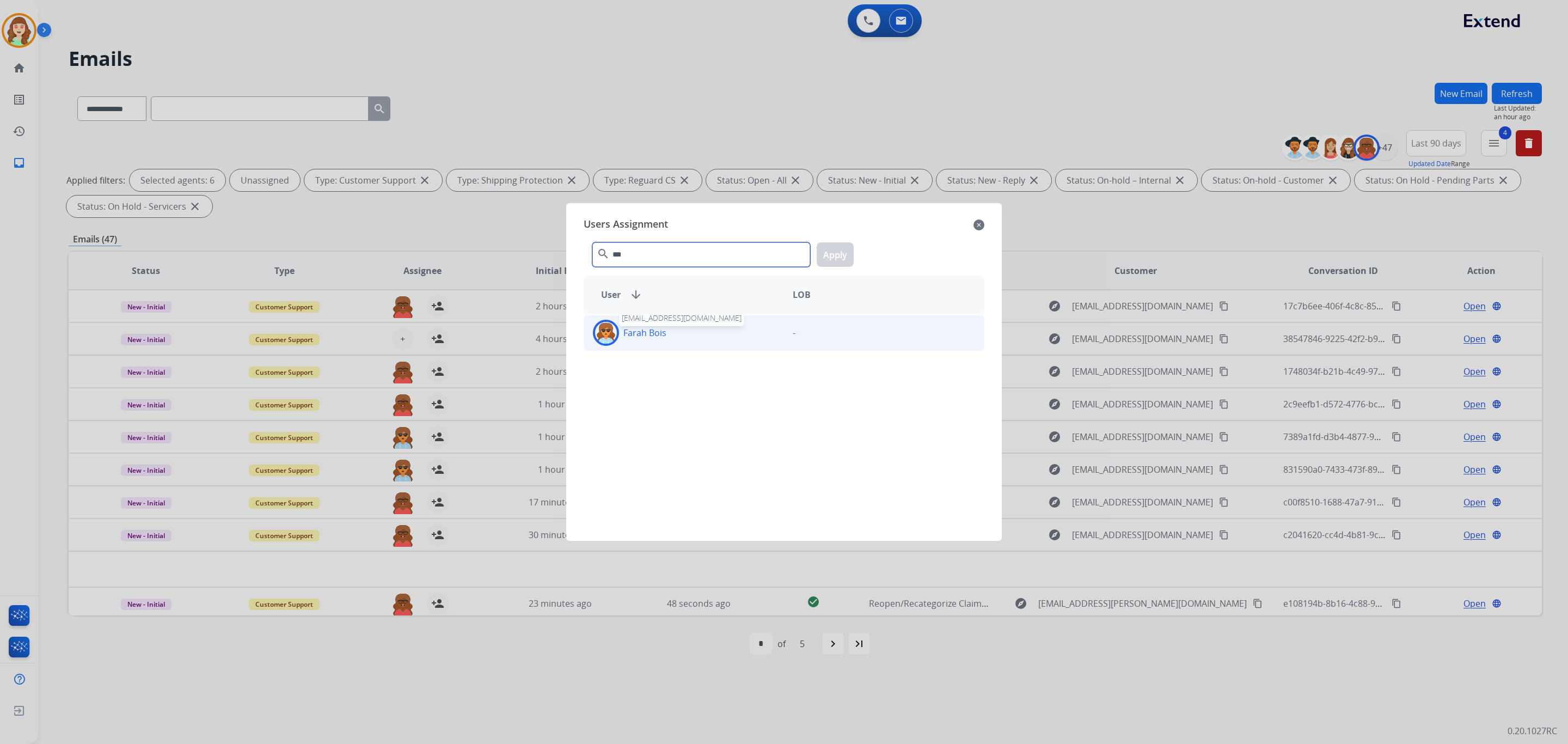
type input "***"
click at [659, 336] on p "Farah Bois" at bounding box center [645, 333] width 43 height 13
drag, startPoint x: 832, startPoint y: 259, endPoint x: 652, endPoint y: 400, distance: 228.7
click at [830, 259] on button "Apply" at bounding box center [835, 255] width 37 height 25
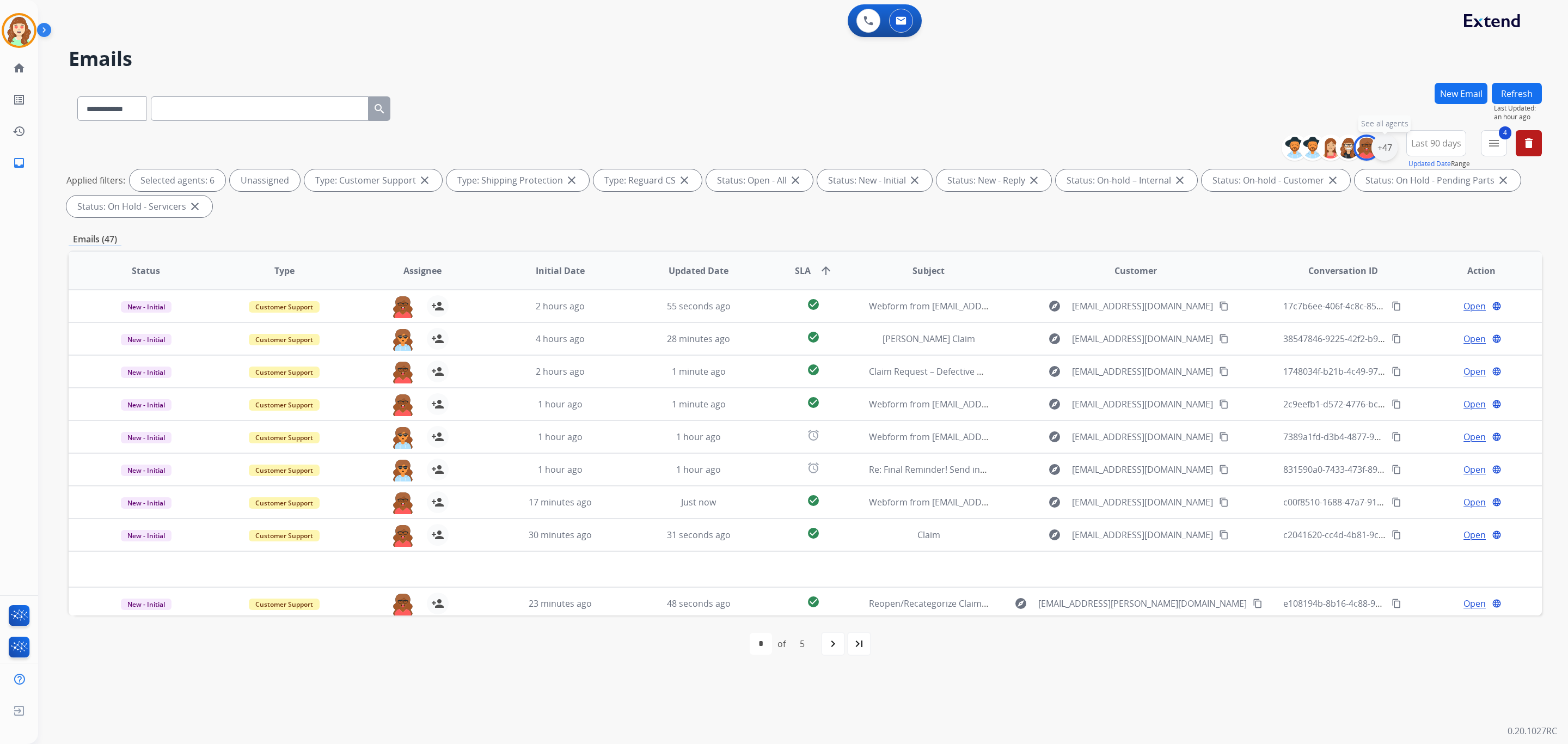
click at [1384, 147] on div "+47" at bounding box center [1385, 147] width 26 height 26
click at [1321, 366] on button "Apply" at bounding box center [1331, 368] width 37 height 20
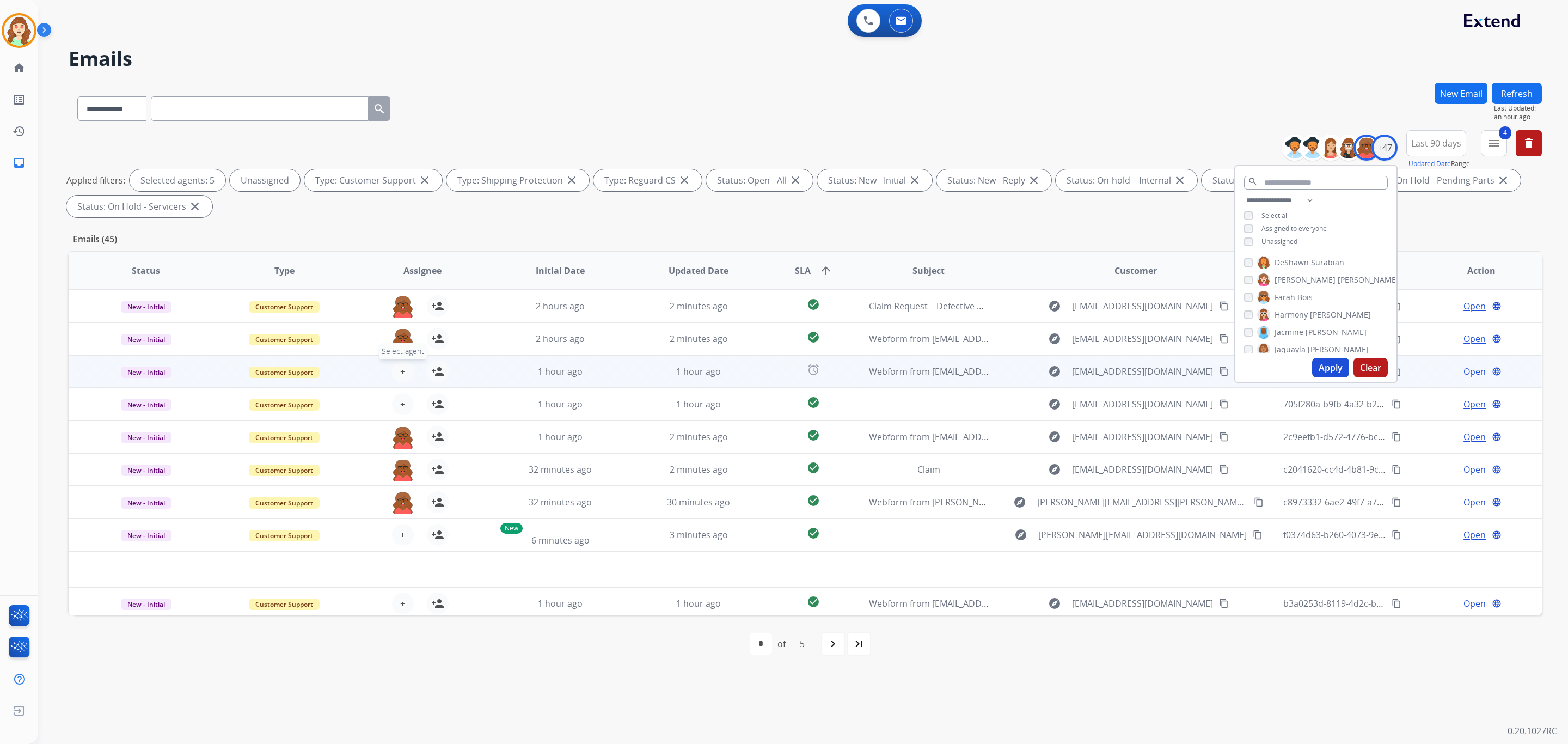
click at [400, 373] on span "+" at bounding box center [403, 371] width 5 height 13
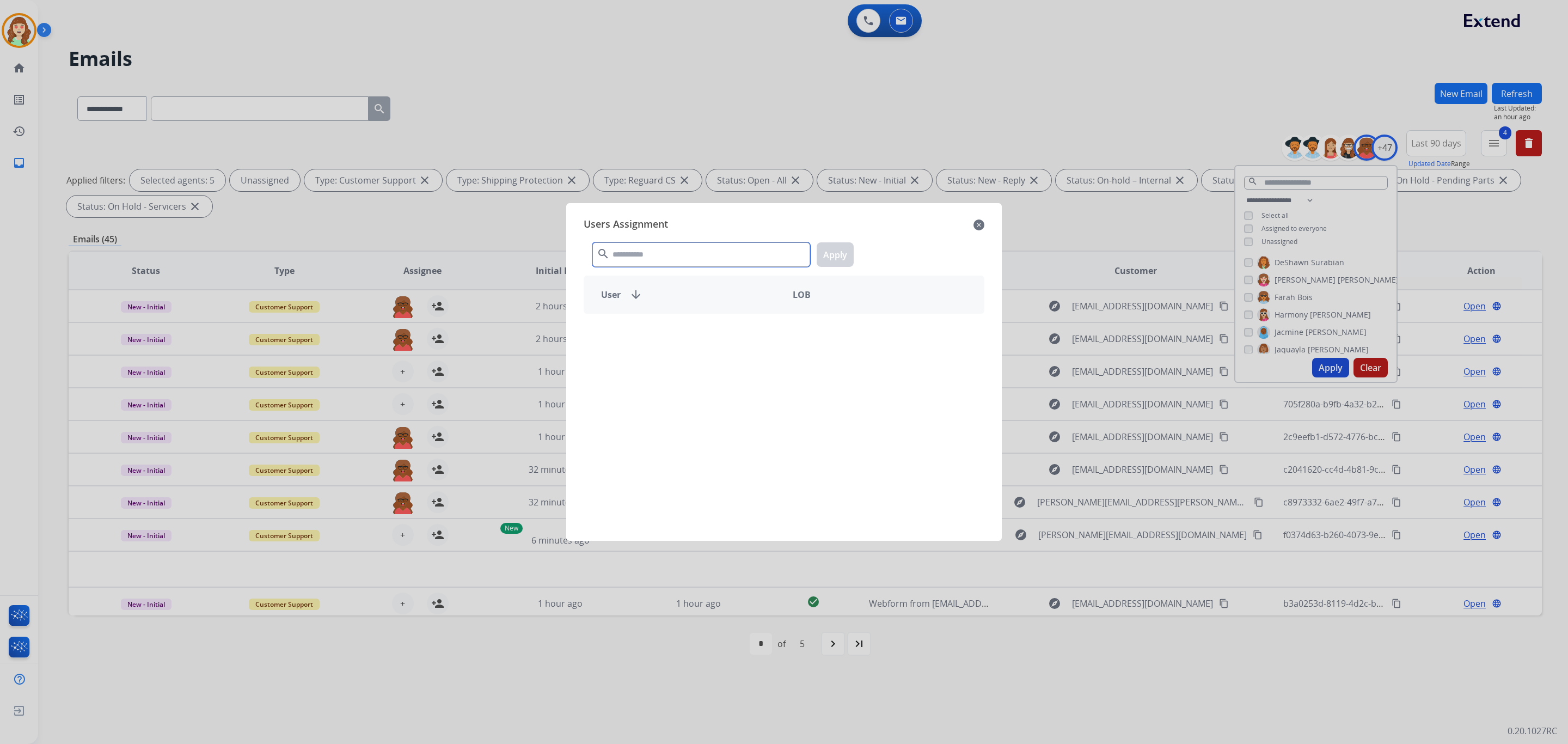
click at [734, 251] on input "text" at bounding box center [701, 255] width 218 height 25
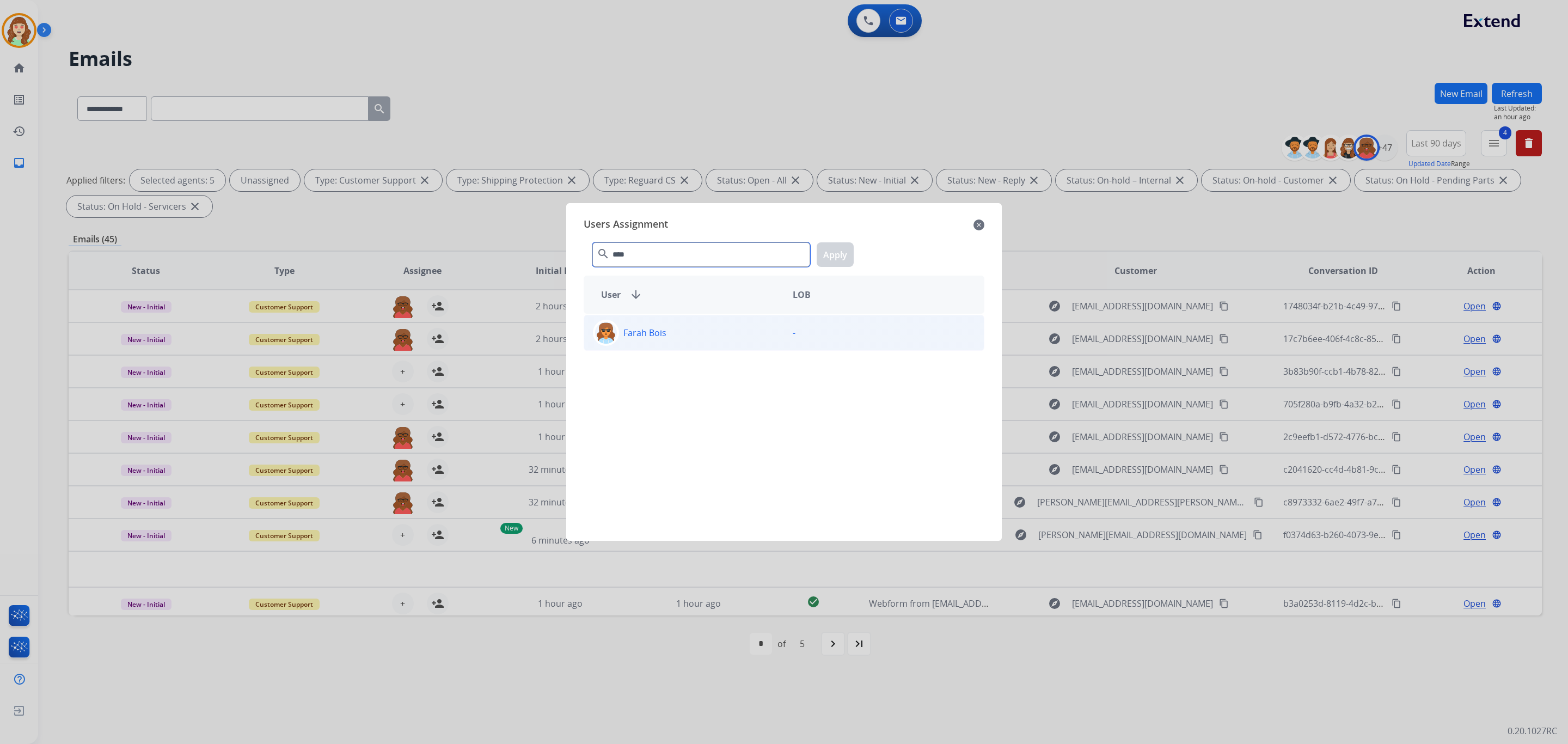
type input "****"
click at [705, 345] on div "Farah Bois" at bounding box center [684, 333] width 200 height 26
click at [832, 246] on button "Apply" at bounding box center [835, 255] width 37 height 25
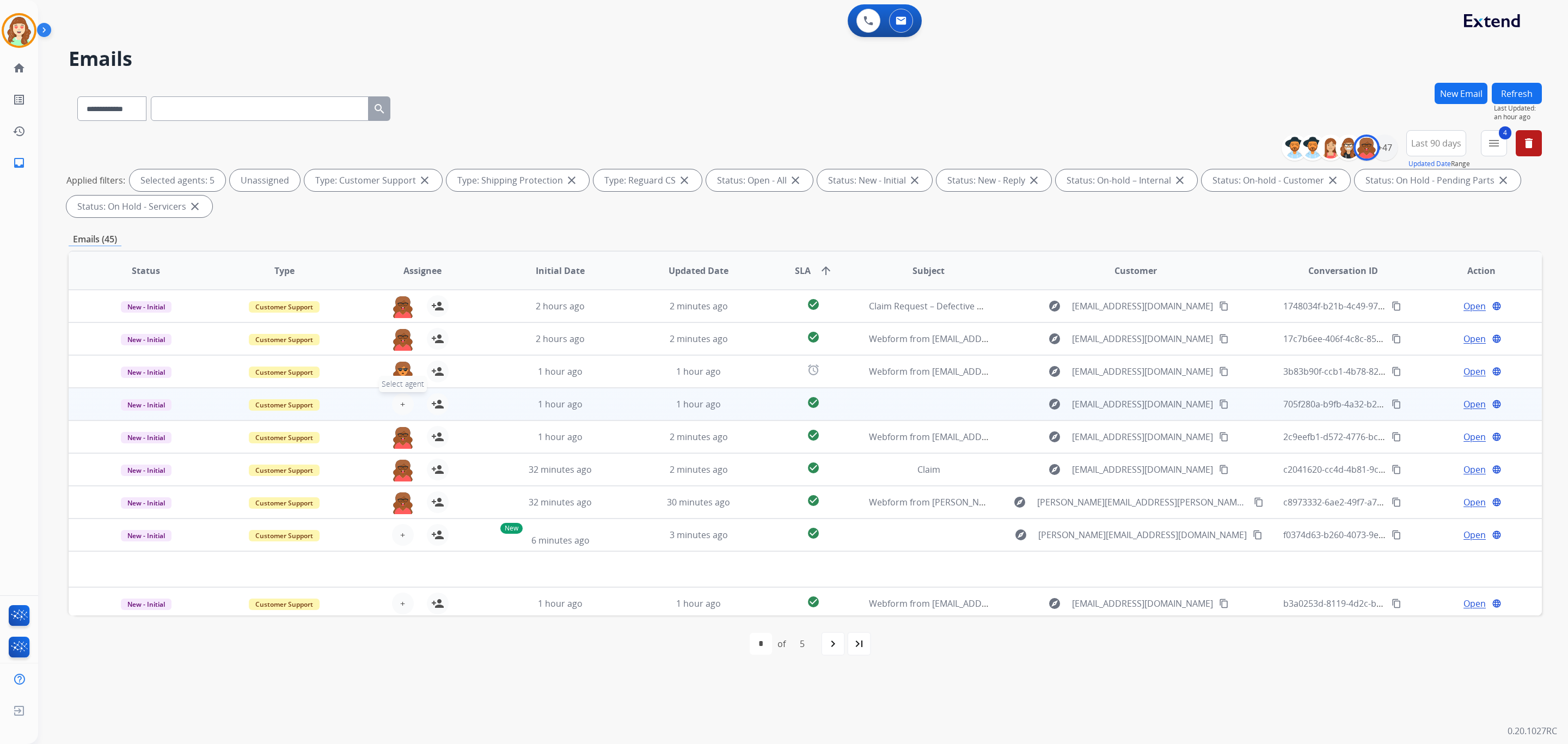
click at [397, 406] on button "+ Select agent" at bounding box center [403, 404] width 22 height 22
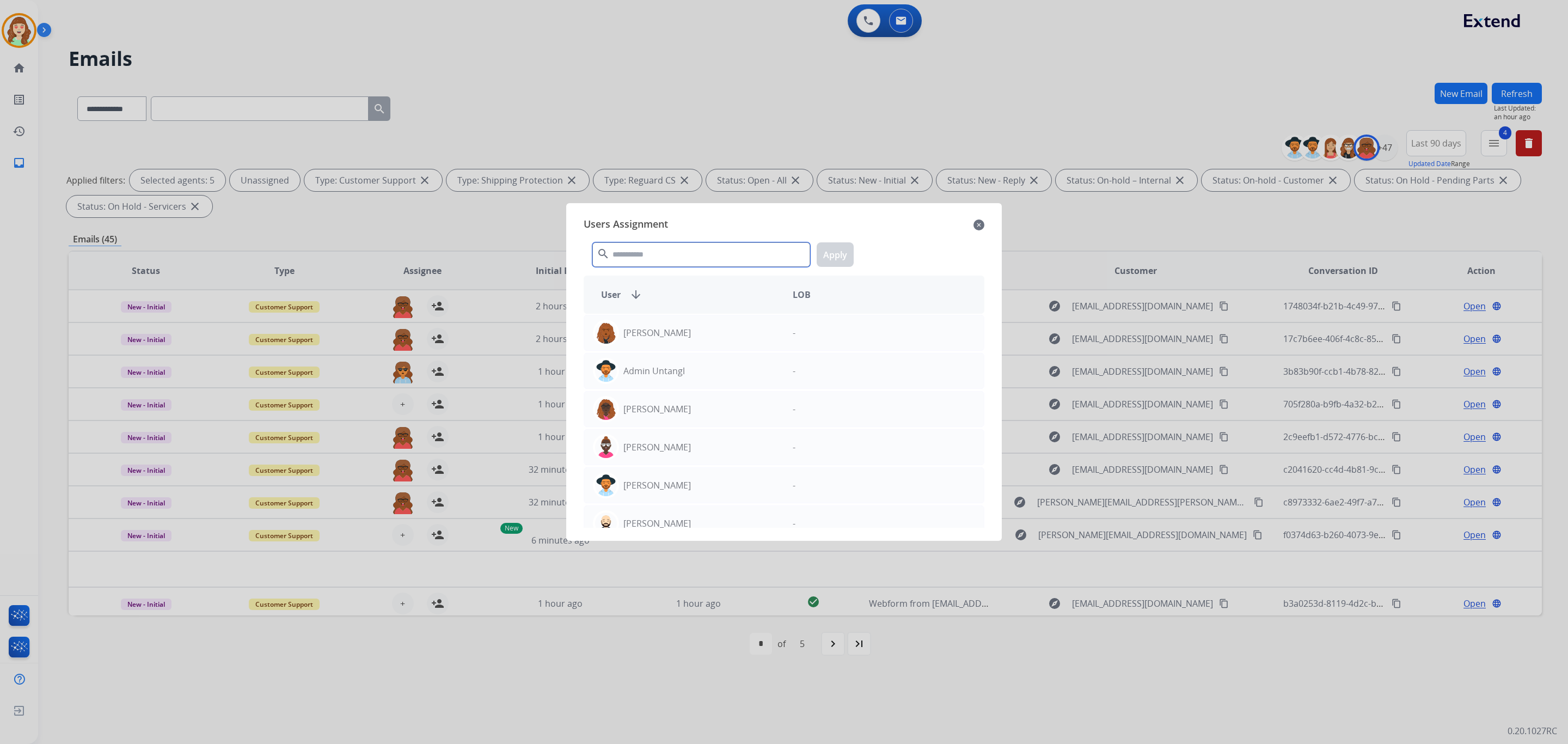
click at [688, 255] on input "text" at bounding box center [701, 255] width 218 height 25
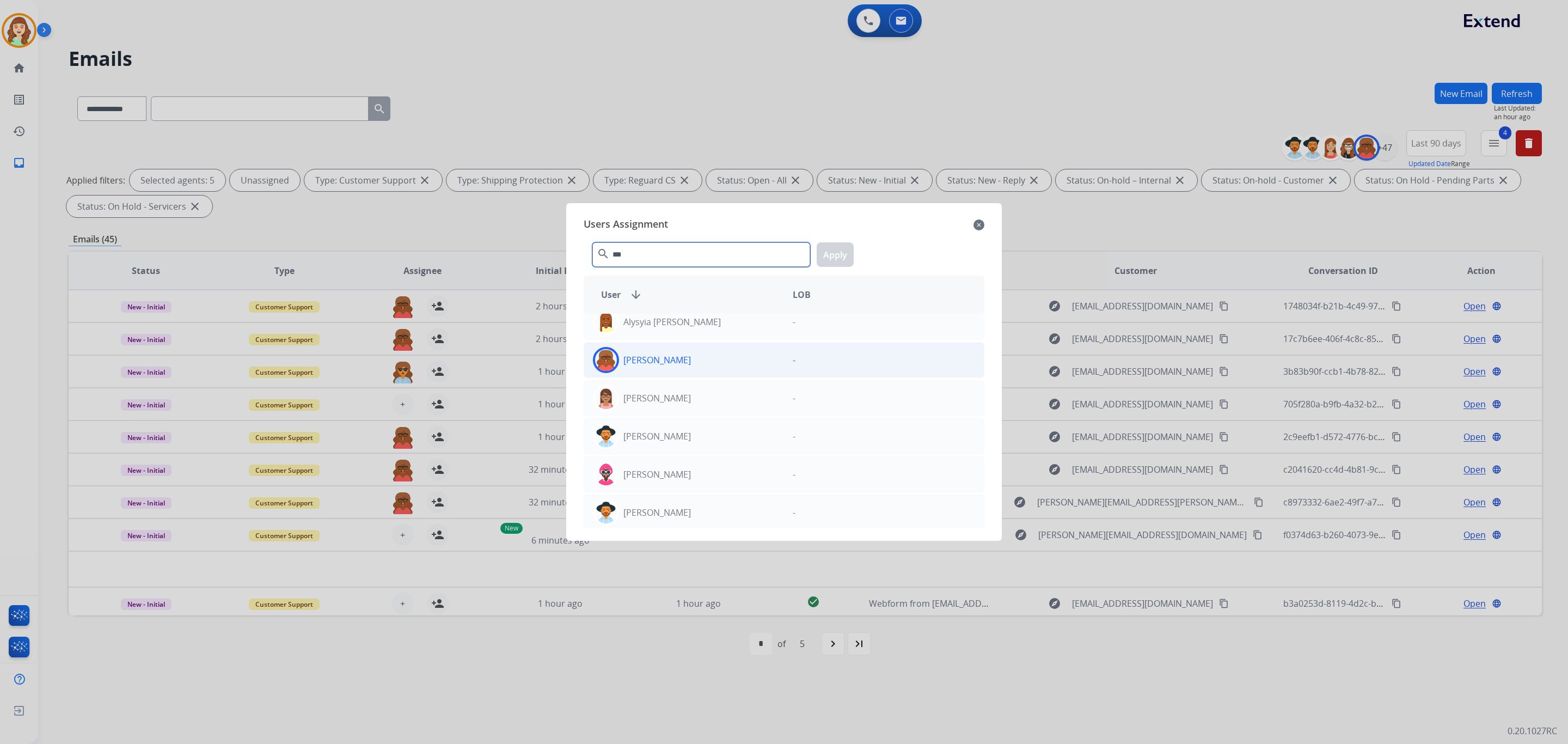
type input "***"
click at [720, 363] on div "[PERSON_NAME]" at bounding box center [684, 360] width 200 height 26
click at [832, 254] on button "Apply" at bounding box center [835, 255] width 37 height 25
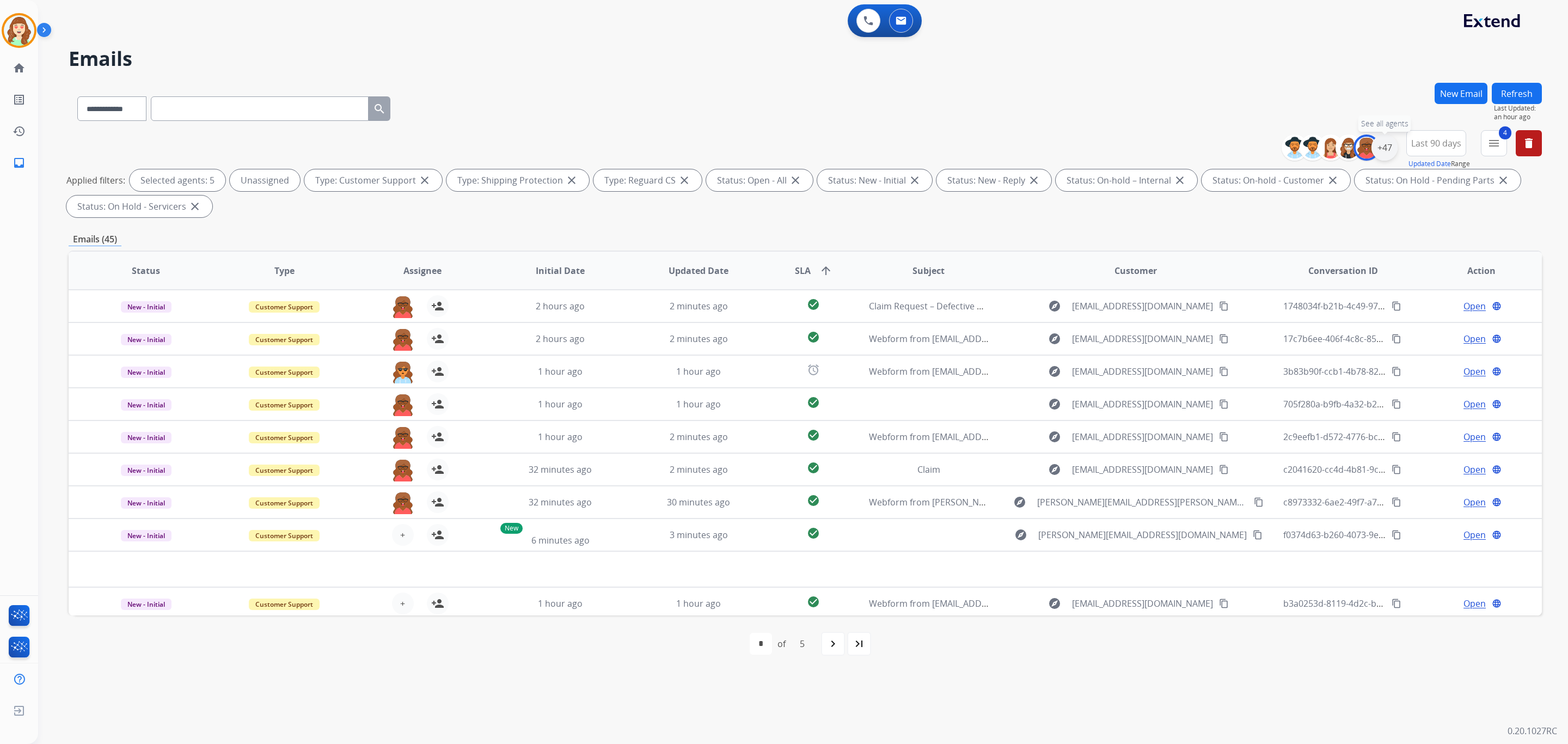
click at [1384, 151] on div "+47" at bounding box center [1385, 147] width 26 height 26
click at [1252, 313] on div "Harmony [PERSON_NAME]" at bounding box center [1308, 315] width 127 height 13
click at [1343, 365] on button "Apply" at bounding box center [1331, 368] width 37 height 20
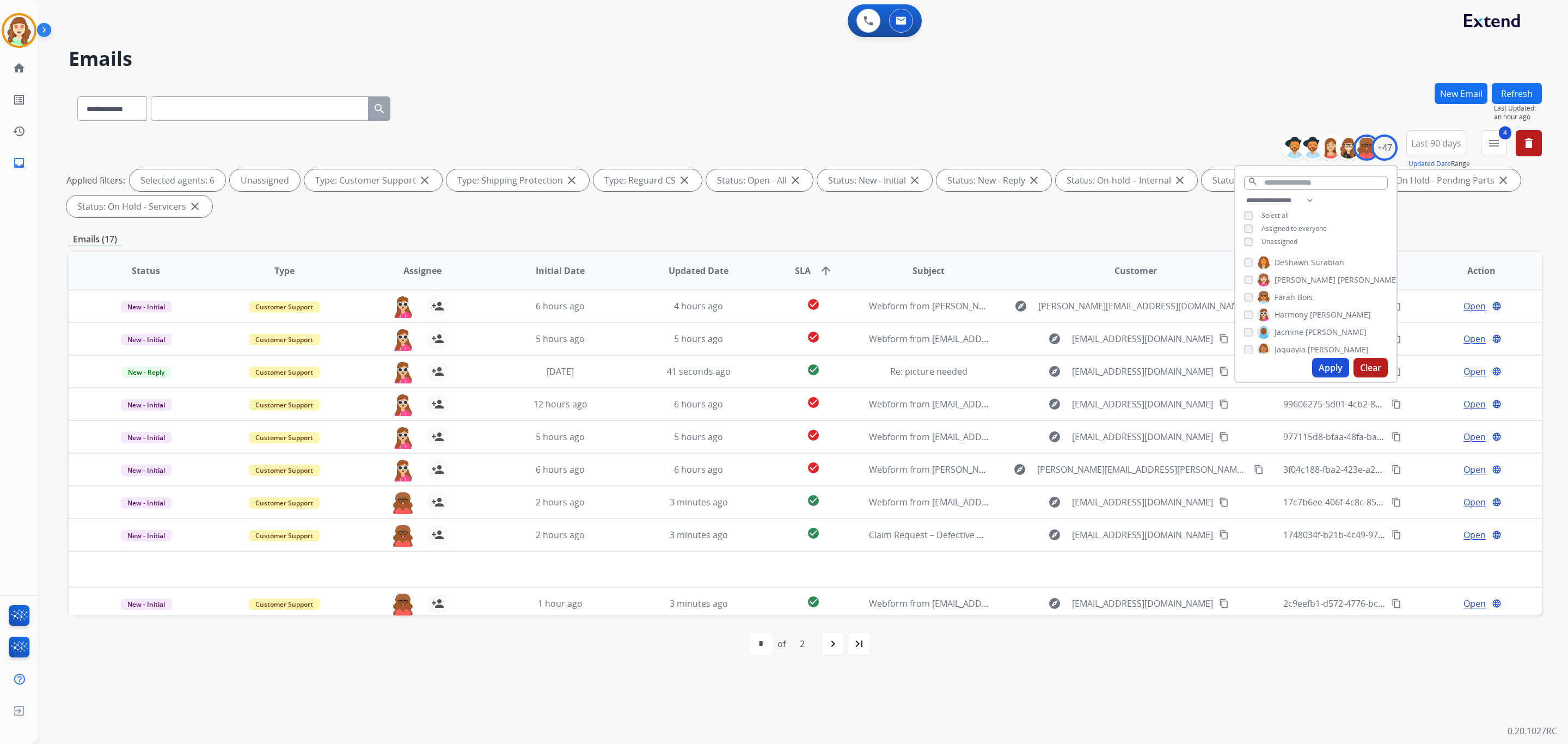
click at [1332, 370] on button "Apply" at bounding box center [1331, 368] width 37 height 20
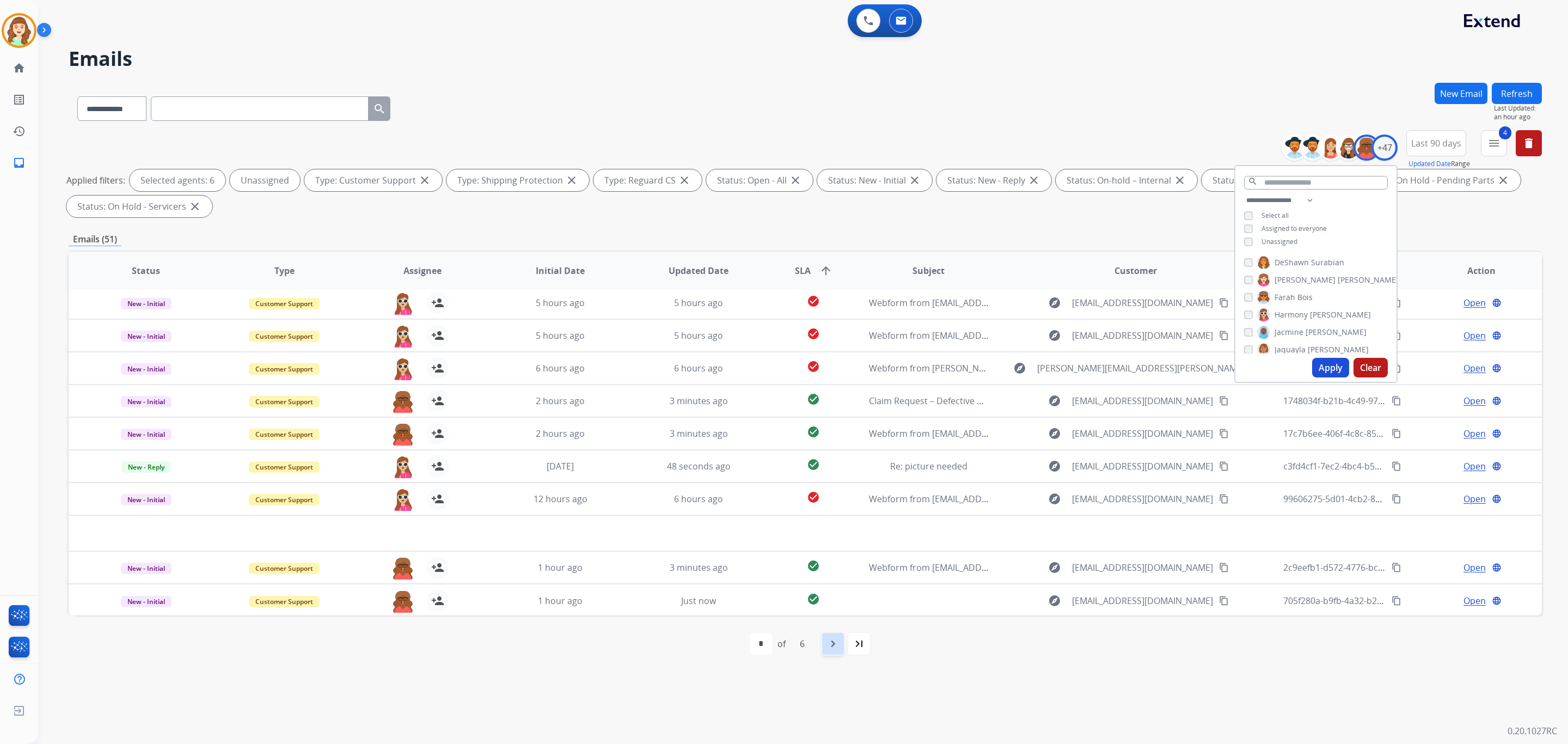
click at [832, 649] on mat-icon "navigate_next" at bounding box center [833, 644] width 13 height 13
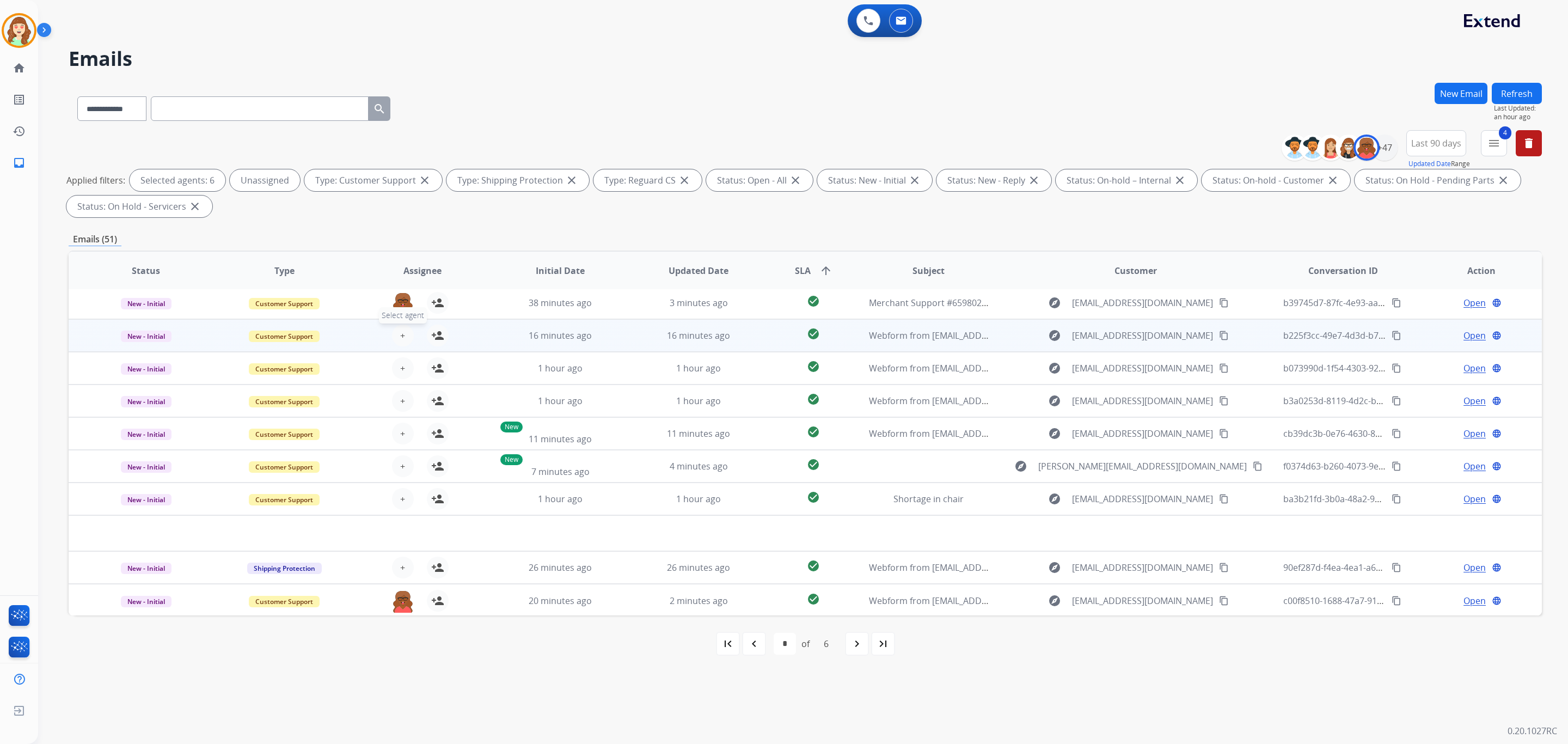
click at [403, 334] on span "+" at bounding box center [403, 335] width 5 height 13
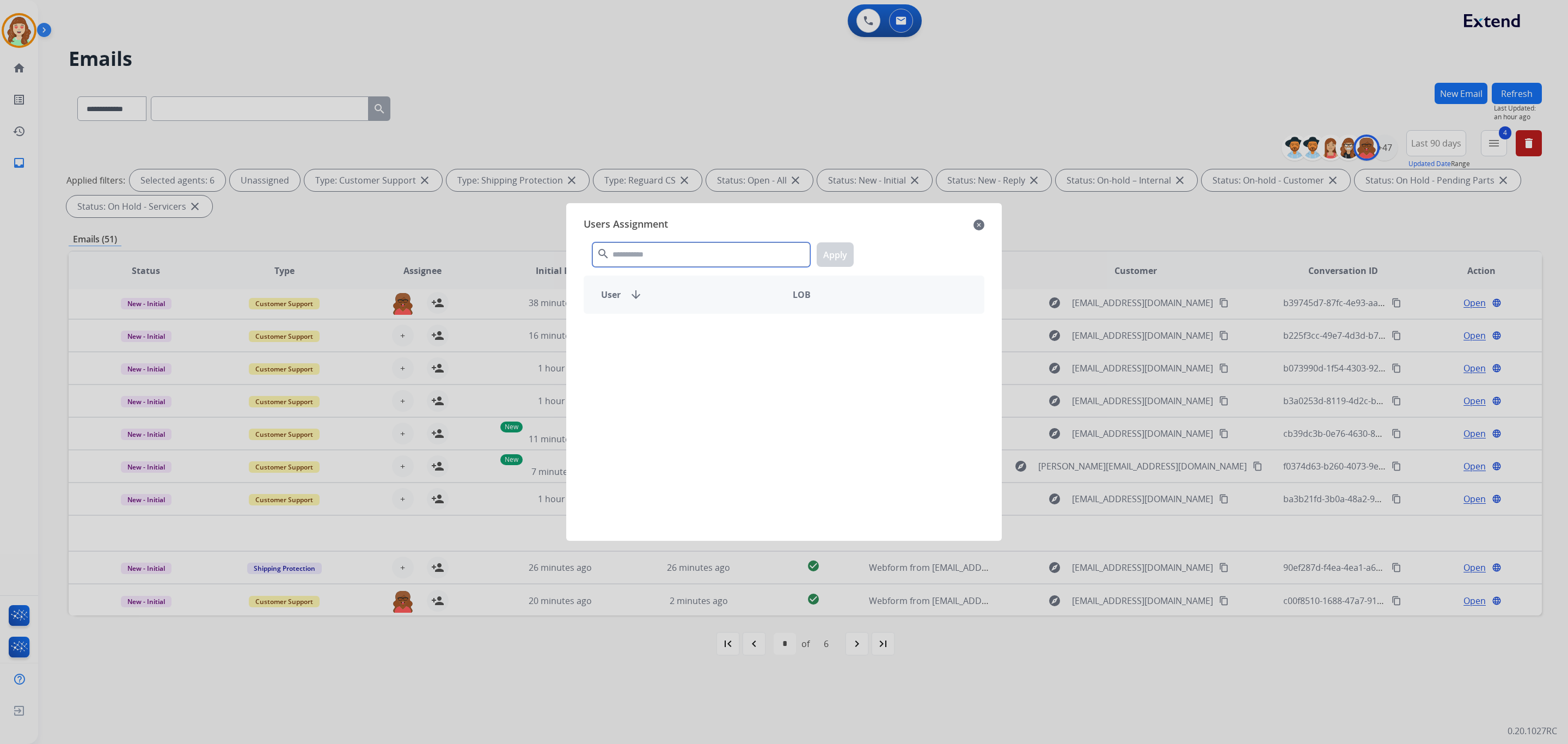
click at [639, 247] on input "text" at bounding box center [701, 255] width 218 height 25
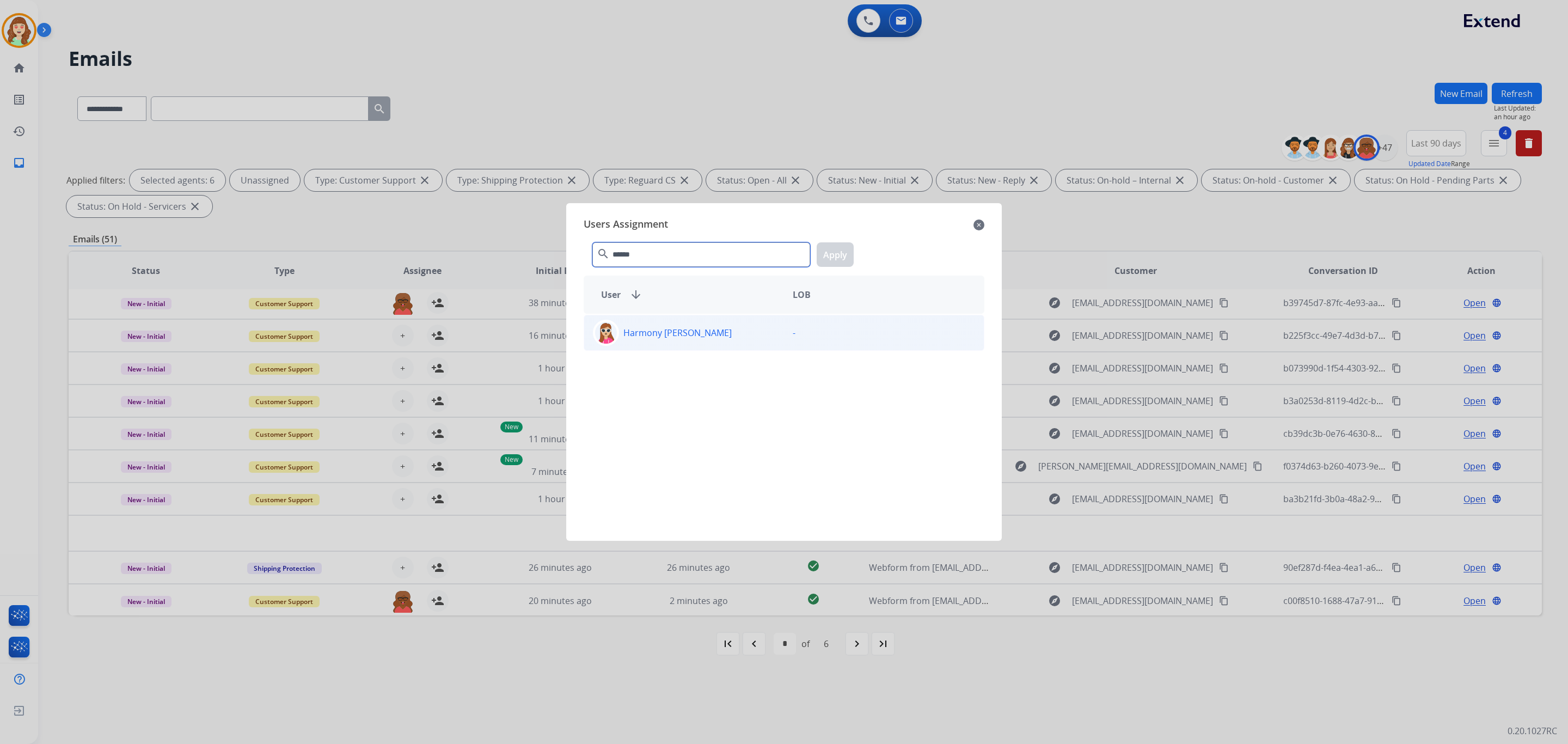
type input "******"
click at [681, 335] on p "Harmony [PERSON_NAME]" at bounding box center [678, 333] width 108 height 13
click at [842, 254] on button "Apply" at bounding box center [835, 255] width 37 height 25
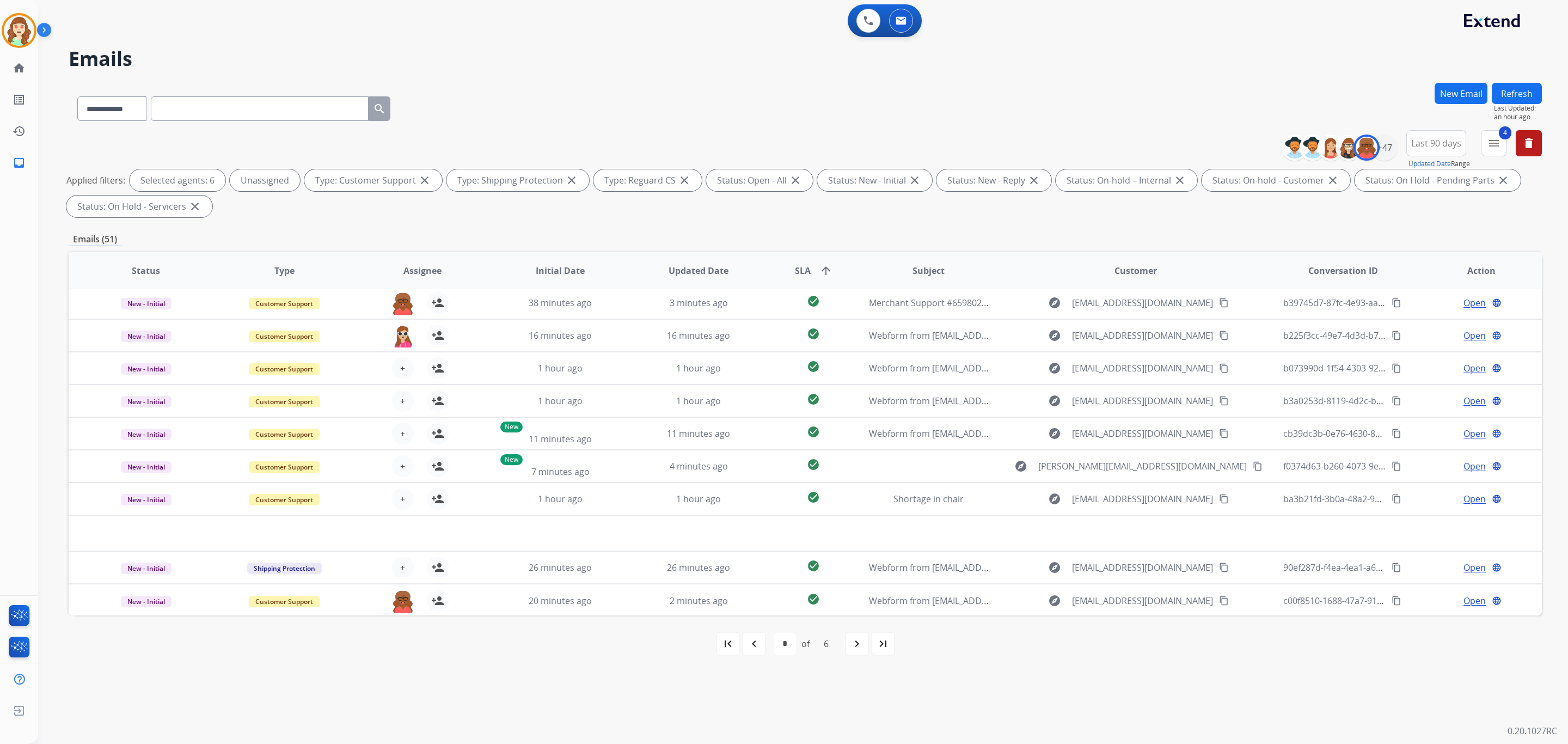
click at [394, 366] on button "+ Select agent" at bounding box center [403, 368] width 22 height 22
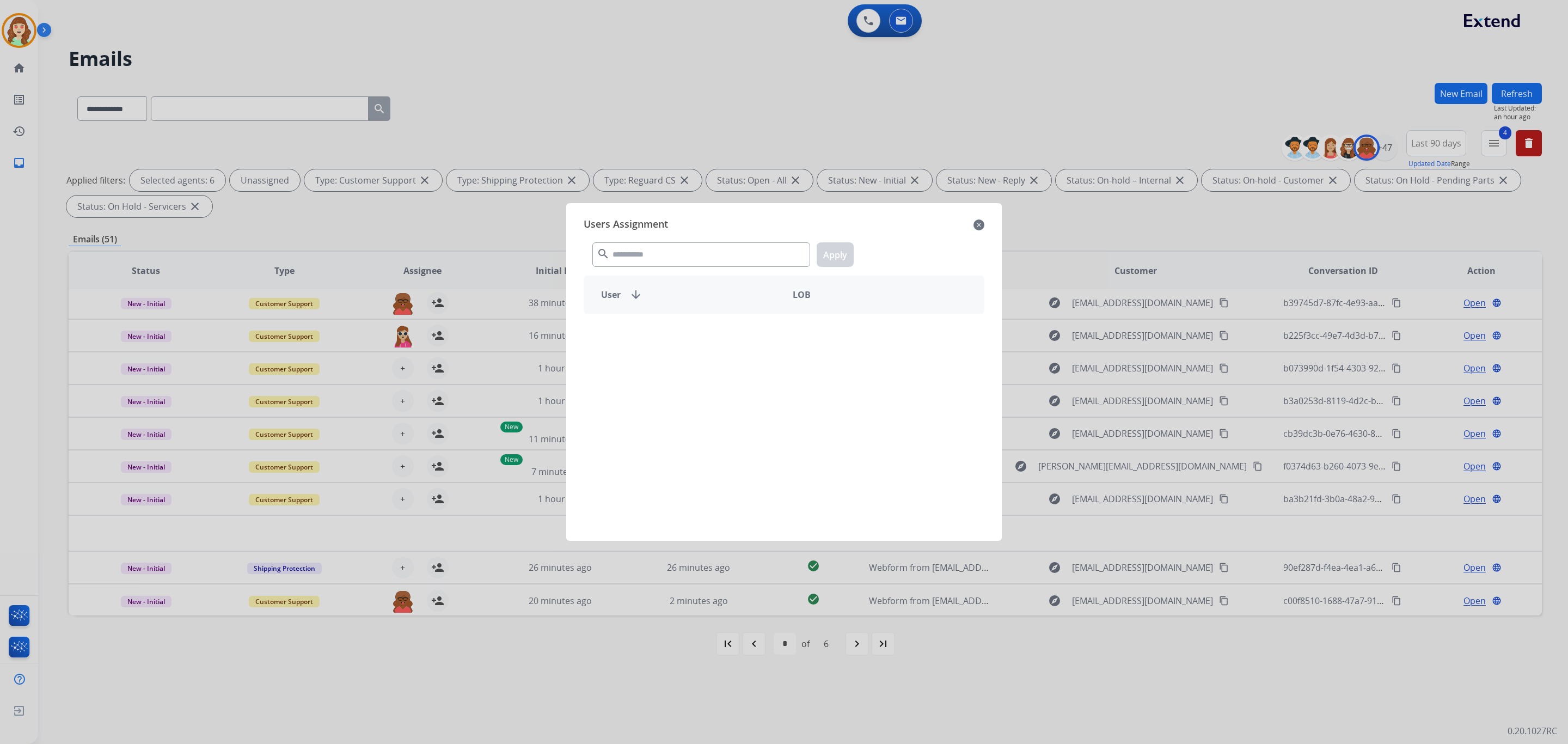
click at [672, 268] on div "search Apply" at bounding box center [784, 252] width 401 height 38
click at [747, 253] on input "text" at bounding box center [701, 255] width 218 height 25
type input "*****"
click at [637, 338] on p "Harmony [PERSON_NAME]" at bounding box center [678, 333] width 108 height 13
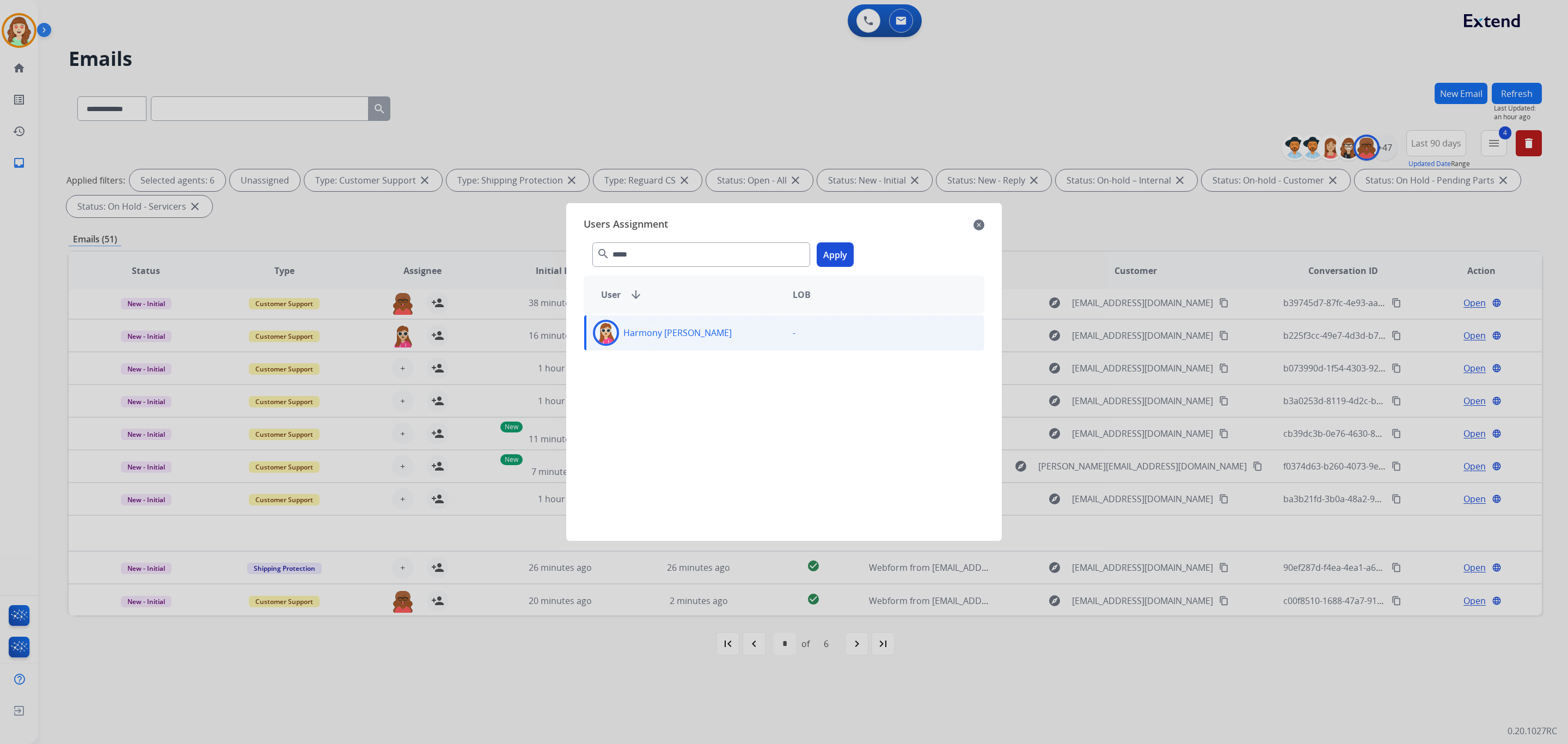
click at [838, 252] on button "Apply" at bounding box center [835, 255] width 37 height 25
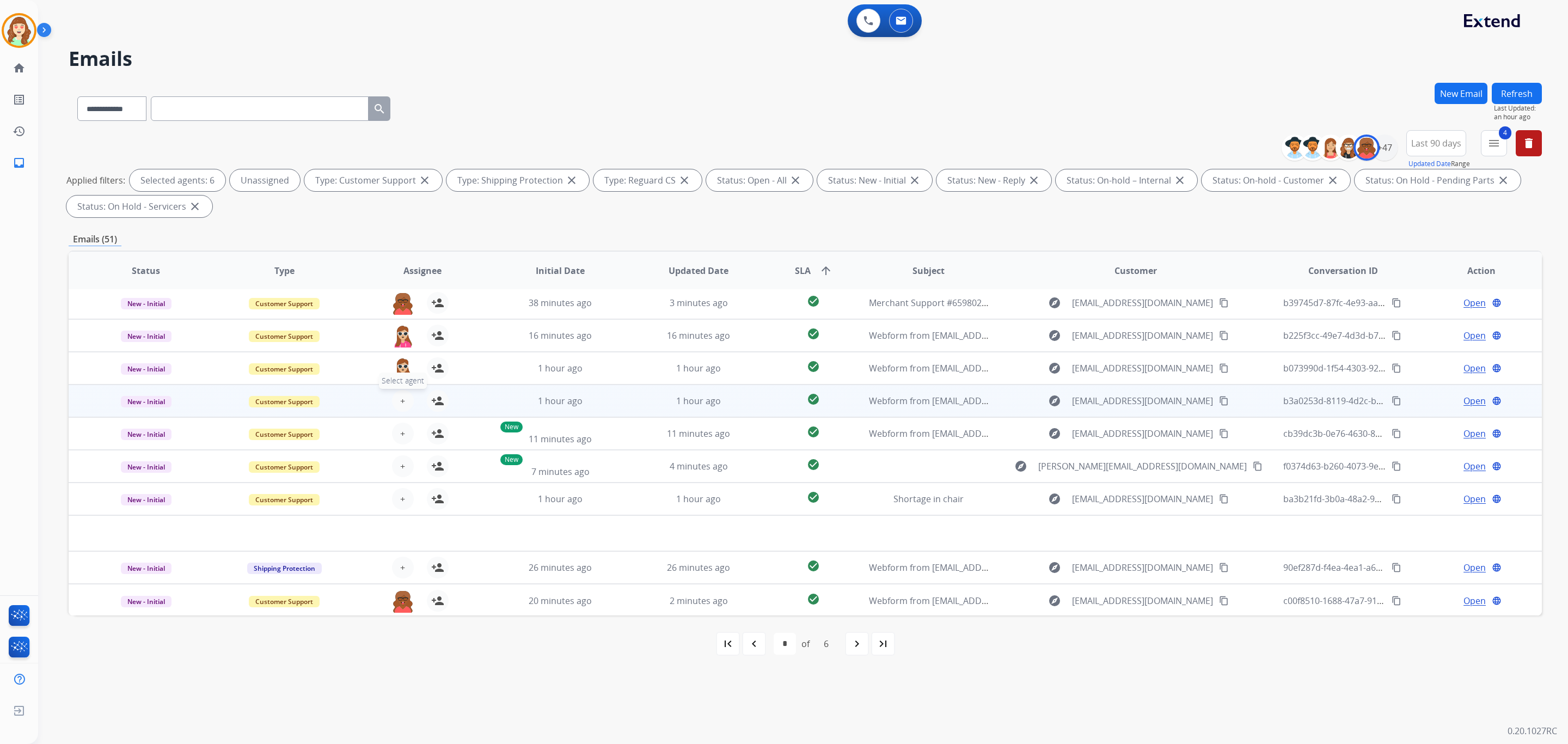
click at [406, 408] on button "+ Select agent" at bounding box center [403, 400] width 22 height 22
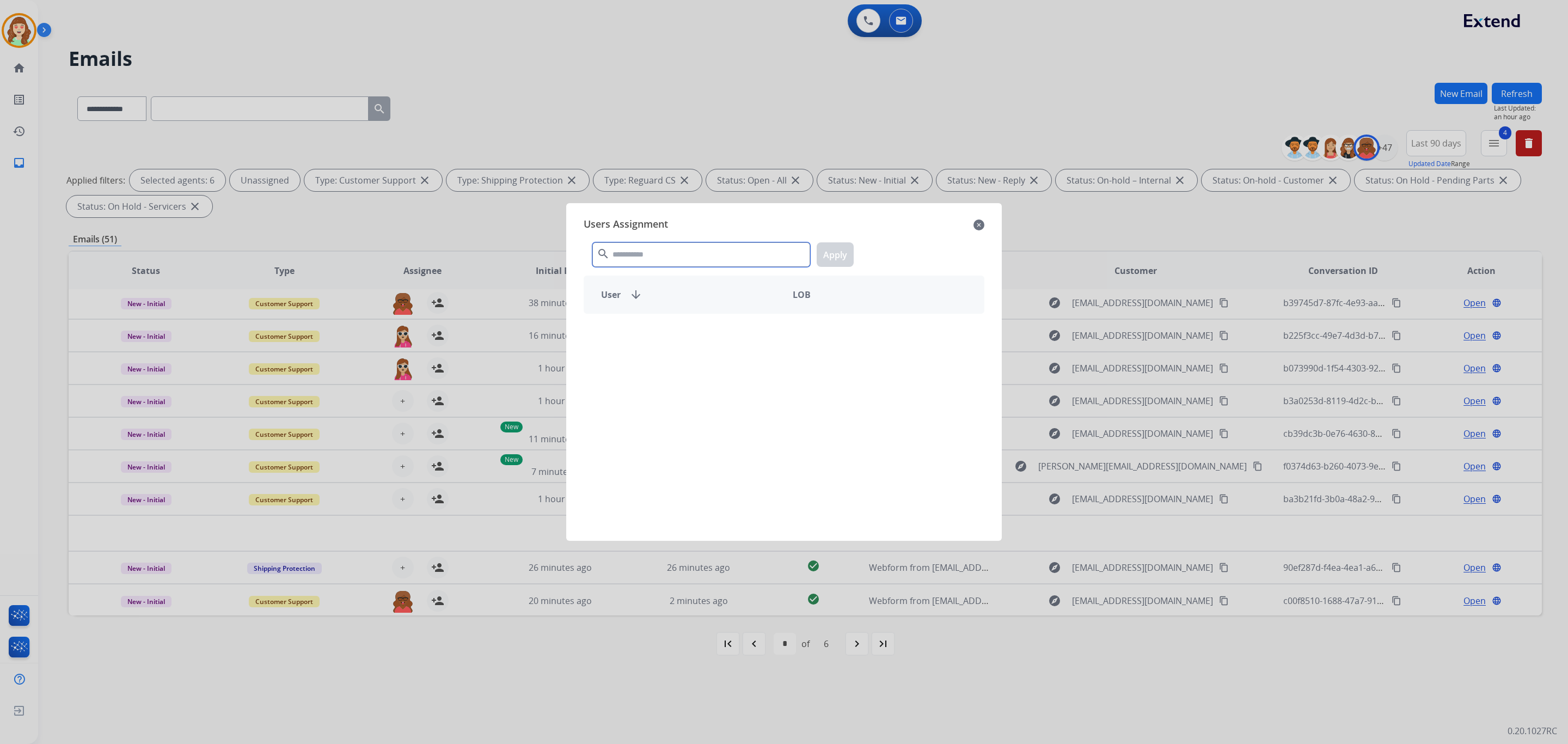
click at [675, 256] on input "text" at bounding box center [701, 255] width 218 height 25
type input "*"
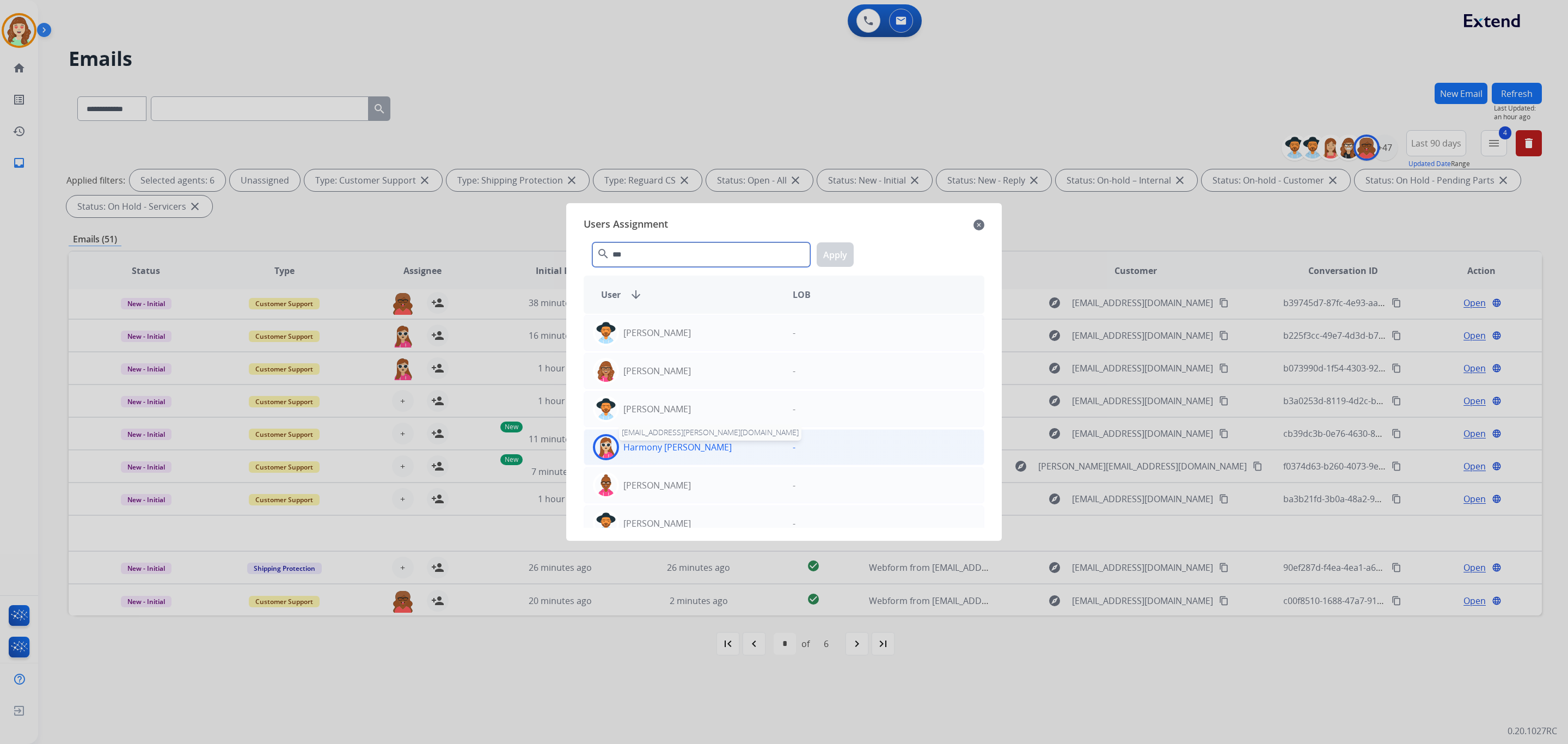
type input "***"
click at [678, 447] on p "Harmony [PERSON_NAME]" at bounding box center [678, 447] width 108 height 13
click at [827, 260] on button "Apply" at bounding box center [835, 255] width 37 height 25
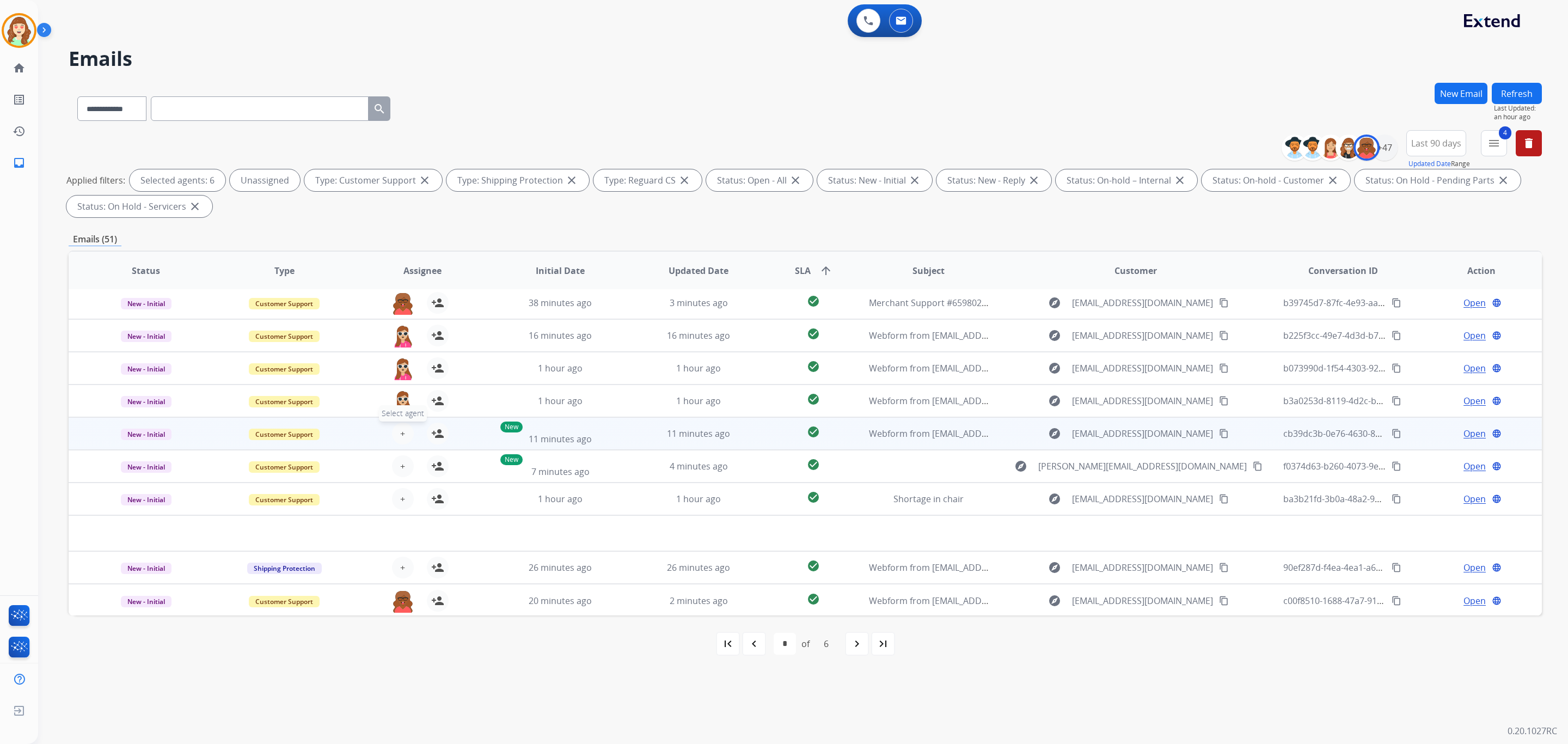
click at [402, 432] on span "+" at bounding box center [403, 433] width 5 height 13
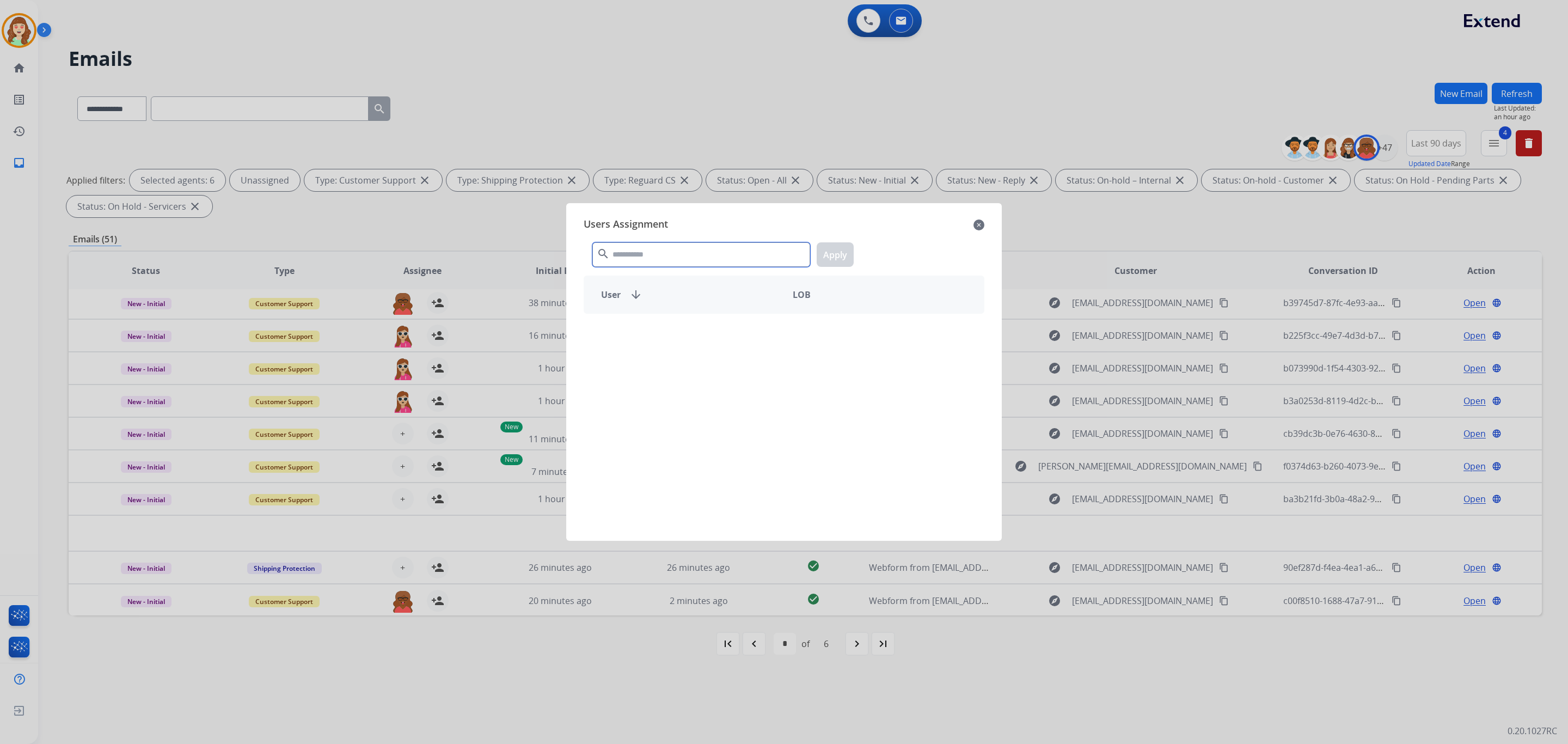
click at [645, 252] on input "text" at bounding box center [701, 255] width 218 height 25
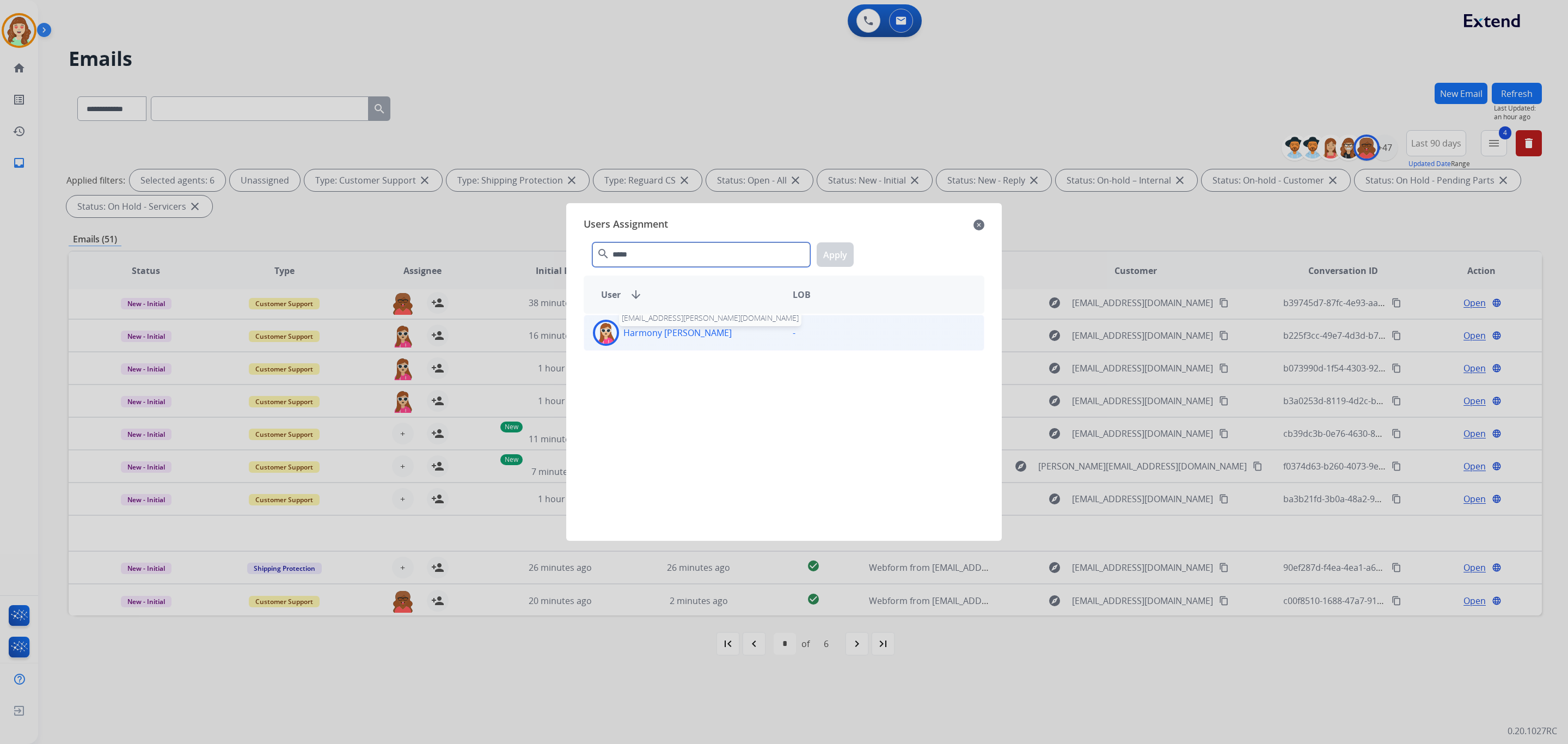
type input "*****"
click at [672, 335] on p "Harmony [PERSON_NAME]" at bounding box center [678, 333] width 108 height 13
drag, startPoint x: 838, startPoint y: 253, endPoint x: 1409, endPoint y: 178, distance: 575.9
click at [837, 252] on button "Apply" at bounding box center [835, 255] width 37 height 25
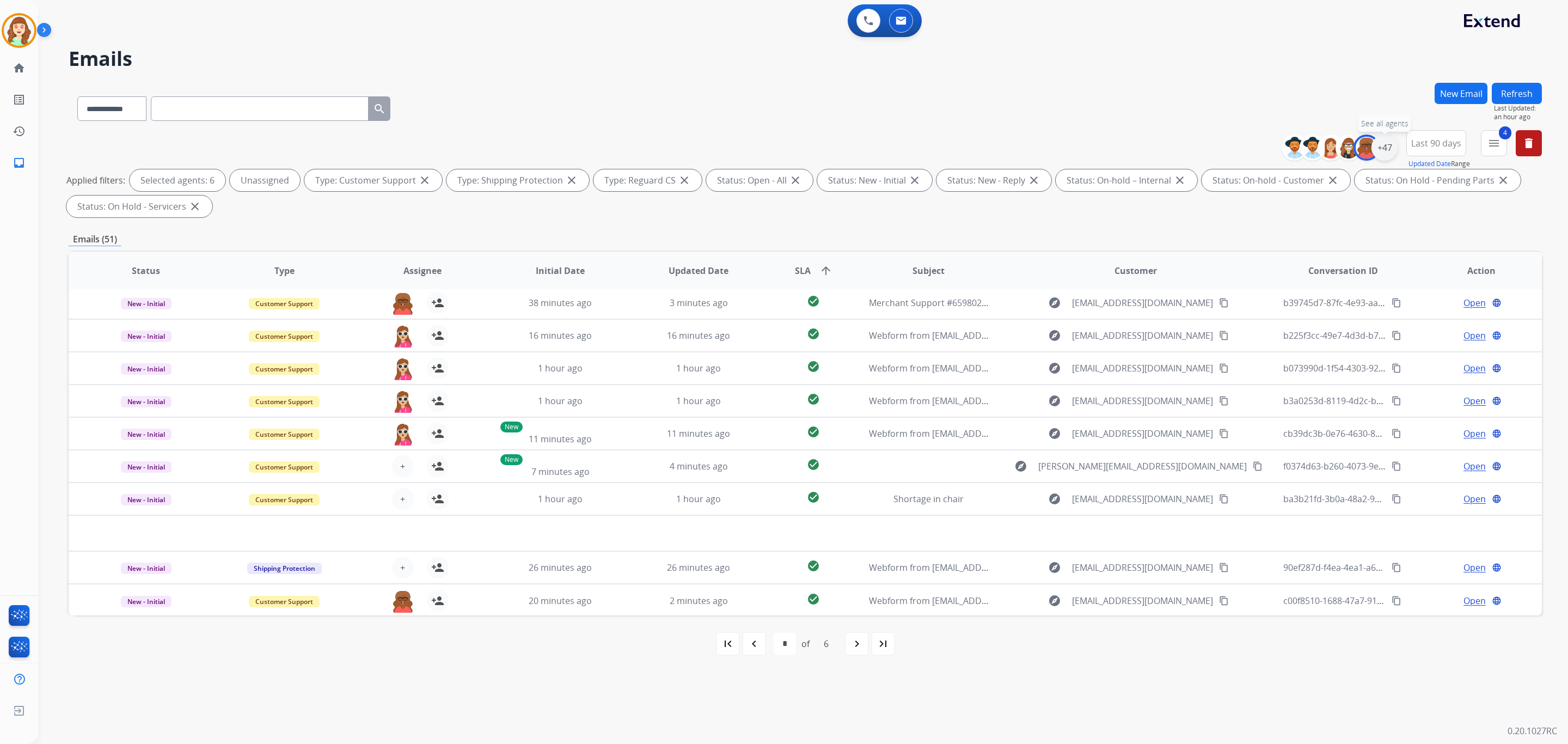
click at [1389, 144] on div "+47" at bounding box center [1385, 147] width 26 height 26
click at [1244, 234] on div "**********" at bounding box center [1316, 222] width 161 height 57
click at [1332, 363] on button "Apply" at bounding box center [1331, 368] width 37 height 20
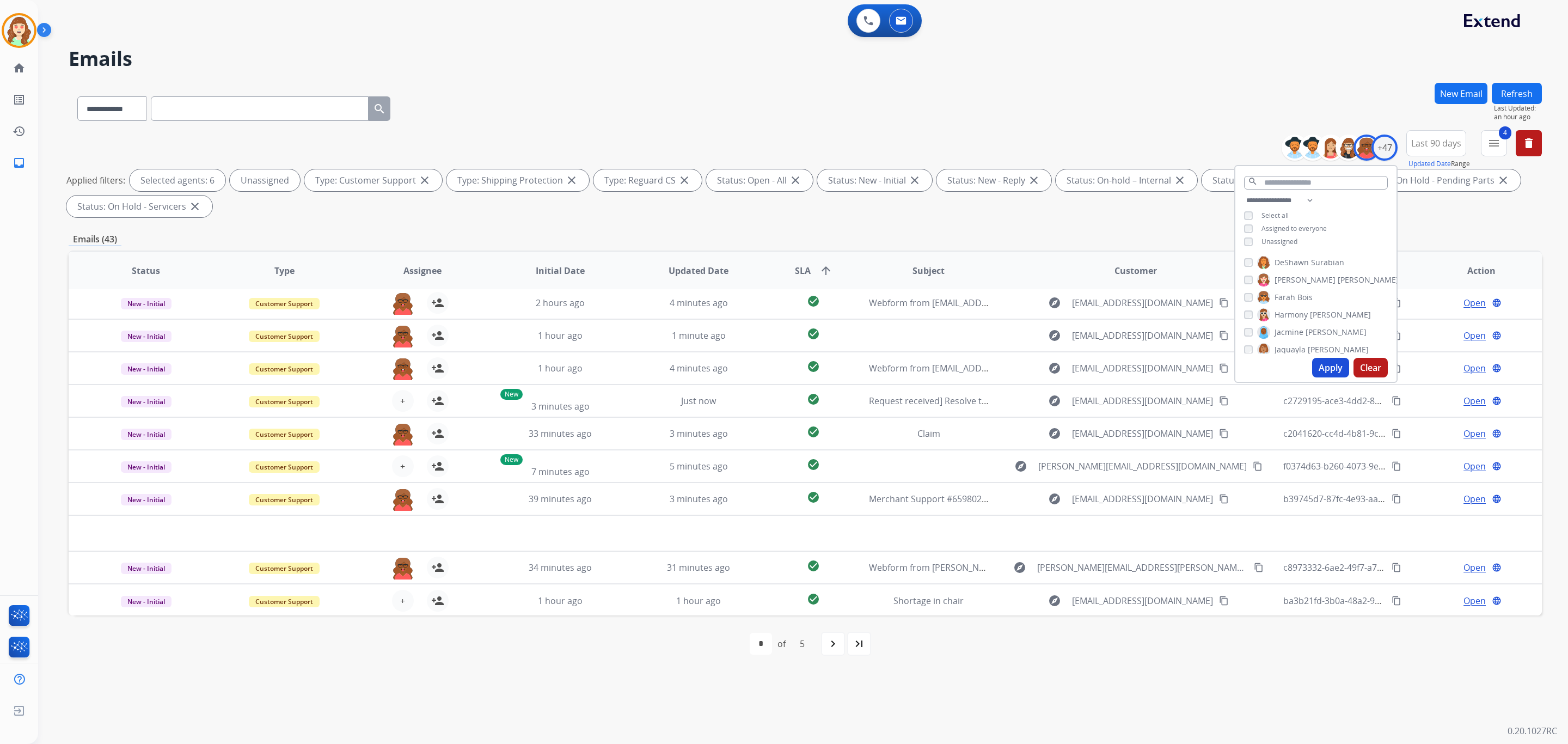
scroll to position [327, 0]
click at [1328, 366] on button "Apply" at bounding box center [1331, 368] width 37 height 20
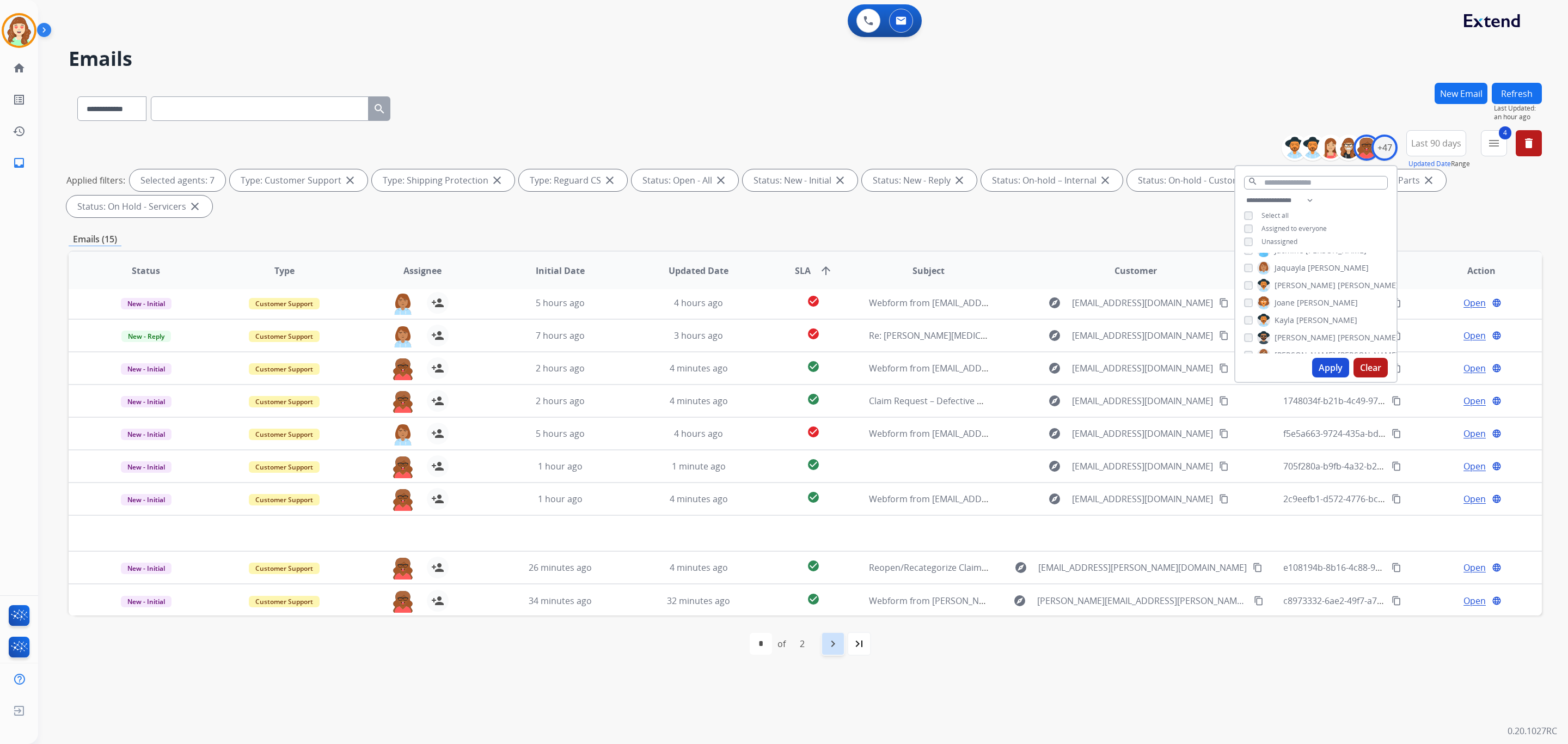
click at [825, 641] on div "navigate_next" at bounding box center [833, 644] width 24 height 24
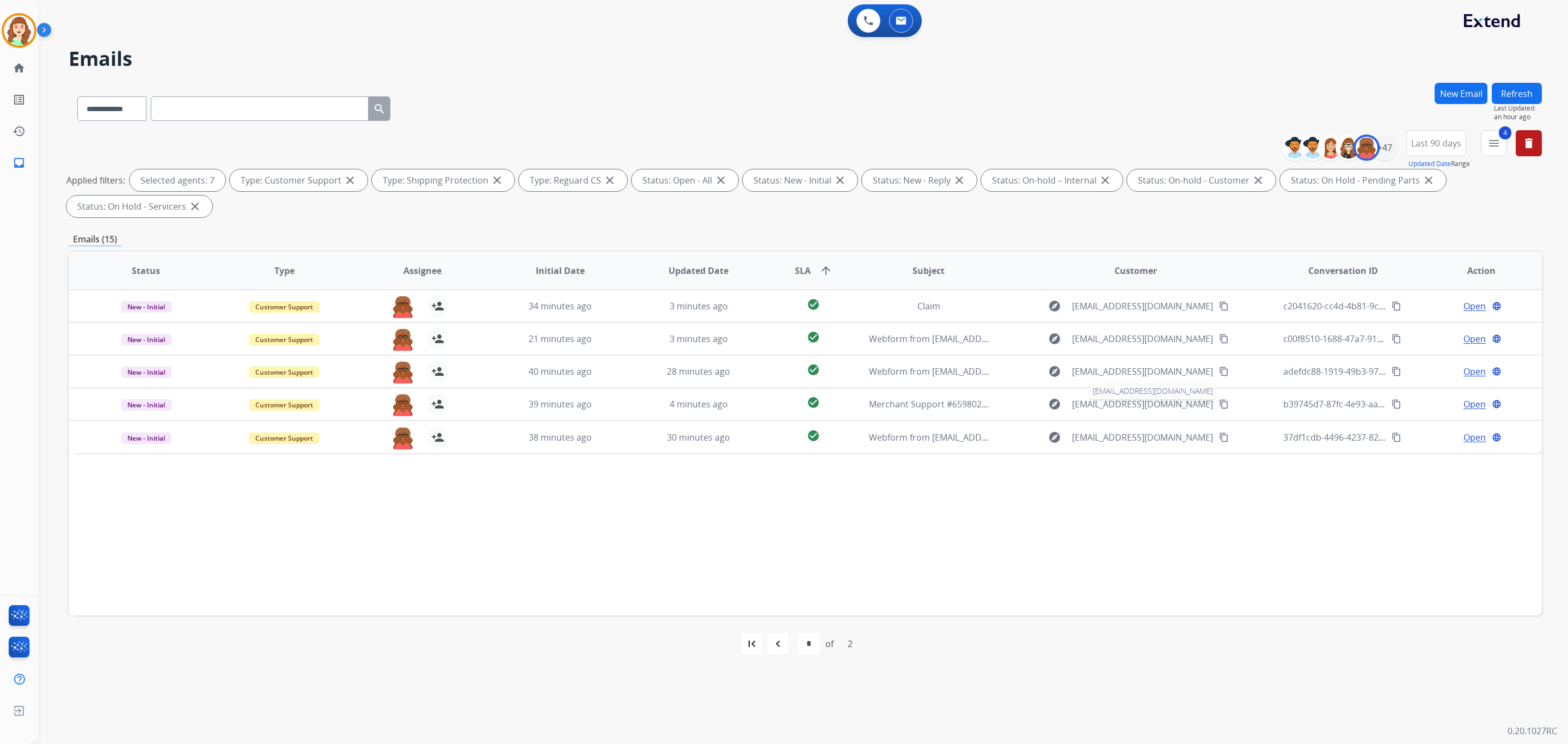
scroll to position [0, 0]
click at [1385, 147] on div "+47" at bounding box center [1385, 147] width 26 height 26
click at [1323, 368] on button "Apply" at bounding box center [1331, 368] width 37 height 20
select select "*"
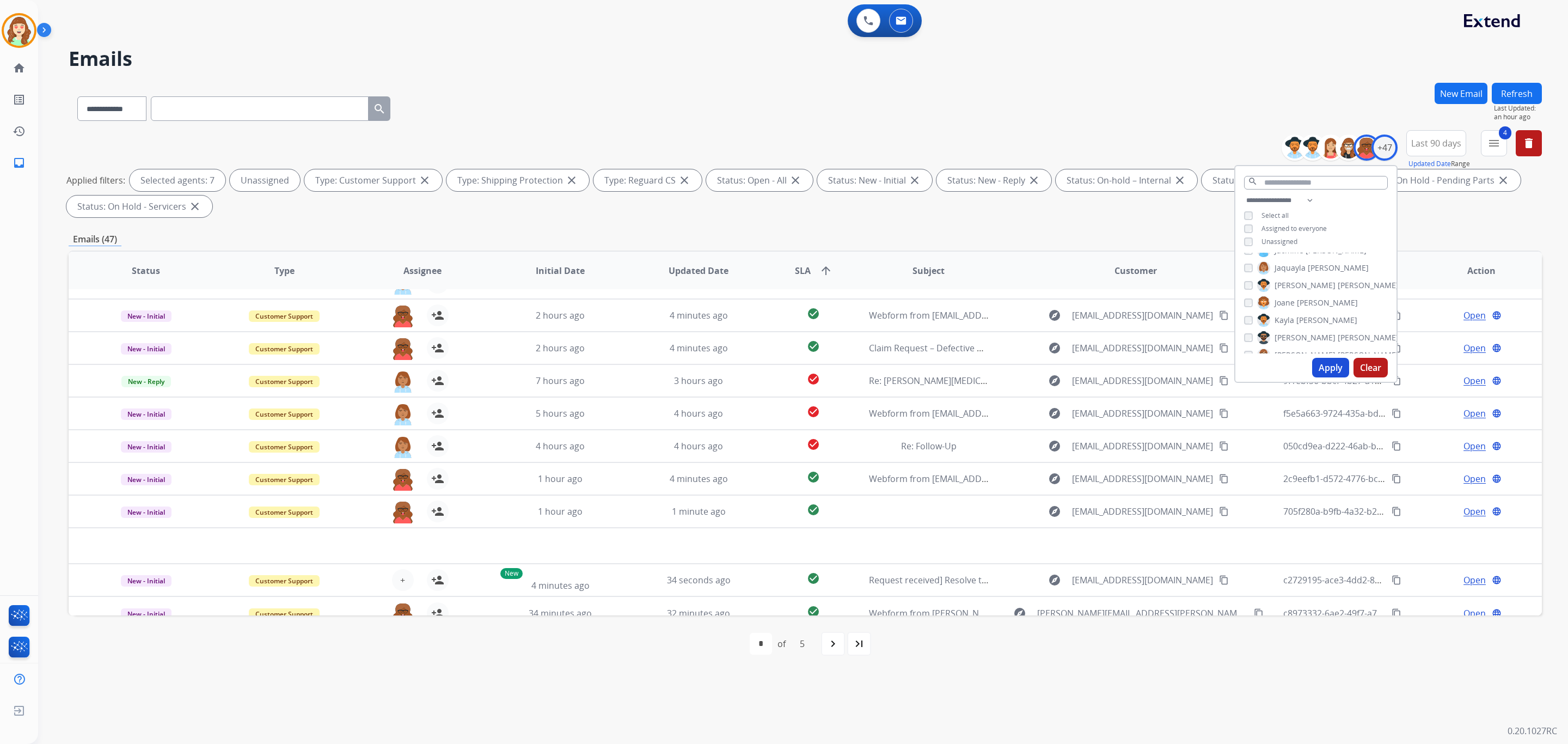
scroll to position [36, 0]
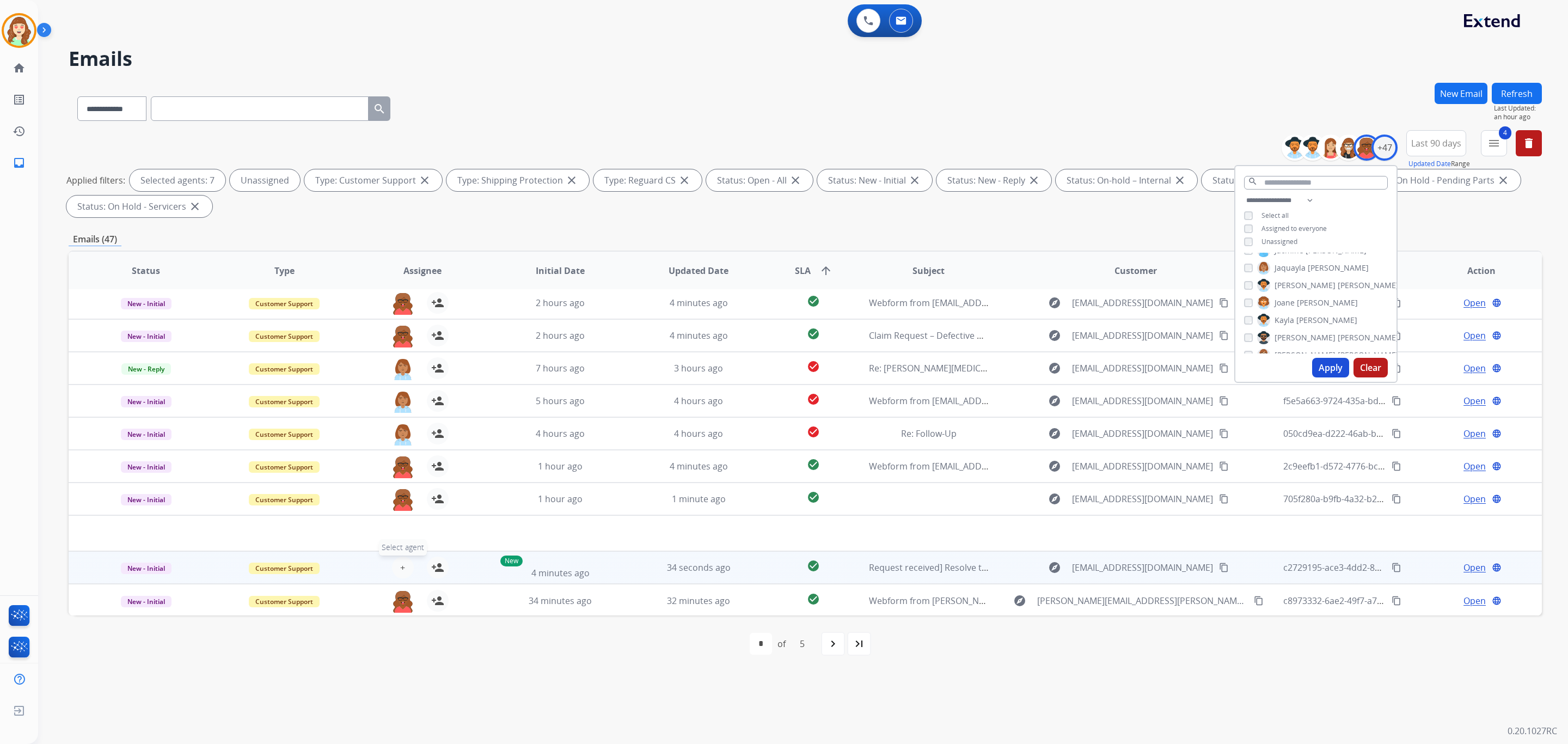
click at [404, 566] on button "+ Select agent" at bounding box center [403, 567] width 22 height 22
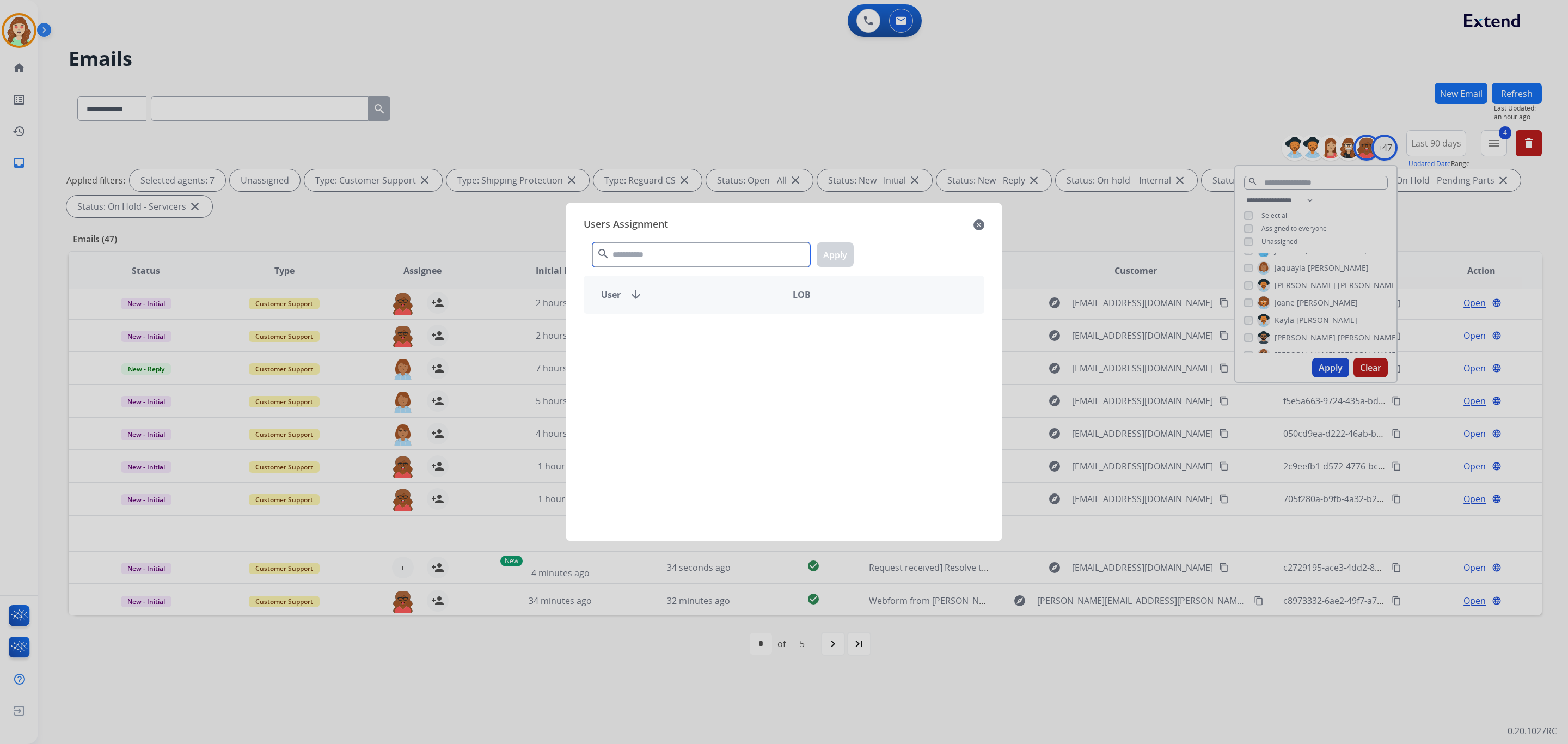
click at [657, 263] on input "text" at bounding box center [701, 255] width 218 height 25
type input "***"
click at [662, 342] on div "[PERSON_NAME]" at bounding box center [684, 333] width 200 height 26
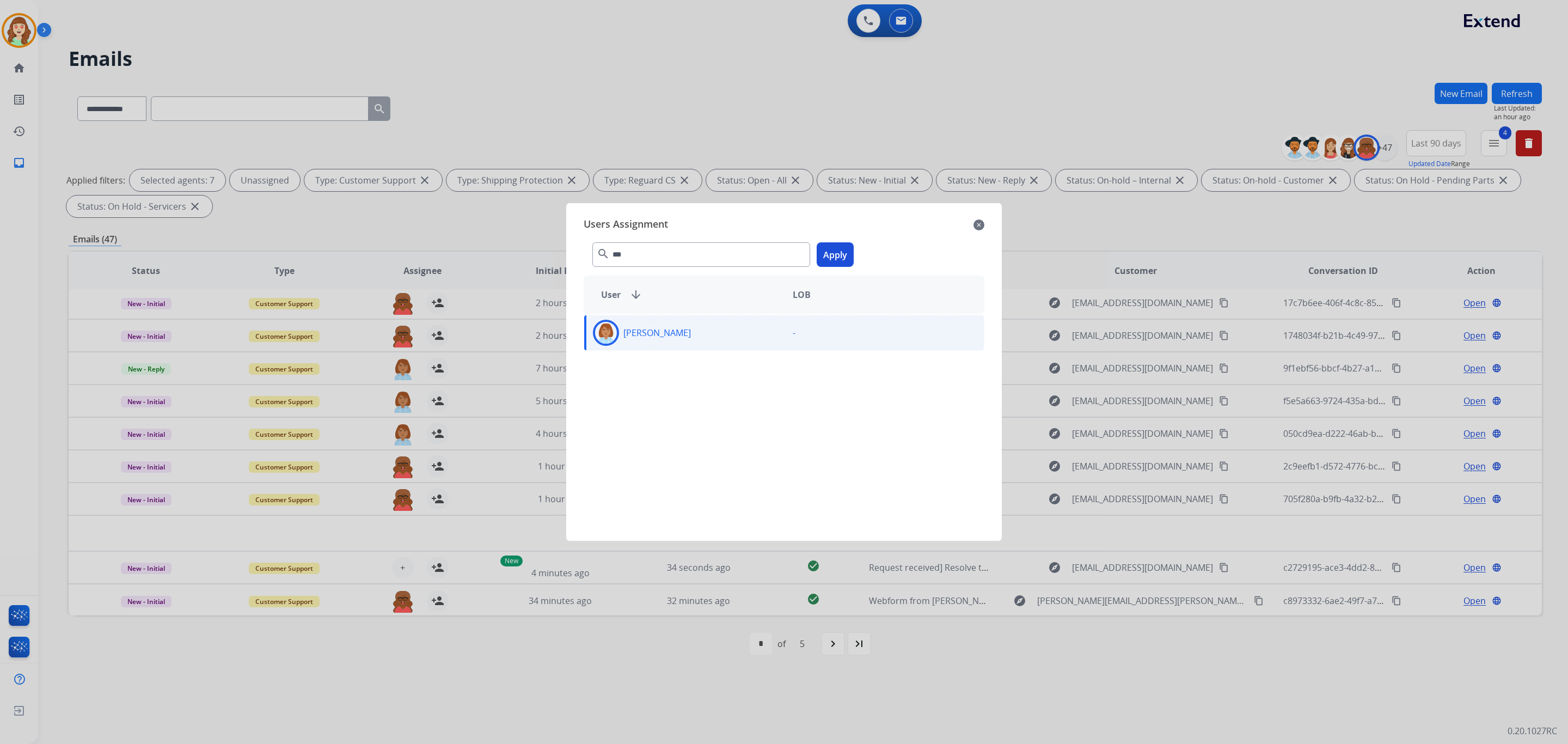
click at [820, 257] on button "Apply" at bounding box center [835, 255] width 37 height 25
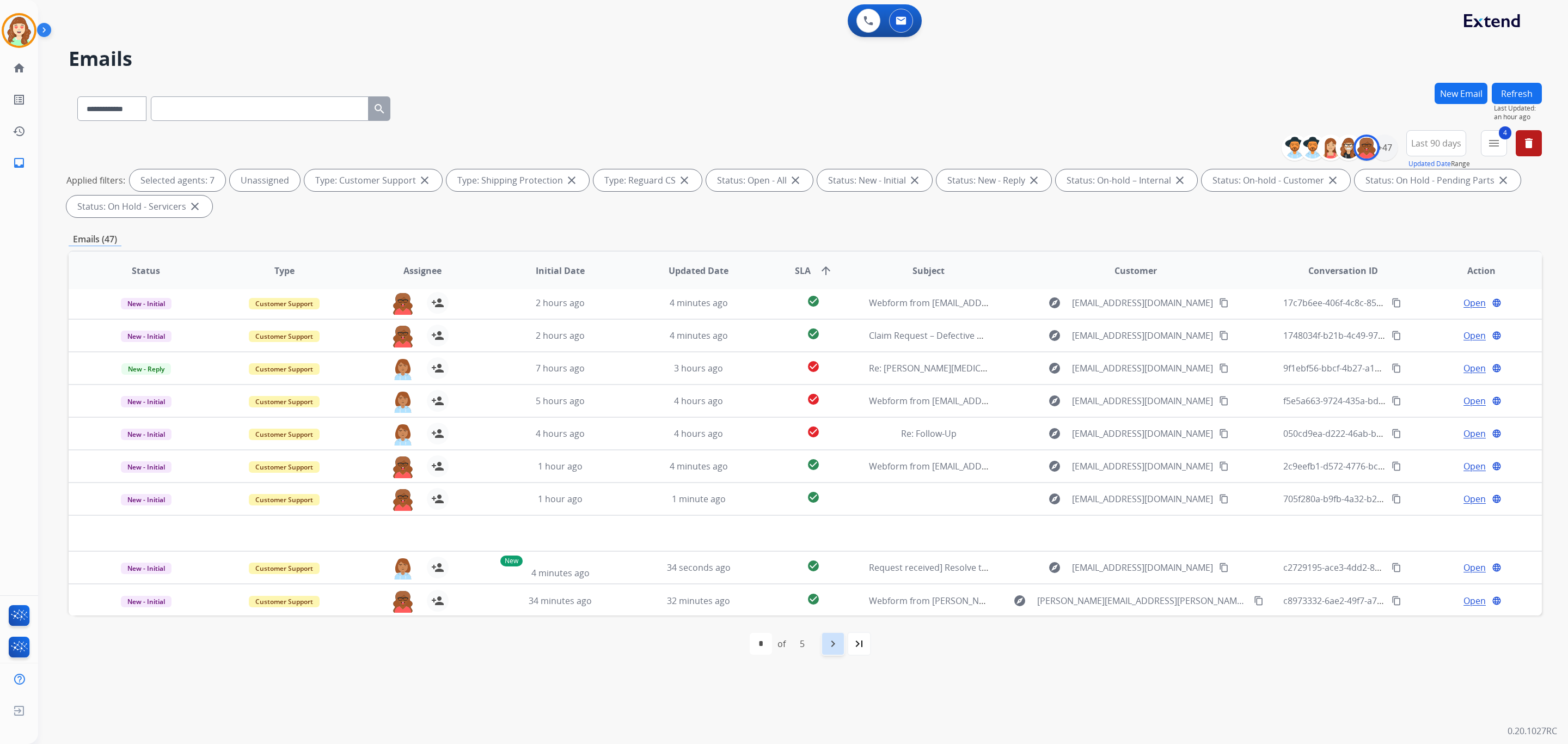
click at [834, 644] on mat-icon "navigate_next" at bounding box center [833, 644] width 13 height 13
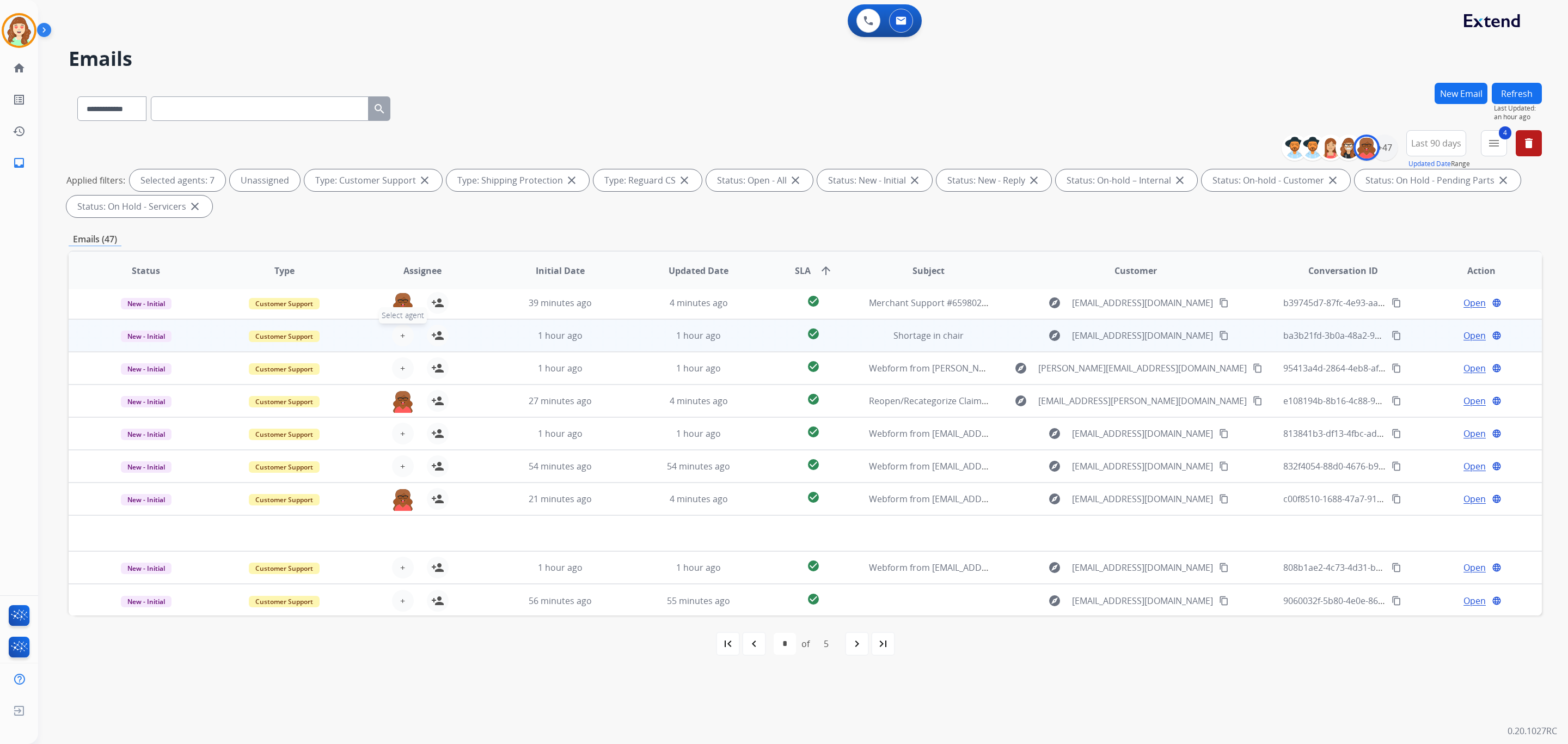
click at [400, 333] on span "+" at bounding box center [403, 335] width 5 height 13
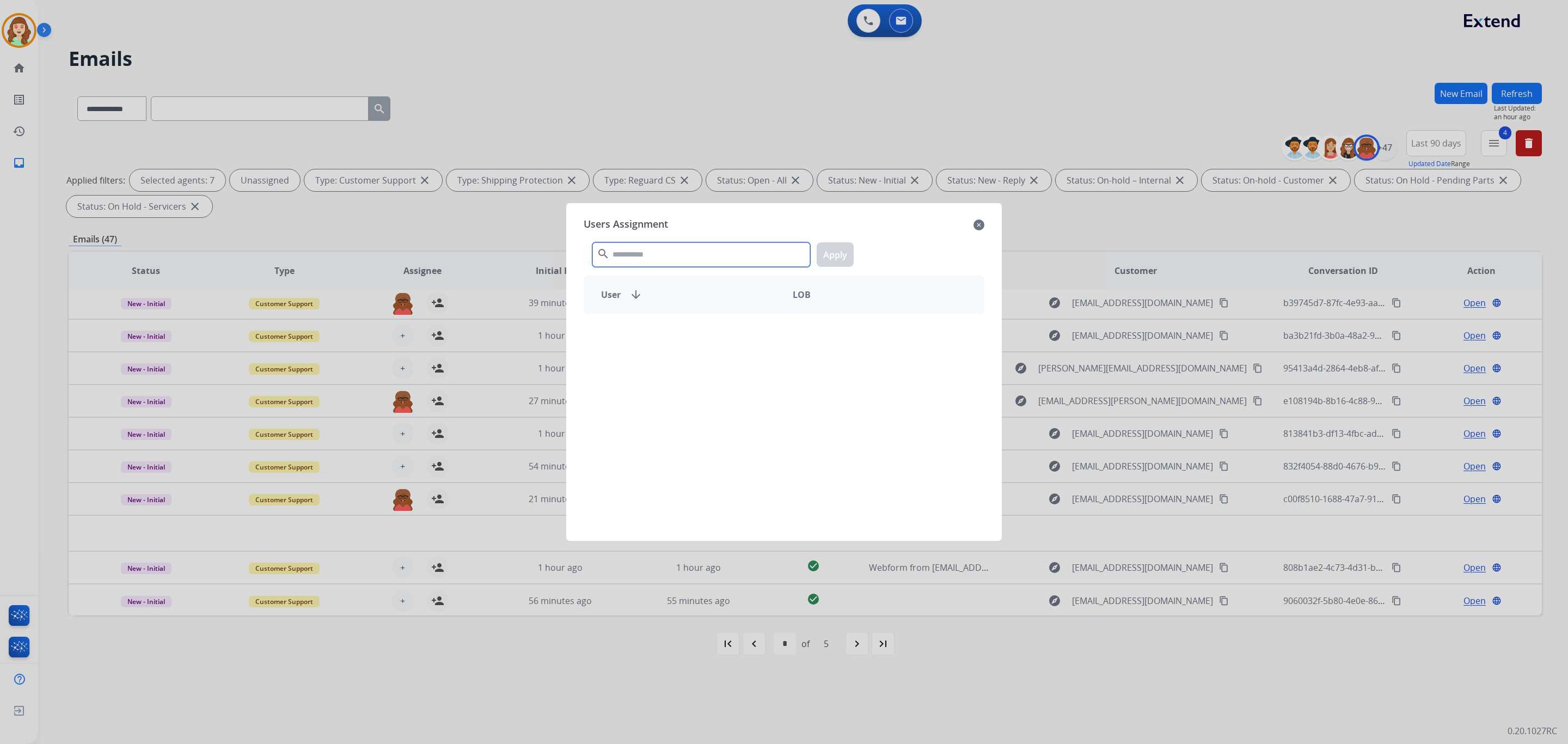
click at [685, 259] on input "text" at bounding box center [701, 255] width 218 height 25
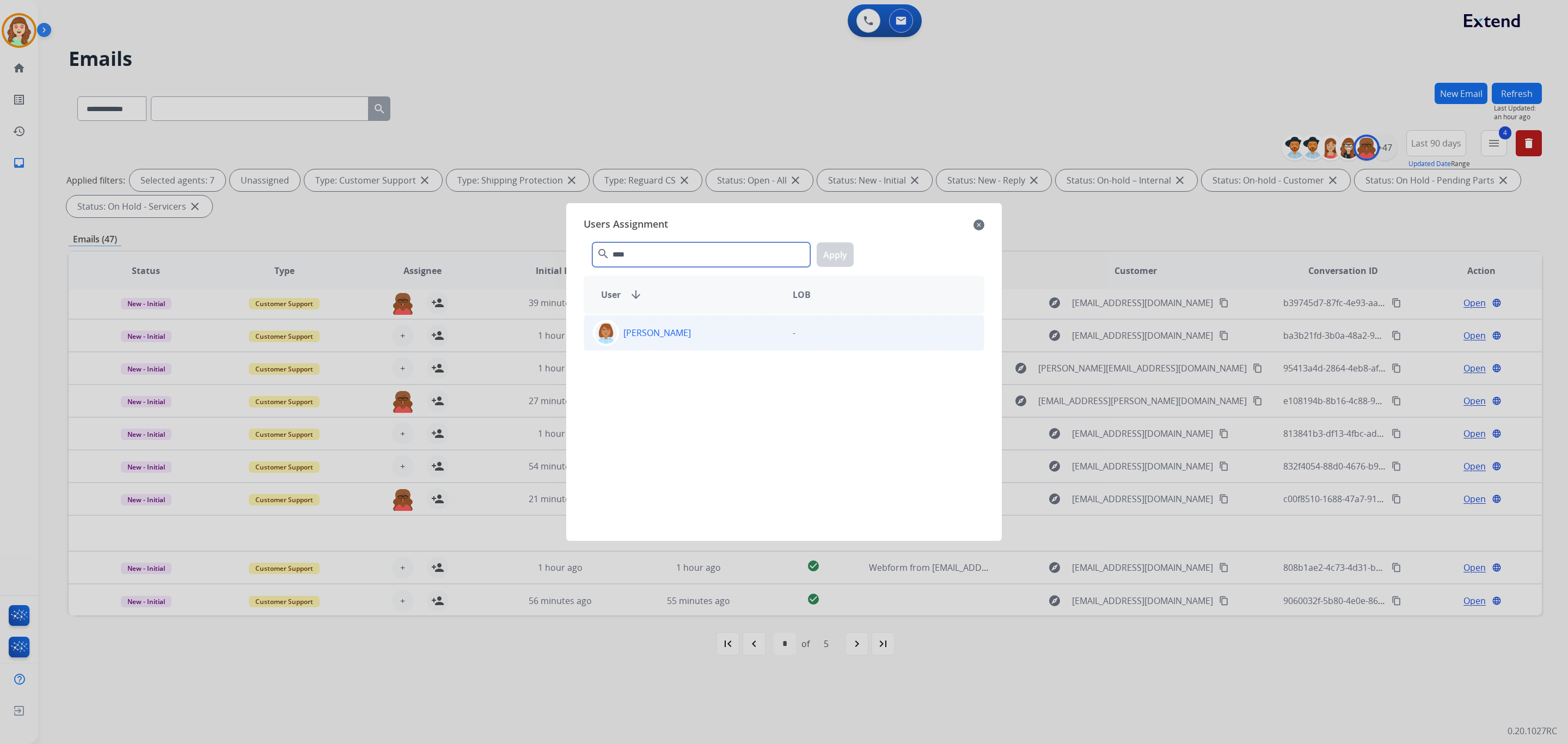
type input "****"
click at [710, 329] on div "[PERSON_NAME]" at bounding box center [684, 333] width 200 height 26
click at [856, 254] on div "**** search Apply" at bounding box center [784, 252] width 401 height 38
click at [843, 252] on button "Apply" at bounding box center [835, 255] width 37 height 25
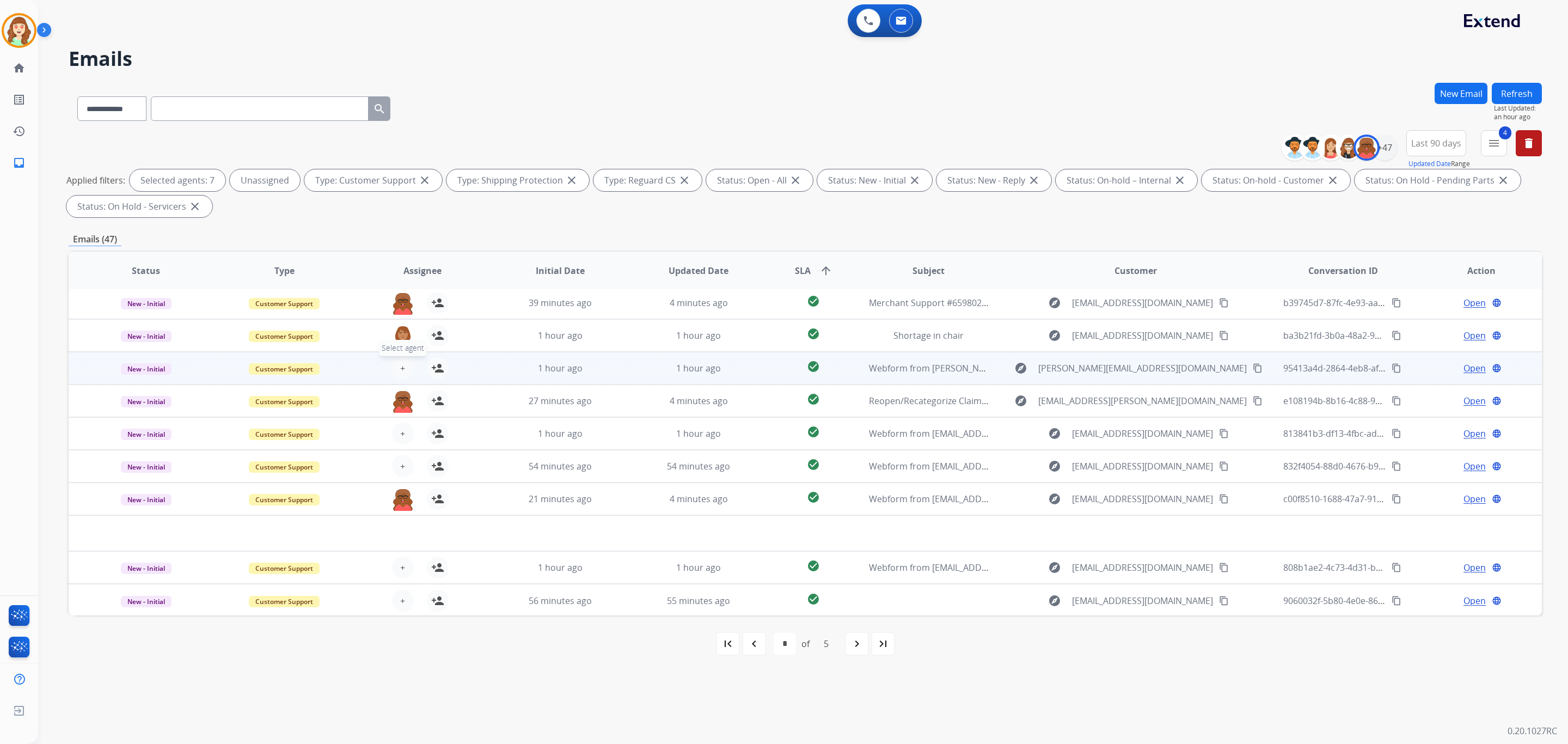
click at [400, 373] on span "+" at bounding box center [403, 368] width 5 height 13
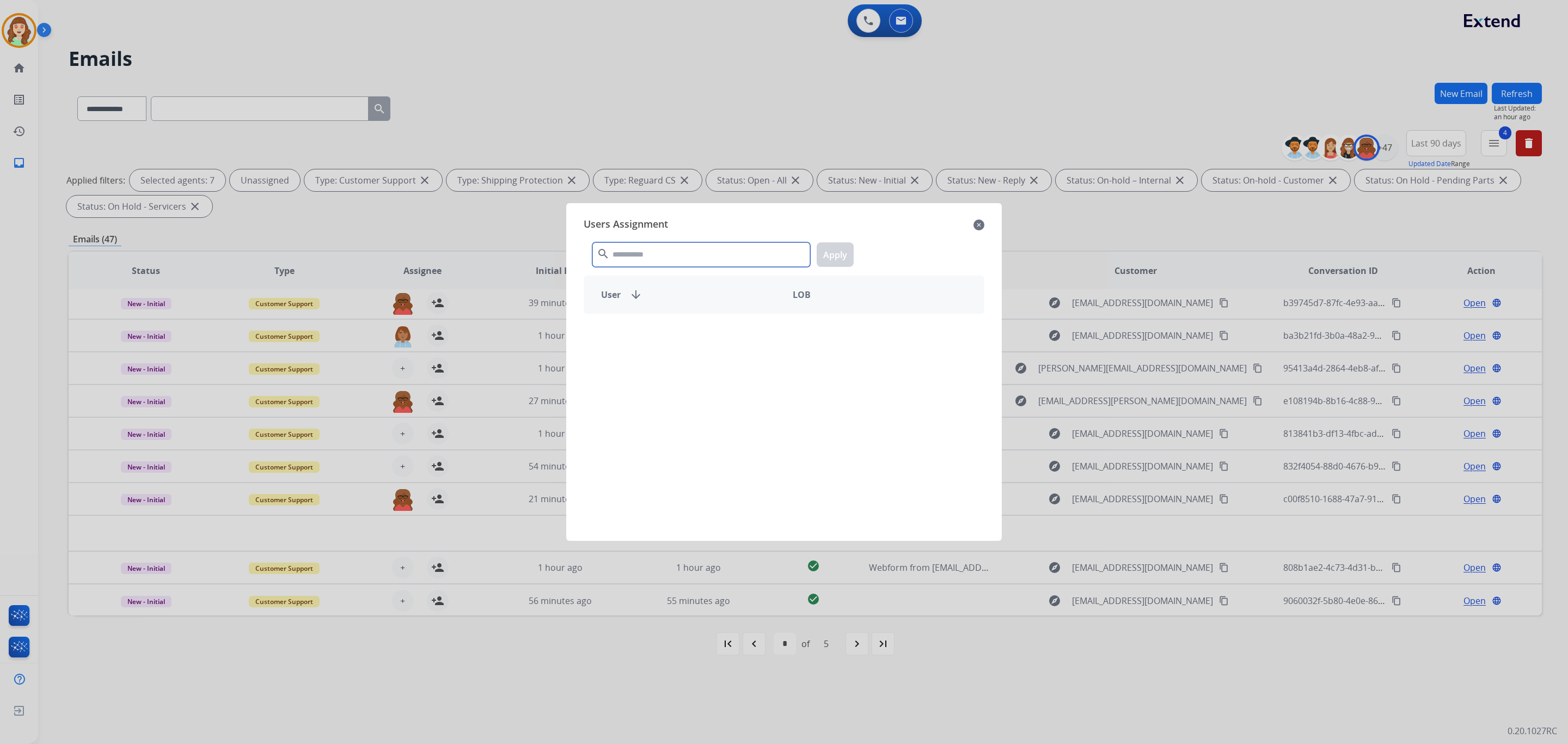
click at [696, 258] on input "text" at bounding box center [701, 255] width 218 height 25
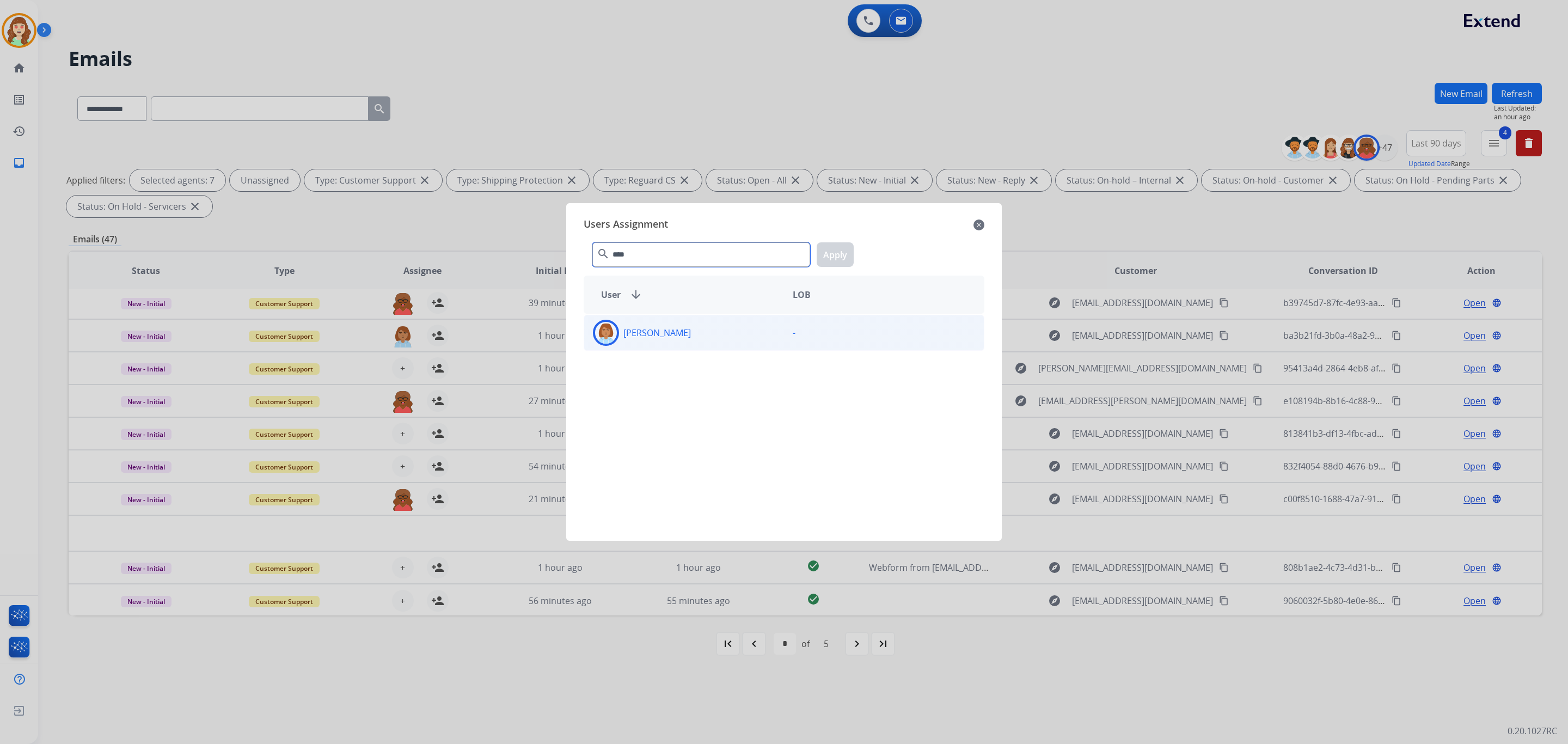
type input "****"
click at [716, 336] on div "[PERSON_NAME]" at bounding box center [684, 333] width 200 height 26
click at [837, 260] on button "Apply" at bounding box center [835, 255] width 37 height 25
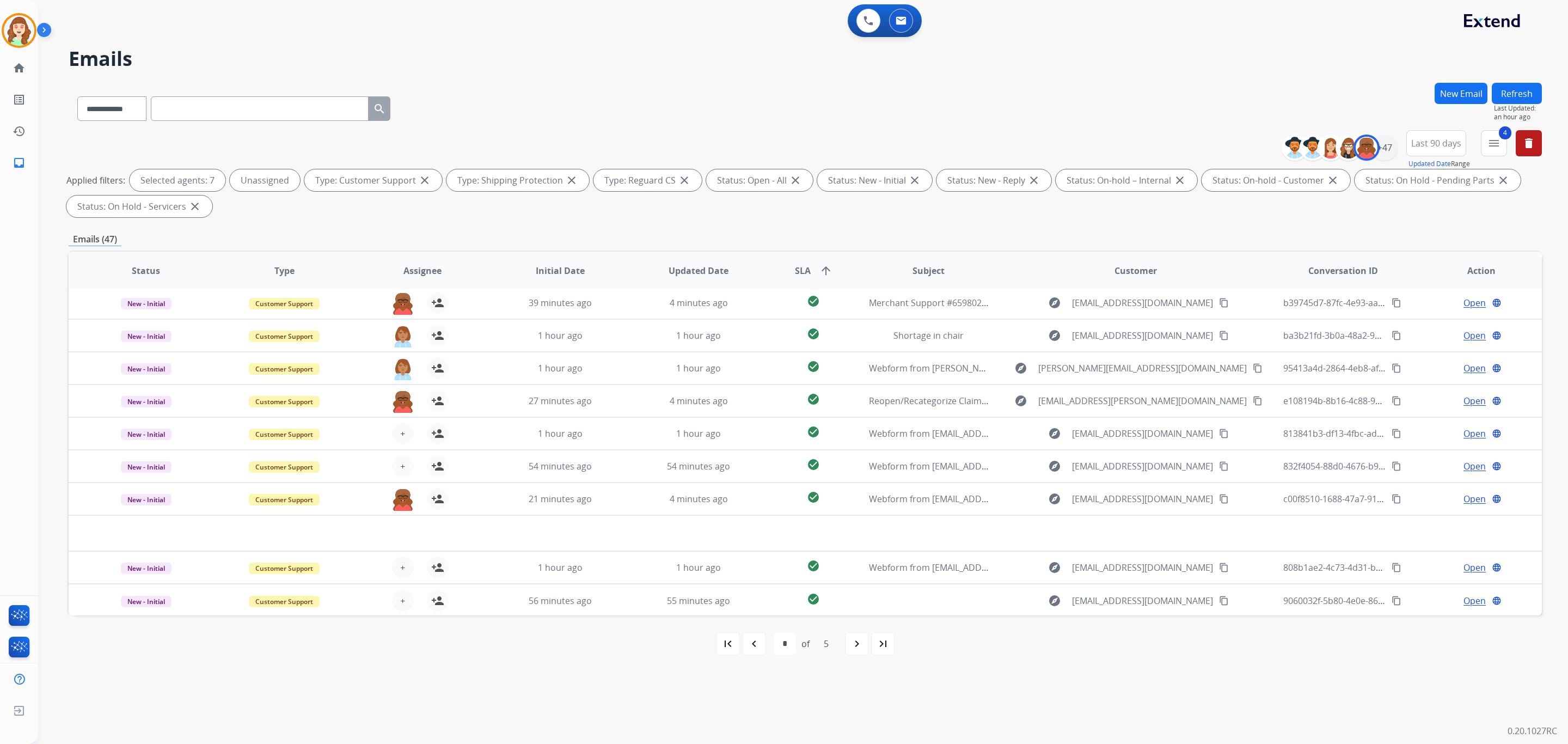
click at [840, 255] on th "SLA arrow_upward" at bounding box center [805, 271] width 92 height 38
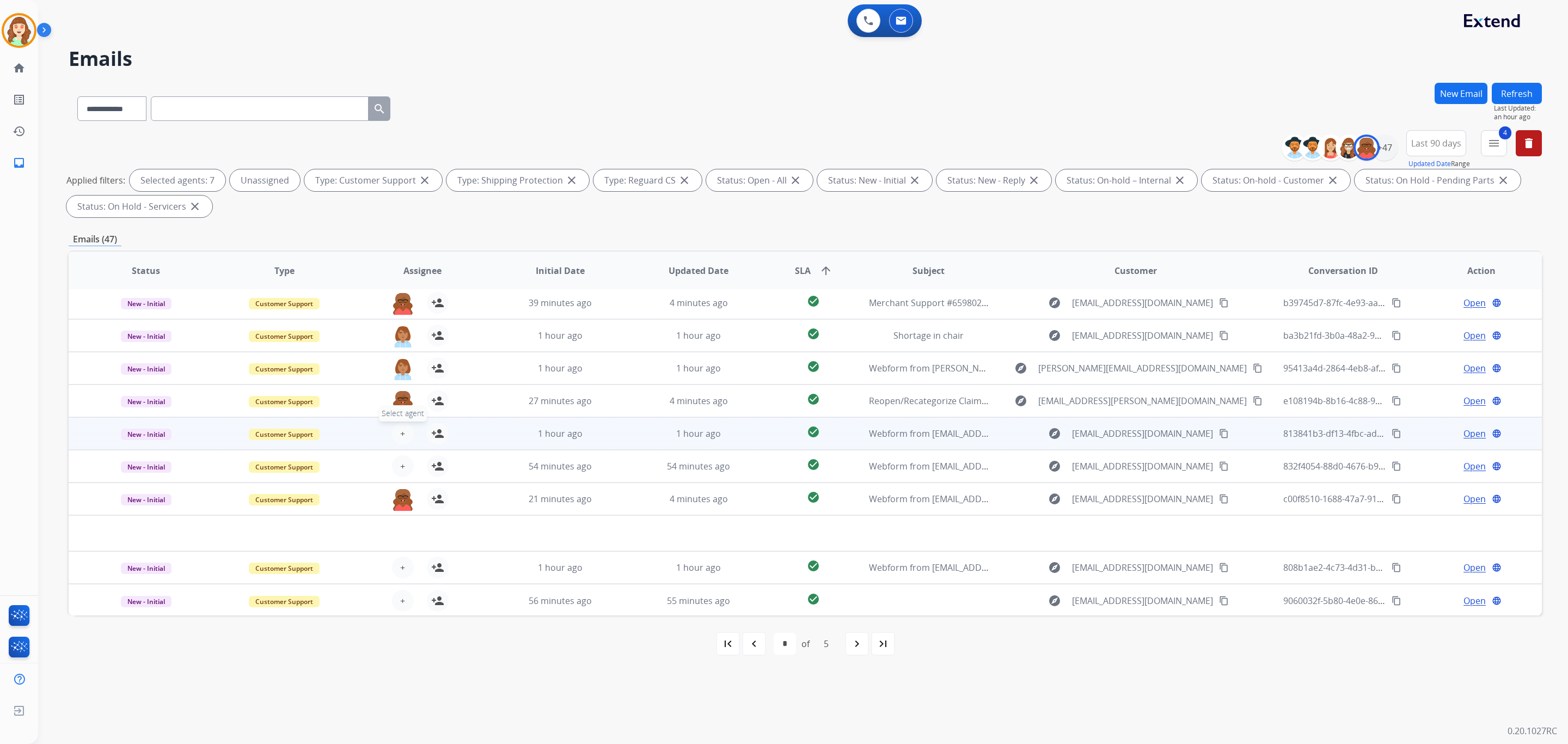
click at [400, 432] on span "+" at bounding box center [403, 433] width 5 height 13
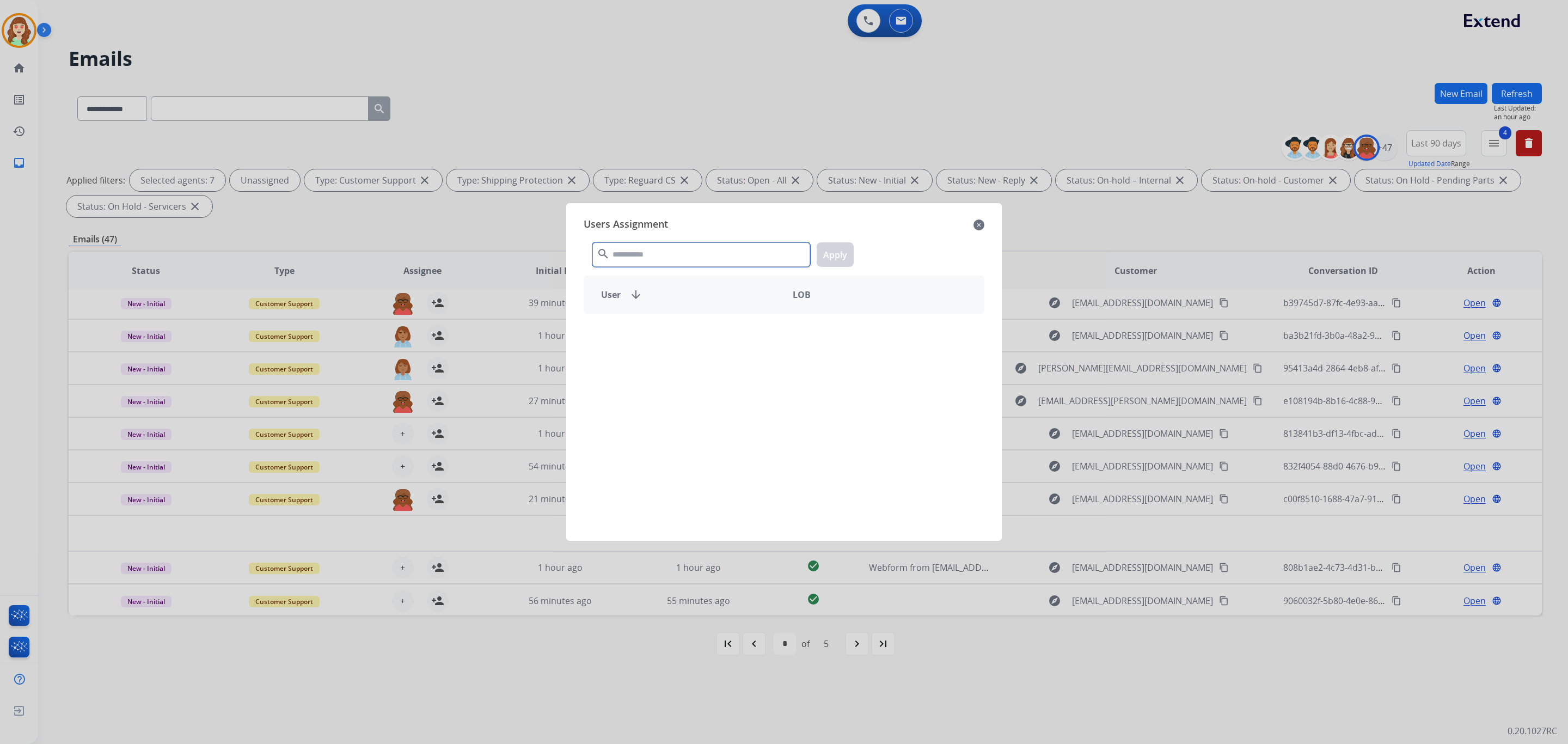
click at [721, 249] on input "text" at bounding box center [701, 255] width 218 height 25
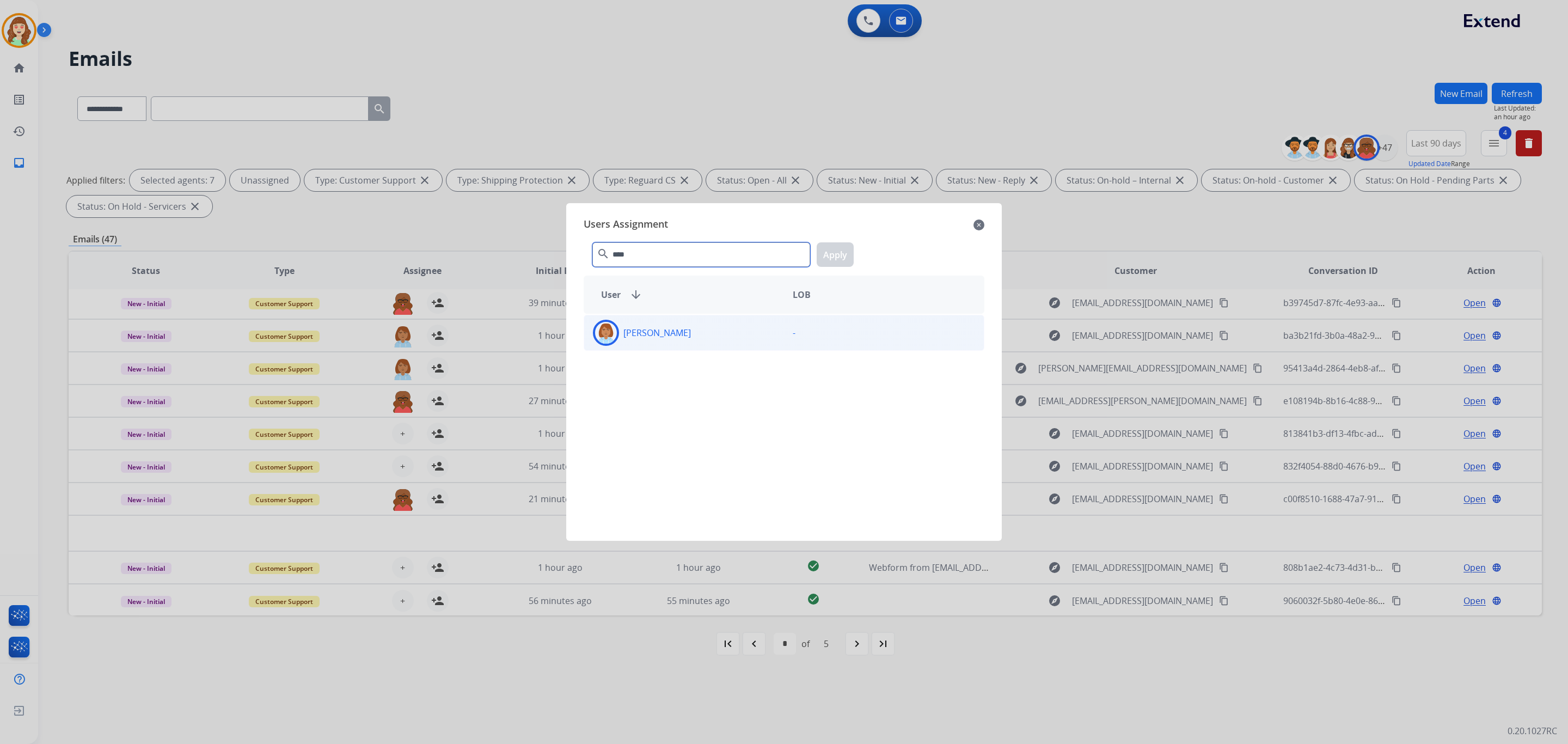
type input "****"
click at [710, 333] on div "[PERSON_NAME]" at bounding box center [684, 333] width 200 height 26
click at [840, 257] on button "Apply" at bounding box center [835, 255] width 37 height 25
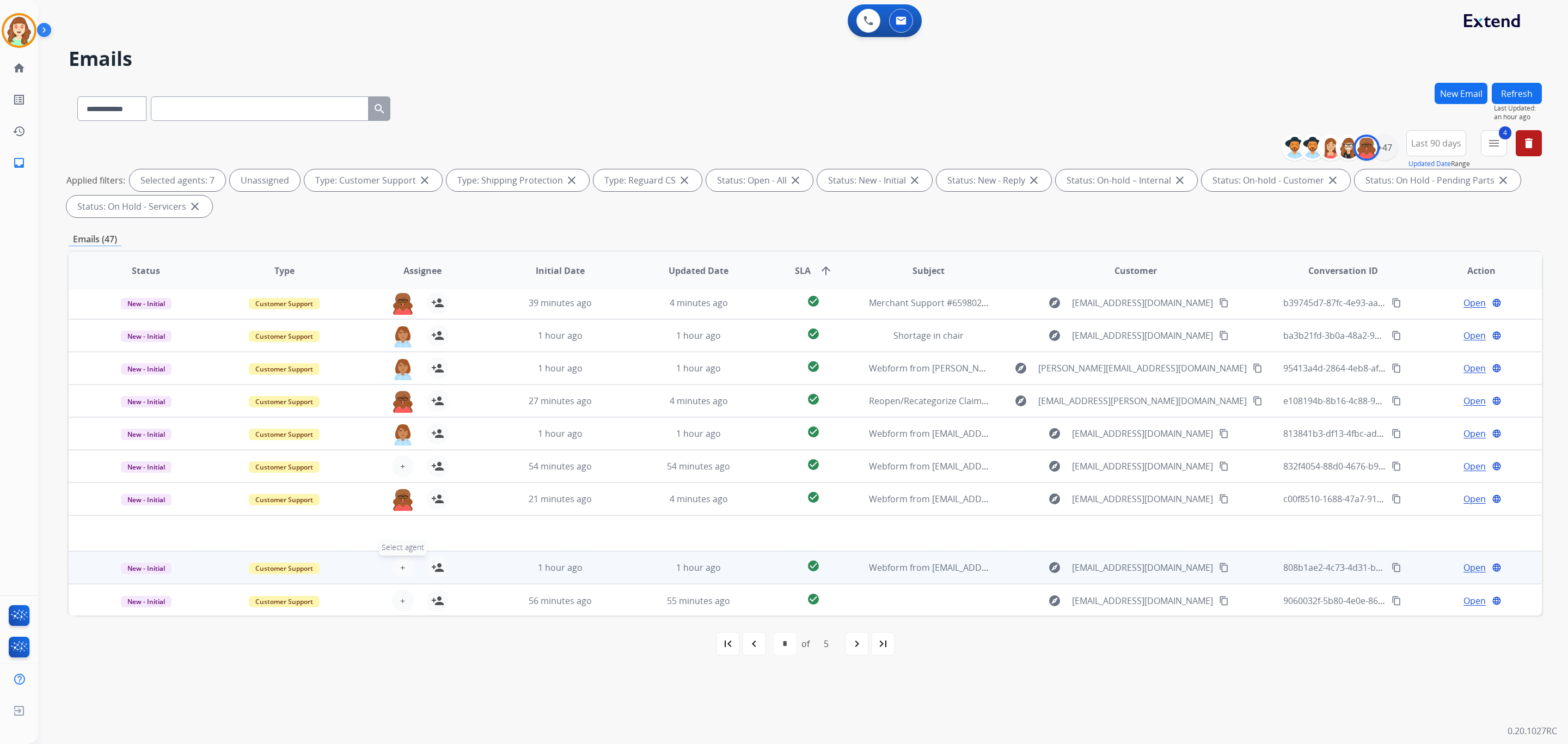
click at [403, 567] on button "+ Select agent" at bounding box center [403, 567] width 22 height 22
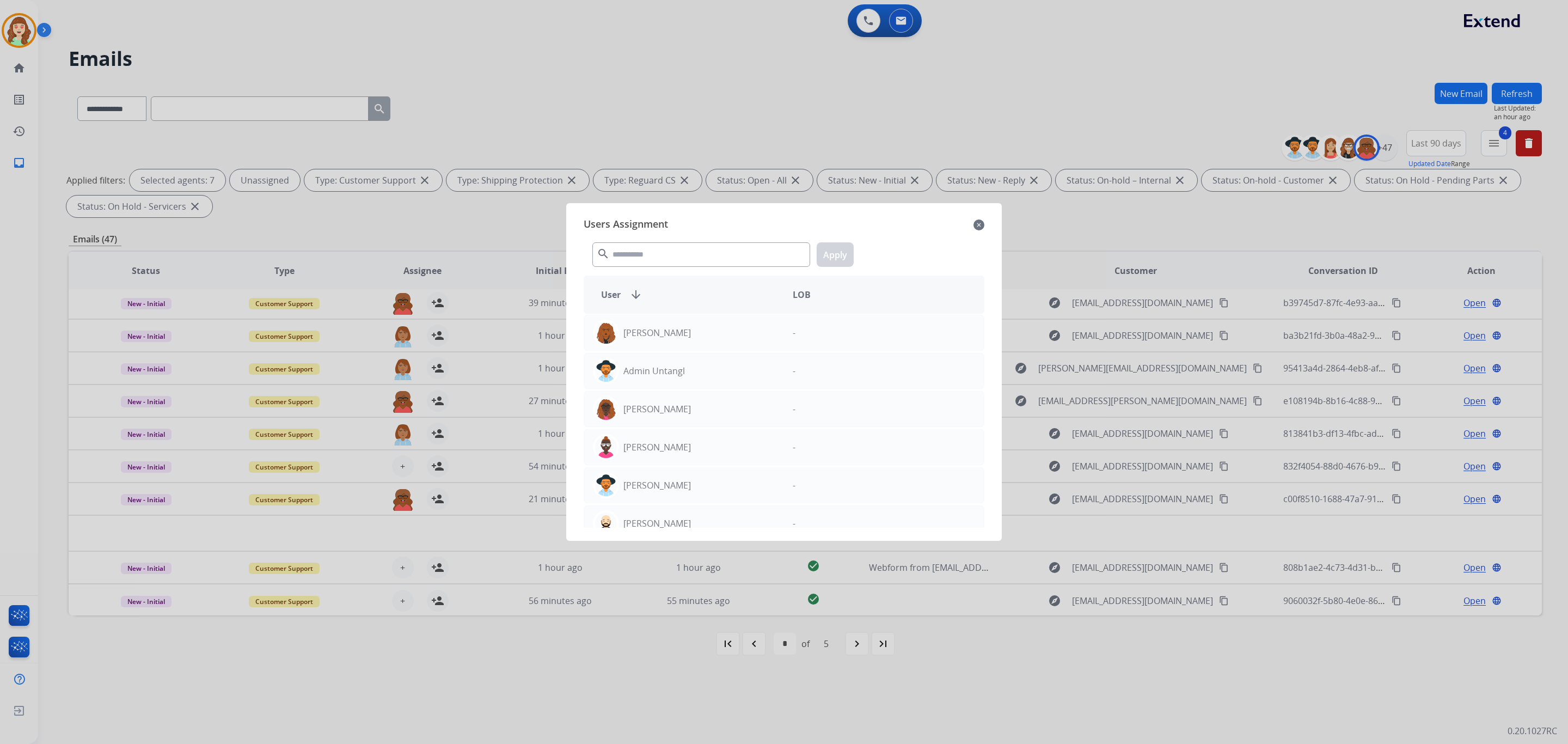
click at [975, 227] on mat-icon "close" at bounding box center [979, 225] width 11 height 13
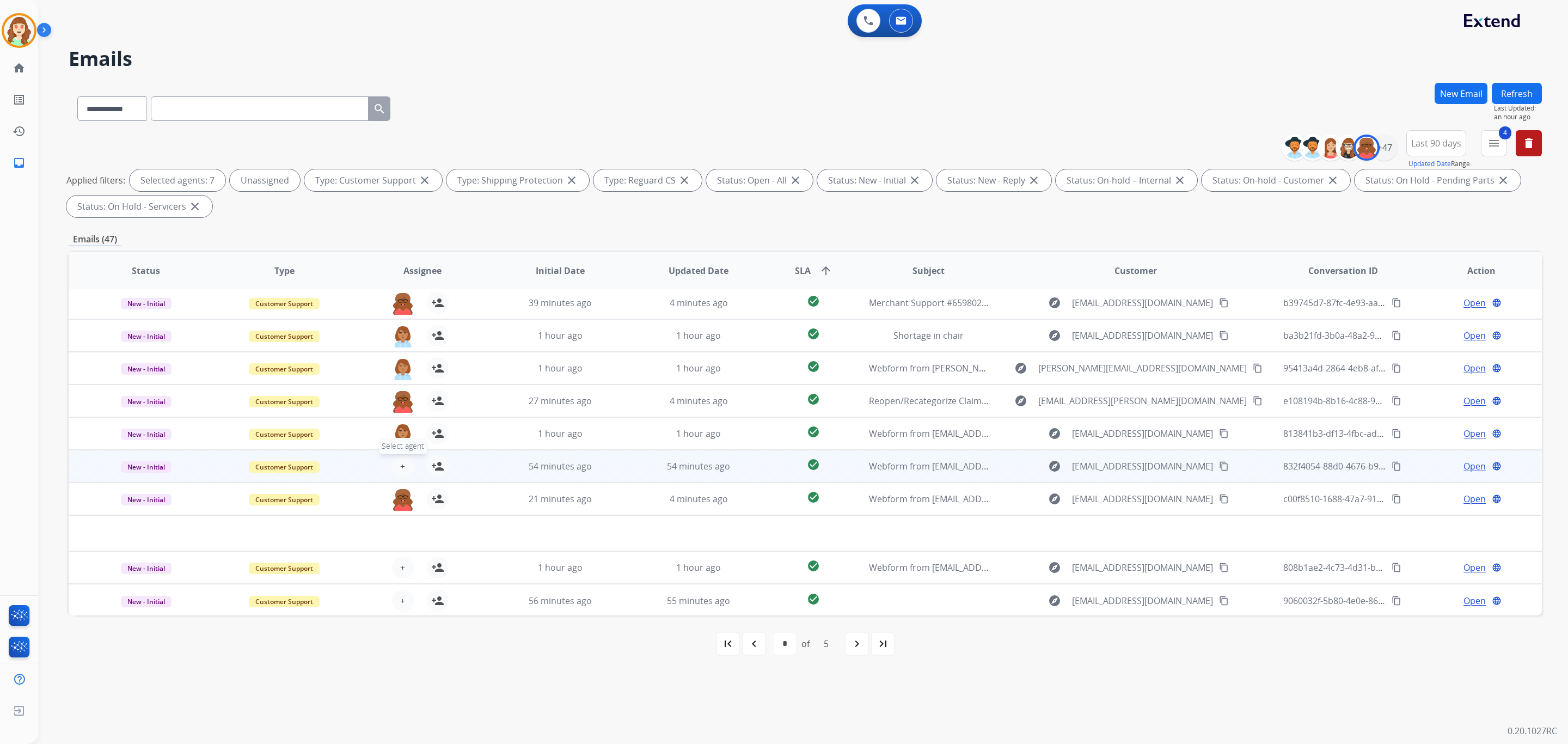
click at [406, 463] on button "+ Select agent" at bounding box center [403, 466] width 22 height 22
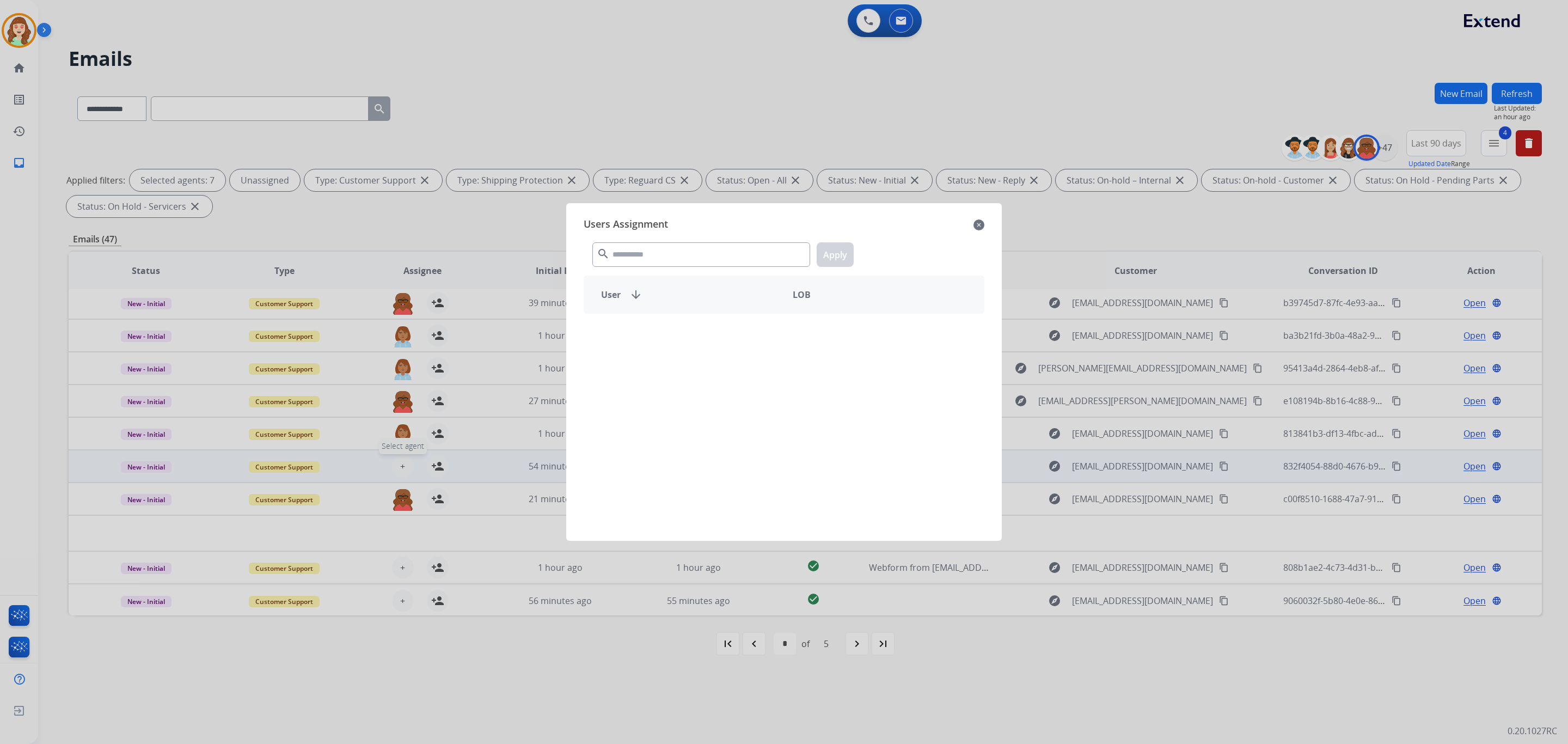
click at [719, 252] on input "text" at bounding box center [701, 255] width 218 height 25
type input "*****"
click at [675, 336] on div "[PERSON_NAME]" at bounding box center [684, 333] width 200 height 26
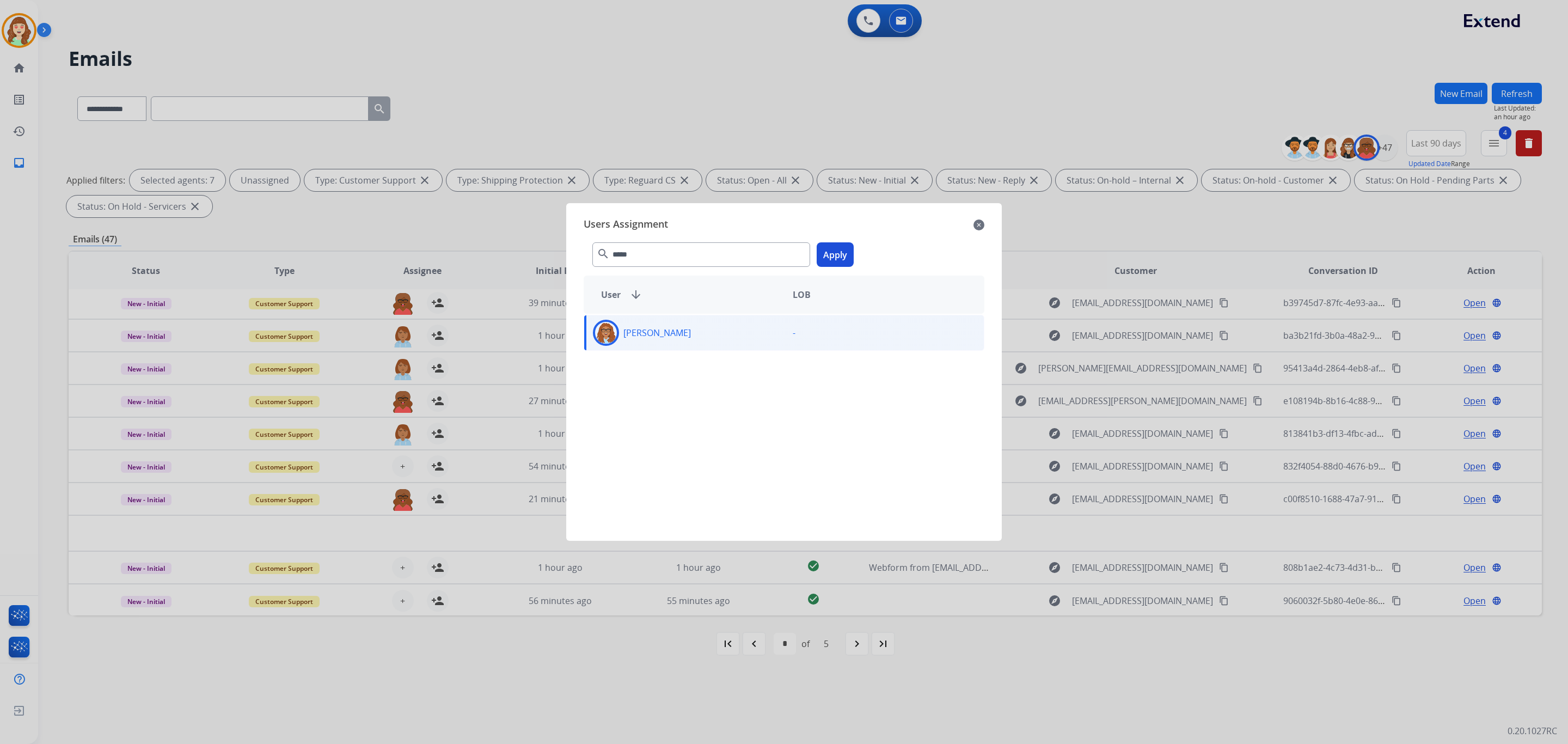
click at [833, 252] on button "Apply" at bounding box center [835, 255] width 37 height 25
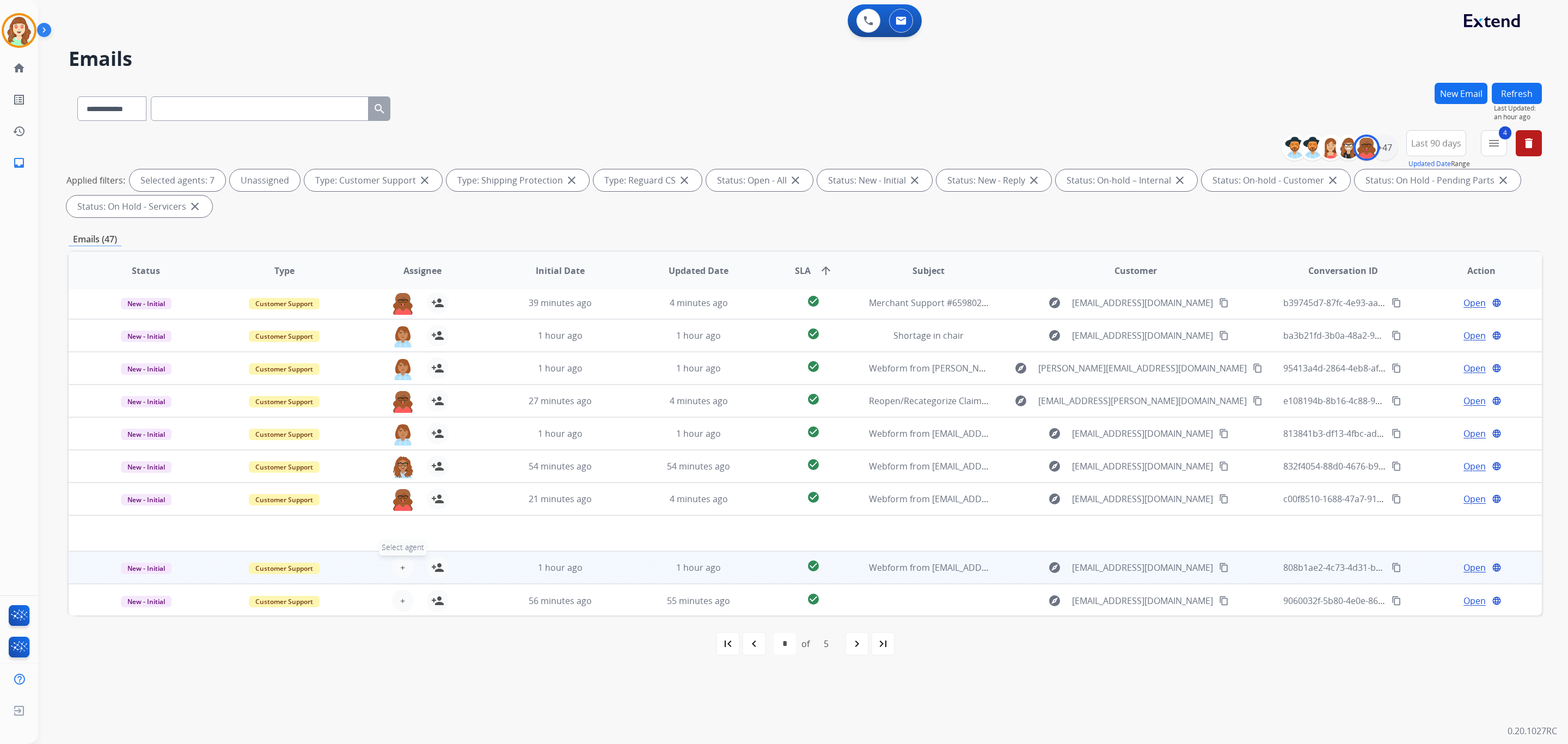
click at [400, 573] on span "+" at bounding box center [403, 567] width 5 height 13
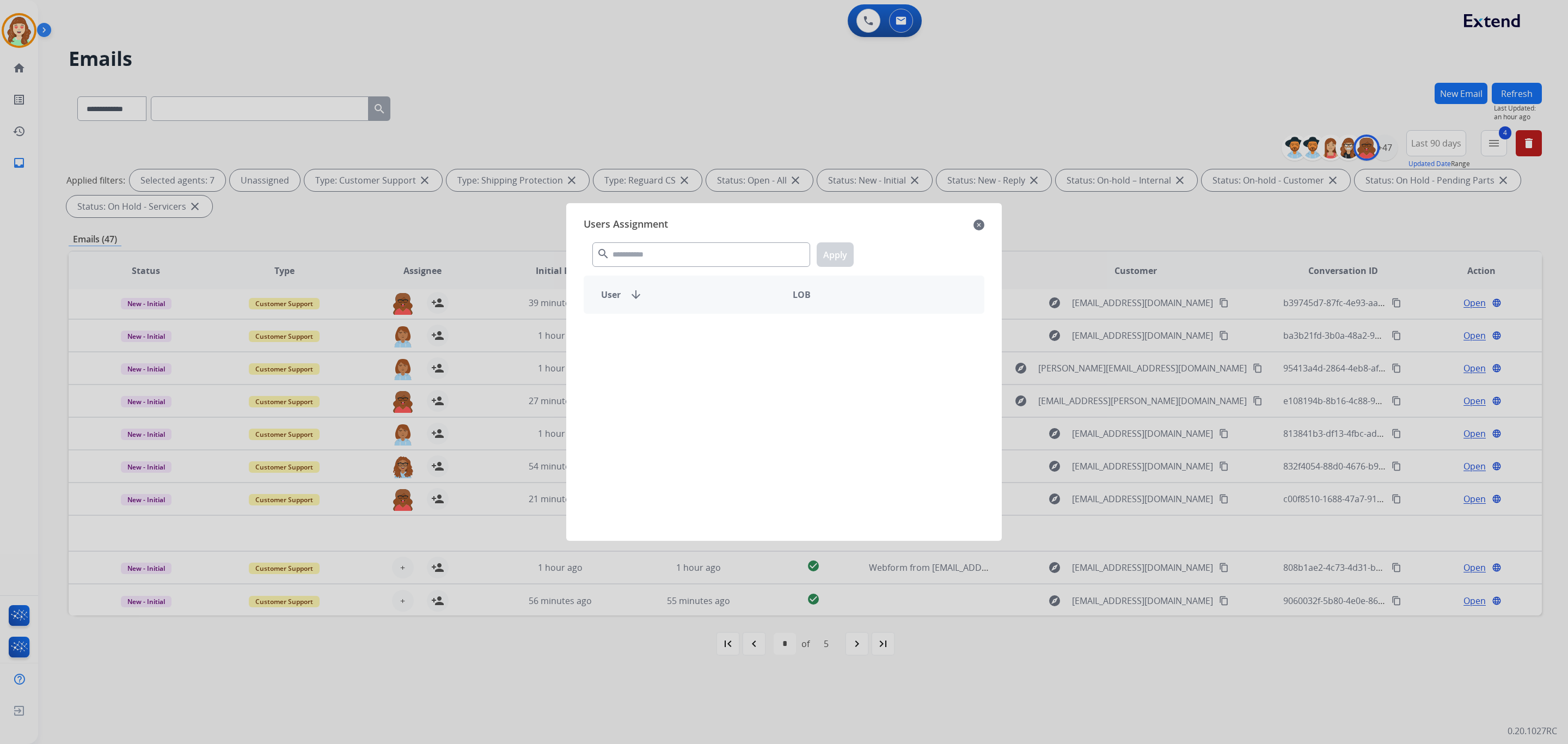
click at [719, 269] on div "search Apply" at bounding box center [784, 252] width 401 height 38
click at [719, 255] on input "text" at bounding box center [701, 255] width 218 height 25
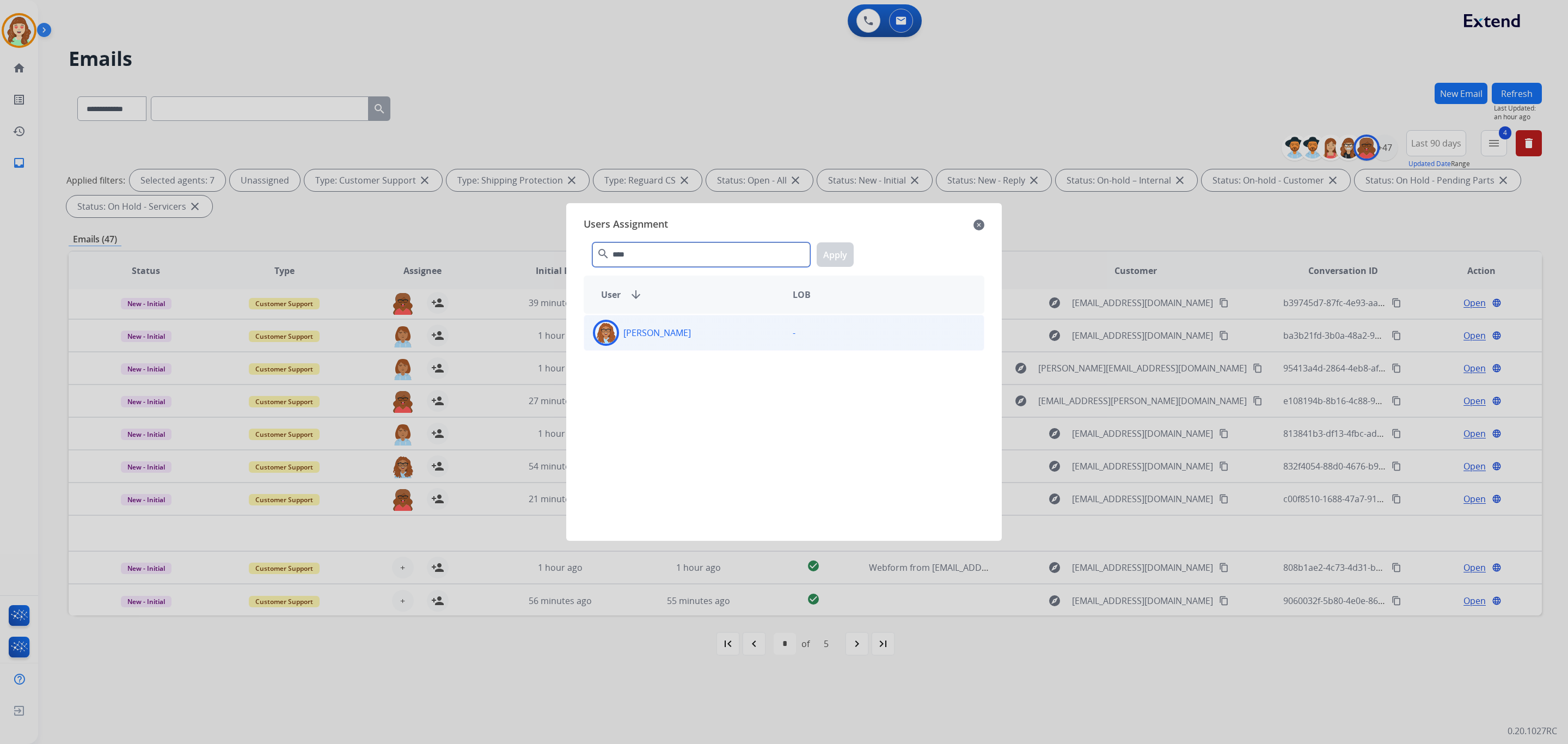
type input "****"
click at [700, 339] on div "[PERSON_NAME]" at bounding box center [684, 333] width 200 height 26
click at [840, 248] on button "Apply" at bounding box center [835, 255] width 37 height 25
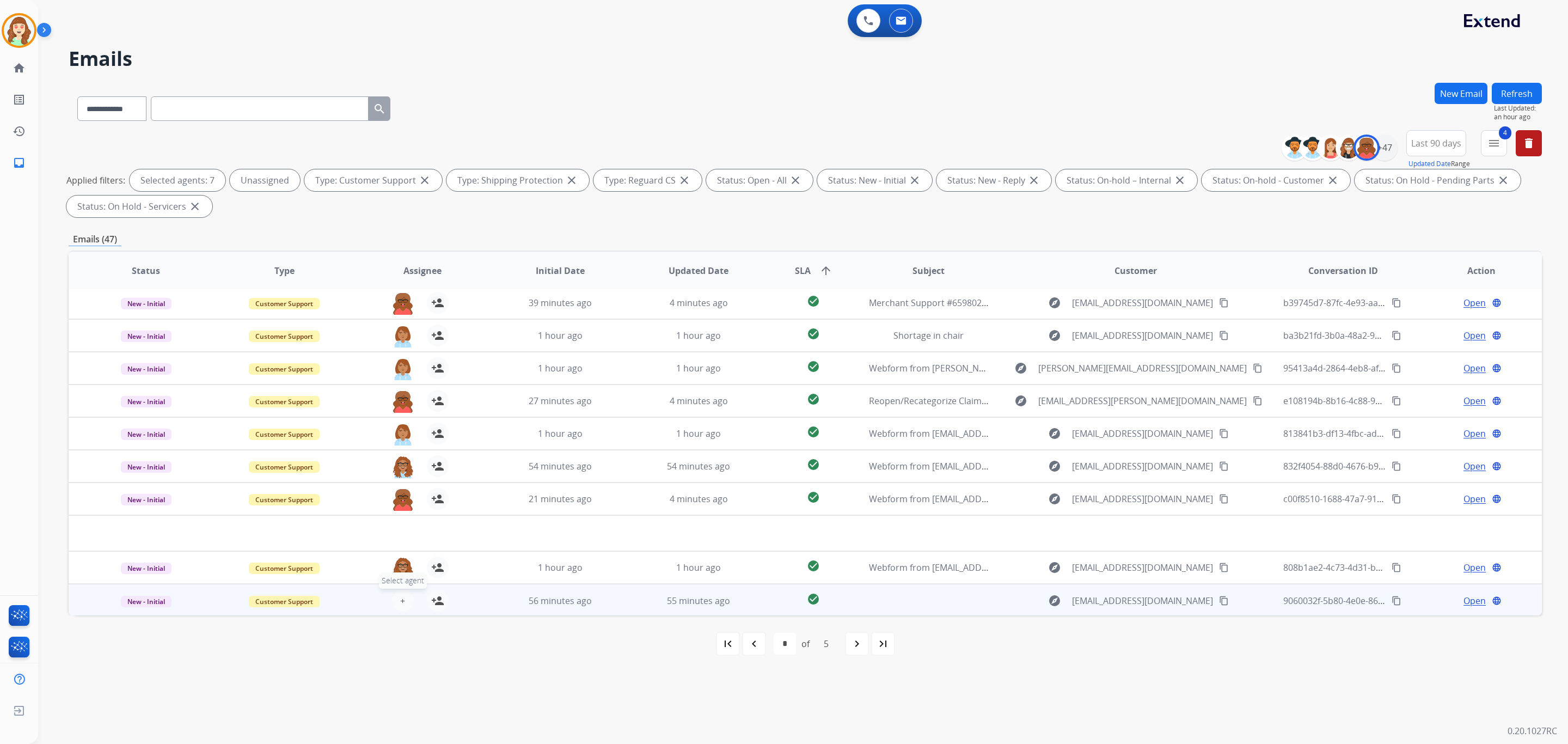
click at [396, 600] on button "+ Select agent" at bounding box center [403, 600] width 22 height 22
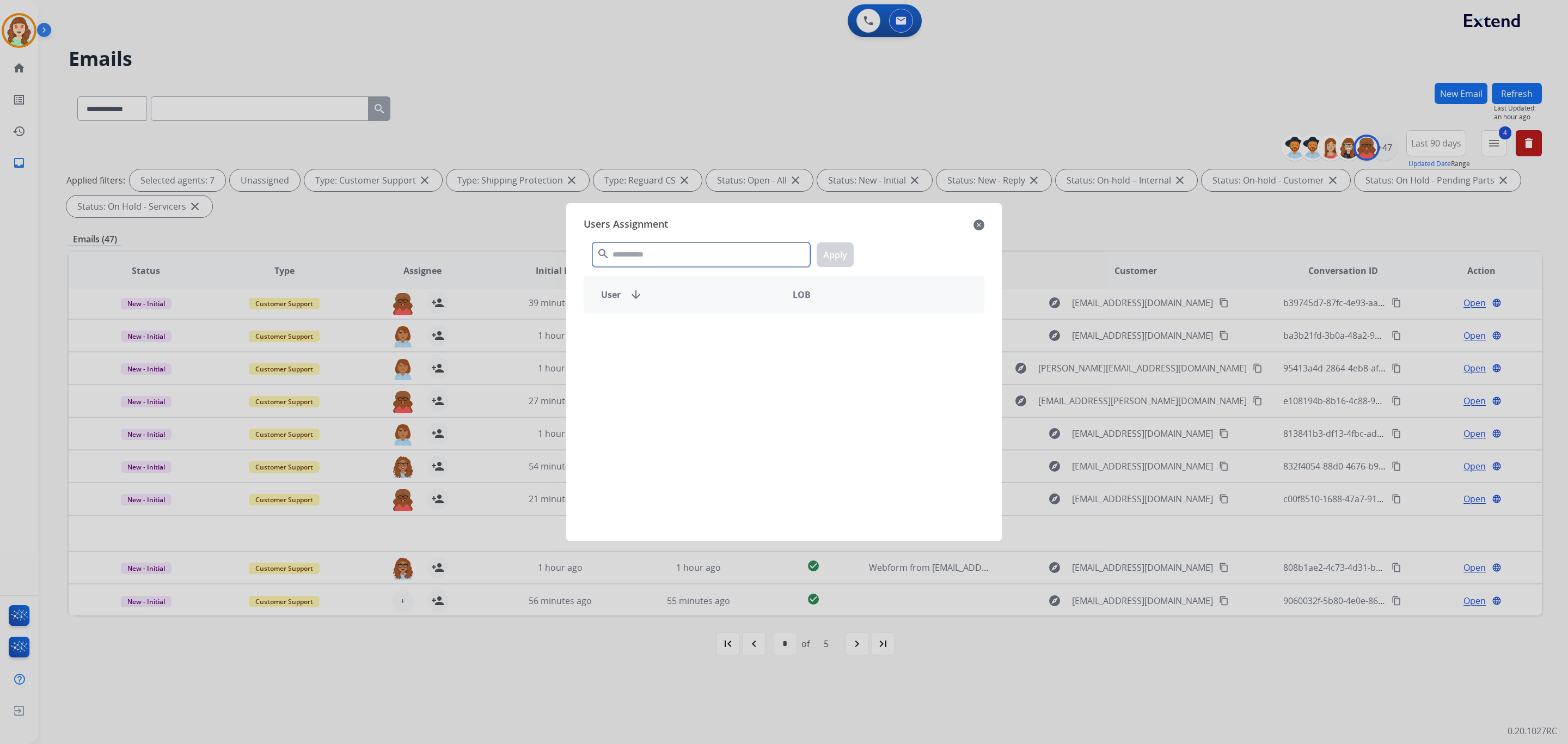
click at [690, 244] on input "text" at bounding box center [701, 255] width 218 height 25
type input "*****"
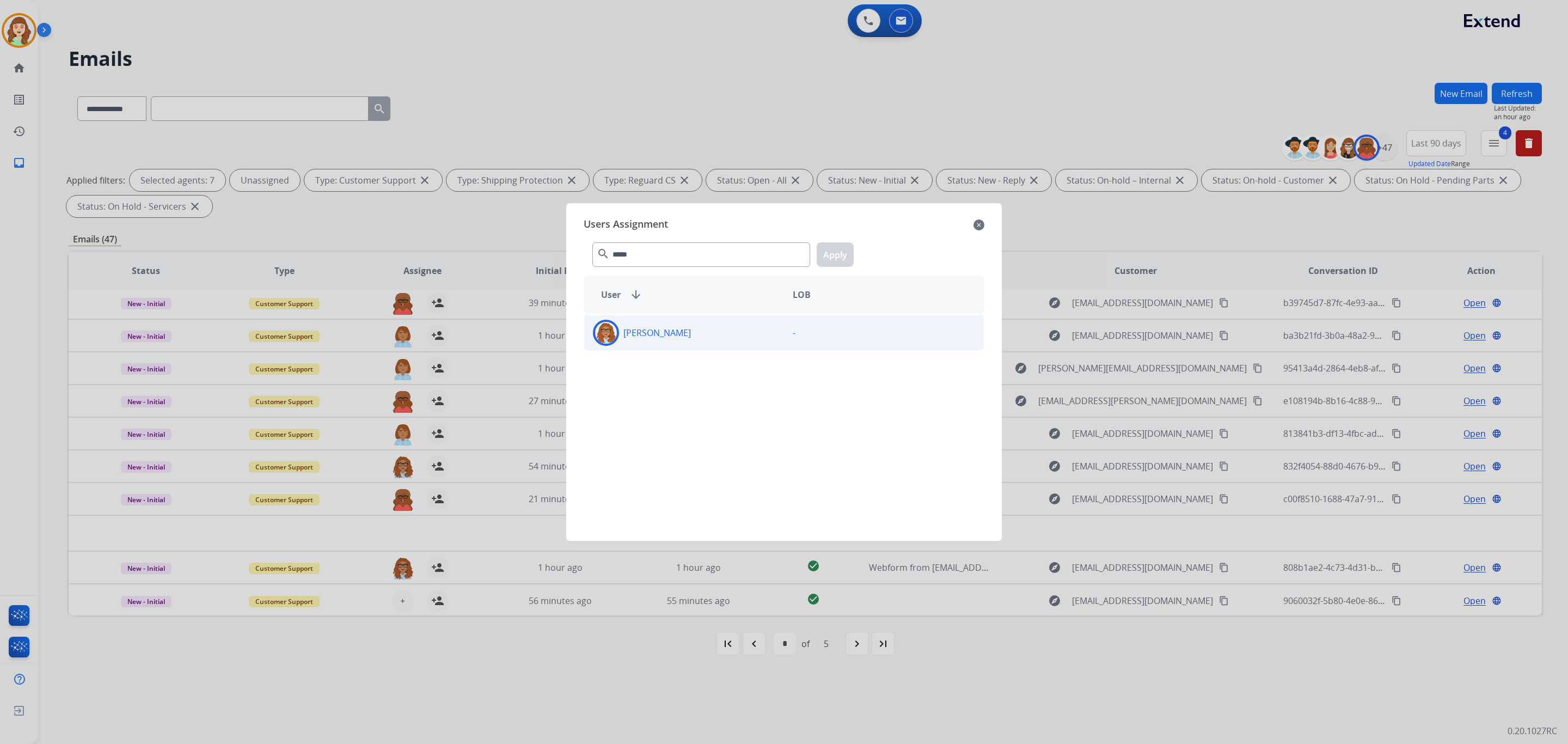
click at [644, 341] on div "[PERSON_NAME]" at bounding box center [684, 333] width 200 height 26
click at [851, 257] on button "Apply" at bounding box center [835, 255] width 37 height 25
click at [662, 339] on p "[PERSON_NAME]" at bounding box center [657, 333] width 68 height 13
drag, startPoint x: 672, startPoint y: 346, endPoint x: 838, endPoint y: 267, distance: 183.8
click at [672, 345] on div "[PERSON_NAME]" at bounding box center [684, 333] width 200 height 26
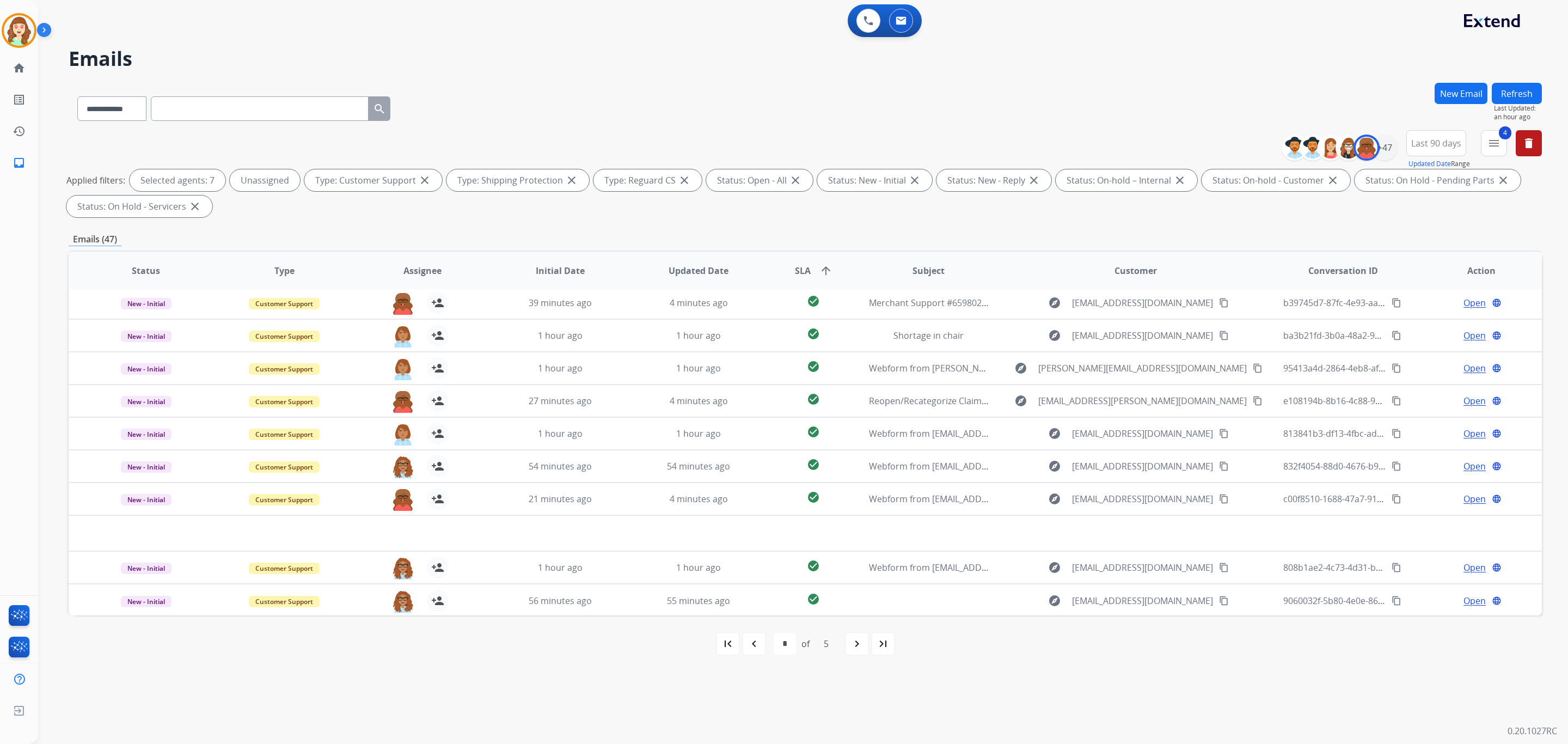
click at [838, 253] on th "SLA arrow_upward" at bounding box center [805, 271] width 92 height 38
click at [860, 648] on mat-icon "navigate_next" at bounding box center [857, 644] width 13 height 13
select select "*"
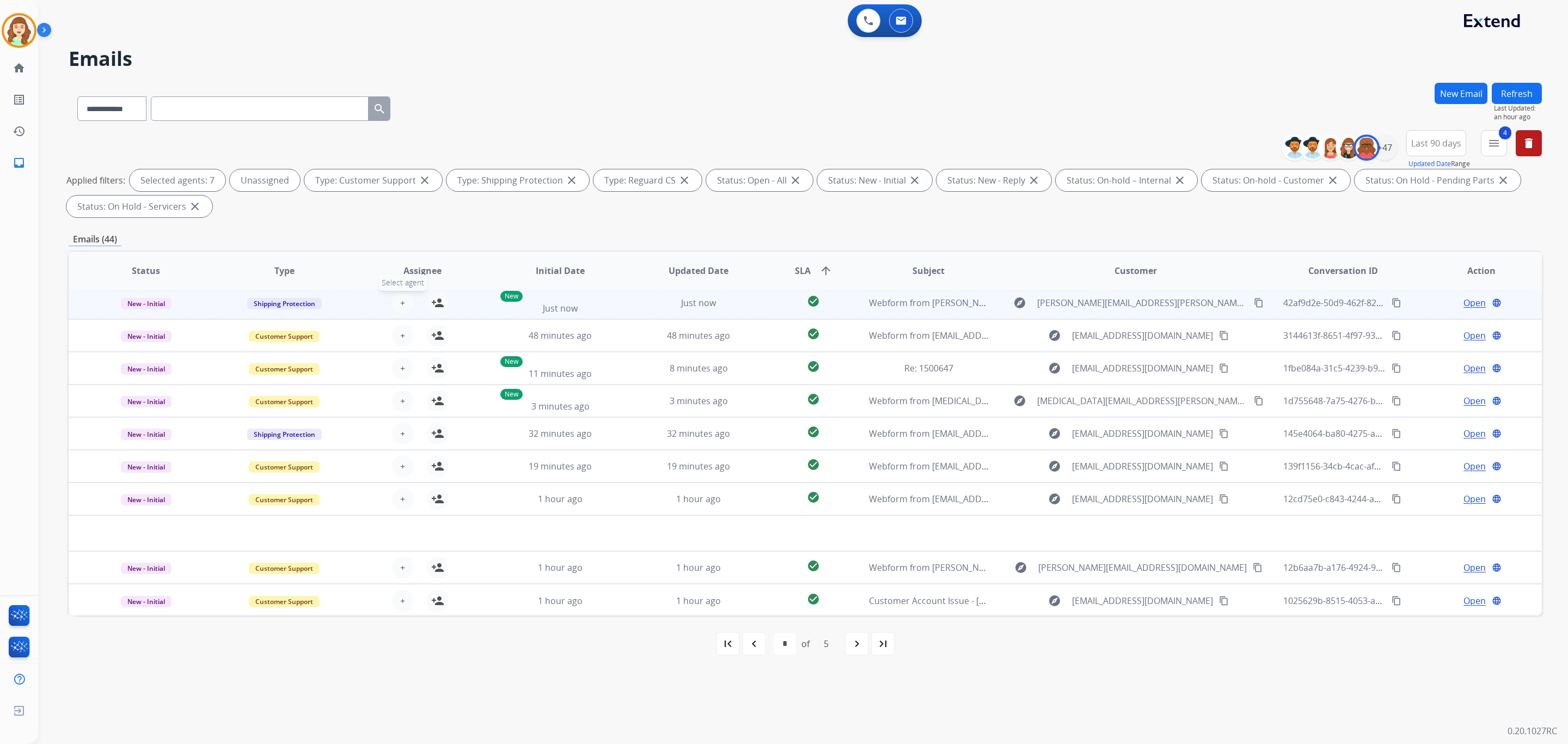
click at [401, 304] on span "+" at bounding box center [403, 302] width 5 height 13
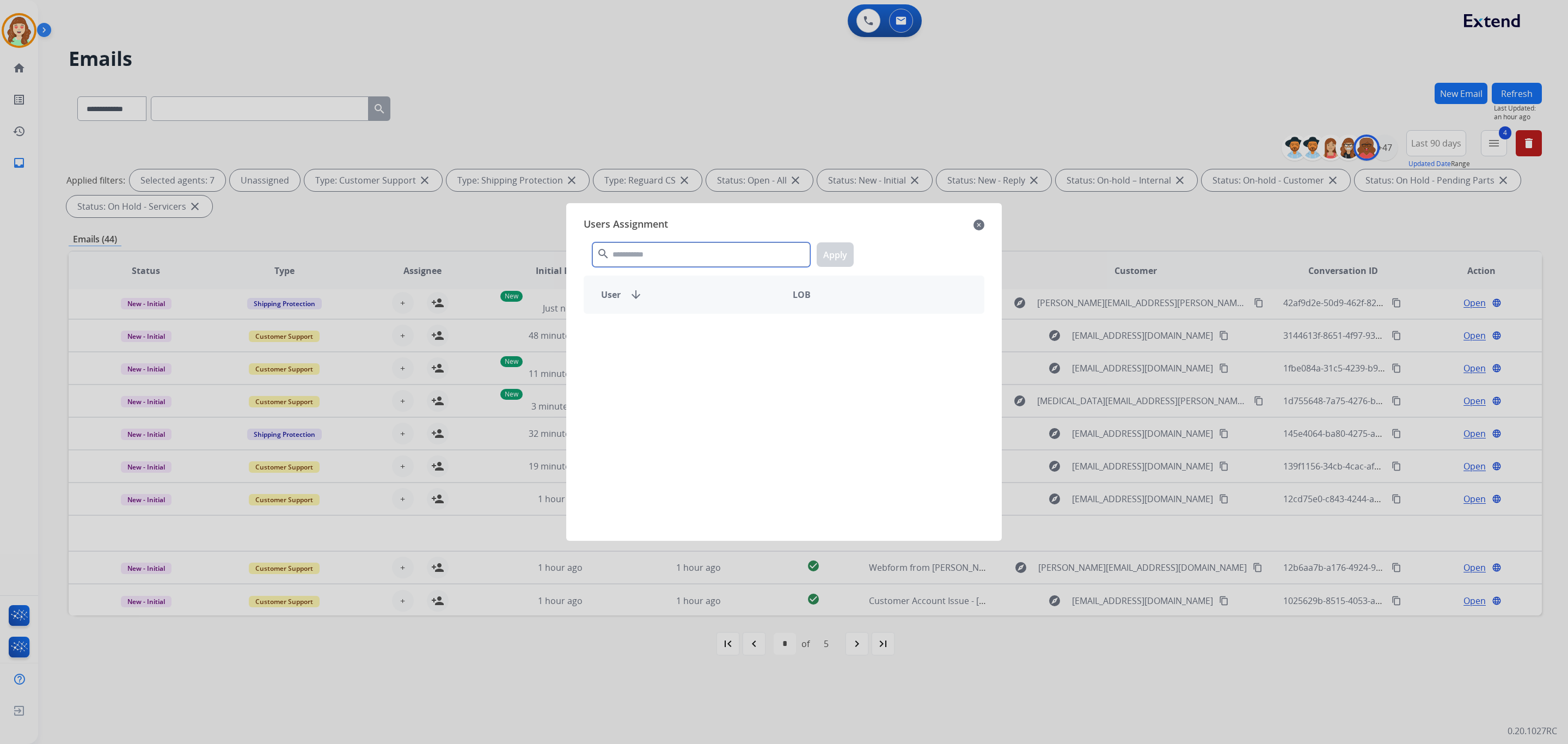
click at [662, 260] on input "text" at bounding box center [701, 255] width 218 height 25
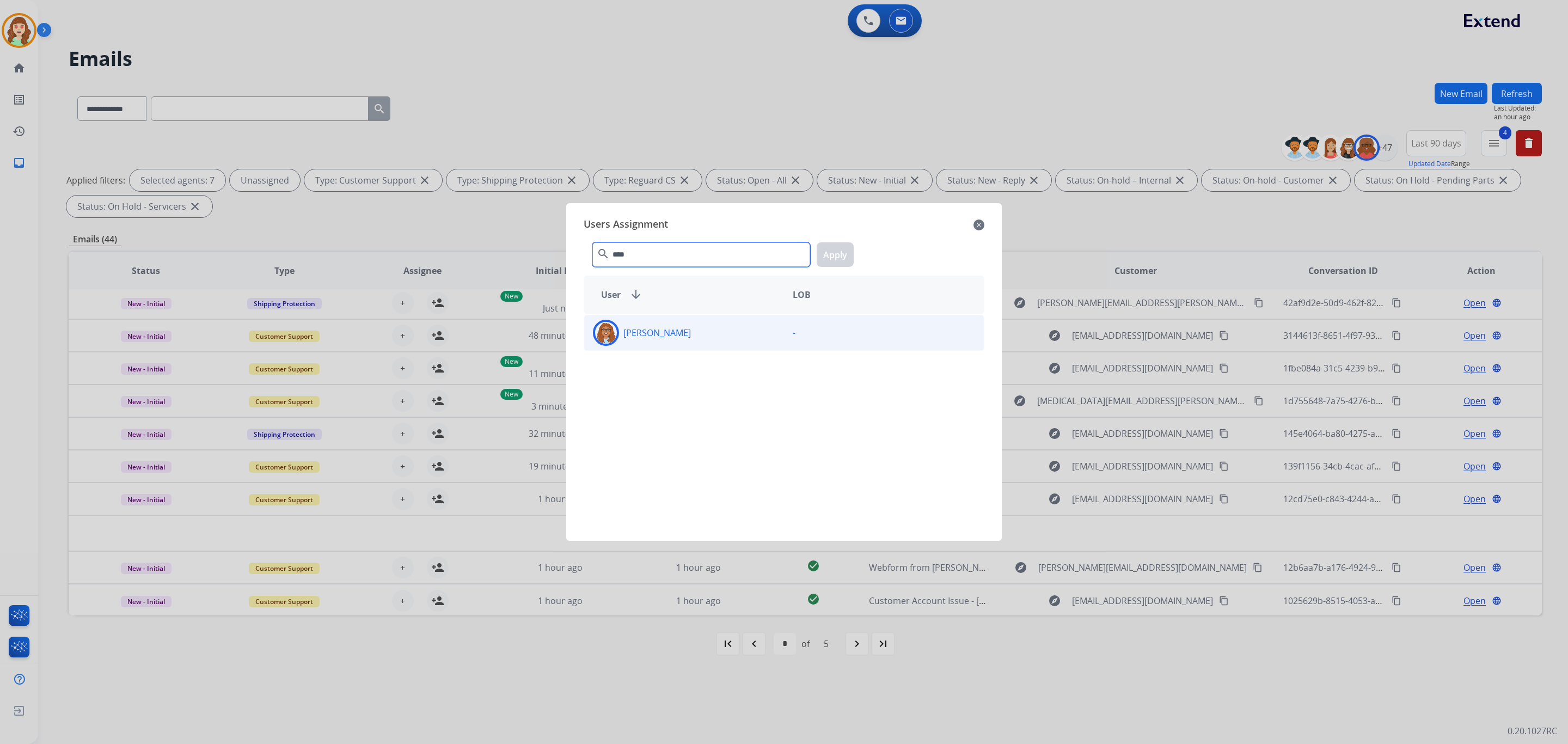
type input "****"
click at [665, 330] on p "[PERSON_NAME]" at bounding box center [657, 333] width 68 height 13
click at [843, 250] on button "Apply" at bounding box center [835, 255] width 37 height 25
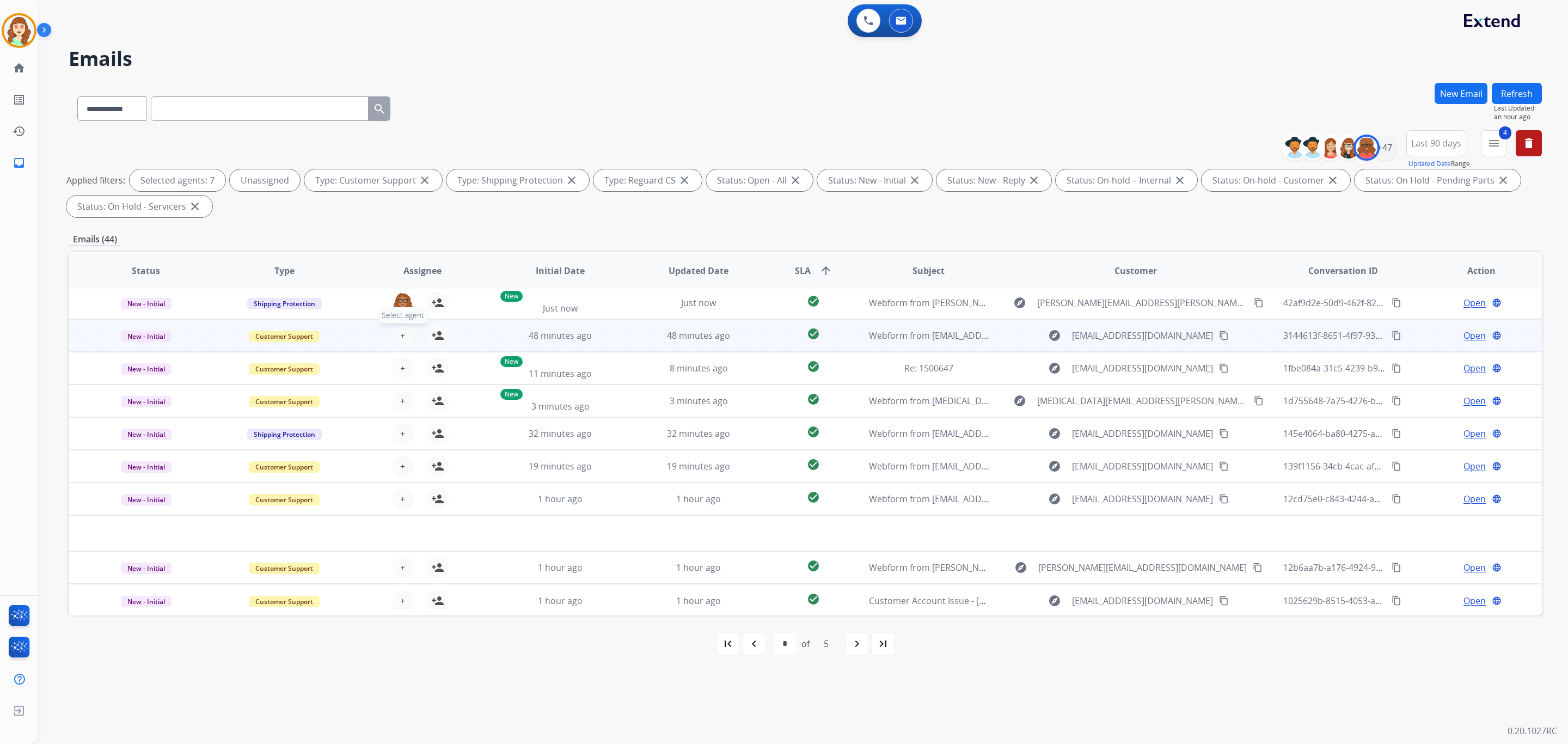
click at [397, 335] on button "+ Select agent" at bounding box center [403, 335] width 22 height 22
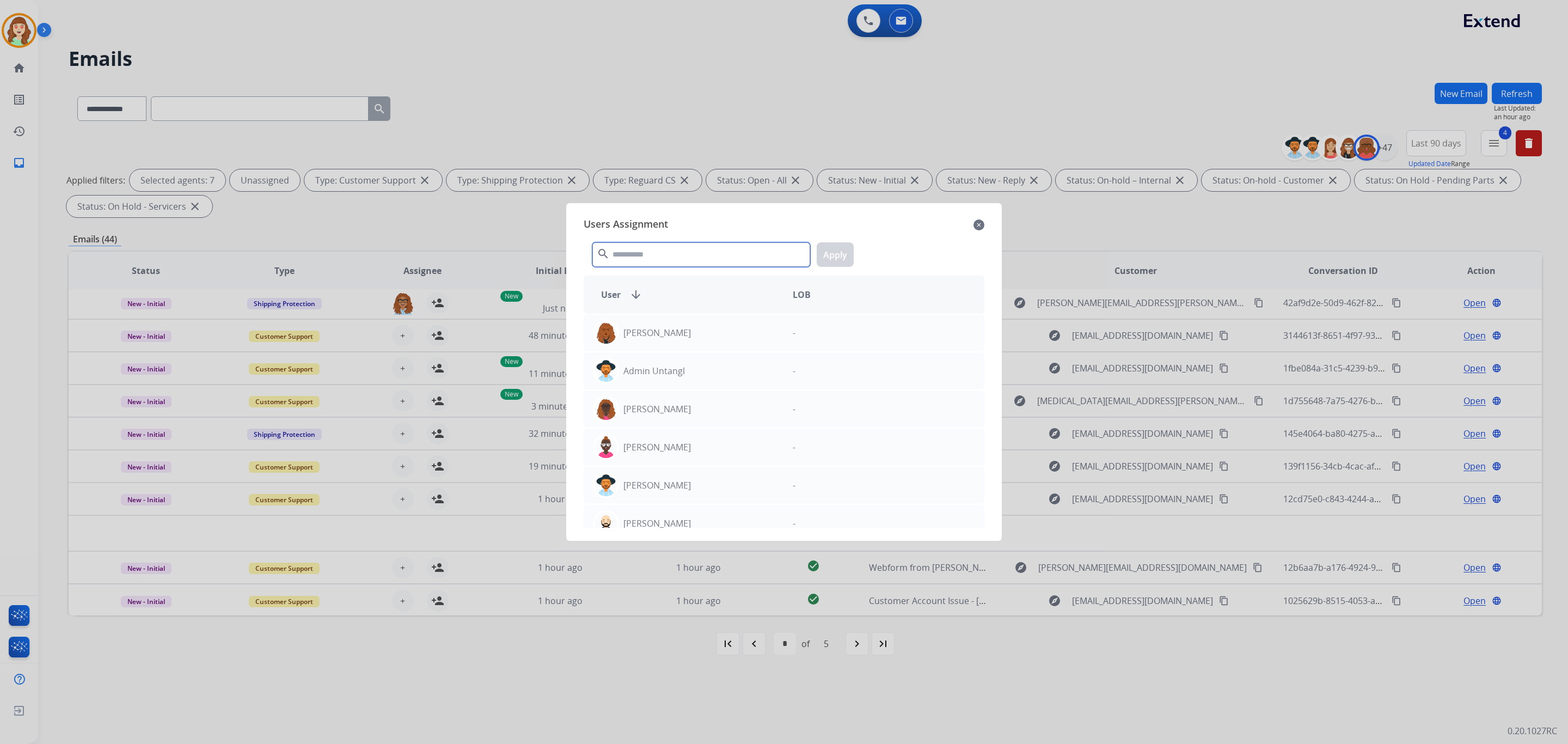
click at [645, 260] on input "text" at bounding box center [701, 255] width 218 height 25
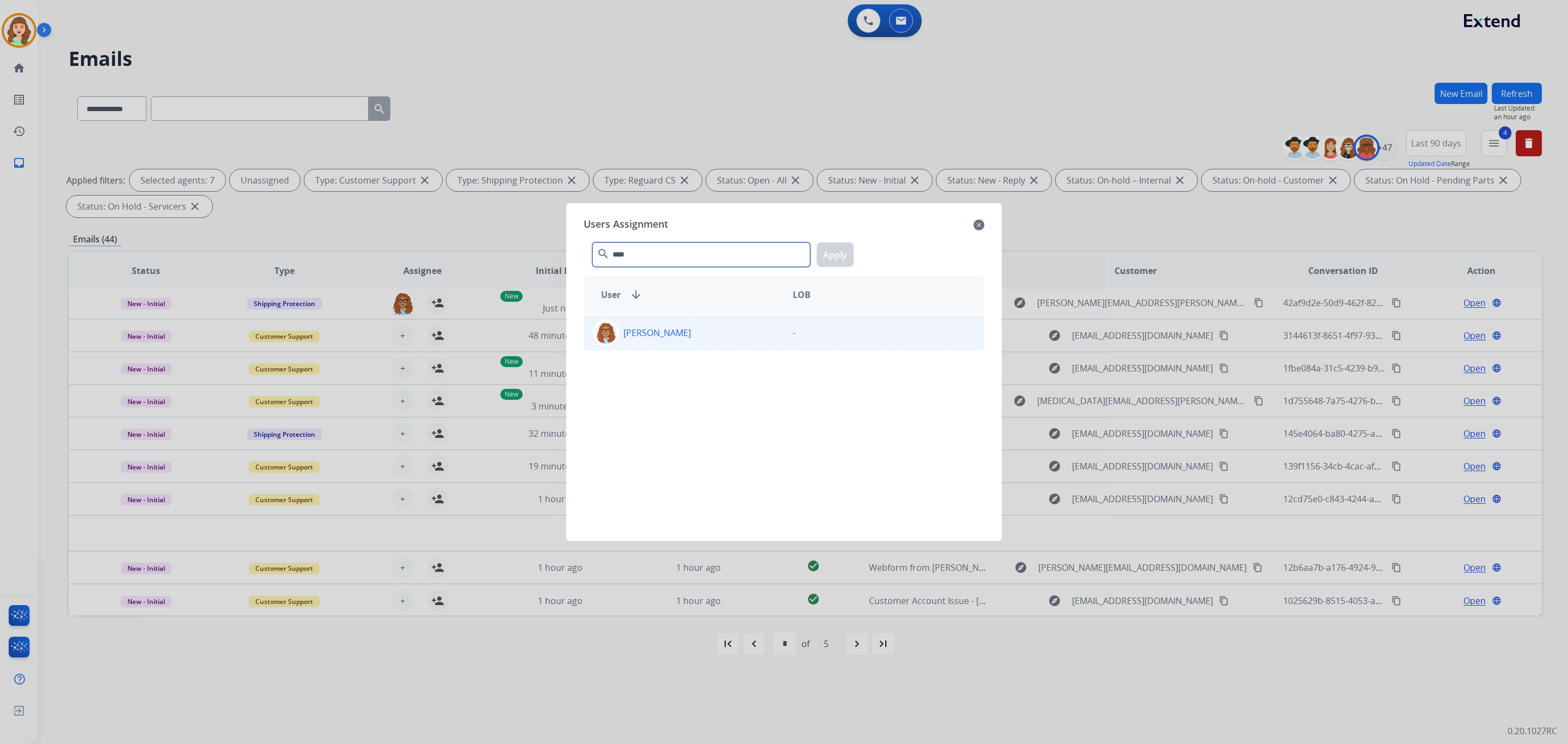
type input "****"
click at [738, 339] on div "[PERSON_NAME]" at bounding box center [684, 333] width 200 height 26
click at [840, 257] on button "Apply" at bounding box center [835, 255] width 37 height 25
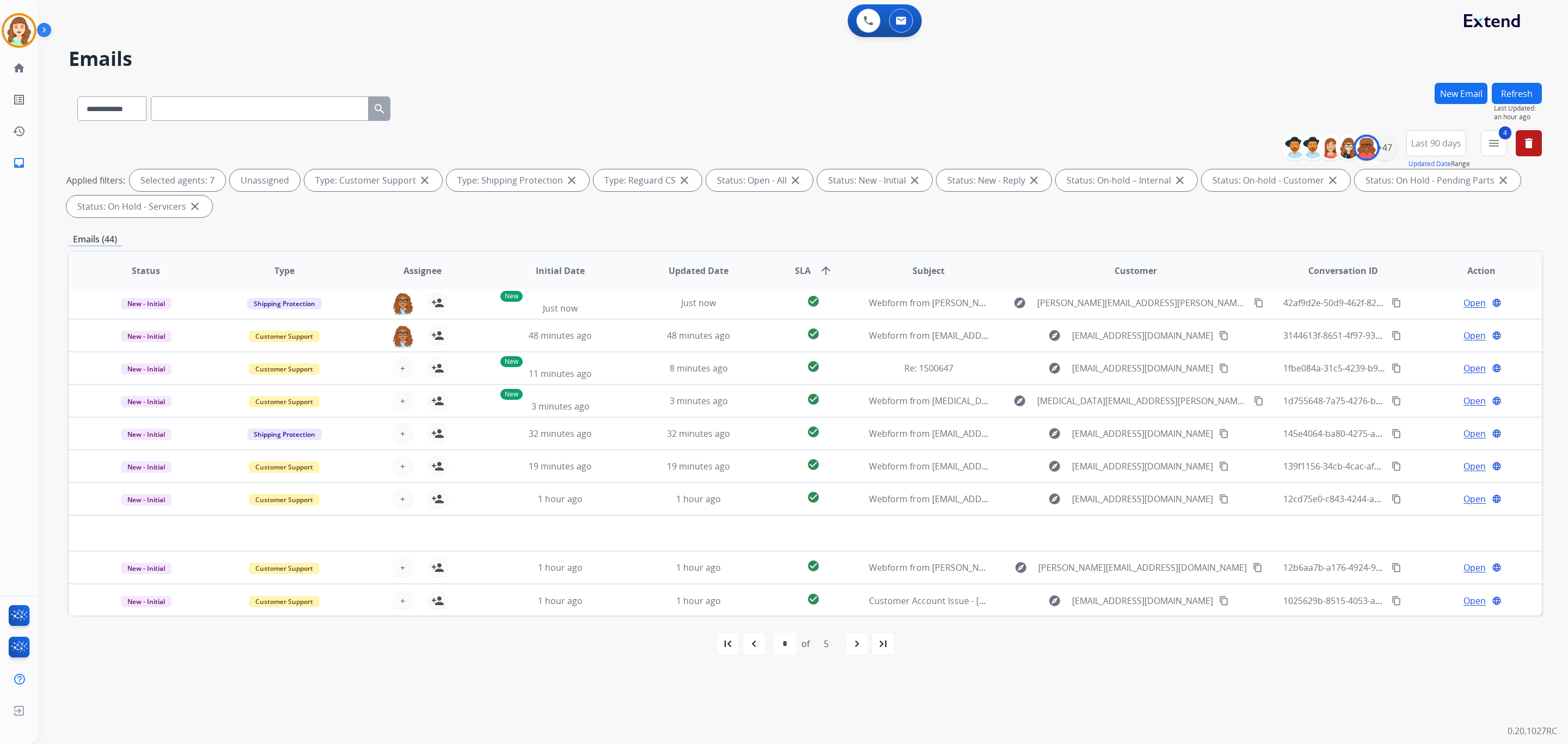
drag, startPoint x: 417, startPoint y: 365, endPoint x: 491, endPoint y: 275, distance: 116.5
click at [420, 363] on div "+ Select agent person_add Assign to Me" at bounding box center [414, 368] width 70 height 22
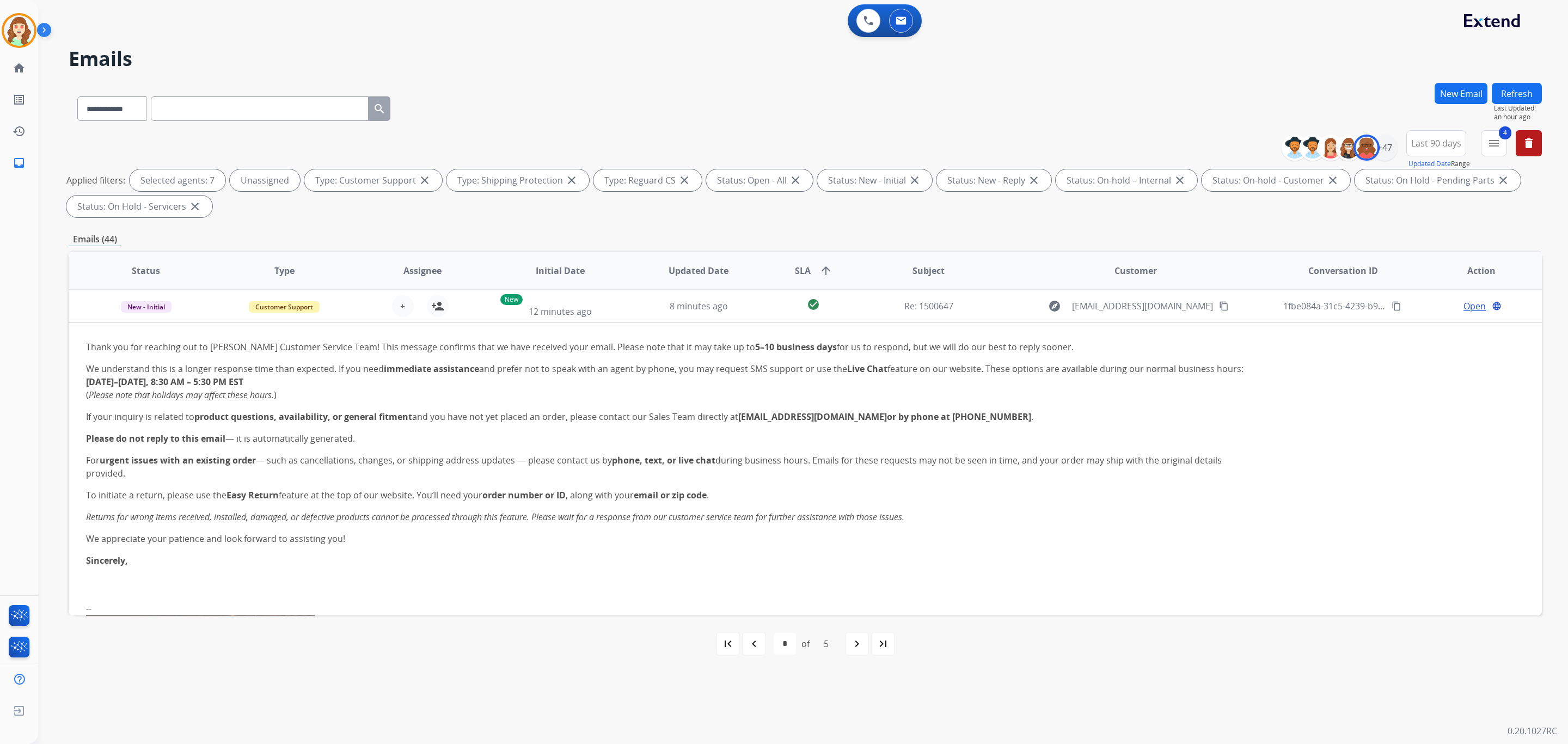
scroll to position [447, 0]
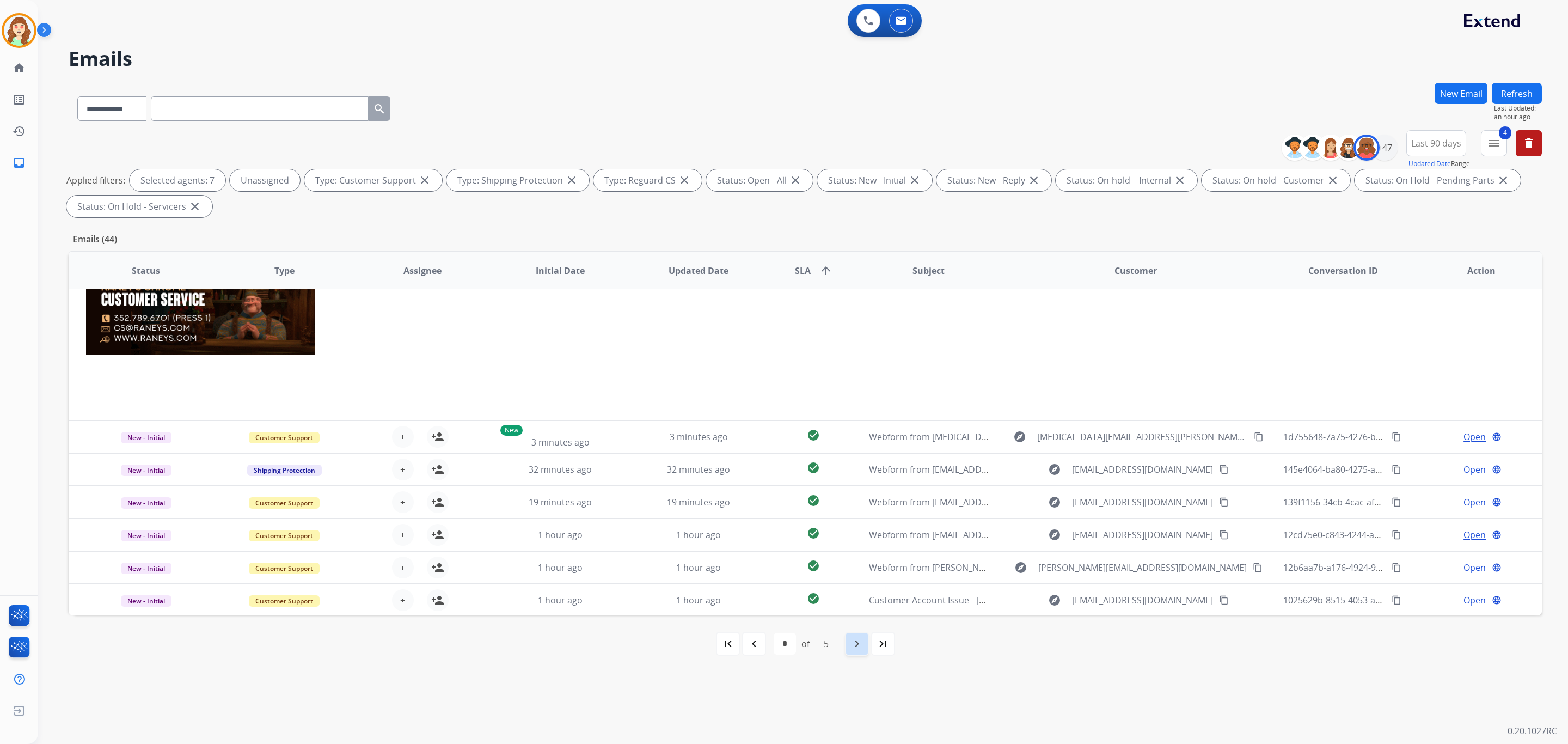
click at [865, 639] on div "navigate_next" at bounding box center [857, 644] width 24 height 24
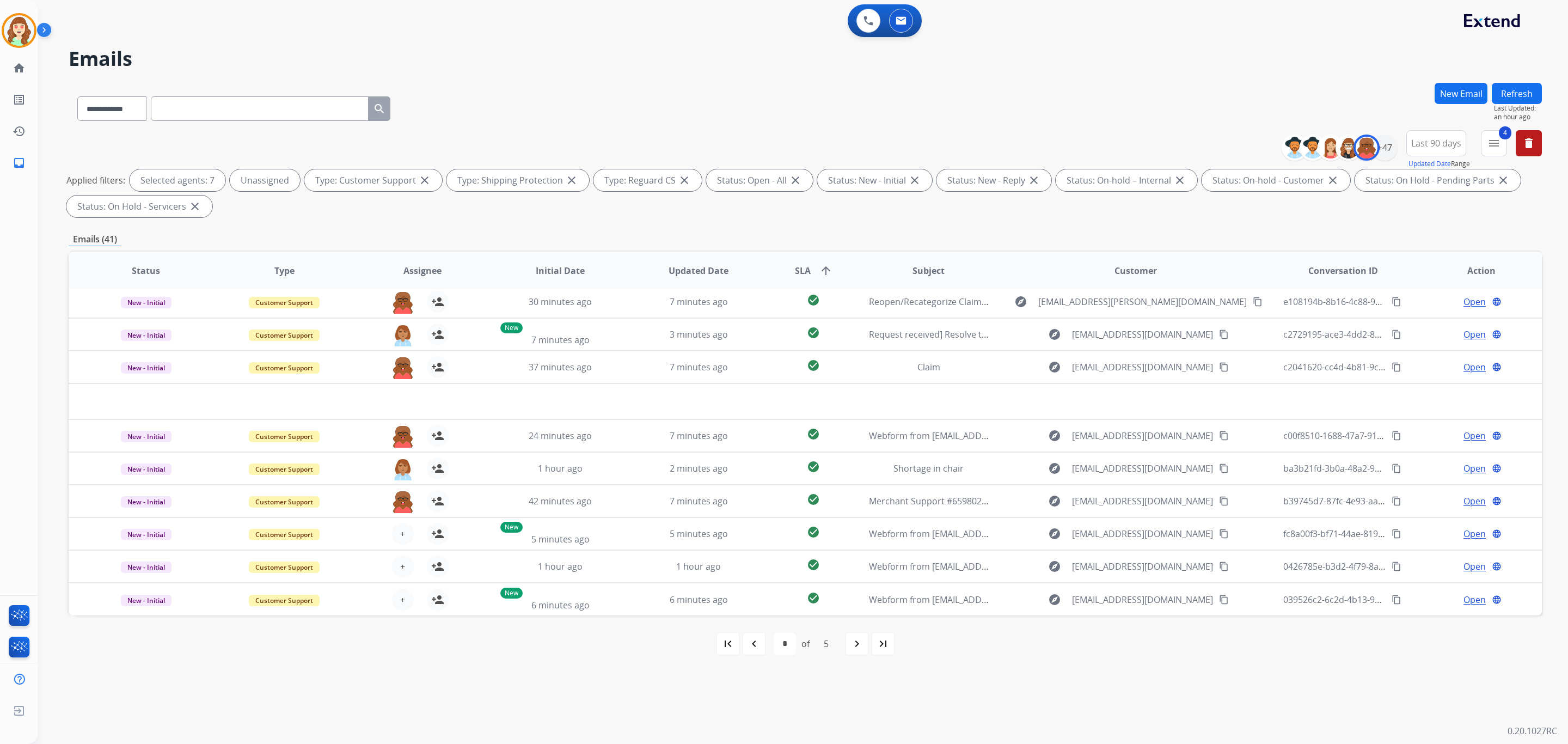
scroll to position [36, 0]
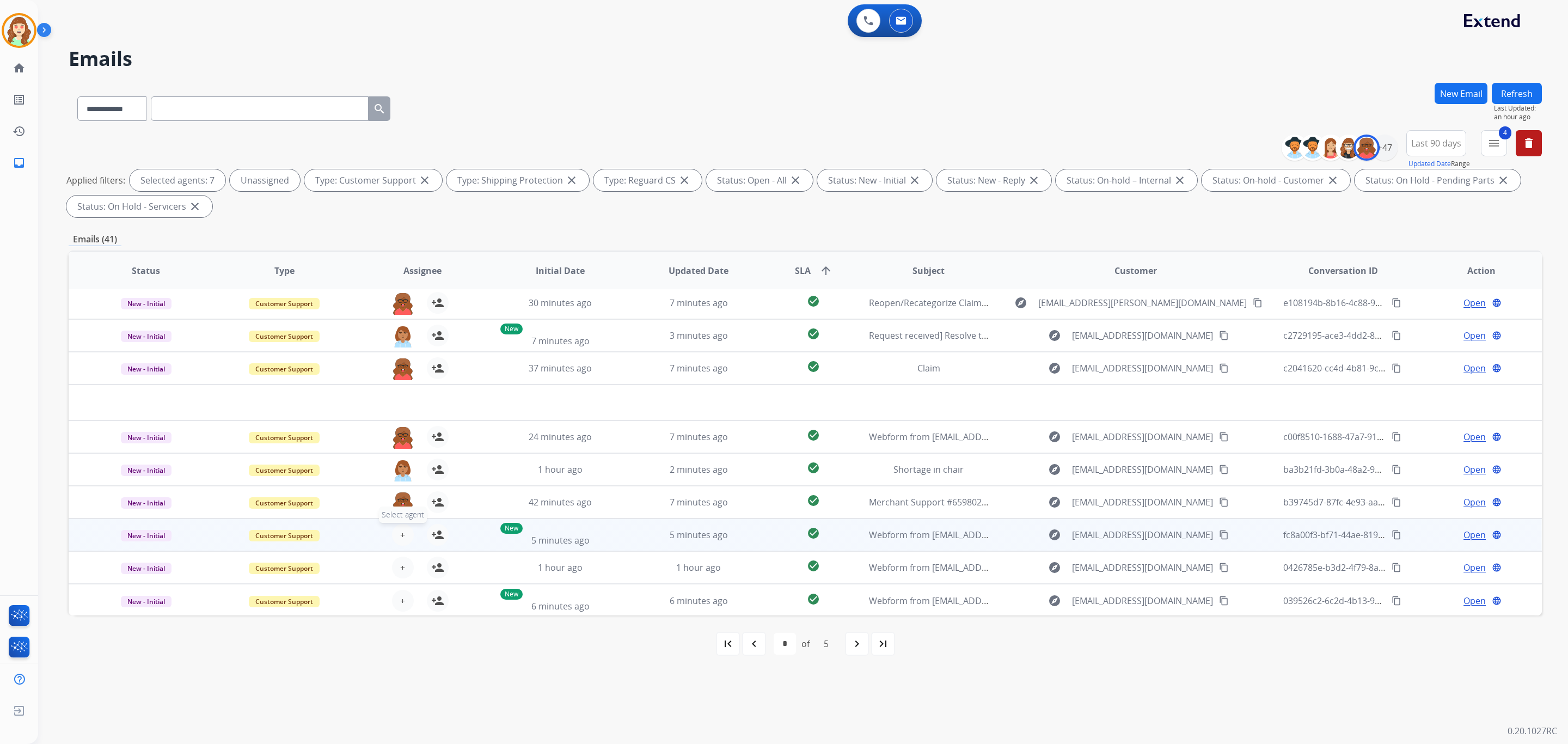
click at [394, 530] on button "+ Select agent" at bounding box center [403, 535] width 22 height 22
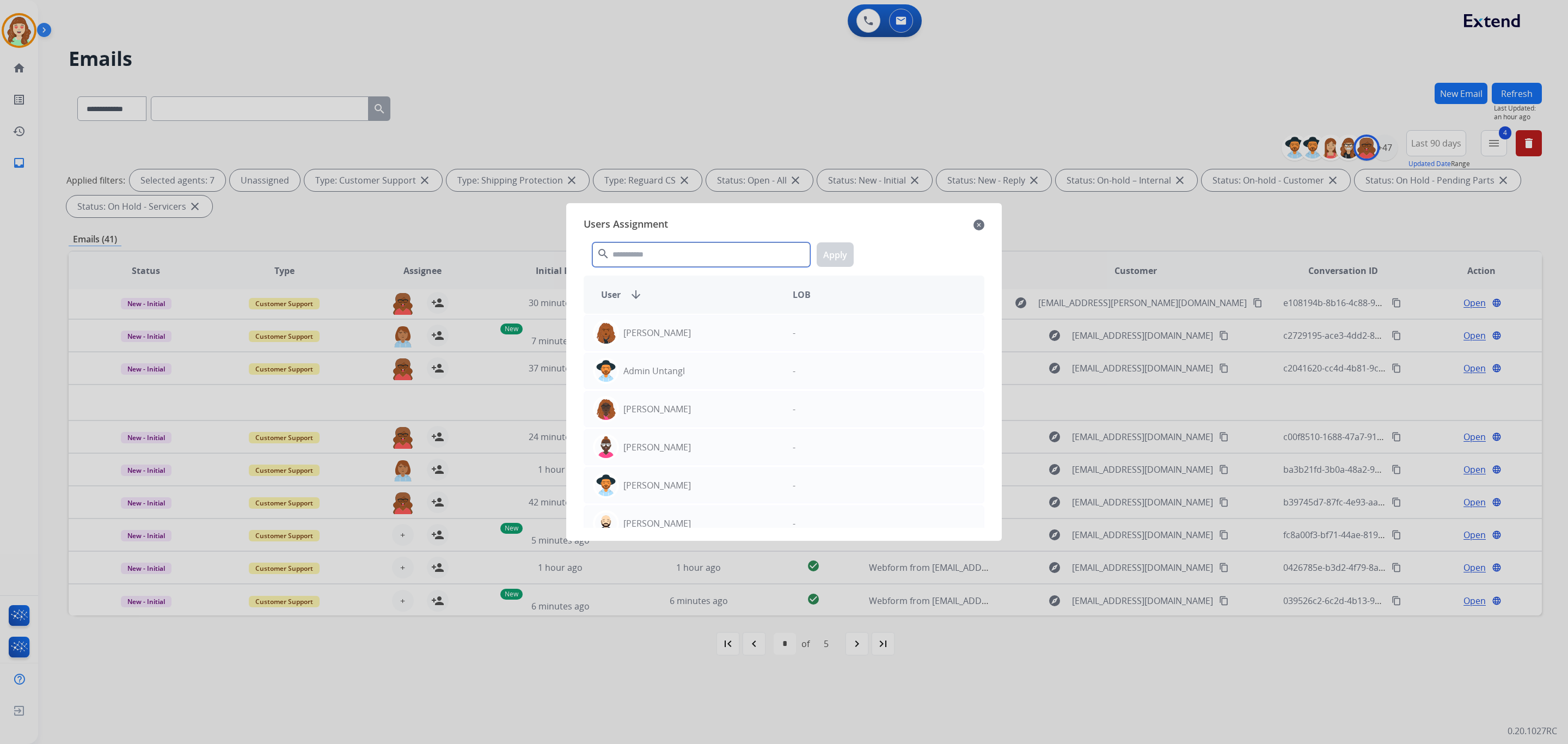
click at [661, 255] on input "text" at bounding box center [701, 255] width 218 height 25
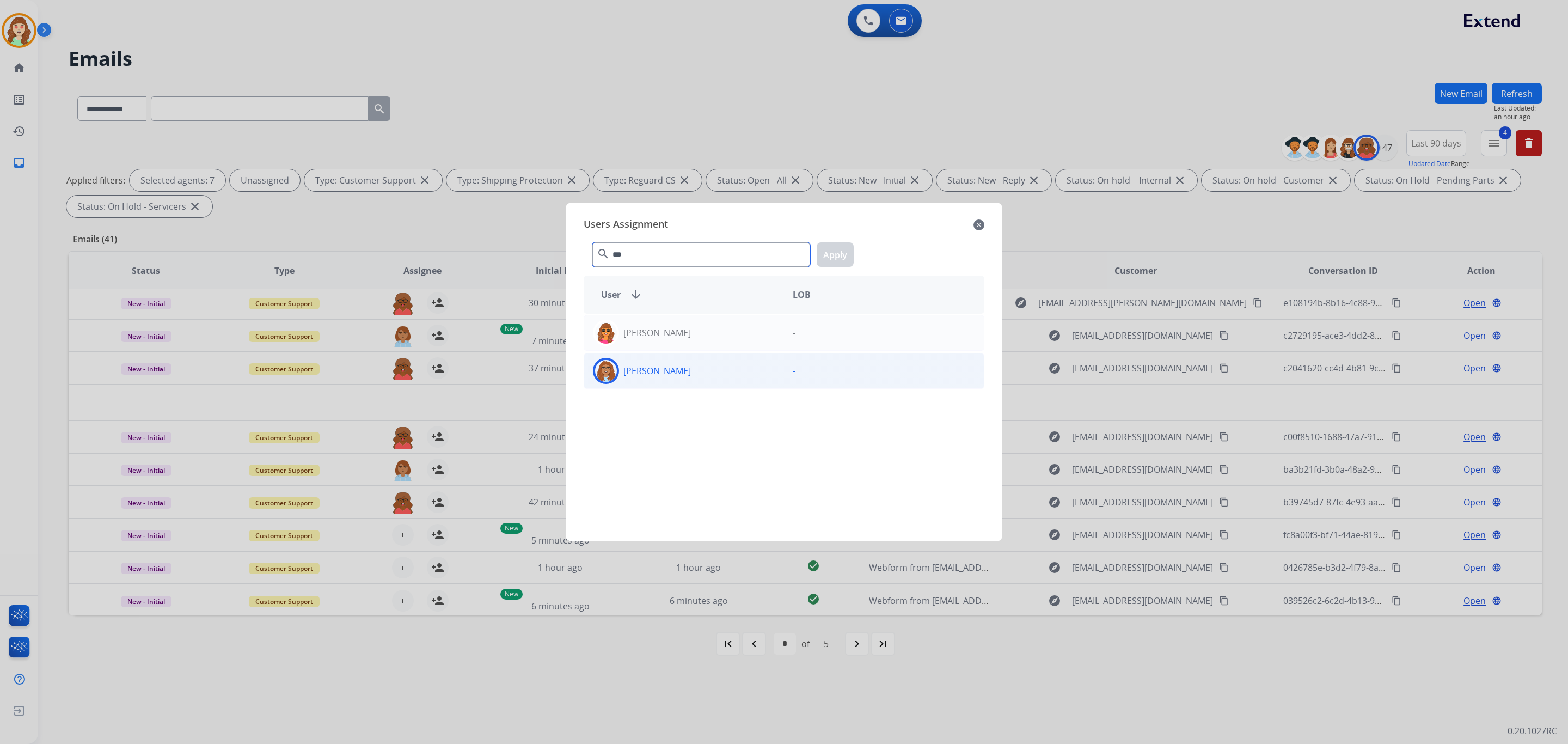
type input "***"
click at [691, 366] on div "[PERSON_NAME]" at bounding box center [684, 371] width 200 height 26
click at [832, 248] on button "Apply" at bounding box center [835, 255] width 37 height 25
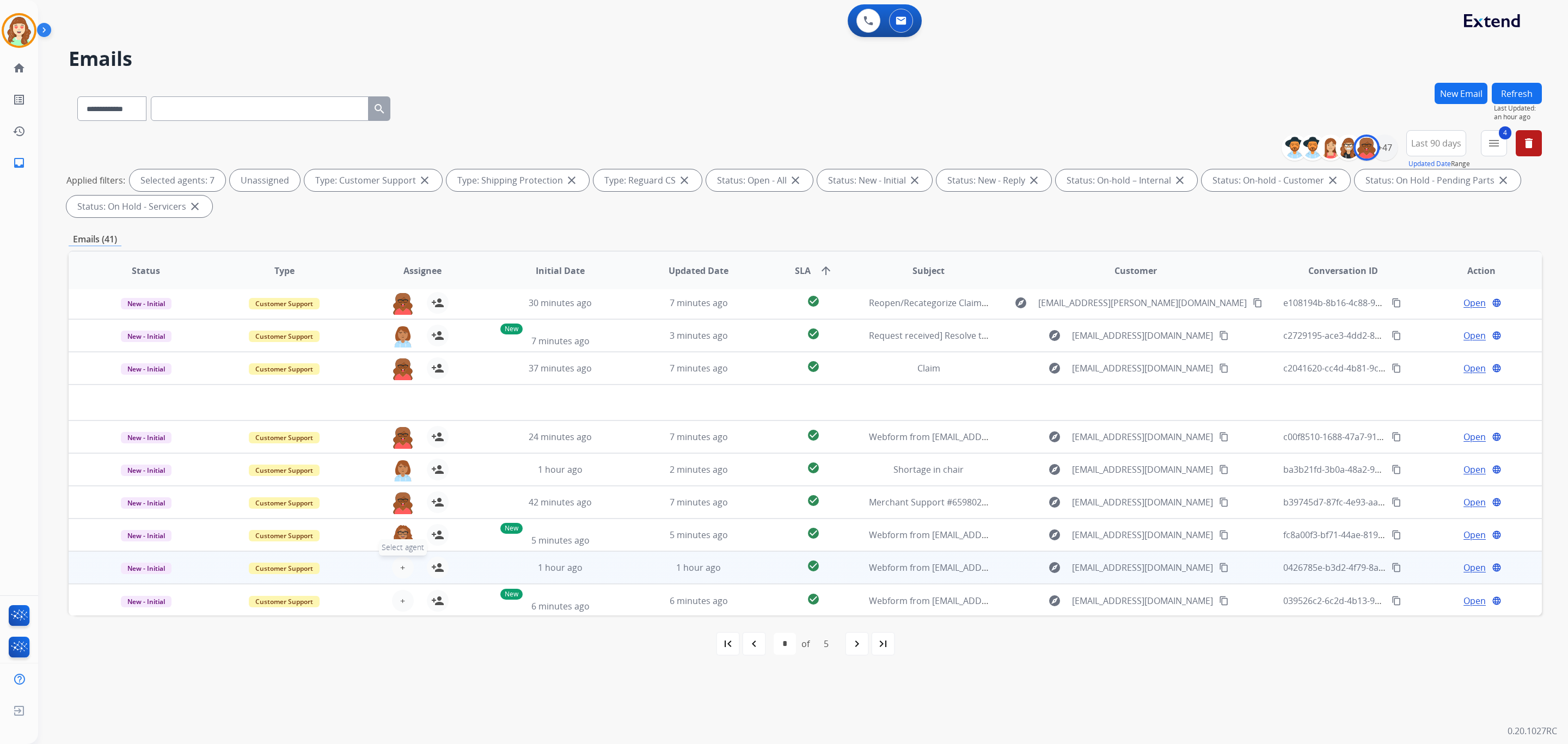
click at [400, 567] on span "+" at bounding box center [403, 567] width 5 height 13
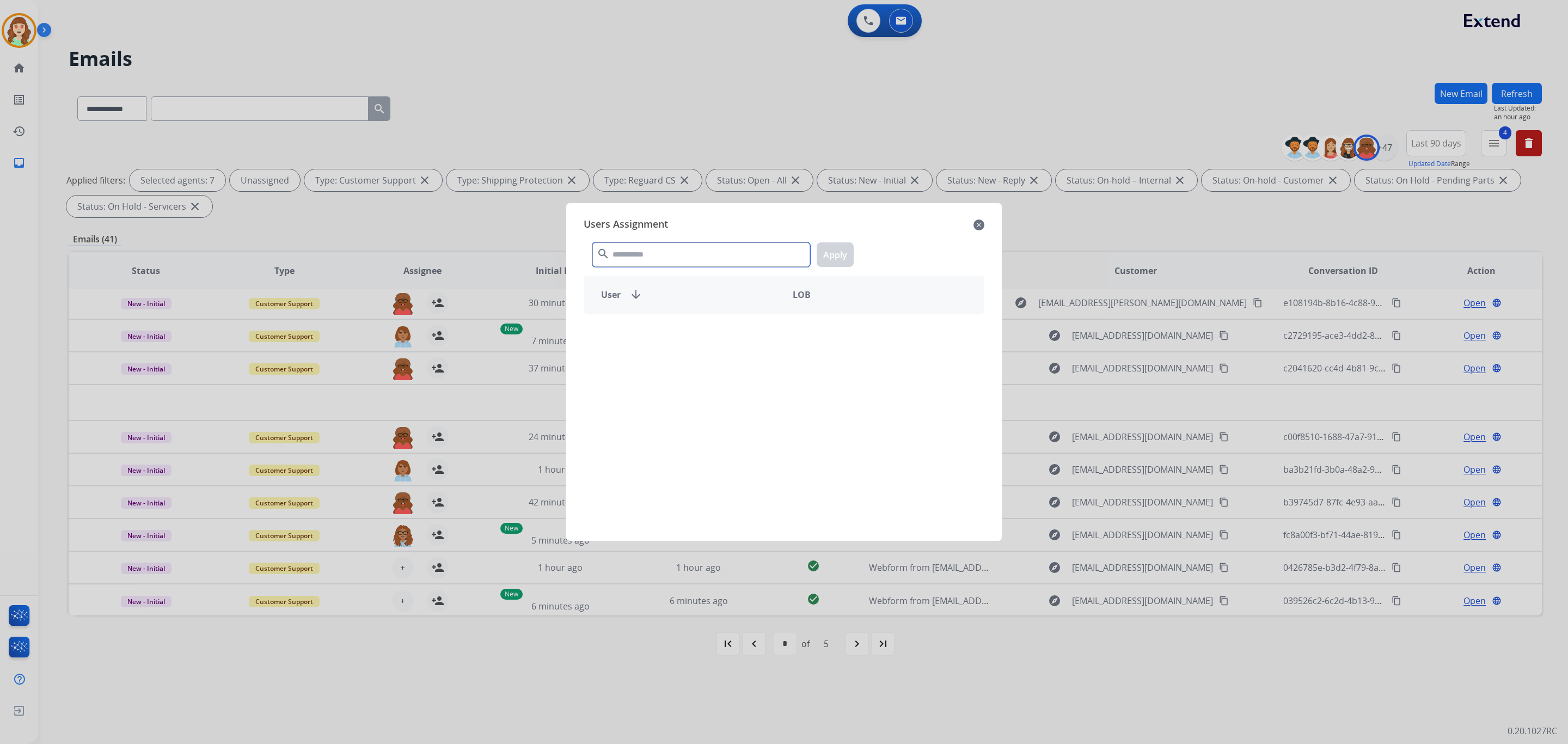
click at [670, 252] on input "text" at bounding box center [701, 255] width 218 height 25
type input "***"
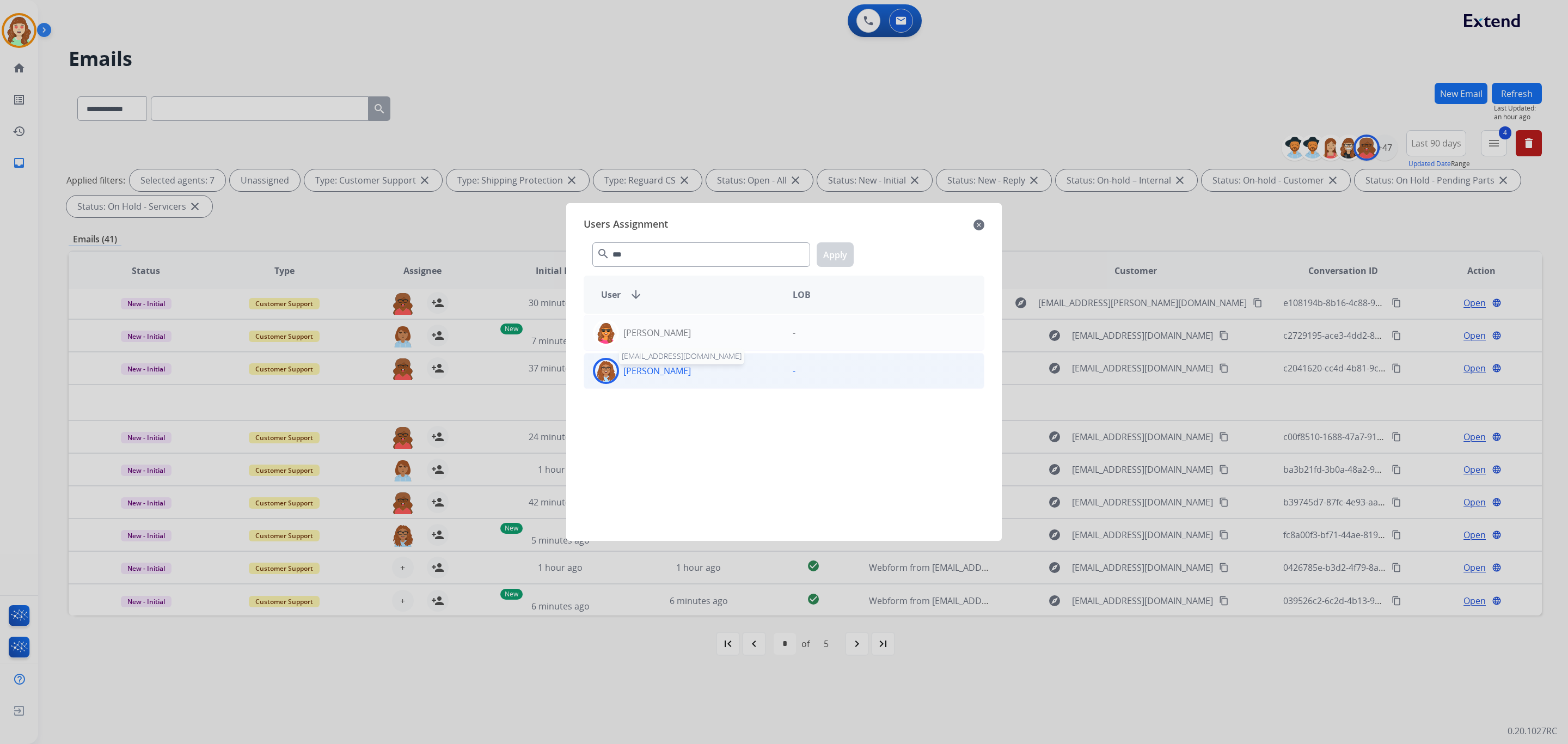
click at [657, 370] on p "[PERSON_NAME]" at bounding box center [657, 371] width 68 height 13
click at [842, 250] on button "Apply" at bounding box center [835, 255] width 37 height 25
drag, startPoint x: 639, startPoint y: 380, endPoint x: 840, endPoint y: 267, distance: 230.6
click at [641, 380] on div "[PERSON_NAME]" at bounding box center [684, 371] width 200 height 26
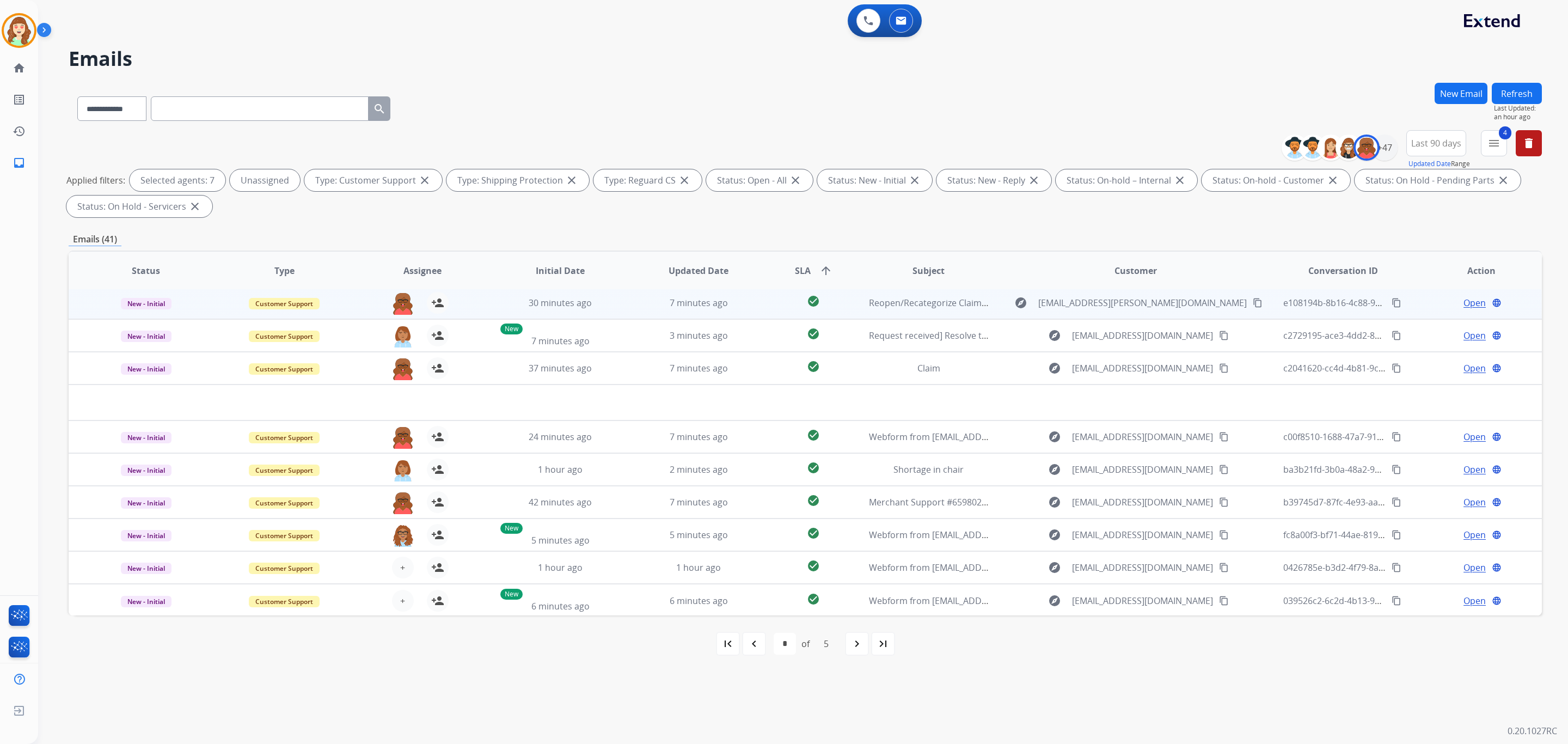
click at [639, 374] on div "7 minutes ago" at bounding box center [699, 368] width 120 height 13
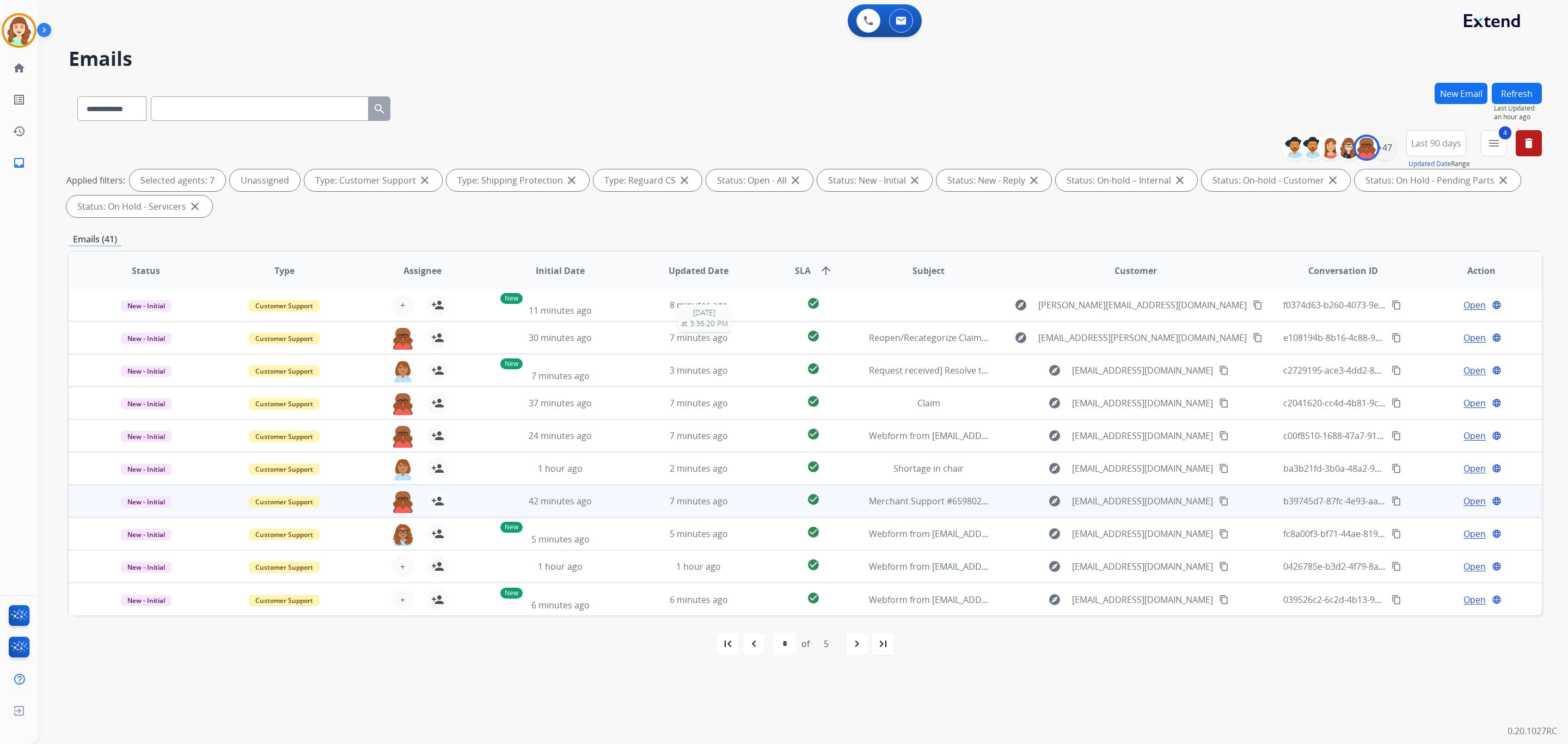
scroll to position [1, 0]
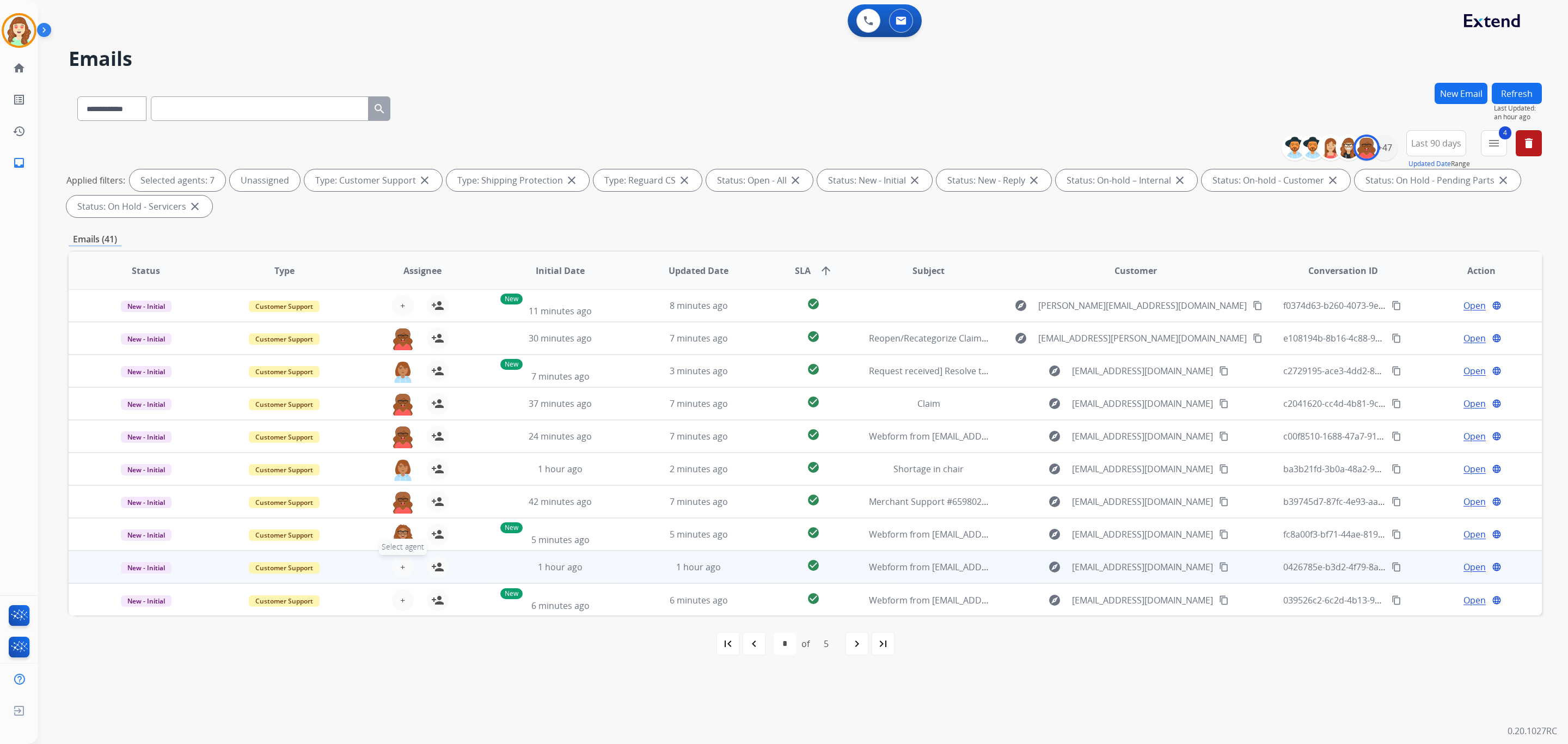
click at [401, 560] on span "+" at bounding box center [403, 567] width 5 height 13
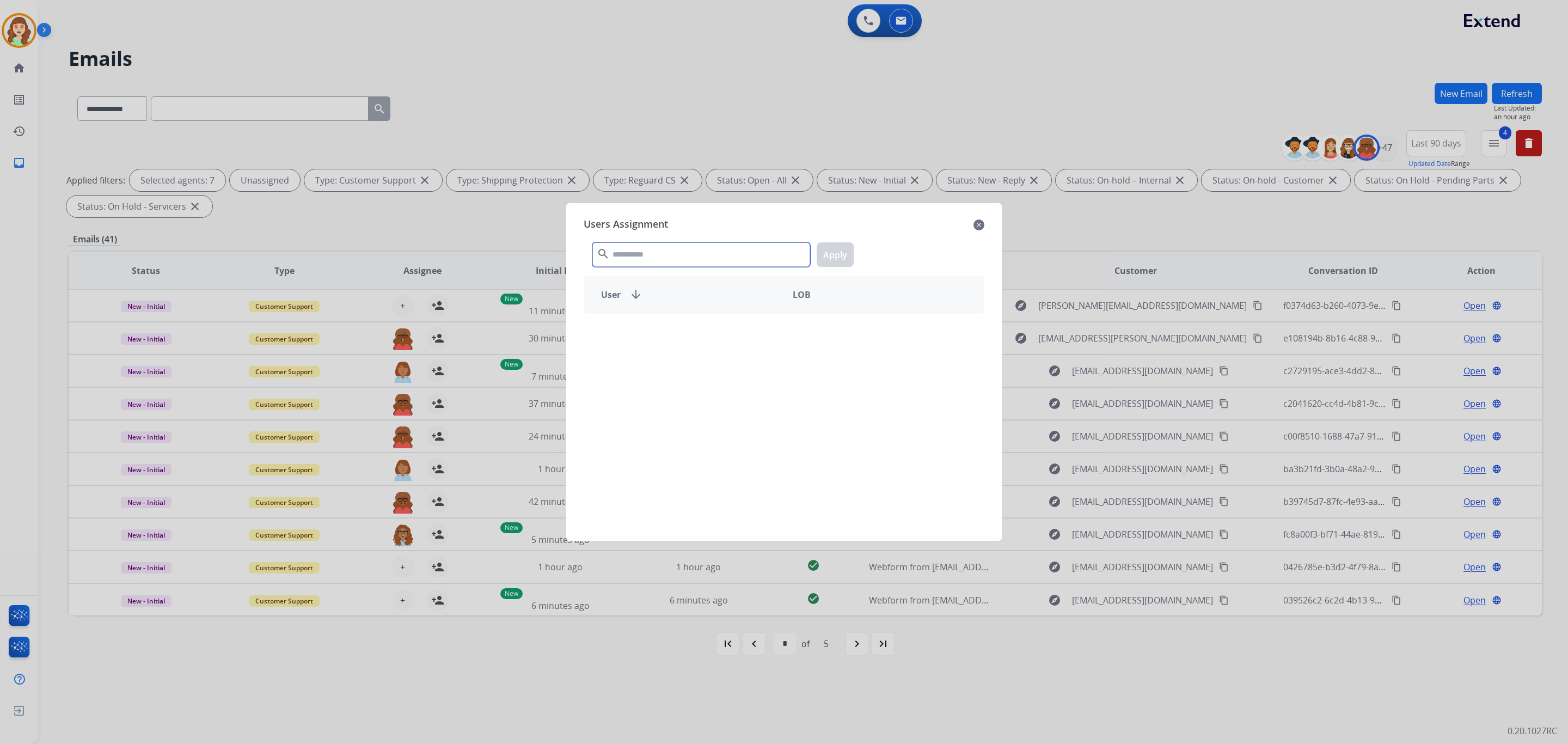
click at [648, 256] on input "text" at bounding box center [701, 255] width 218 height 25
type input "***"
click at [686, 371] on div "[PERSON_NAME]" at bounding box center [684, 371] width 200 height 26
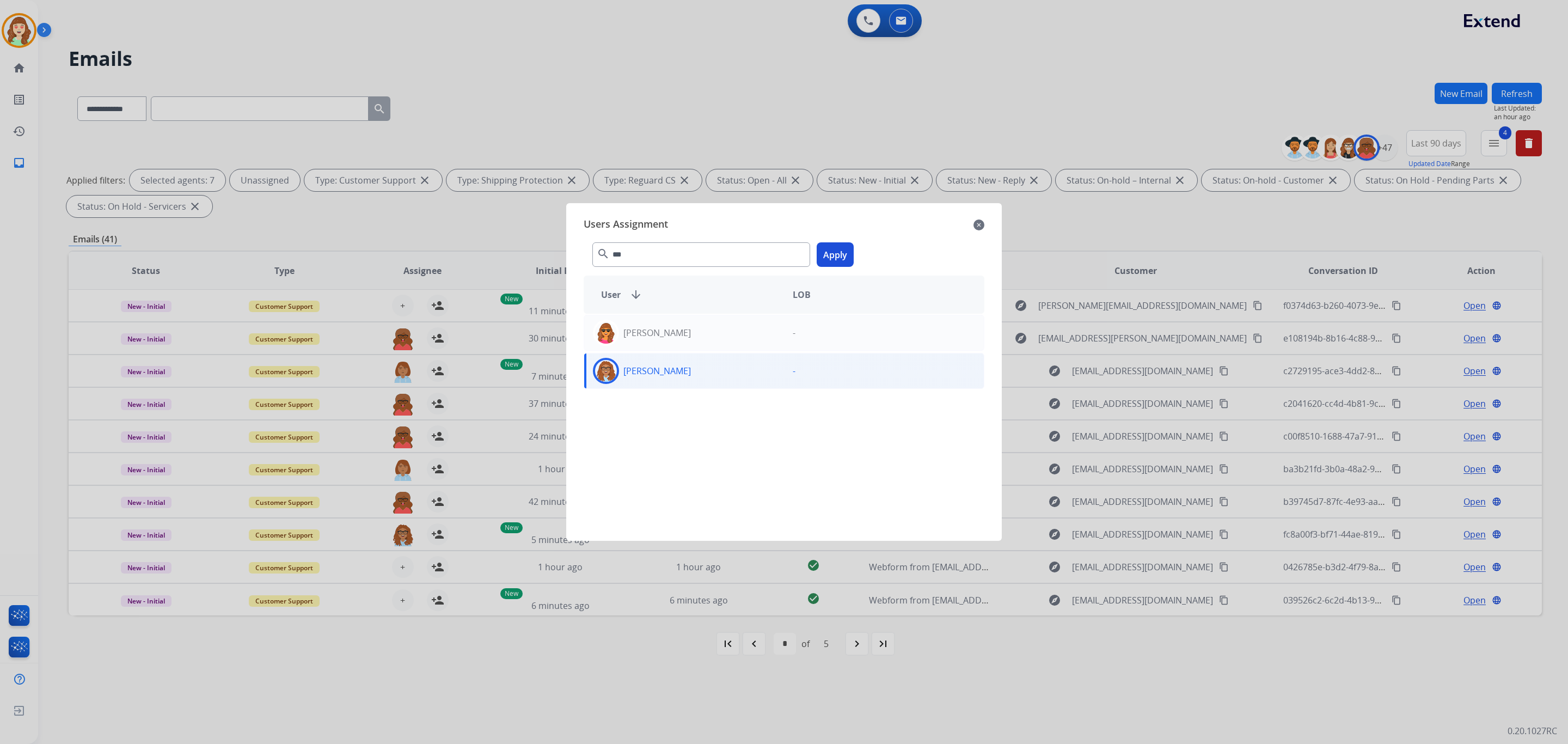
click at [842, 254] on button "Apply" at bounding box center [835, 255] width 37 height 25
click at [608, 371] on img at bounding box center [606, 371] width 22 height 22
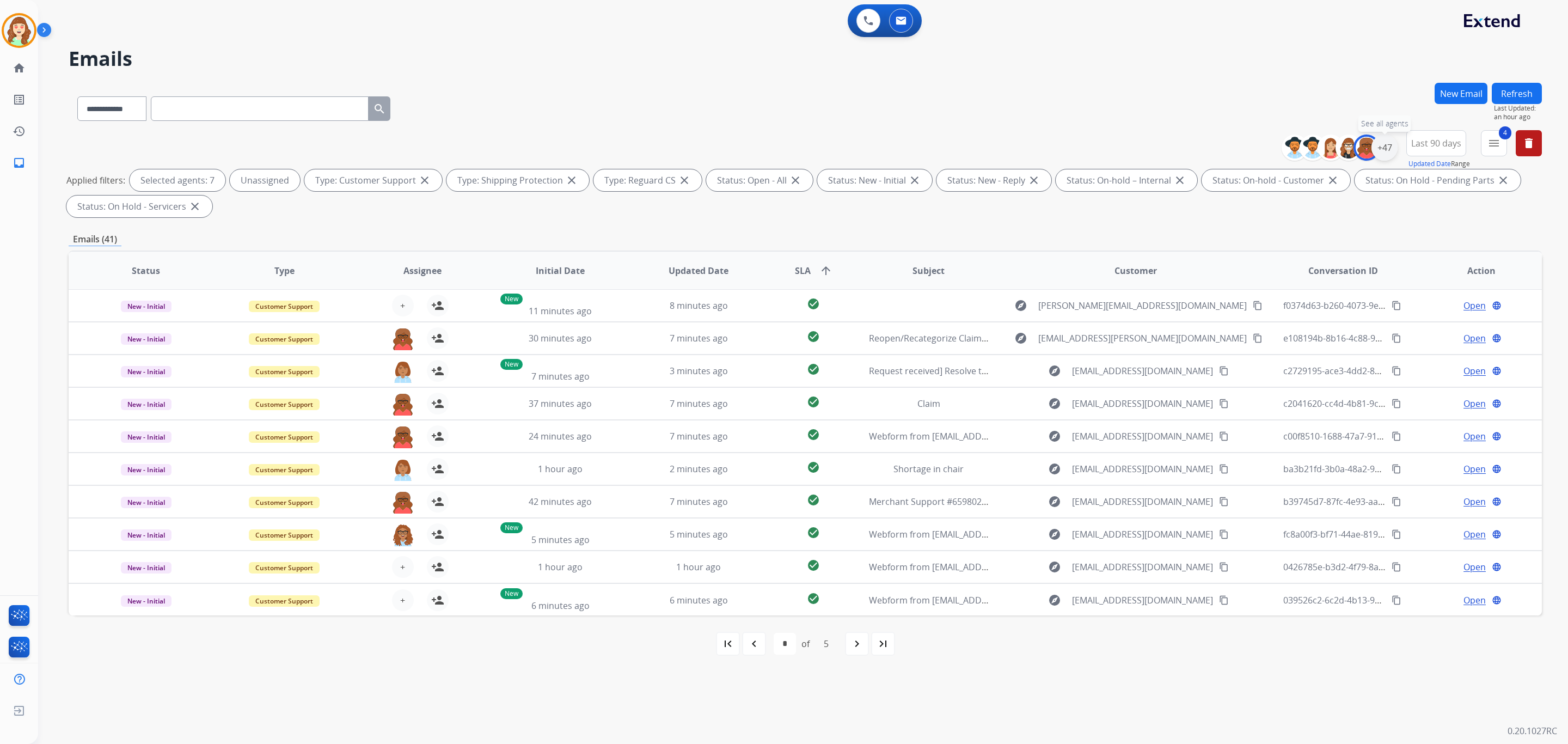
click at [1391, 153] on div "+47" at bounding box center [1385, 147] width 26 height 26
click at [1252, 234] on div "**********" at bounding box center [1316, 222] width 161 height 57
click at [1308, 184] on input "text" at bounding box center [1316, 183] width 144 height 14
type input "***"
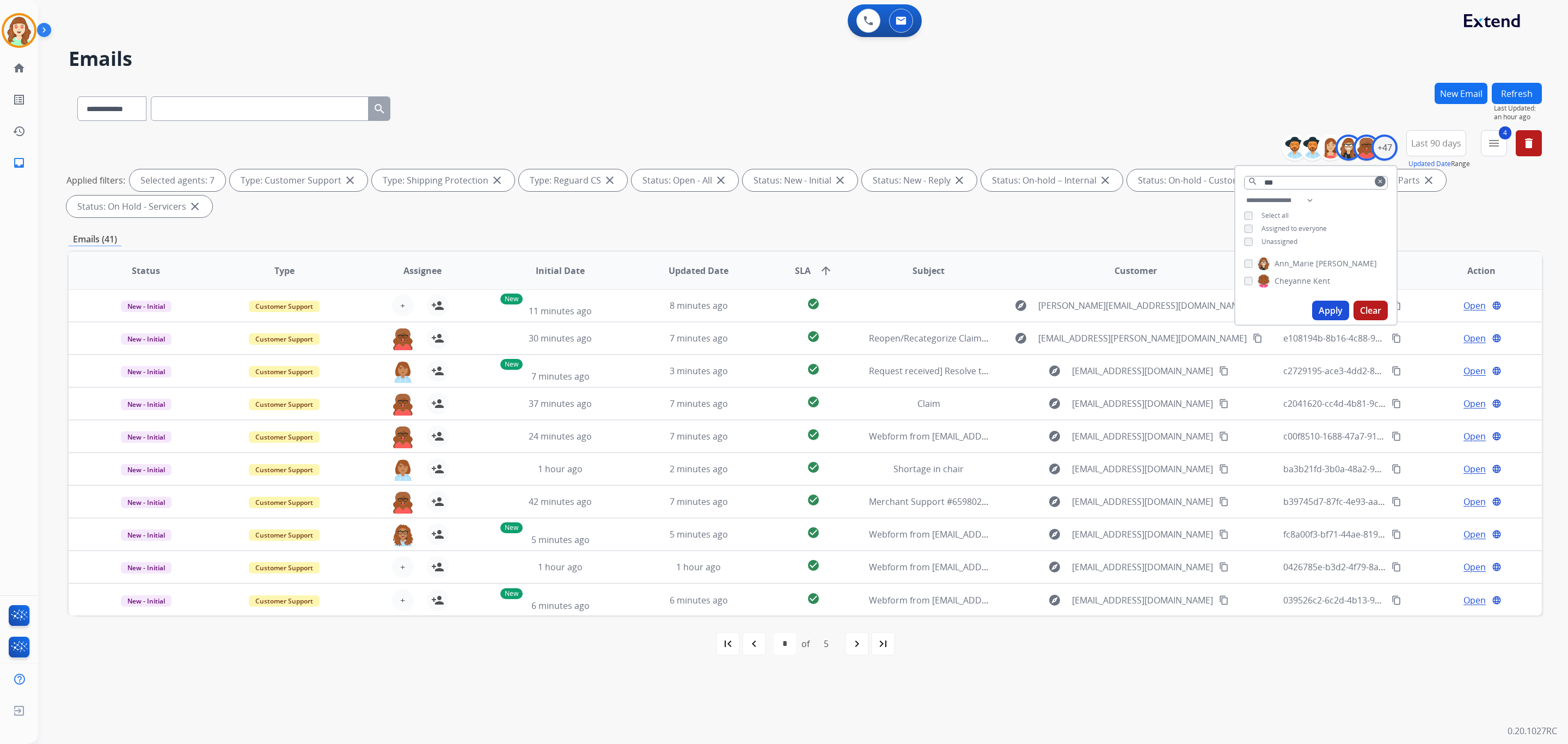
click at [1335, 302] on button "Apply" at bounding box center [1331, 310] width 37 height 20
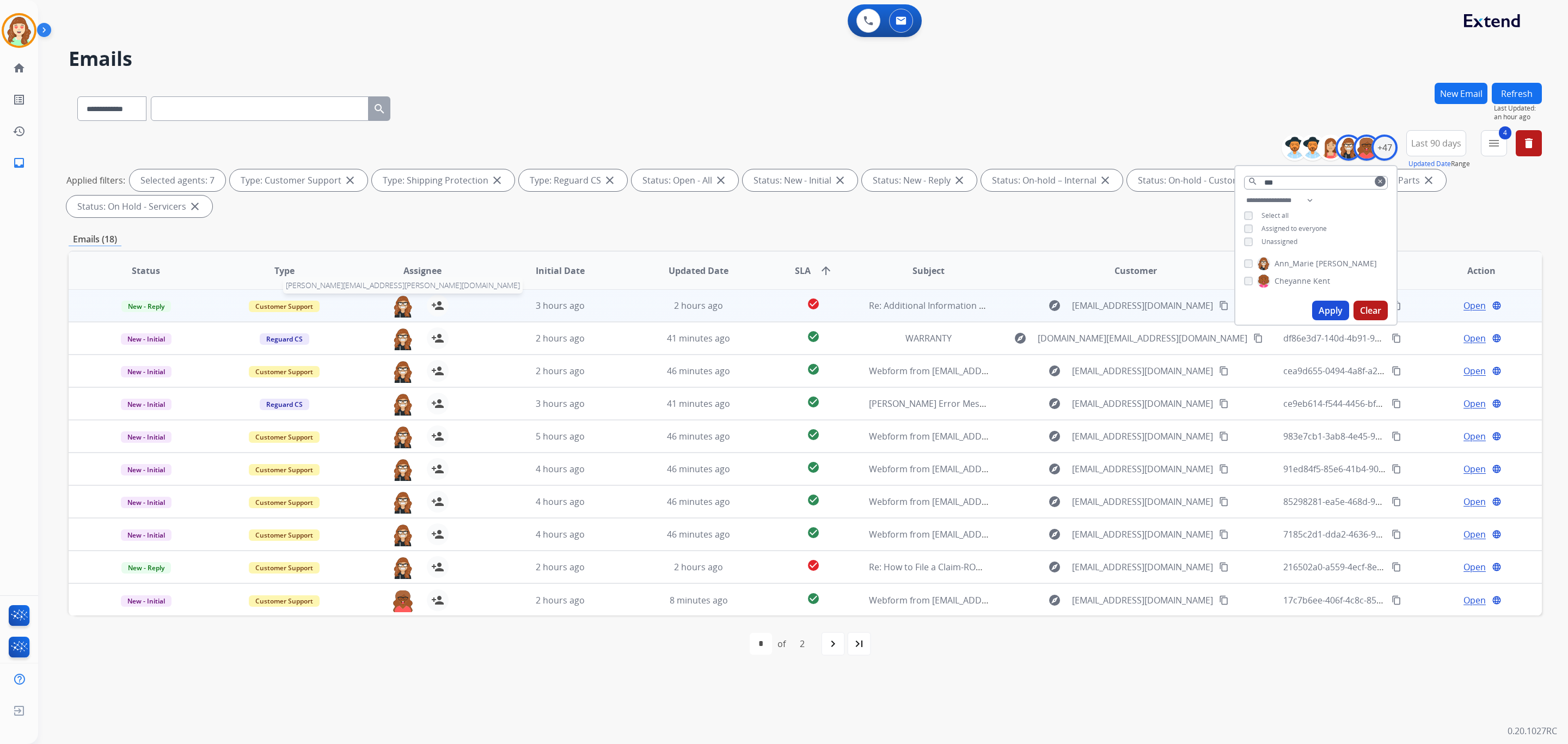
click at [398, 301] on img at bounding box center [403, 306] width 22 height 23
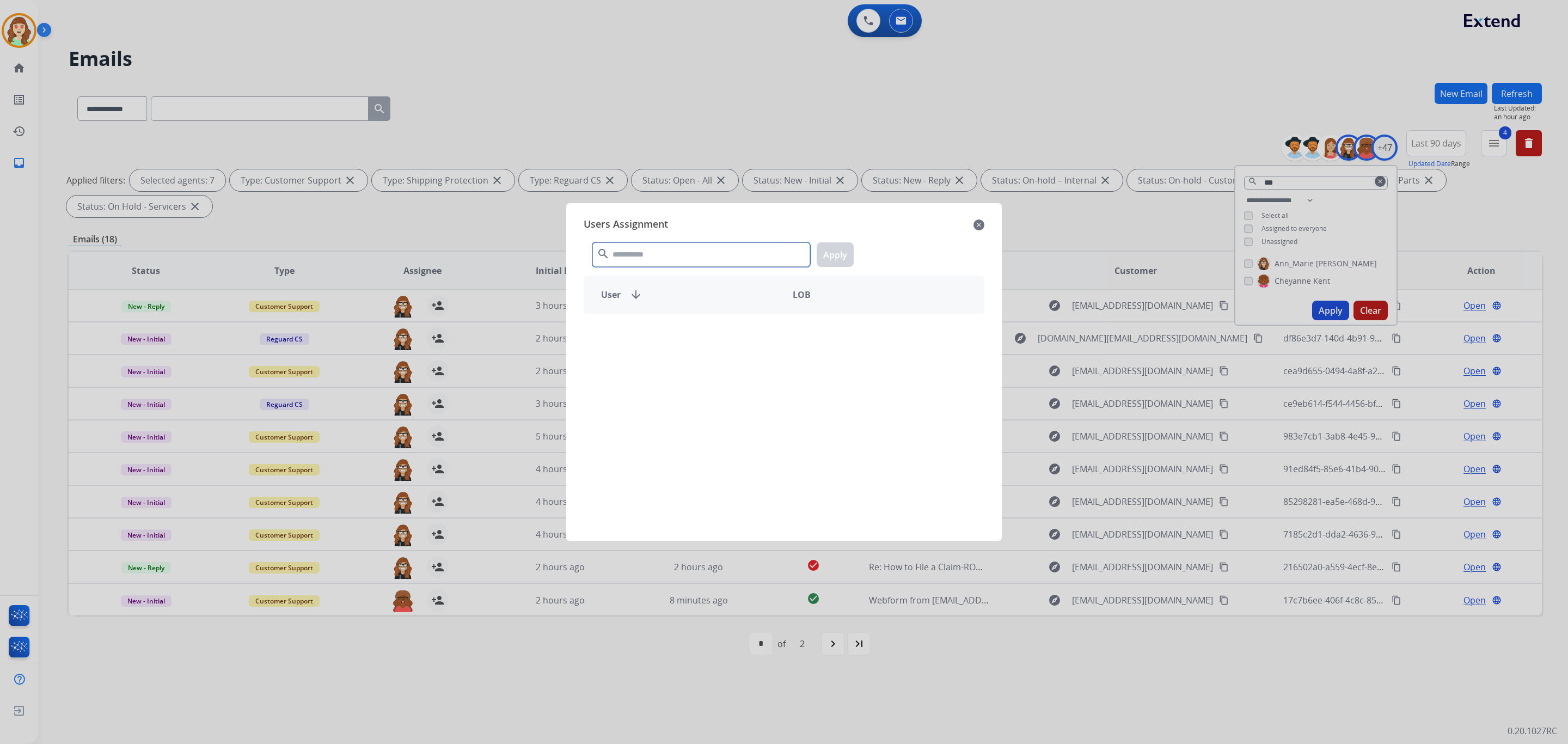
click at [655, 262] on input "text" at bounding box center [701, 255] width 218 height 25
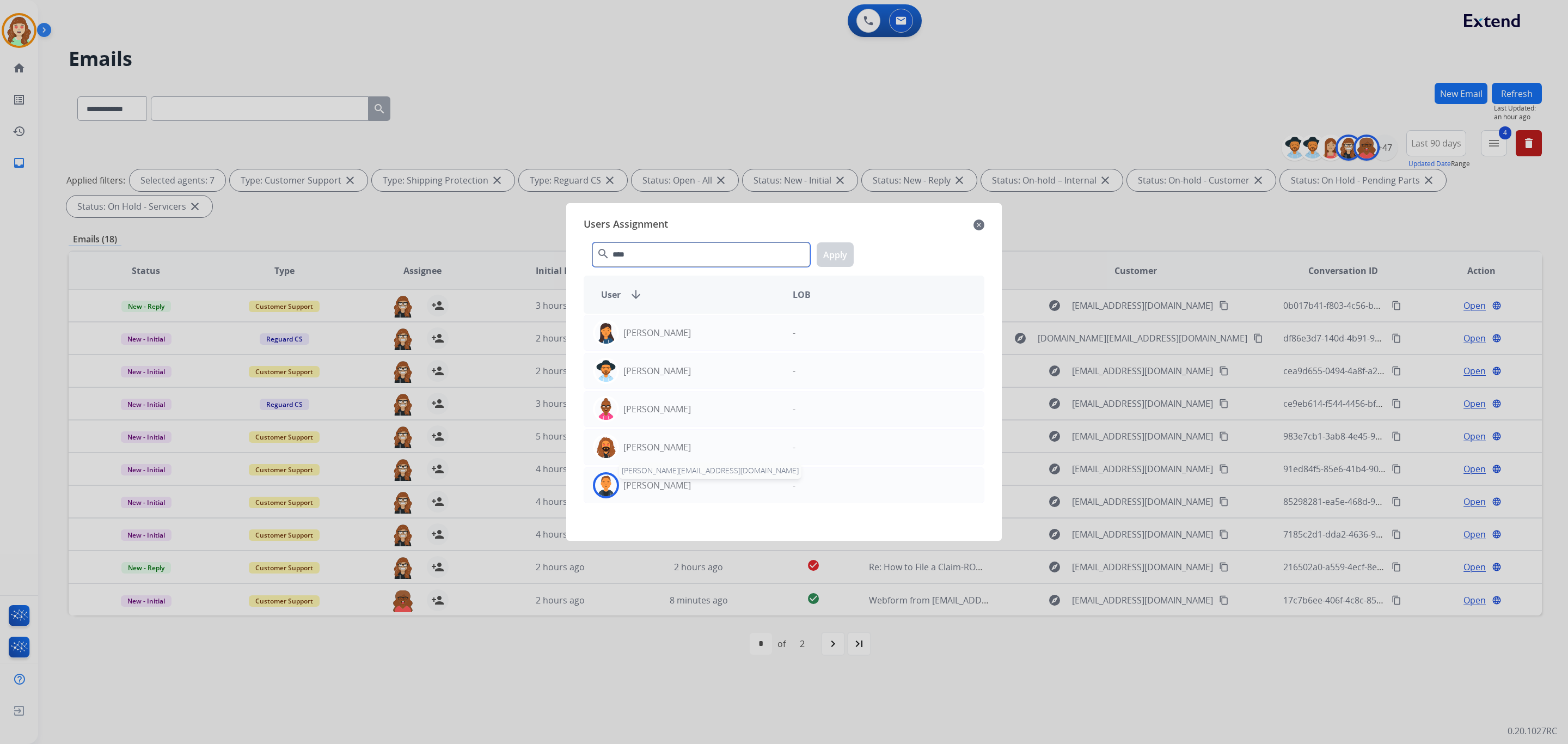
type input "****"
click at [656, 491] on p "[PERSON_NAME]" at bounding box center [657, 485] width 68 height 13
click at [830, 259] on button "Apply" at bounding box center [835, 255] width 37 height 25
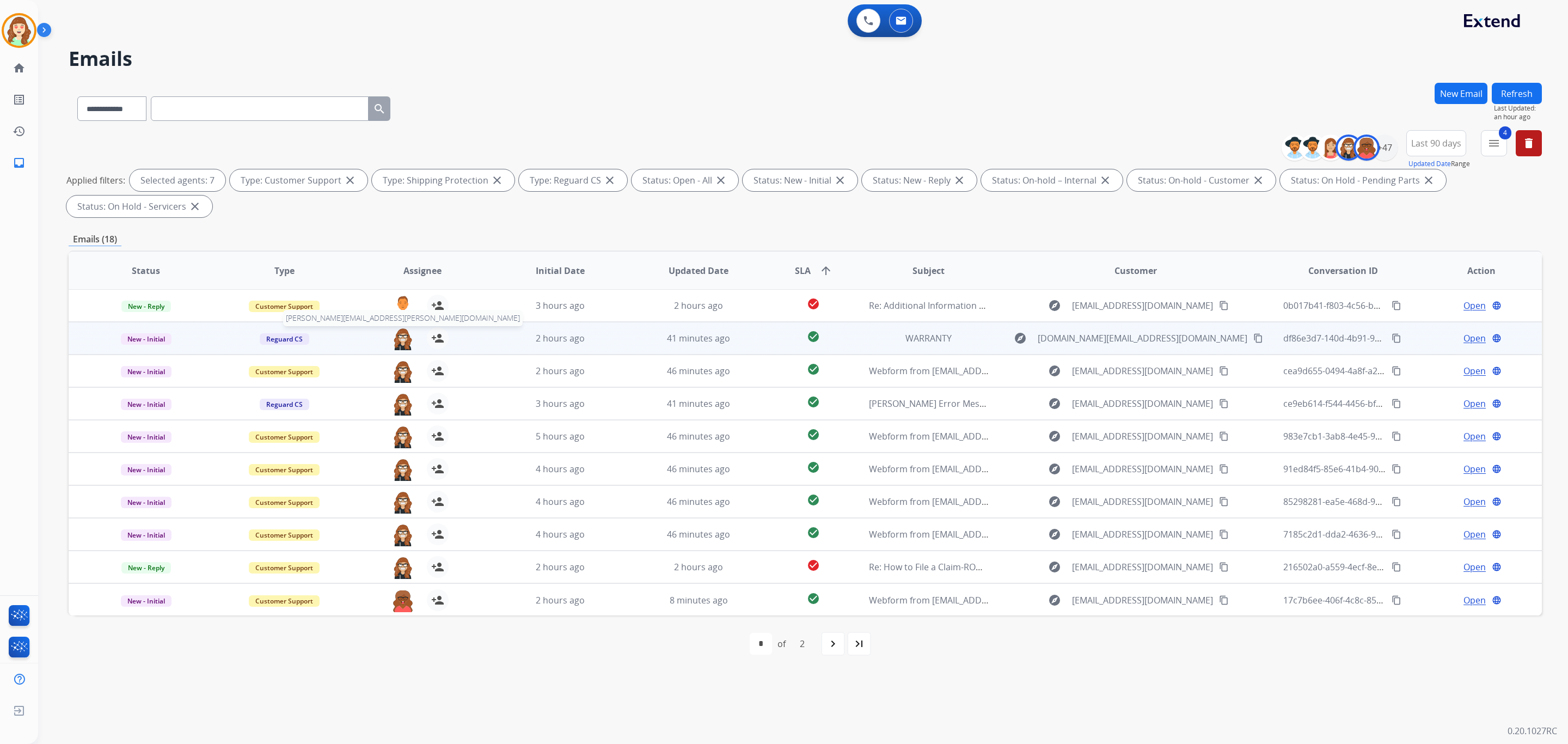
click at [403, 333] on img at bounding box center [403, 339] width 22 height 23
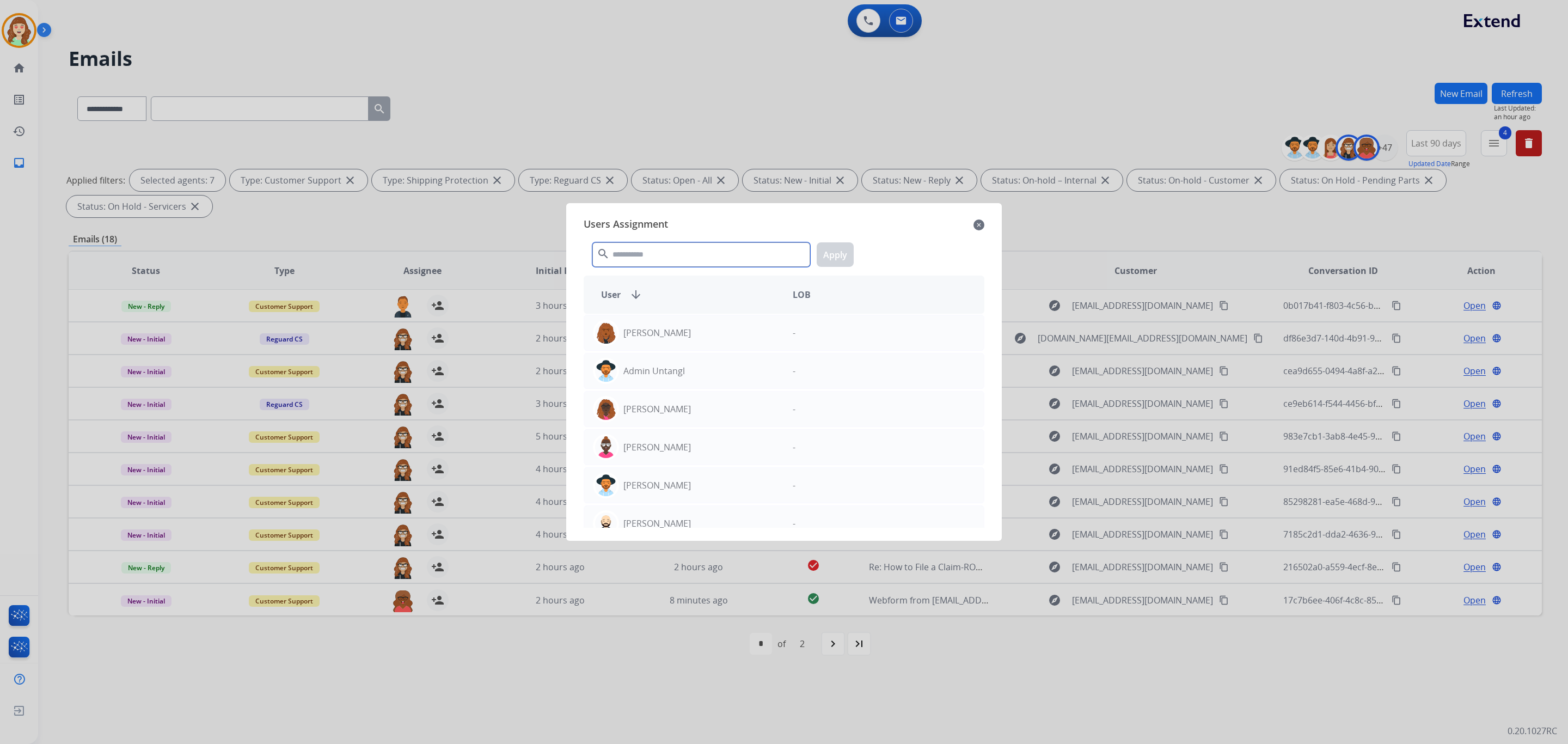
click at [633, 257] on input "text" at bounding box center [701, 255] width 218 height 25
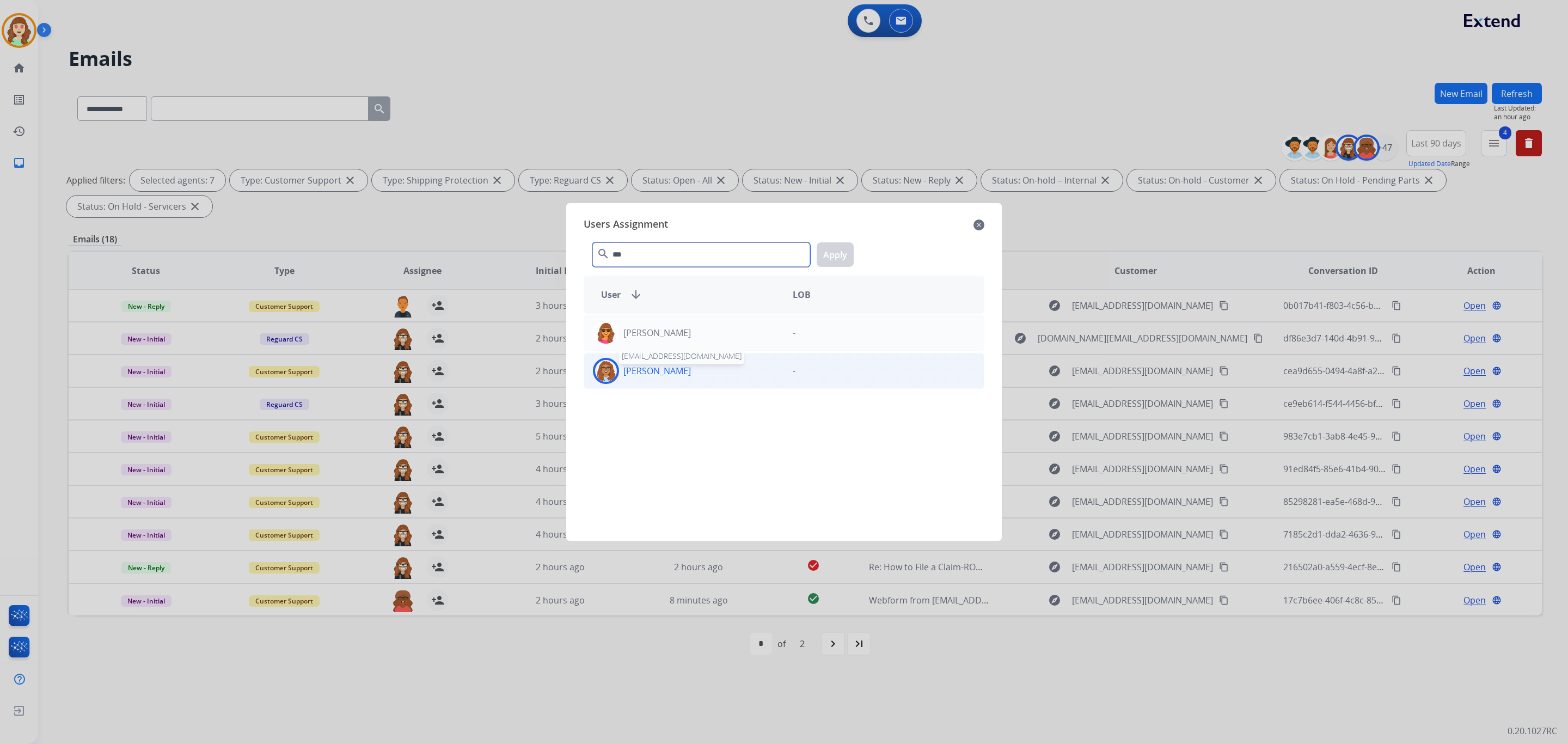
type input "***"
click at [653, 373] on p "[PERSON_NAME]" at bounding box center [657, 371] width 68 height 13
click at [832, 260] on button "Apply" at bounding box center [835, 255] width 37 height 25
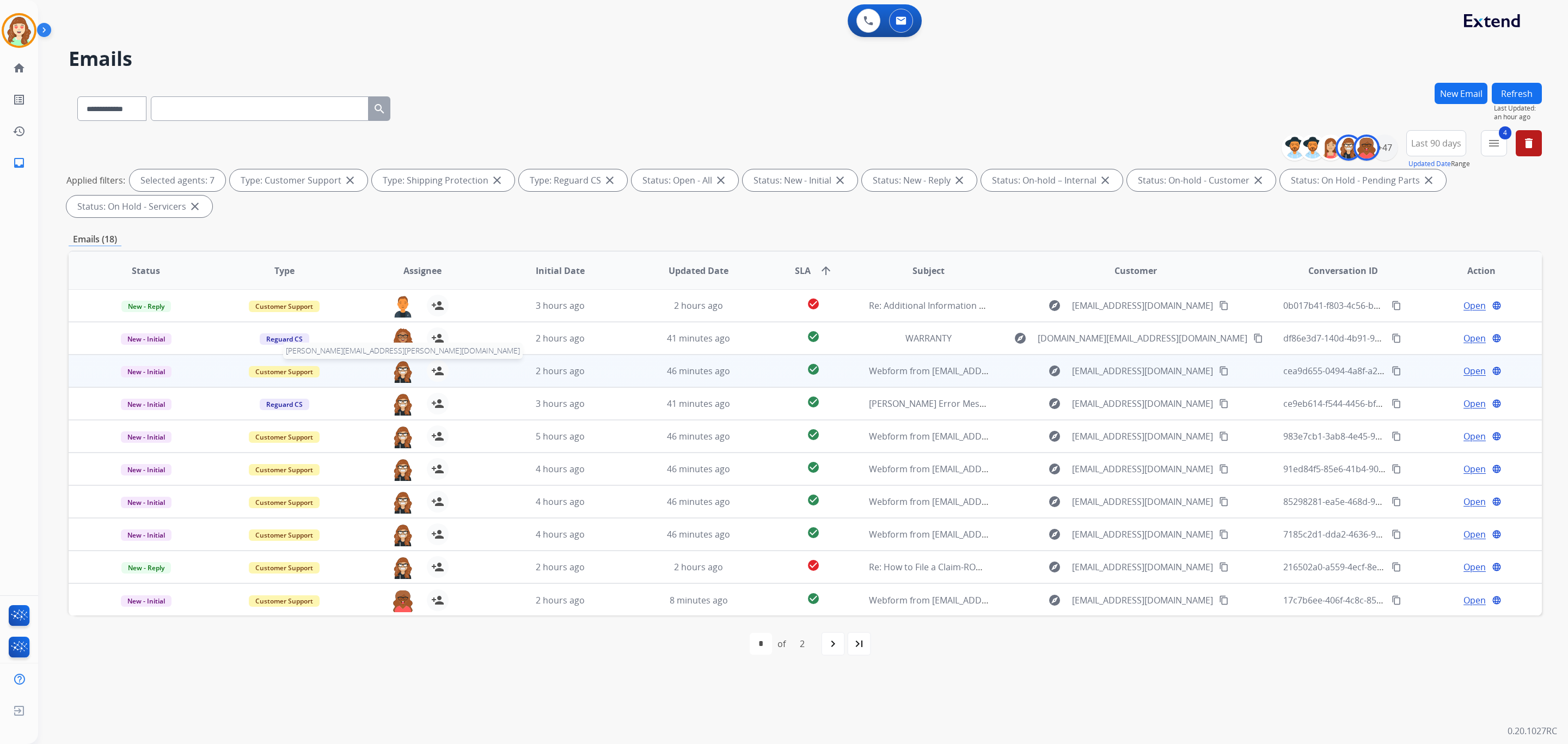
click at [399, 378] on img at bounding box center [403, 371] width 22 height 23
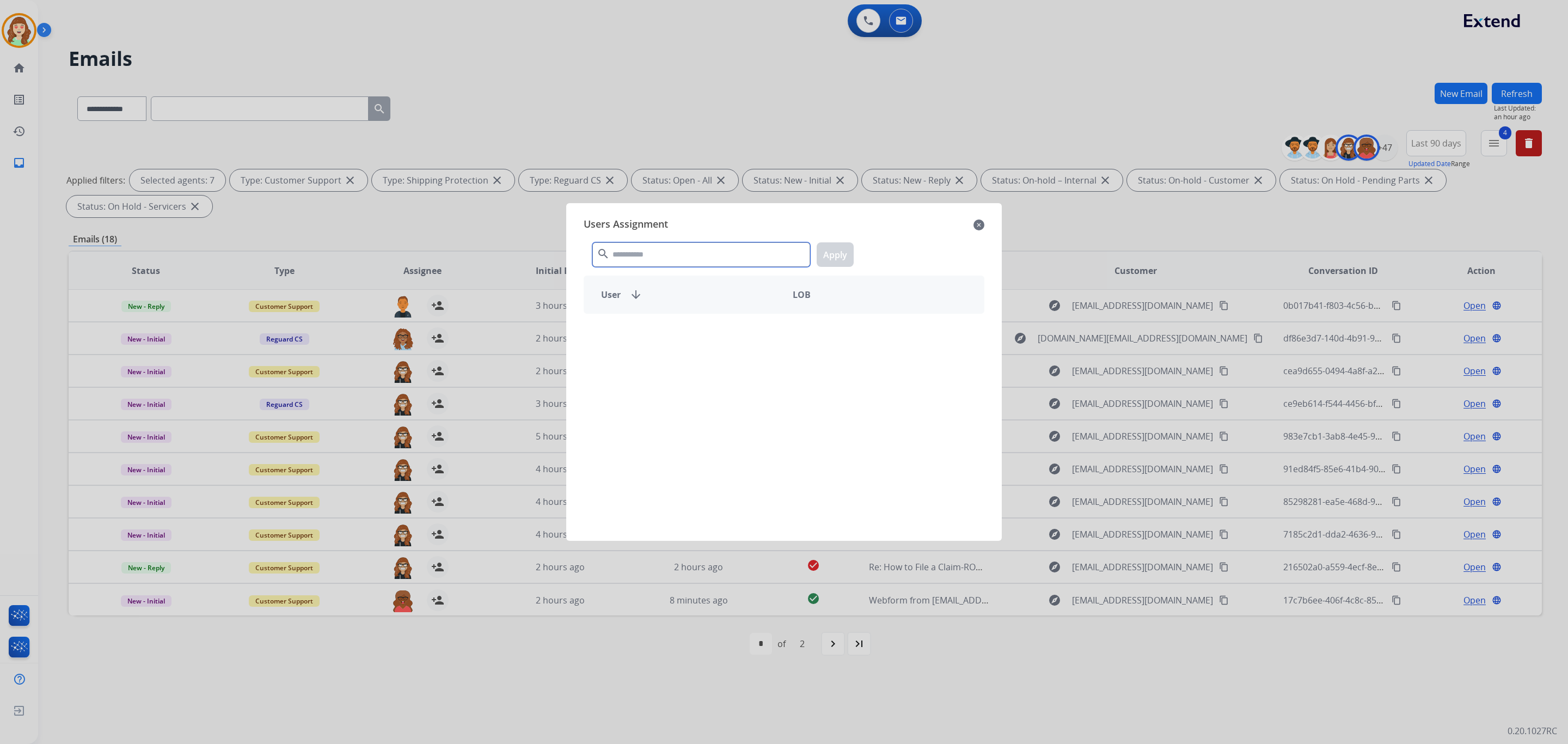
click at [702, 255] on input "text" at bounding box center [701, 255] width 218 height 25
type input "***"
click at [701, 370] on div "[PERSON_NAME]" at bounding box center [684, 371] width 200 height 26
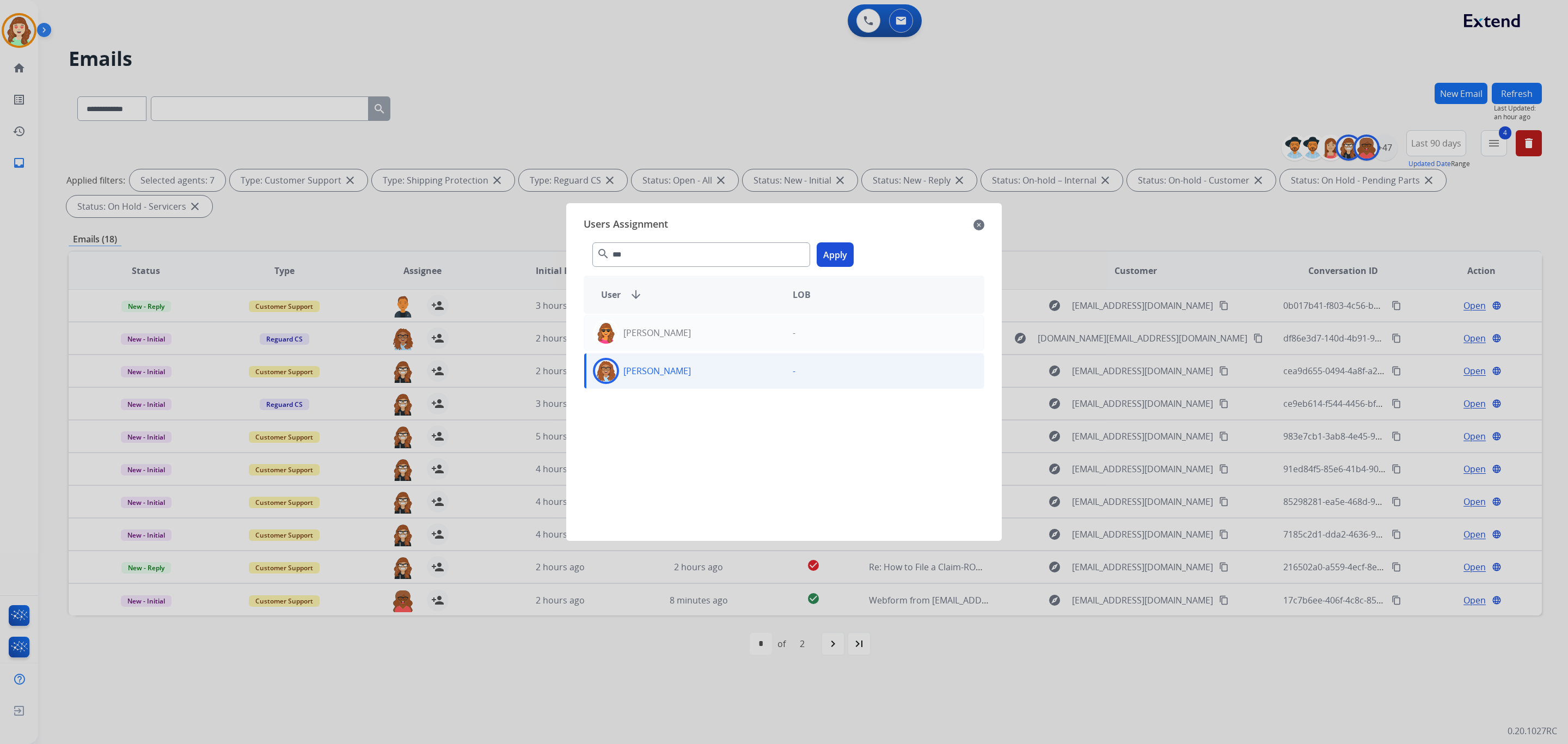
click at [830, 255] on button "Apply" at bounding box center [835, 255] width 37 height 25
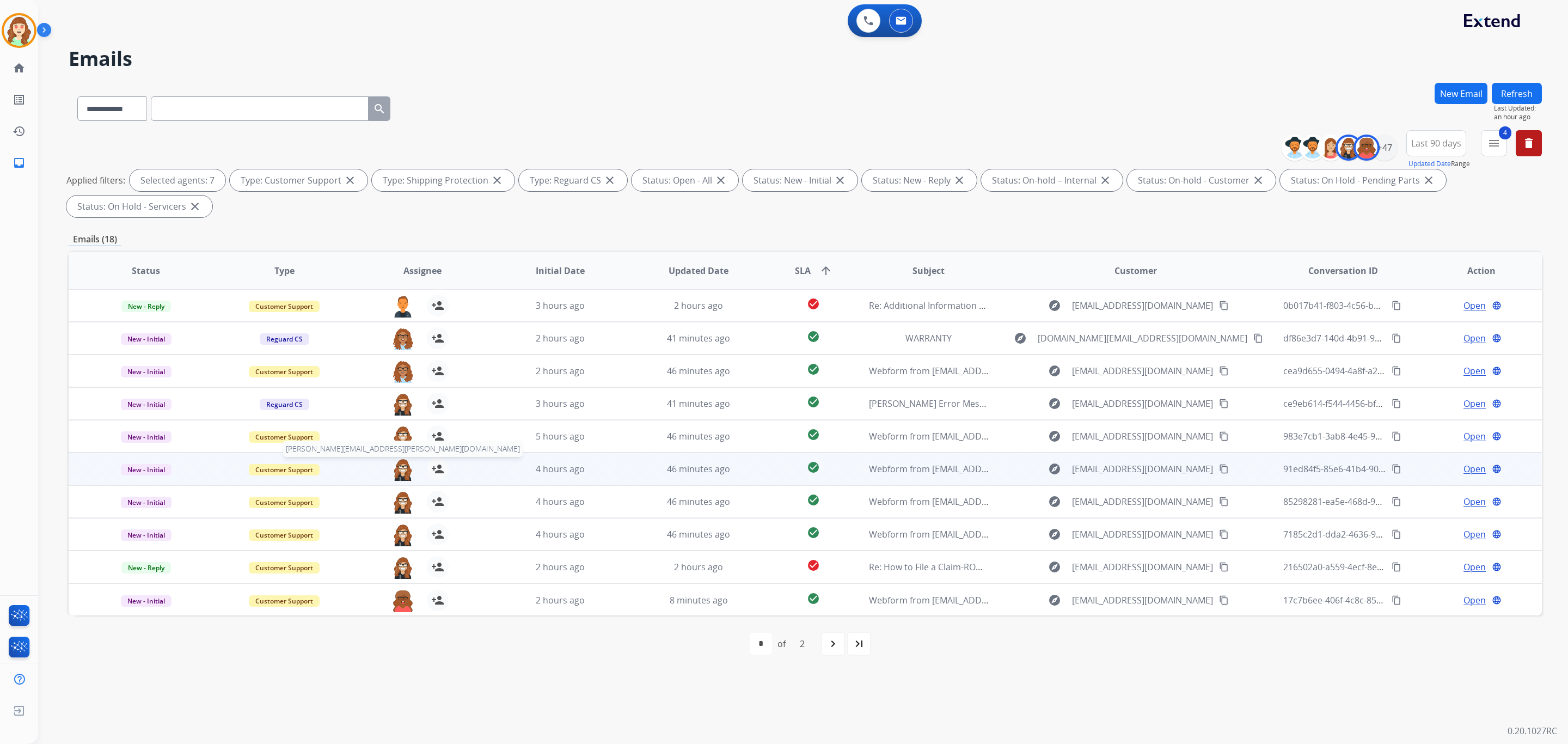
click at [399, 466] on img at bounding box center [403, 469] width 22 height 23
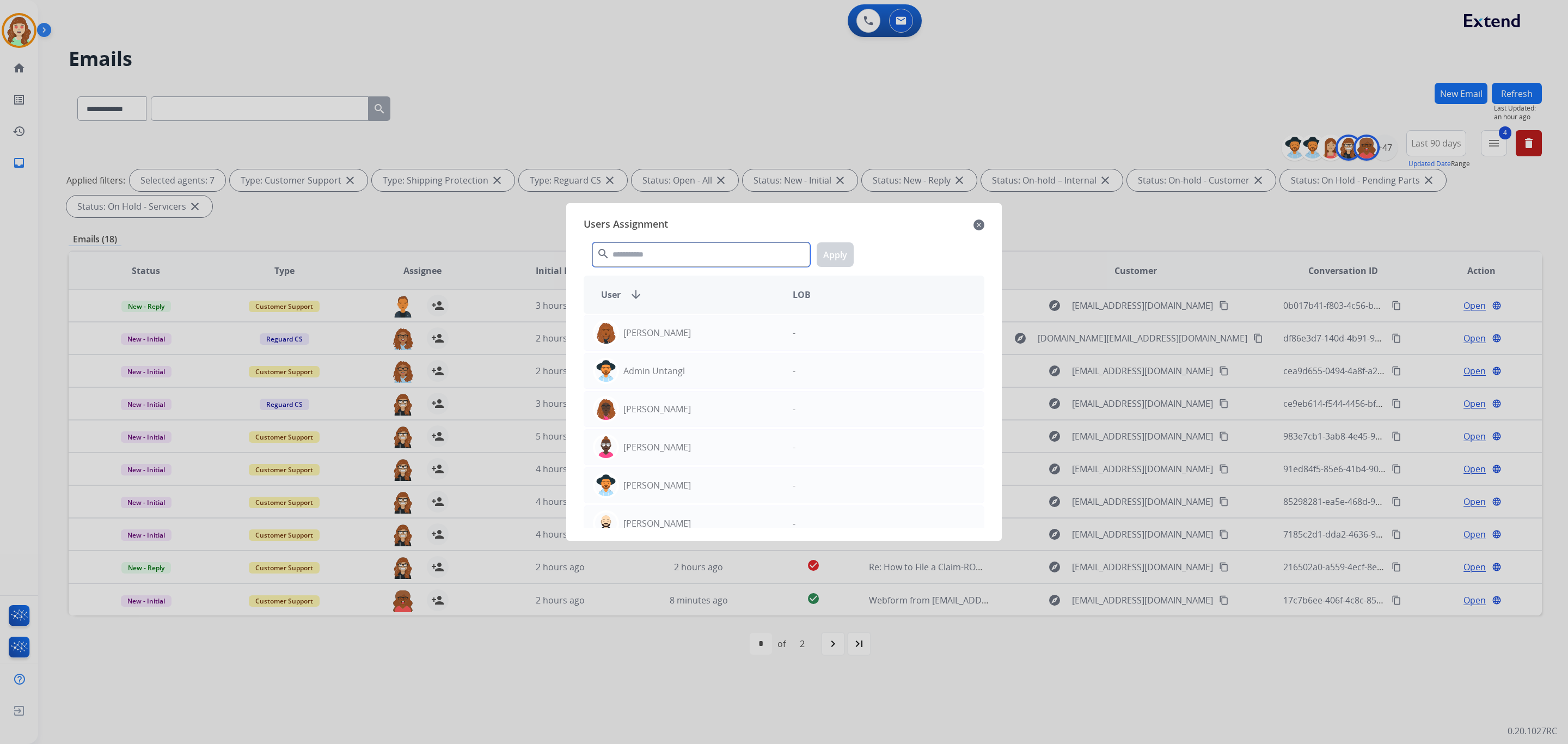
click at [688, 264] on input "text" at bounding box center [701, 255] width 218 height 25
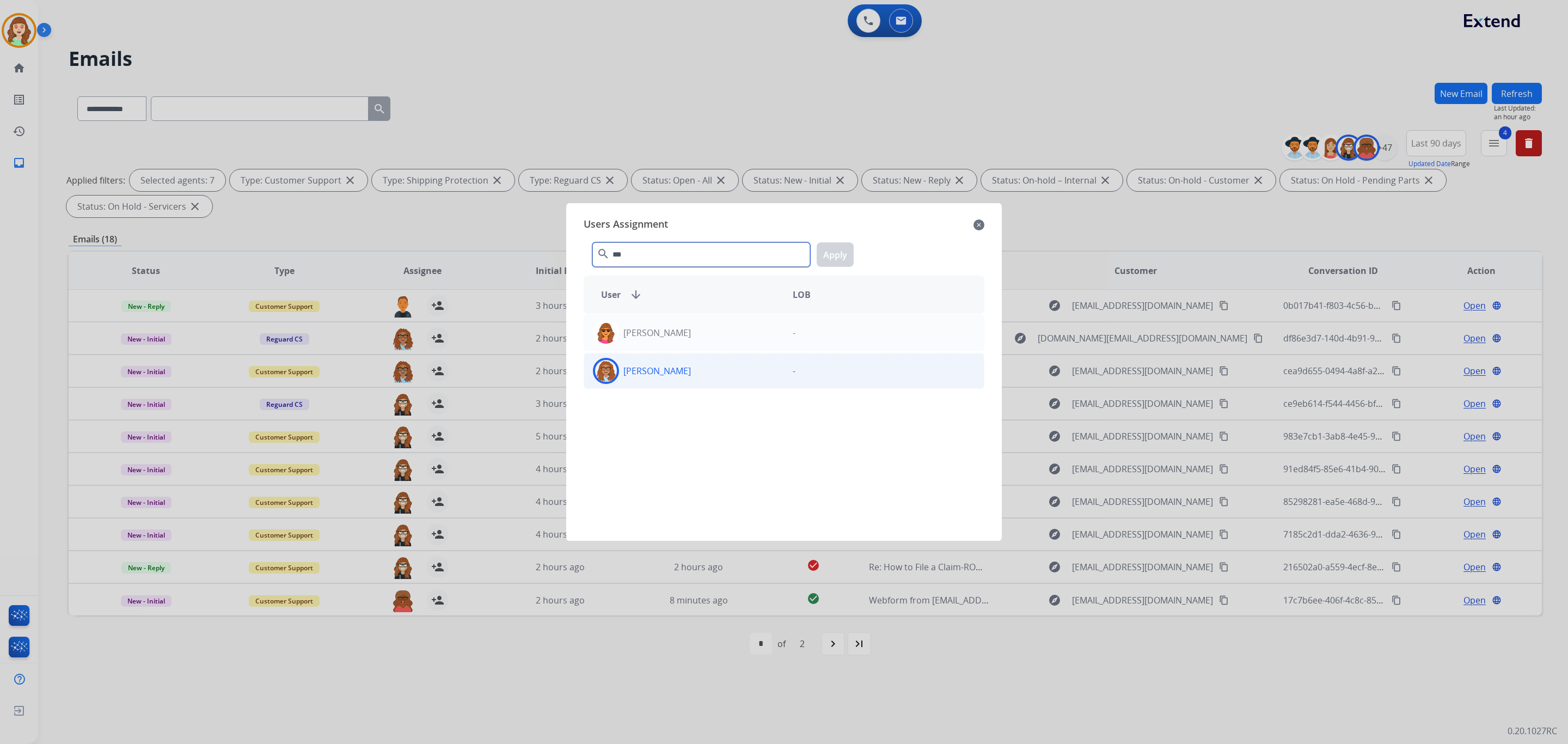
type input "***"
click at [672, 373] on div "[PERSON_NAME]" at bounding box center [684, 371] width 200 height 26
drag, startPoint x: 838, startPoint y: 250, endPoint x: 834, endPoint y: 253, distance: 5.0
click at [830, 253] on button "Apply" at bounding box center [835, 255] width 37 height 25
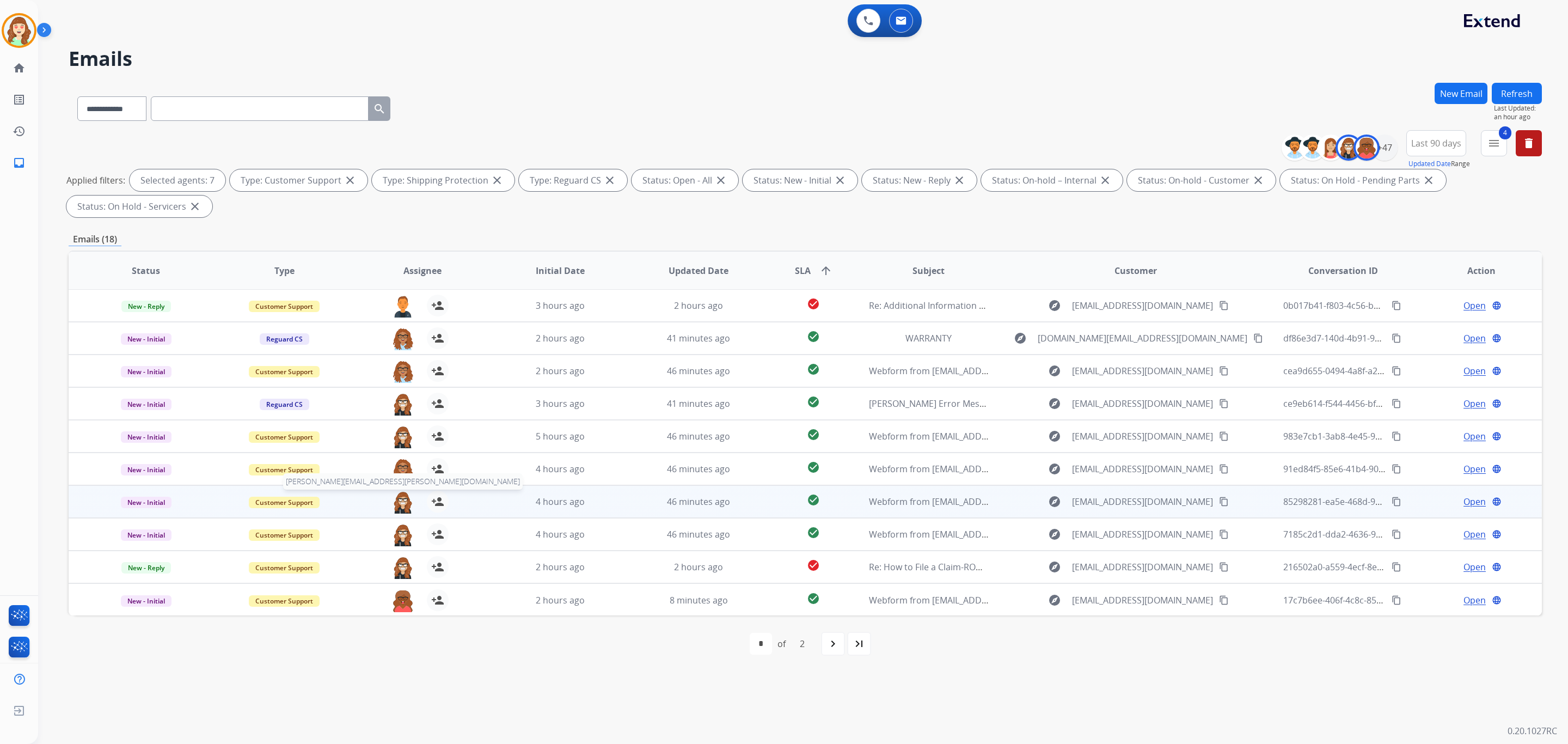
click at [399, 498] on img at bounding box center [403, 502] width 22 height 23
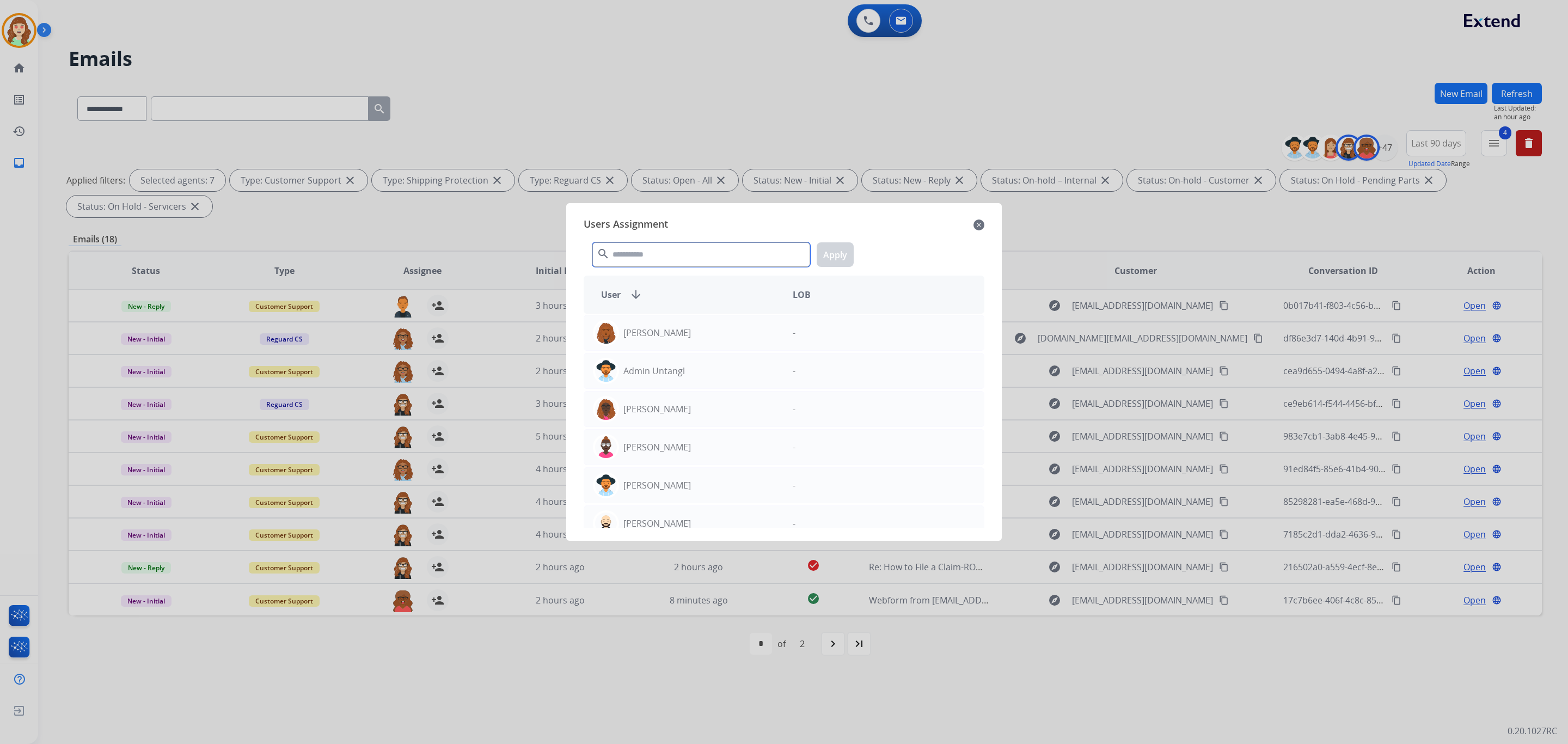
click at [680, 261] on input "text" at bounding box center [701, 255] width 218 height 25
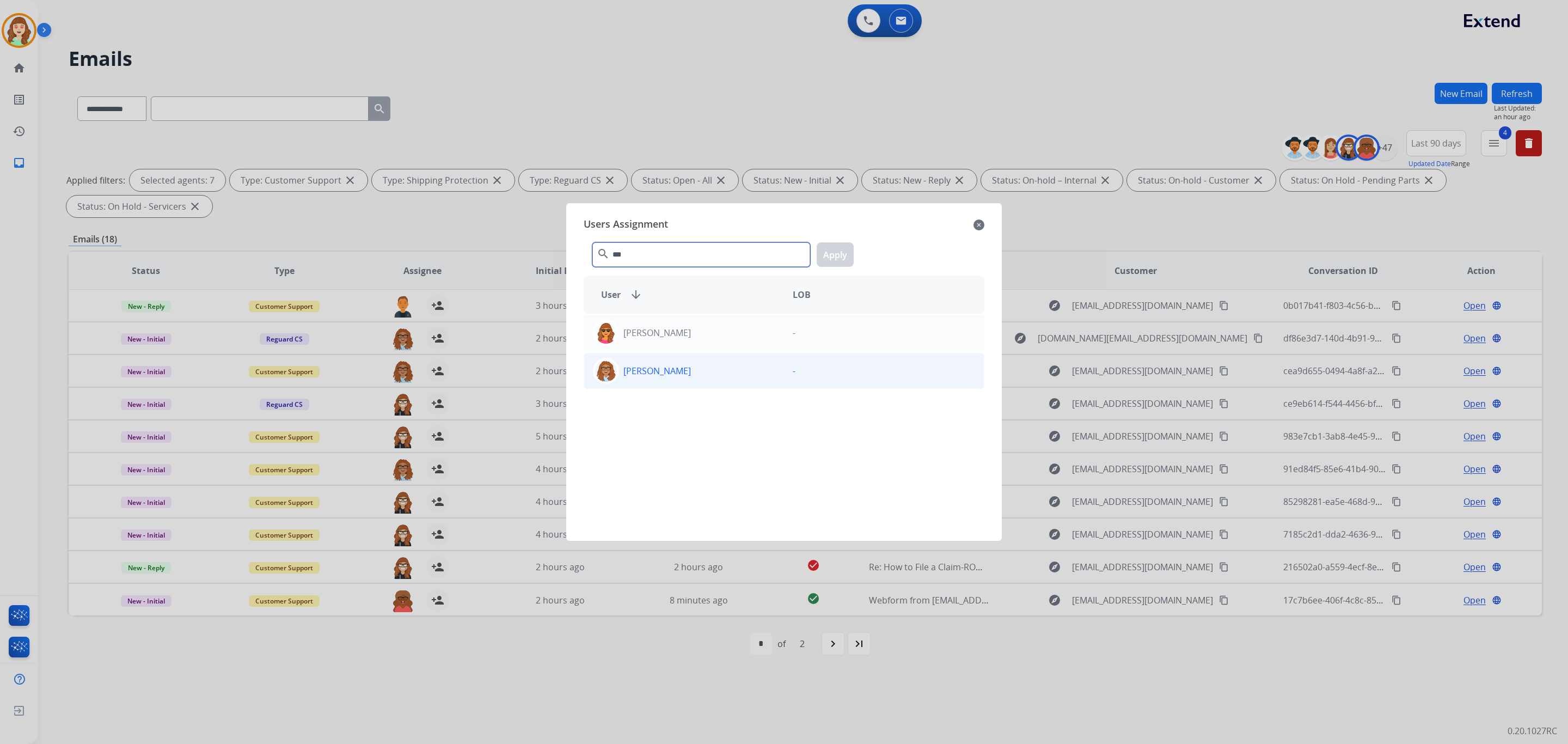
type input "***"
click at [651, 371] on p "[PERSON_NAME]" at bounding box center [657, 371] width 68 height 13
click at [843, 254] on button "Apply" at bounding box center [835, 255] width 37 height 25
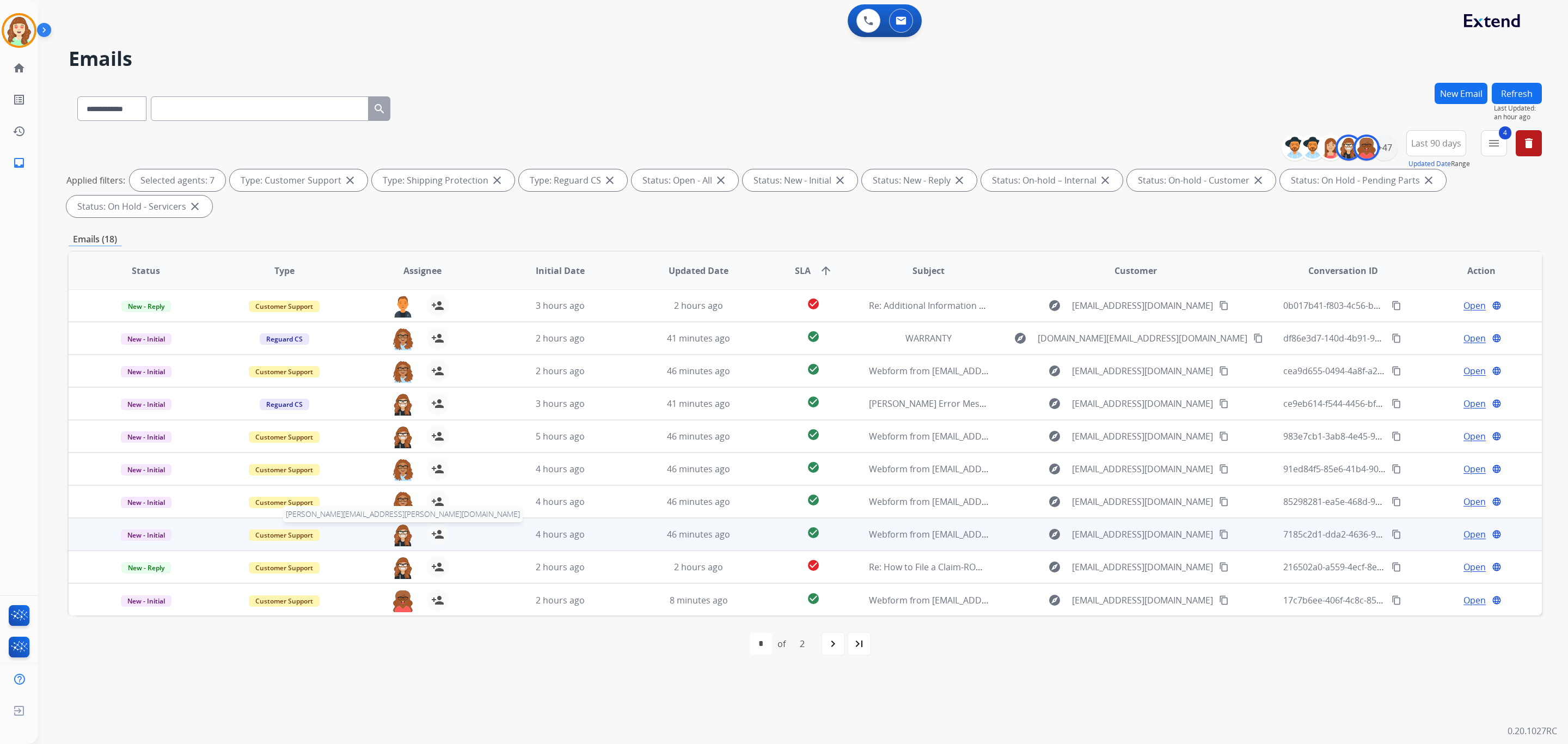
click at [403, 530] on img at bounding box center [403, 535] width 22 height 23
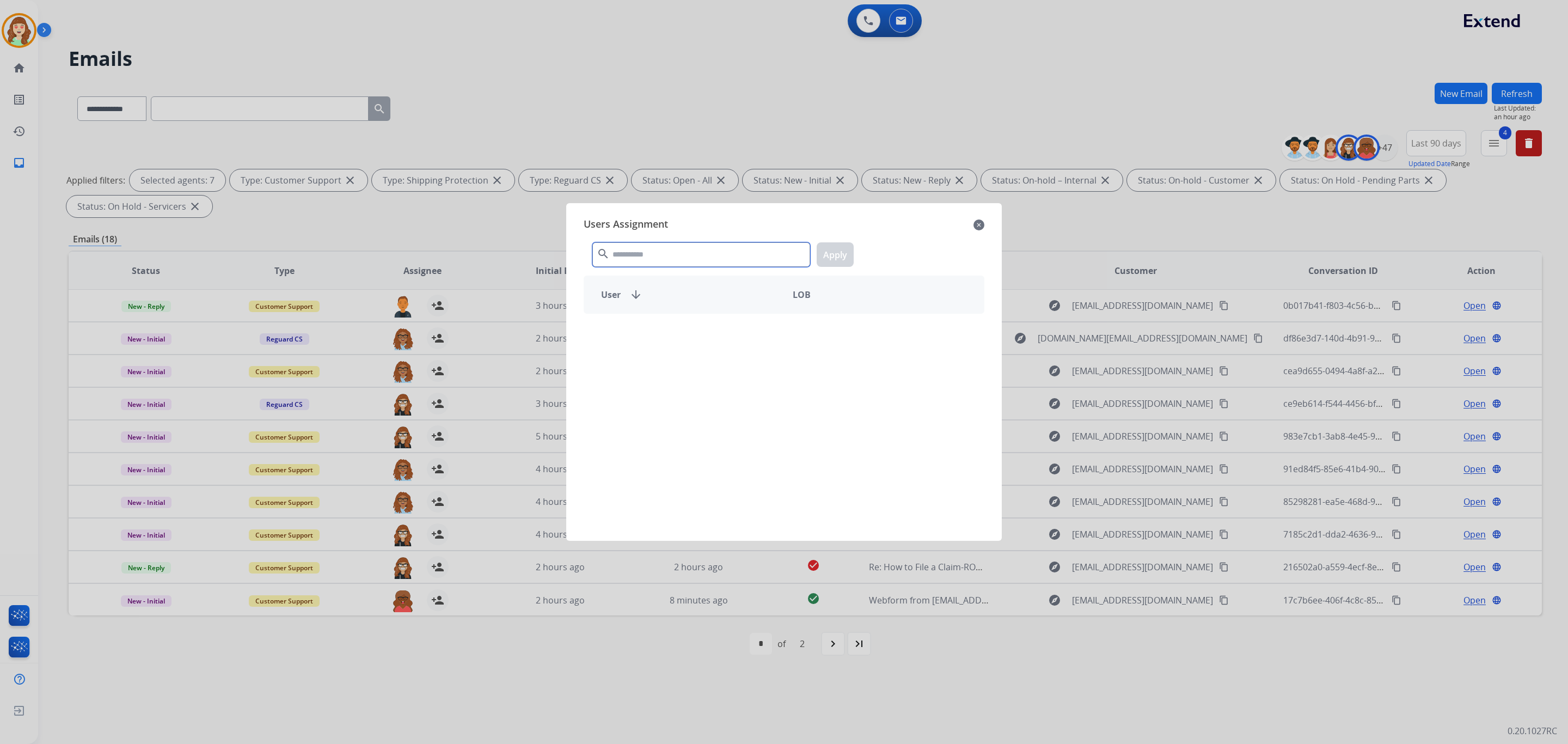
click at [700, 255] on input "text" at bounding box center [701, 255] width 218 height 25
type input "***"
click at [662, 384] on div "[PERSON_NAME]" at bounding box center [684, 371] width 200 height 26
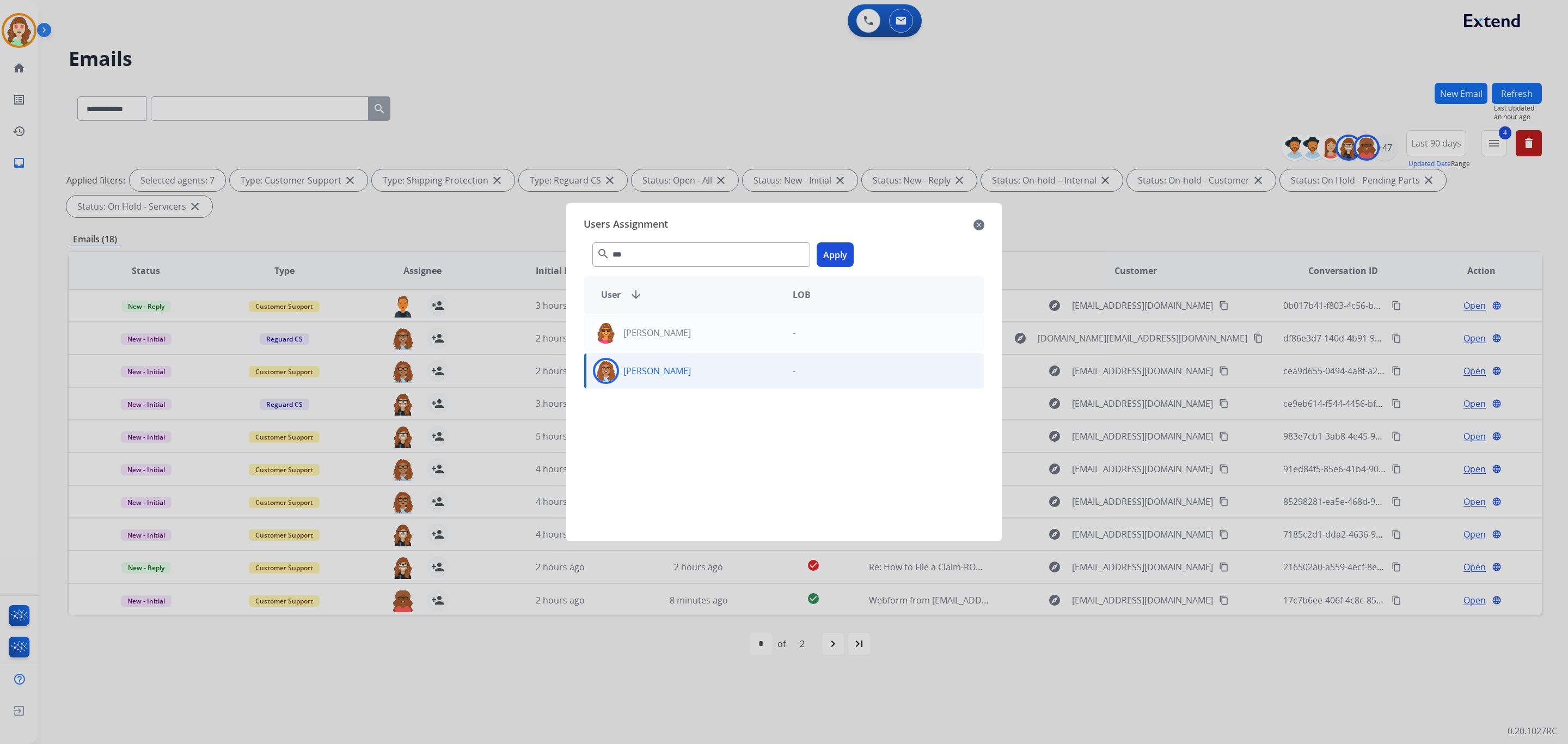
click at [830, 257] on button "Apply" at bounding box center [835, 255] width 37 height 25
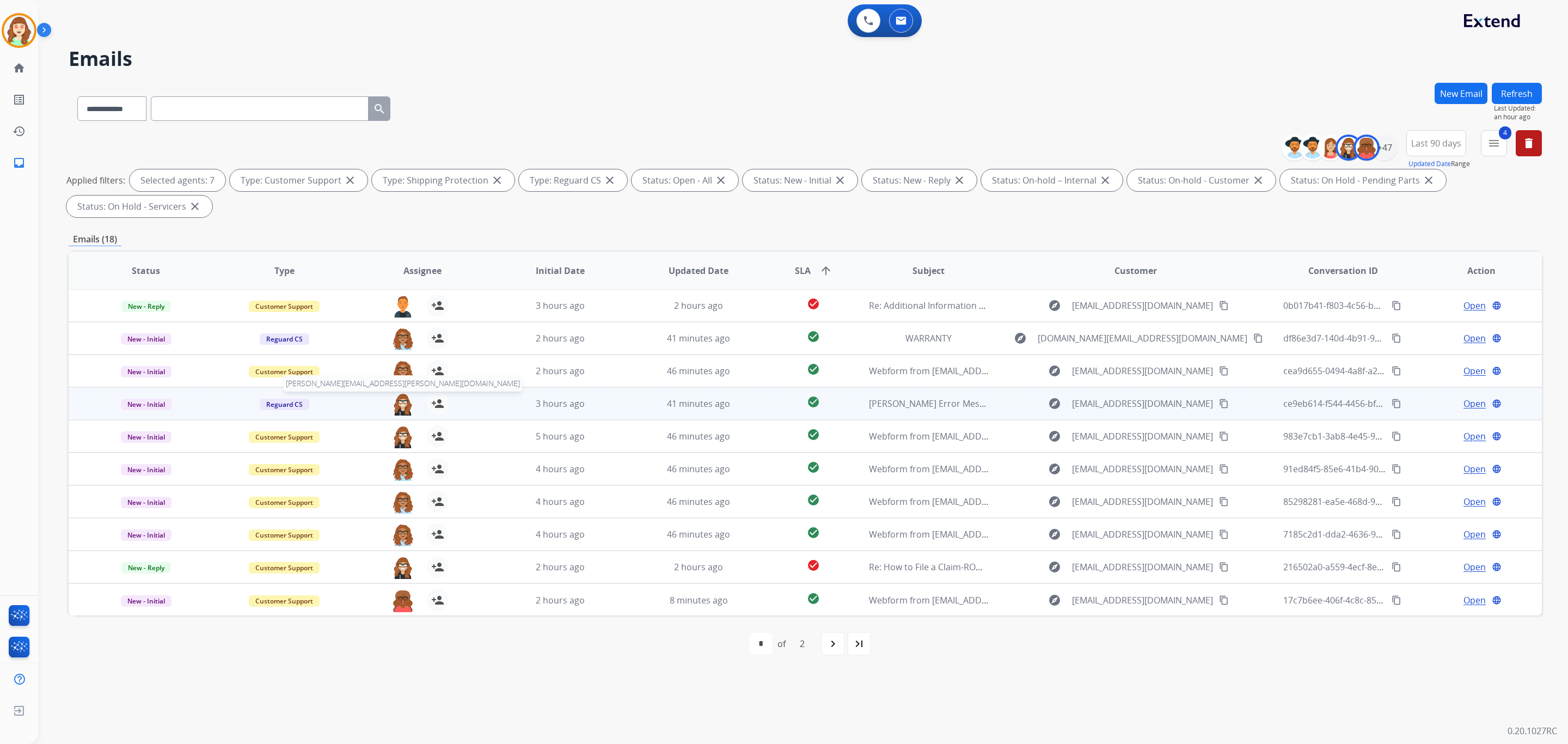
click at [400, 408] on img at bounding box center [403, 404] width 22 height 23
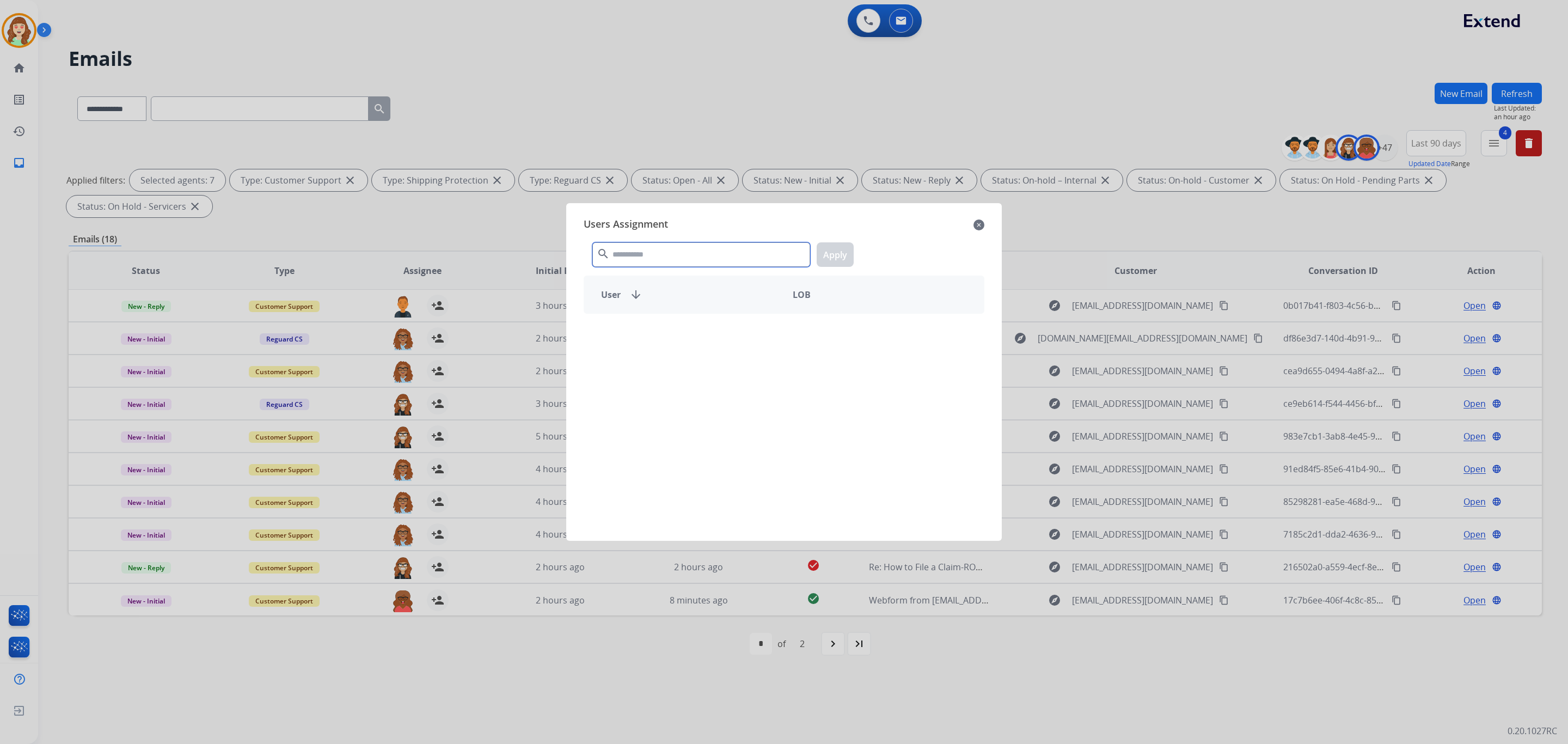
click at [693, 251] on input "text" at bounding box center [701, 255] width 218 height 25
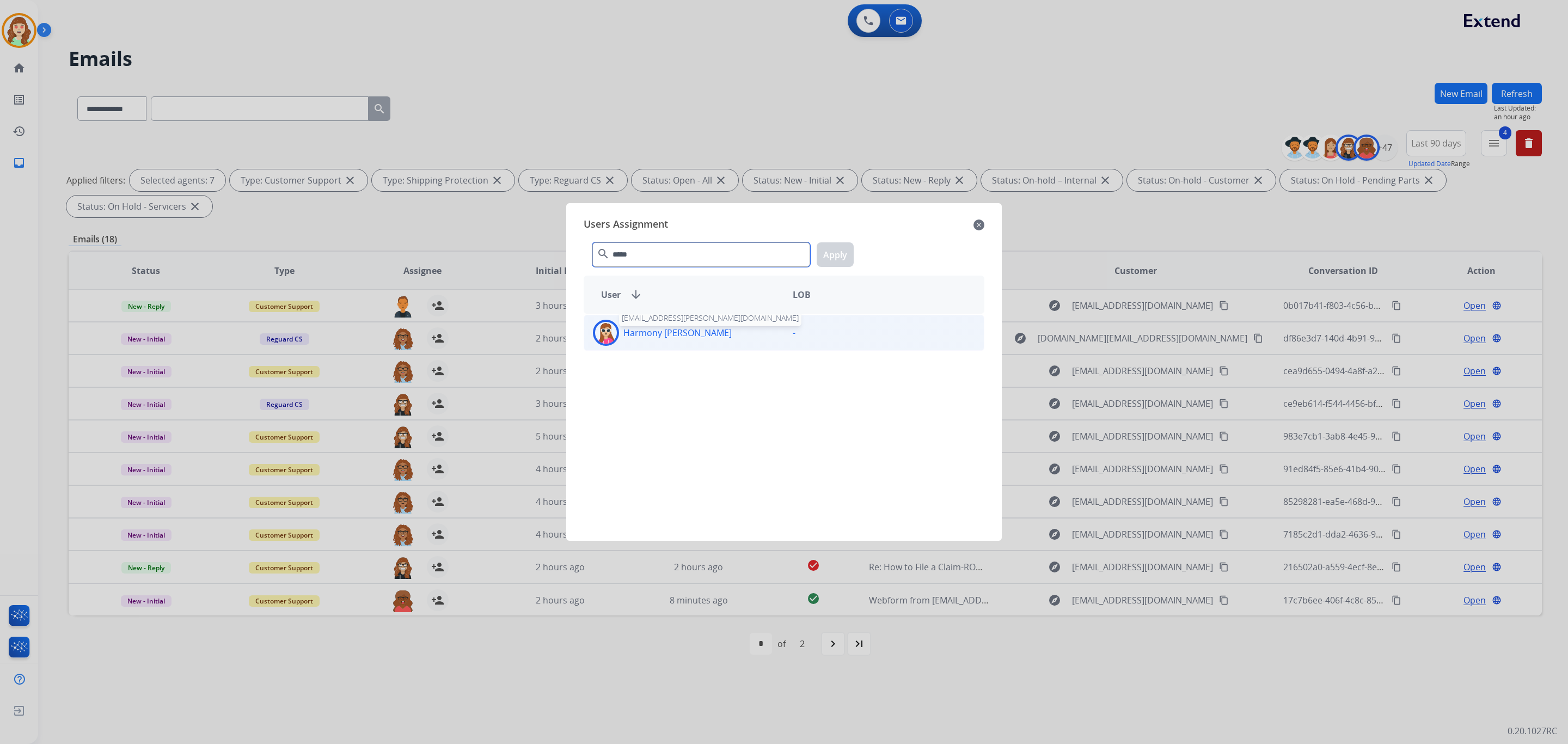
type input "*****"
click at [688, 332] on p "Harmony [PERSON_NAME]" at bounding box center [678, 333] width 108 height 13
click at [838, 261] on button "Apply" at bounding box center [835, 255] width 37 height 25
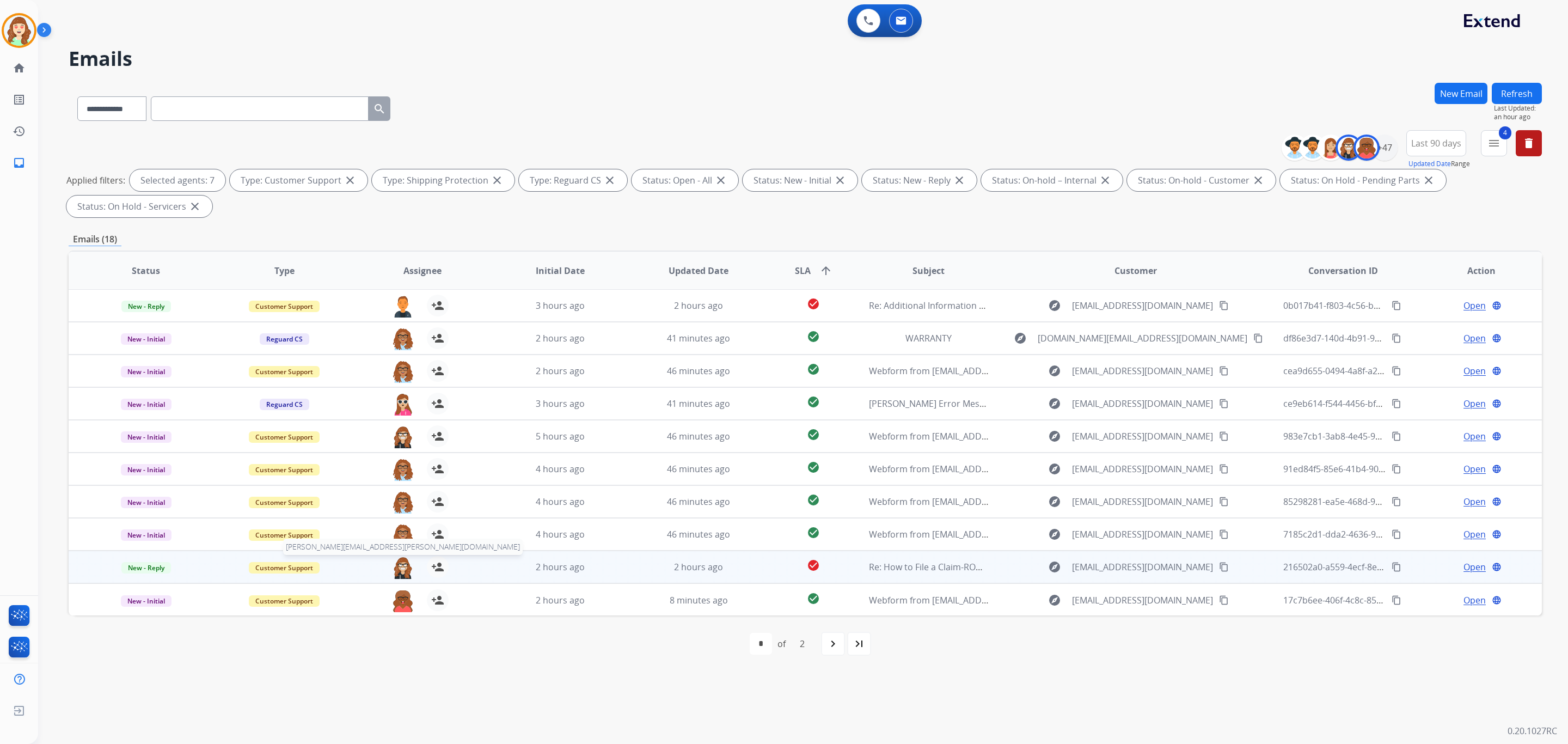
click at [404, 572] on img at bounding box center [403, 567] width 22 height 23
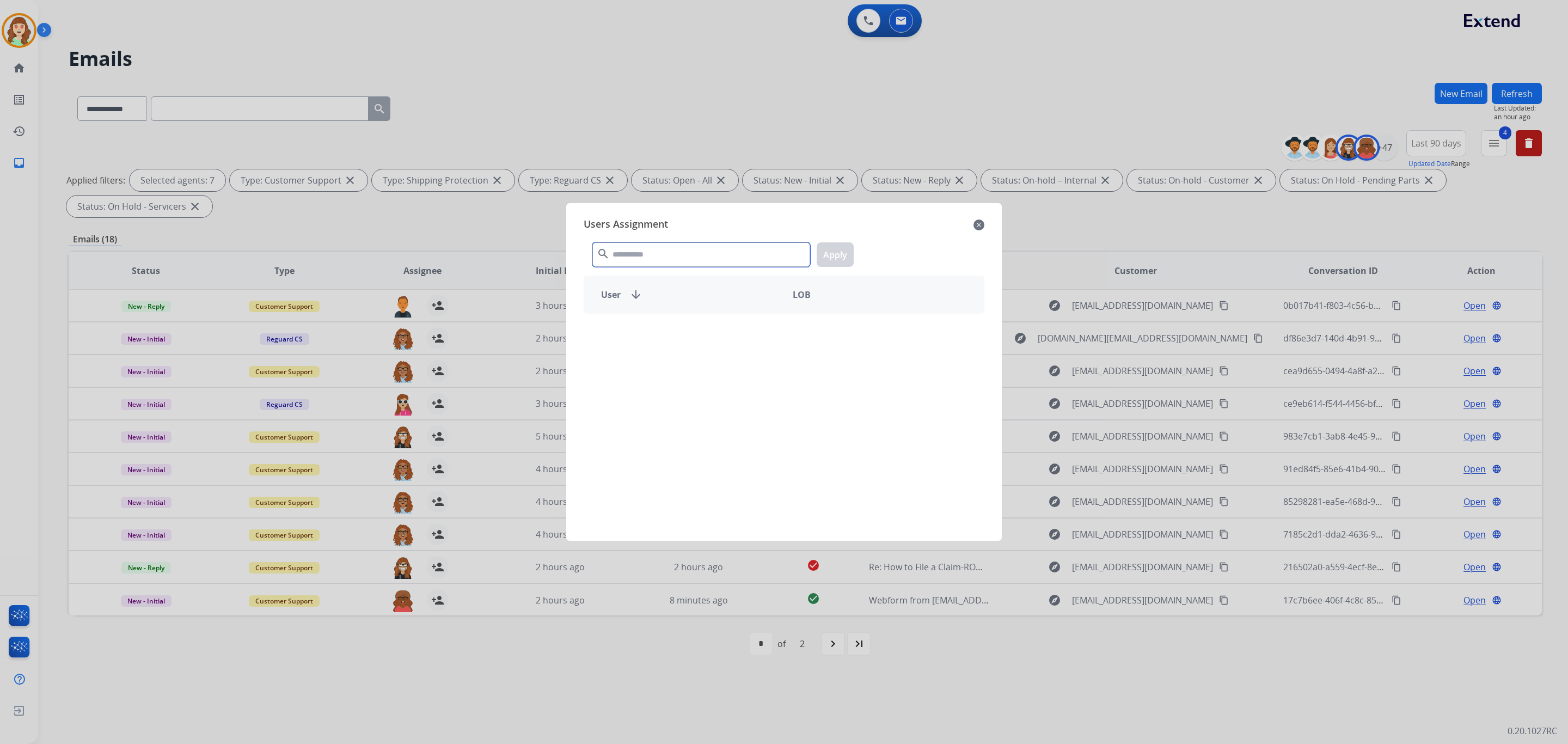
click at [675, 256] on input "text" at bounding box center [701, 255] width 218 height 25
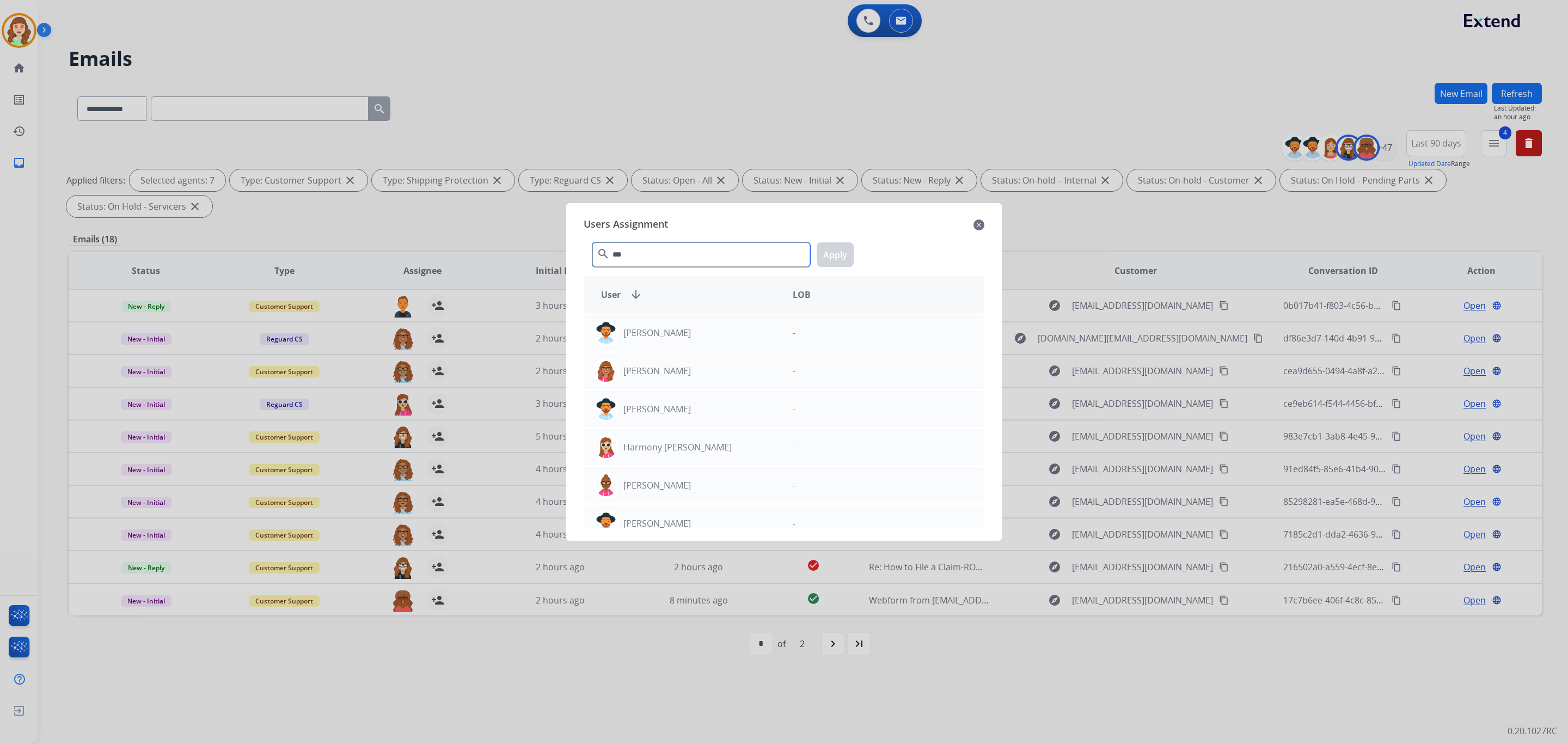
type input "****"
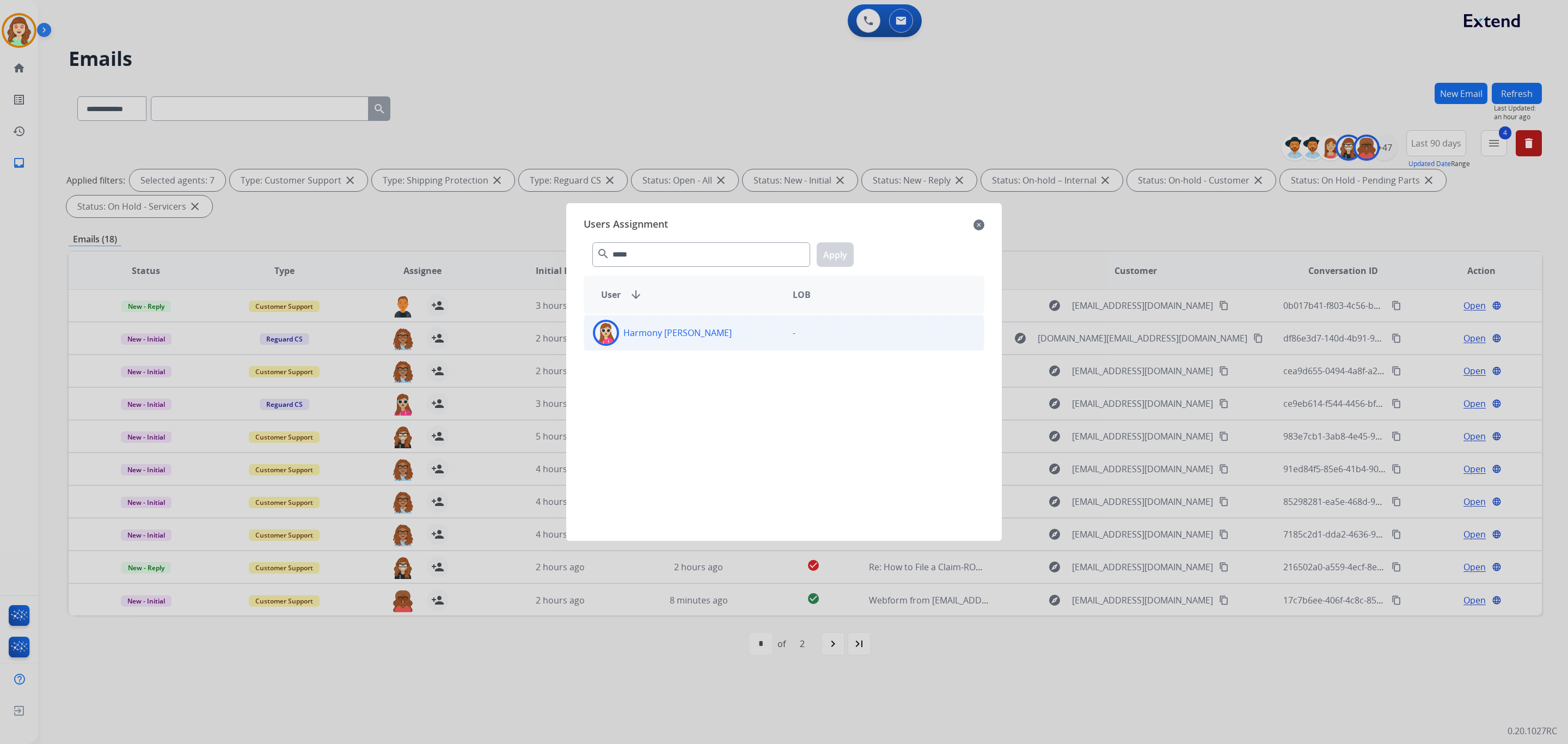
type input "*****"
drag, startPoint x: 664, startPoint y: 333, endPoint x: 821, endPoint y: 280, distance: 165.7
click at [665, 333] on p "Harmony [PERSON_NAME]" at bounding box center [678, 333] width 108 height 13
click at [838, 247] on button "Apply" at bounding box center [835, 255] width 37 height 25
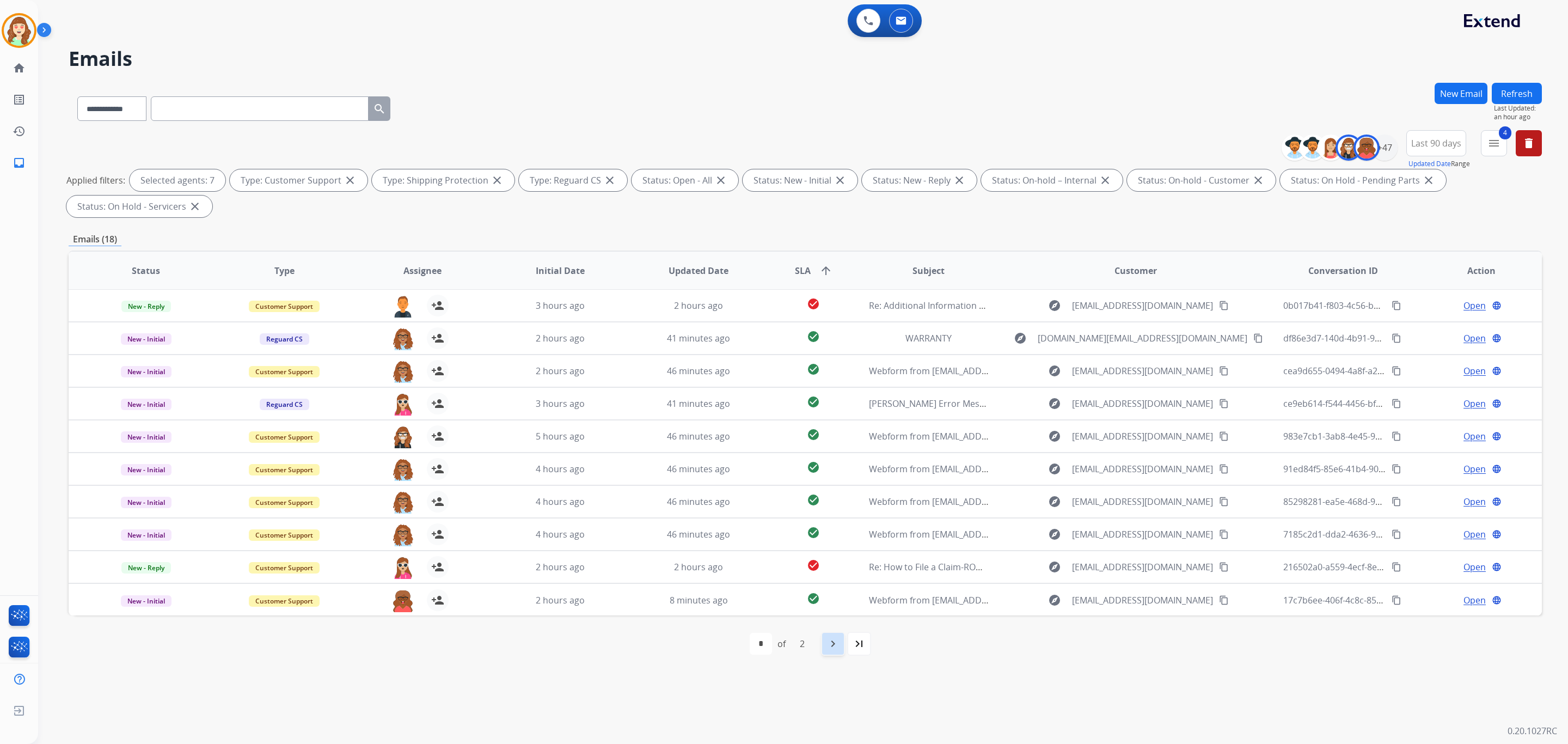
click at [832, 649] on mat-icon "navigate_next" at bounding box center [833, 644] width 13 height 13
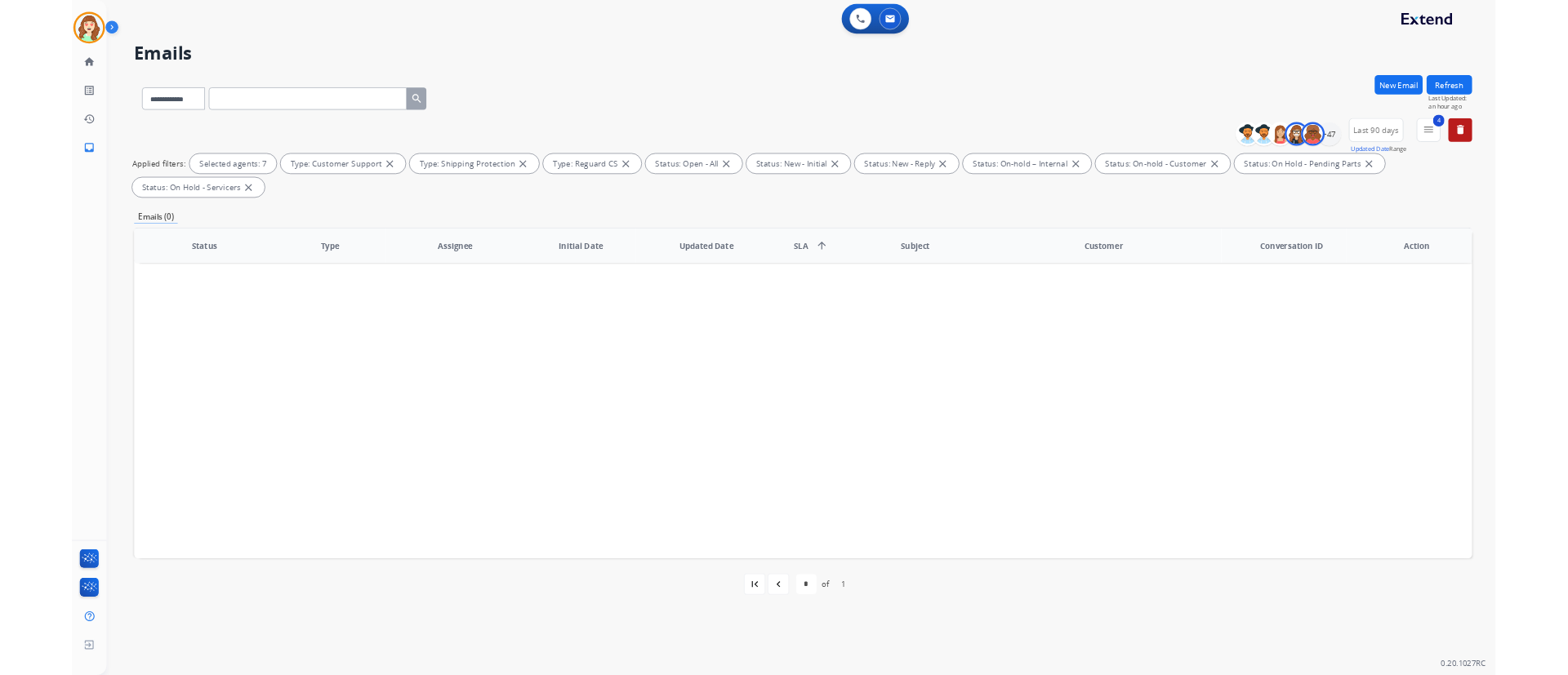
scroll to position [0, 0]
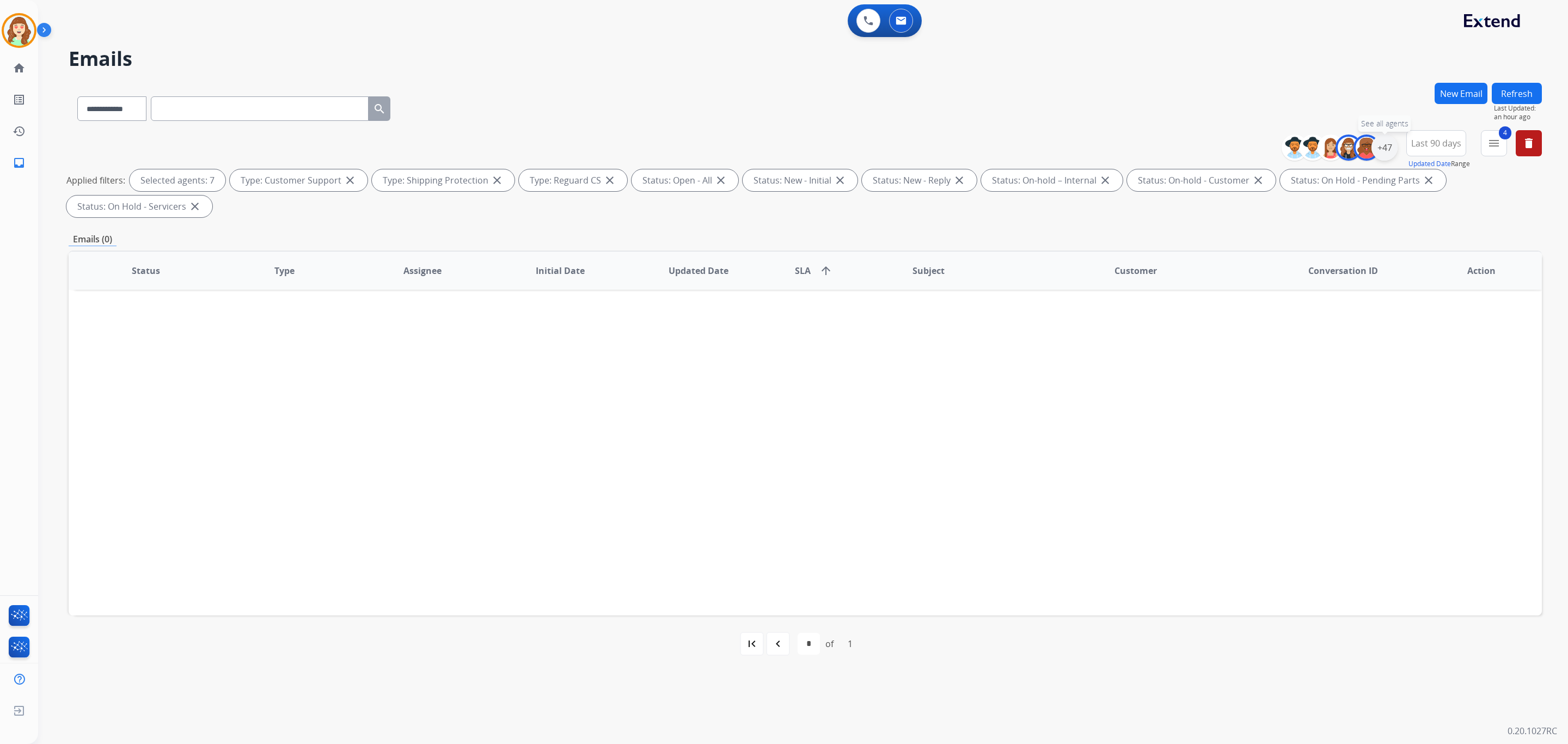
drag, startPoint x: 1383, startPoint y: 139, endPoint x: 1374, endPoint y: 144, distance: 10.3
click at [1383, 140] on div "+47" at bounding box center [1385, 147] width 26 height 26
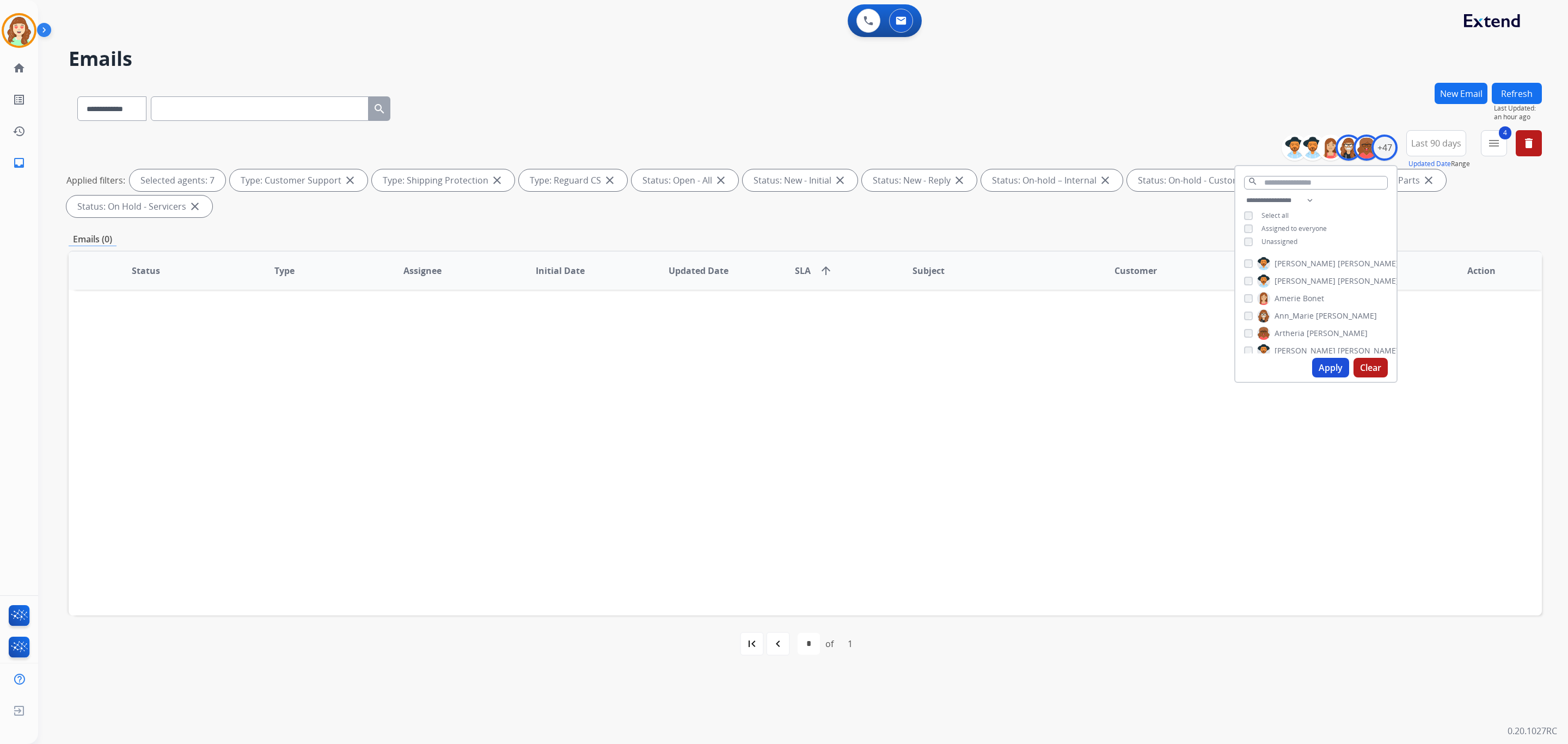
click at [1313, 363] on button "Apply" at bounding box center [1331, 368] width 37 height 20
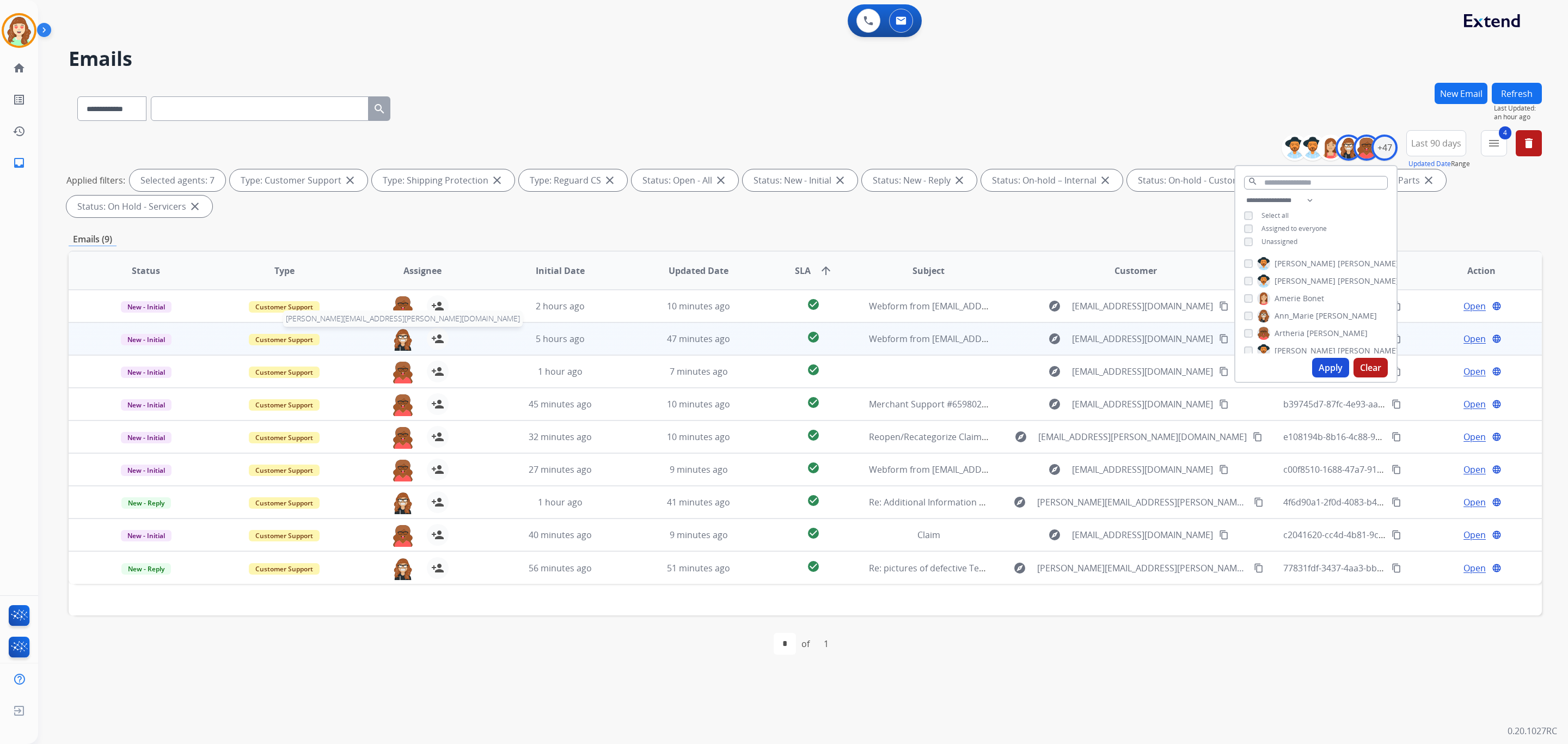
click at [406, 337] on img at bounding box center [403, 339] width 22 height 23
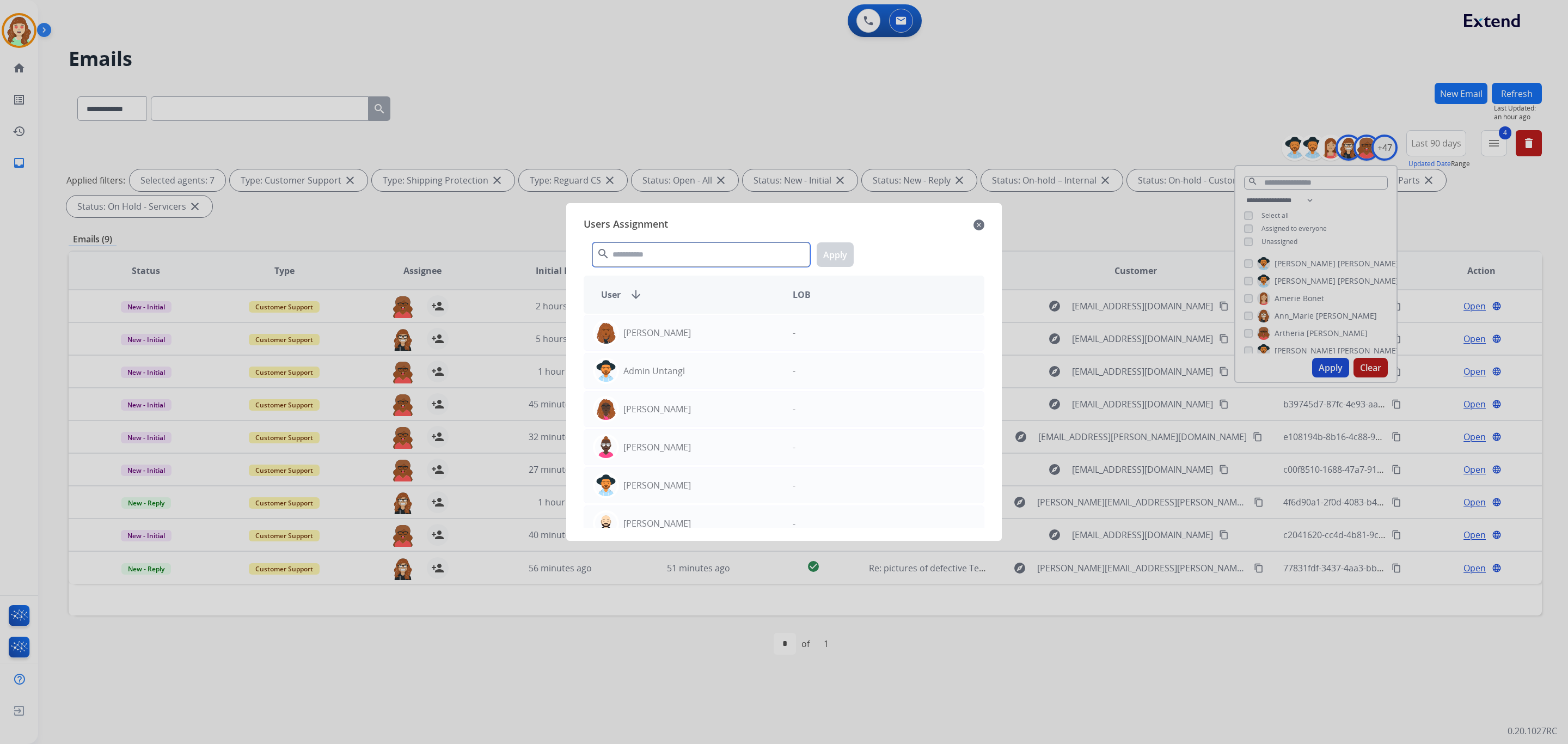
click at [685, 256] on input "text" at bounding box center [701, 255] width 218 height 25
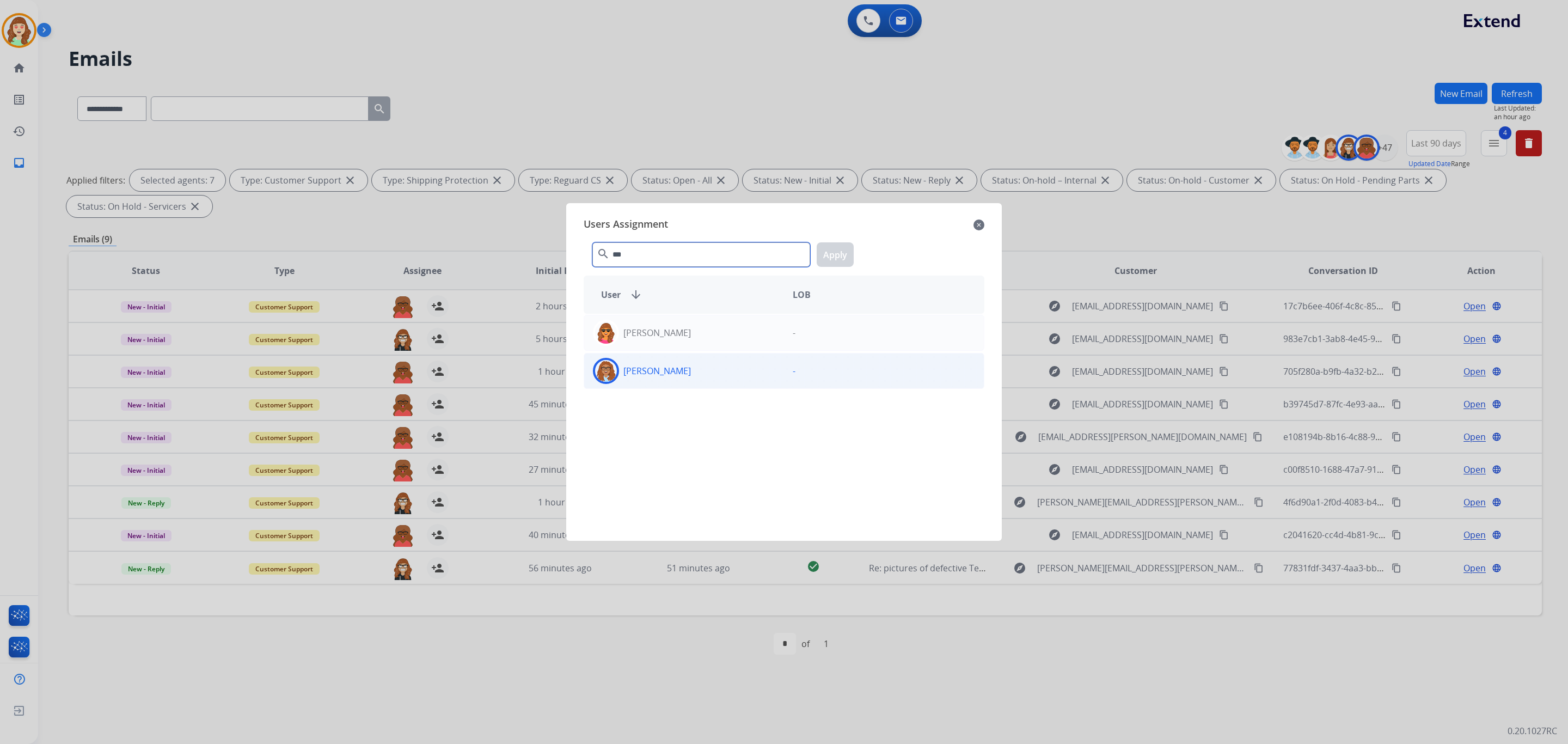
type input "***"
click at [672, 373] on div "[PERSON_NAME]" at bounding box center [684, 371] width 200 height 26
click at [830, 247] on button "Apply" at bounding box center [835, 255] width 37 height 25
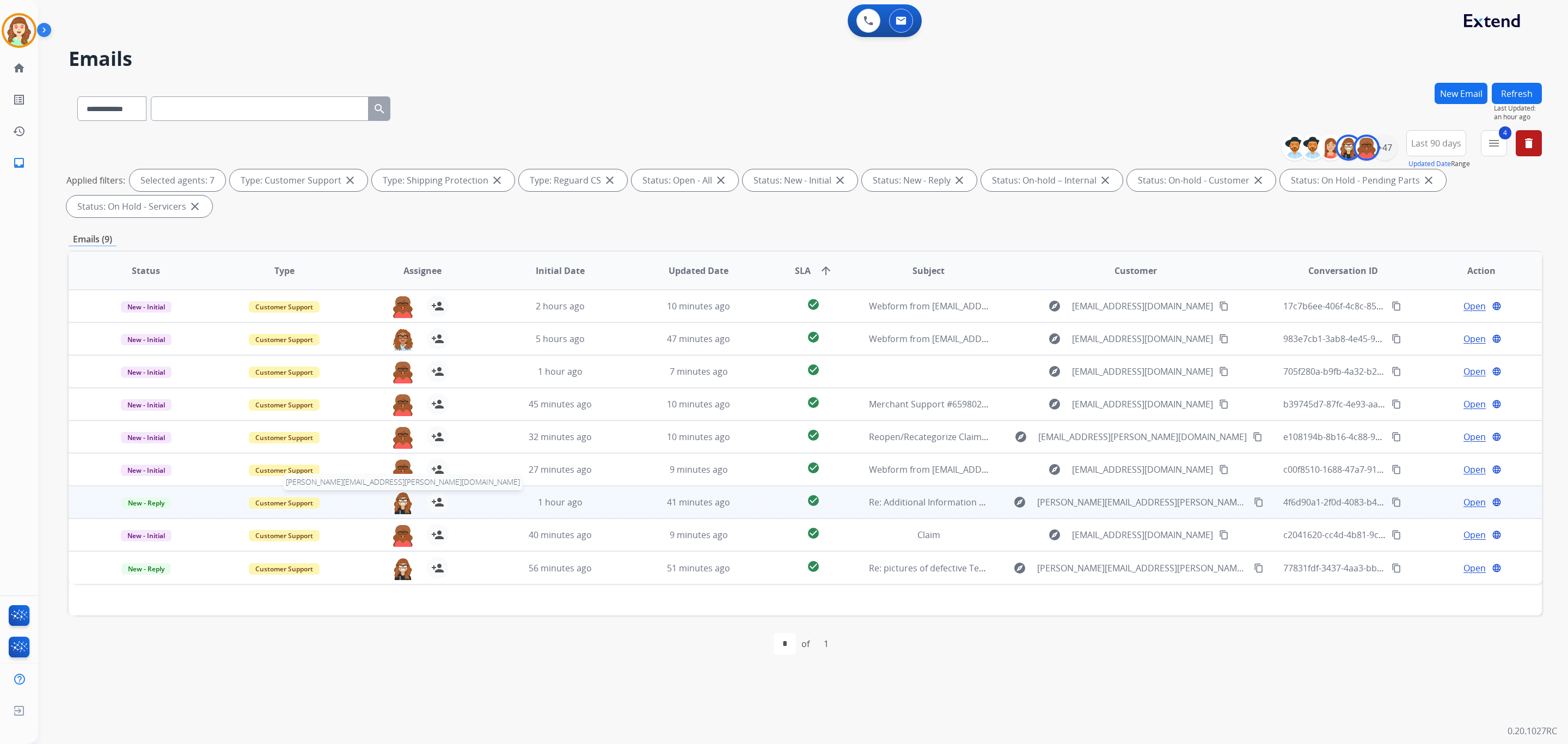
click at [398, 505] on img at bounding box center [403, 503] width 22 height 23
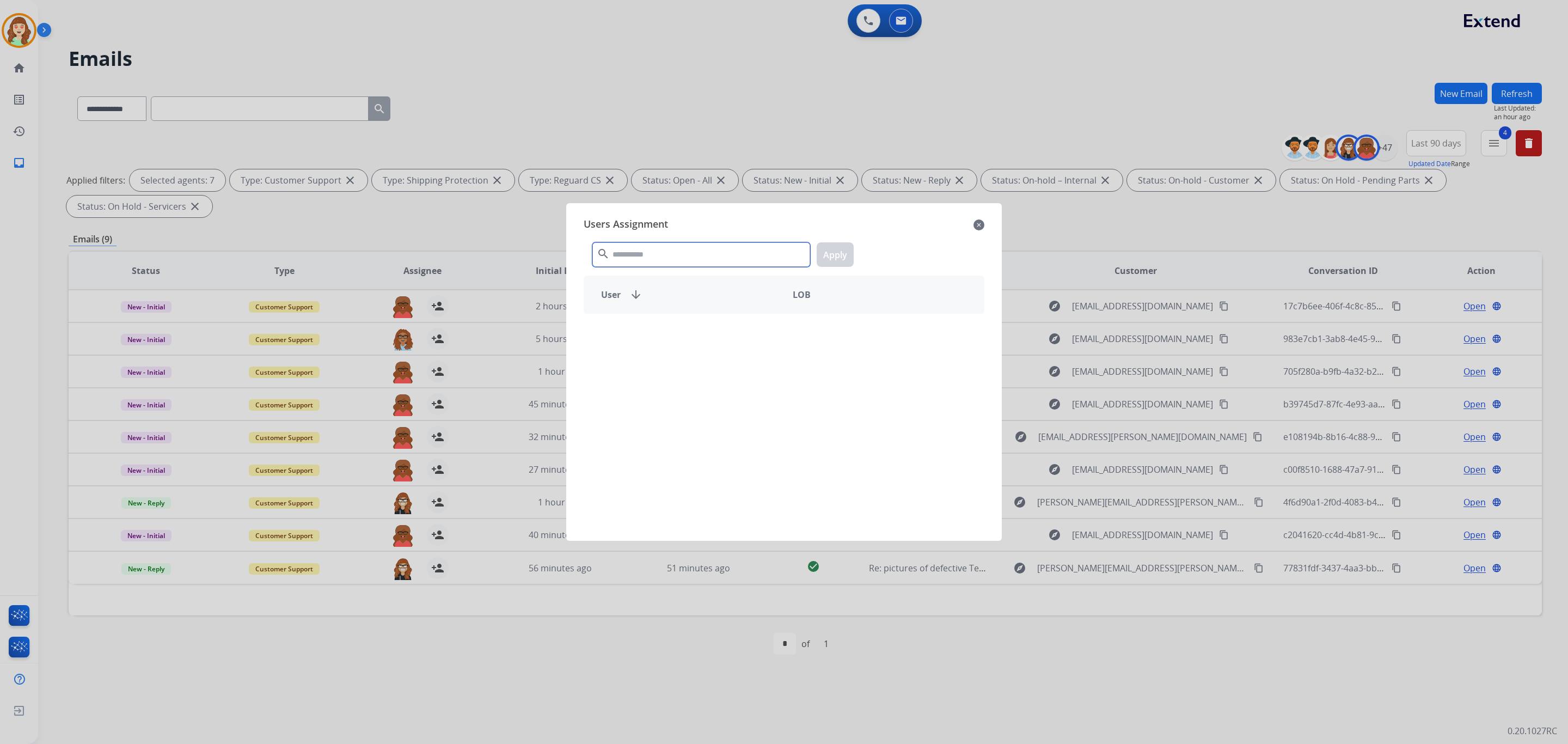
click at [719, 246] on input "text" at bounding box center [701, 255] width 218 height 25
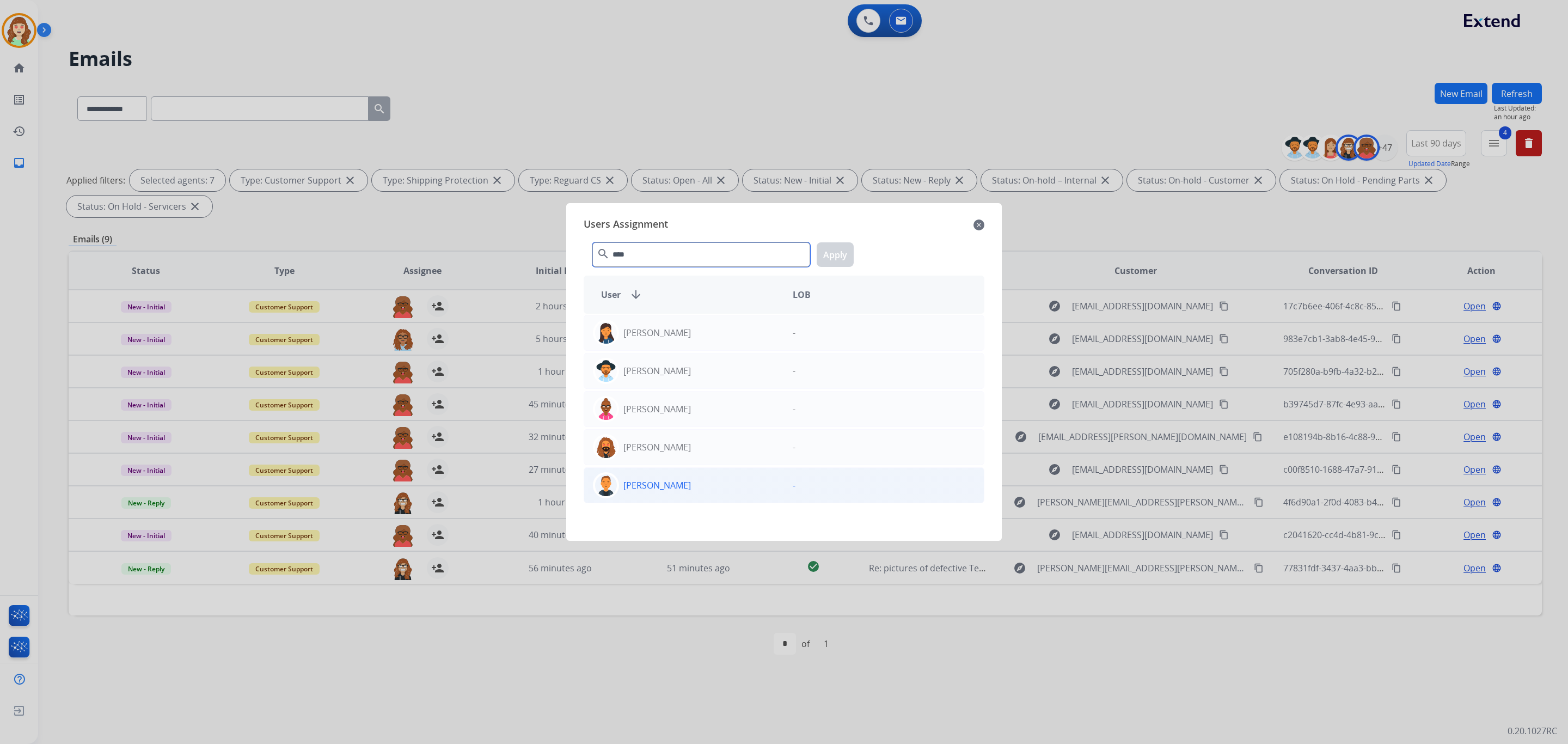
type input "****"
click at [745, 488] on div "[PERSON_NAME]" at bounding box center [684, 485] width 200 height 26
click at [835, 248] on button "Apply" at bounding box center [835, 255] width 37 height 25
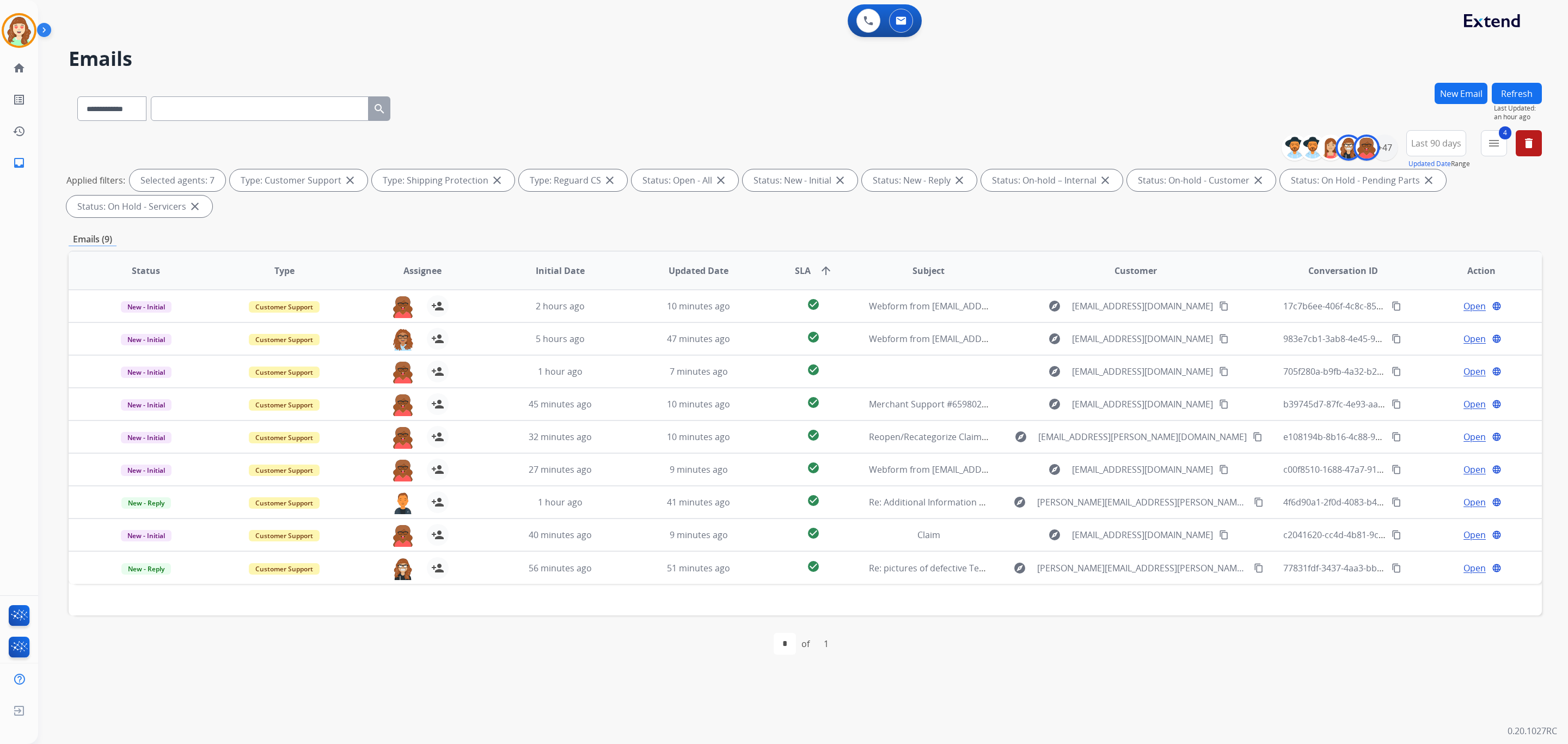
click at [399, 569] on img at bounding box center [403, 568] width 22 height 23
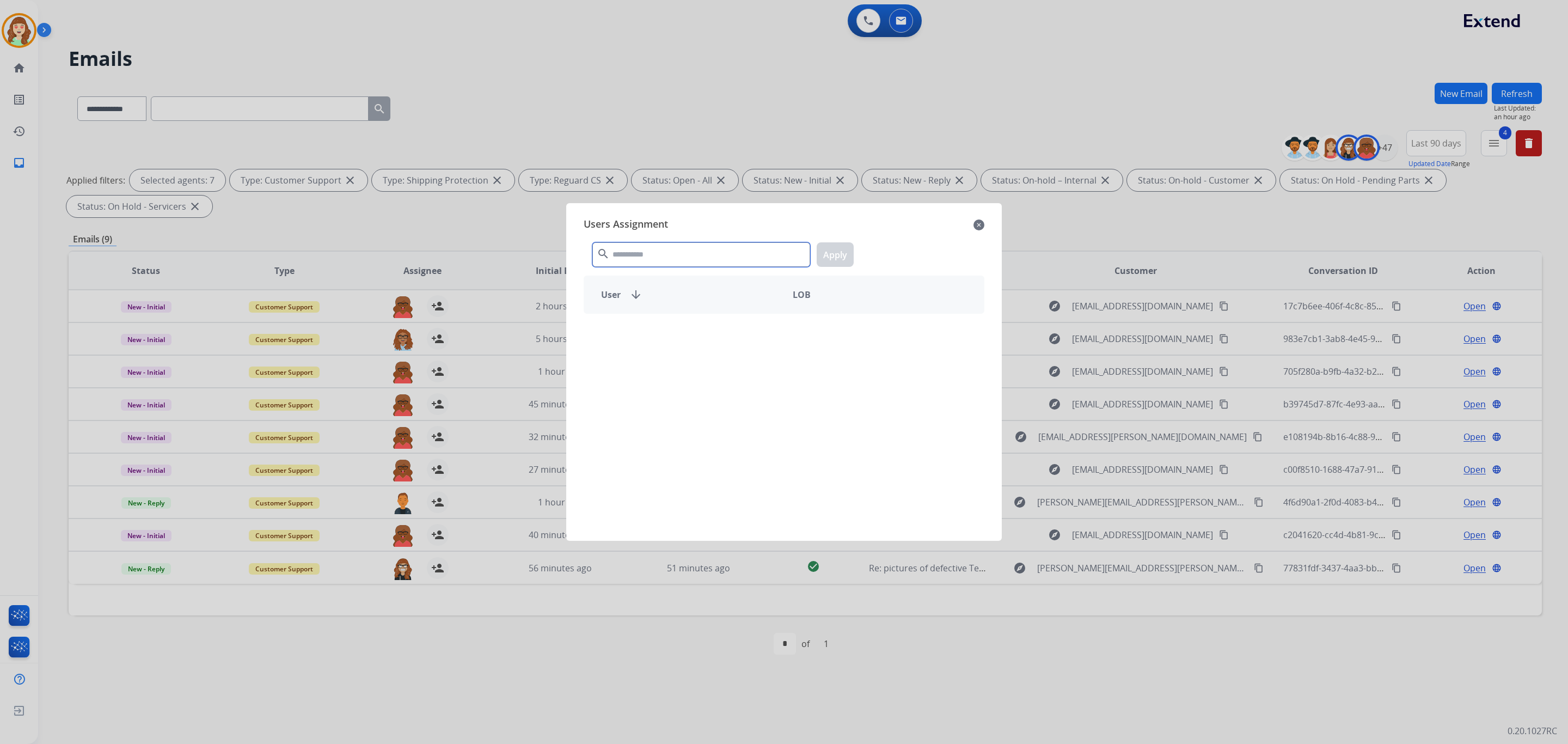
click at [699, 257] on input "text" at bounding box center [701, 255] width 218 height 25
type input "****"
click at [713, 366] on div "[PERSON_NAME]" at bounding box center [684, 371] width 200 height 26
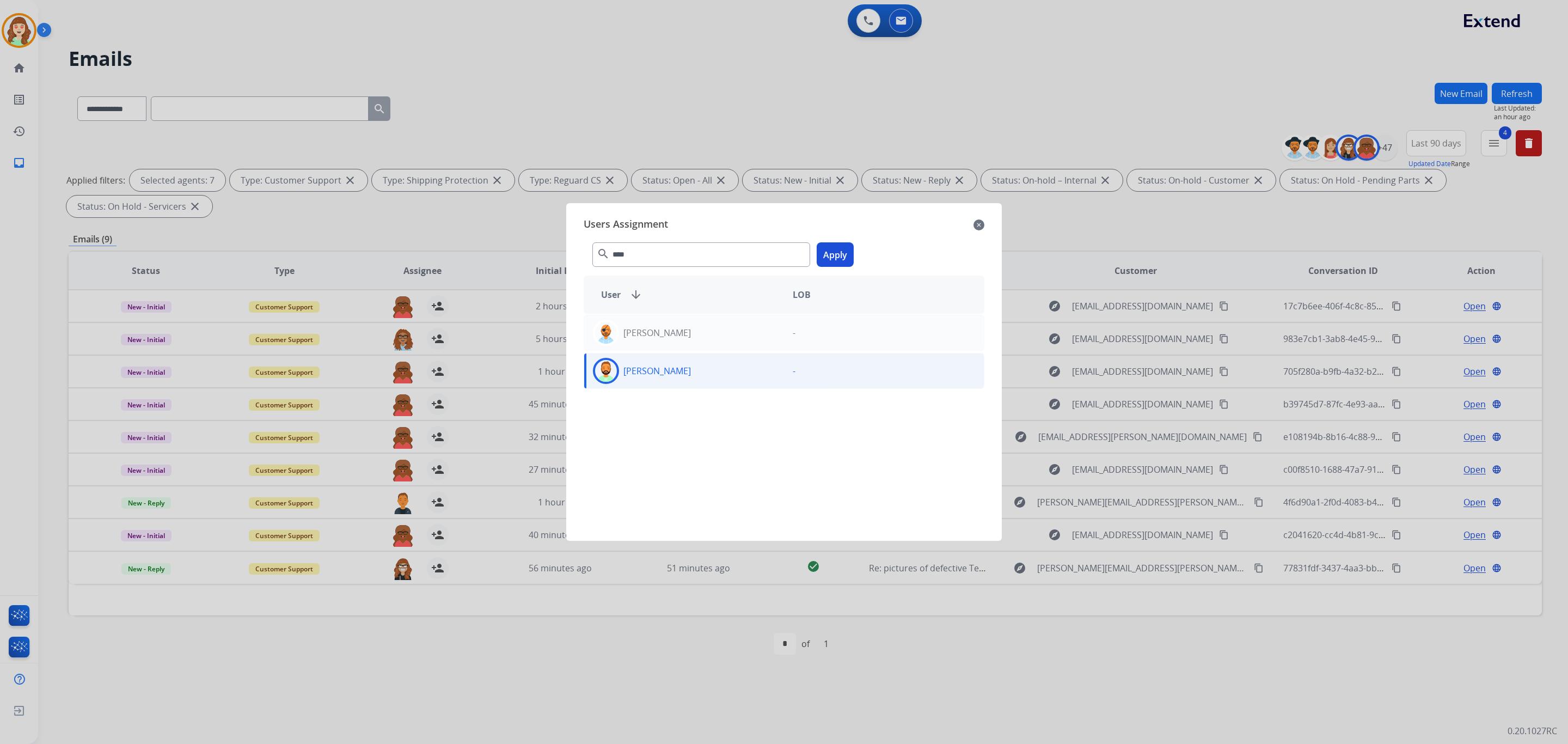
click at [840, 262] on button "Apply" at bounding box center [835, 255] width 37 height 25
